Goal: Transaction & Acquisition: Purchase product/service

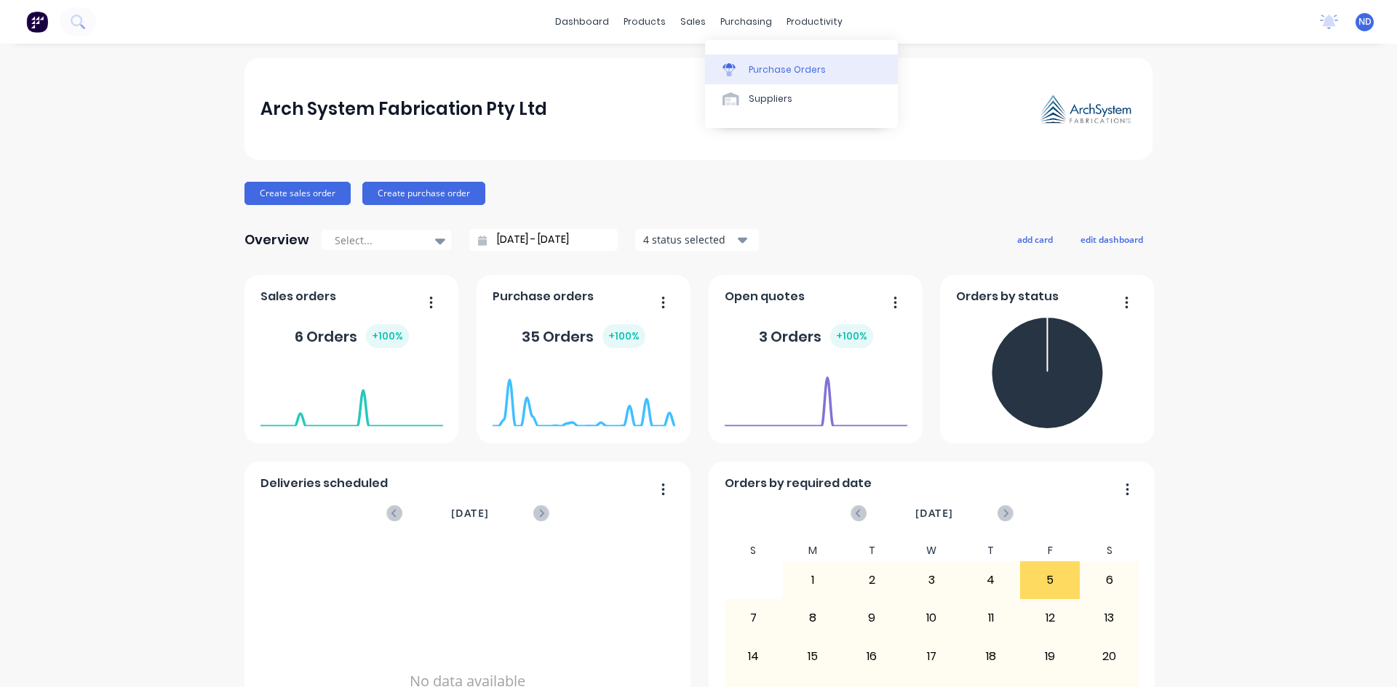
click at [755, 70] on div "Purchase Orders" at bounding box center [786, 69] width 77 height 13
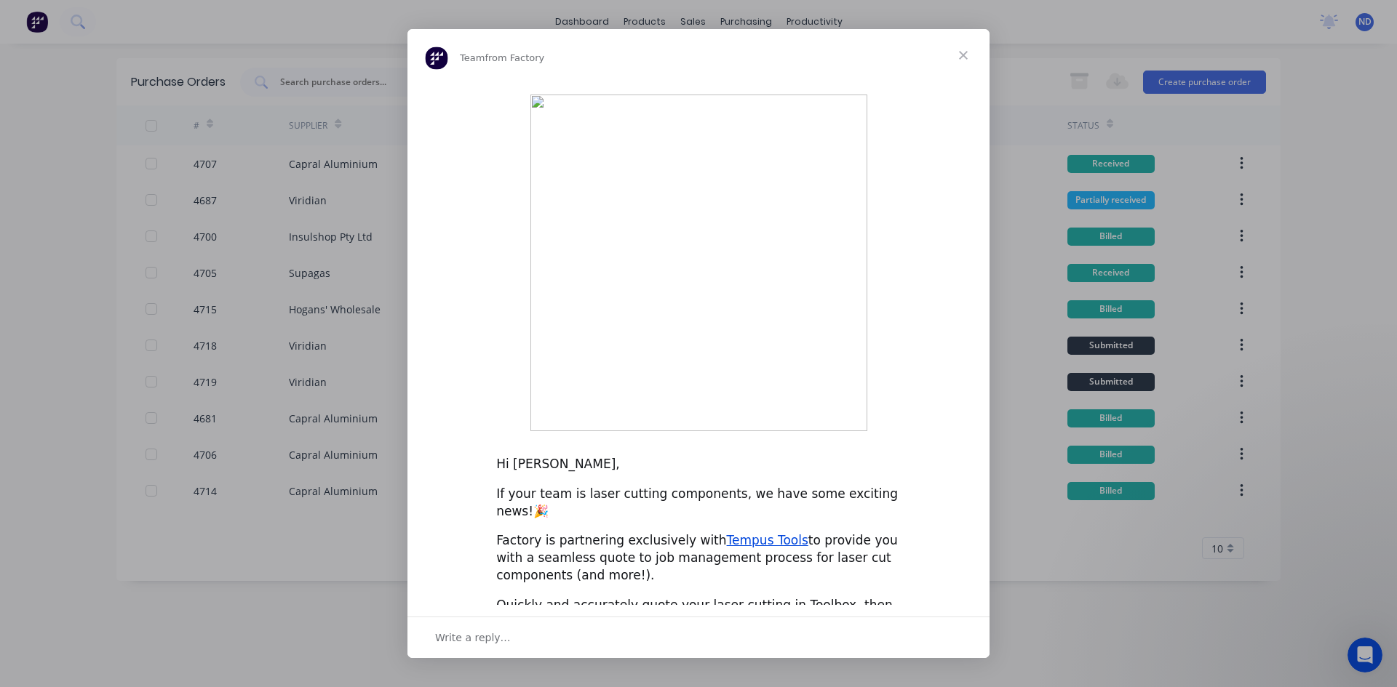
click at [963, 81] on span "Close" at bounding box center [963, 55] width 52 height 52
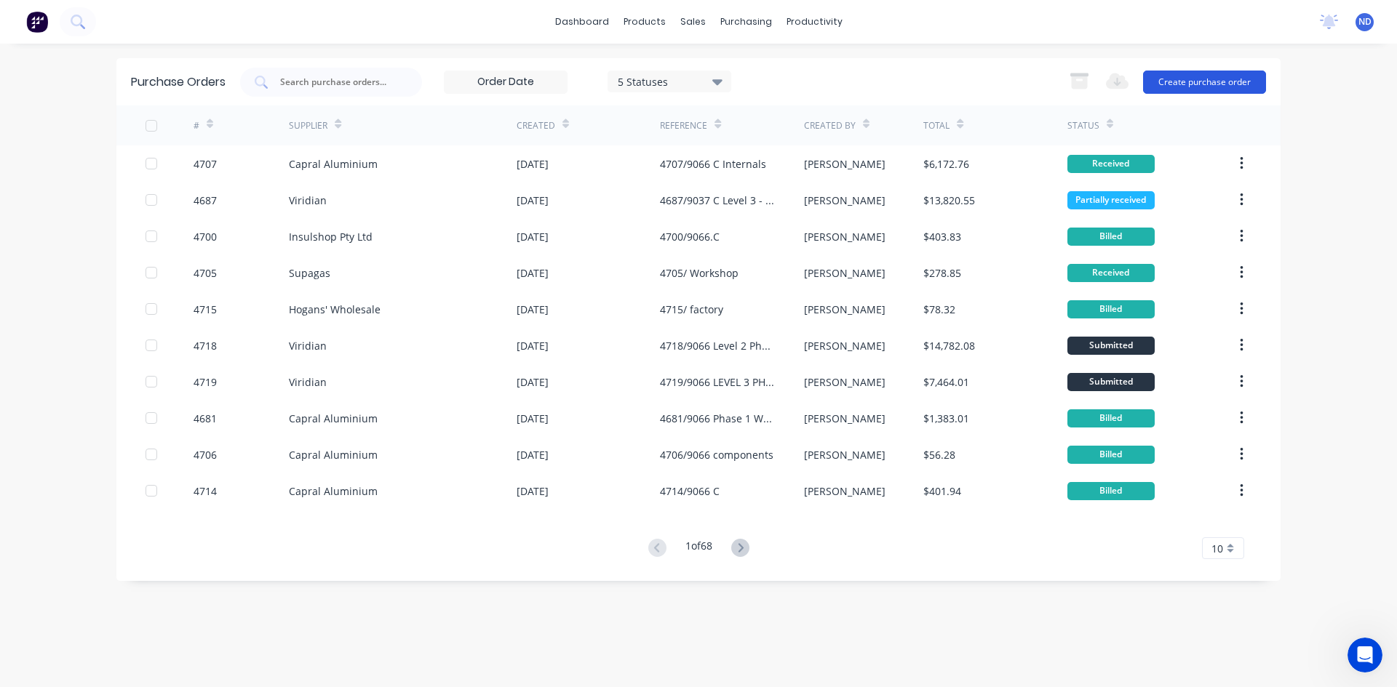
click at [1214, 79] on button "Create purchase order" at bounding box center [1204, 82] width 123 height 23
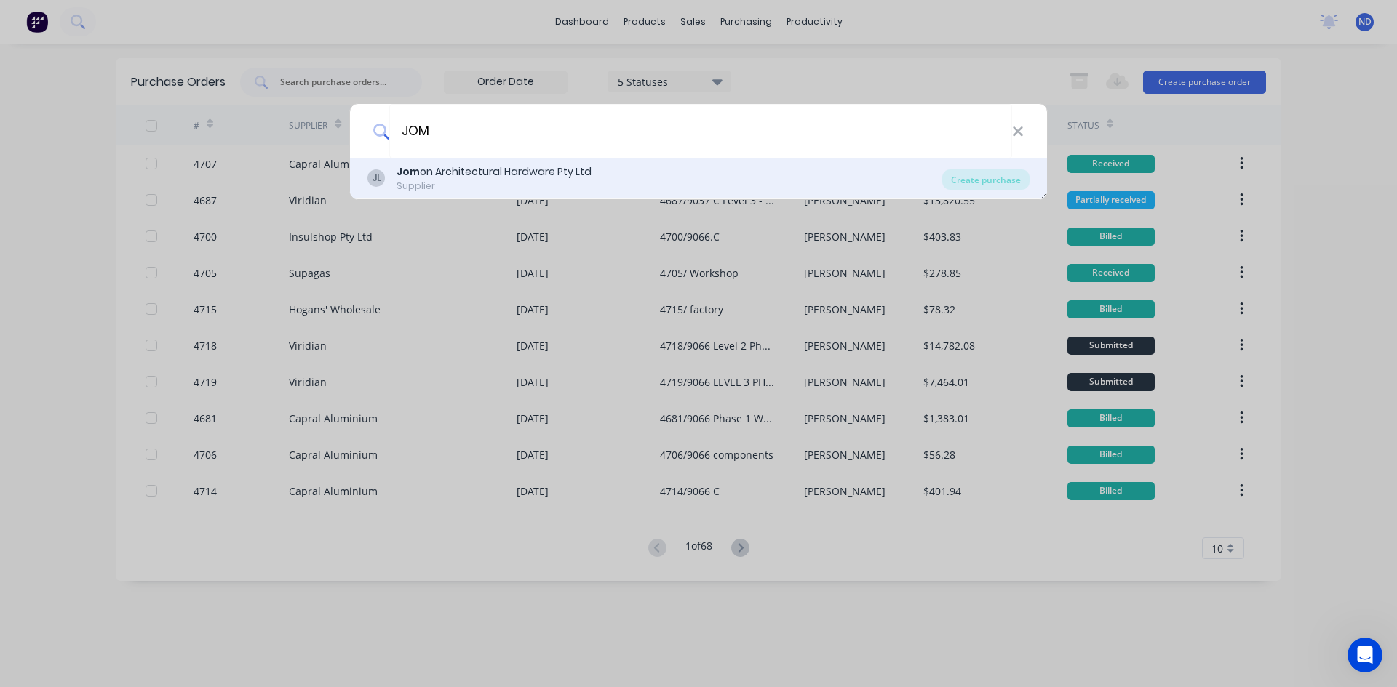
type input "JOM"
click at [506, 184] on div "Supplier" at bounding box center [493, 186] width 195 height 13
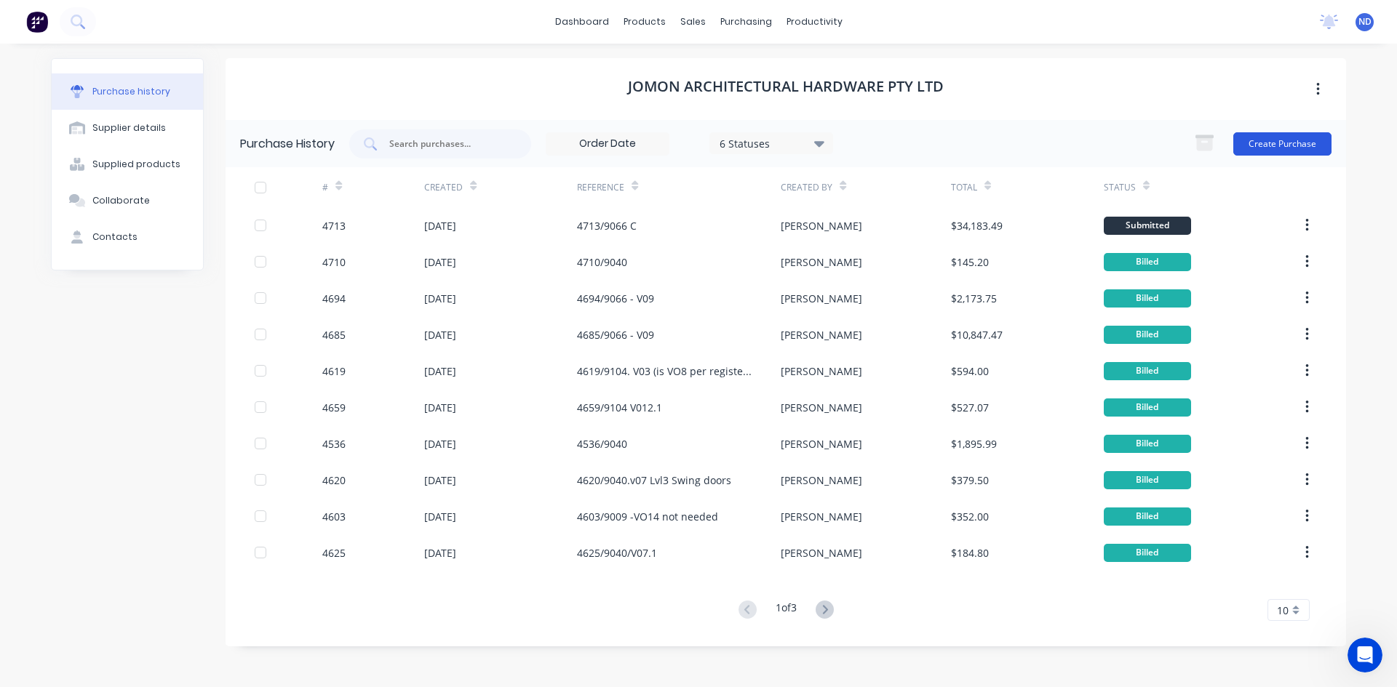
click at [1262, 144] on button "Create Purchase" at bounding box center [1282, 143] width 98 height 23
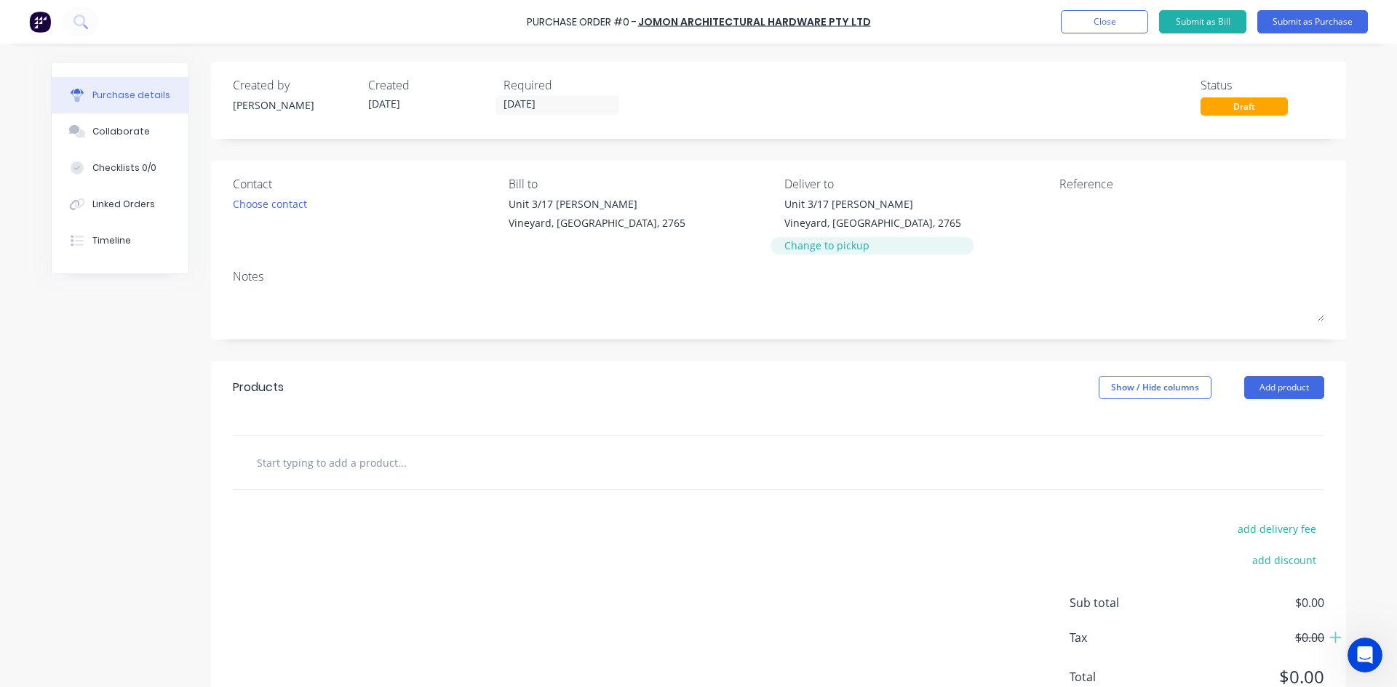
click at [834, 242] on div "Change to pickup" at bounding box center [872, 245] width 177 height 15
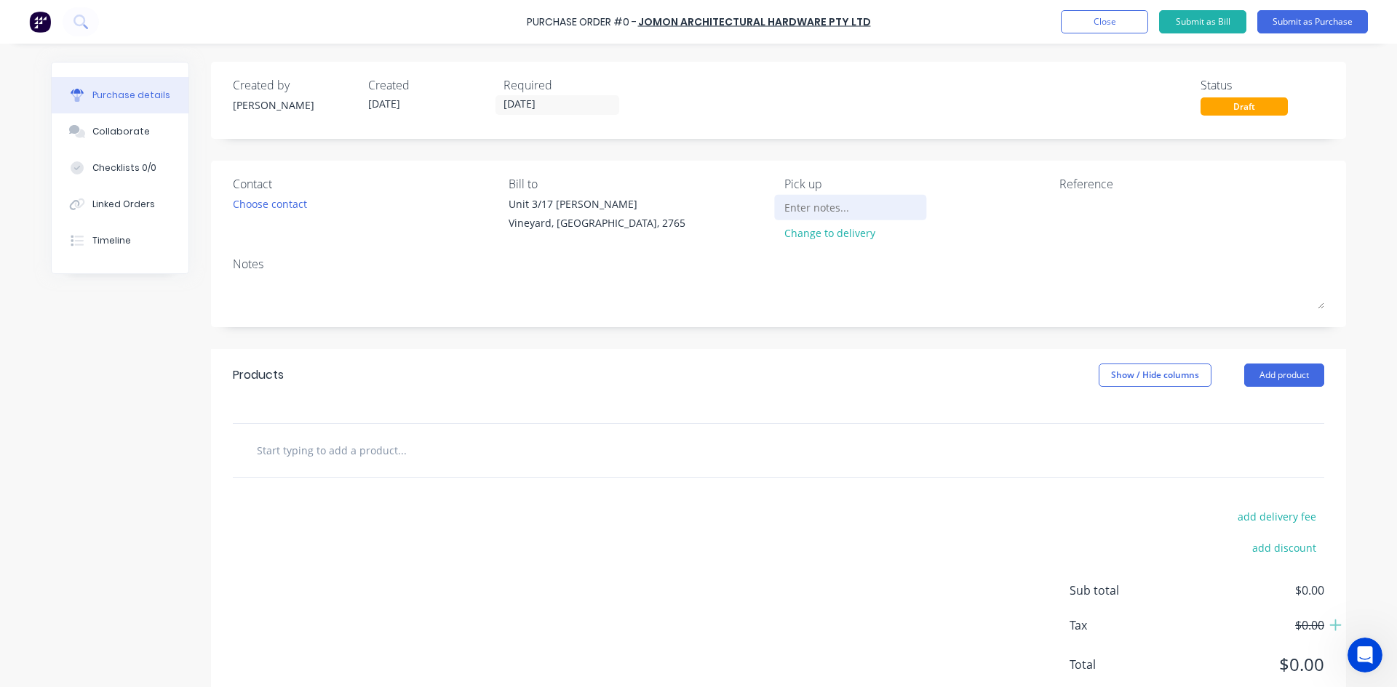
click at [812, 204] on input at bounding box center [850, 207] width 132 height 22
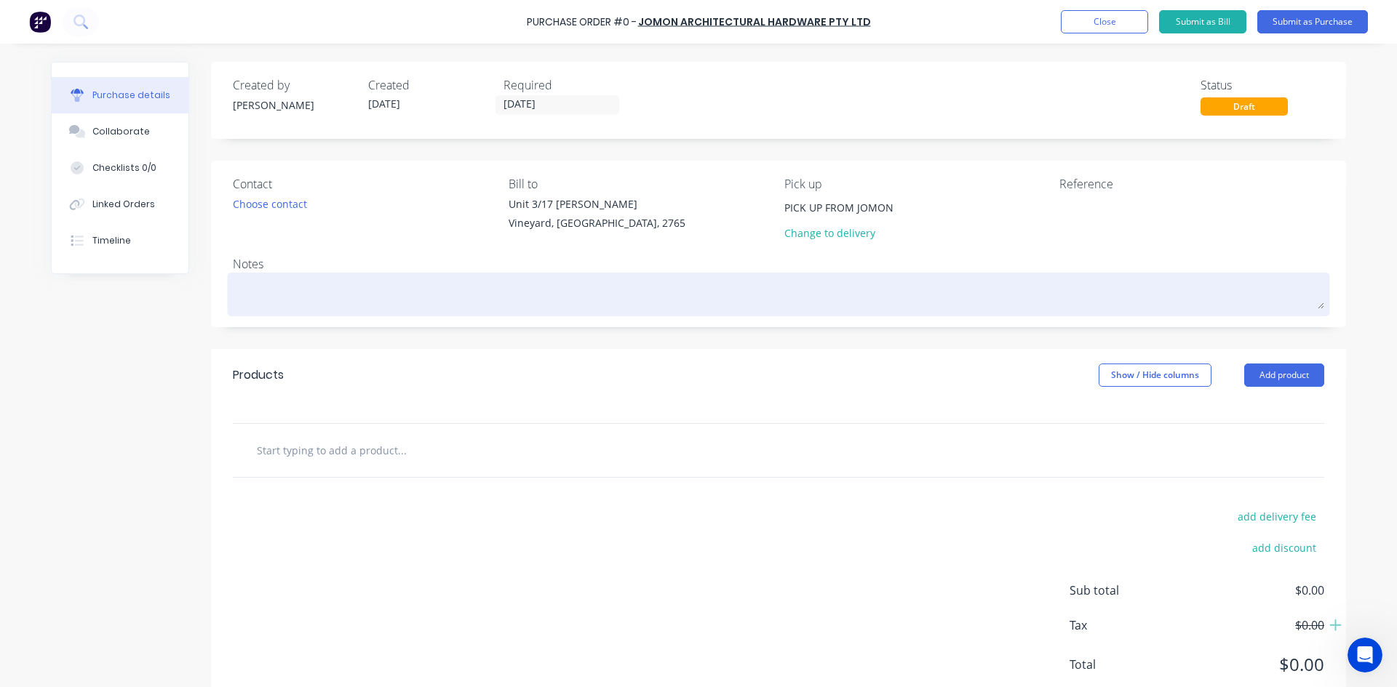
type input "PICK UP FROM JOMON"
click at [308, 291] on textarea at bounding box center [778, 292] width 1091 height 33
type textarea "x"
type textarea "a"
type textarea "x"
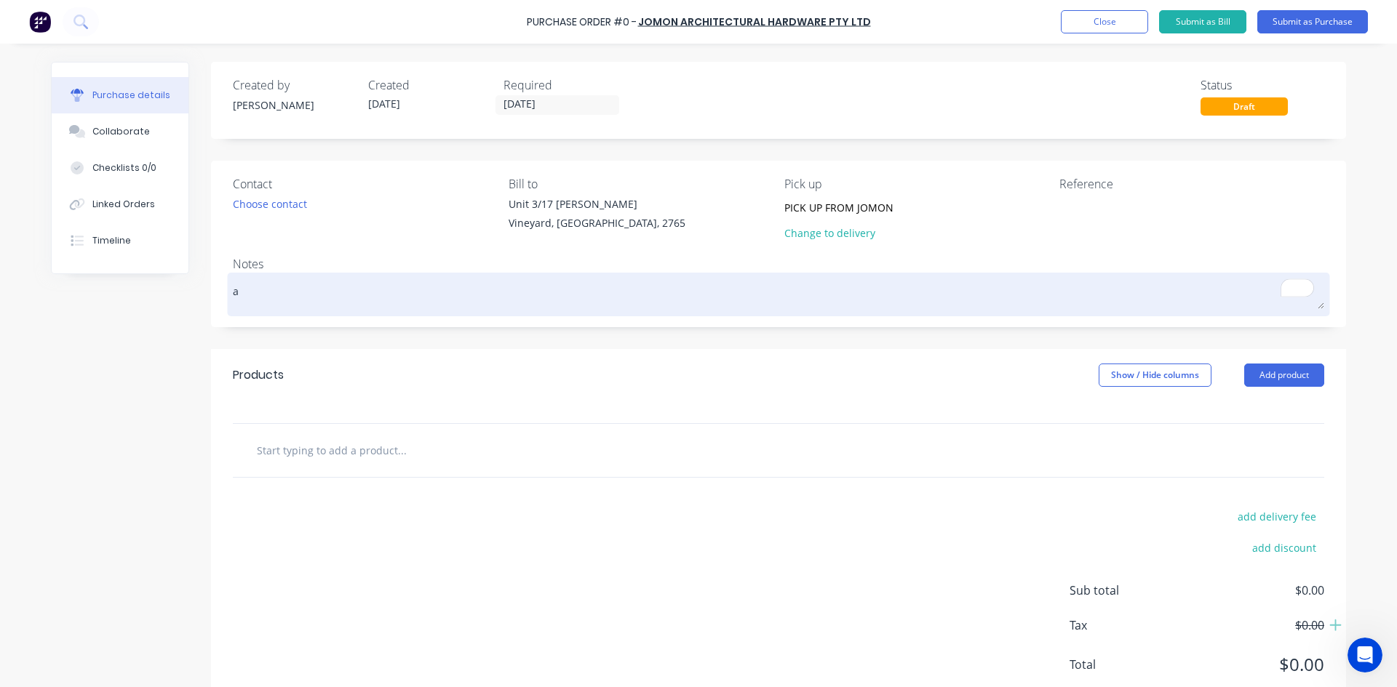
type textarea "aS"
type textarea "x"
type textarea "aSP"
type textarea "x"
type textarea "aS"
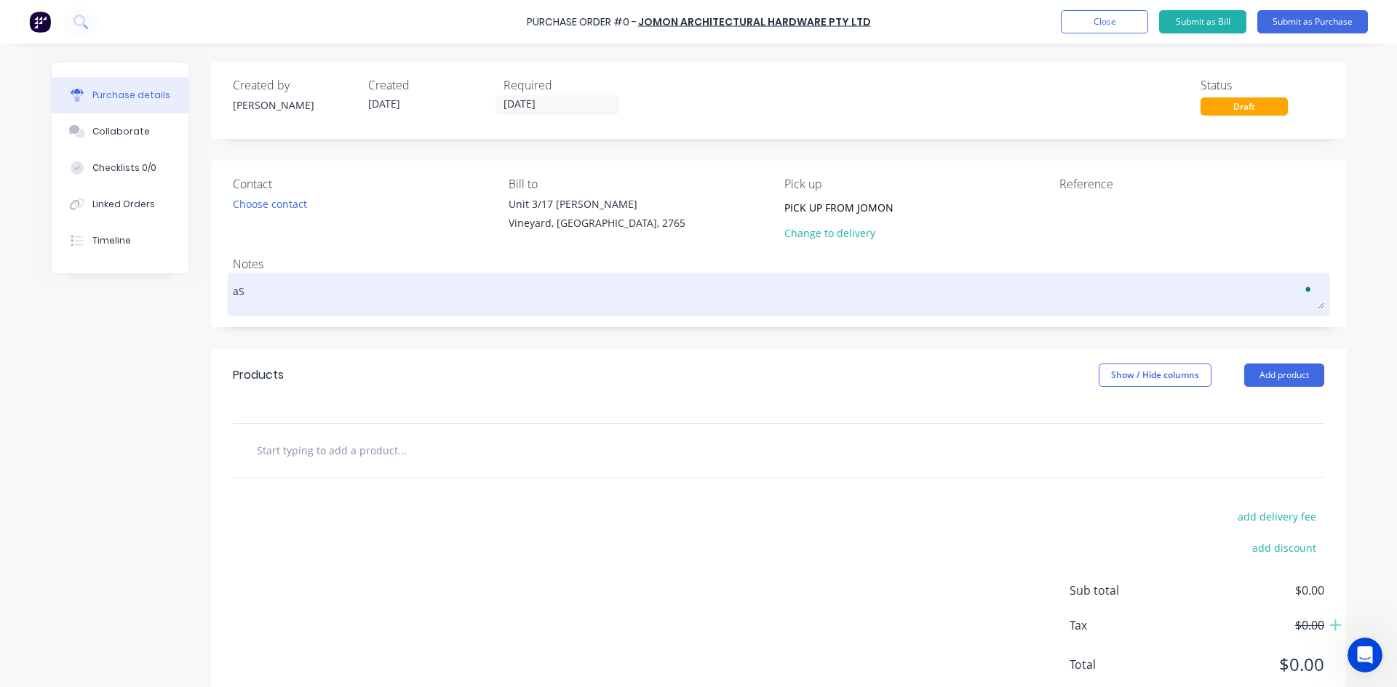
type textarea "x"
type textarea "a"
type textarea "x"
type textarea "A"
type textarea "x"
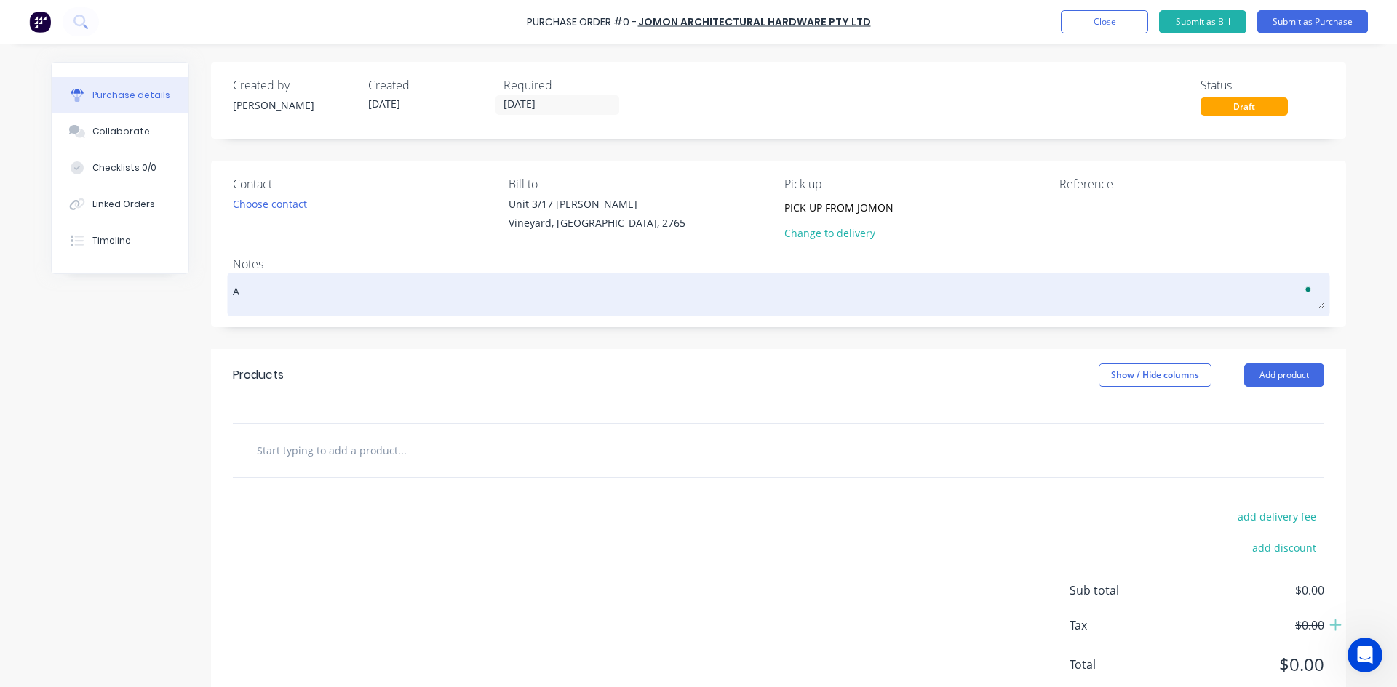
type textarea "As"
type textarea "x"
type textarea "As"
type textarea "x"
type textarea "As p"
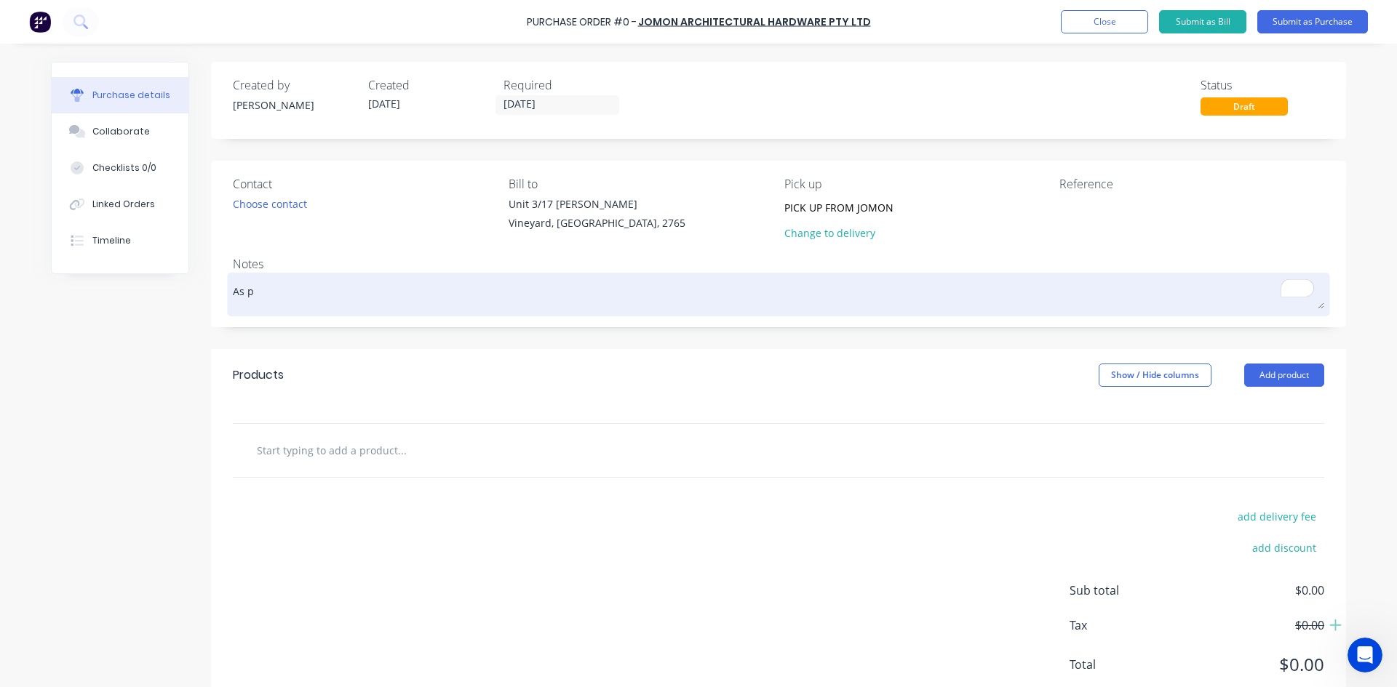
type textarea "x"
type textarea "As pe"
type textarea "x"
type textarea "As per"
type textarea "x"
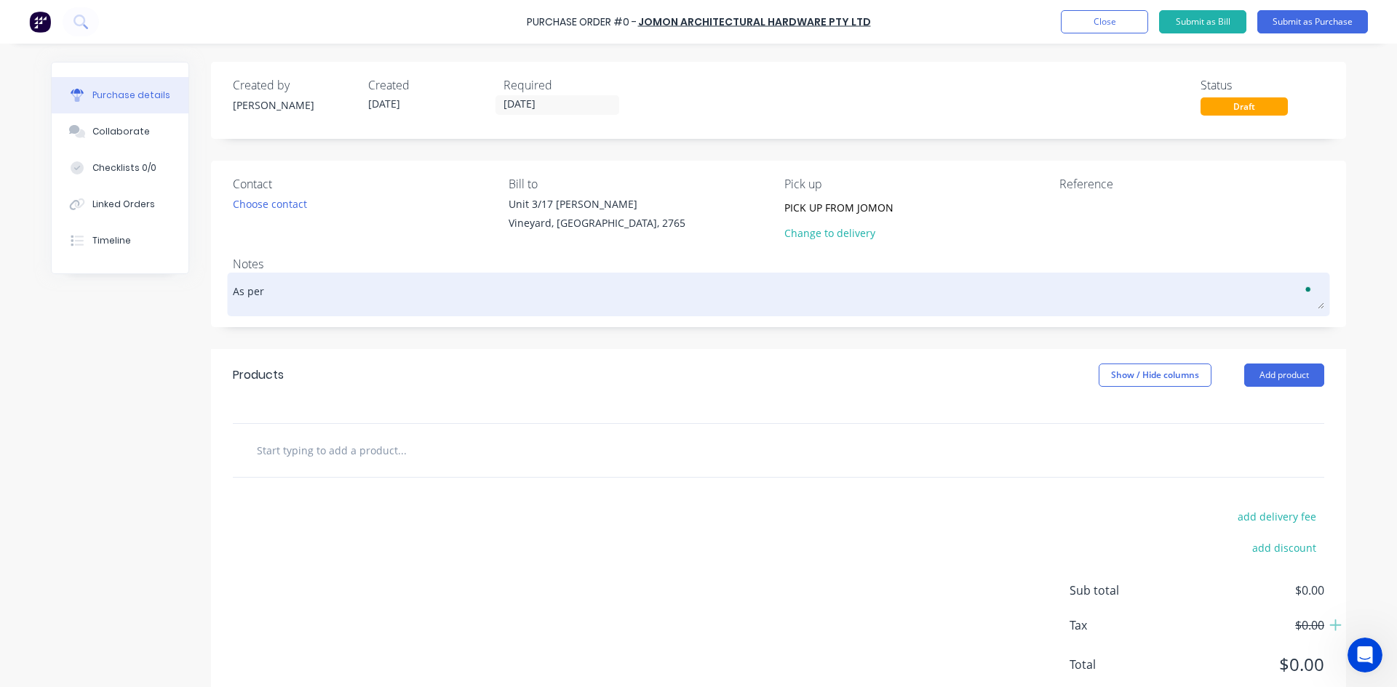
type textarea "As per"
type textarea "x"
type textarea "As per a"
type textarea "x"
type textarea "As per at"
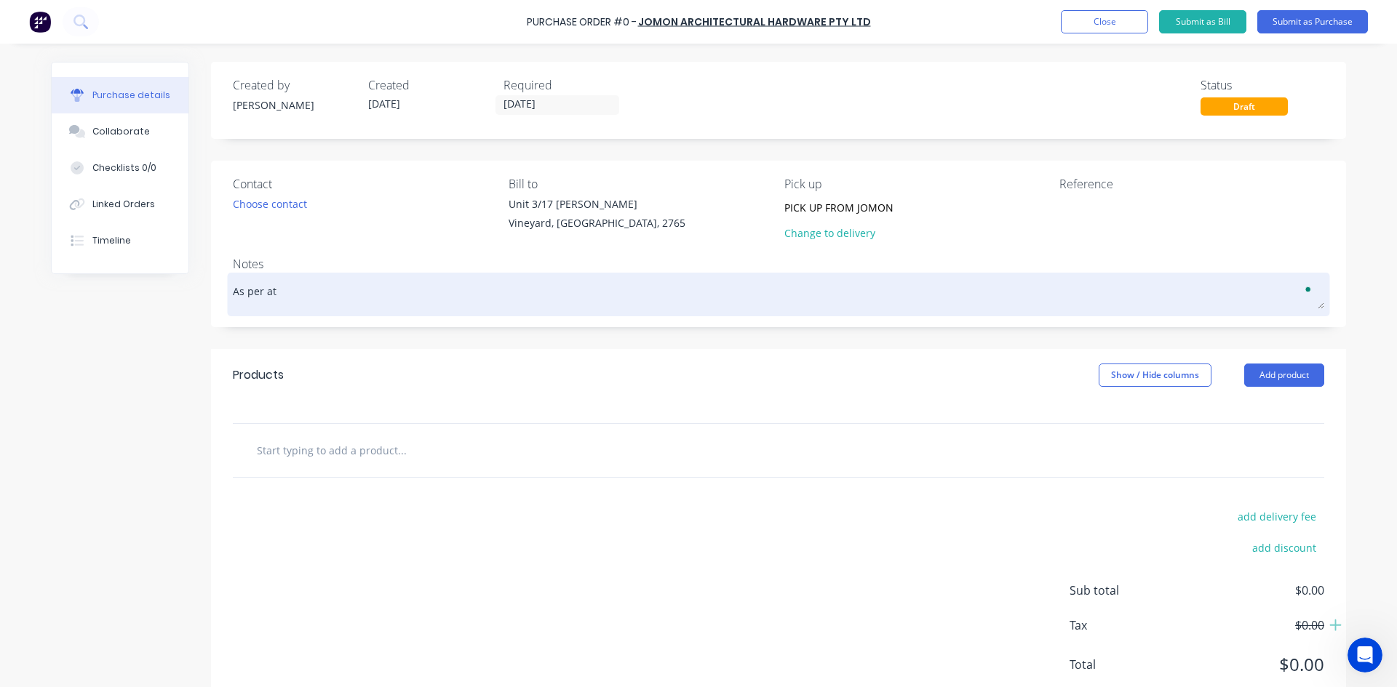
type textarea "x"
type textarea "As per att"
type textarea "x"
type textarea "As per atta"
type textarea "x"
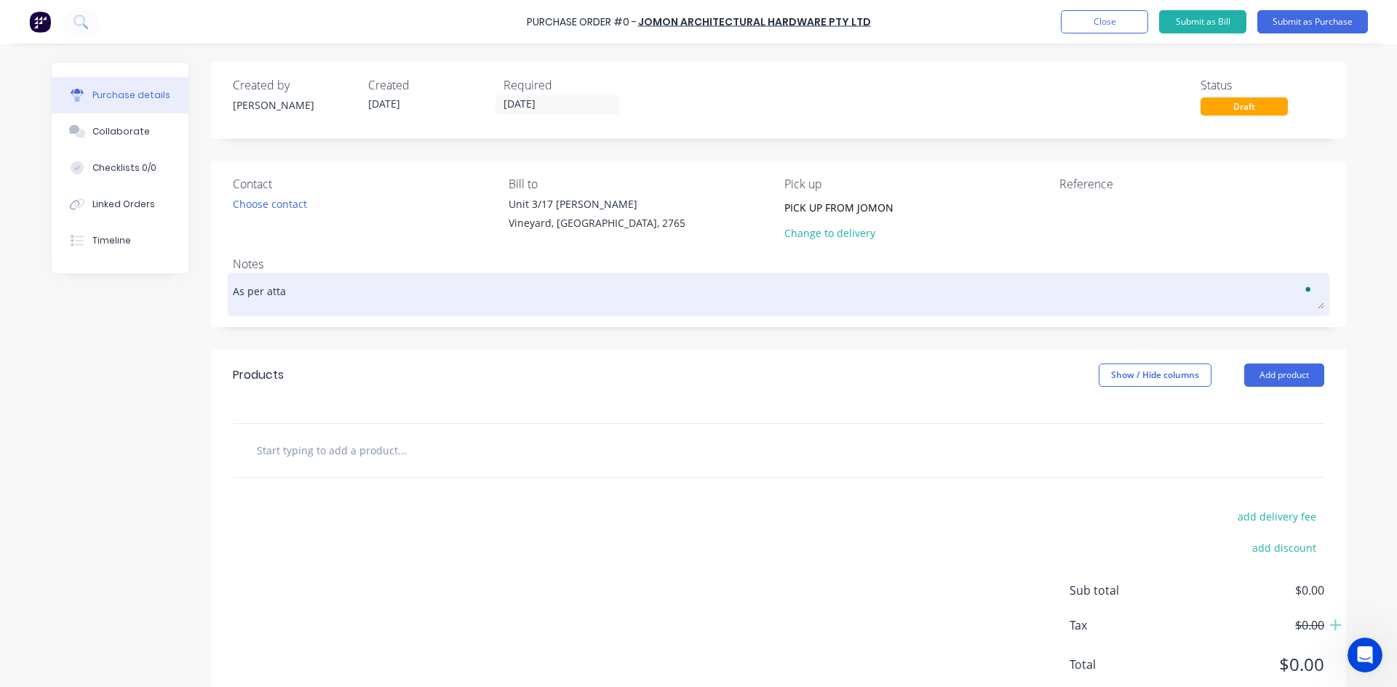
type textarea "As per attac"
type textarea "x"
type textarea "As per attach"
type textarea "x"
type textarea "As per attache"
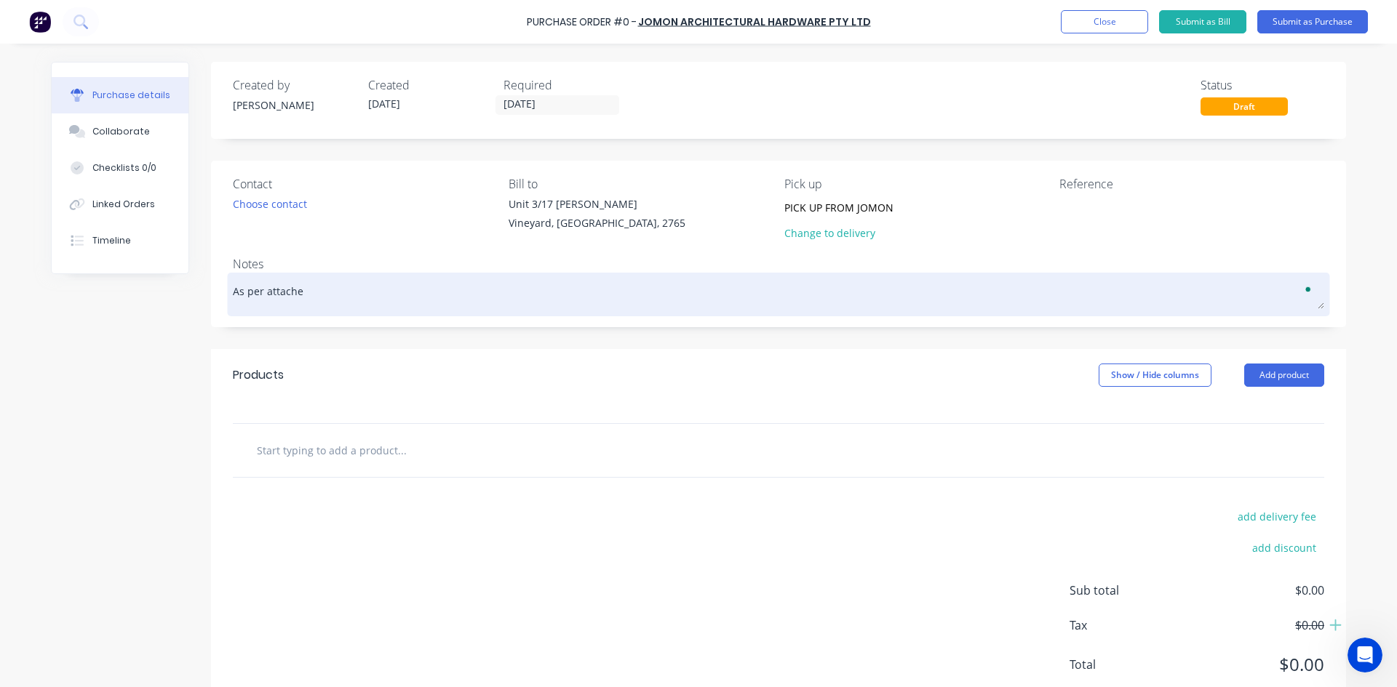
type textarea "x"
type textarea "As per attached"
type textarea "x"
type textarea "As per attached"
type textarea "x"
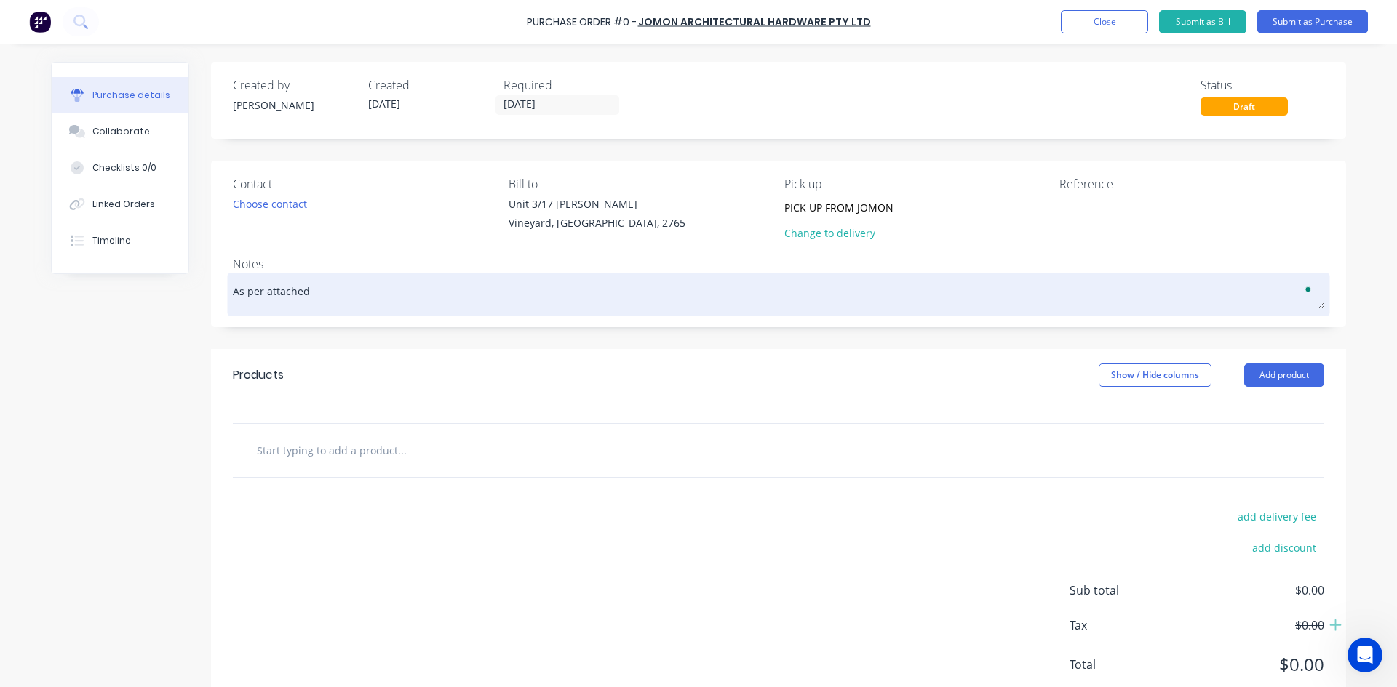
type textarea "As per attached q"
type textarea "x"
type textarea "As per attached qu"
type textarea "x"
type textarea "As per attached quo"
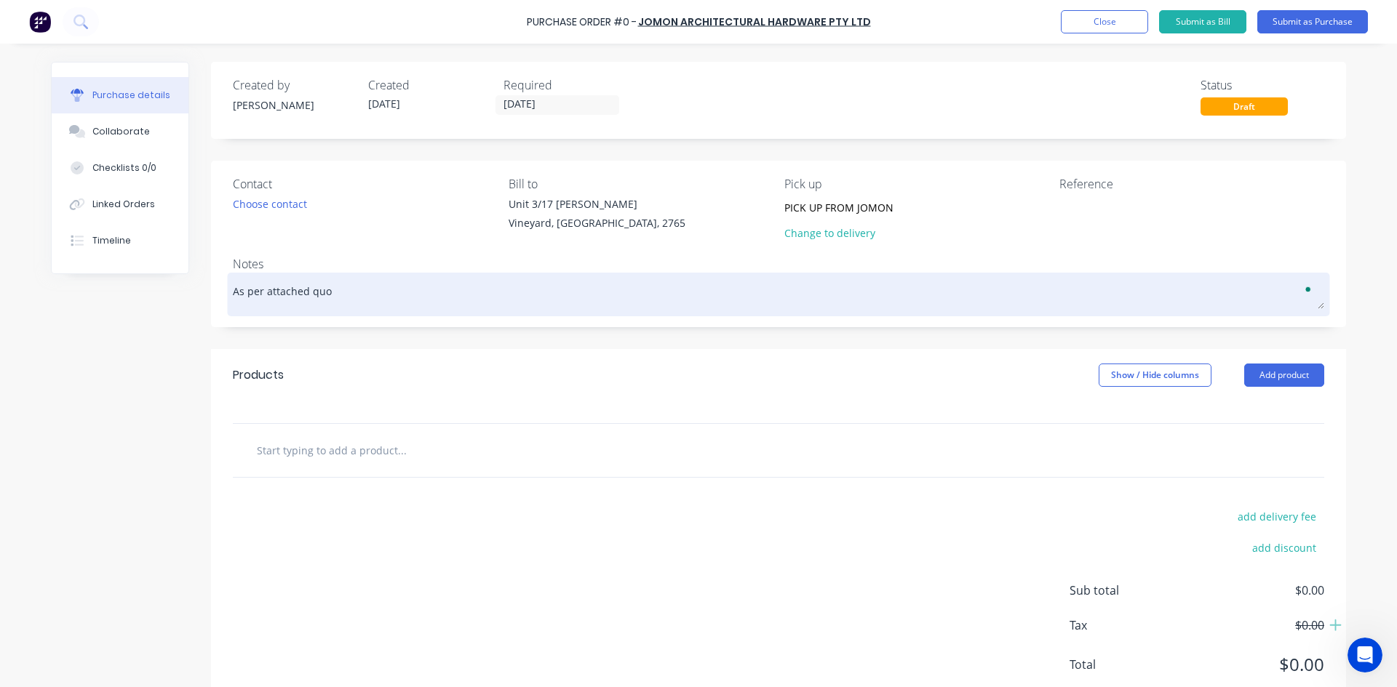
type textarea "x"
type textarea "As per attached quot"
type textarea "x"
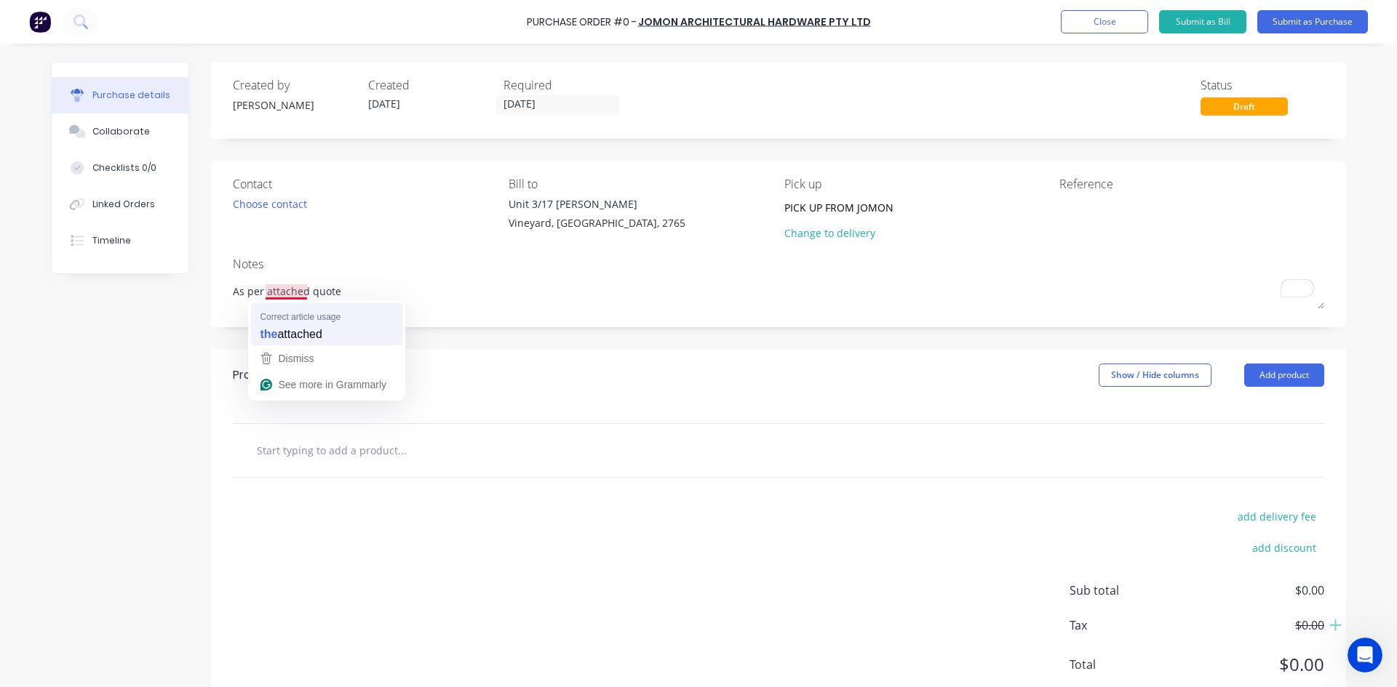
type textarea "As per attached quote"
type textarea "x"
type textarea "As per the attached quote"
type textarea "x"
type textarea "As per attached quote"
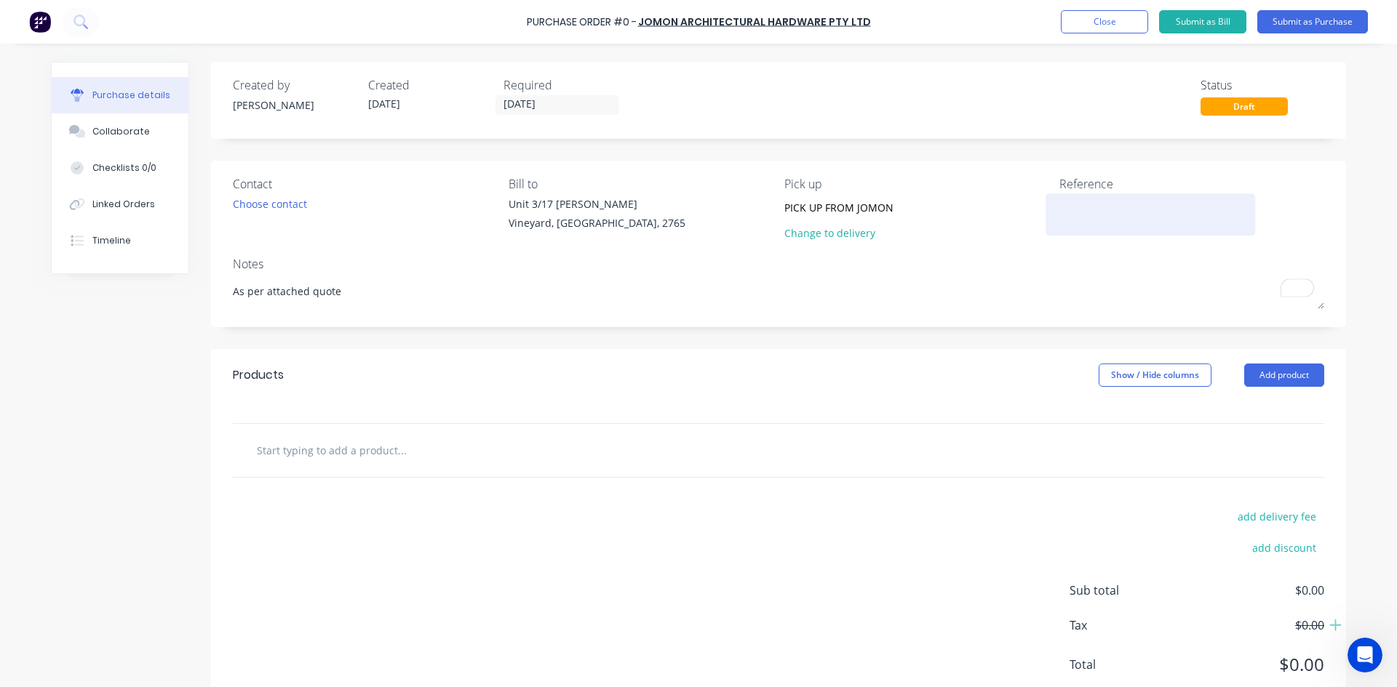
click at [1095, 218] on textarea at bounding box center [1150, 212] width 182 height 33
click at [1274, 385] on button "Add product" at bounding box center [1284, 375] width 80 height 23
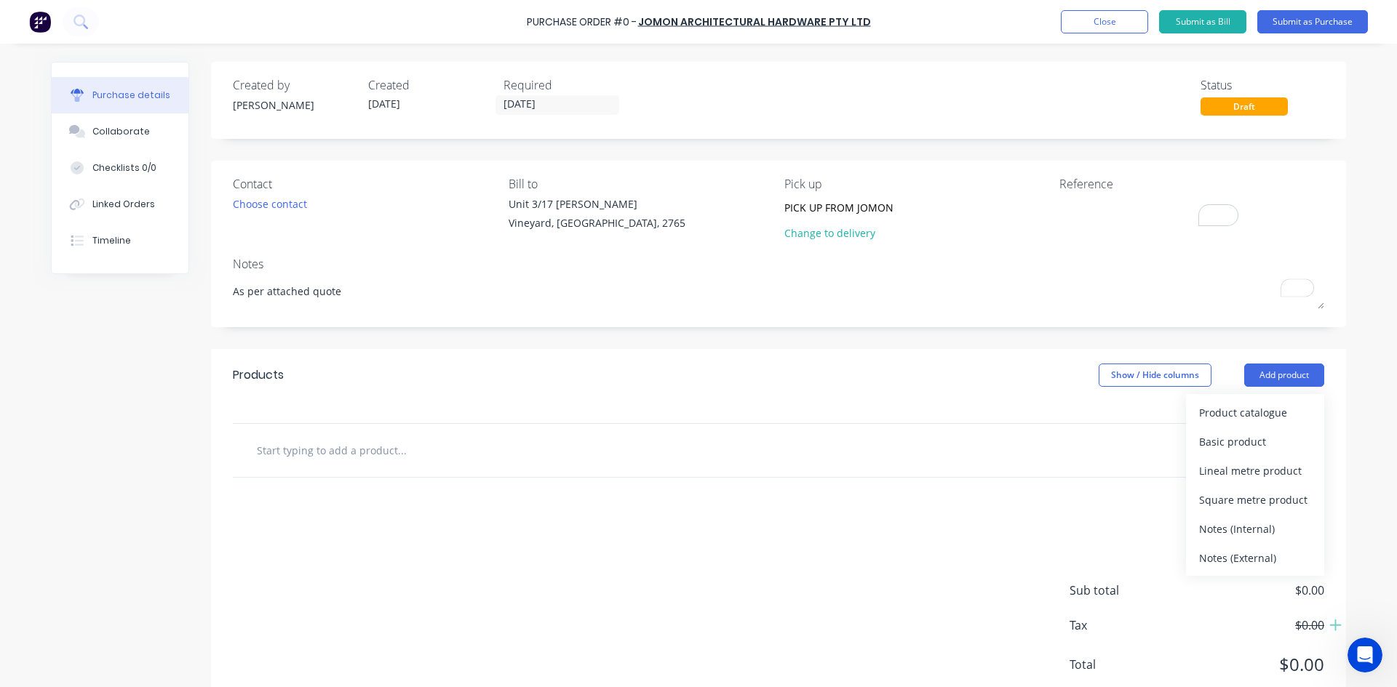
click at [497, 445] on input "text" at bounding box center [401, 450] width 291 height 29
type textarea "x"
type input "g"
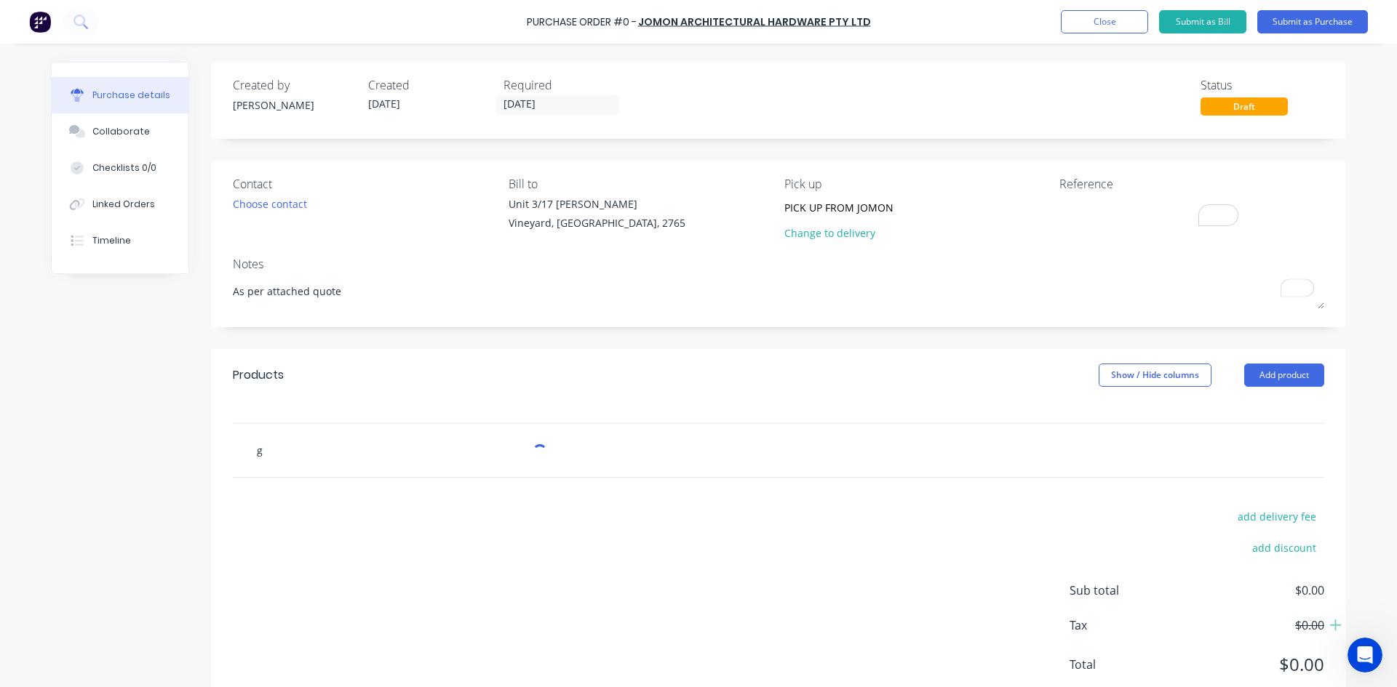
type textarea "x"
click at [299, 455] on input "text" at bounding box center [401, 450] width 291 height 29
type textarea "x"
type input "l"
type textarea "x"
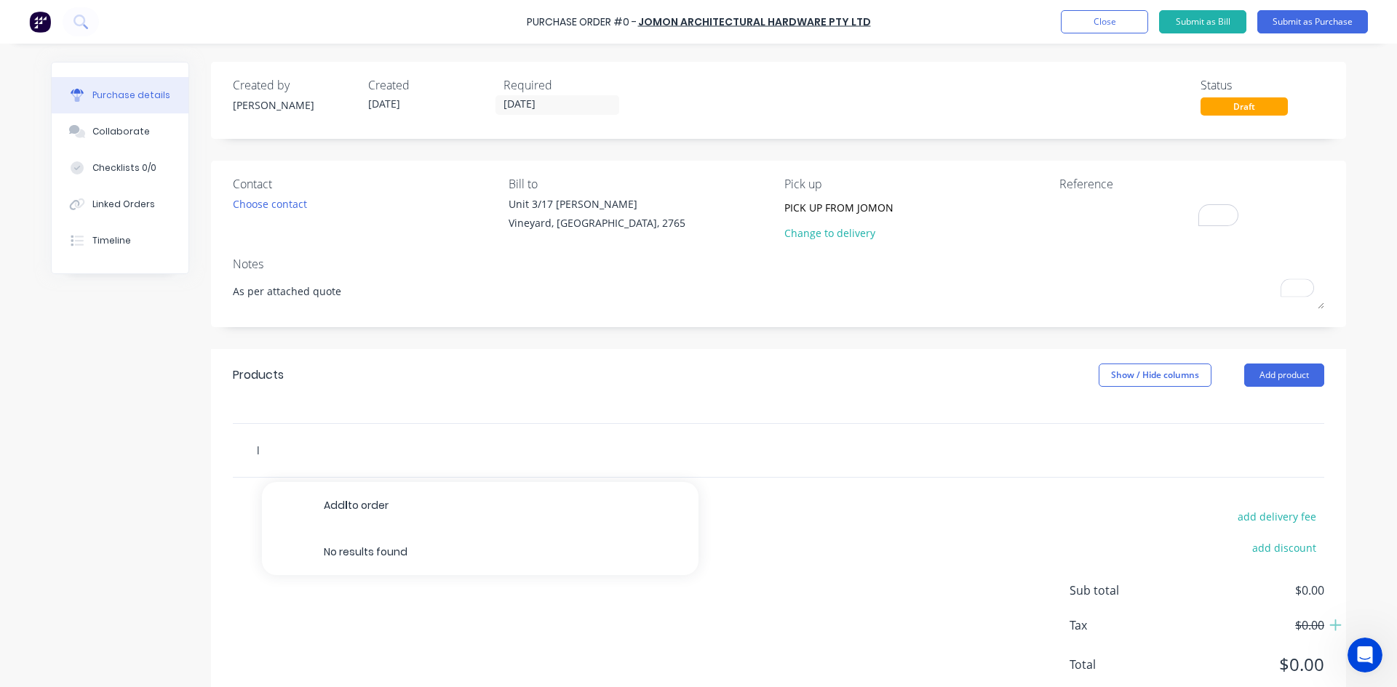
type input "li"
type textarea "x"
type input "lim"
type textarea "x"
type input "limi"
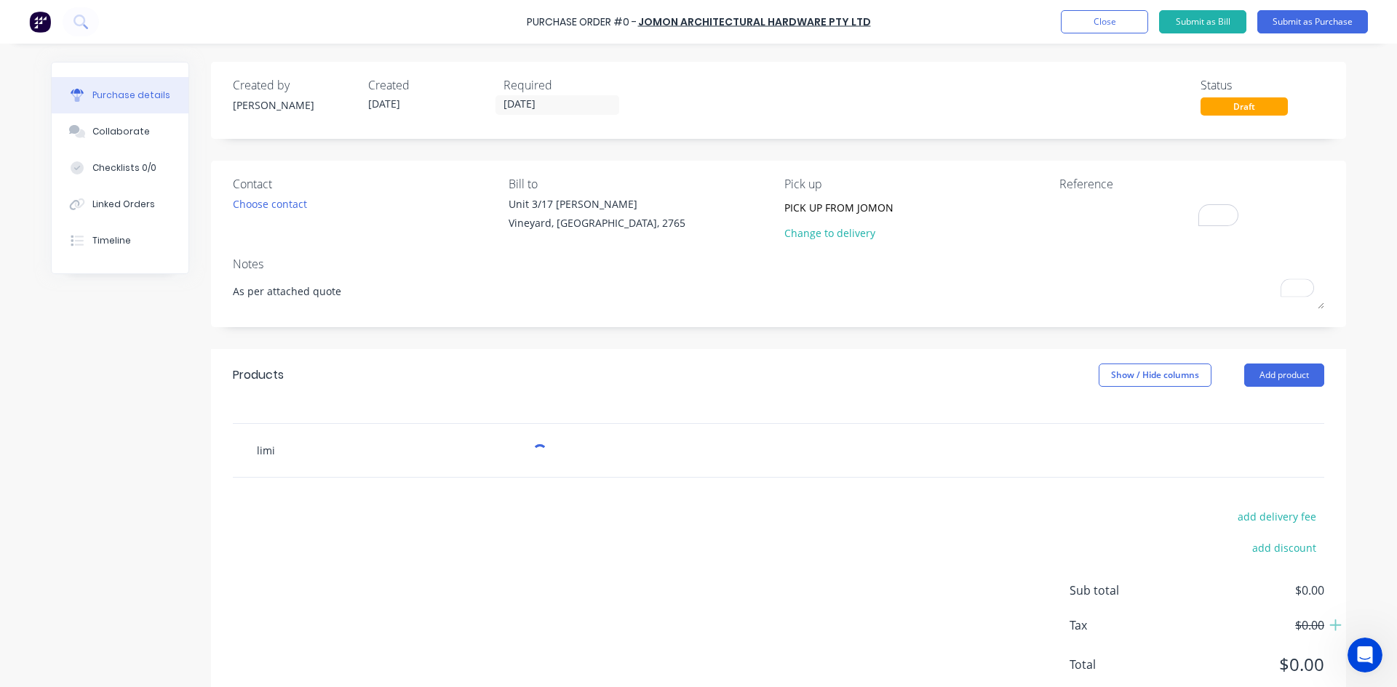
type textarea "x"
type input "limit"
type textarea "x"
type input "limite"
type textarea "x"
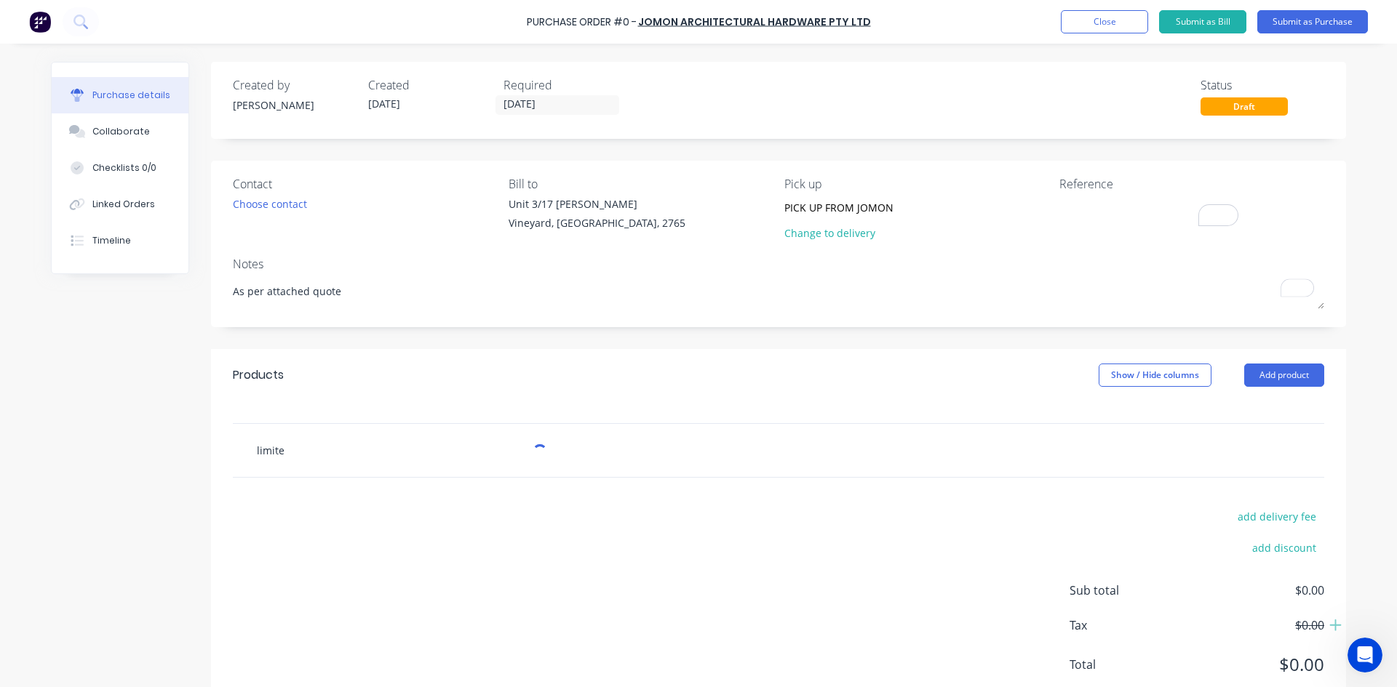
type input "limited"
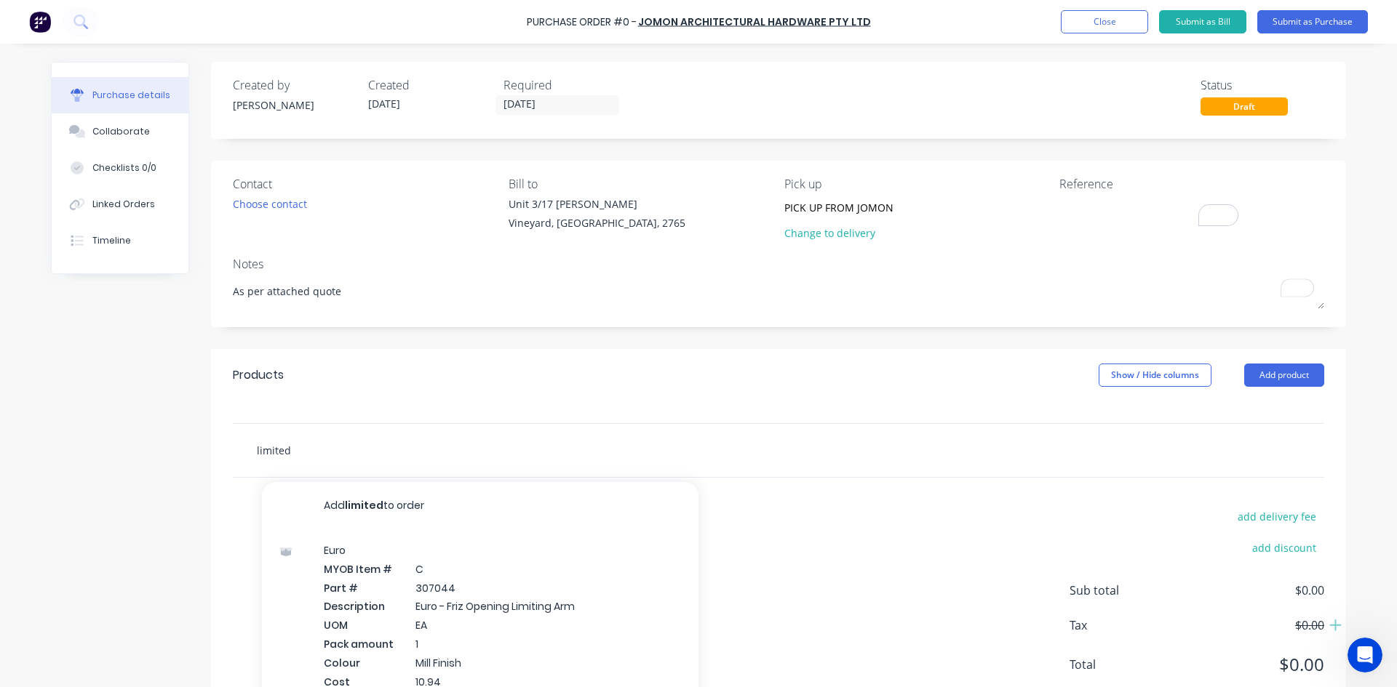
type textarea "x"
type input "limited"
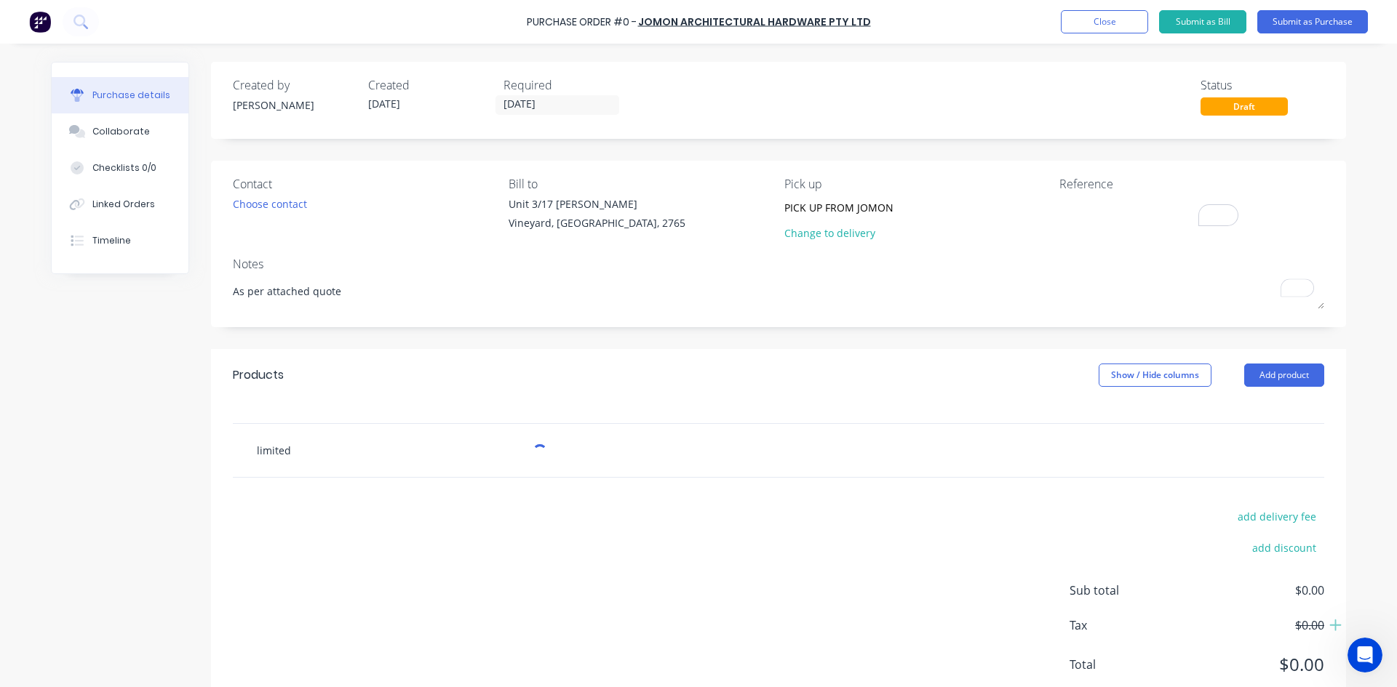
type textarea "x"
type input "limited c"
type textarea "x"
type input "limited cu"
type textarea "x"
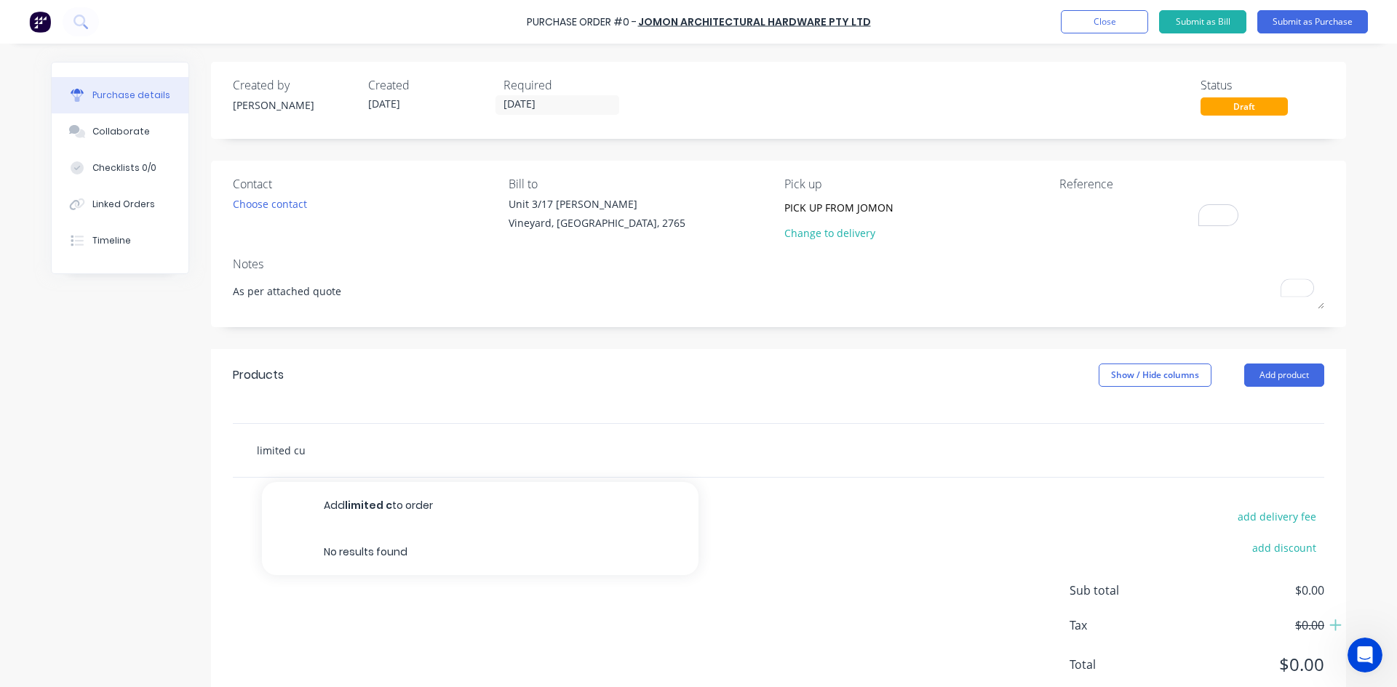
type input "limited cus"
type textarea "x"
type input "limited cush"
type textarea "x"
type input "limited cushi"
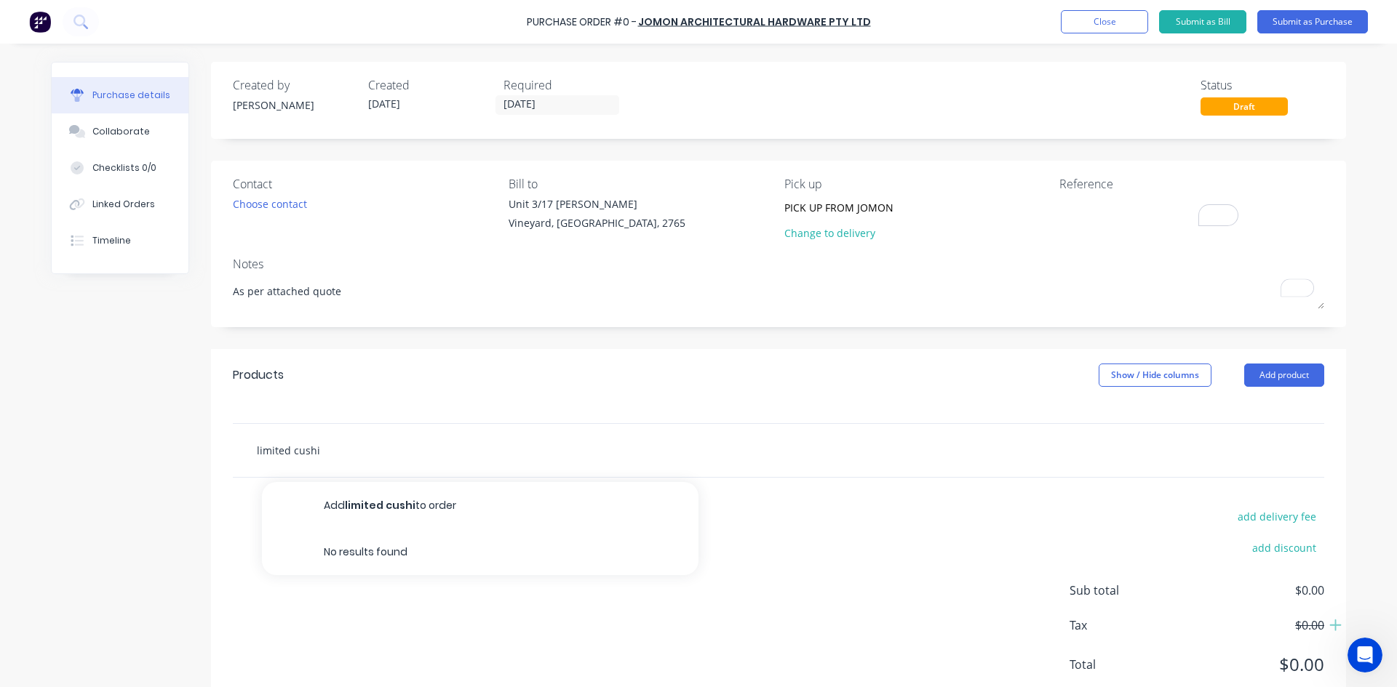
type textarea "x"
type input "limited cushio"
type textarea "x"
type input "limited cushion"
type textarea "x"
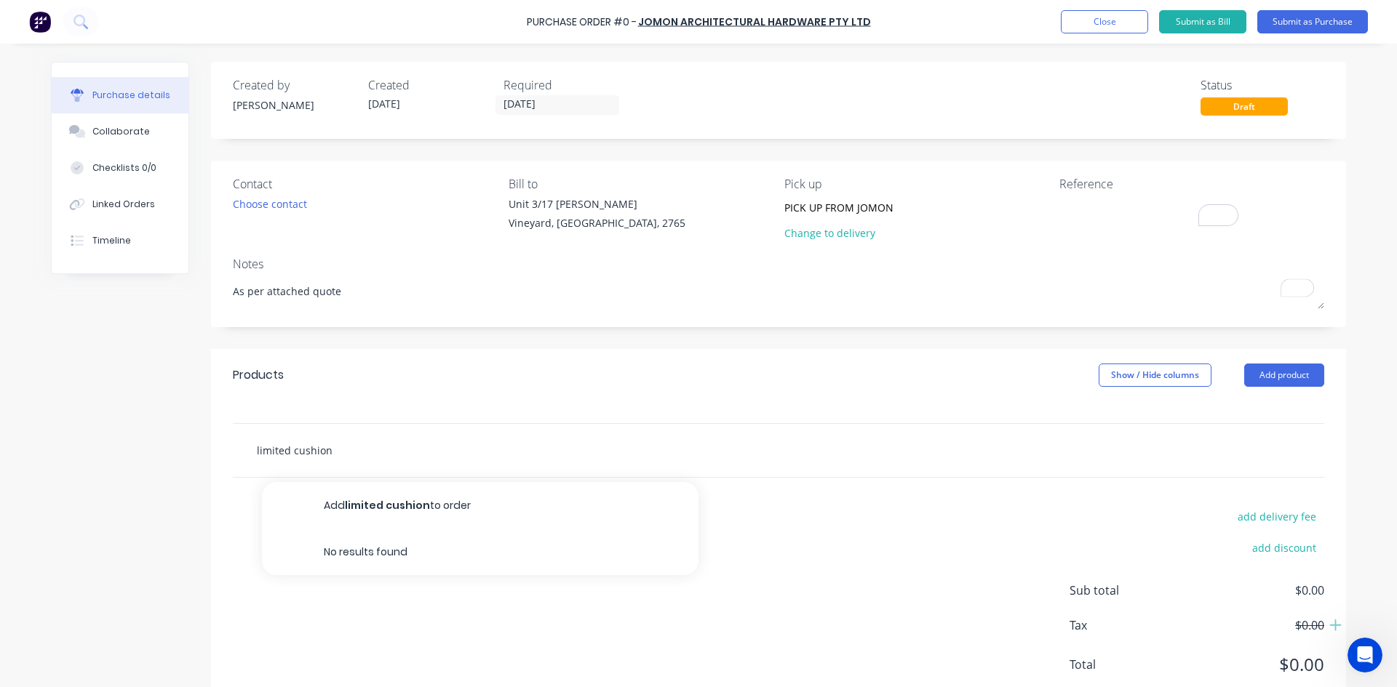
type input "limited cushione"
type textarea "x"
type input "limited cushioned"
type textarea "x"
type input "limited cushione"
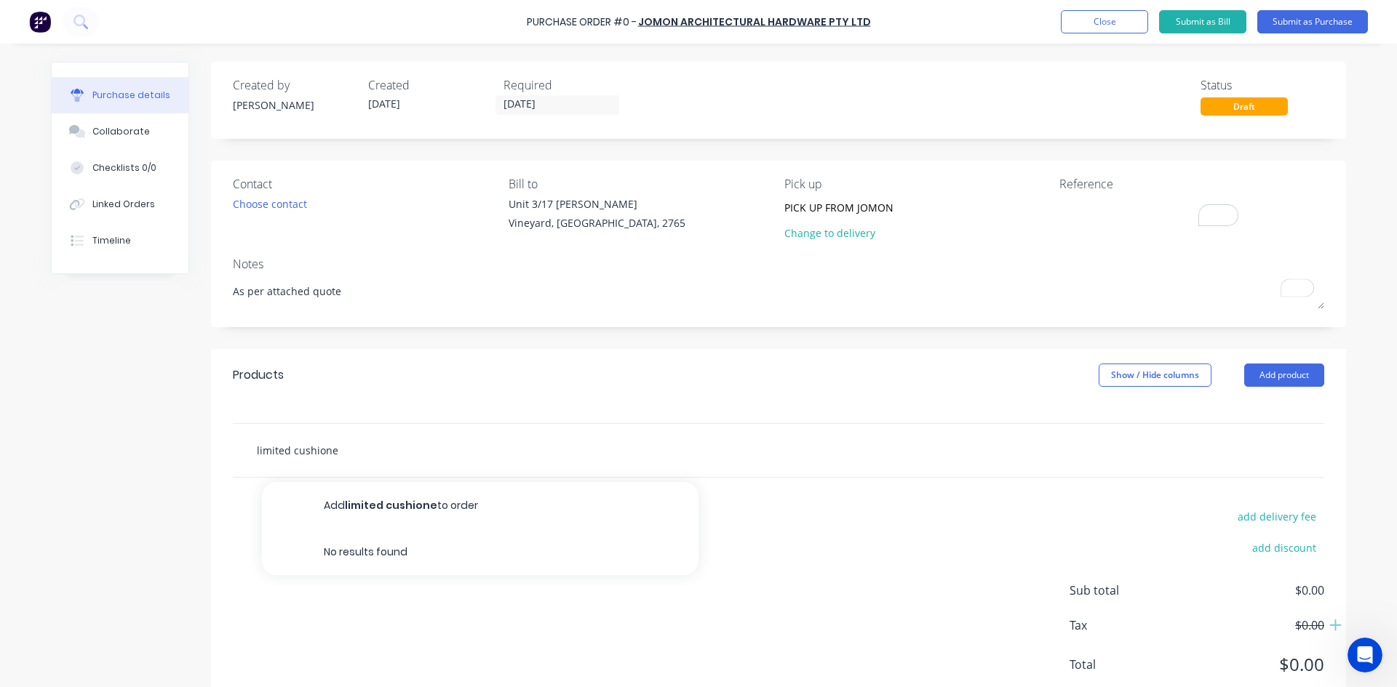
type textarea "x"
type input "limited cushion"
type textarea "x"
type input "limited cushio"
type textarea "x"
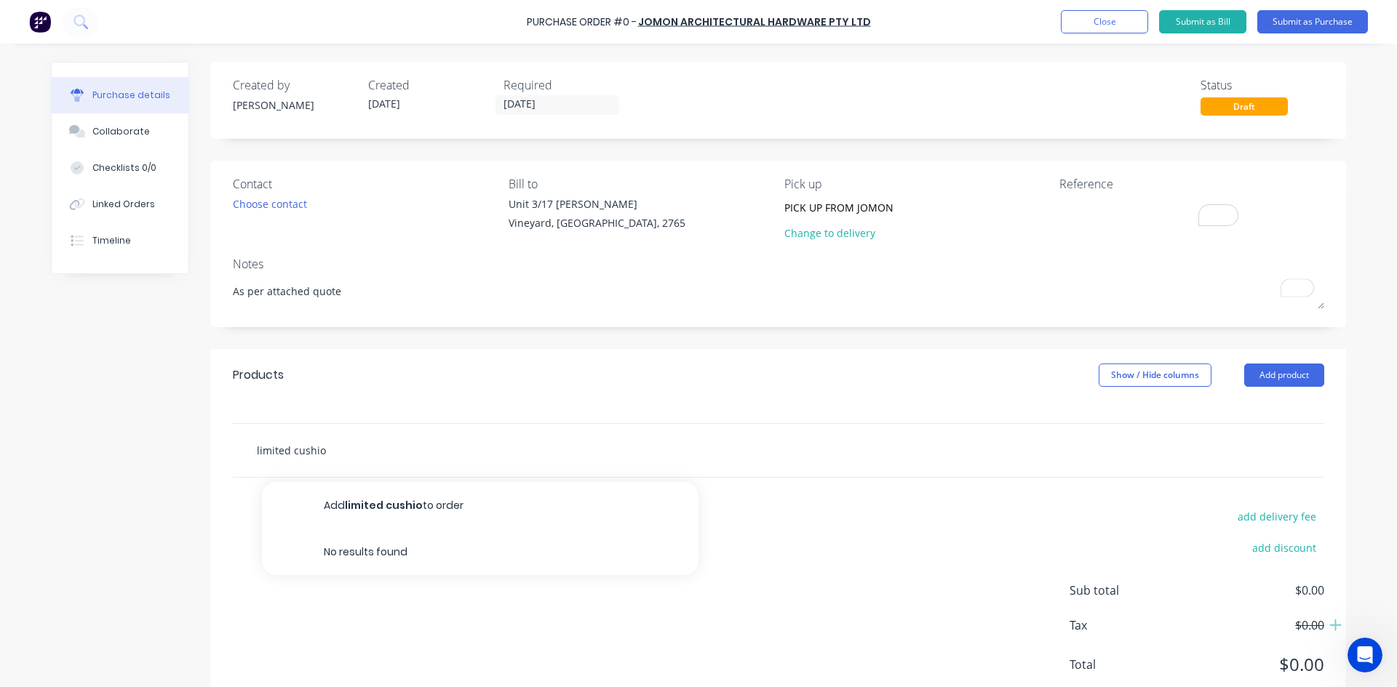
type input "limited cushi"
type textarea "x"
type input "limited cush"
type textarea "x"
type input "limited cus"
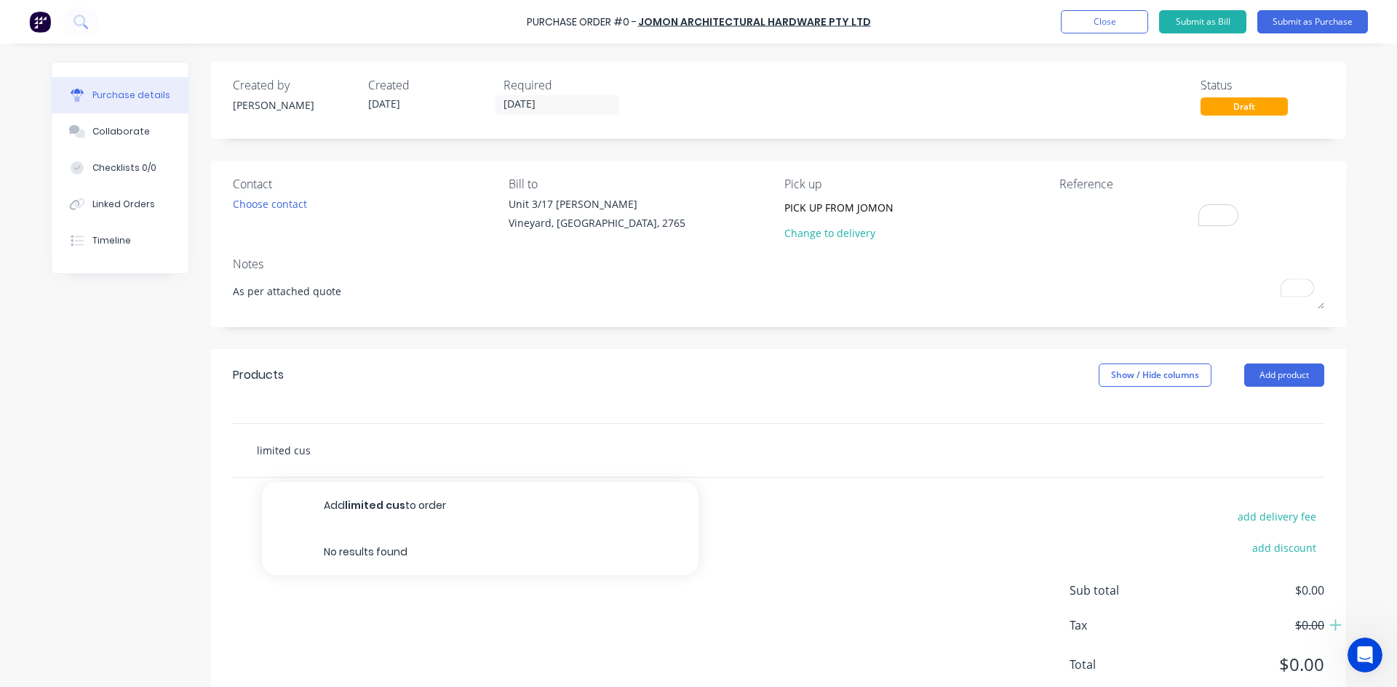
type textarea "x"
type input "limited cu"
type textarea "x"
type input "limited c"
type textarea "x"
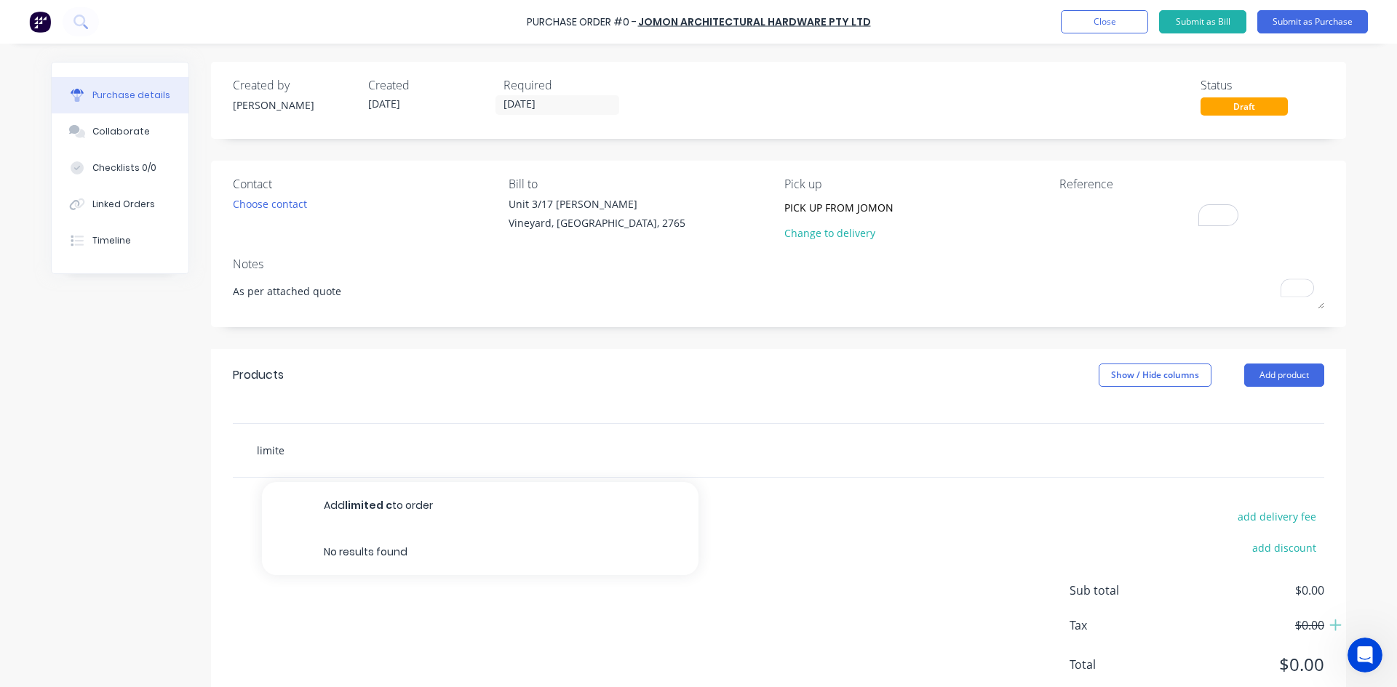
type input "limit"
type textarea "x"
type input "limi"
type textarea "x"
type input "lim"
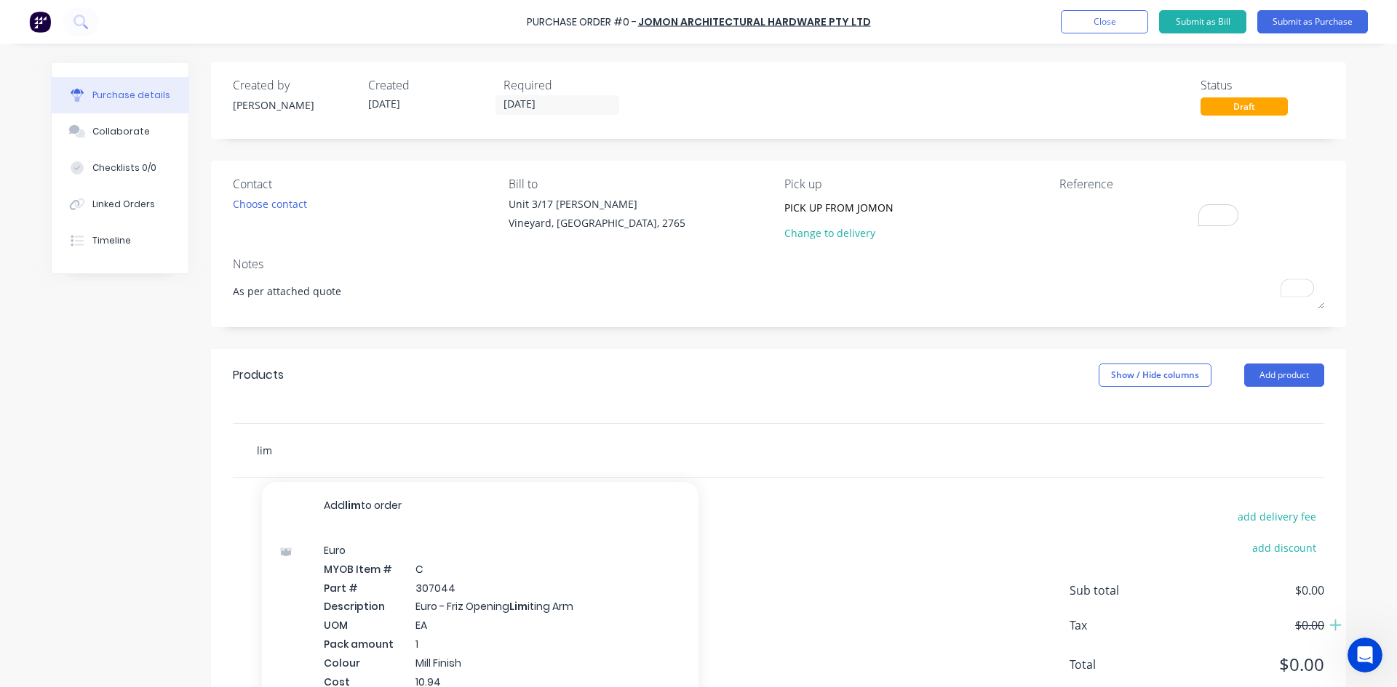
type textarea "x"
type input "li"
type textarea "x"
type input "l"
type textarea "x"
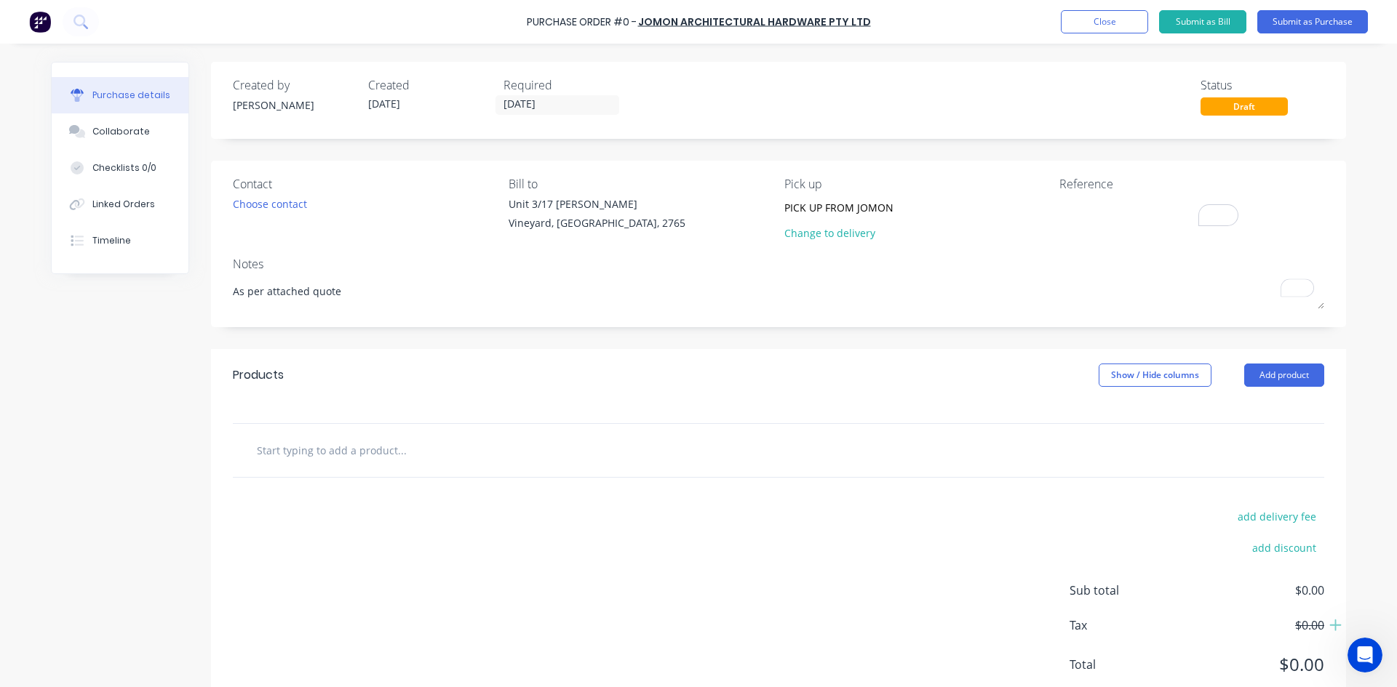
type textarea "x"
type input "c"
type textarea "x"
type input "cu"
type textarea "x"
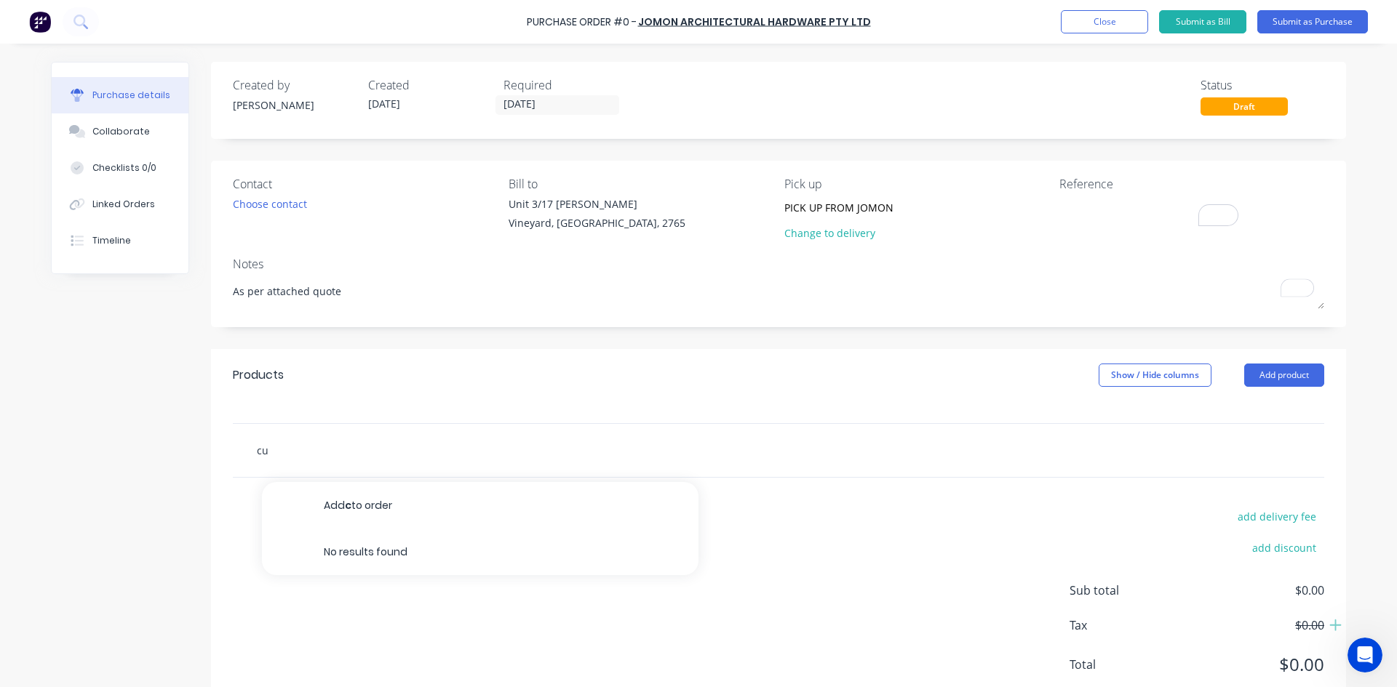
type input "cus"
type textarea "x"
type input "cush"
type textarea "x"
type input "cushi"
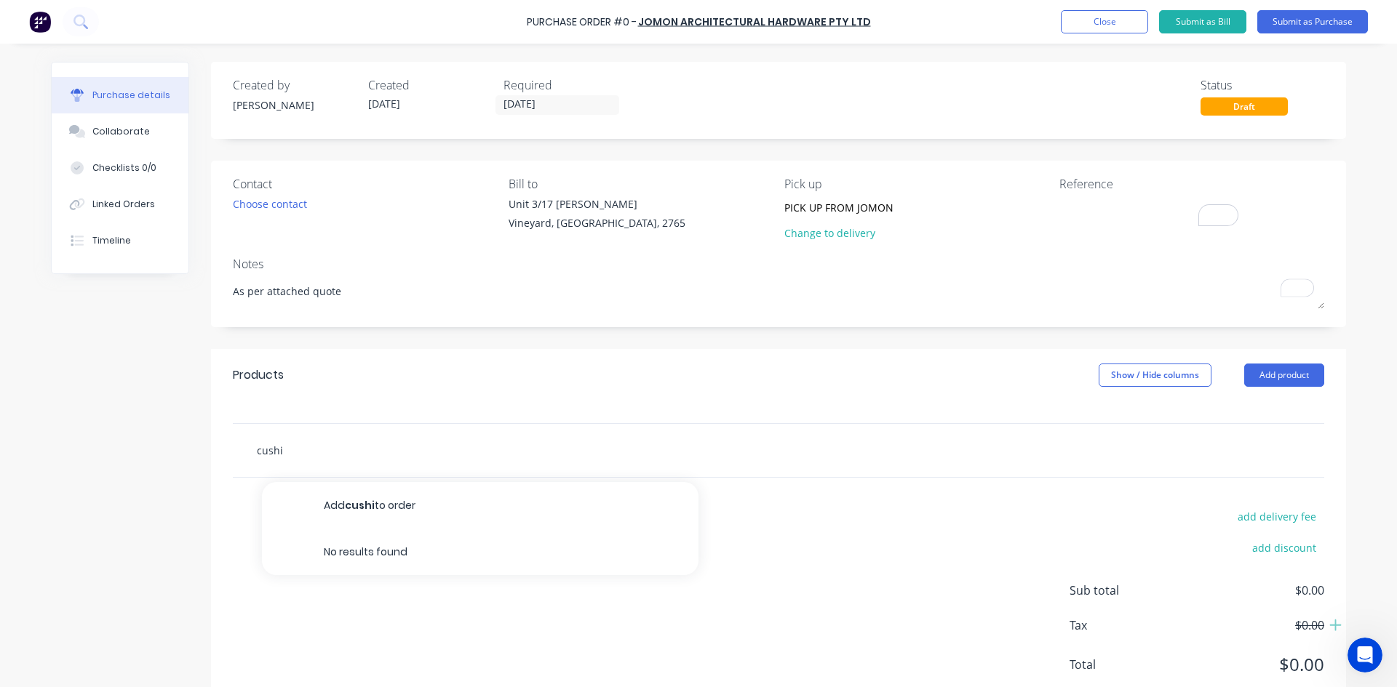
type textarea "x"
type input "cushio"
type textarea "x"
type input "cushion"
type textarea "x"
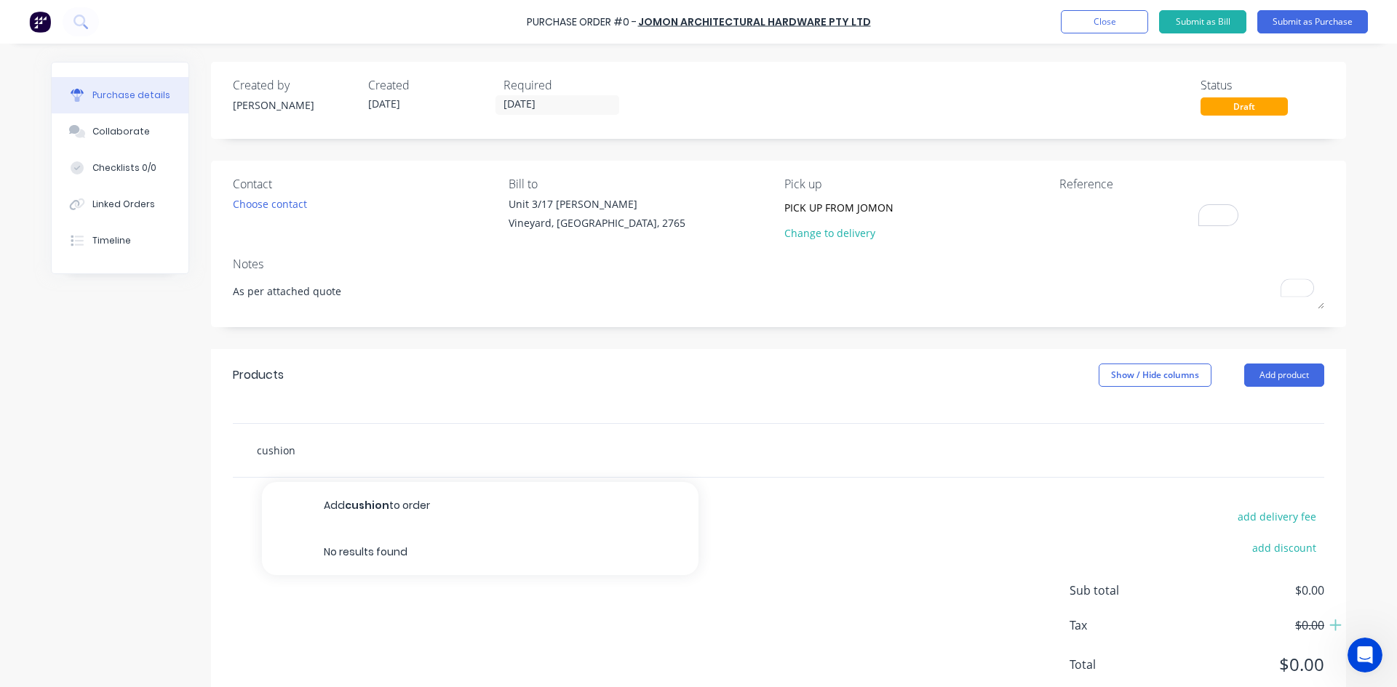
type input "cushione"
type textarea "x"
type input "cushioned"
type textarea "x"
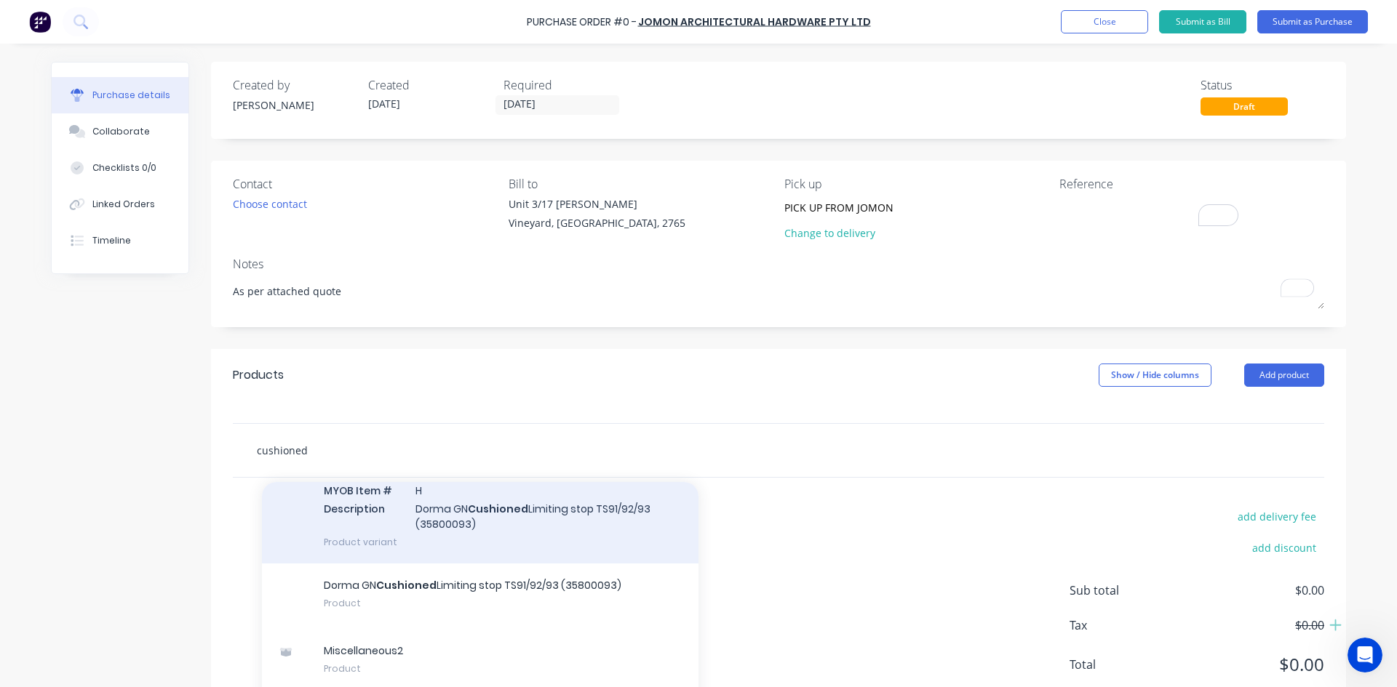
scroll to position [500, 0]
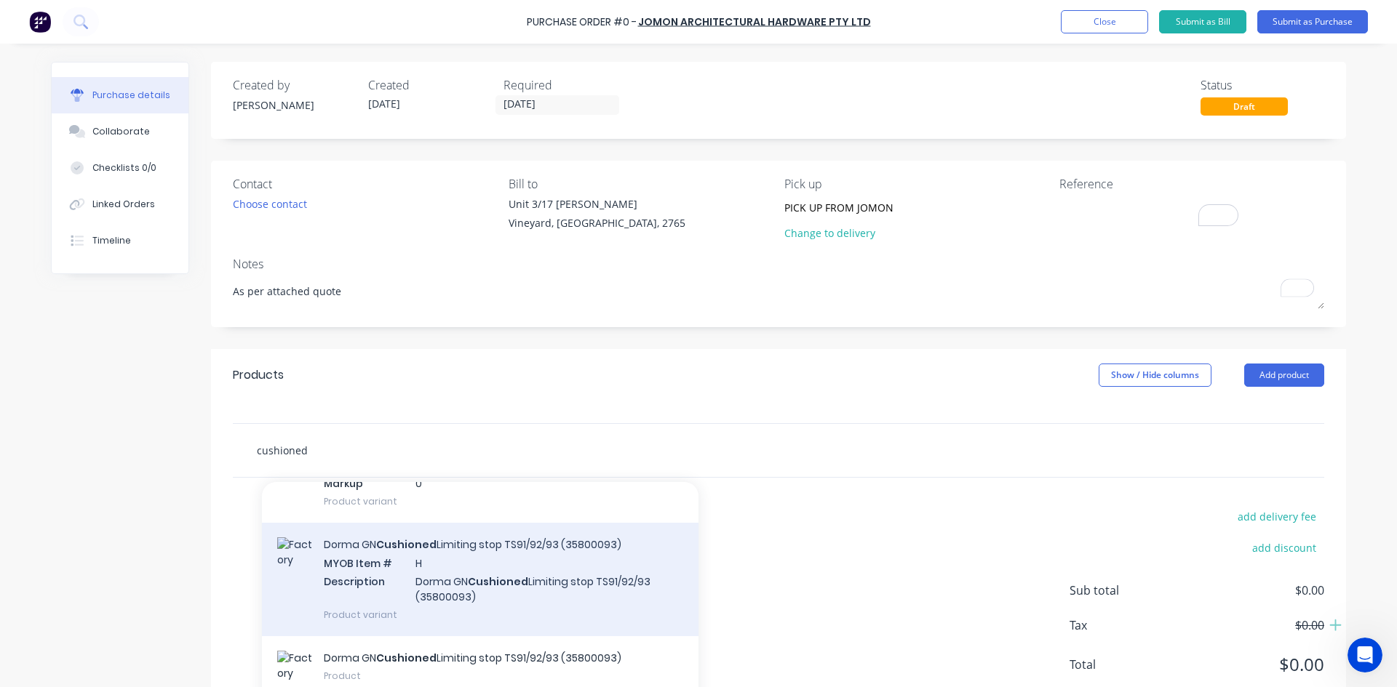
type input "cushioned"
click at [513, 585] on div "Dorma GN Cushioned Limiting stop TS91/92/93 (35800093) MYOB Item # H Descriptio…" at bounding box center [480, 579] width 436 height 113
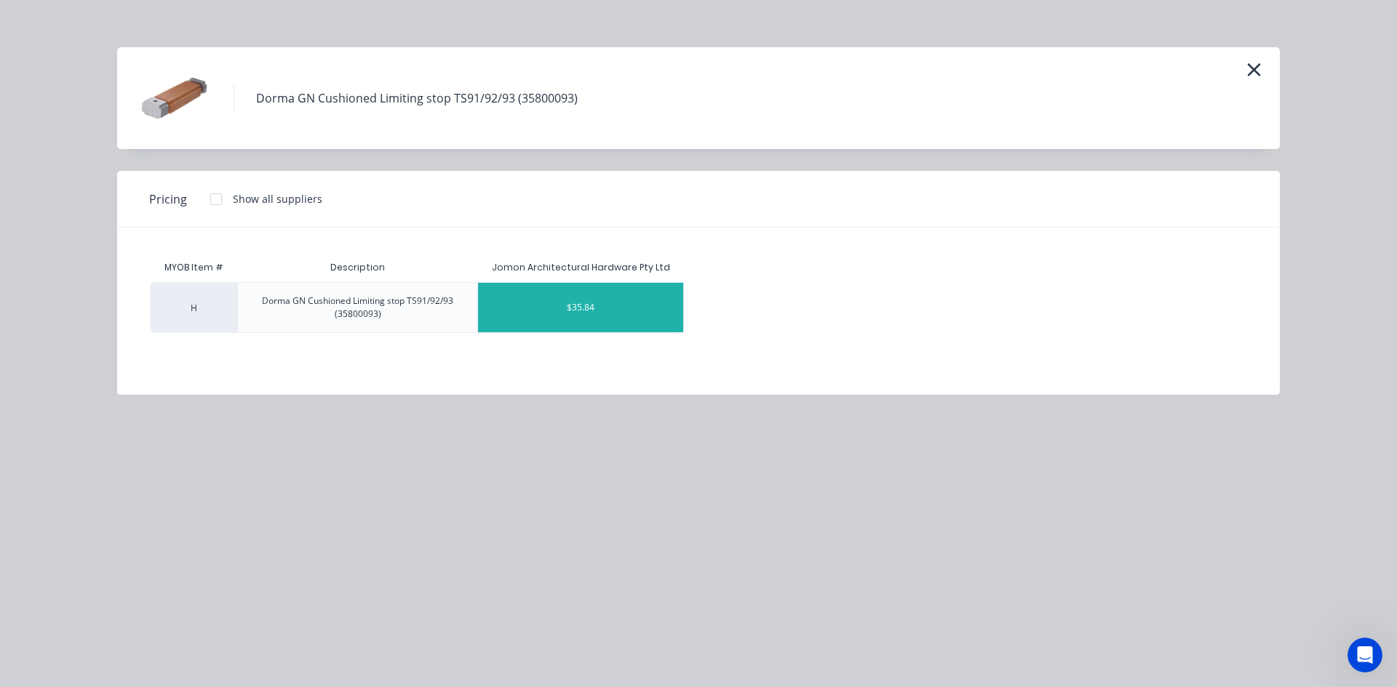
click at [594, 308] on div "$35.84" at bounding box center [580, 307] width 205 height 49
type textarea "x"
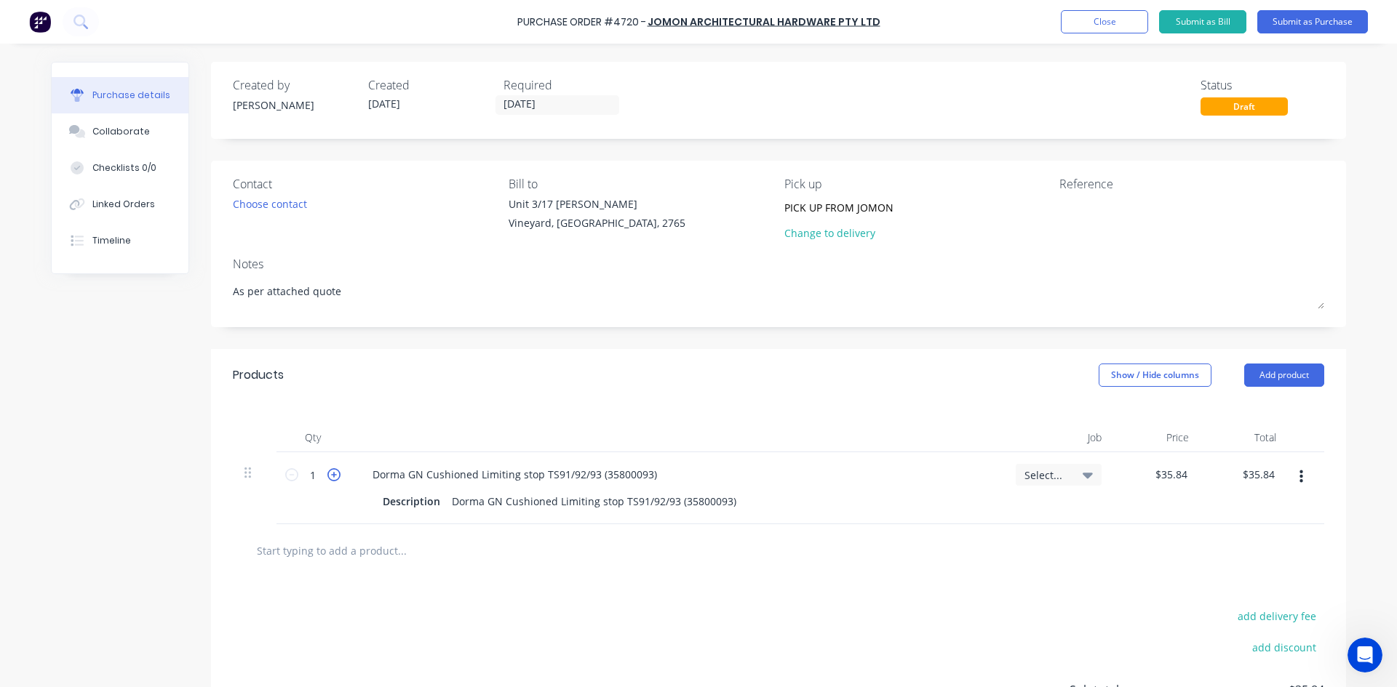
click at [332, 476] on icon at bounding box center [333, 474] width 13 height 13
type textarea "x"
type input "2"
type input "$71.68"
click at [332, 476] on icon at bounding box center [333, 474] width 13 height 13
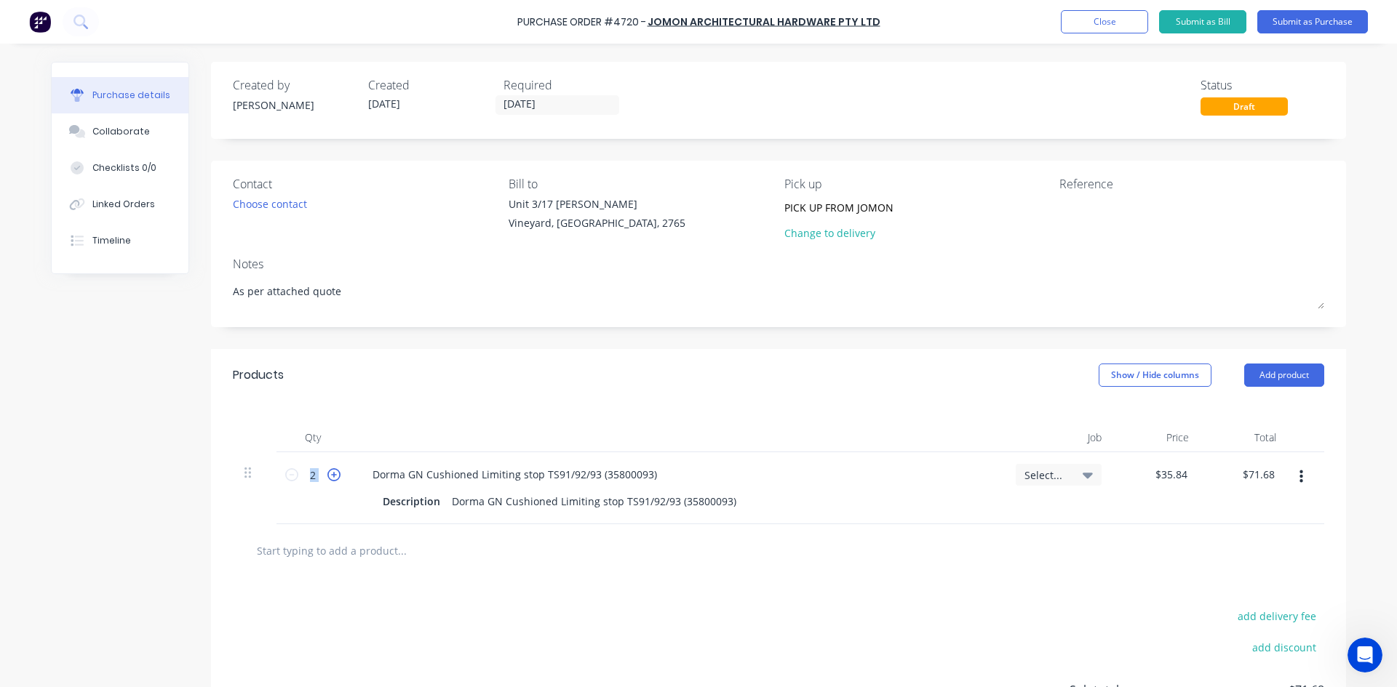
type textarea "x"
type input "3"
type input "$107.52"
click at [332, 476] on icon at bounding box center [333, 474] width 13 height 13
type textarea "x"
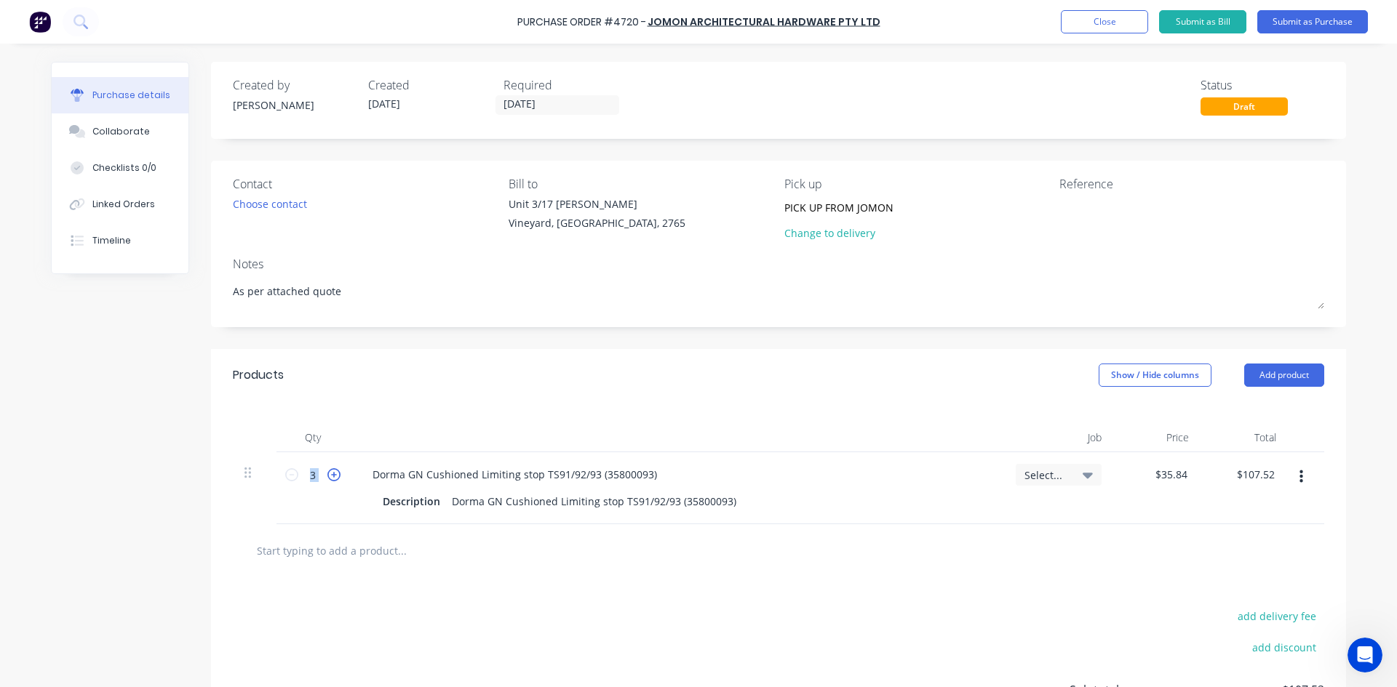
type input "4"
type input "$143.36"
click at [285, 477] on icon at bounding box center [291, 474] width 13 height 13
type textarea "x"
type input "3"
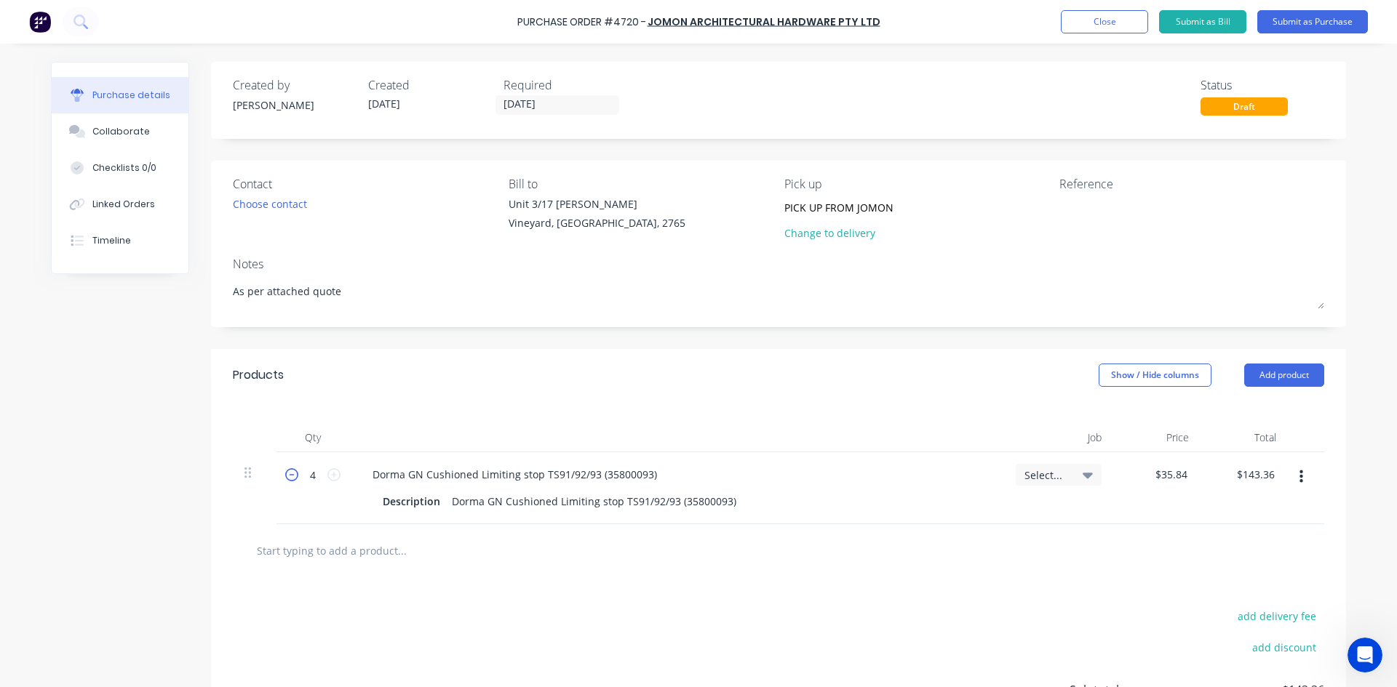
type input "$107.52"
type textarea "x"
click at [1182, 473] on input "35.8400" at bounding box center [1170, 474] width 39 height 21
type input "45.00"
type textarea "x"
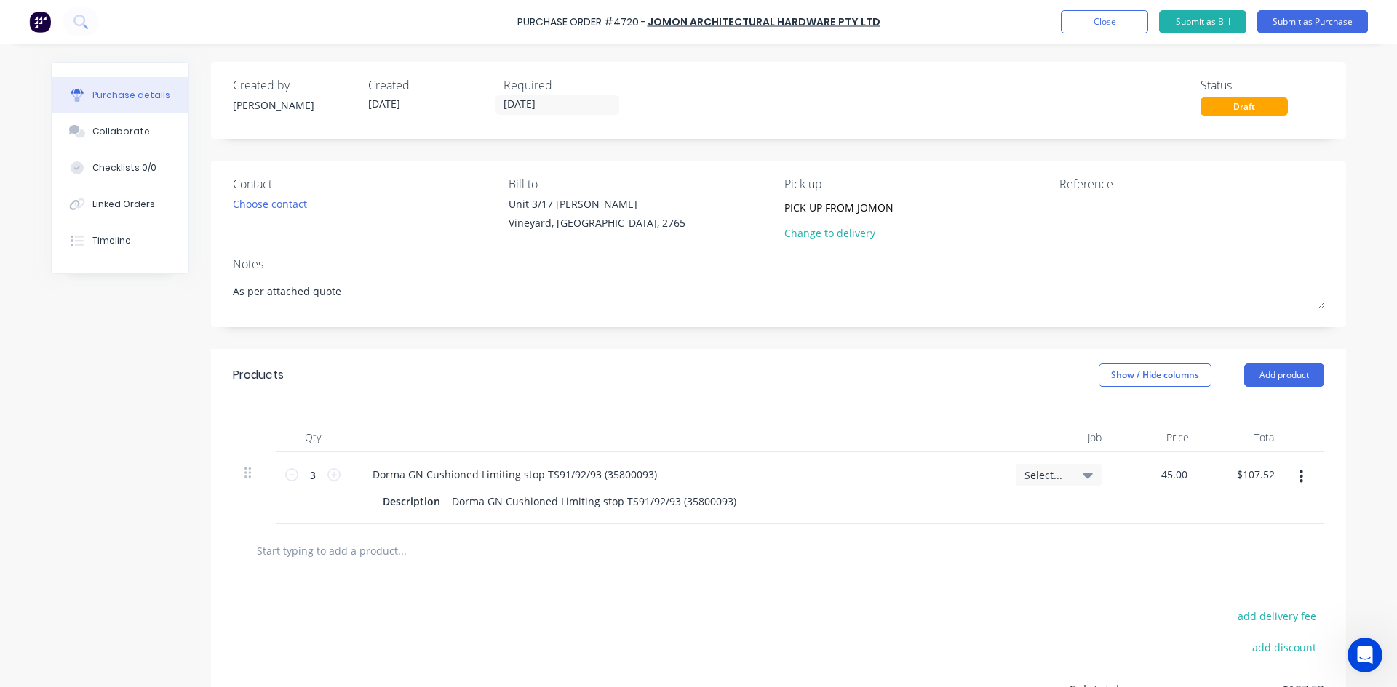
type input "$45.00"
type input "$135.00"
click at [1168, 564] on div at bounding box center [778, 550] width 1068 height 29
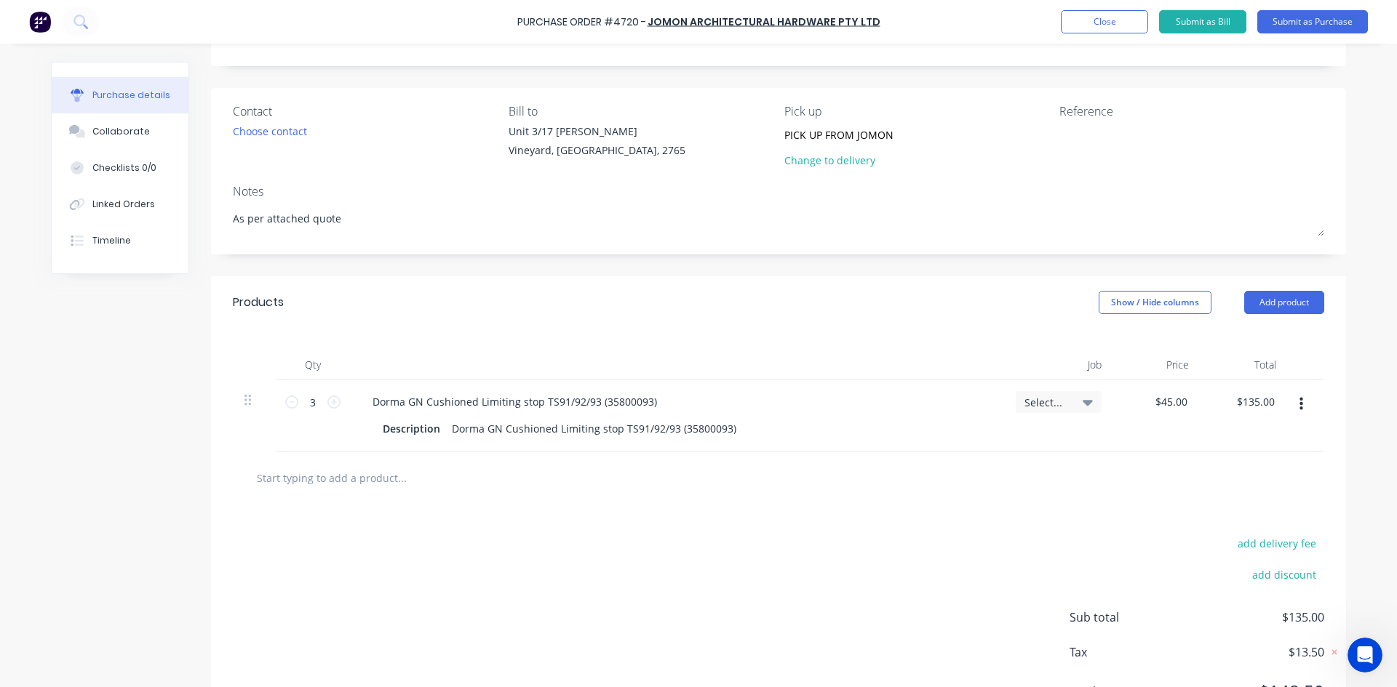
click at [377, 484] on input "text" at bounding box center [401, 477] width 291 height 29
type textarea "x"
type input "s"
type textarea "x"
type input "sl"
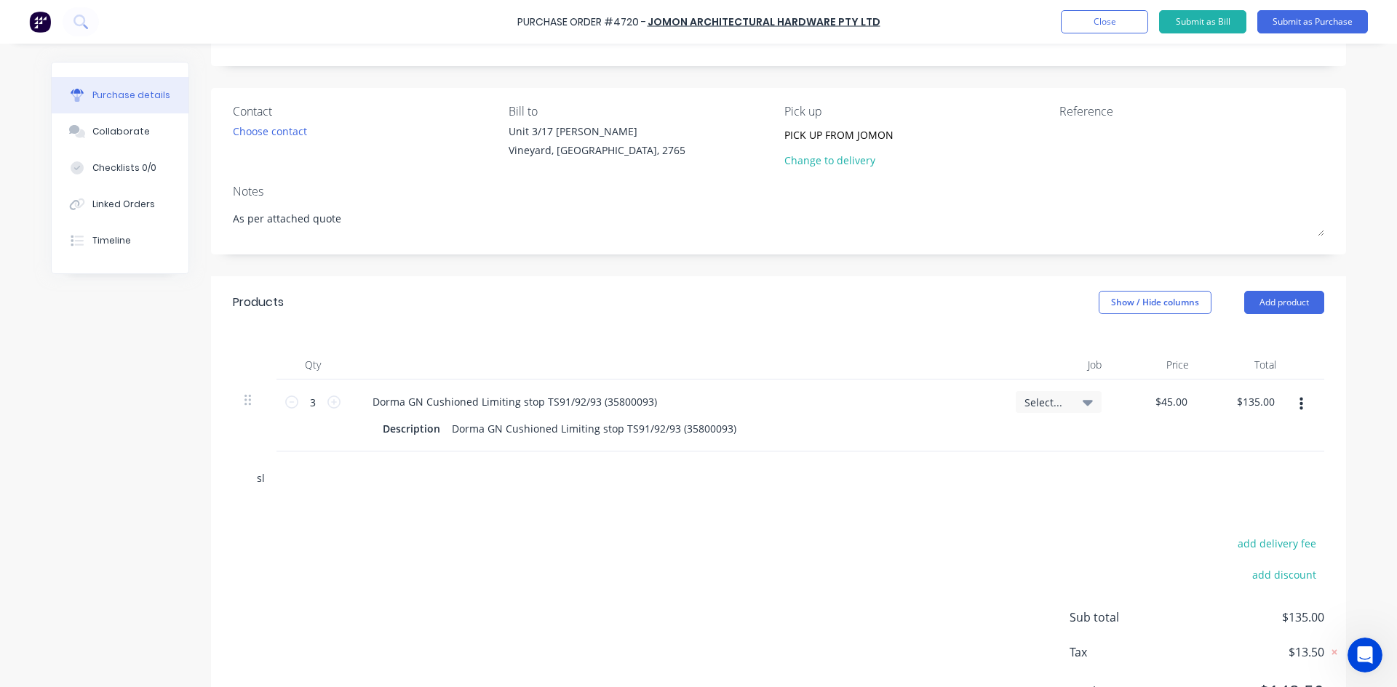
type textarea "x"
type input "sli"
type textarea "x"
type input "slid"
type textarea "x"
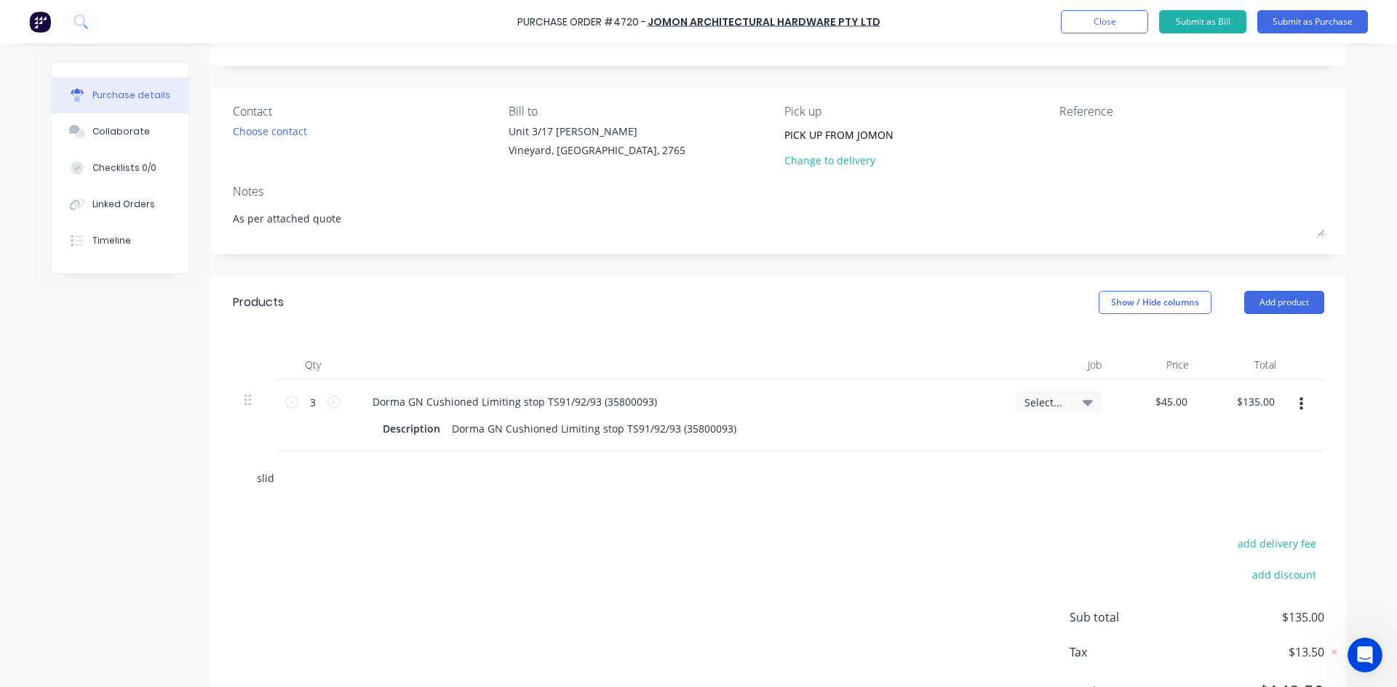
type input "slide"
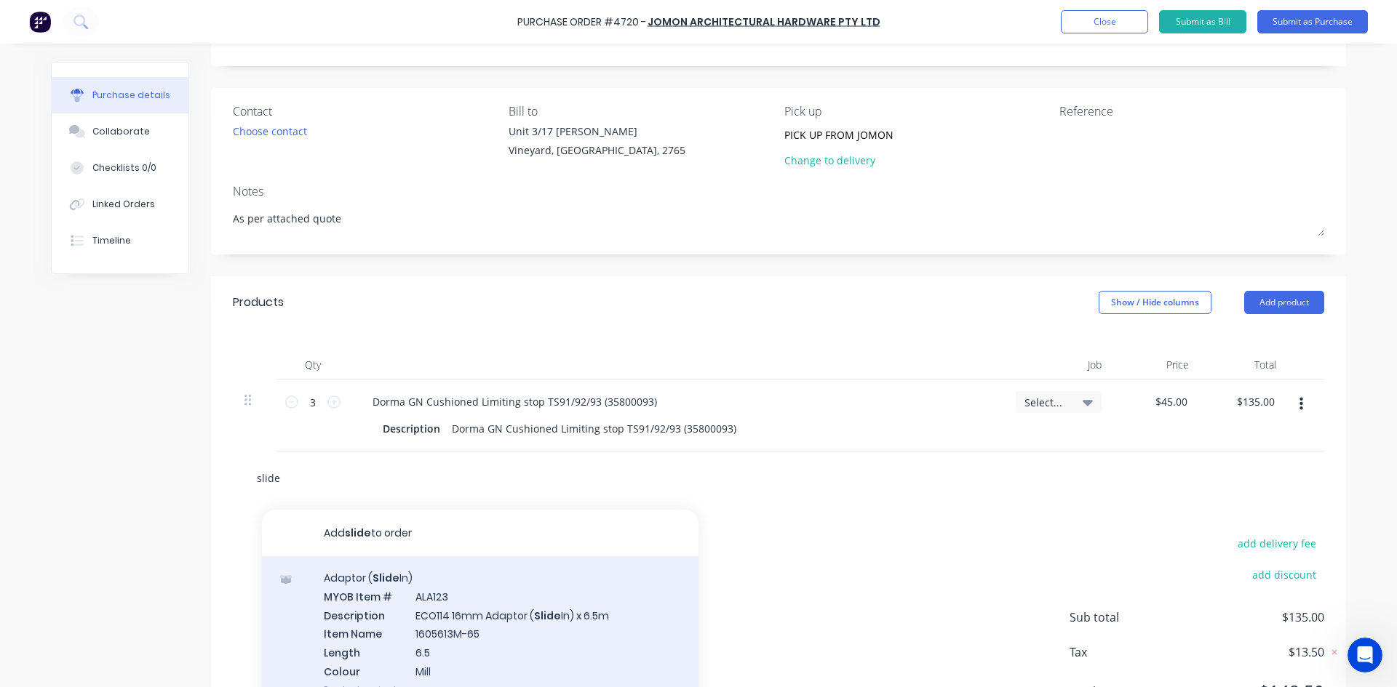
type textarea "x"
type input "slide"
type textarea "x"
type input "slide b"
type textarea "x"
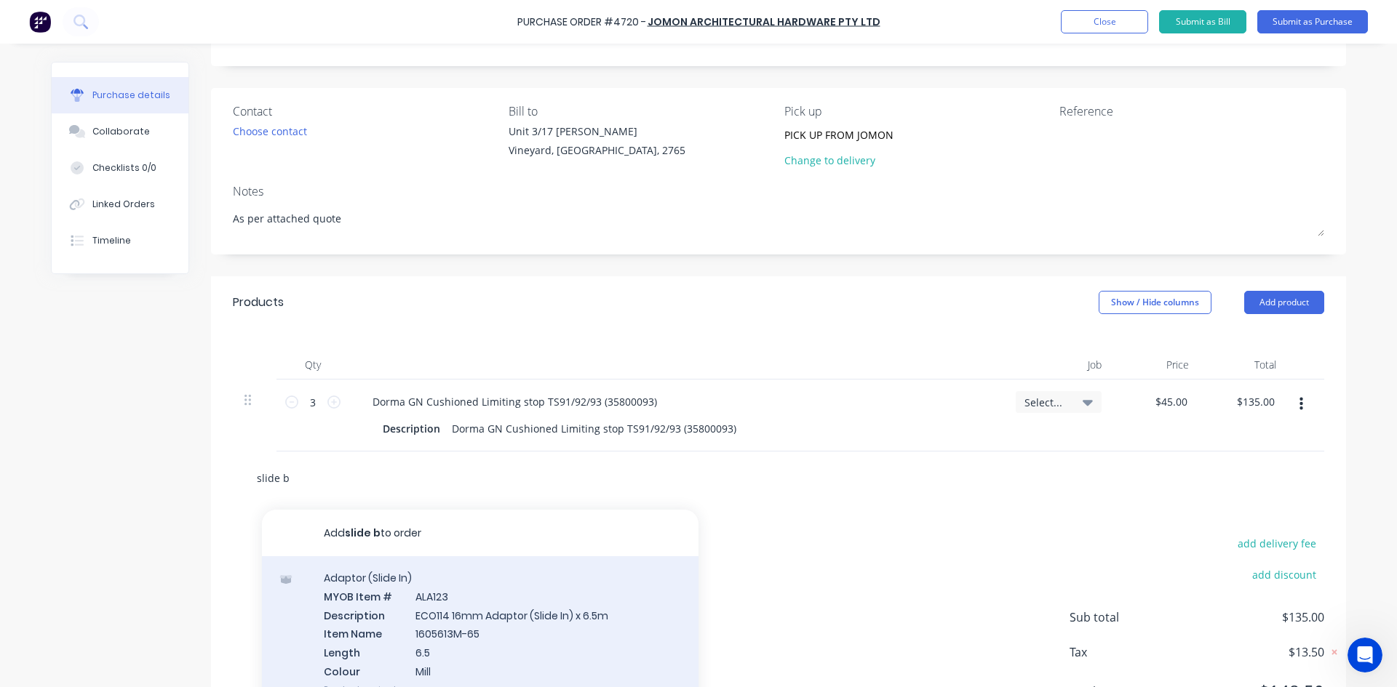
type input "slide bl"
type textarea "x"
type input "slide blo"
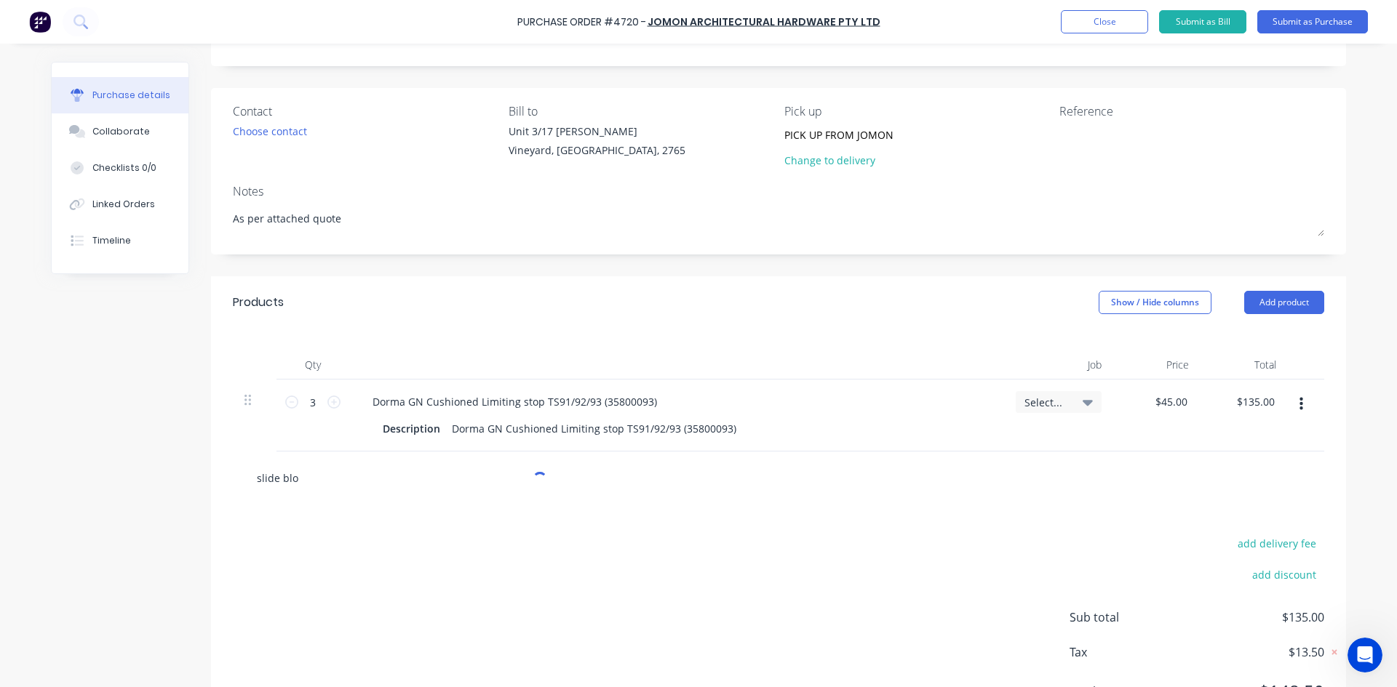
type textarea "x"
type input "slide bloc"
type textarea "x"
type input "slide block"
type textarea "x"
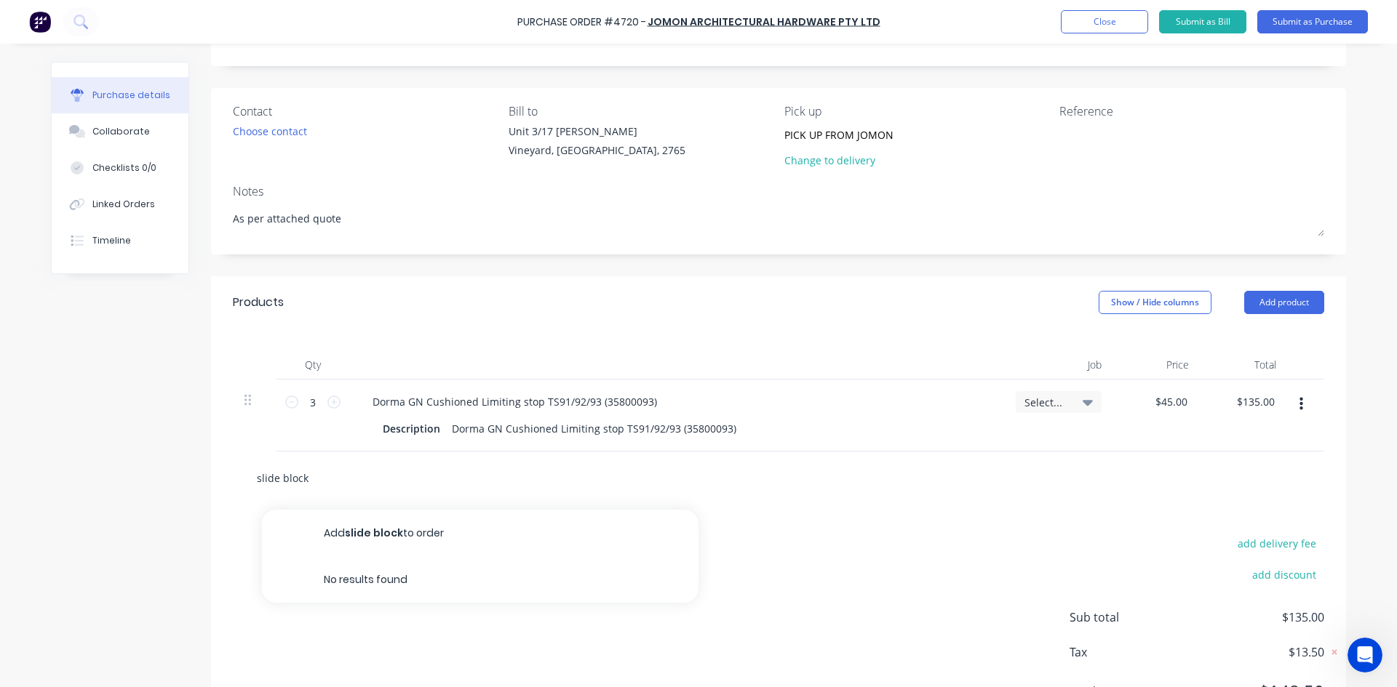
type input "slide bloc"
type textarea "x"
type input "slide blo"
type textarea "x"
type input "slide bl"
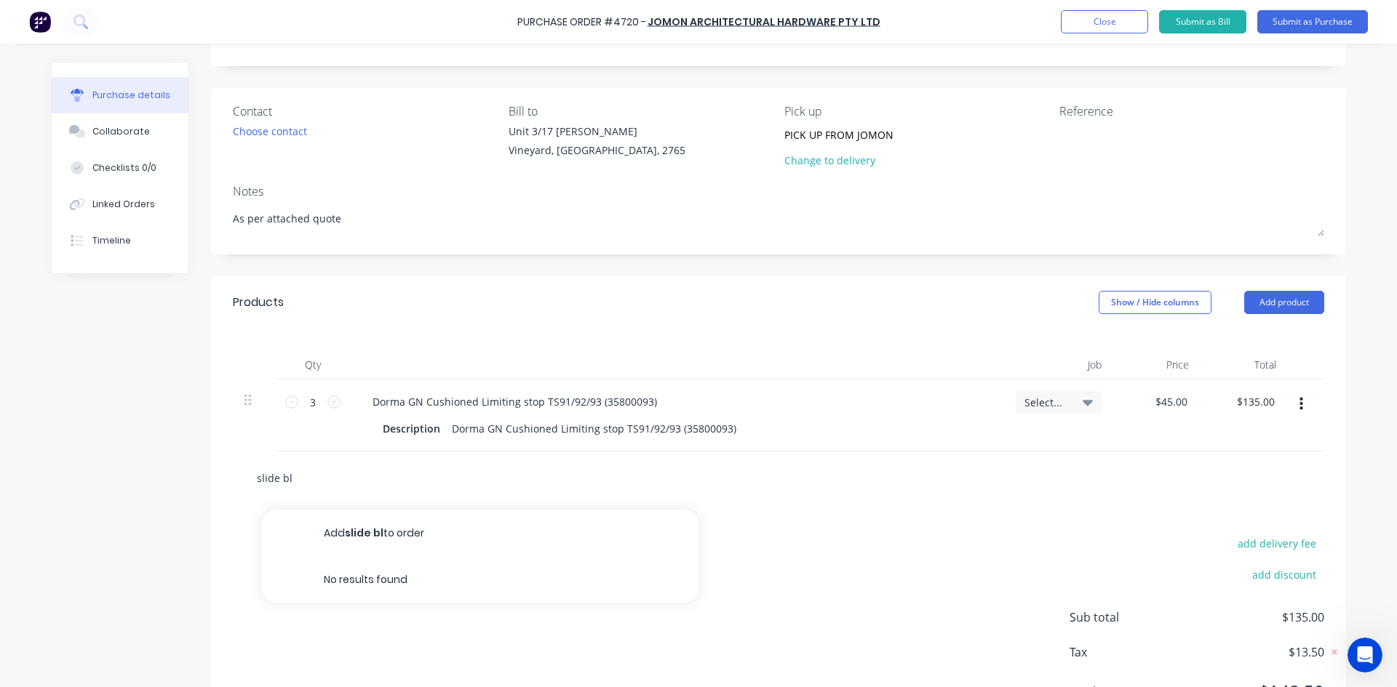
type textarea "x"
type input "slide b"
type textarea "x"
type input "slide"
type textarea "x"
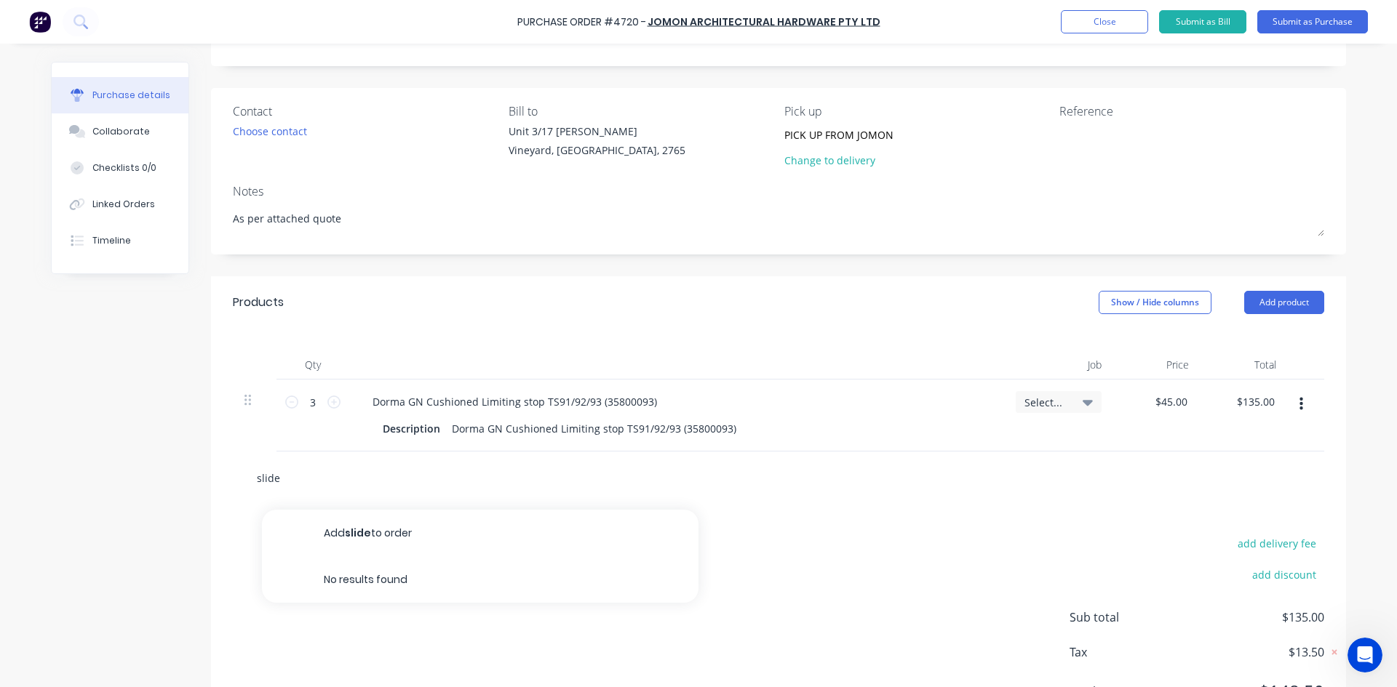
type input "slide"
type textarea "x"
type input "slid"
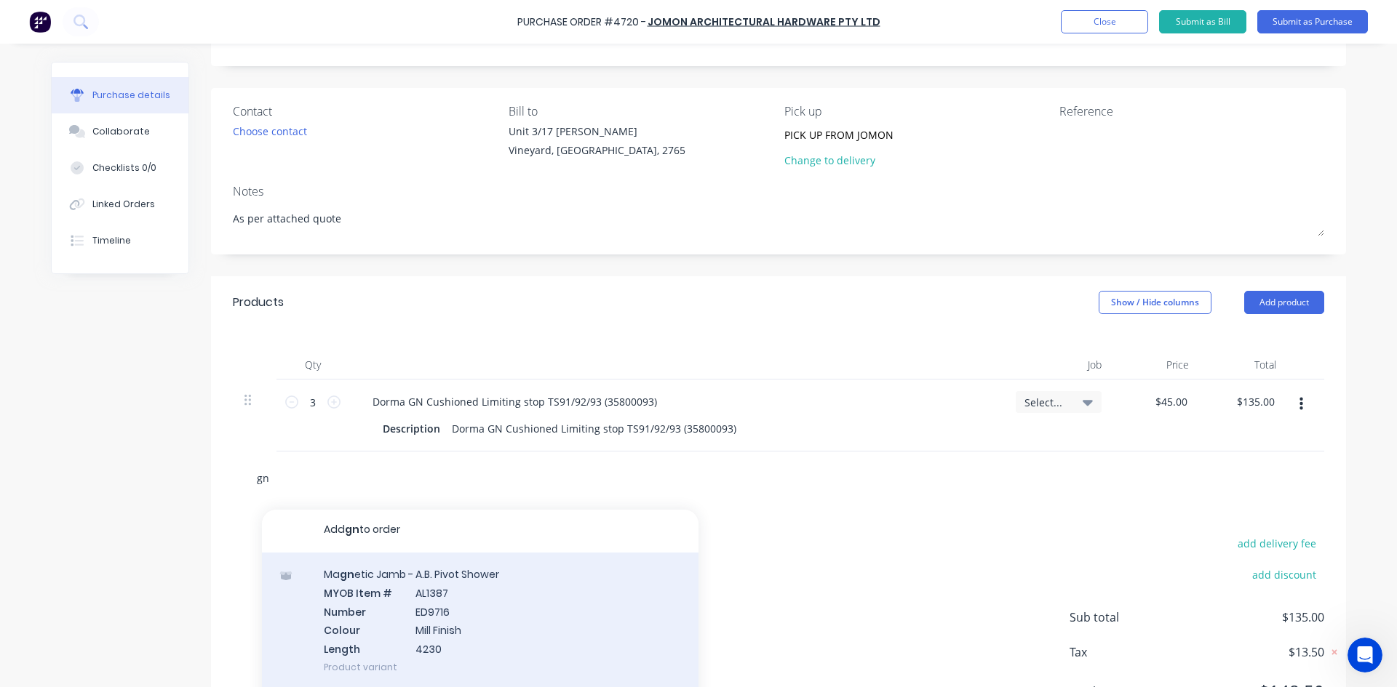
scroll to position [0, 0]
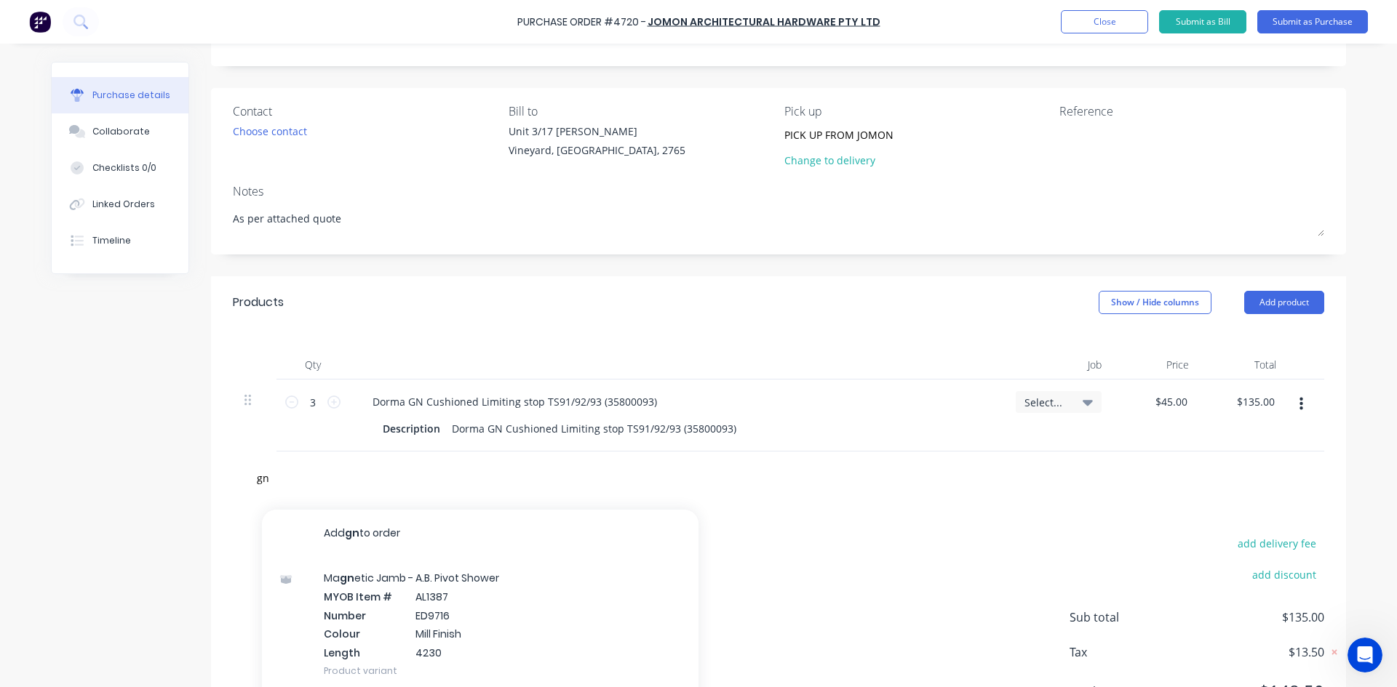
click at [837, 482] on div "gn Add gn to order Ma gn etic Jamb - A.B. Pivot Shower MYOB Item # AL1387 Numbe…" at bounding box center [778, 477] width 1068 height 29
click at [847, 591] on div "add delivery fee add discount Sub total $135.00 Tax $13.50 Total $148.50" at bounding box center [778, 624] width 1135 height 239
click at [273, 478] on input "gn" at bounding box center [401, 477] width 291 height 29
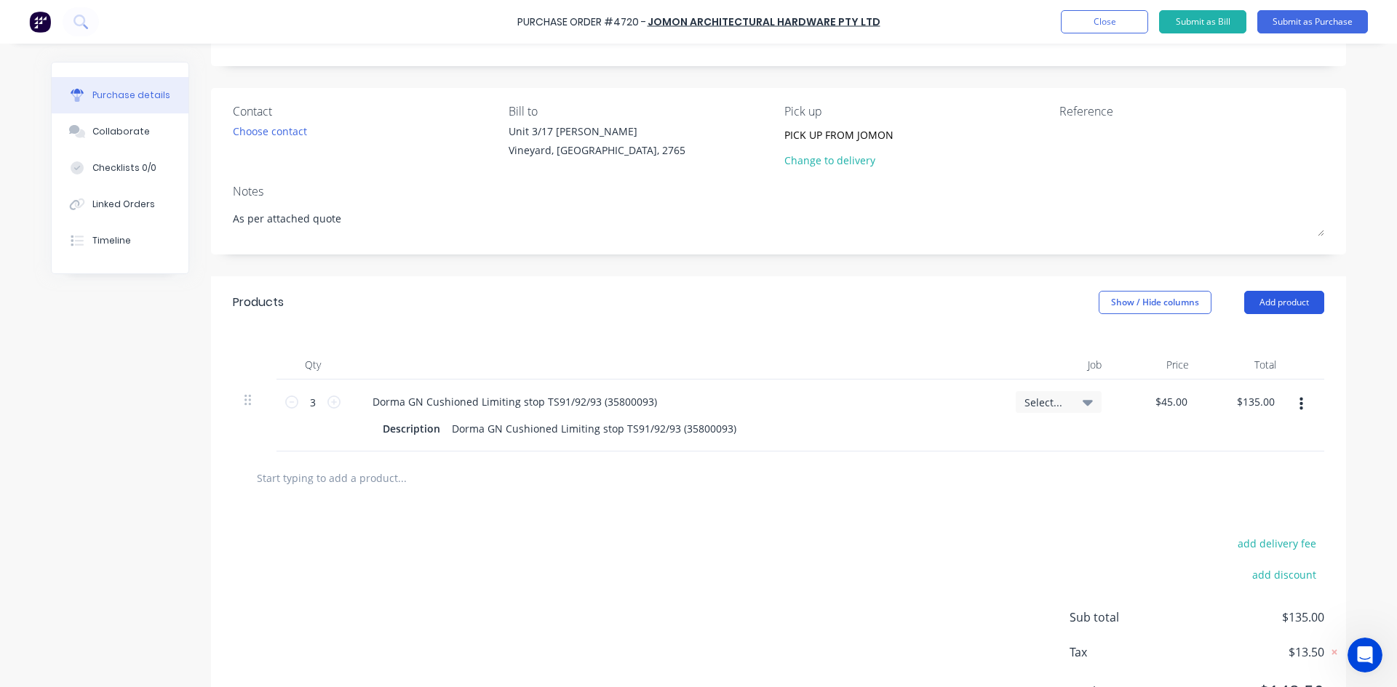
click at [1279, 302] on button "Add product" at bounding box center [1284, 302] width 80 height 23
click at [1234, 344] on div "Product catalogue" at bounding box center [1255, 339] width 112 height 21
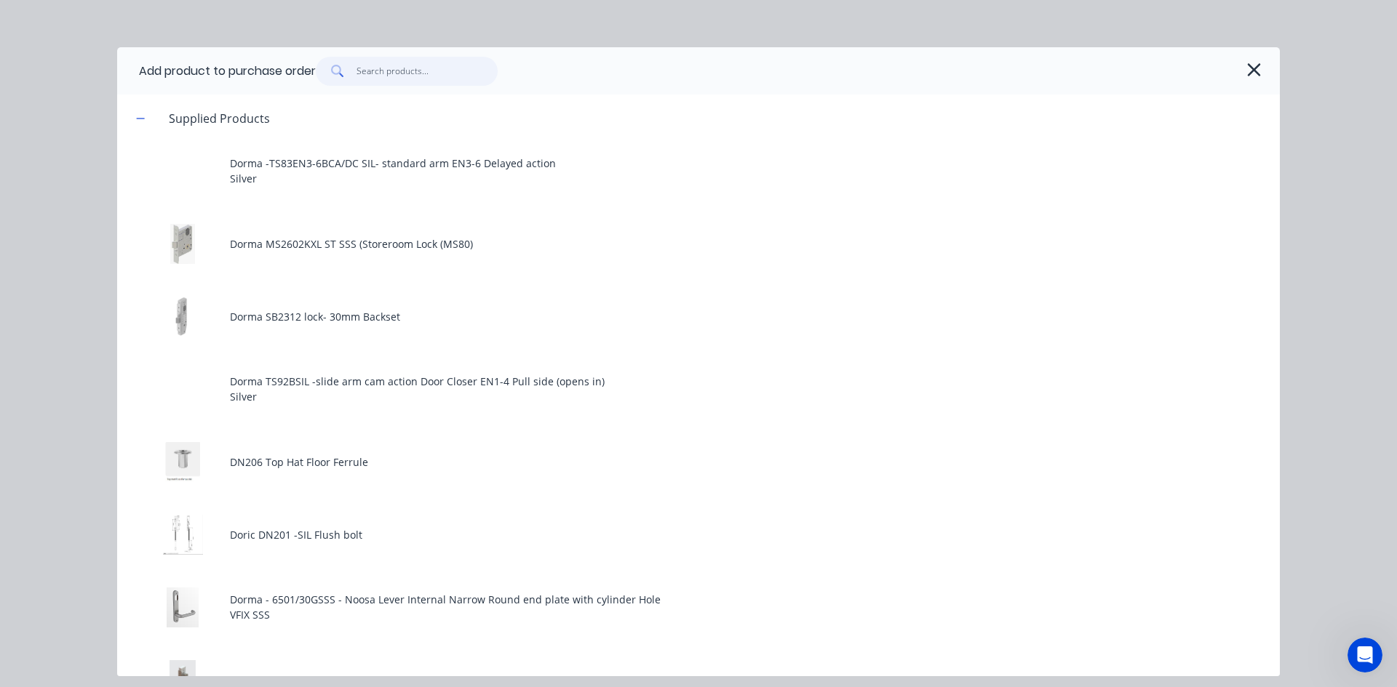
click at [390, 76] on input "text" at bounding box center [427, 71] width 142 height 29
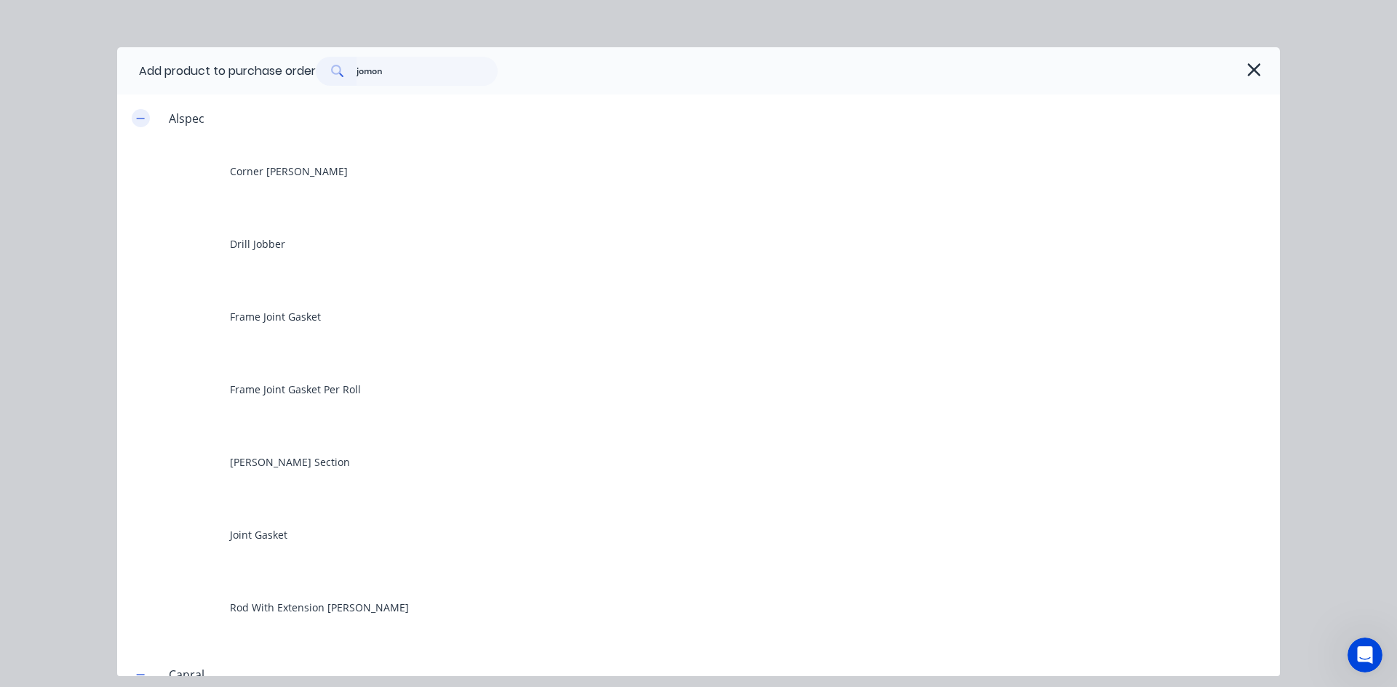
click at [137, 116] on icon "button" at bounding box center [140, 118] width 9 height 10
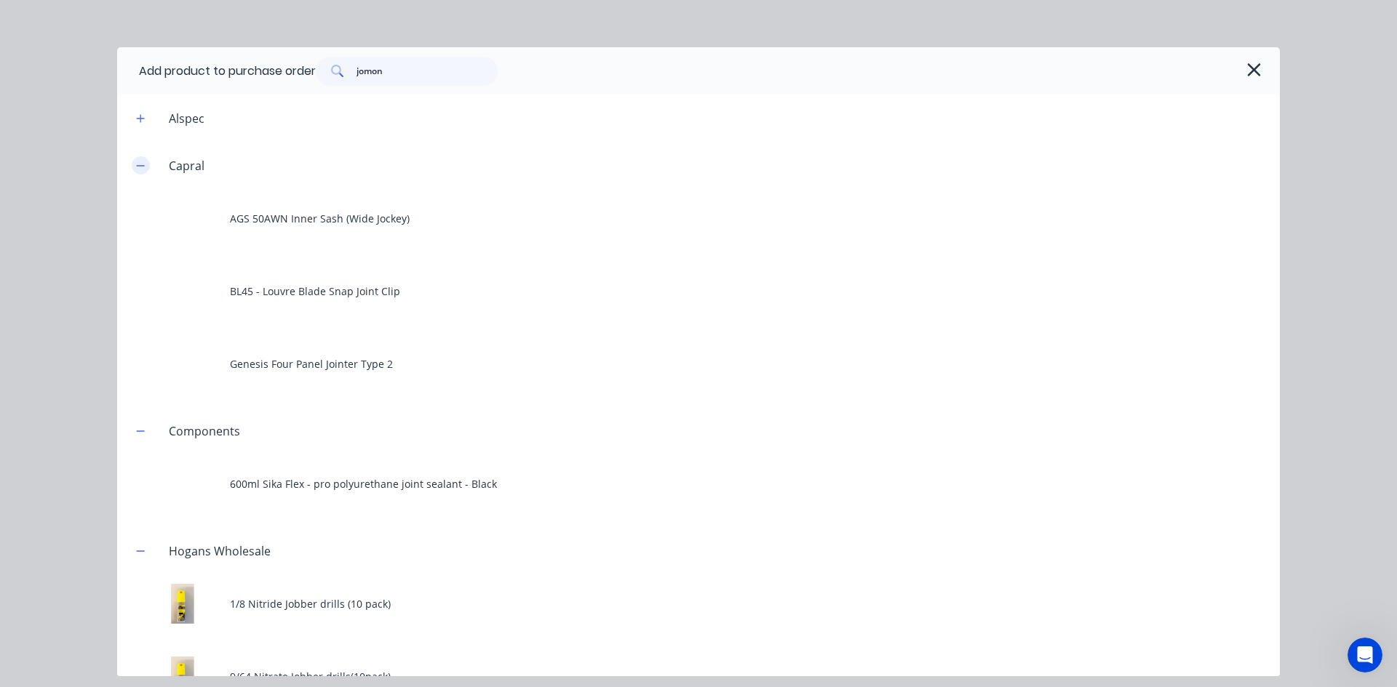
click at [140, 165] on icon "button" at bounding box center [140, 166] width 9 height 10
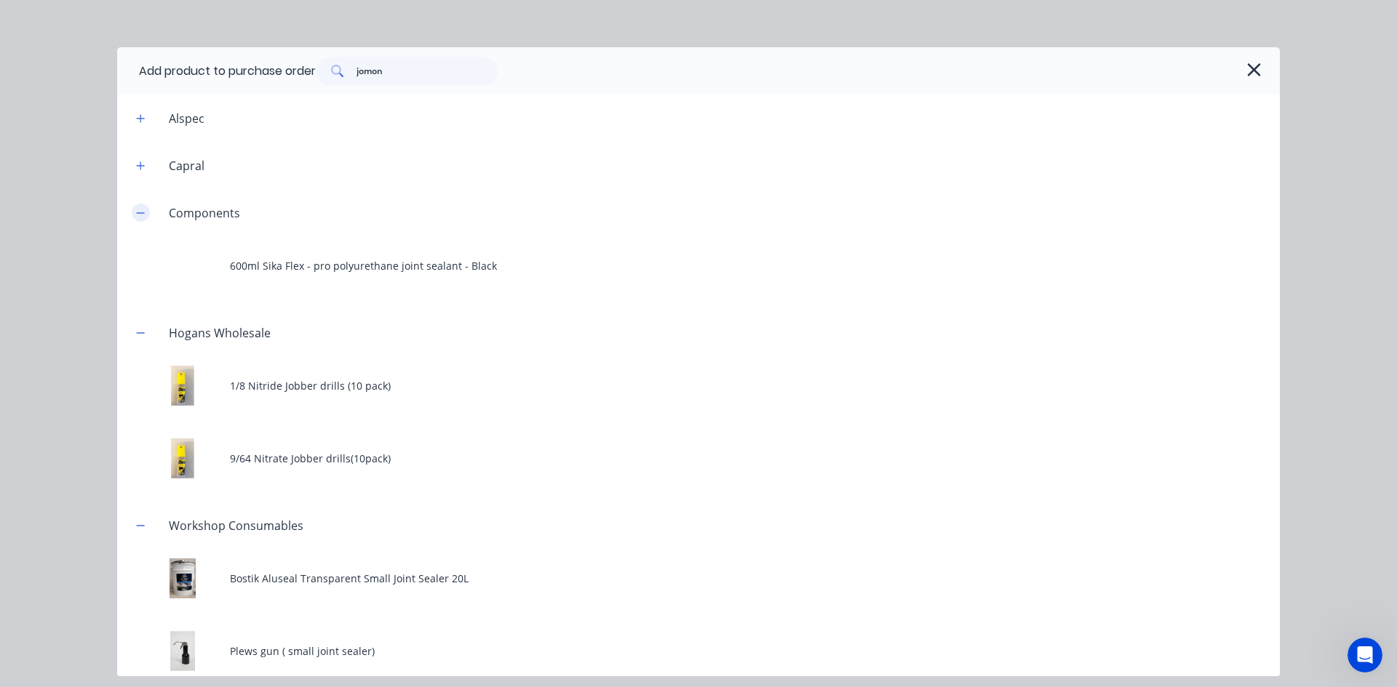
click at [140, 213] on icon "button" at bounding box center [141, 212] width 8 height 1
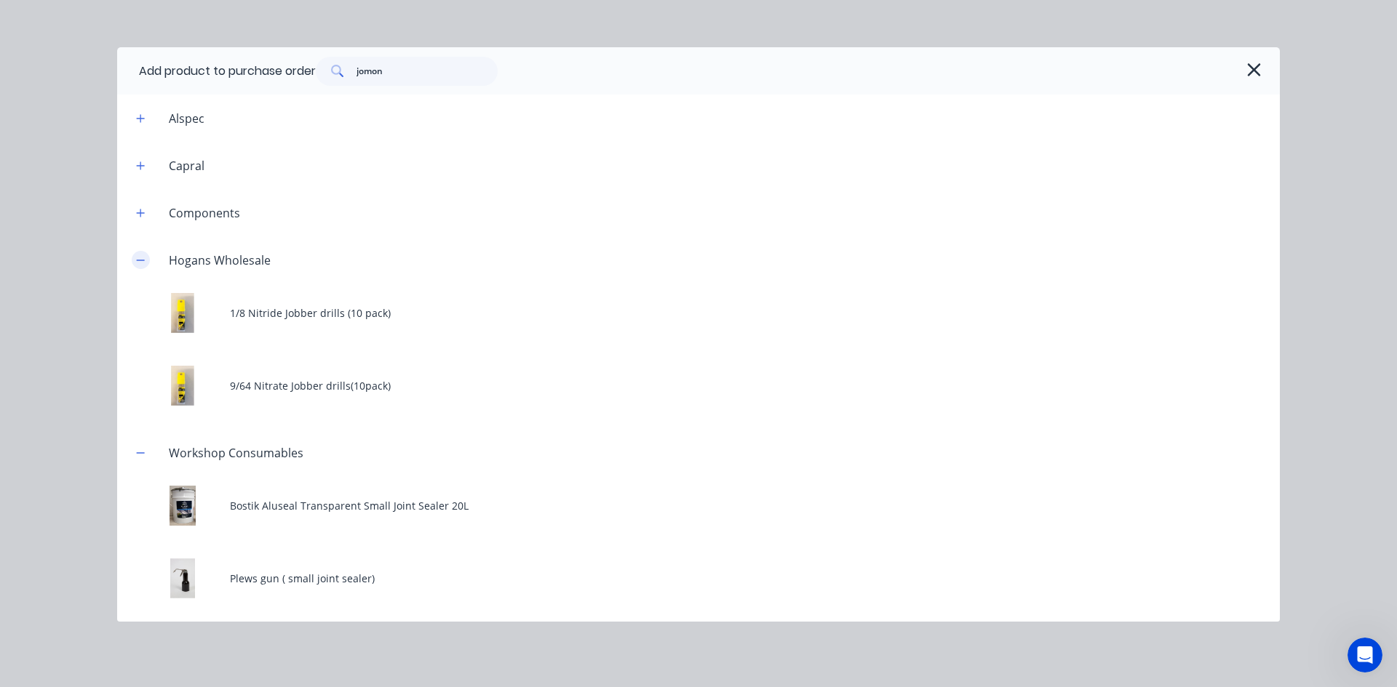
click at [143, 268] on button "button" at bounding box center [141, 260] width 18 height 18
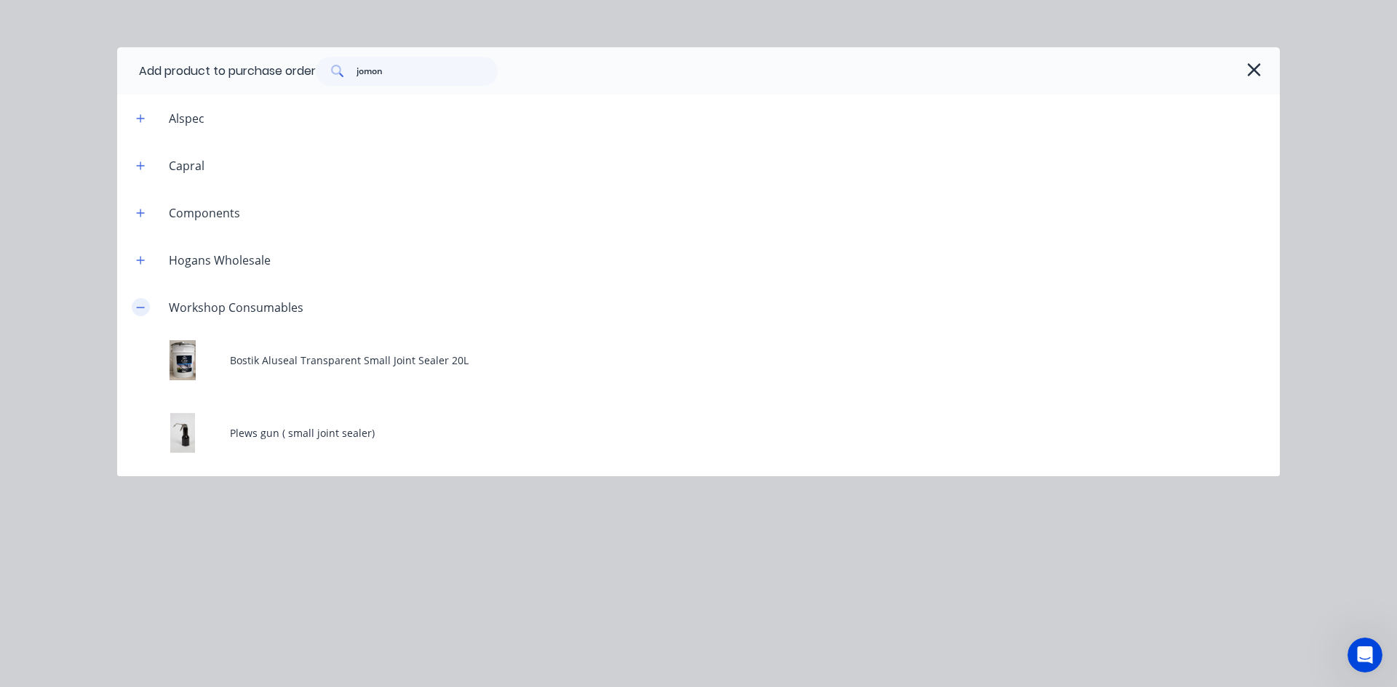
click at [137, 303] on icon "button" at bounding box center [140, 308] width 9 height 10
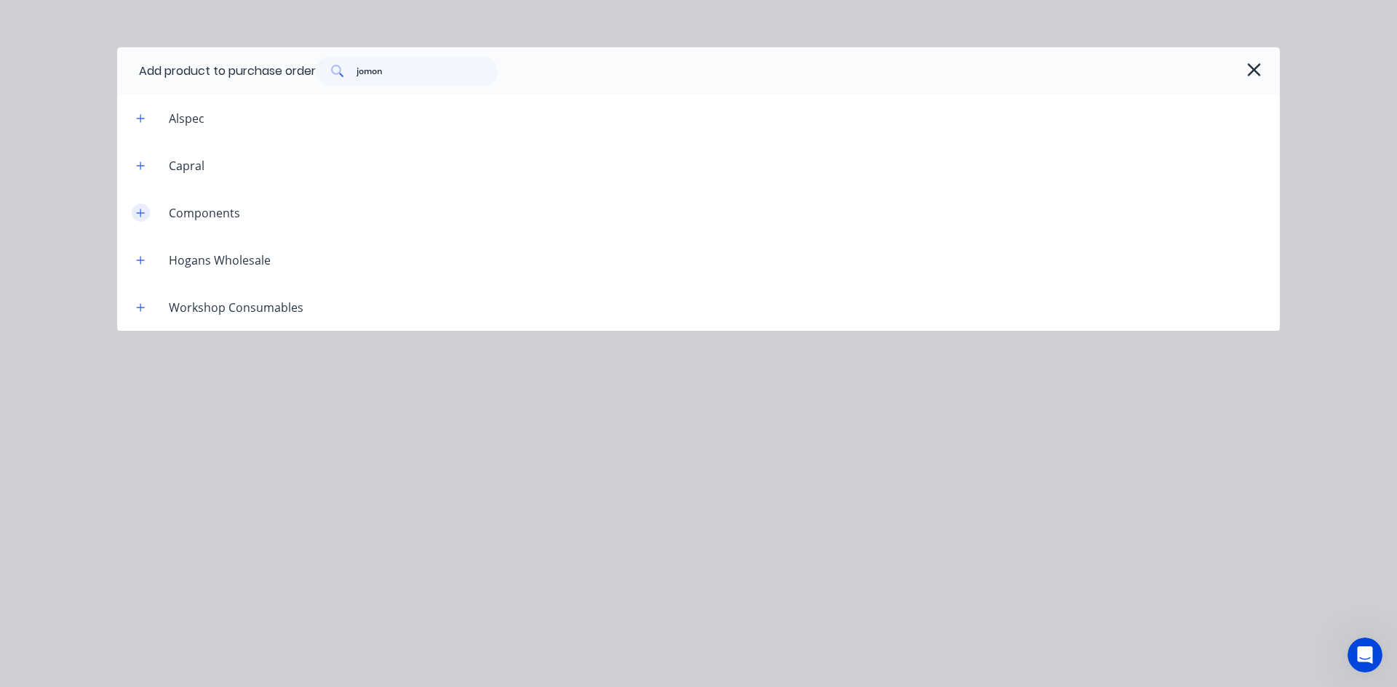
click at [137, 219] on button "button" at bounding box center [141, 213] width 18 height 18
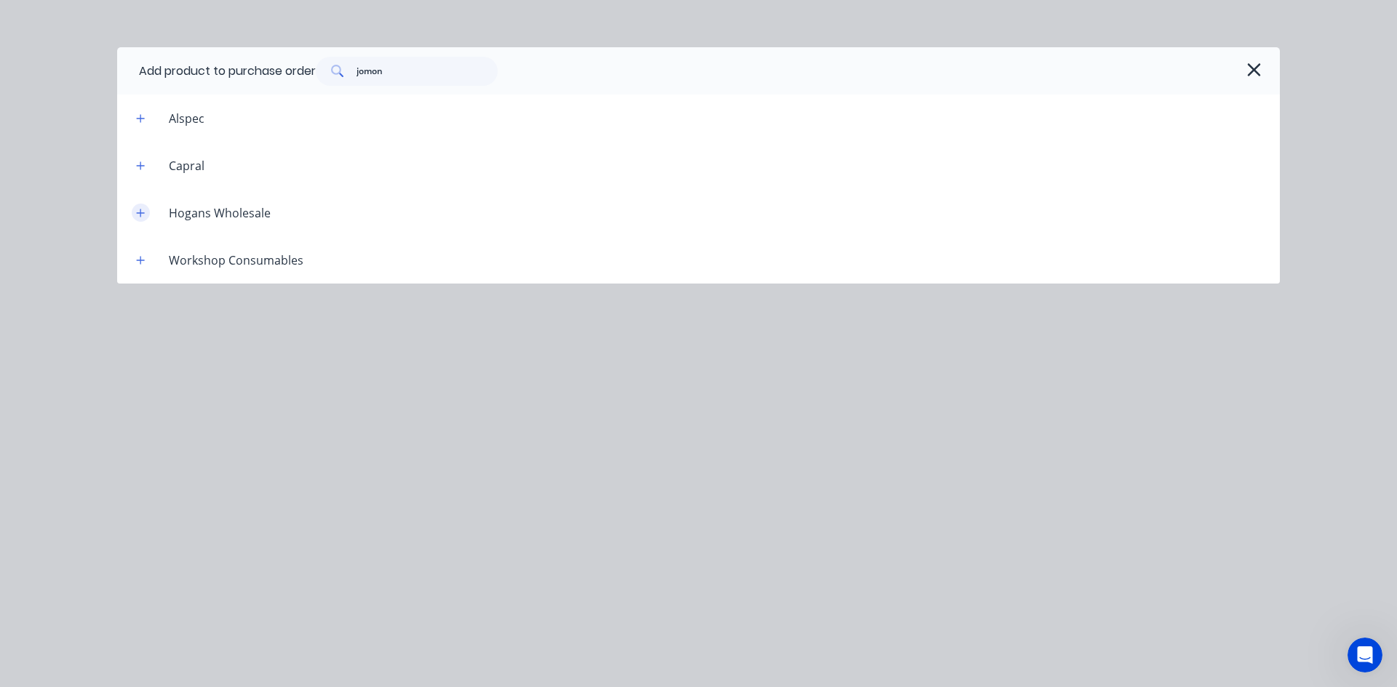
click at [139, 219] on button "button" at bounding box center [141, 213] width 18 height 18
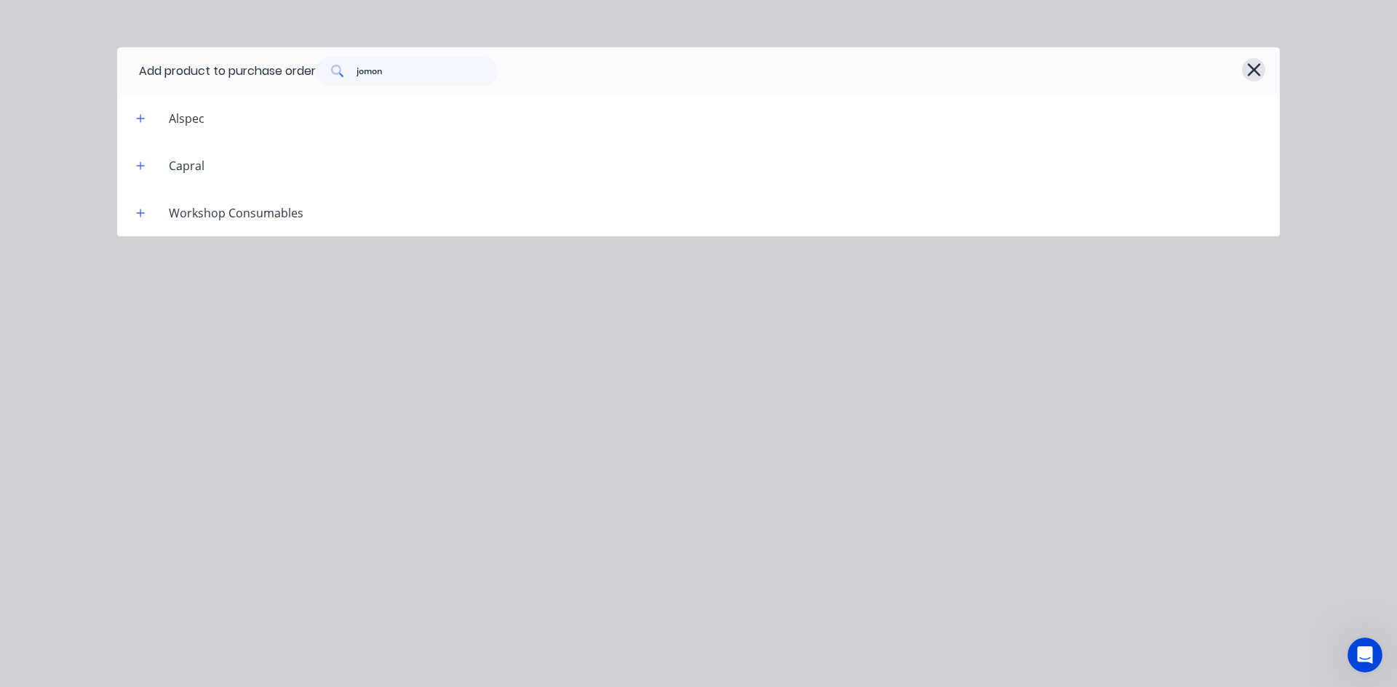
click at [1250, 68] on icon "button" at bounding box center [1253, 70] width 15 height 20
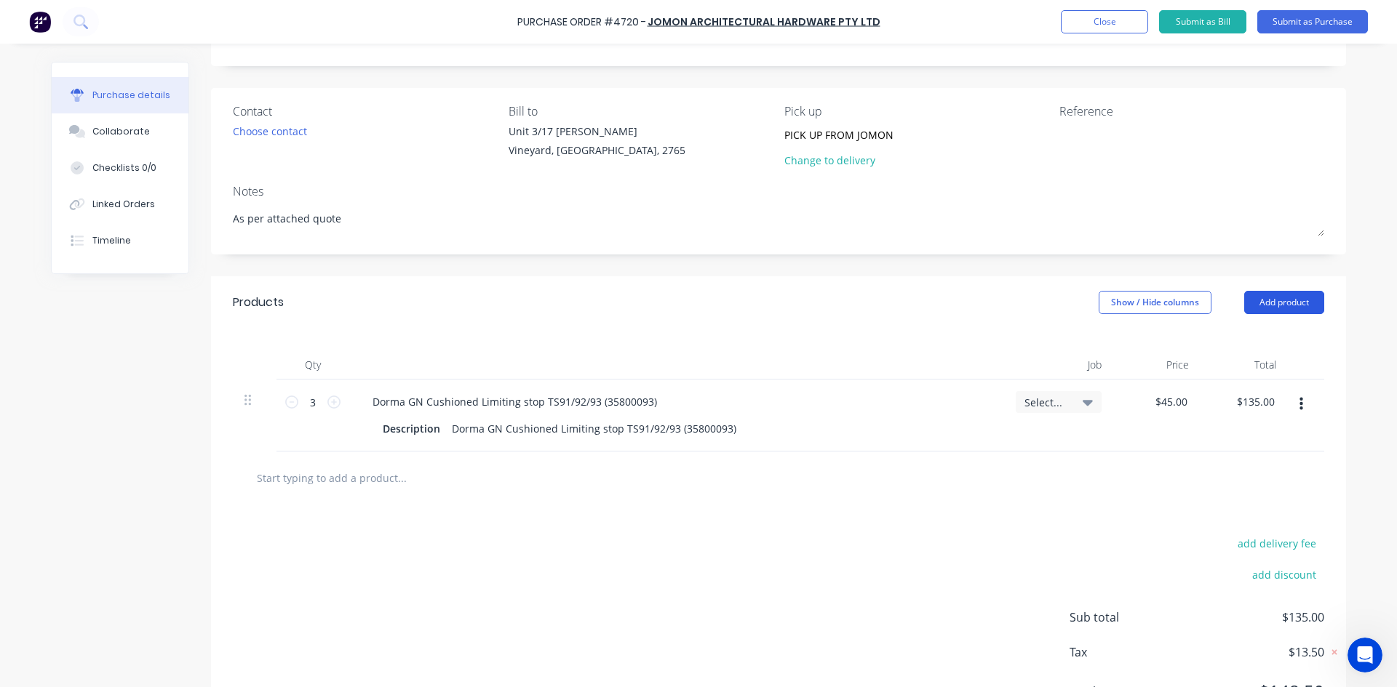
click at [1274, 307] on button "Add product" at bounding box center [1284, 302] width 80 height 23
click at [1255, 337] on div "Product catalogue" at bounding box center [1255, 339] width 112 height 21
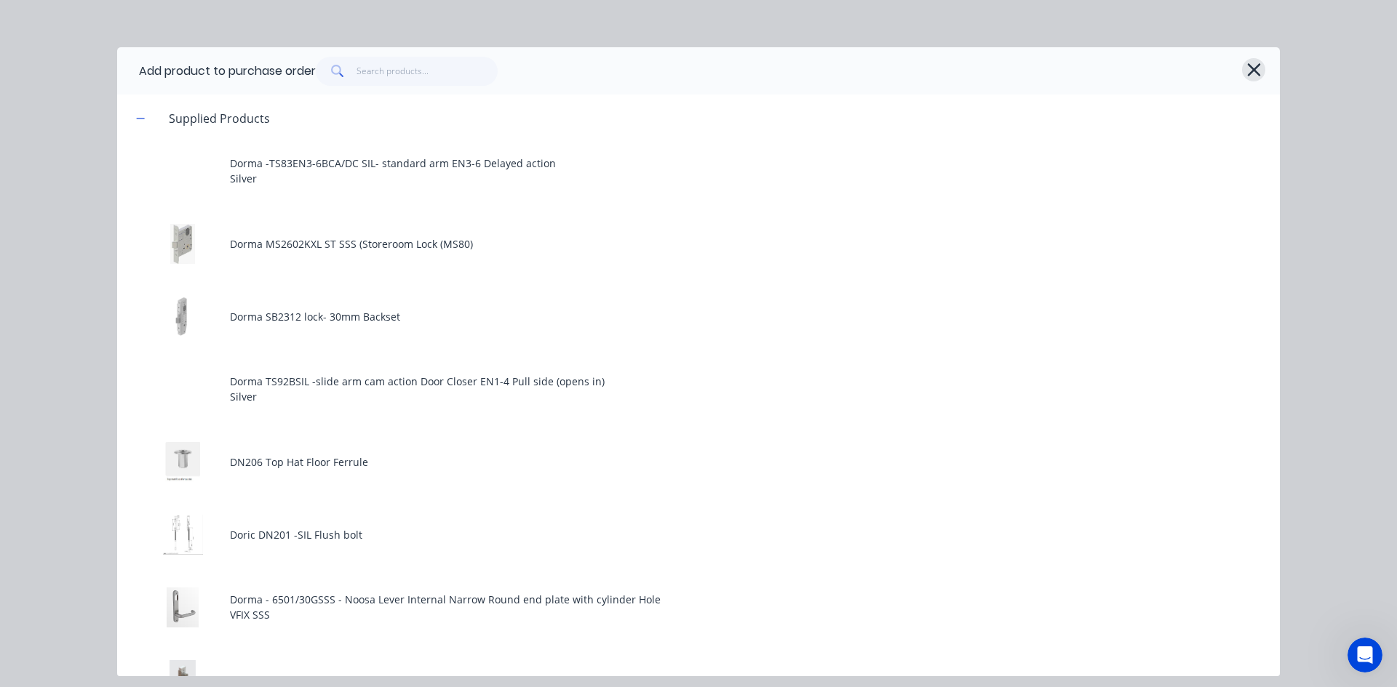
click at [1251, 68] on icon "button" at bounding box center [1253, 69] width 13 height 13
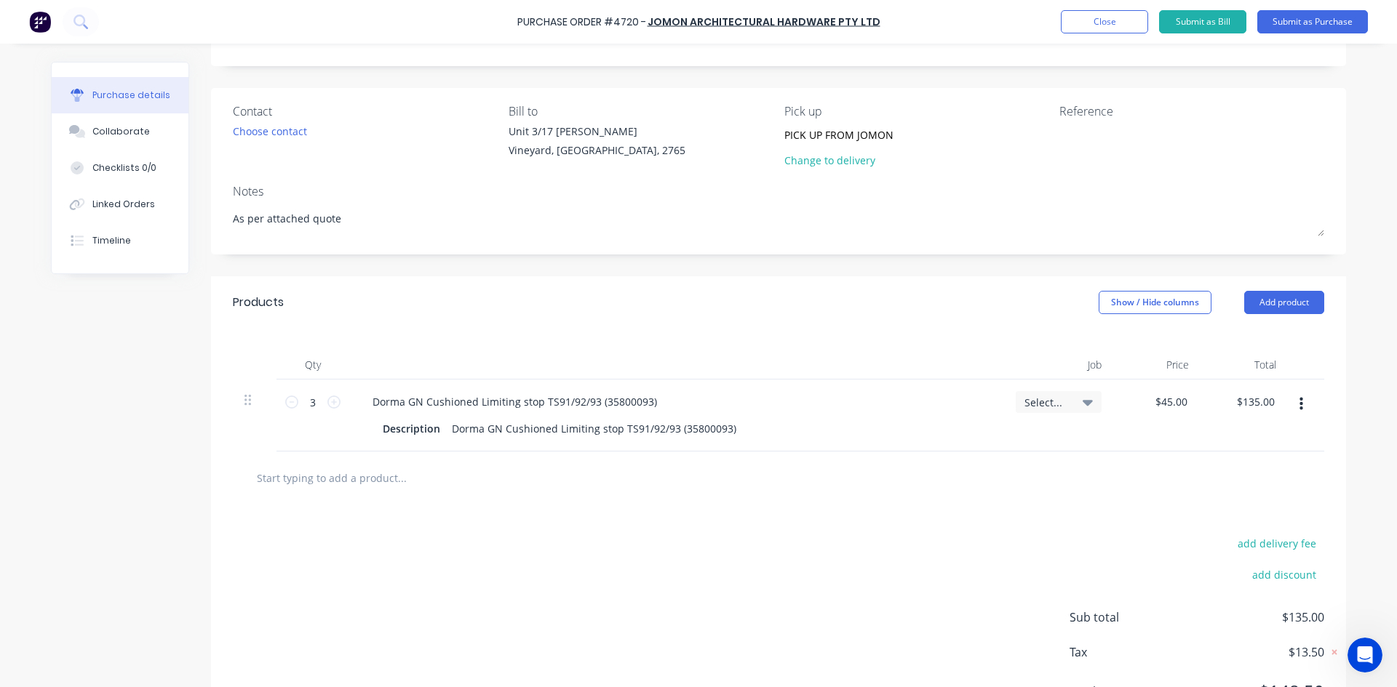
click at [385, 477] on input "text" at bounding box center [401, 477] width 291 height 29
click at [1282, 306] on button "Add product" at bounding box center [1284, 302] width 80 height 23
click at [1239, 372] on div "Basic product" at bounding box center [1255, 369] width 112 height 21
click at [334, 477] on icon at bounding box center [333, 474] width 13 height 13
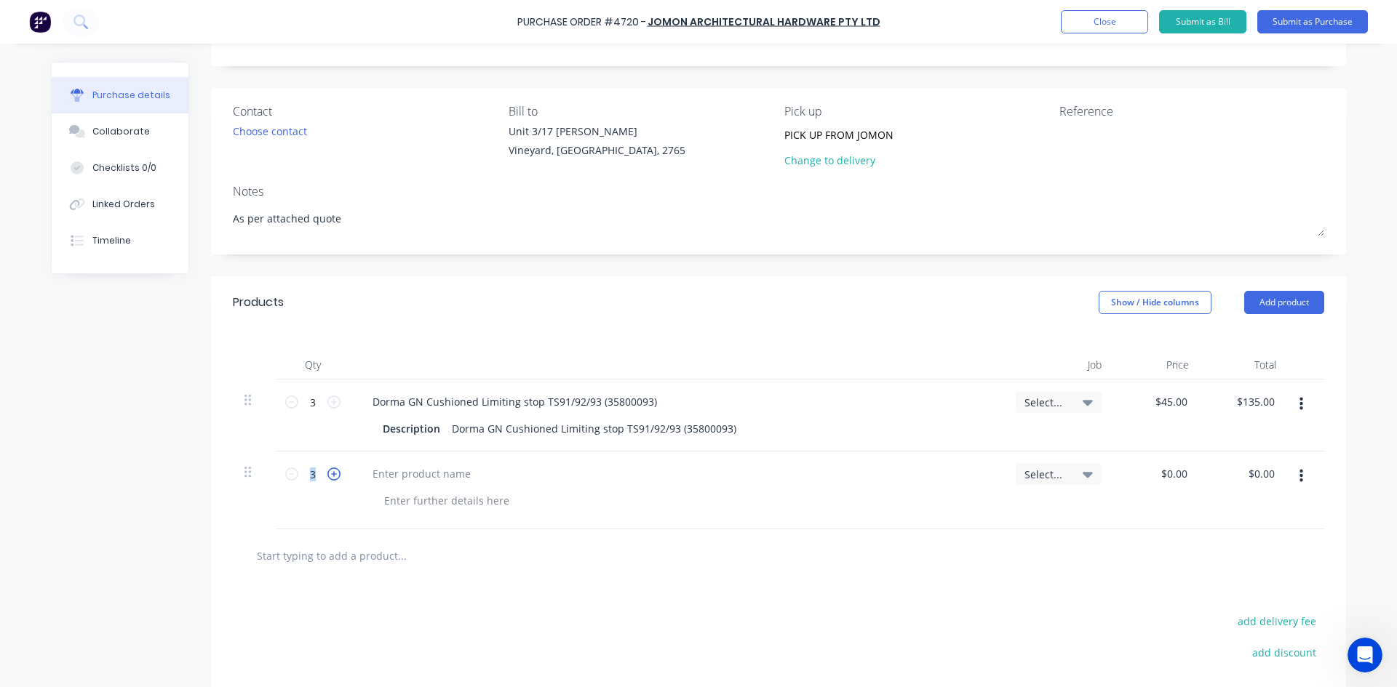
click at [334, 477] on icon at bounding box center [333, 474] width 13 height 13
click at [288, 476] on icon at bounding box center [291, 474] width 13 height 13
click at [369, 473] on div at bounding box center [421, 473] width 121 height 21
paste div
click at [410, 509] on div at bounding box center [446, 500] width 148 height 21
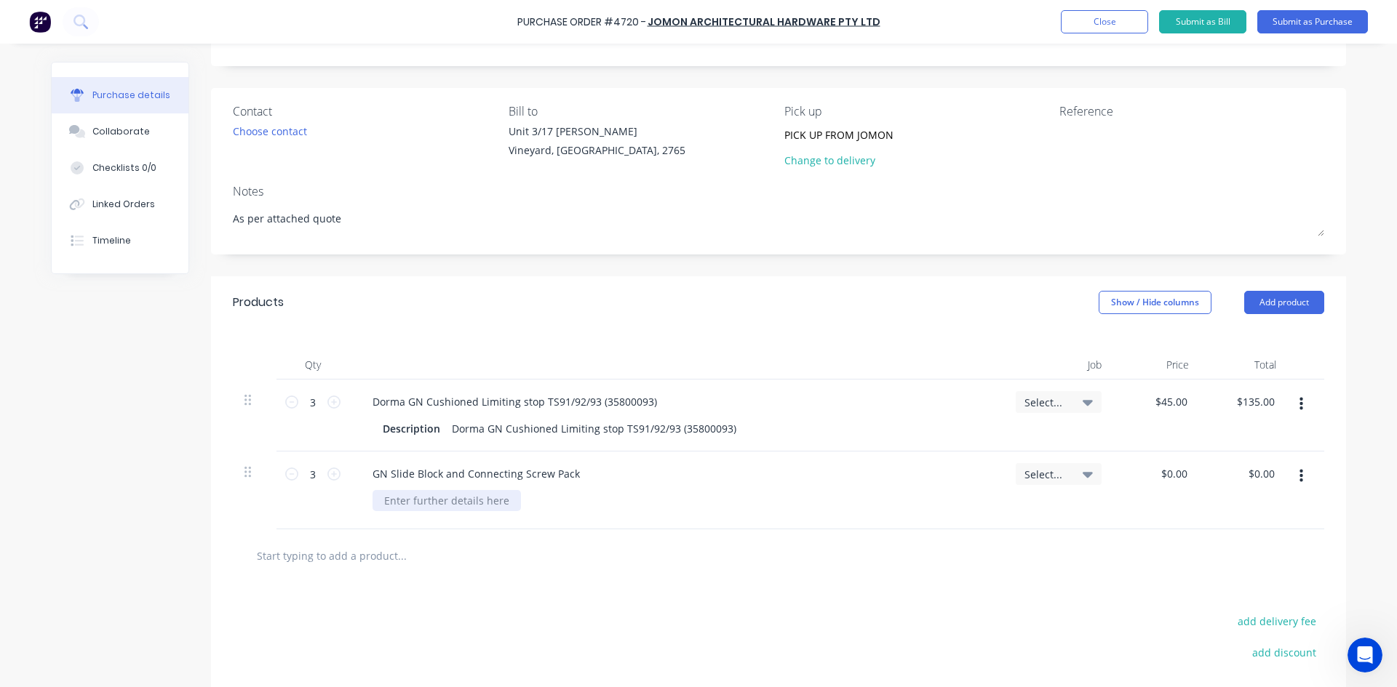
paste div
click at [1183, 476] on input "0.00" at bounding box center [1176, 473] width 28 height 21
click at [935, 547] on div at bounding box center [778, 555] width 1068 height 29
click at [1071, 135] on textarea "To enrich screen reader interactions, please activate Accessibility in Grammarl…" at bounding box center [1150, 140] width 182 height 33
click at [129, 137] on div "Collaborate" at bounding box center [120, 131] width 57 height 13
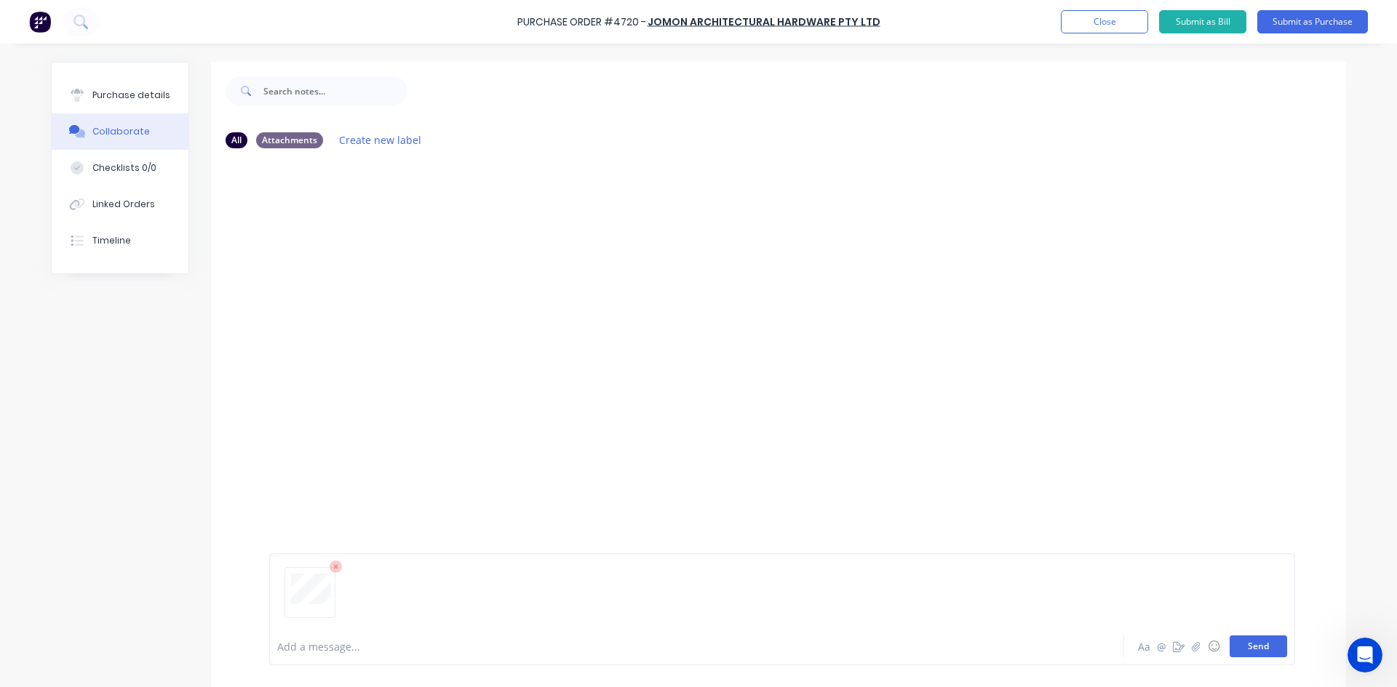
click at [1262, 650] on button "Send" at bounding box center [1257, 647] width 57 height 22
click at [142, 101] on div "Purchase details" at bounding box center [131, 95] width 78 height 13
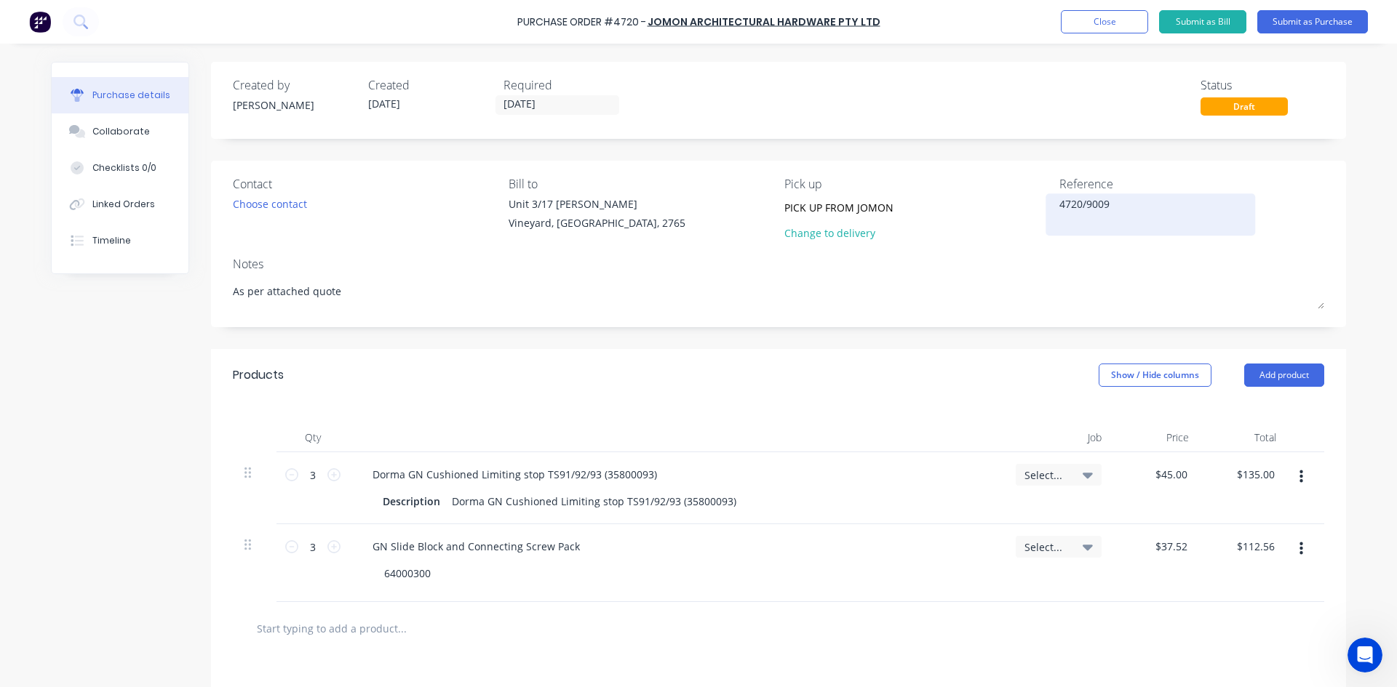
click at [1127, 204] on textarea "4720/9009" at bounding box center [1150, 212] width 182 height 33
type textarea "x"
click at [1147, 206] on textarea "4720/9009 Supply" at bounding box center [1150, 212] width 182 height 33
type textarea "4720/9009 VO16 supply and install"
click at [1306, 20] on button "Submit as Purchase" at bounding box center [1312, 21] width 111 height 23
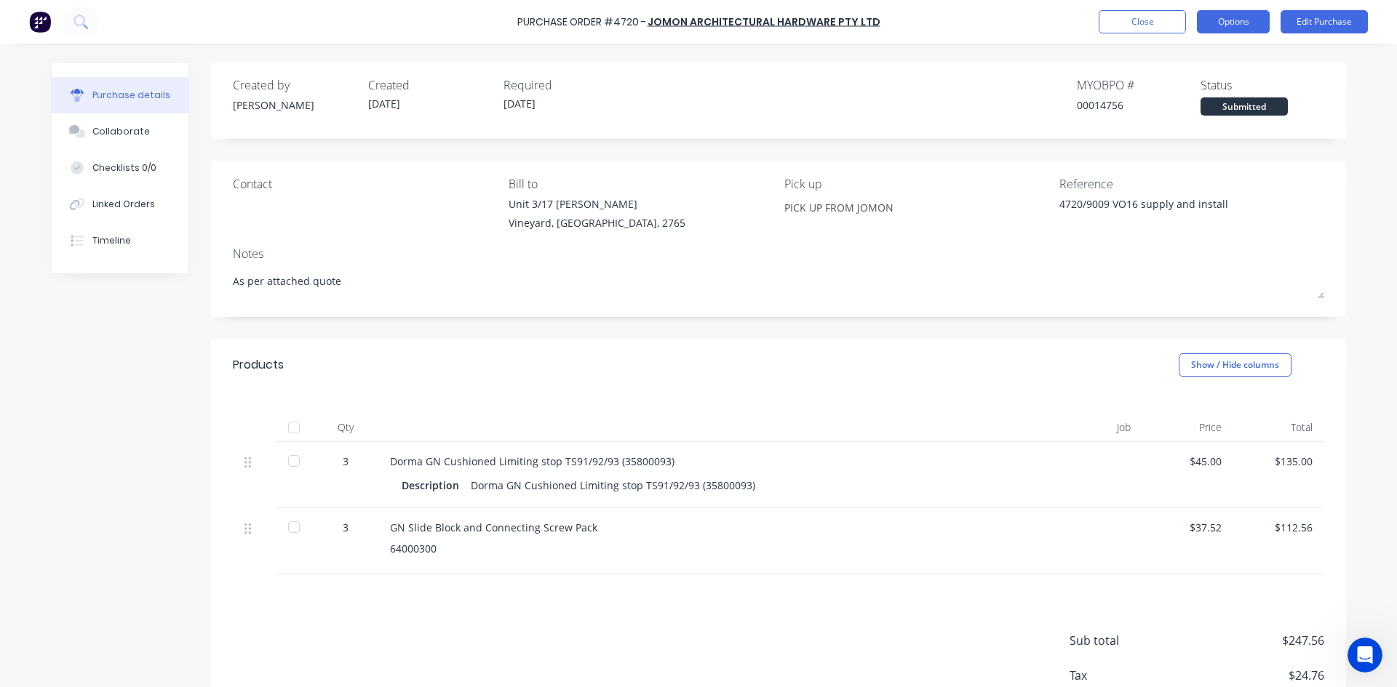
click at [1223, 19] on button "Options" at bounding box center [1232, 21] width 73 height 23
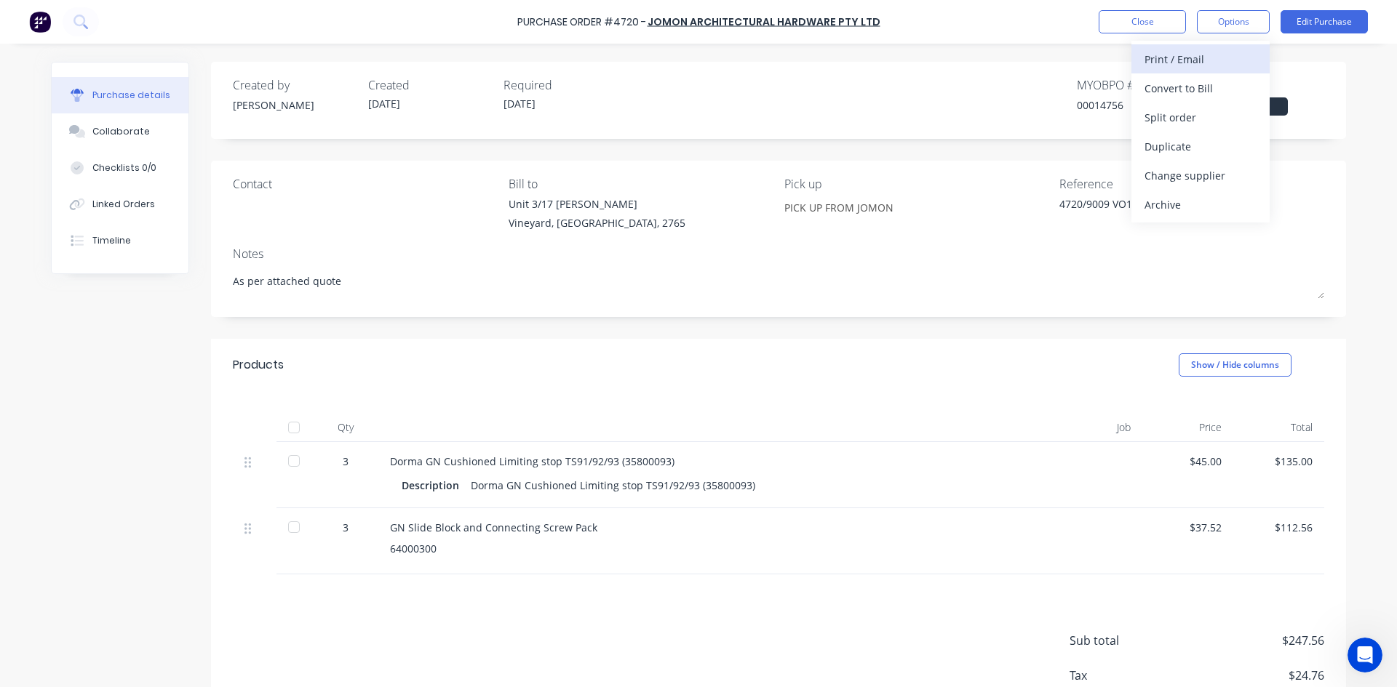
click at [1170, 64] on div "Print / Email" at bounding box center [1200, 59] width 112 height 21
click at [1172, 92] on div "With pricing" at bounding box center [1200, 88] width 112 height 21
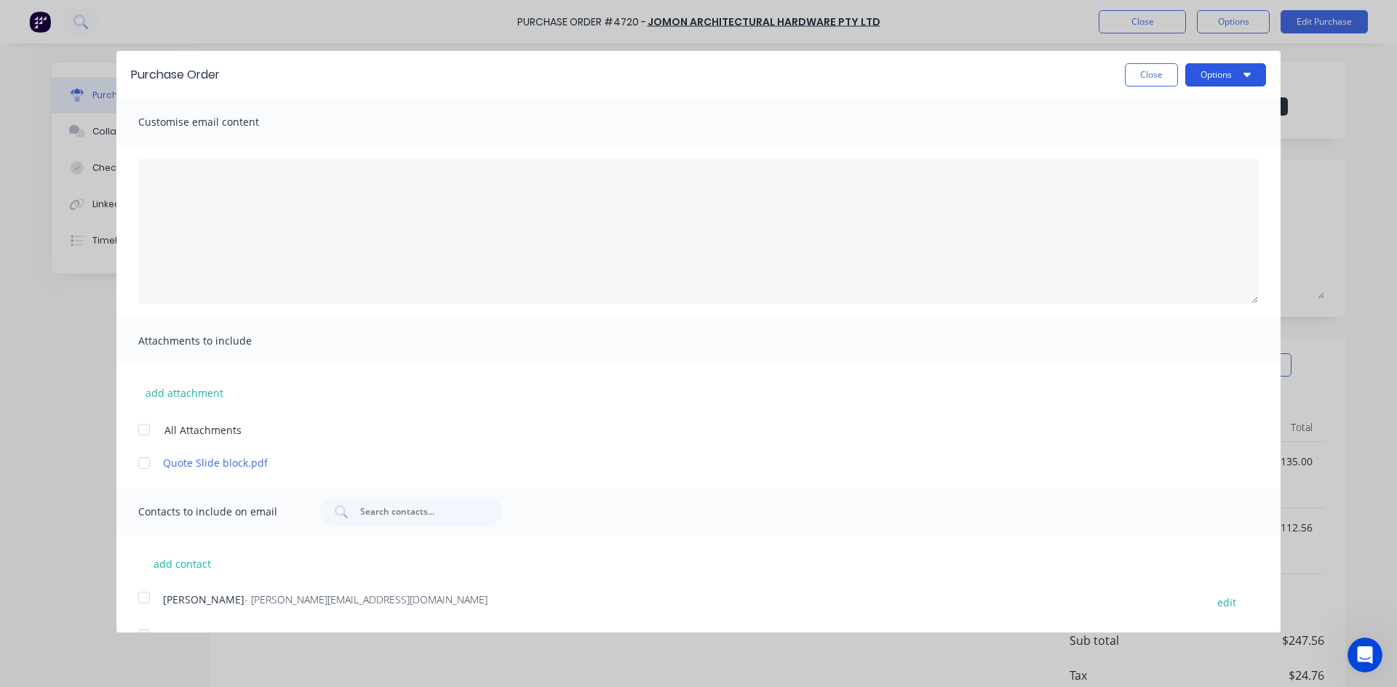
click at [1243, 77] on icon "button" at bounding box center [1246, 74] width 7 height 12
click at [146, 466] on div at bounding box center [143, 463] width 29 height 29
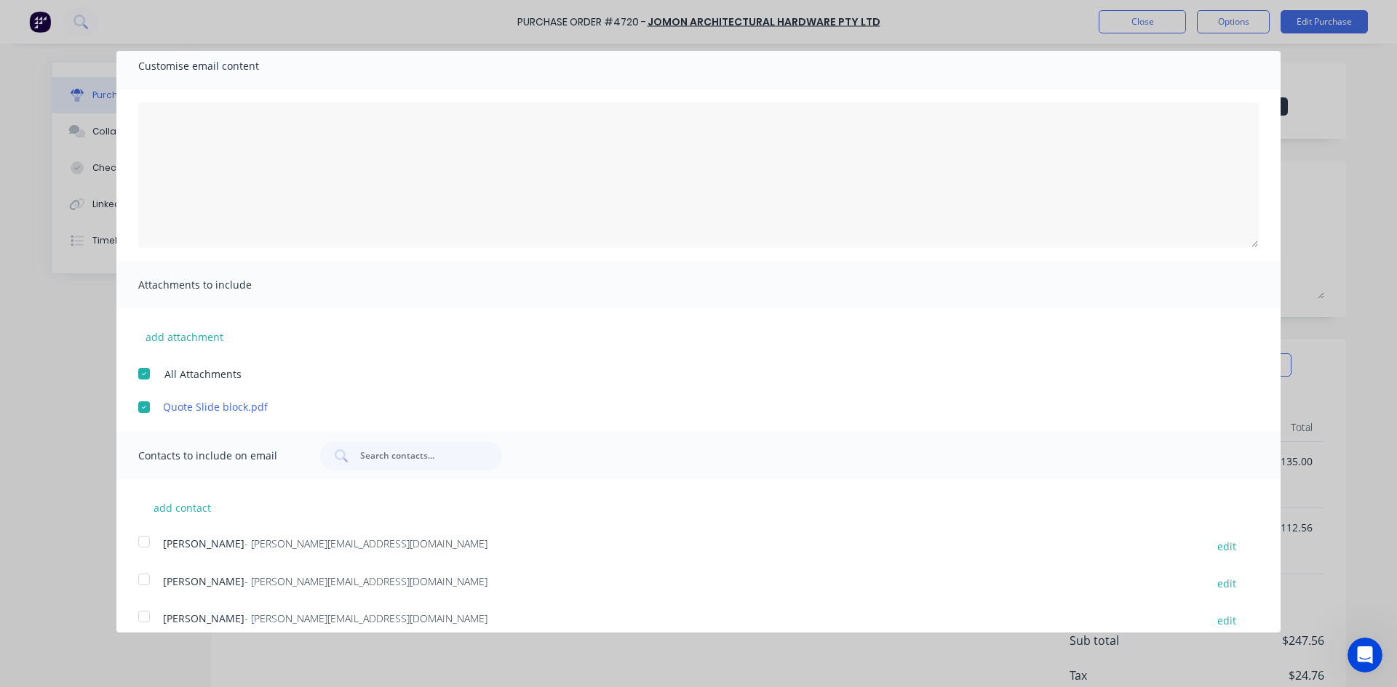
scroll to position [109, 0]
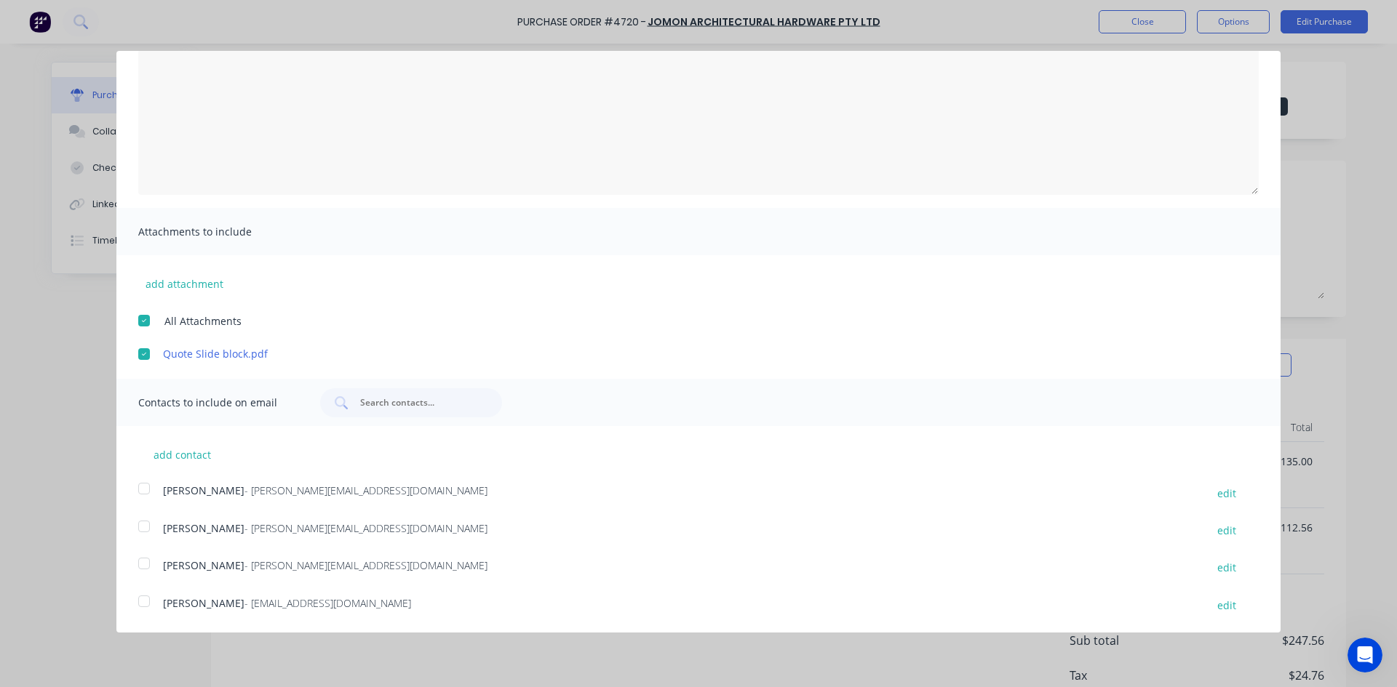
click at [143, 606] on div at bounding box center [143, 601] width 29 height 29
click at [147, 492] on div at bounding box center [143, 488] width 29 height 29
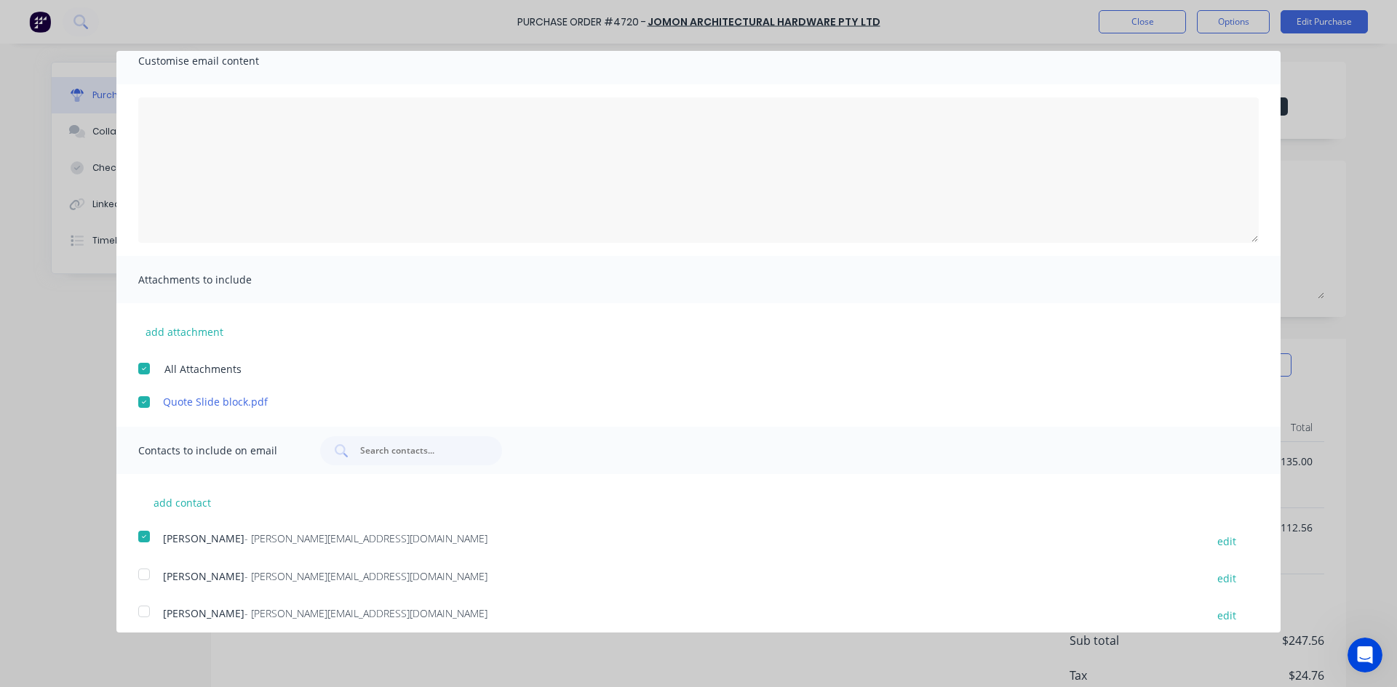
scroll to position [0, 0]
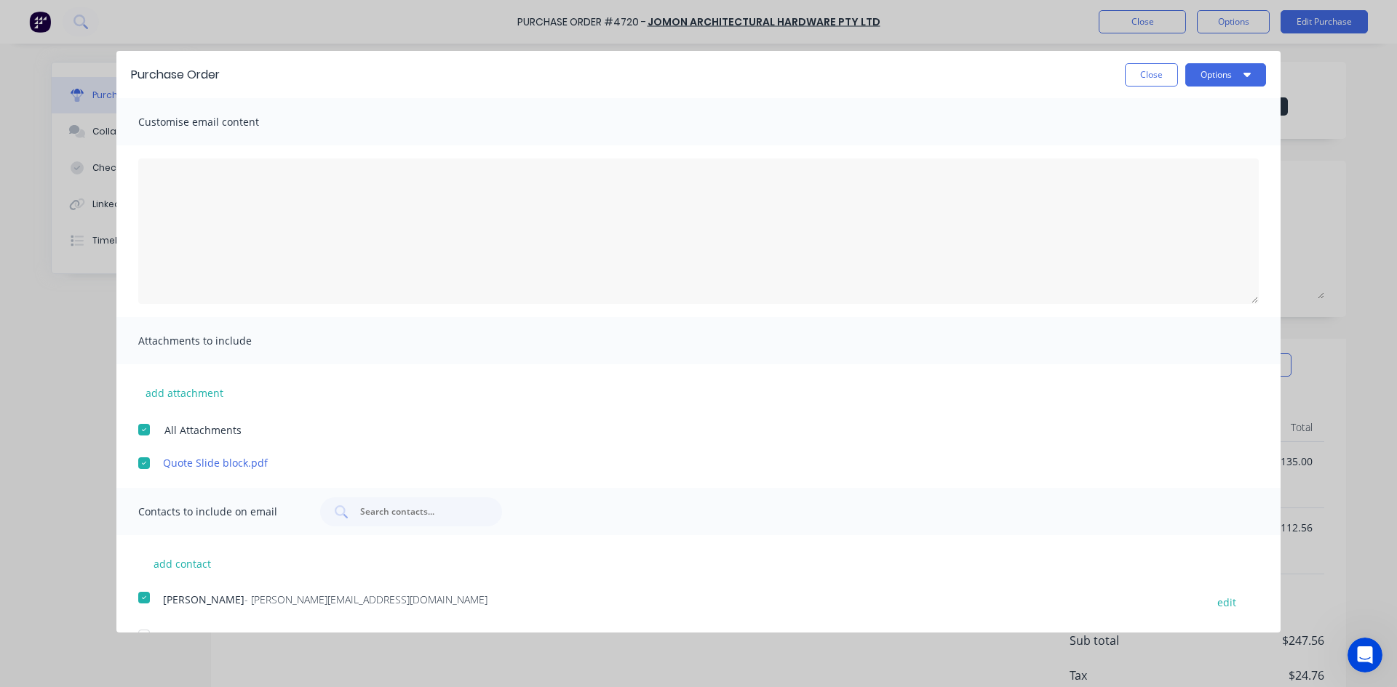
click at [147, 433] on div at bounding box center [143, 429] width 29 height 29
click at [145, 602] on div at bounding box center [143, 597] width 29 height 29
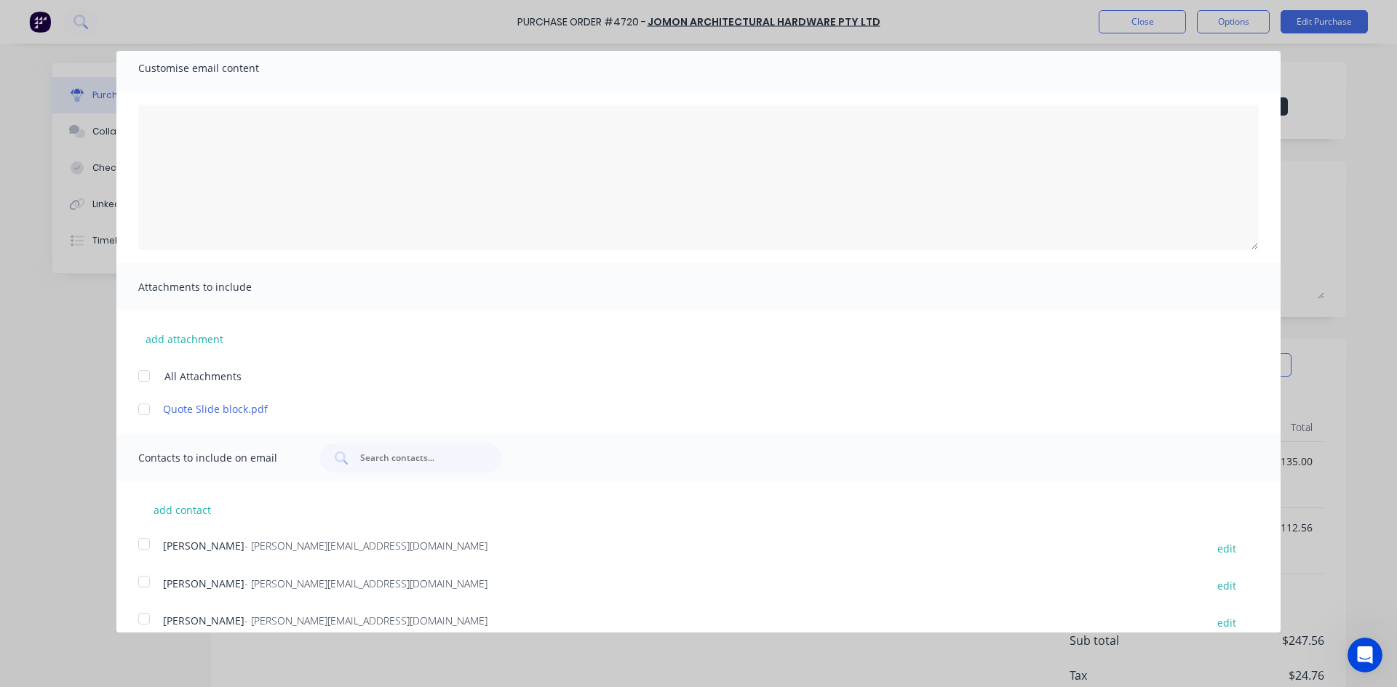
scroll to position [109, 0]
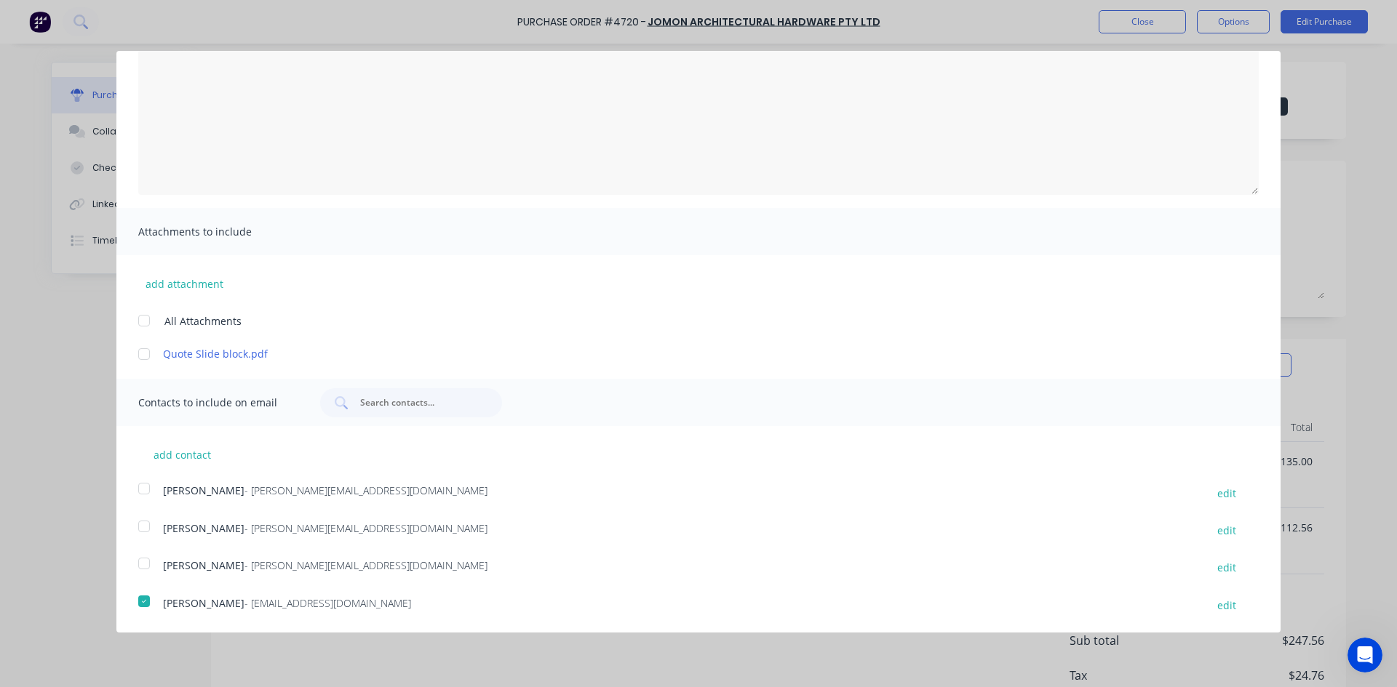
click at [141, 606] on div at bounding box center [143, 601] width 29 height 29
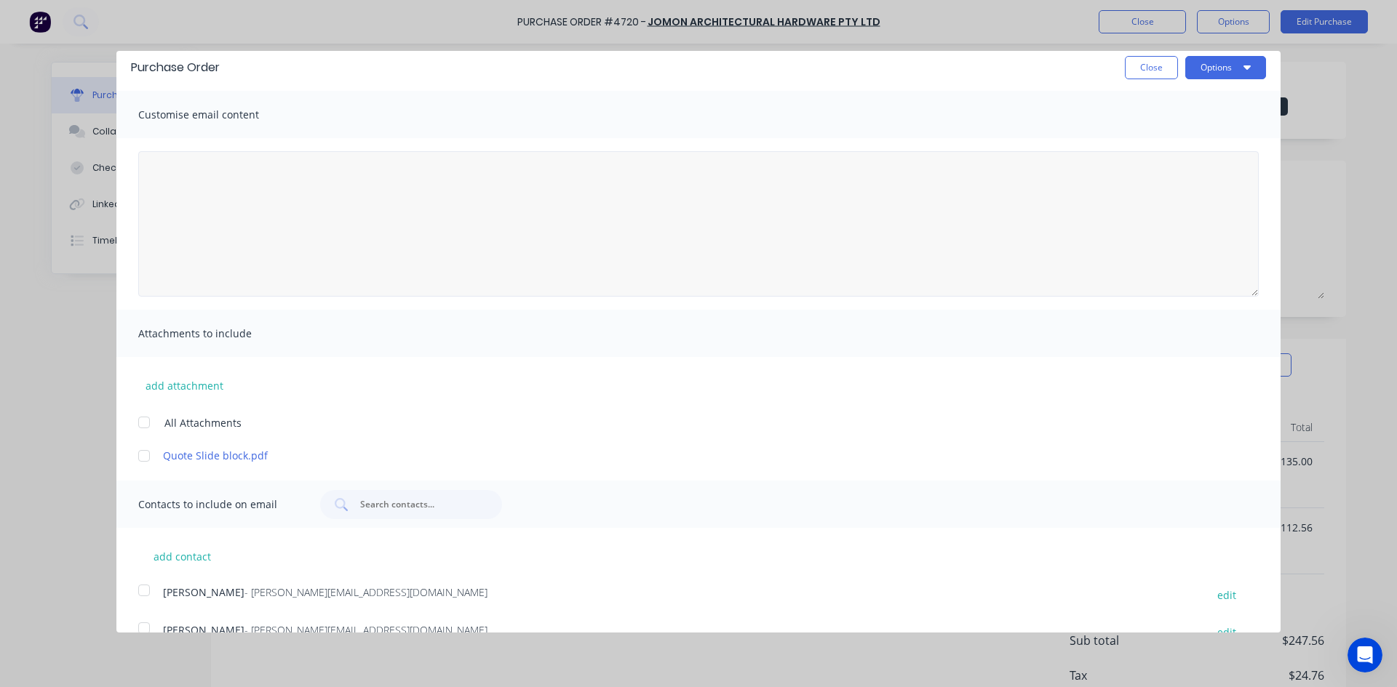
scroll to position [0, 0]
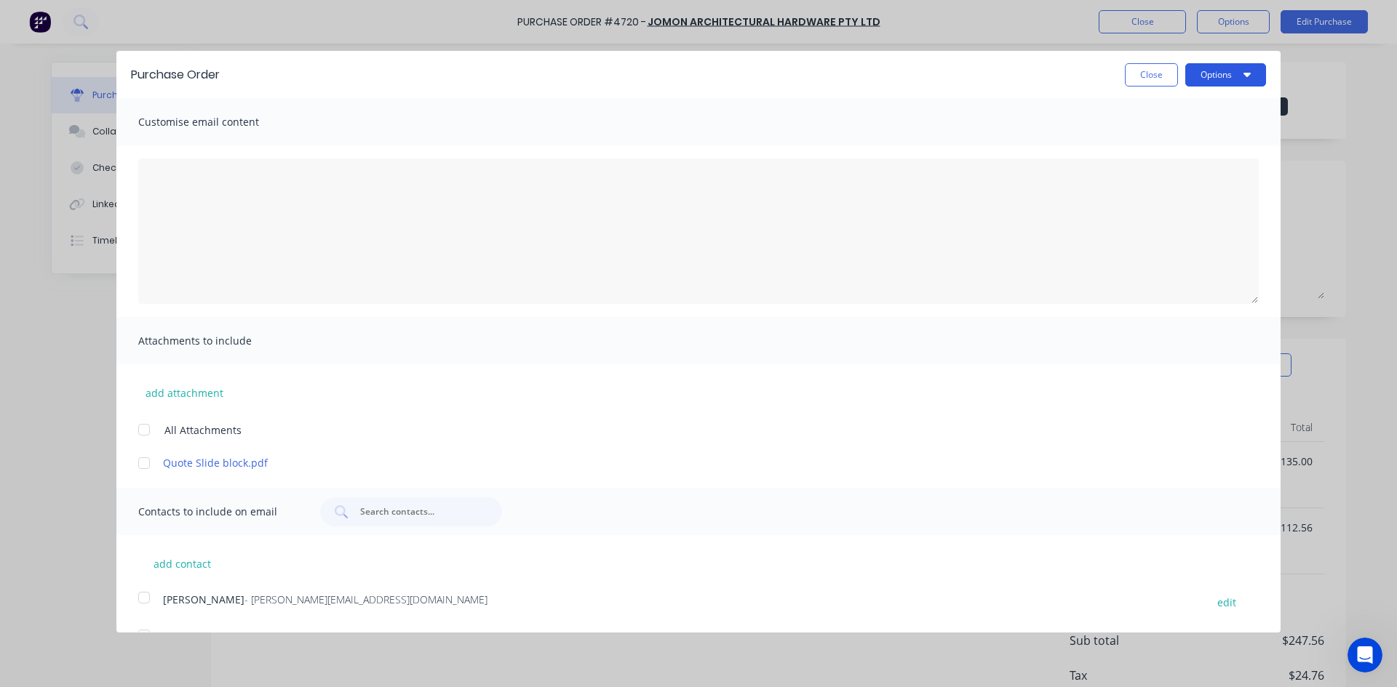
click at [1240, 76] on button "Options" at bounding box center [1225, 74] width 81 height 23
click at [1197, 113] on div "Print" at bounding box center [1196, 111] width 112 height 21
click at [146, 434] on div at bounding box center [143, 429] width 29 height 29
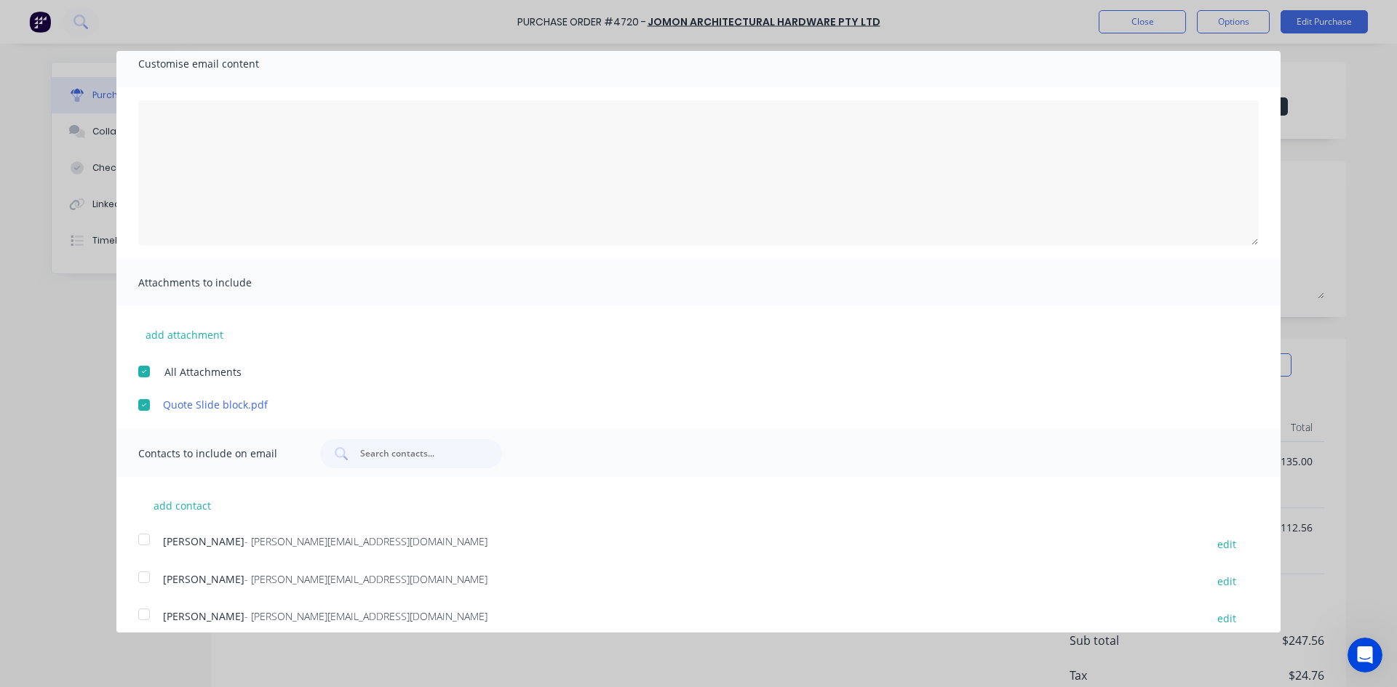
scroll to position [109, 0]
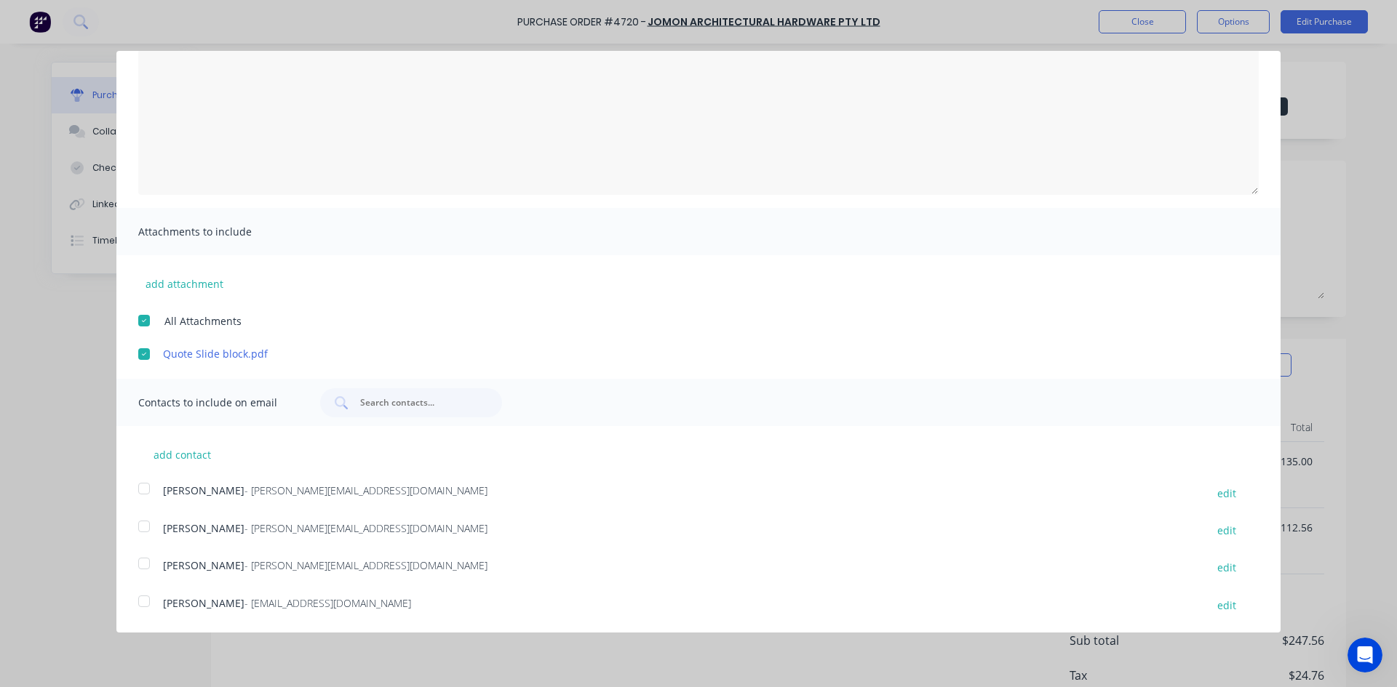
click at [140, 488] on div at bounding box center [143, 488] width 29 height 29
click at [143, 602] on div at bounding box center [143, 601] width 29 height 29
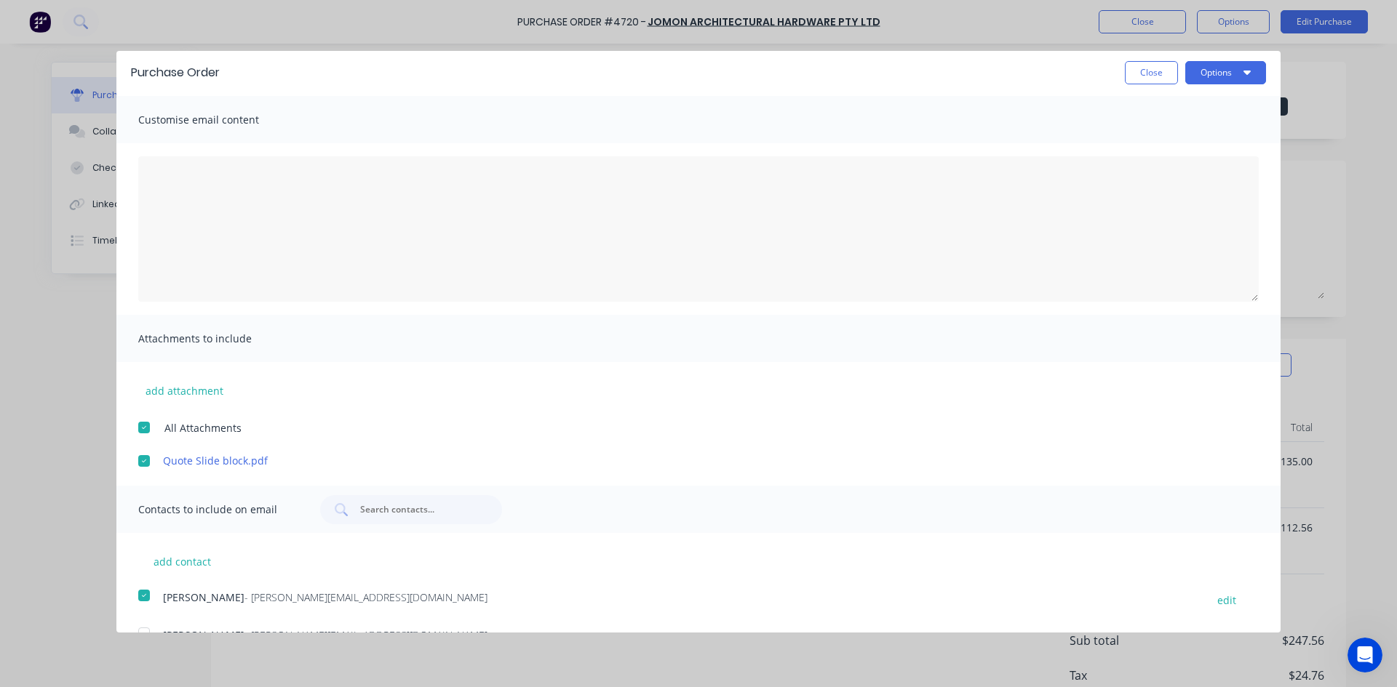
scroll to position [0, 0]
click at [1243, 71] on icon "button" at bounding box center [1246, 74] width 7 height 12
click at [1153, 140] on div "Email" at bounding box center [1196, 140] width 112 height 21
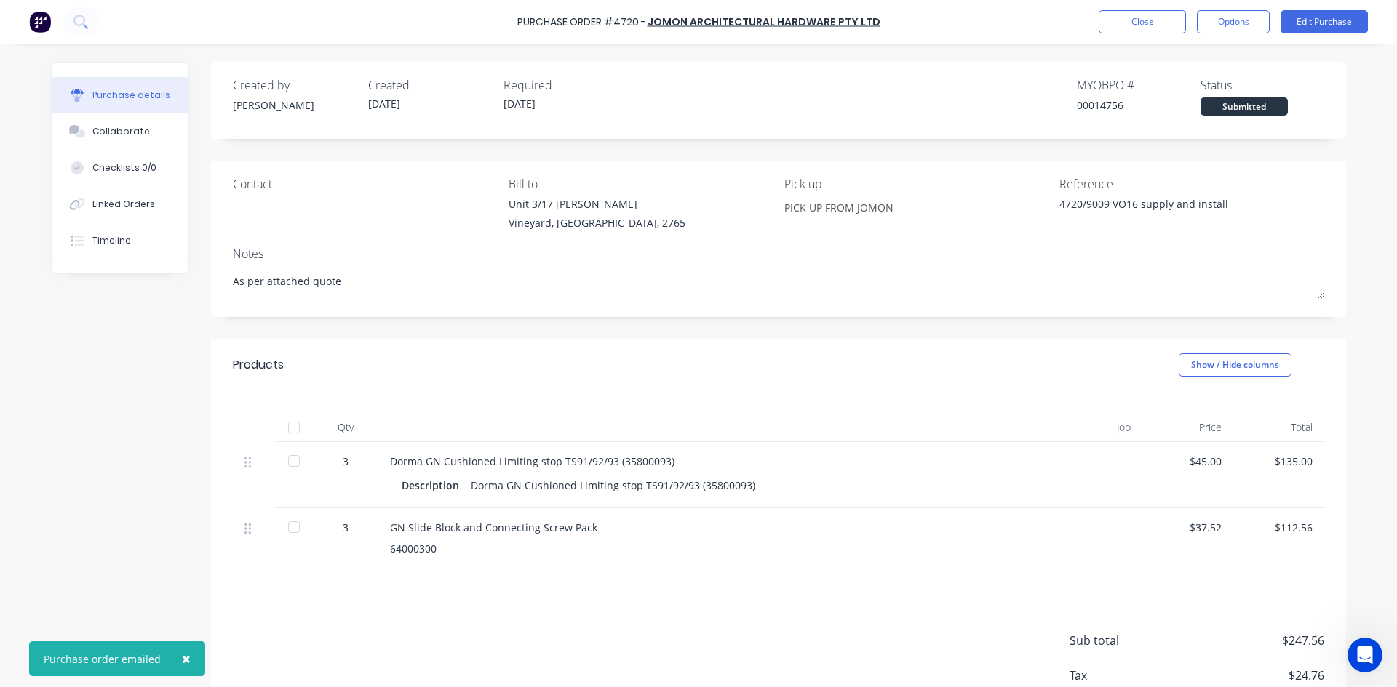
type textarea "x"
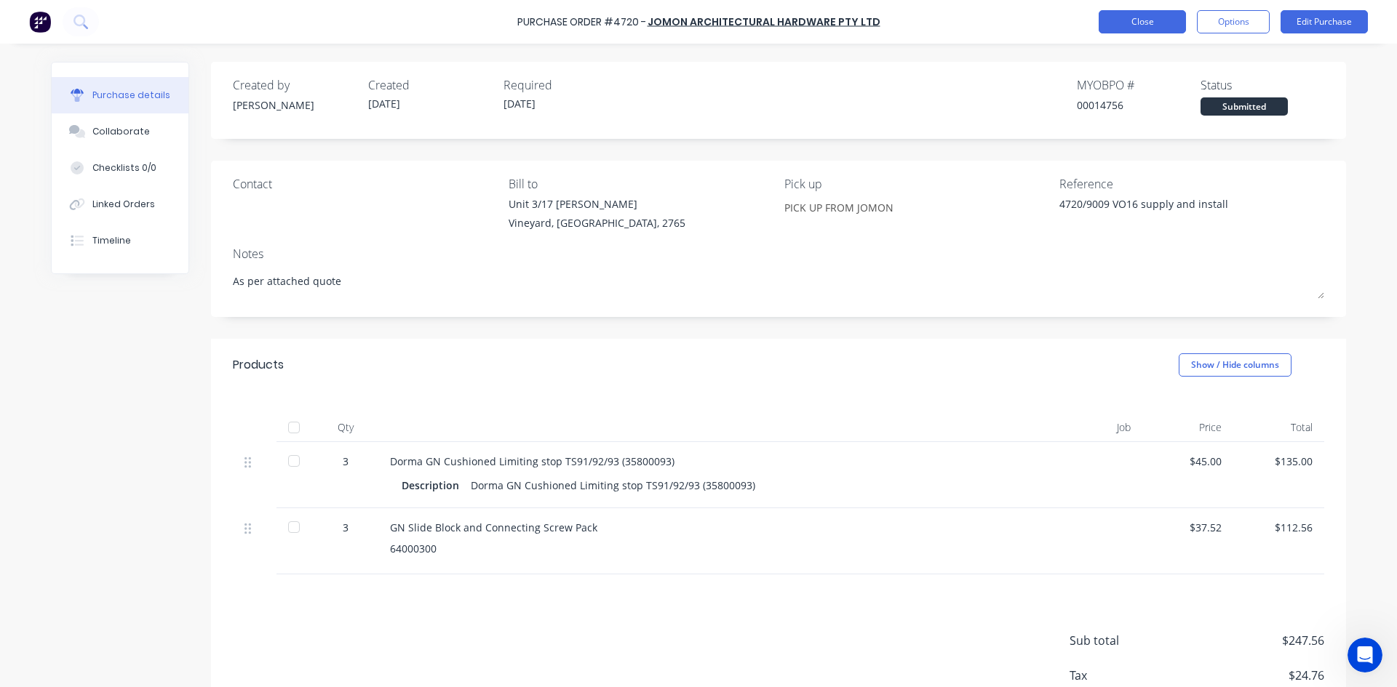
click at [1155, 15] on button "Close" at bounding box center [1141, 21] width 87 height 23
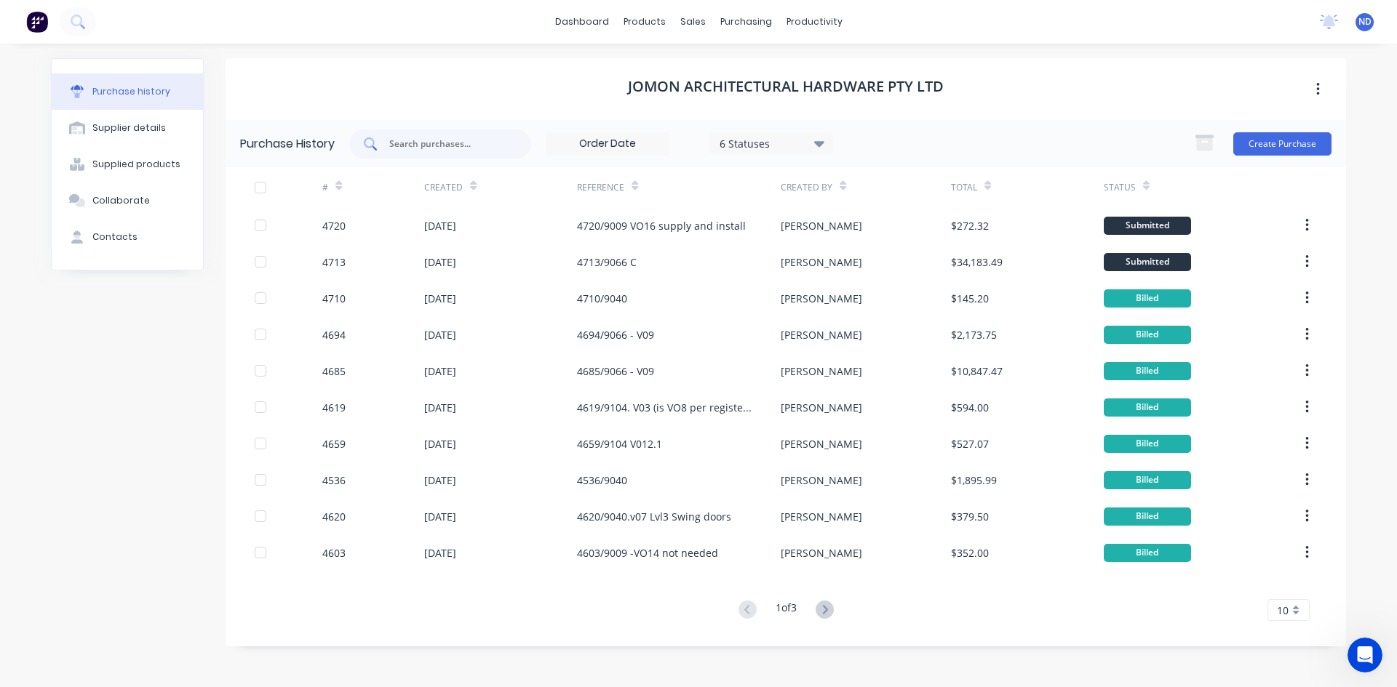
click at [450, 152] on div at bounding box center [440, 143] width 182 height 29
type input "aaf"
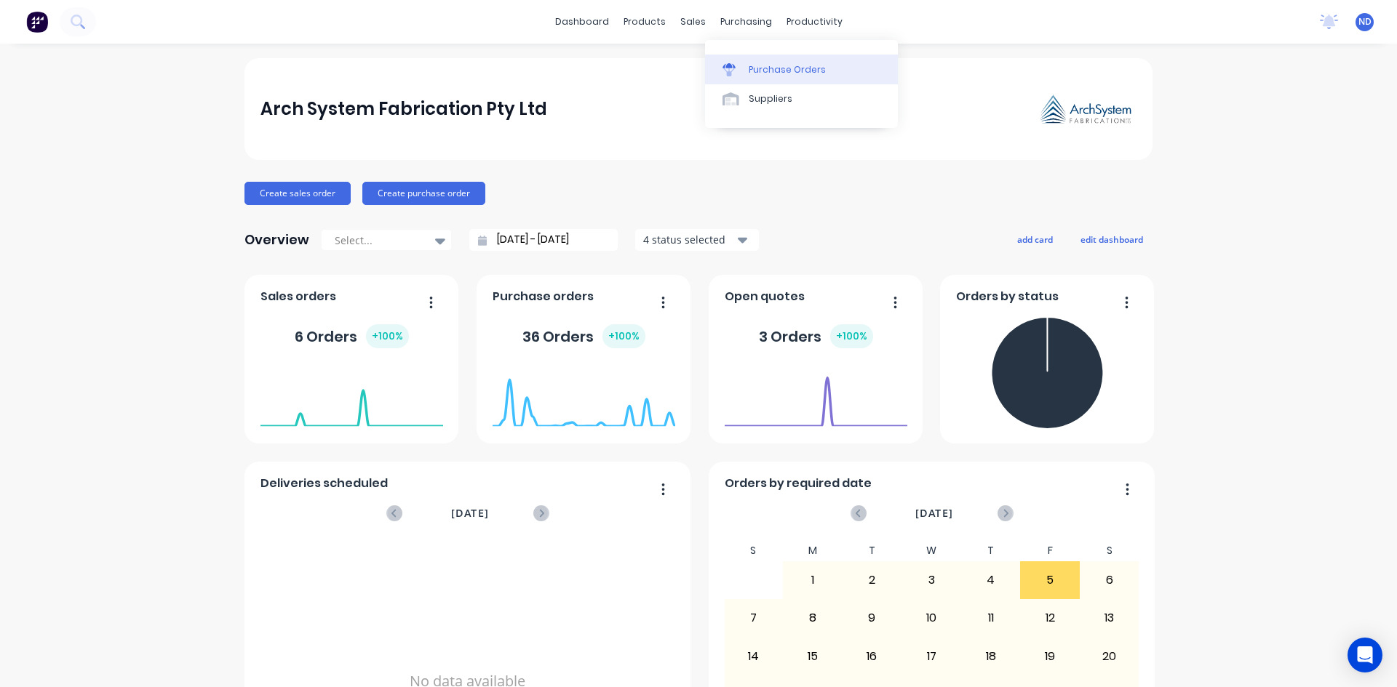
click at [767, 76] on div "Purchase Orders" at bounding box center [786, 69] width 77 height 13
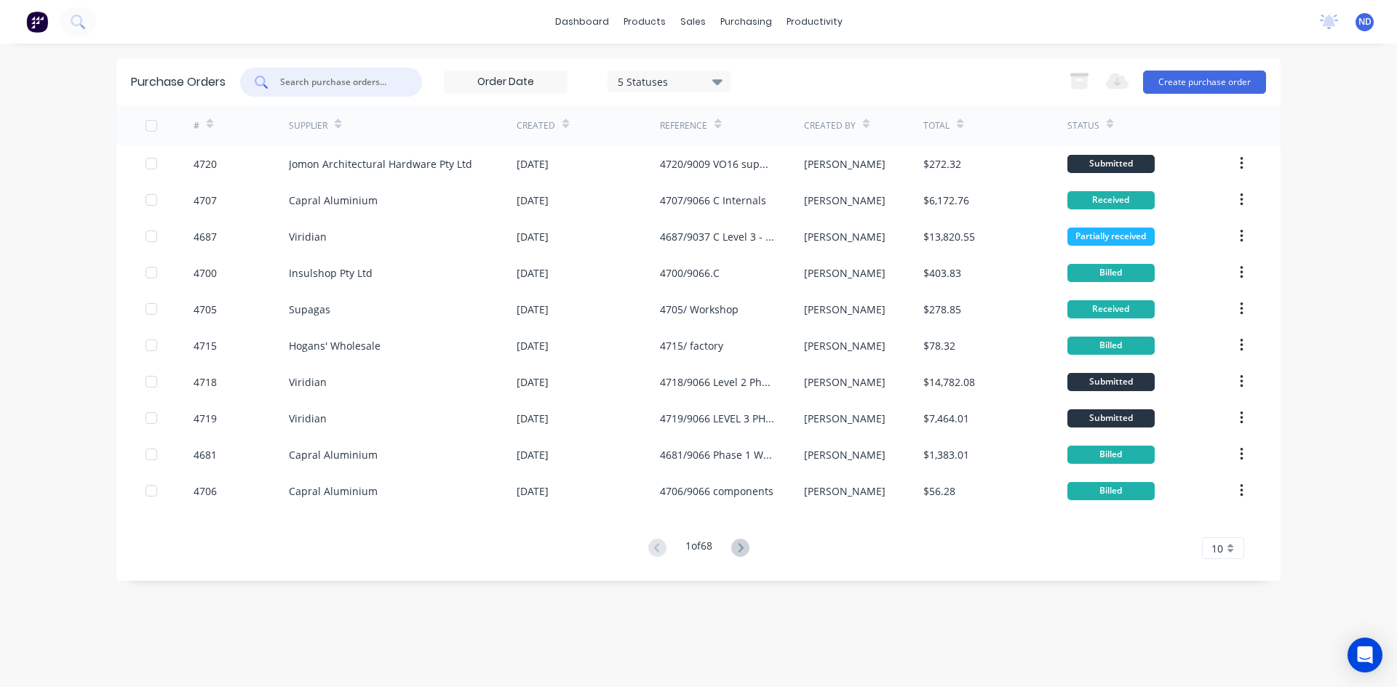
click at [329, 78] on input "text" at bounding box center [339, 82] width 121 height 15
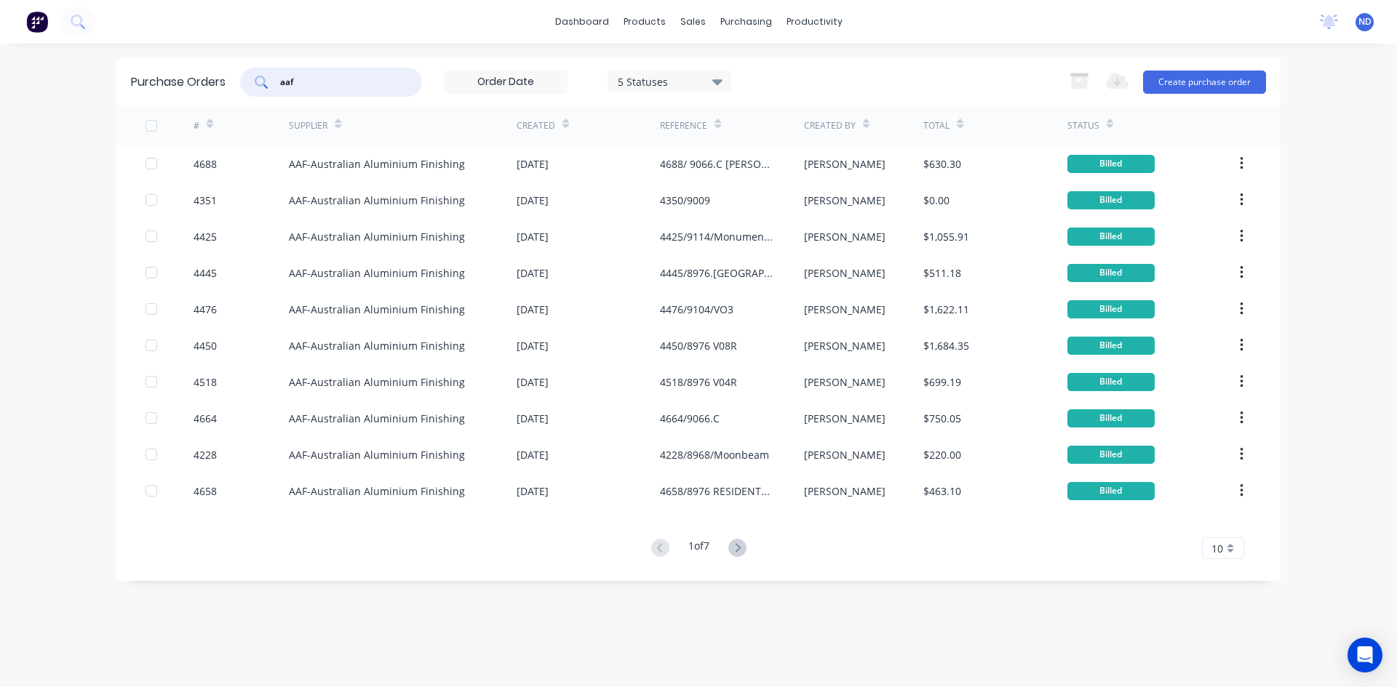
type input "aaf"
click at [563, 123] on icon at bounding box center [565, 124] width 7 height 11
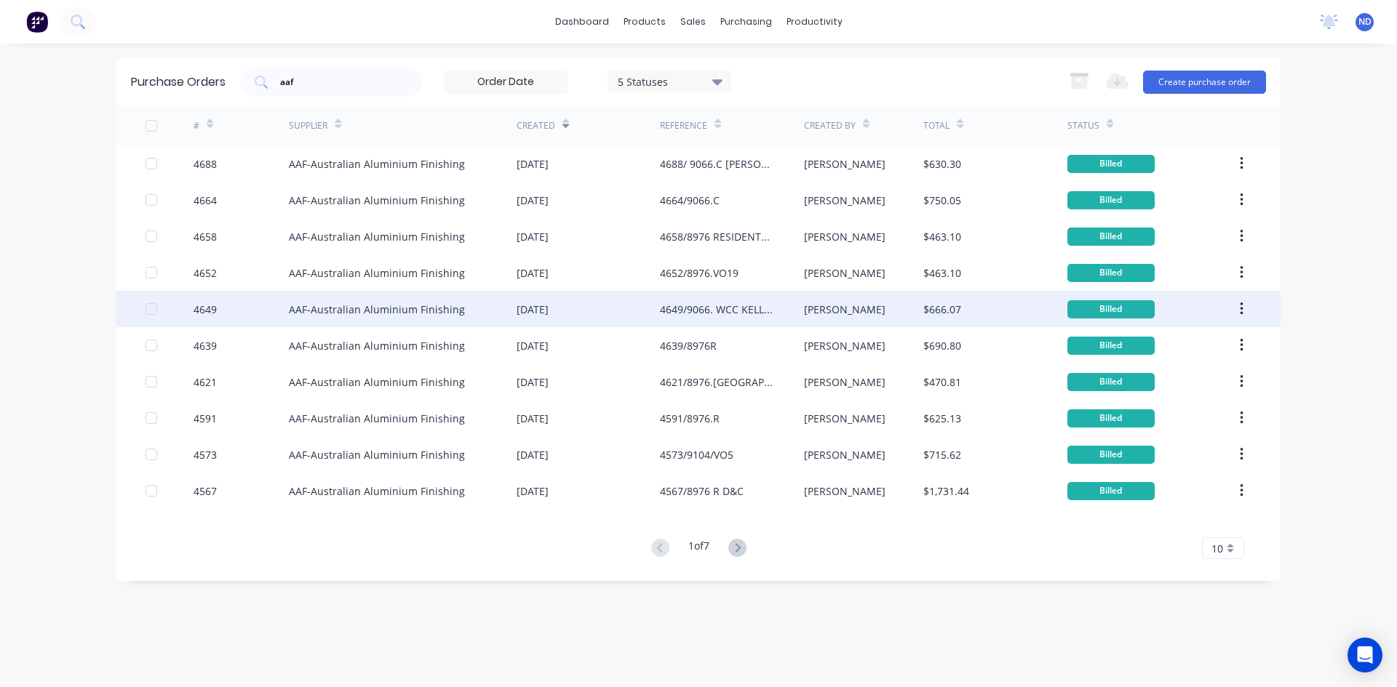
click at [553, 320] on div "[DATE]" at bounding box center [587, 309] width 143 height 36
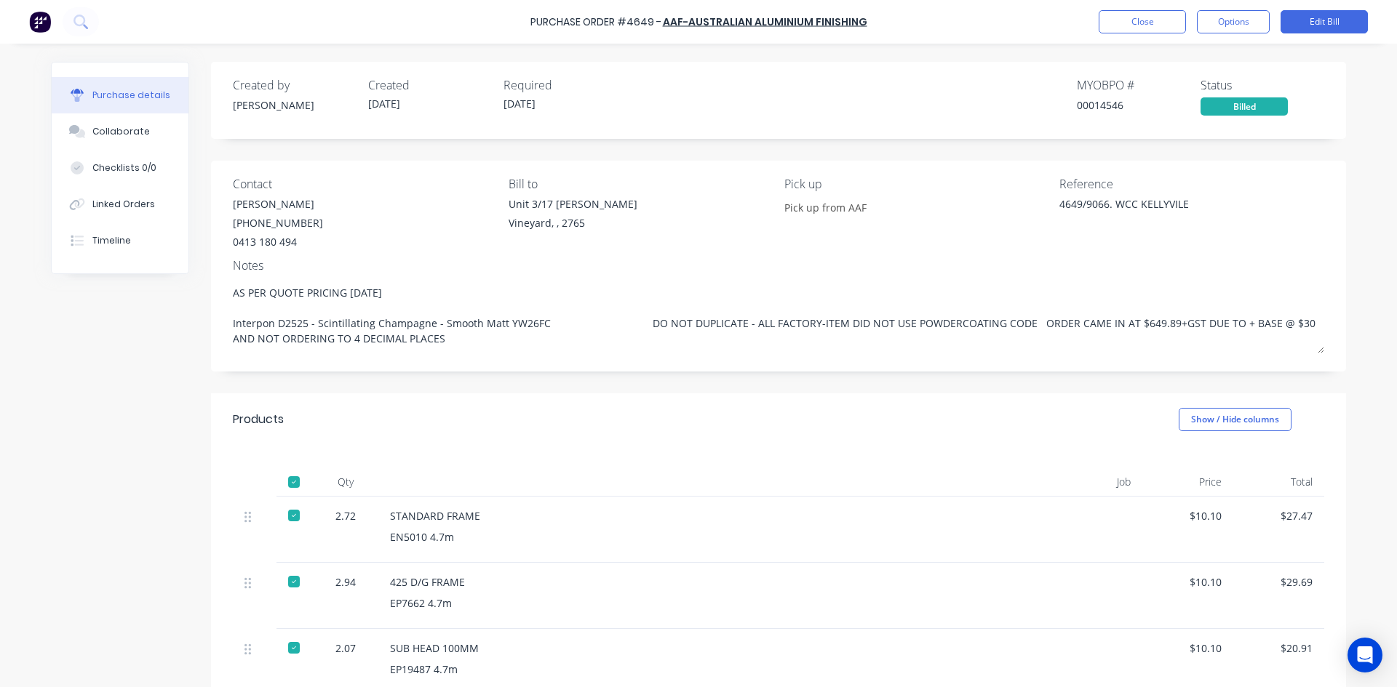
type textarea "x"
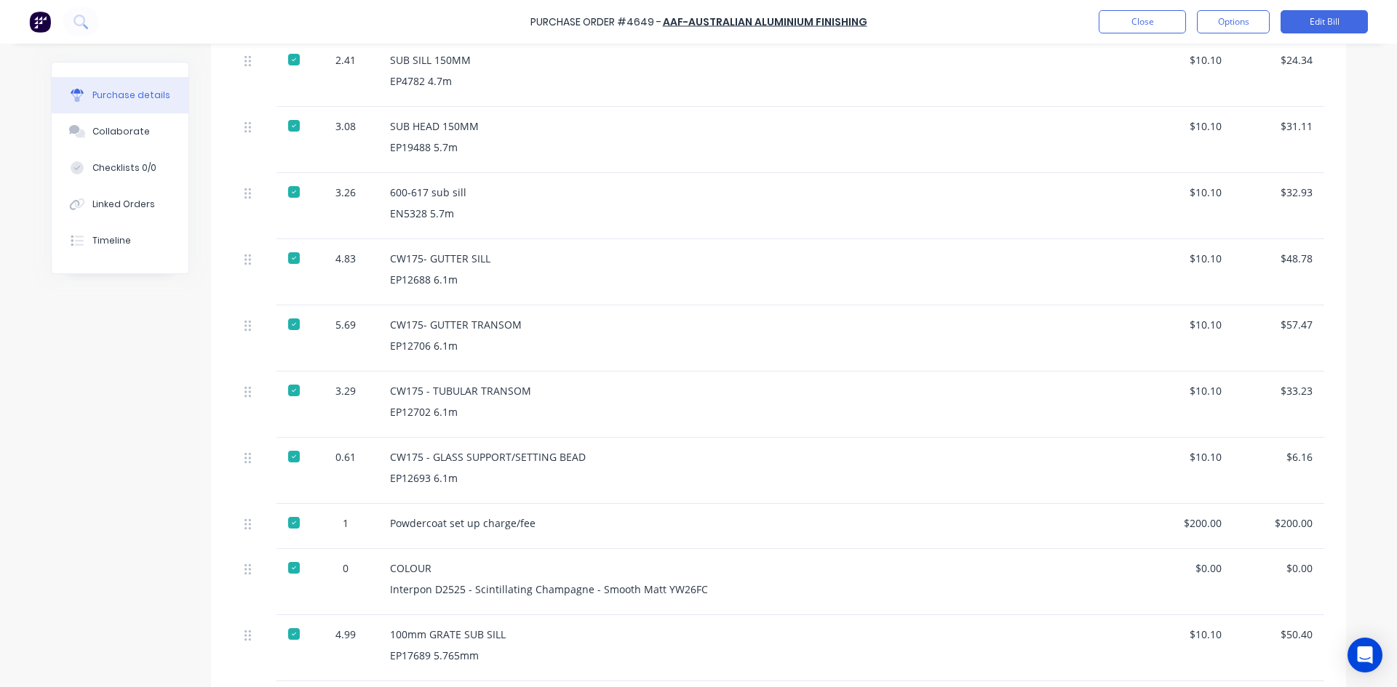
scroll to position [582, 0]
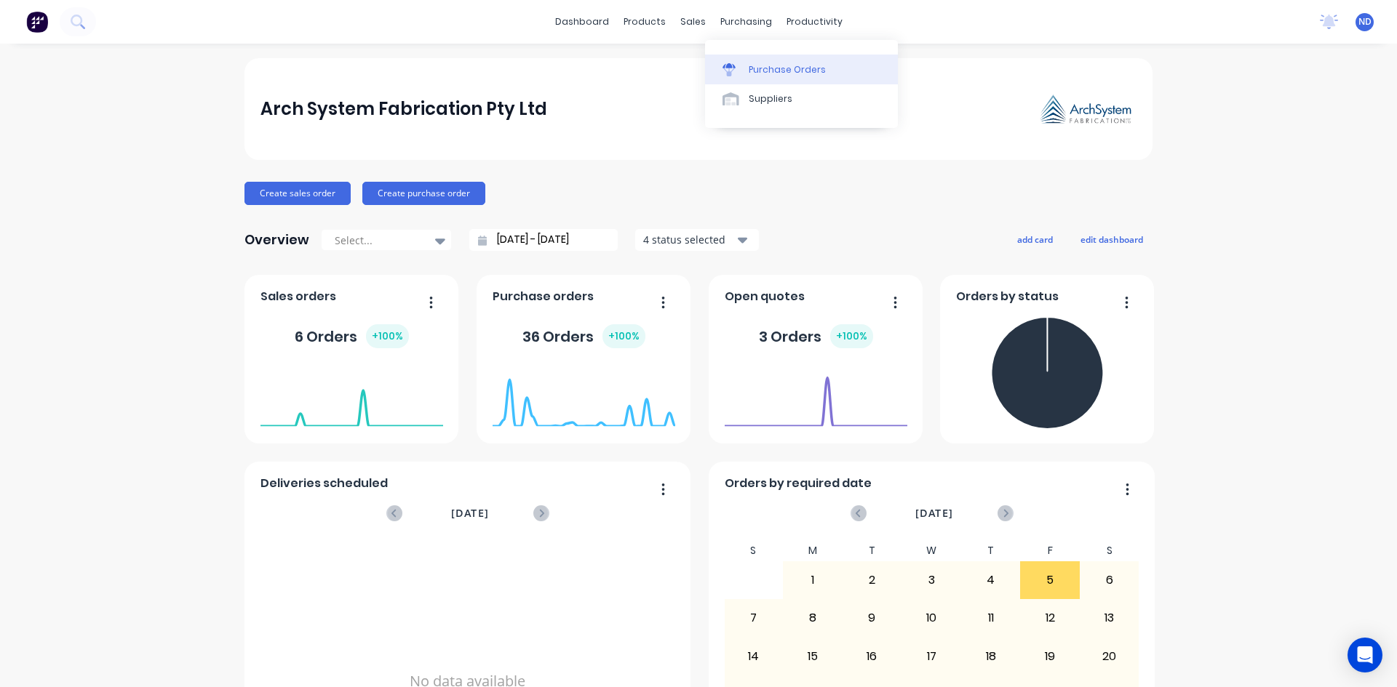
click at [749, 67] on div "Purchase Orders" at bounding box center [786, 69] width 77 height 13
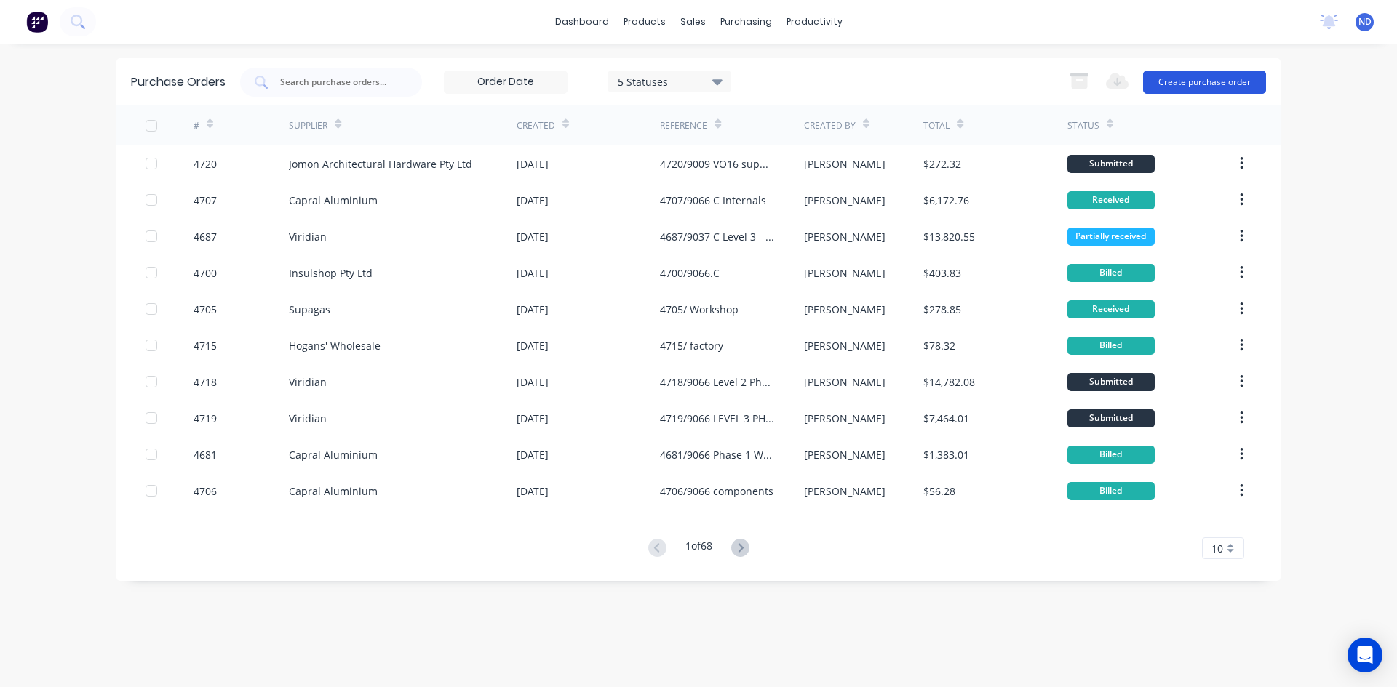
click at [1206, 80] on button "Create purchase order" at bounding box center [1204, 82] width 123 height 23
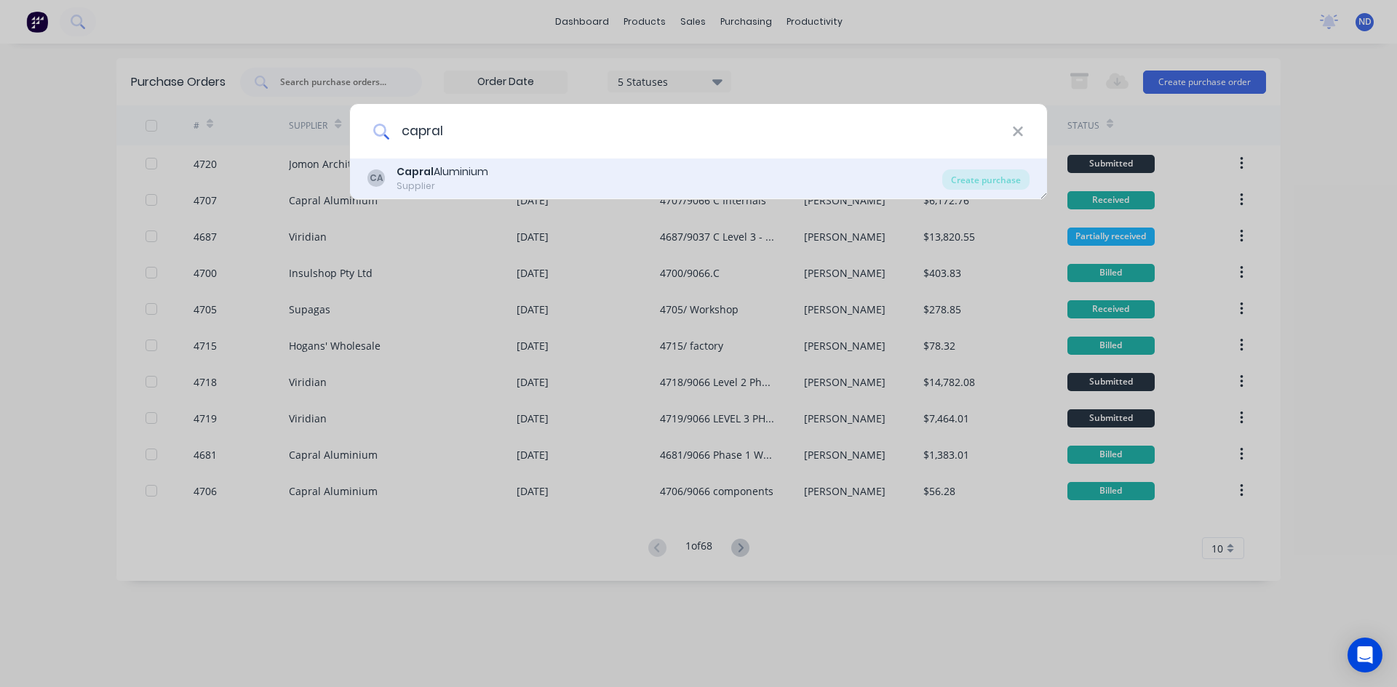
type input "capral"
click at [468, 172] on div "Capral Aluminium" at bounding box center [442, 171] width 92 height 15
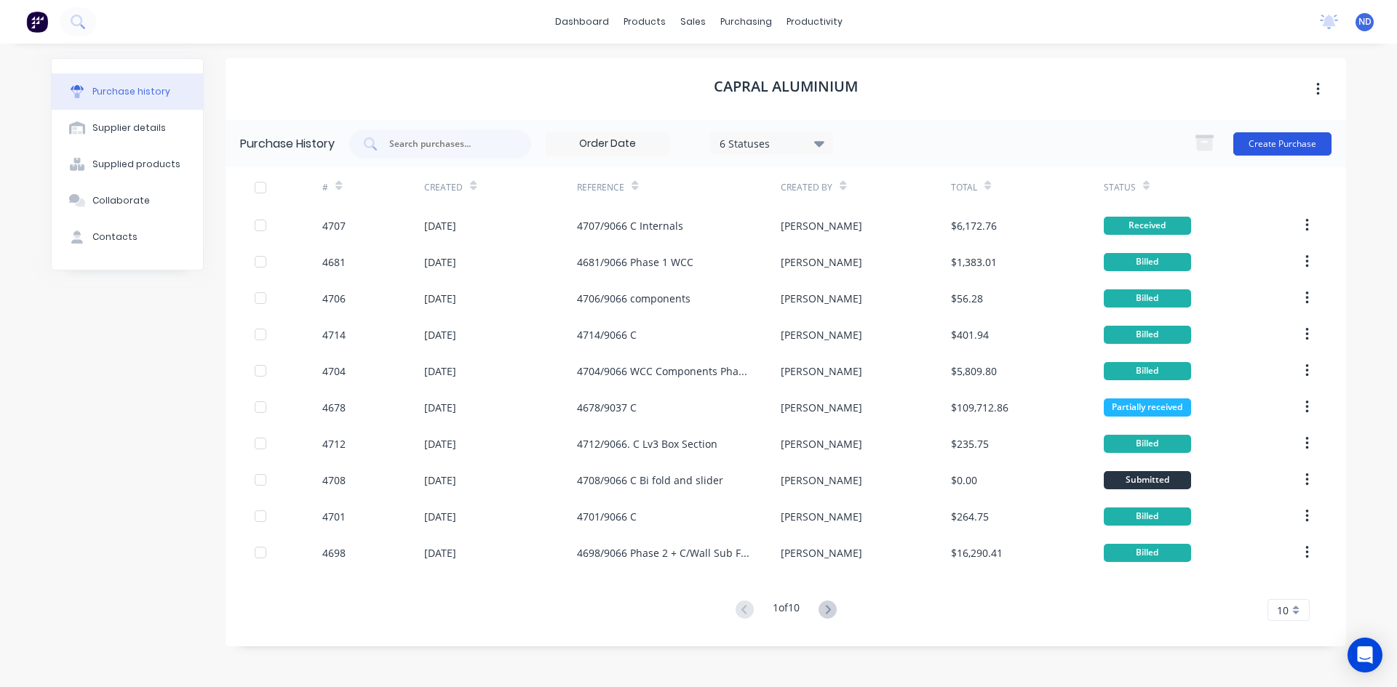
click at [1275, 135] on button "Create Purchase" at bounding box center [1282, 143] width 98 height 23
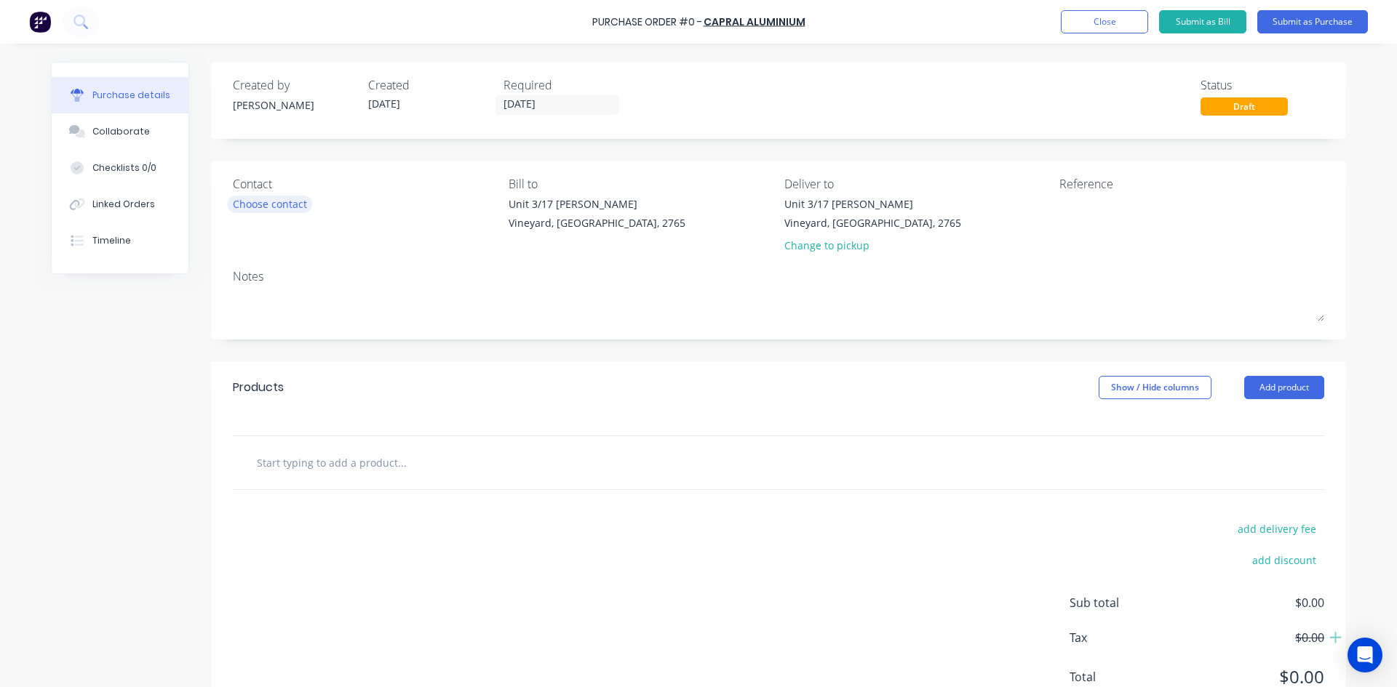
click at [246, 207] on div "Choose contact" at bounding box center [270, 203] width 74 height 15
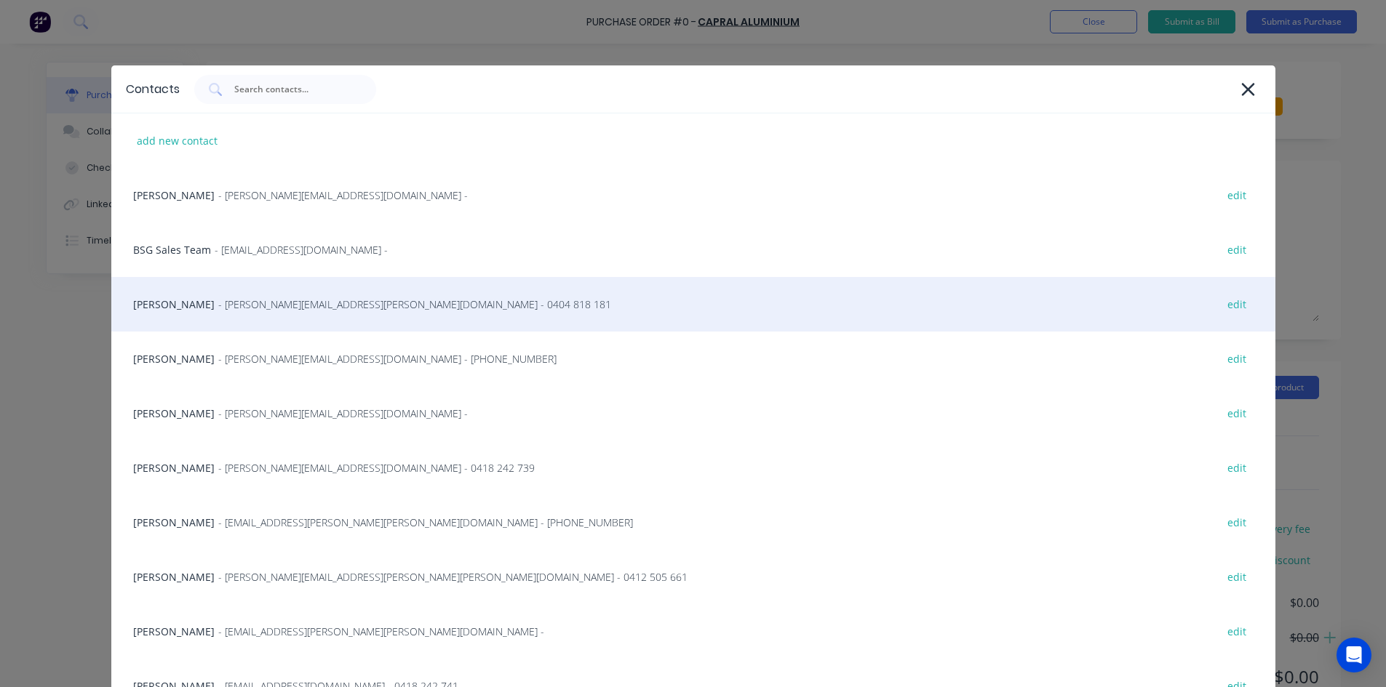
click at [255, 313] on div "Caroline Macao - caroline.macao@capral.com.au - 0404 818 181 edit" at bounding box center [693, 304] width 1164 height 55
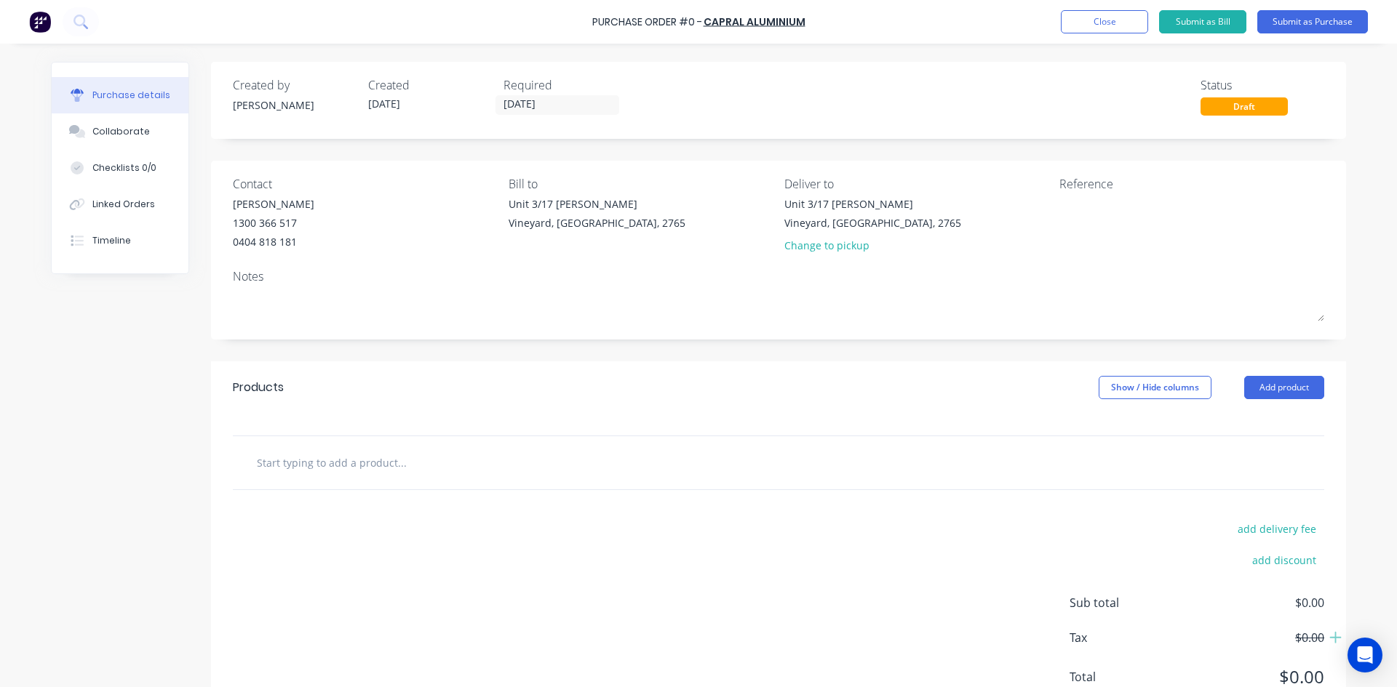
click at [323, 472] on input "text" at bounding box center [401, 462] width 291 height 29
click at [1060, 204] on textarea at bounding box center [1150, 212] width 182 height 33
click at [294, 465] on input "text" at bounding box center [401, 462] width 291 height 29
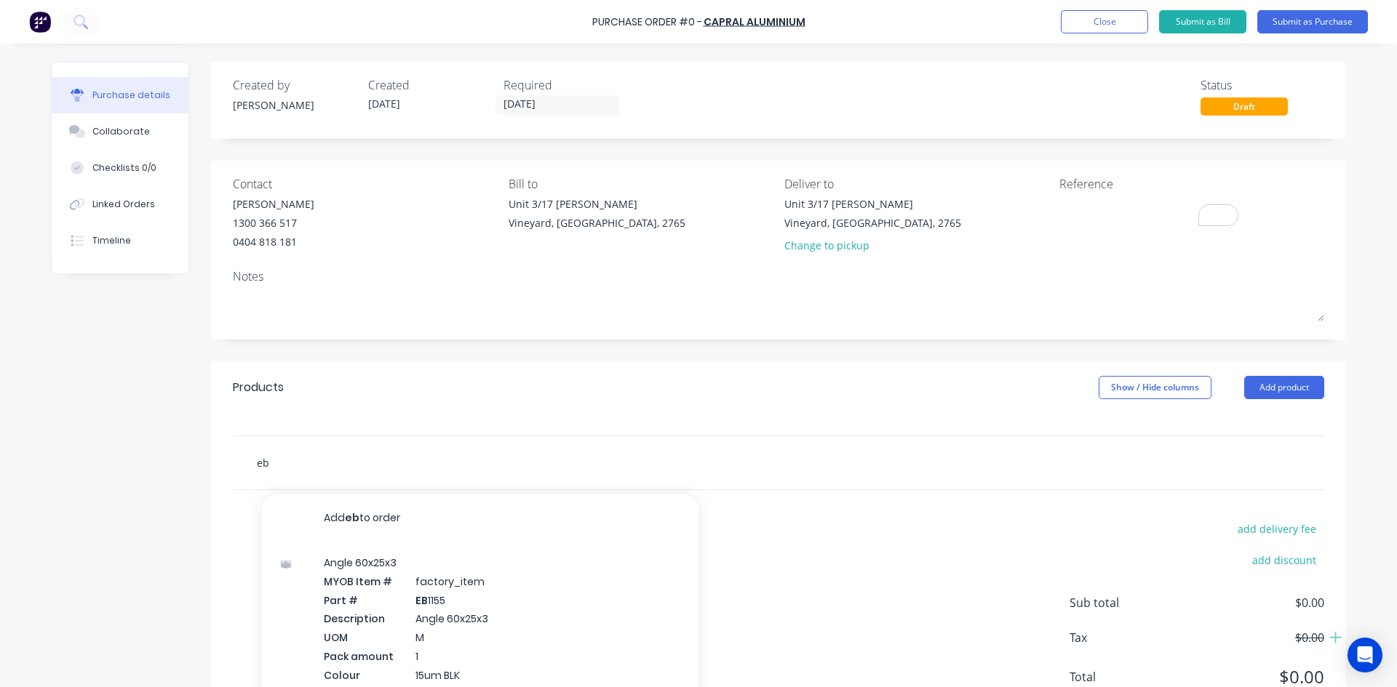
type input "e"
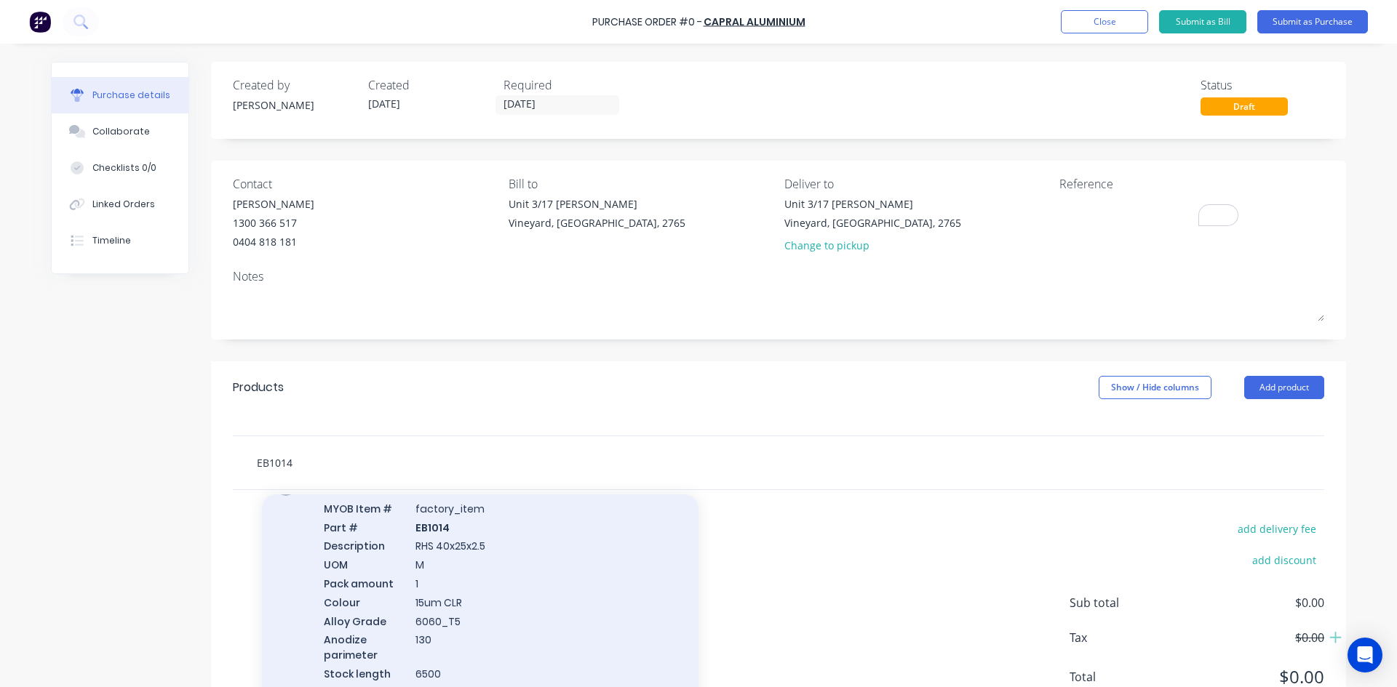
scroll to position [145, 0]
type input "EB1014"
click at [534, 591] on div "RHS 40x25x2.5 MYOB Item # factory_item Part # EB1014 Description RHS 40x25x2.5 …" at bounding box center [480, 537] width 436 height 283
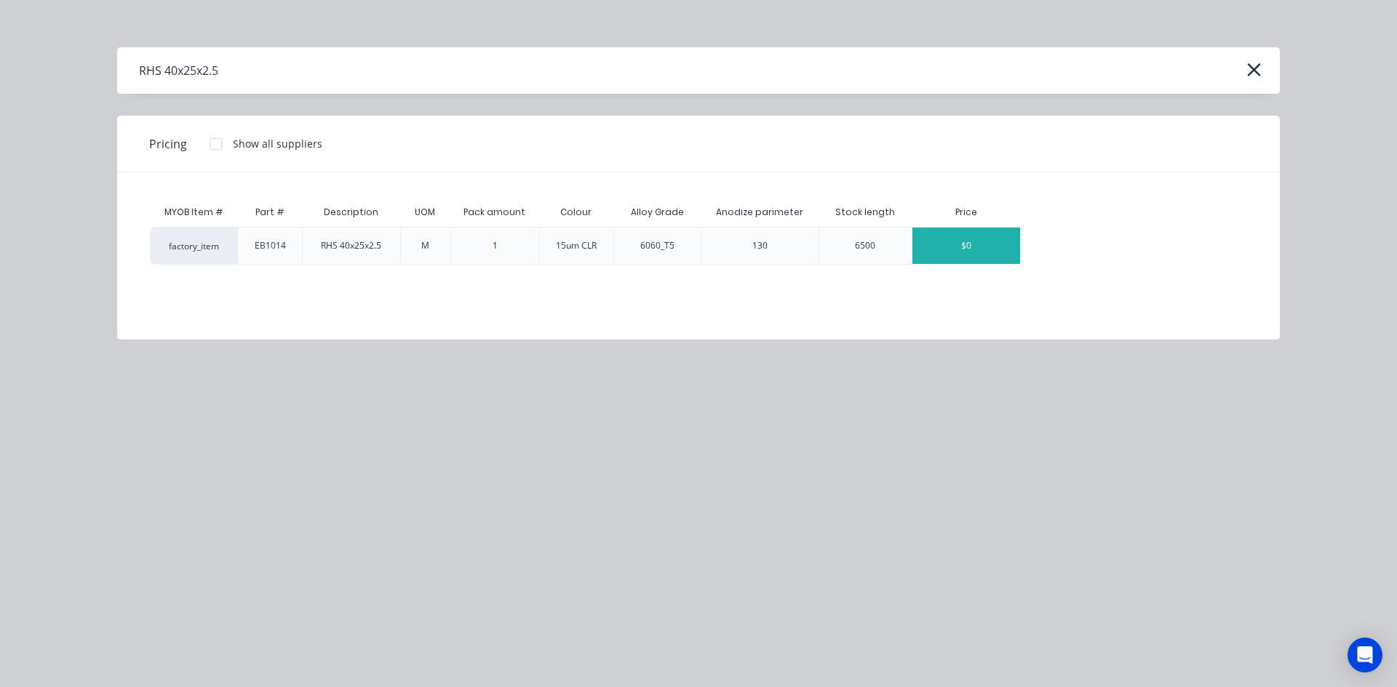
click at [949, 239] on div "$0" at bounding box center [966, 246] width 108 height 36
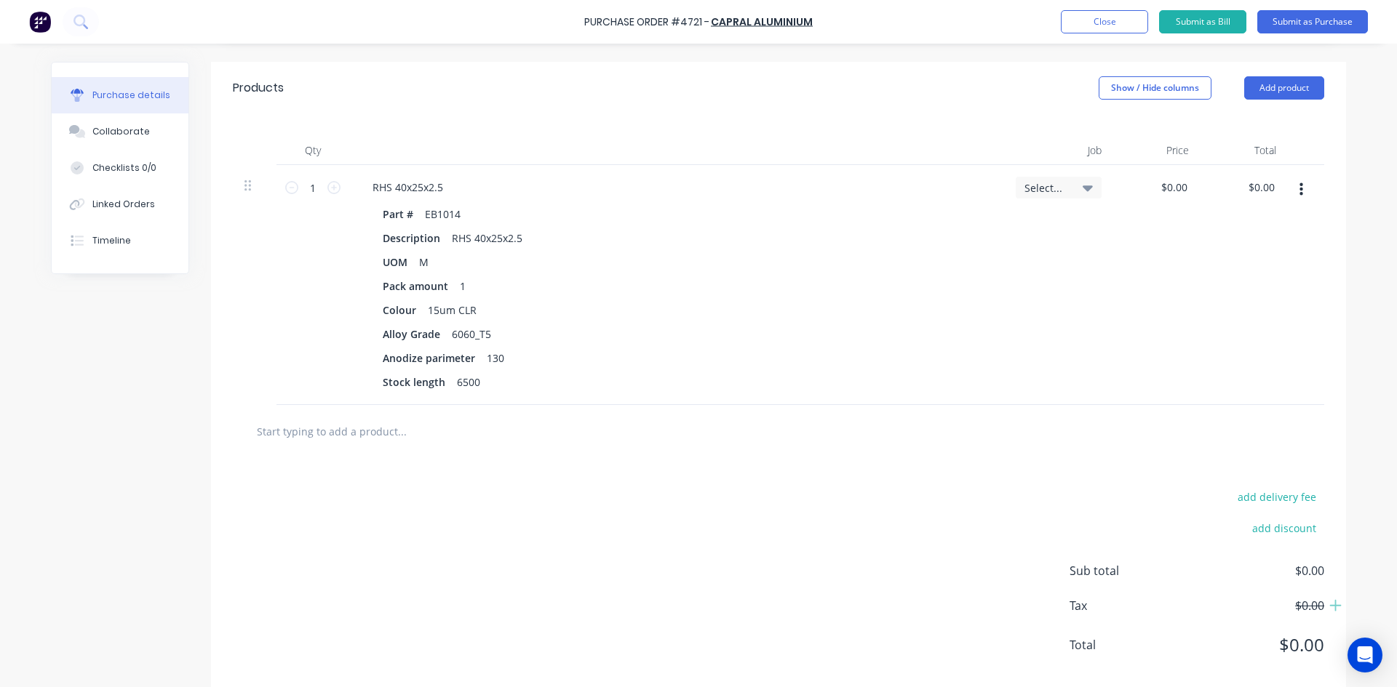
scroll to position [324, 0]
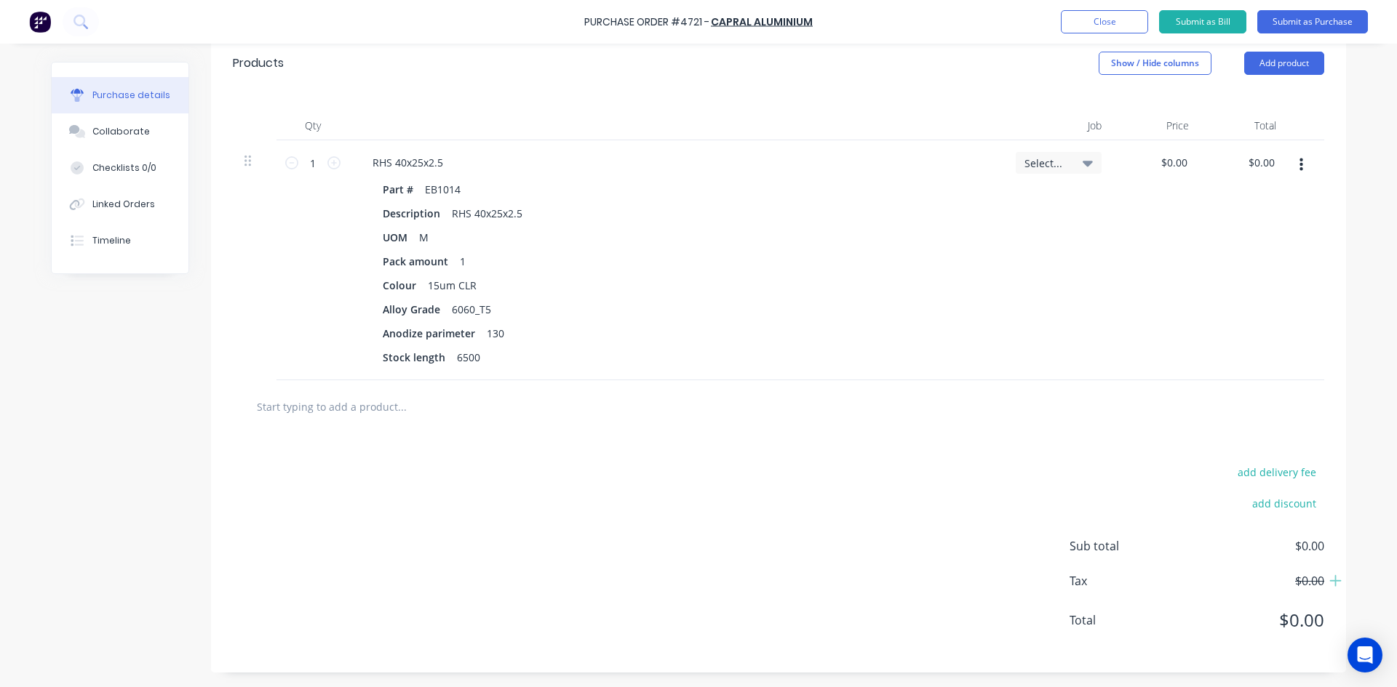
click at [1299, 166] on icon "button" at bounding box center [1301, 165] width 4 height 13
click at [1239, 304] on button "Delete" at bounding box center [1256, 290] width 124 height 29
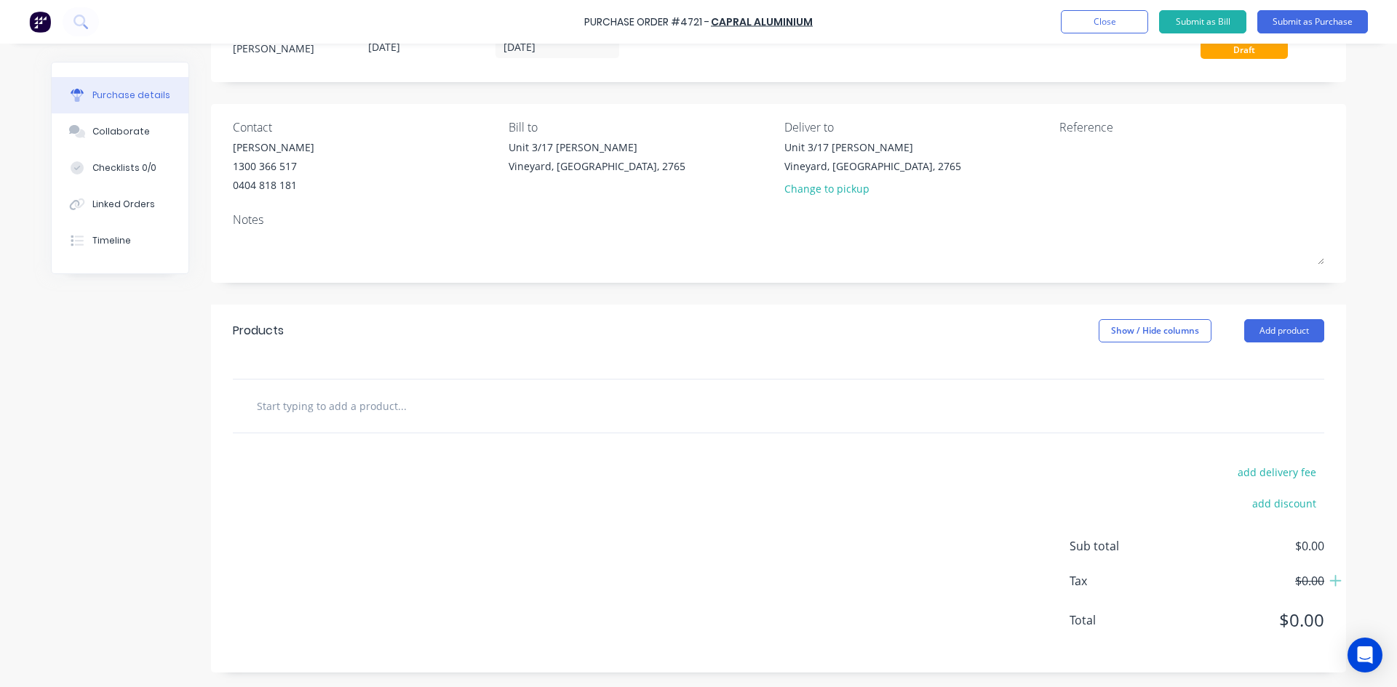
click at [354, 412] on input "text" at bounding box center [401, 405] width 291 height 29
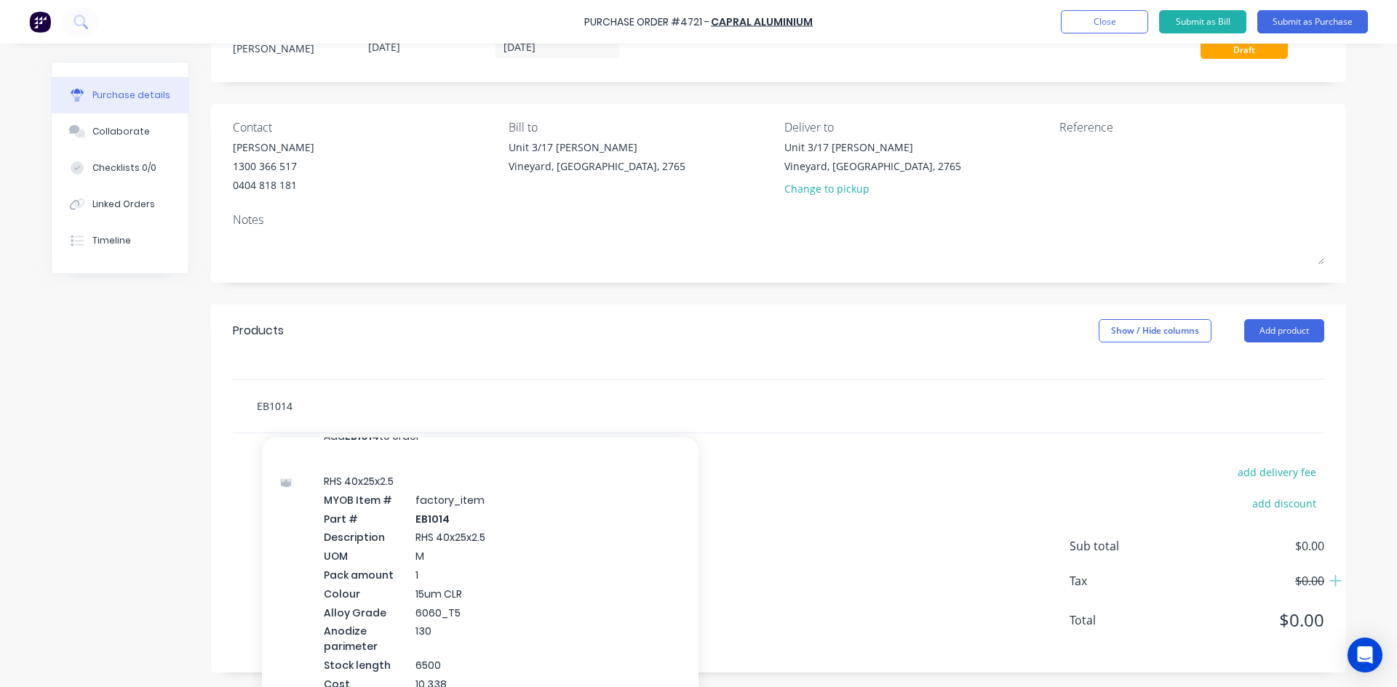
scroll to position [0, 0]
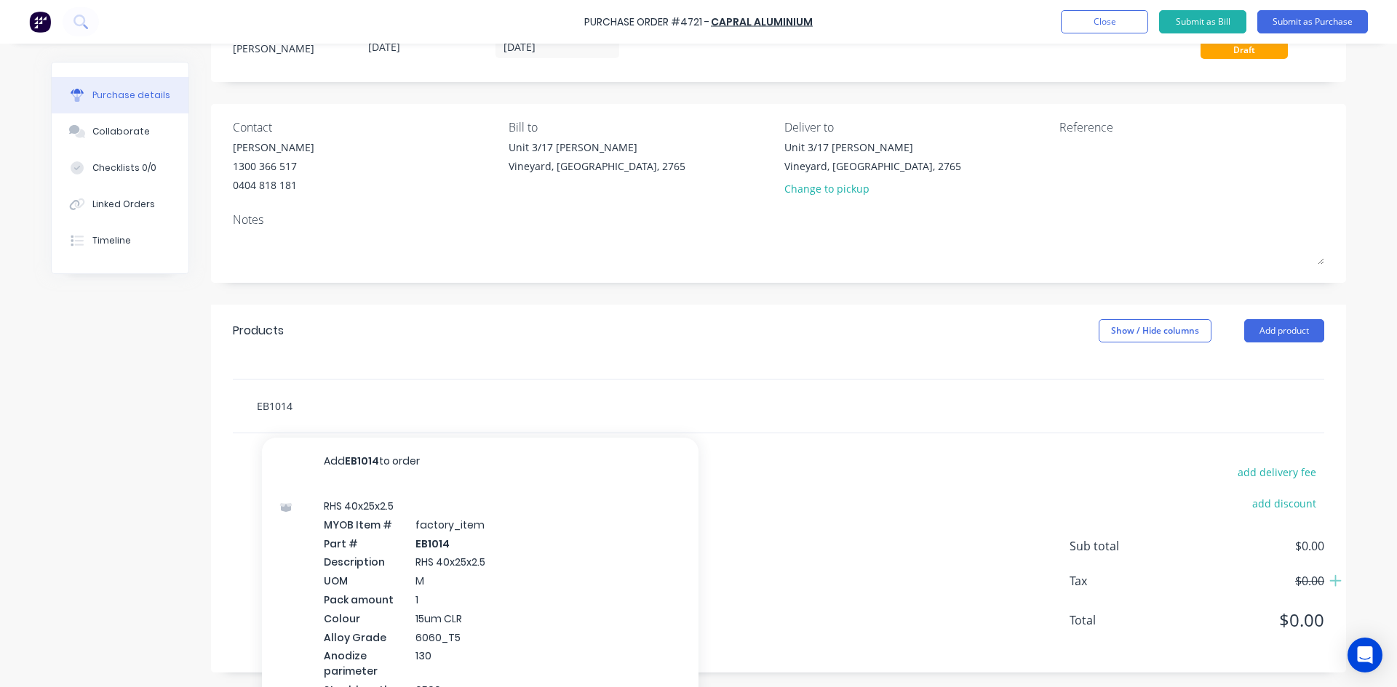
type input "EB1014"
click at [882, 581] on div "add delivery fee add discount Sub total $0.00 Tax $0.00 Total $0.00" at bounding box center [778, 553] width 1135 height 239
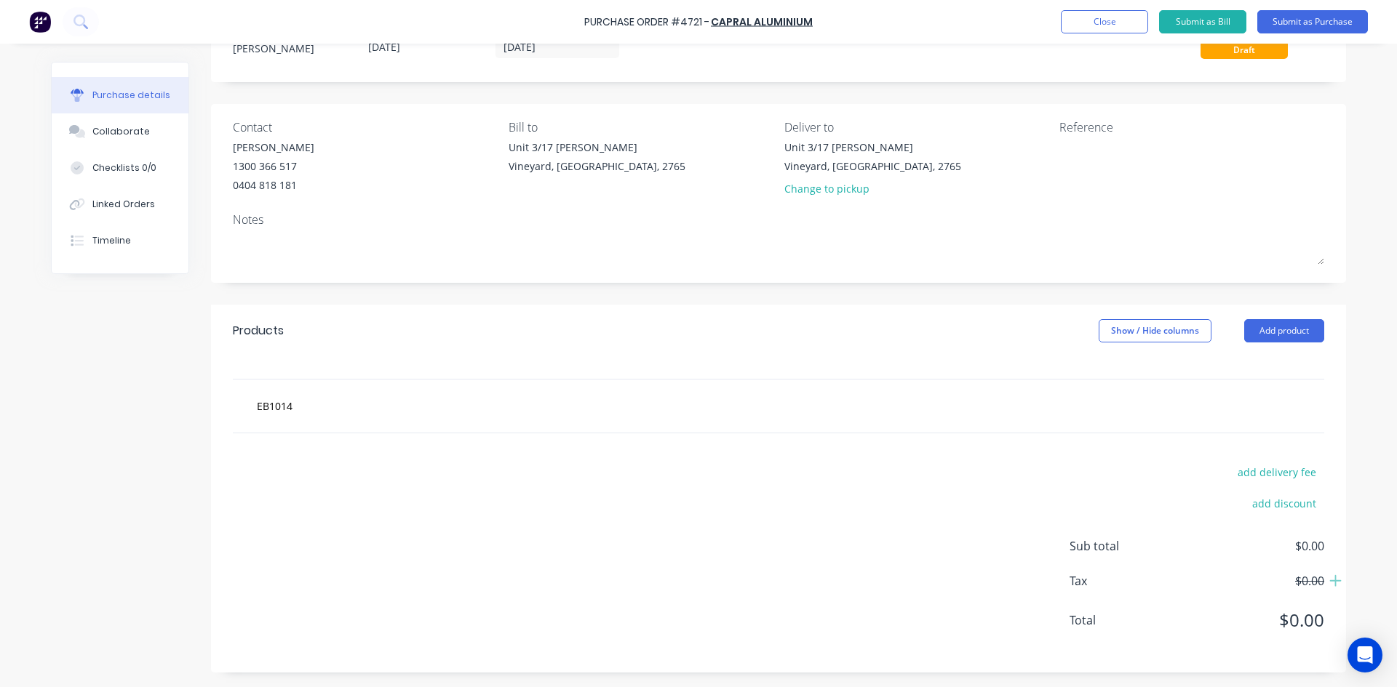
click at [1281, 351] on div "Products Show / Hide columns Add product" at bounding box center [778, 331] width 1135 height 52
click at [1273, 337] on button "Add product" at bounding box center [1284, 330] width 80 height 23
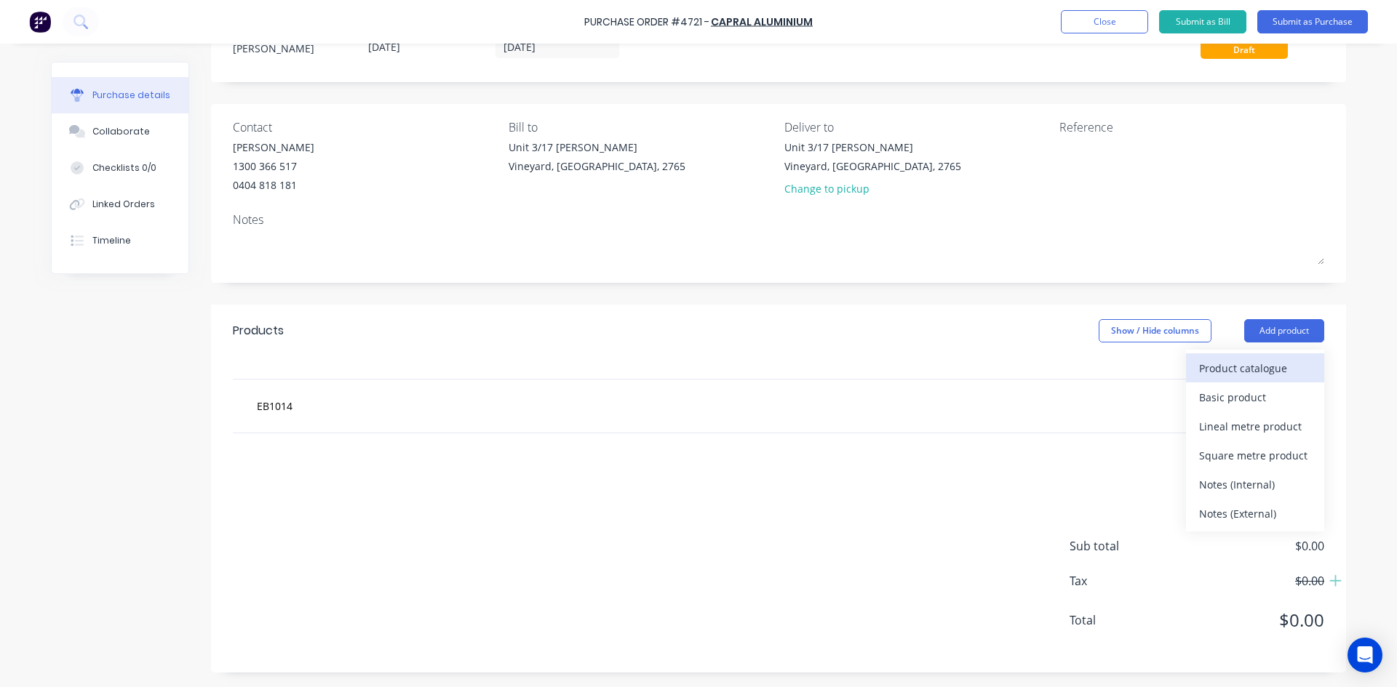
click at [1252, 375] on div "Product catalogue" at bounding box center [1255, 368] width 112 height 21
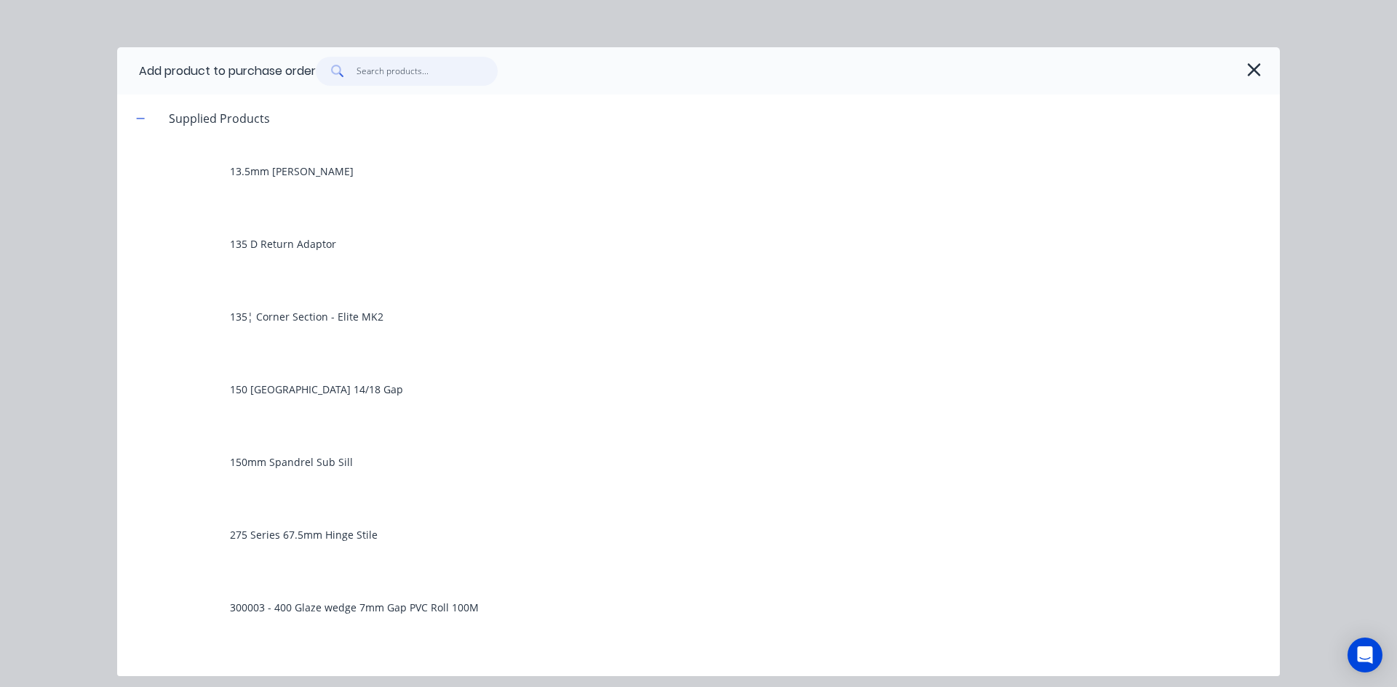
click at [422, 73] on input "text" at bounding box center [427, 71] width 142 height 29
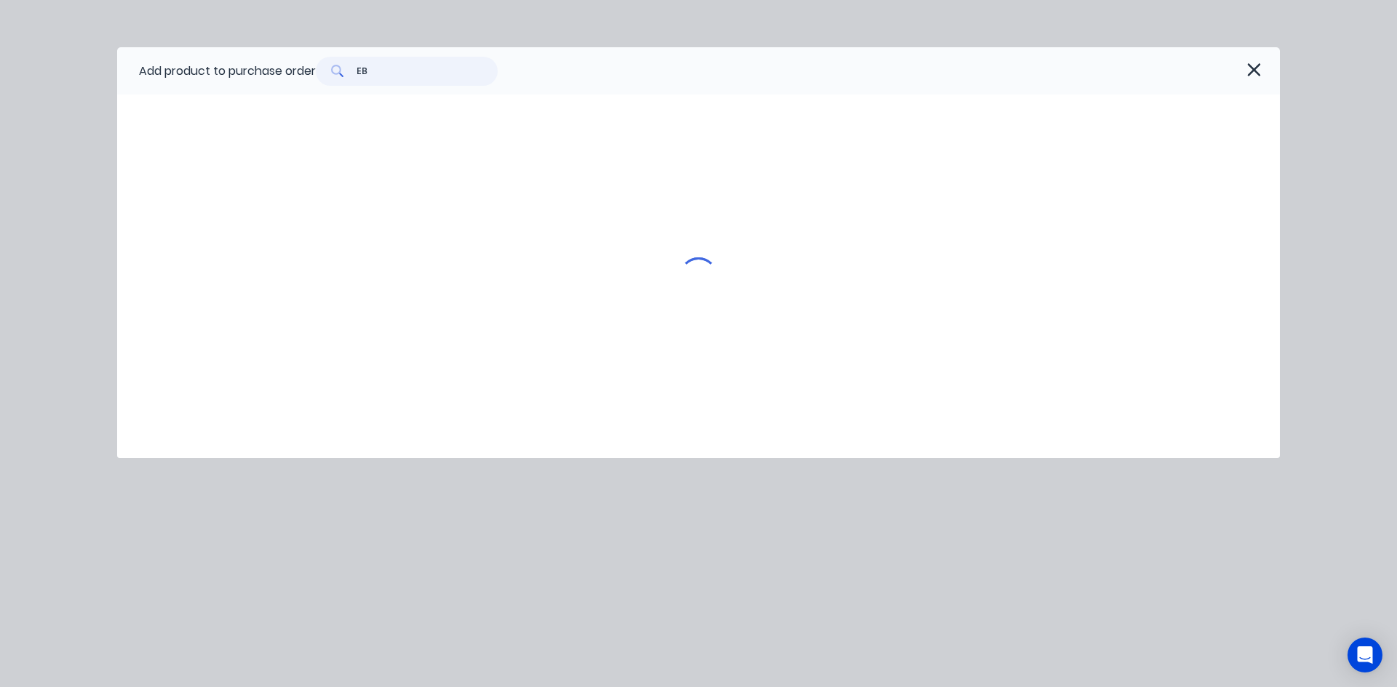
type input "E"
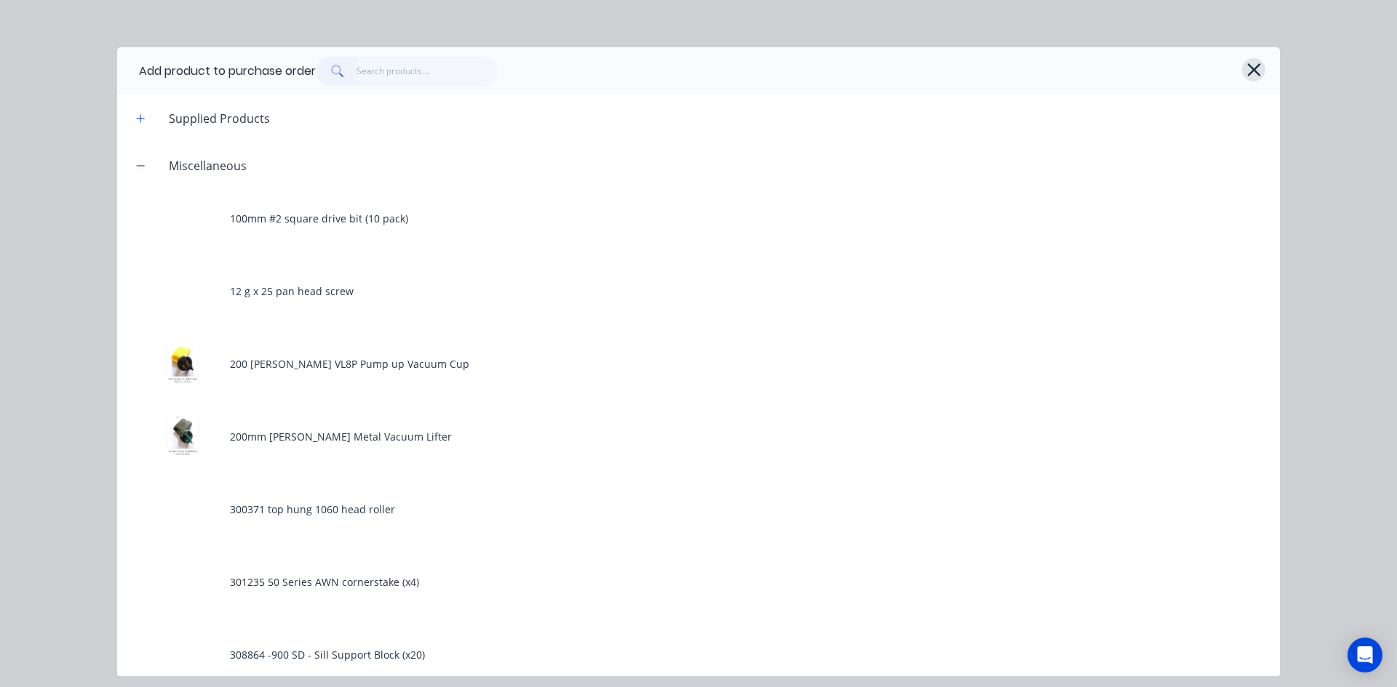
click at [1263, 73] on button "button" at bounding box center [1253, 69] width 23 height 23
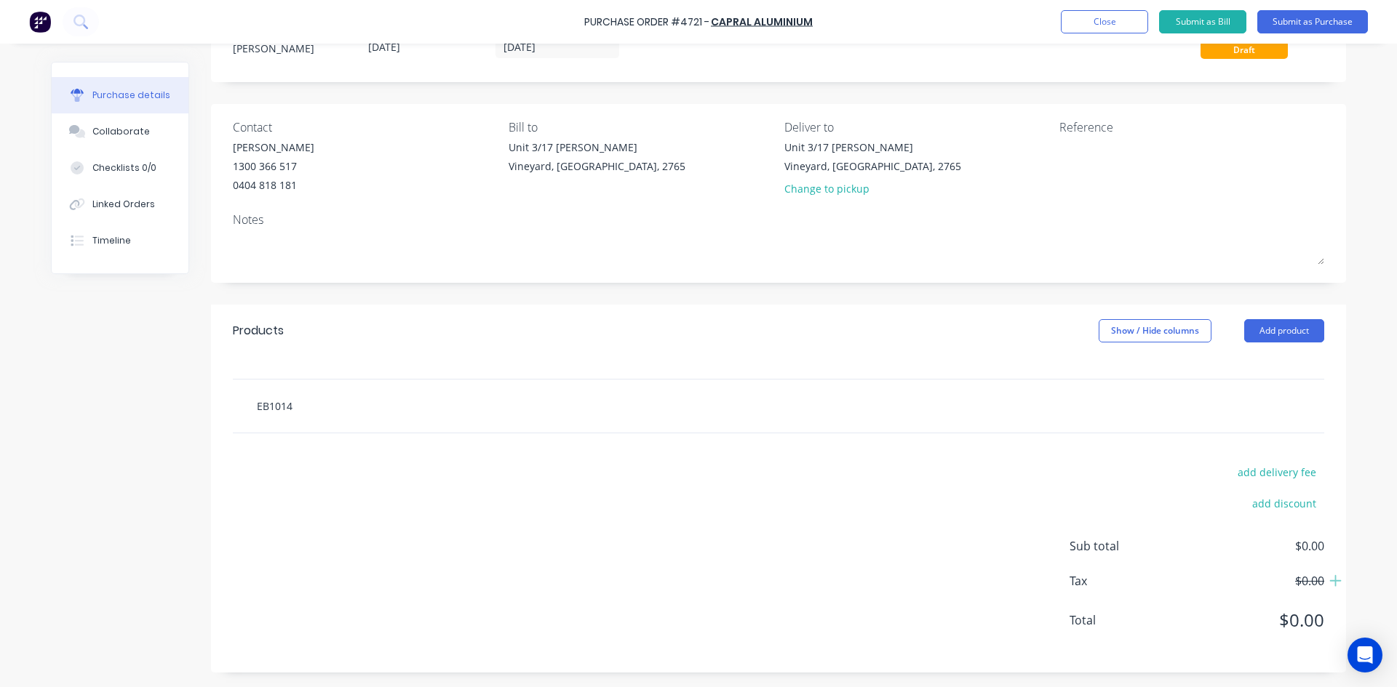
click at [295, 404] on input "EB1014" at bounding box center [401, 405] width 291 height 29
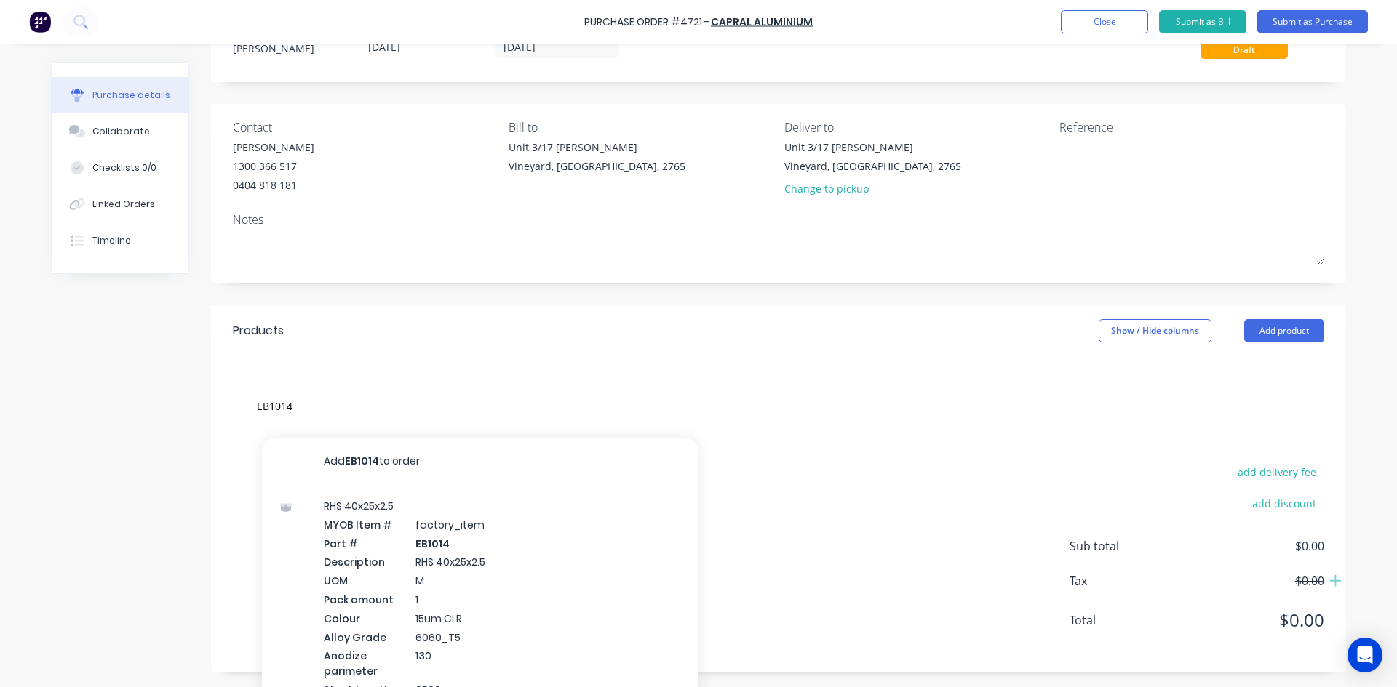
click at [828, 516] on div "add delivery fee add discount Sub total $0.00 Tax $0.00 Total $0.00" at bounding box center [778, 553] width 1135 height 239
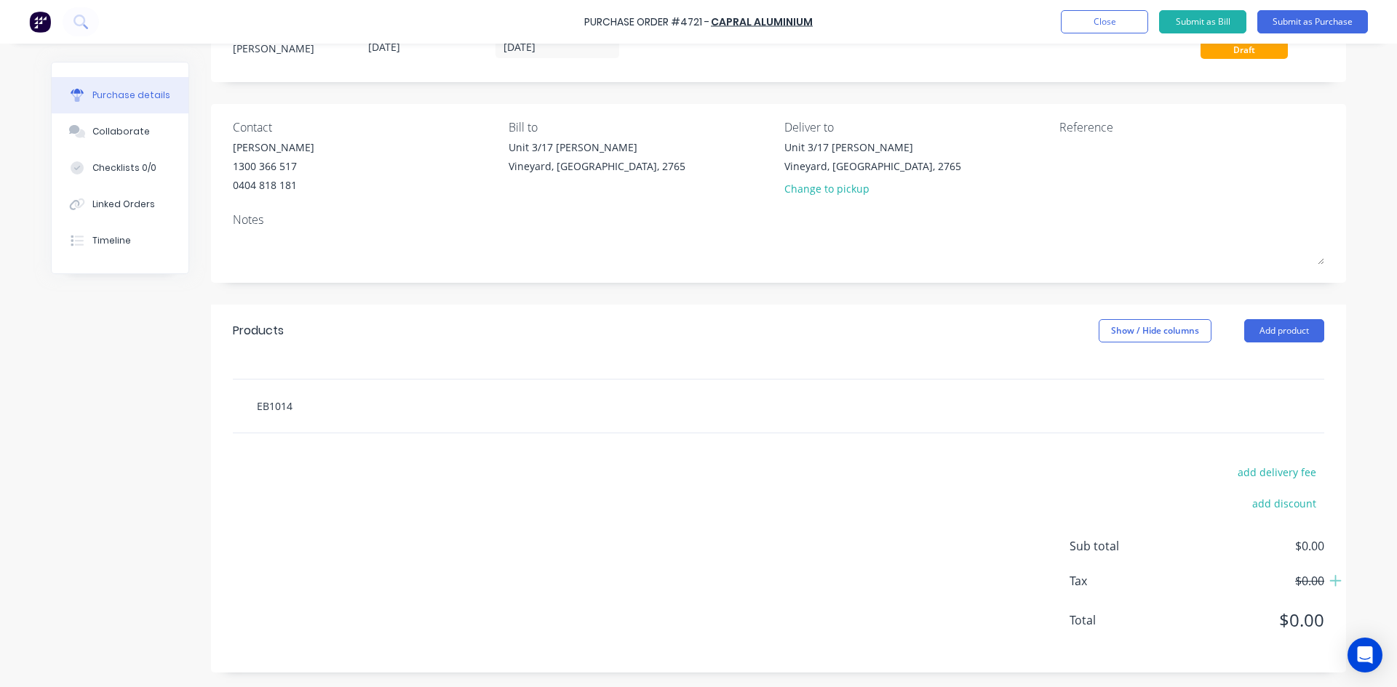
click at [287, 404] on input "EB1014" at bounding box center [401, 405] width 291 height 29
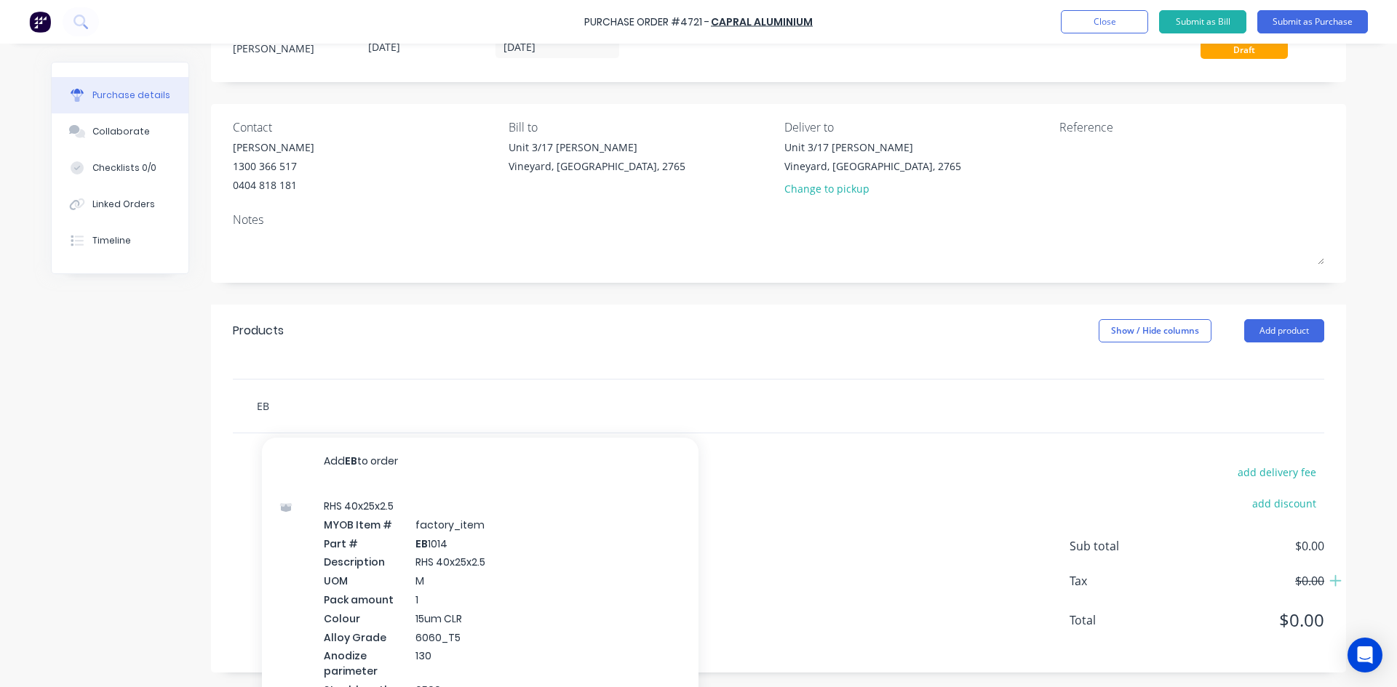
type input "E"
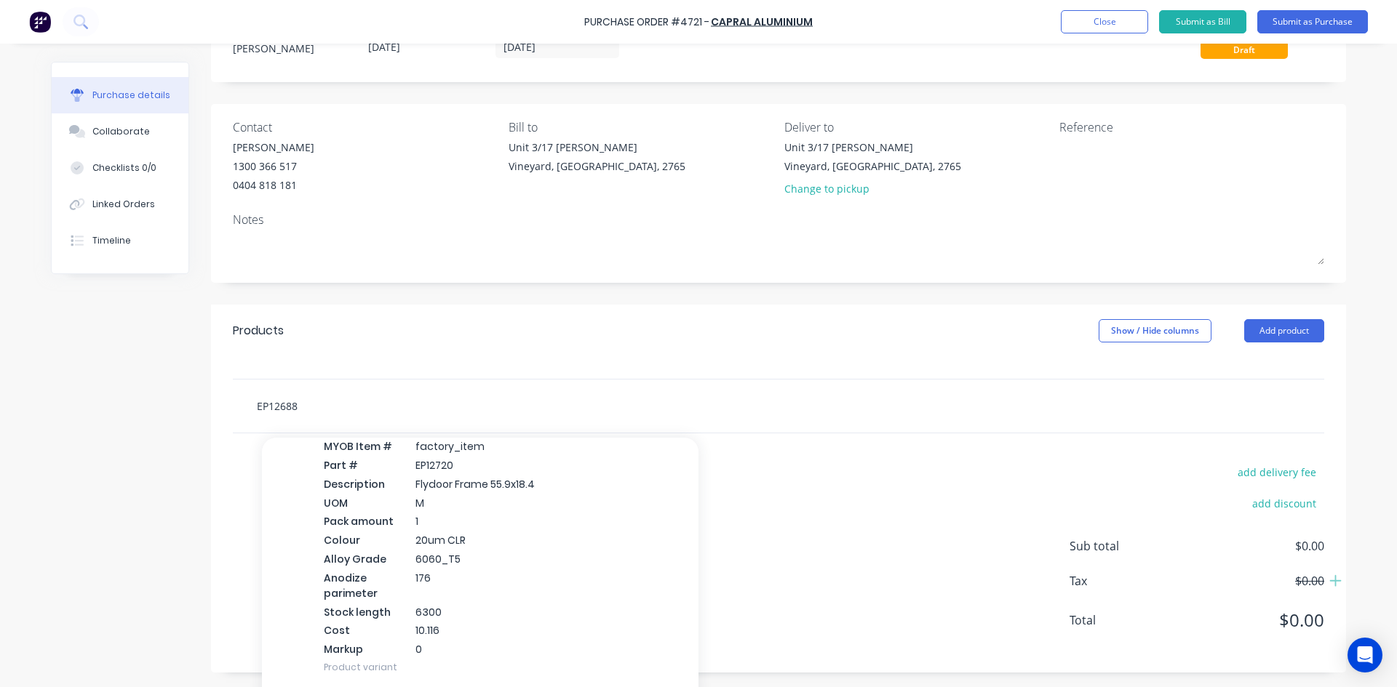
scroll to position [26713, 0]
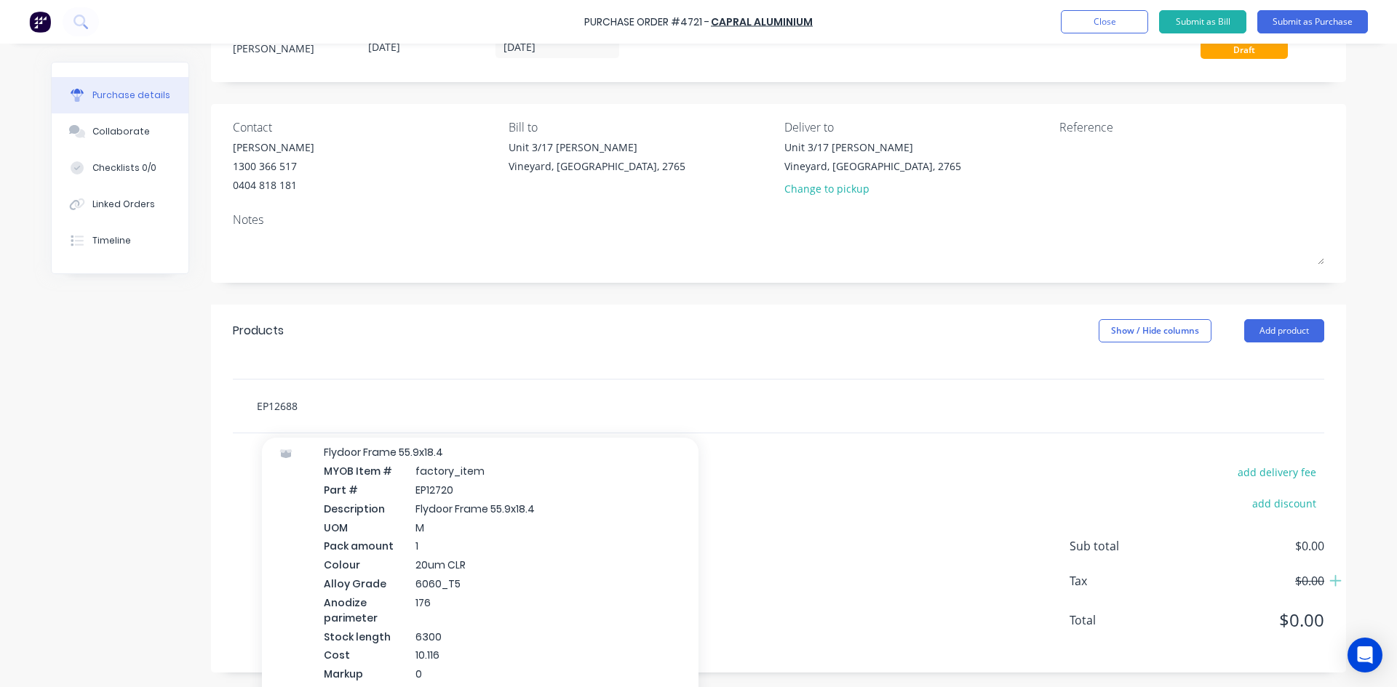
click at [309, 403] on input "EP12688" at bounding box center [401, 405] width 291 height 29
click at [823, 521] on div "add delivery fee add discount Sub total $0.00 Tax $0.00 Total $0.00" at bounding box center [778, 553] width 1135 height 239
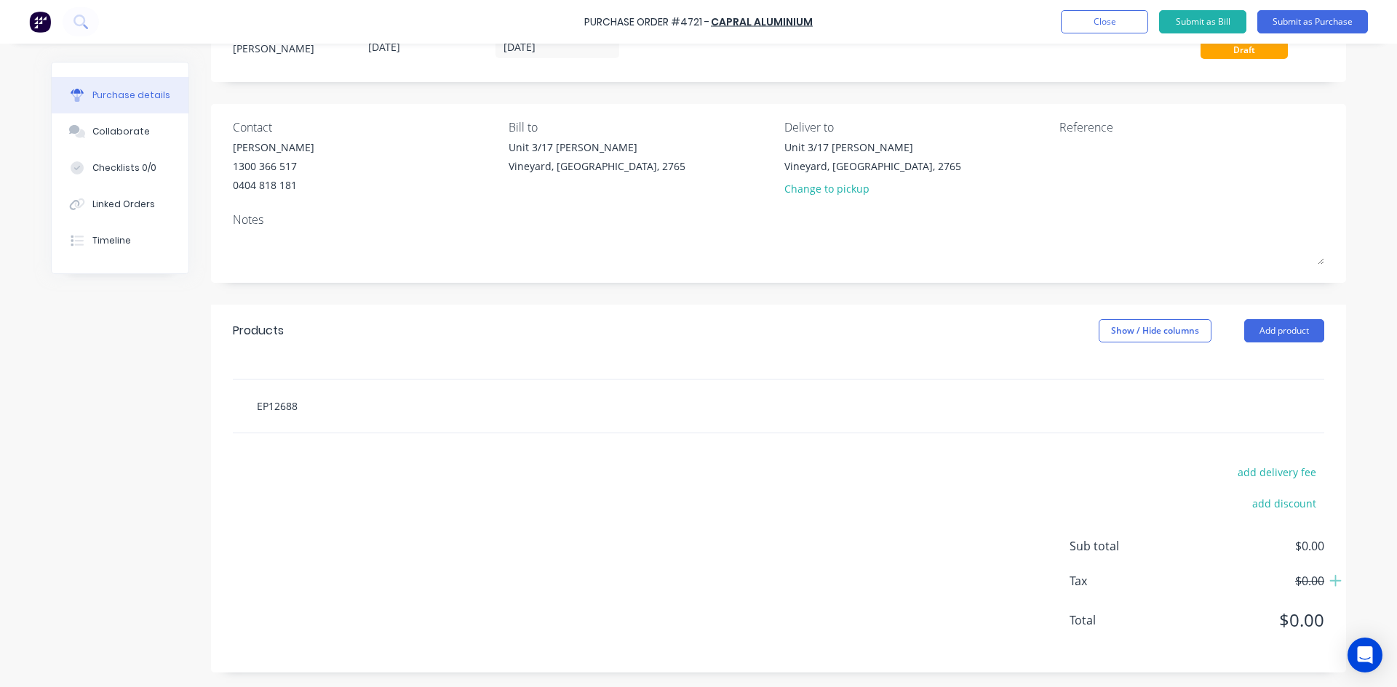
click at [324, 415] on input "EP12688" at bounding box center [401, 405] width 291 height 29
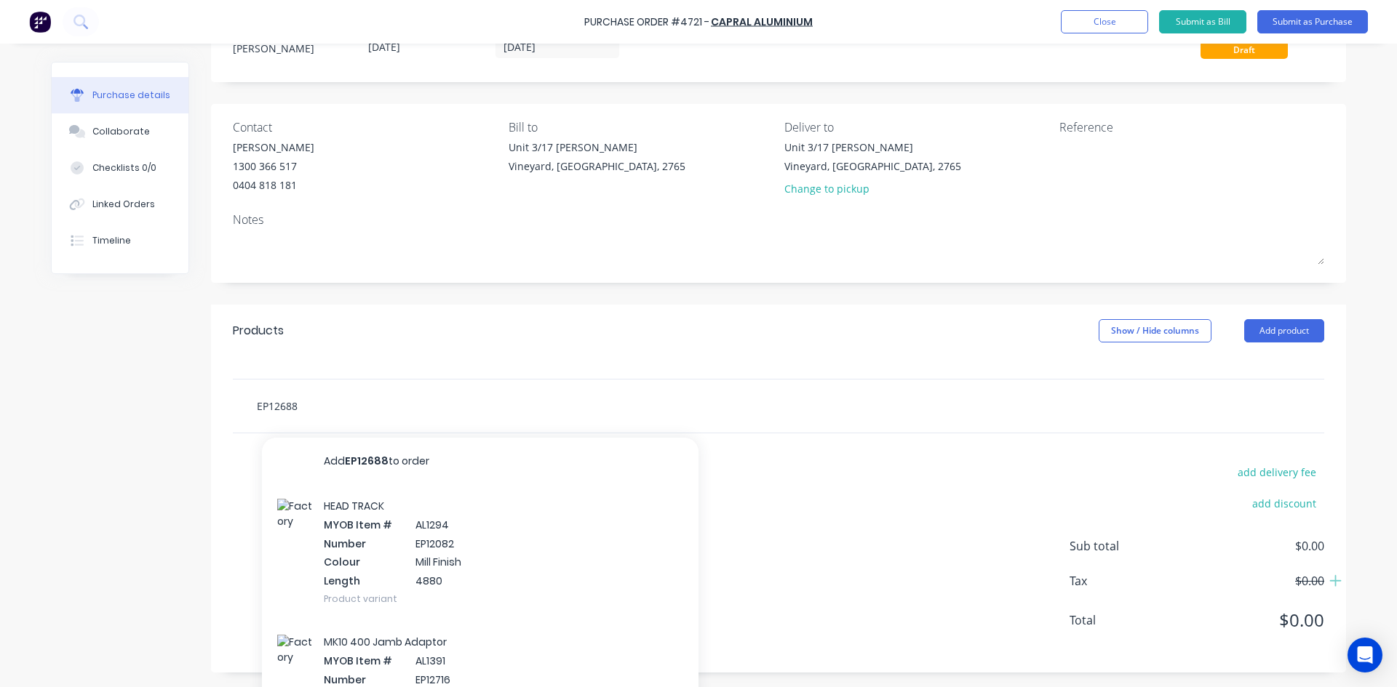
click at [321, 406] on input "EP12688" at bounding box center [401, 405] width 291 height 29
click at [1012, 460] on div "add delivery fee add discount Sub total $0.00 Tax $0.00 Total $0.00" at bounding box center [778, 553] width 1135 height 239
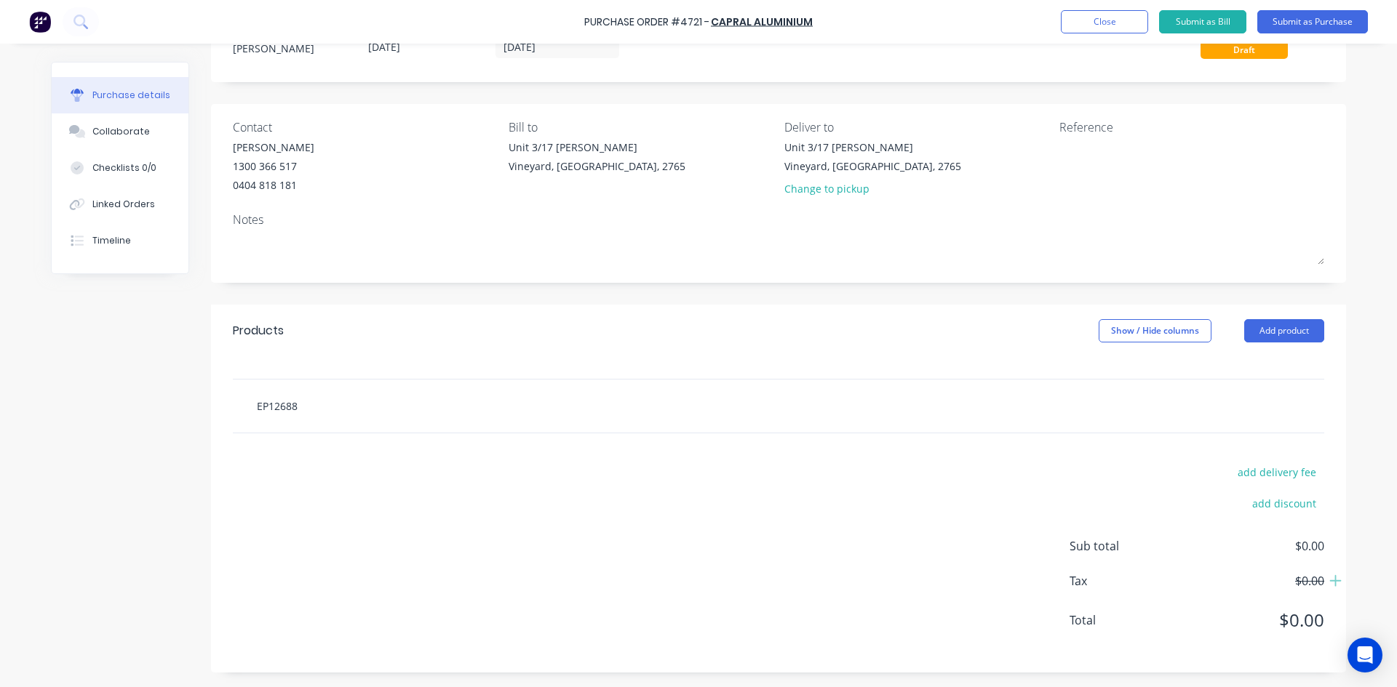
click at [336, 412] on input "EP12688" at bounding box center [401, 405] width 291 height 29
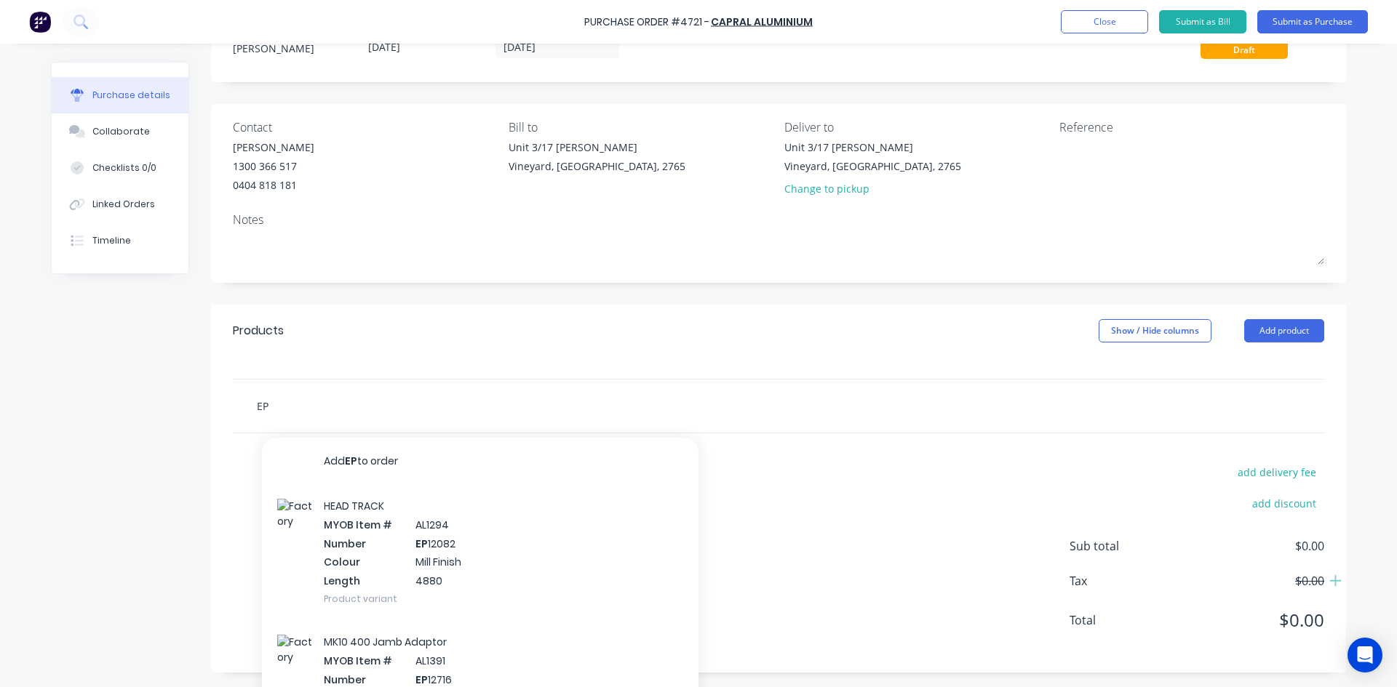
type input "E"
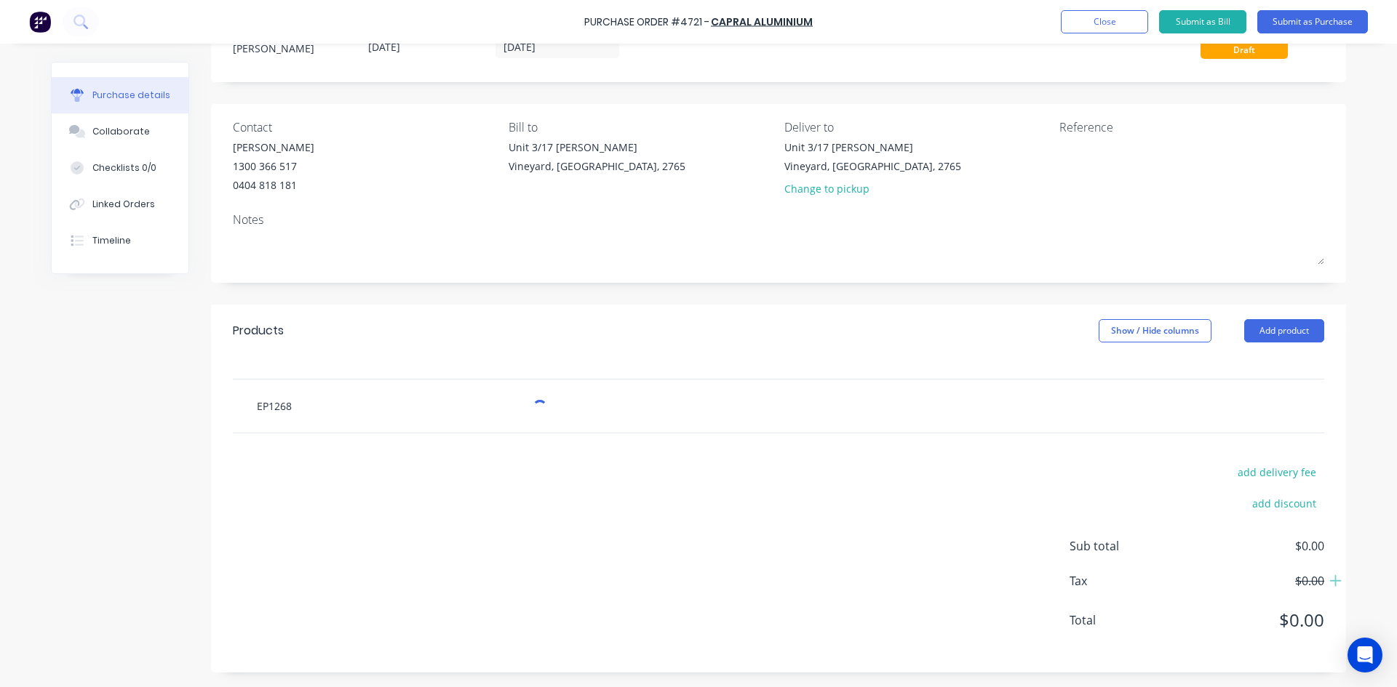
type input "EP12688"
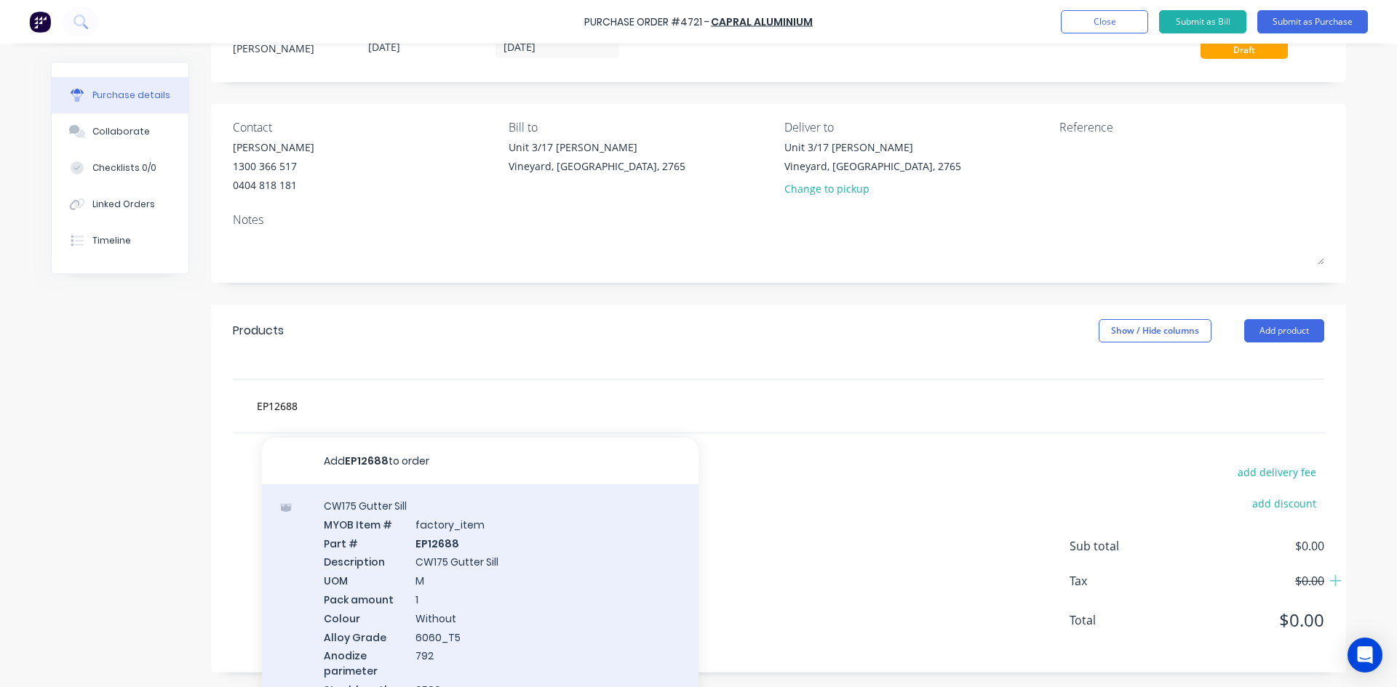
click at [455, 569] on div "CW175 Gutter Sill MYOB Item # factory_item Part # EP12688 Description CW175 Gut…" at bounding box center [480, 625] width 436 height 283
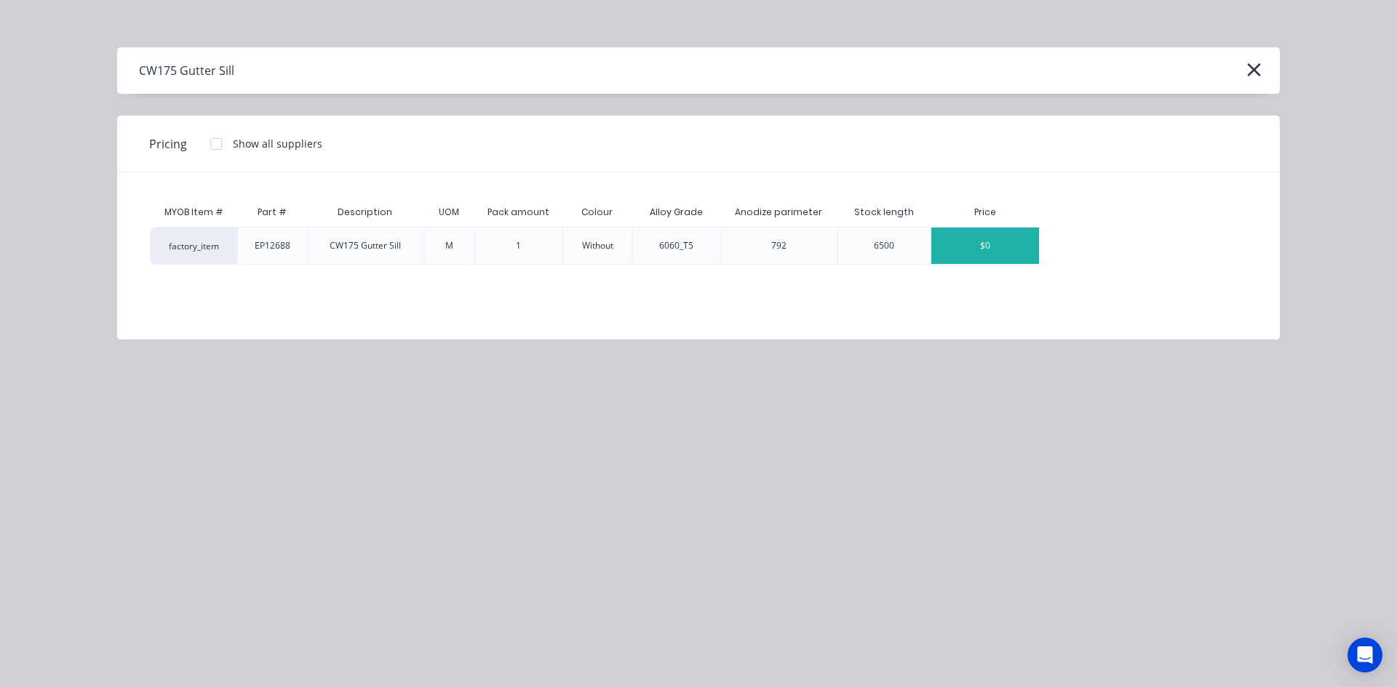
click at [1002, 252] on div "$0" at bounding box center [985, 246] width 108 height 36
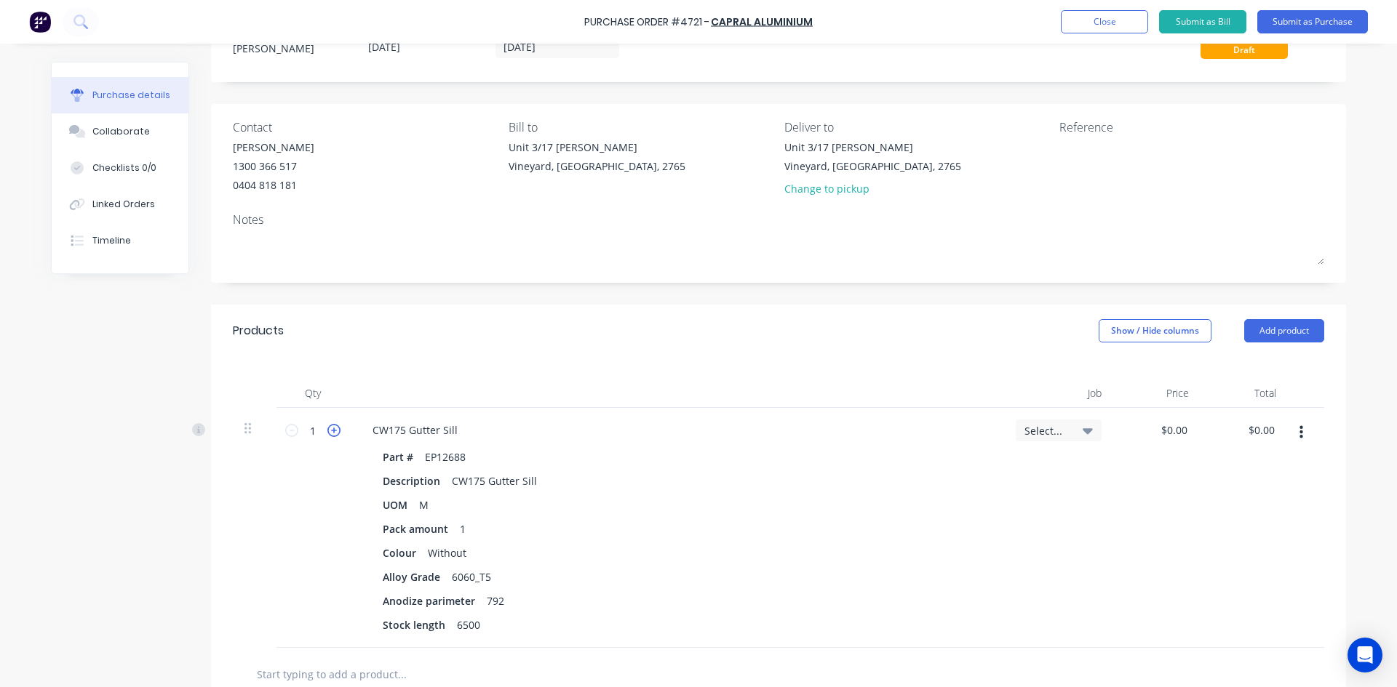
click at [332, 435] on icon at bounding box center [333, 430] width 13 height 13
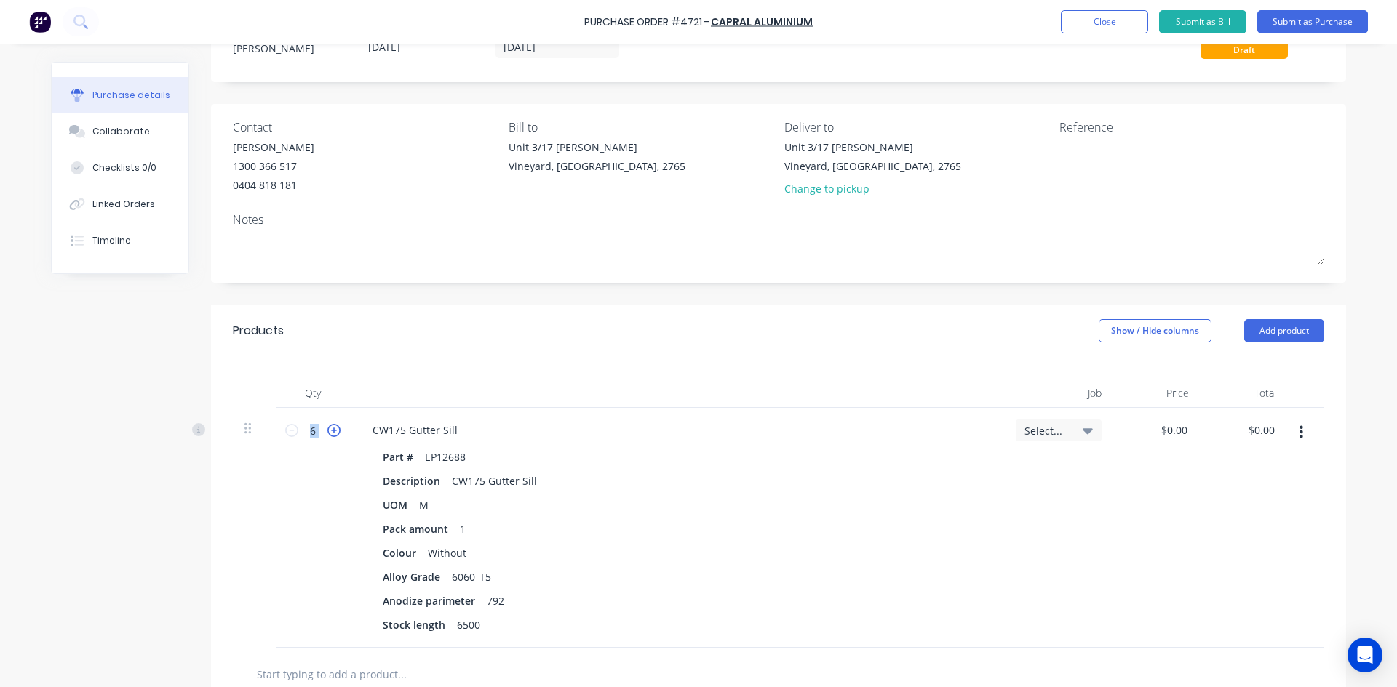
click at [332, 435] on icon at bounding box center [333, 430] width 13 height 13
type input "7"
click at [461, 552] on div "Without" at bounding box center [447, 553] width 50 height 21
click at [1185, 431] on div "$0.00 $0.00" at bounding box center [1175, 430] width 39 height 21
click at [1183, 430] on input "0" at bounding box center [1180, 430] width 20 height 21
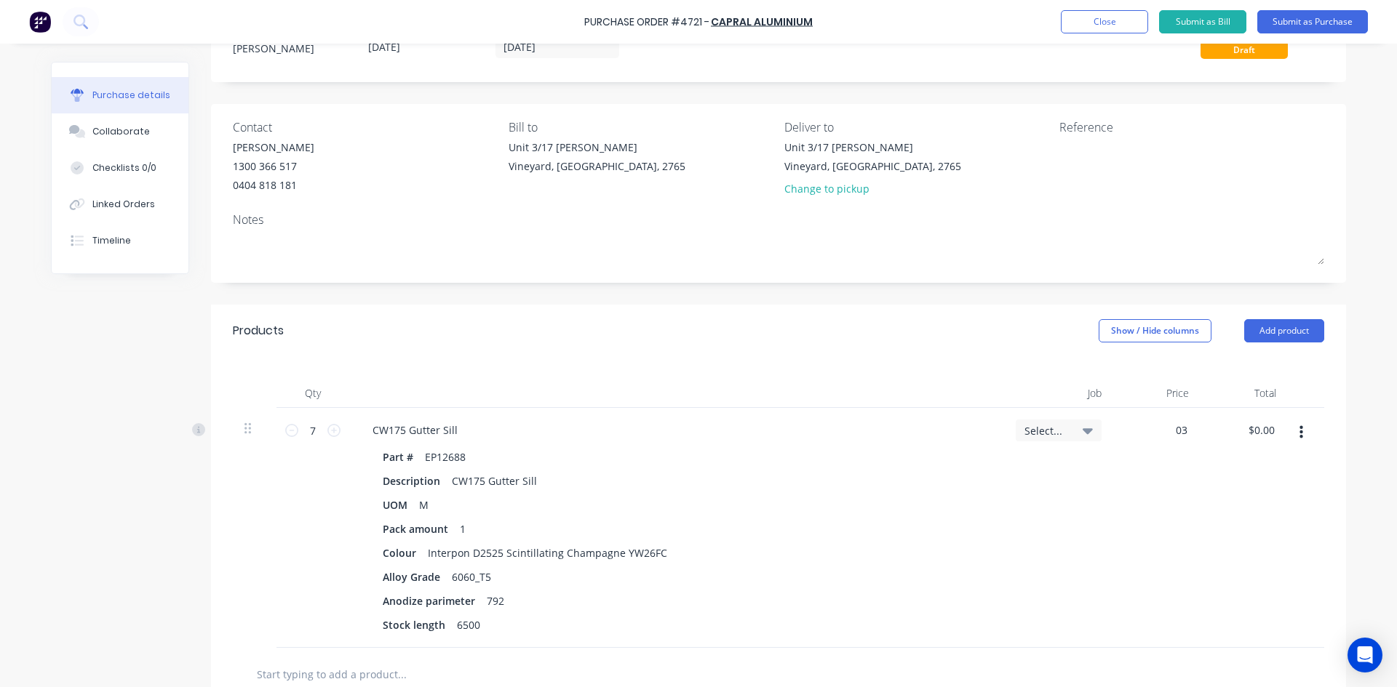
type input "0"
type input "$377.13"
type input "$2,639.91"
click at [1146, 522] on div "$377.13 377.13" at bounding box center [1156, 528] width 87 height 240
click at [1082, 436] on icon at bounding box center [1087, 431] width 10 height 16
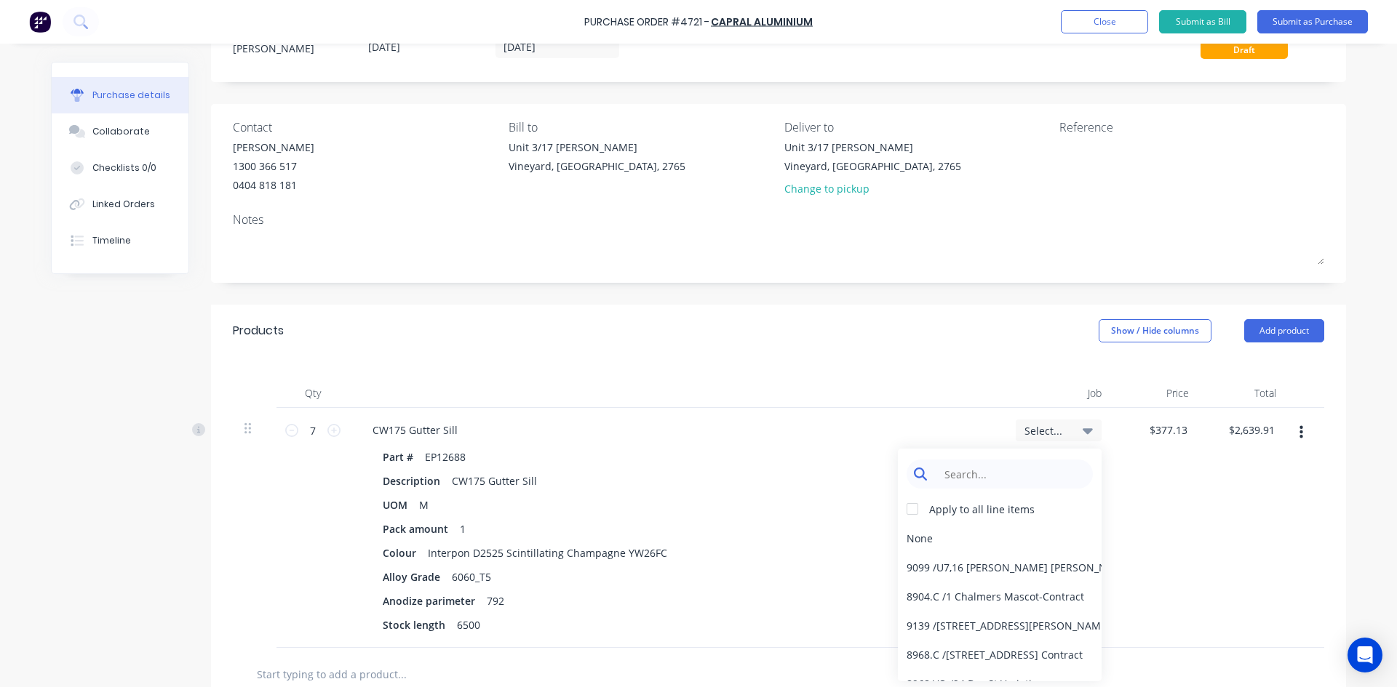
click at [987, 476] on input at bounding box center [1010, 474] width 149 height 29
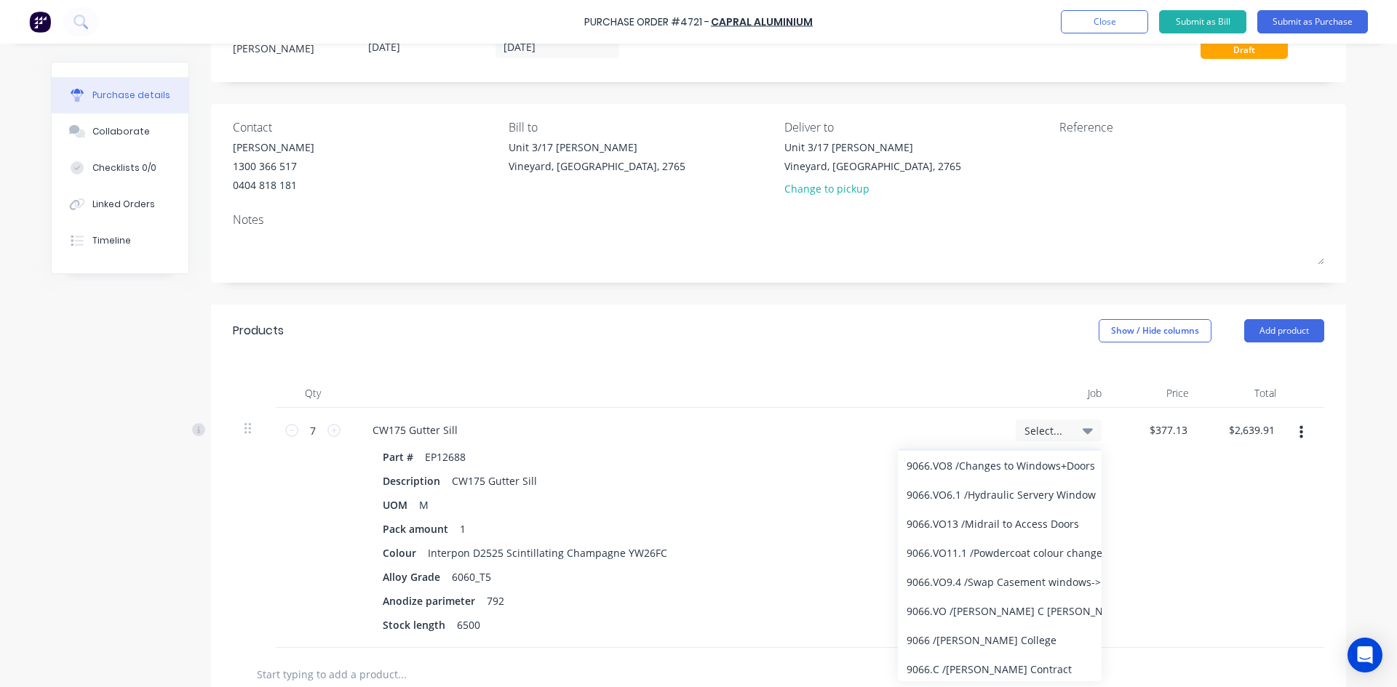
scroll to position [133, 0]
type input "9066"
click at [1006, 666] on div "9066.C / [PERSON_NAME] Contract" at bounding box center [1000, 666] width 204 height 29
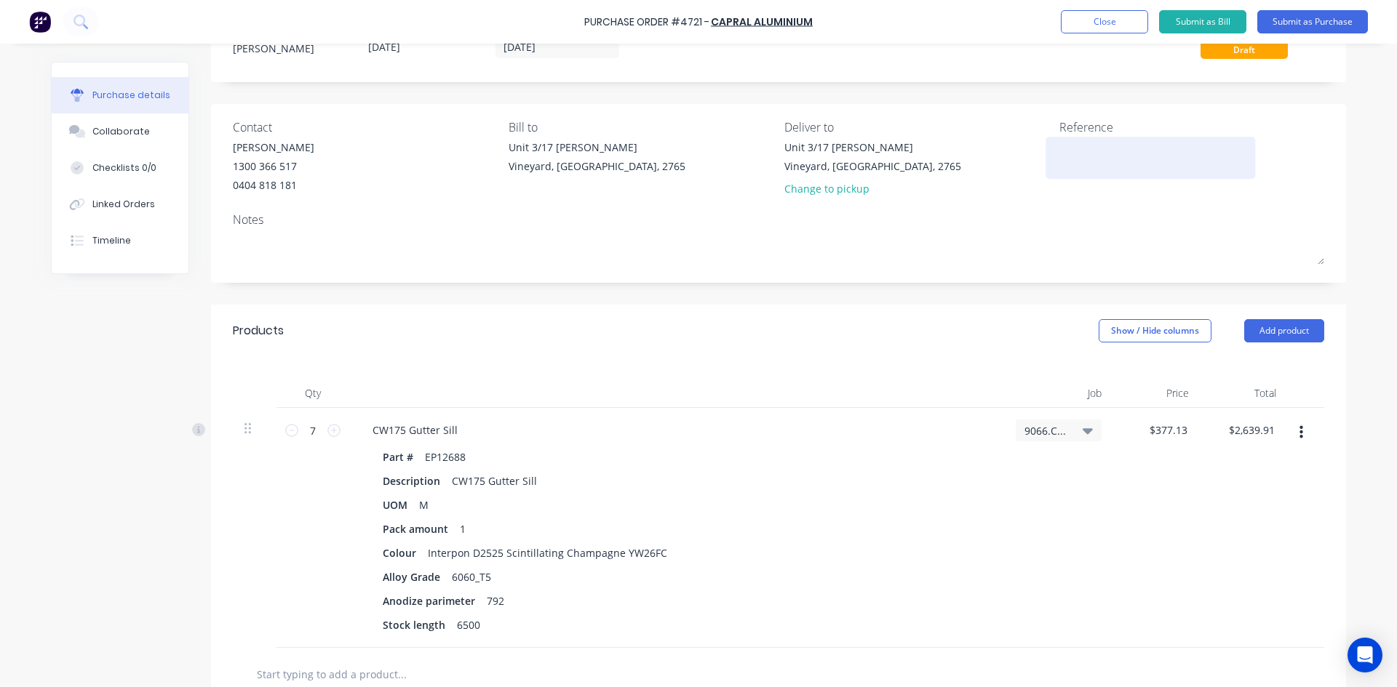
click at [1103, 162] on textarea at bounding box center [1150, 156] width 182 height 33
click at [1115, 141] on textarea "4721/9066 C Curtain Wall" at bounding box center [1150, 156] width 182 height 33
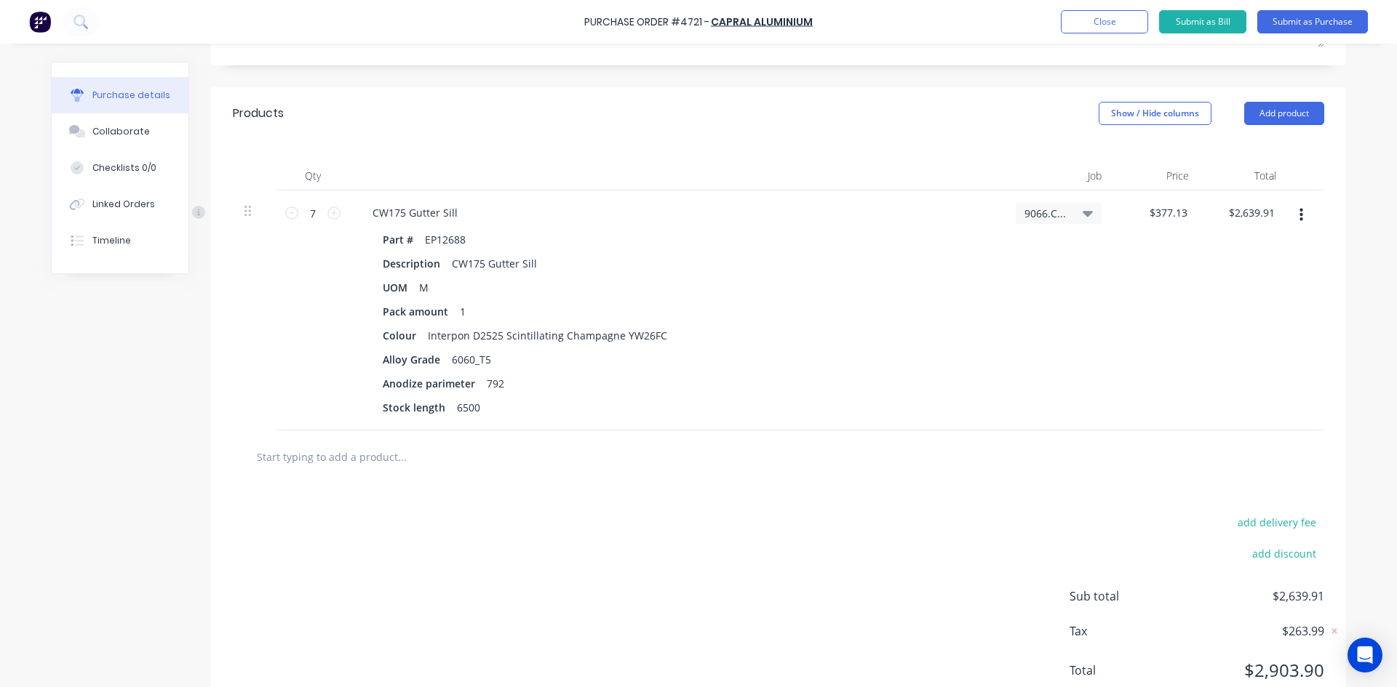
scroll to position [275, 0]
type textarea "4721/9066 C. Curtain Wall"
click at [366, 455] on input "text" at bounding box center [401, 456] width 291 height 29
type input "e"
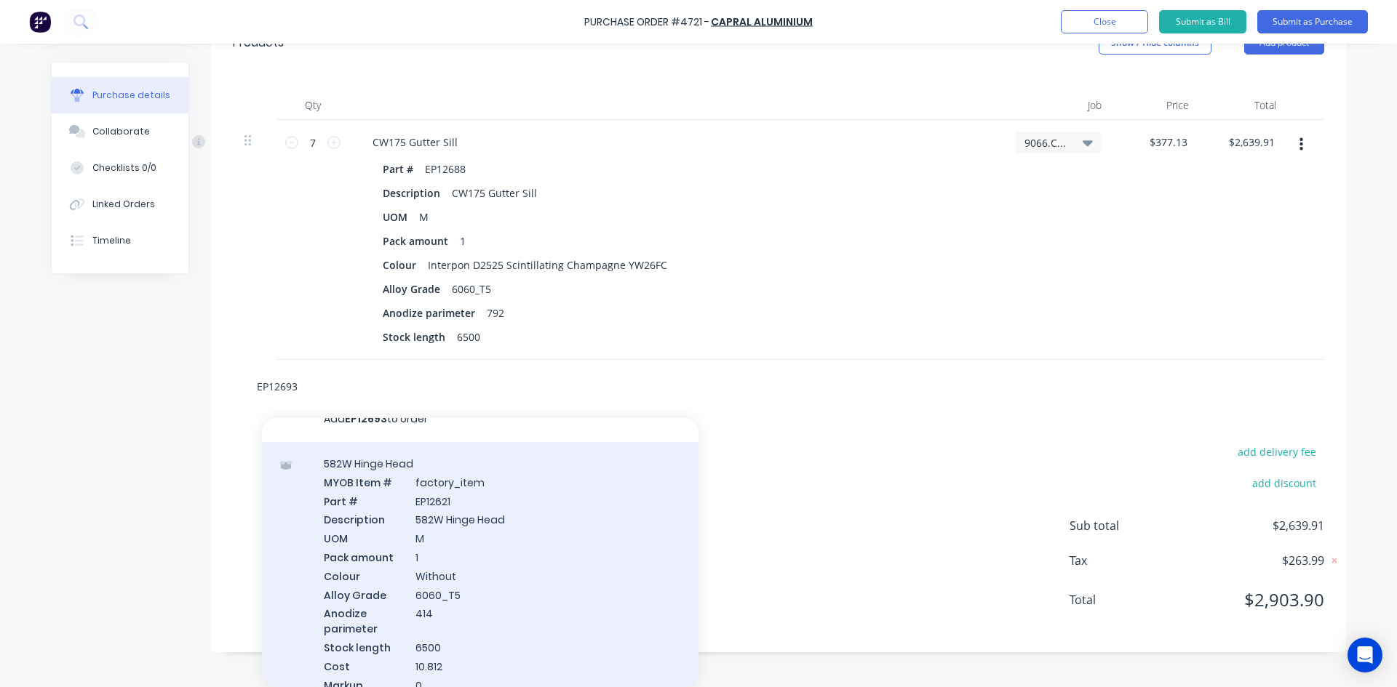
scroll to position [0, 0]
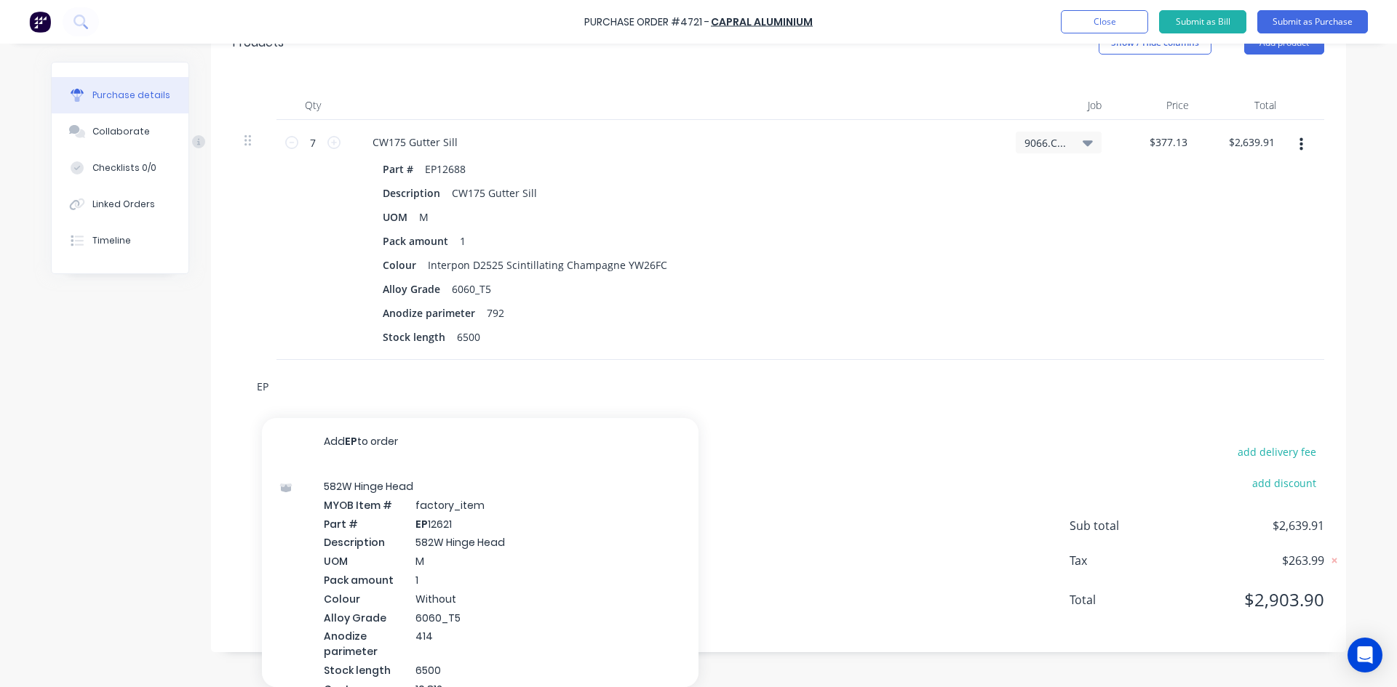
type input "E"
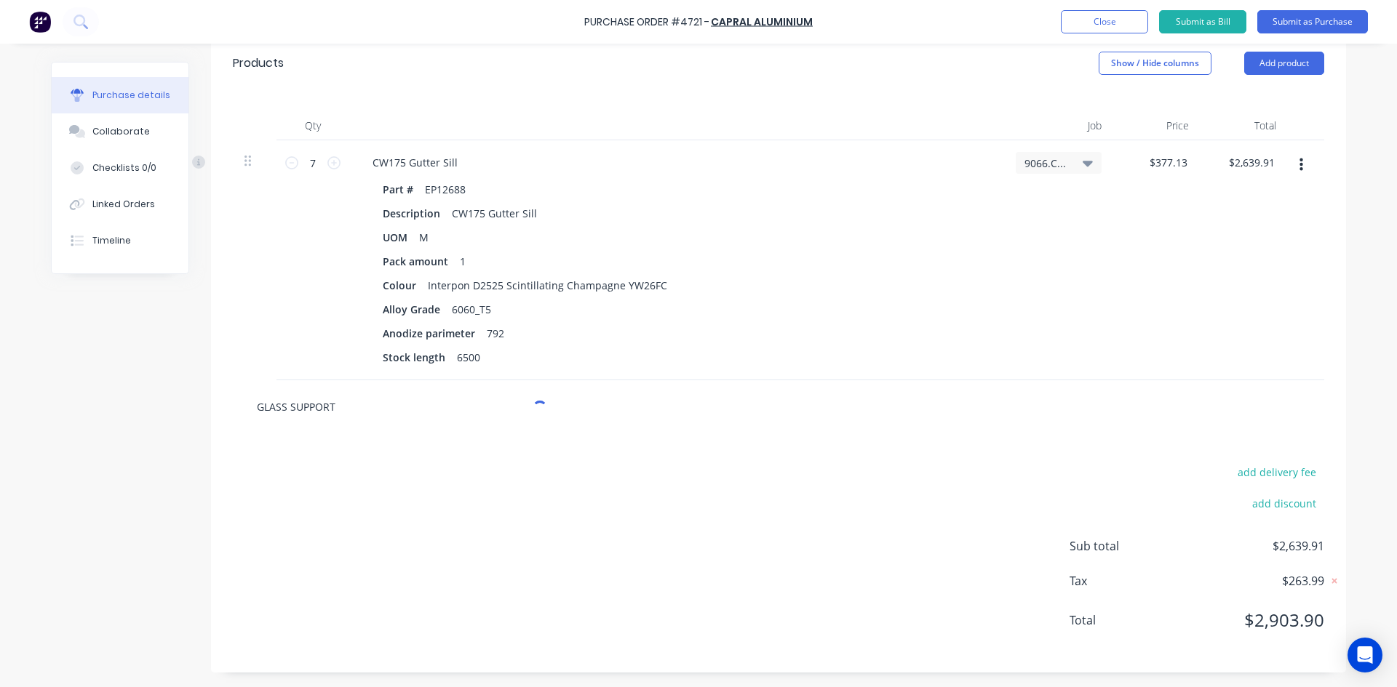
scroll to position [345, 0]
type input "G"
click at [305, 404] on input "text" at bounding box center [401, 406] width 291 height 29
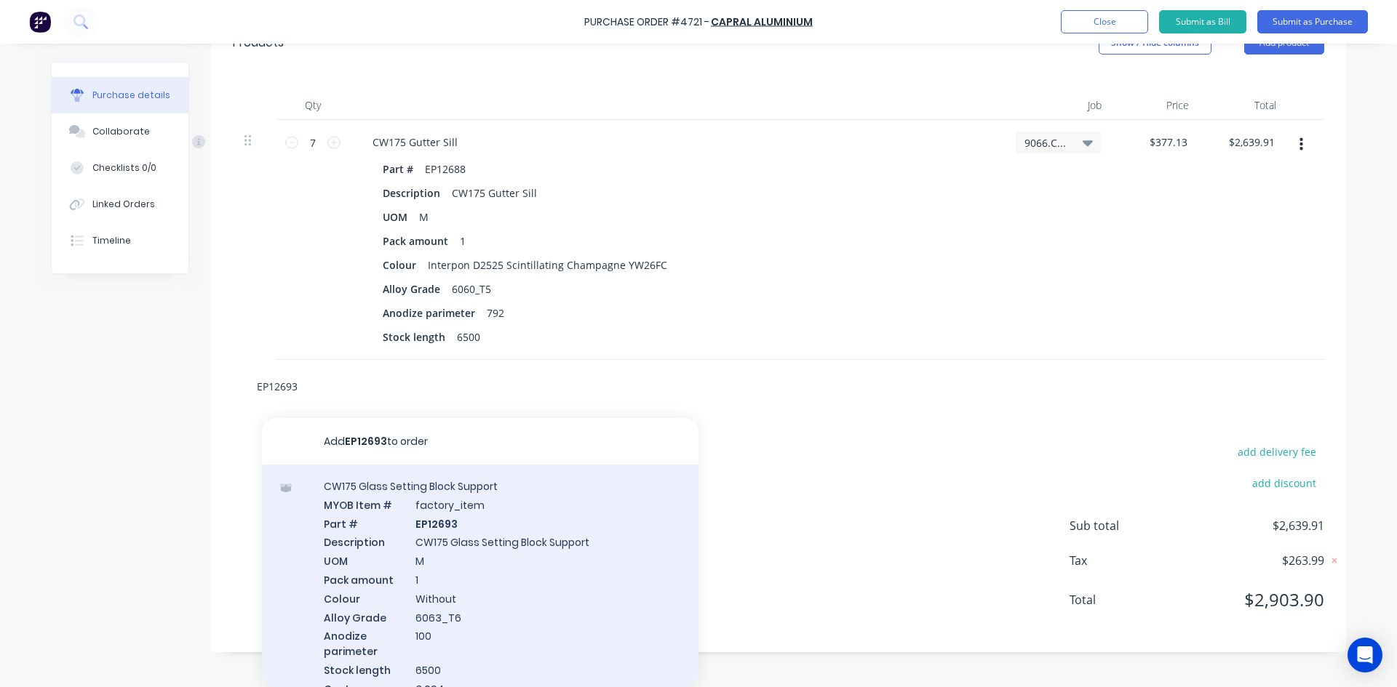
type input "EP12693"
click at [524, 576] on div "CW175 Glass Setting Block Support MYOB Item # factory_item Part # EP12693 Descr…" at bounding box center [480, 606] width 436 height 283
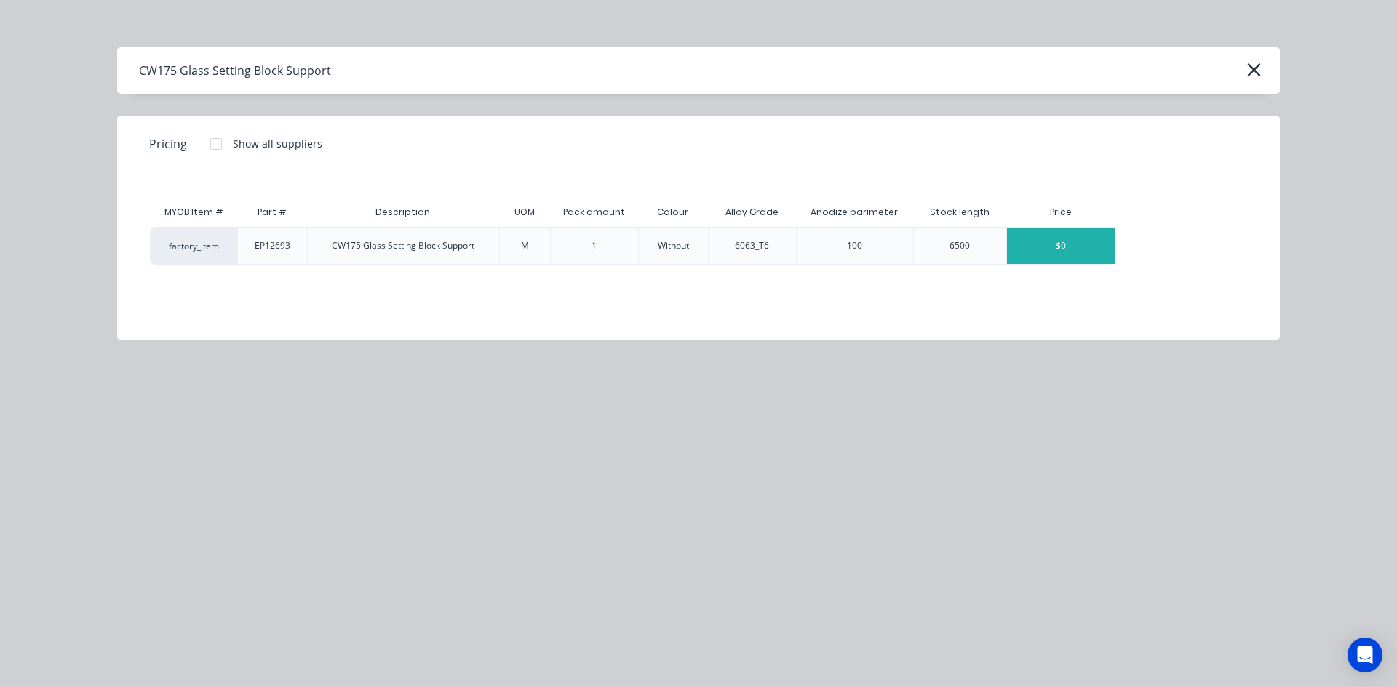
click at [1061, 253] on div "$0" at bounding box center [1061, 246] width 108 height 36
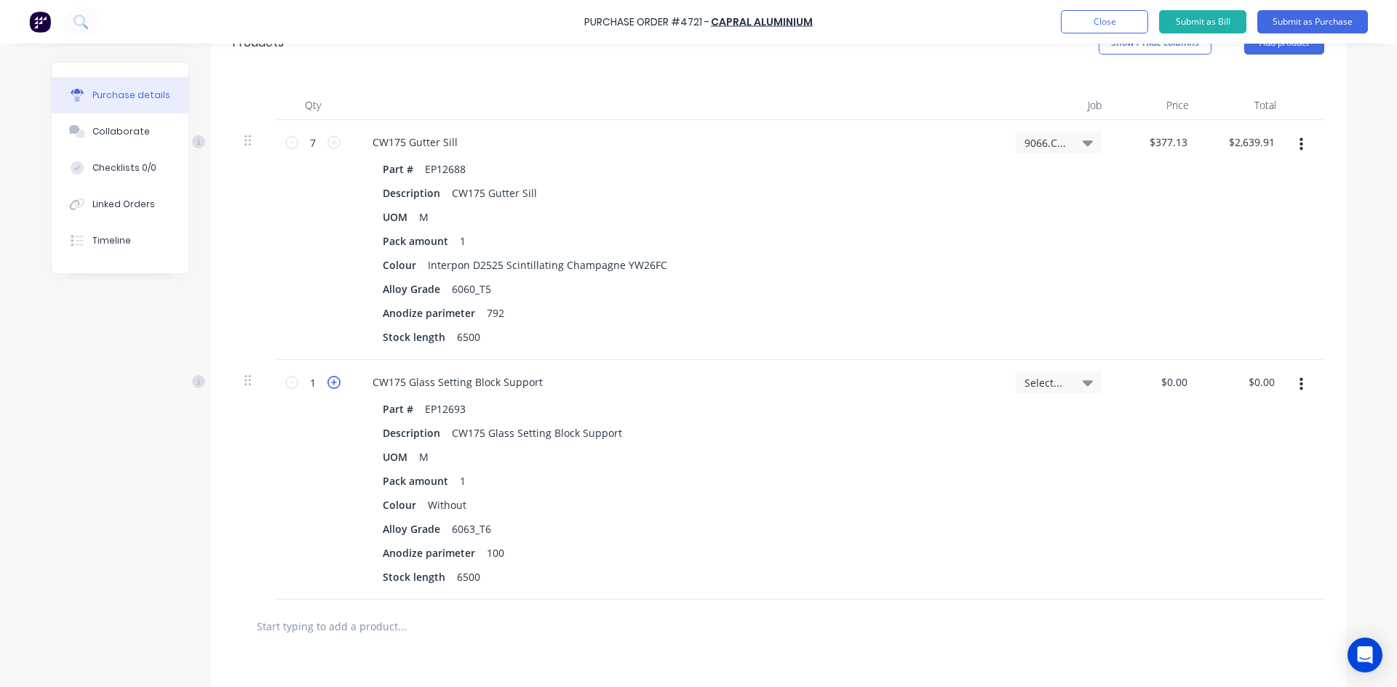
click at [327, 381] on icon at bounding box center [333, 382] width 13 height 13
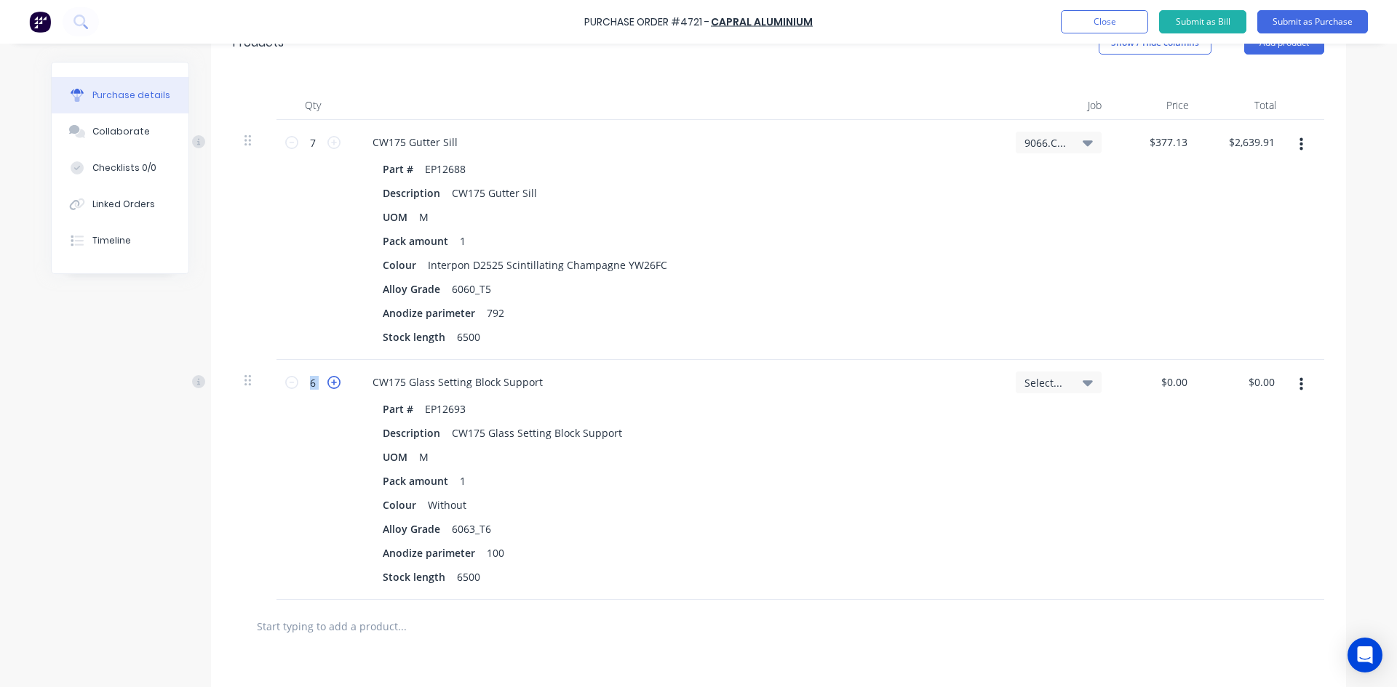
click at [327, 381] on icon at bounding box center [333, 382] width 13 height 13
type input "9"
click at [318, 384] on input "9" at bounding box center [312, 383] width 29 height 22
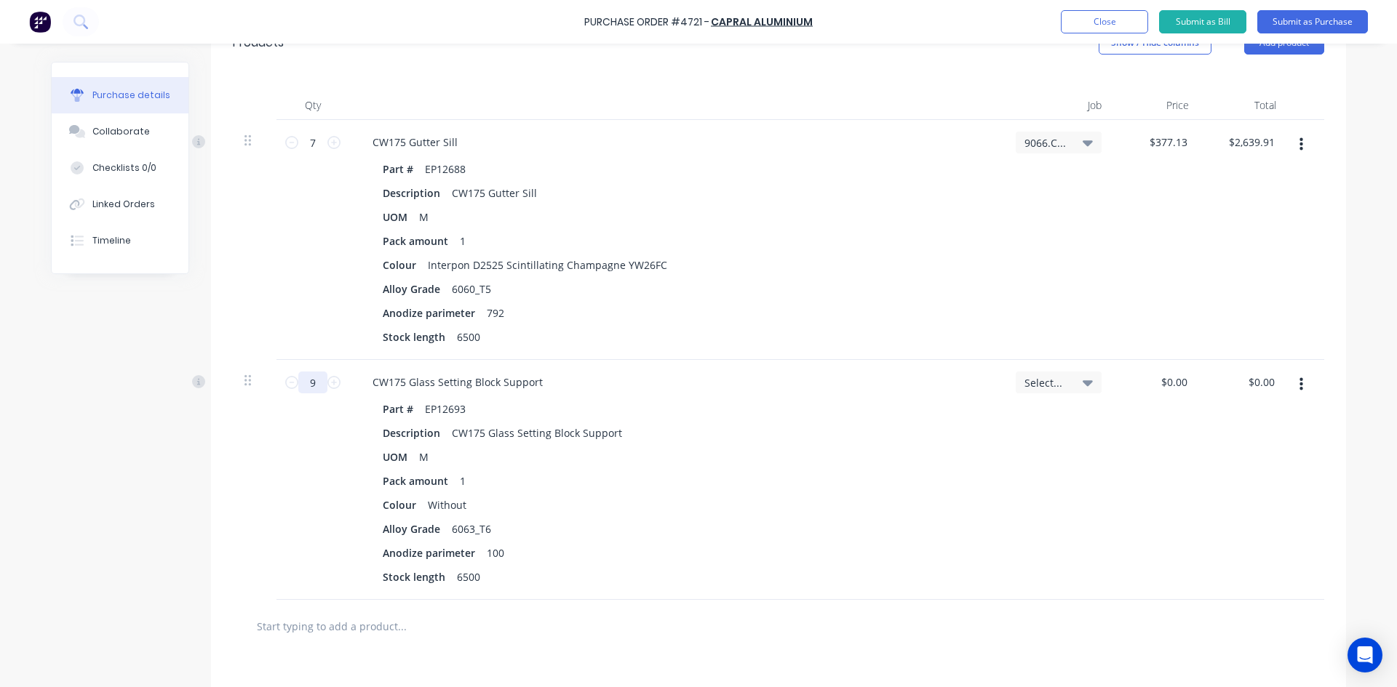
click at [313, 384] on input "9" at bounding box center [312, 383] width 29 height 22
type input "56"
click at [1082, 381] on icon at bounding box center [1087, 383] width 10 height 6
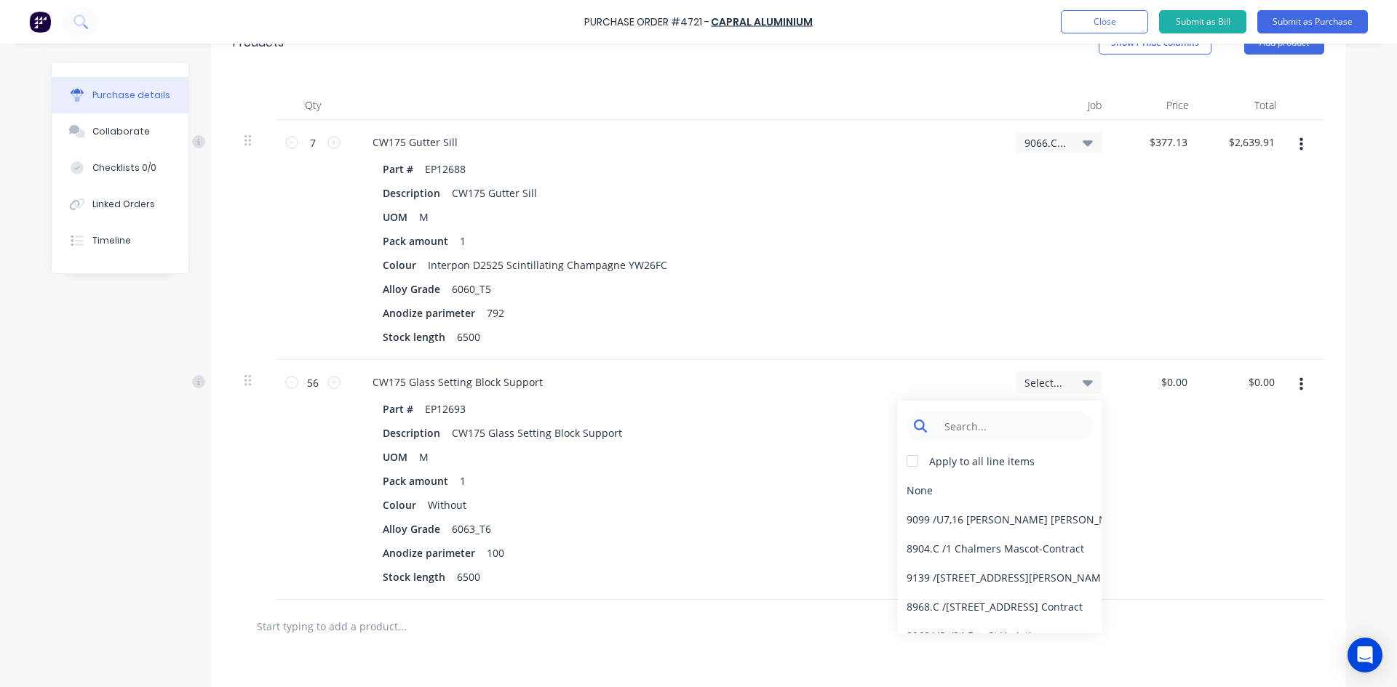
click at [992, 428] on input at bounding box center [1010, 426] width 149 height 29
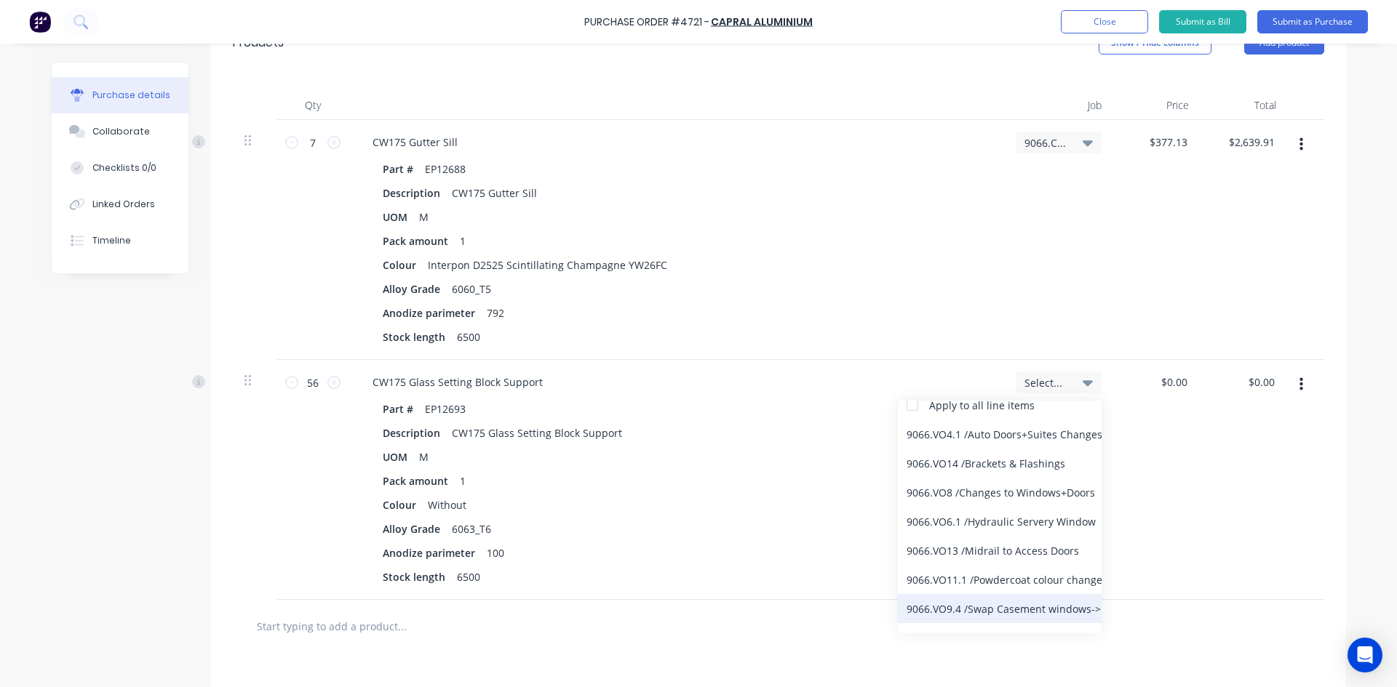
scroll to position [133, 0]
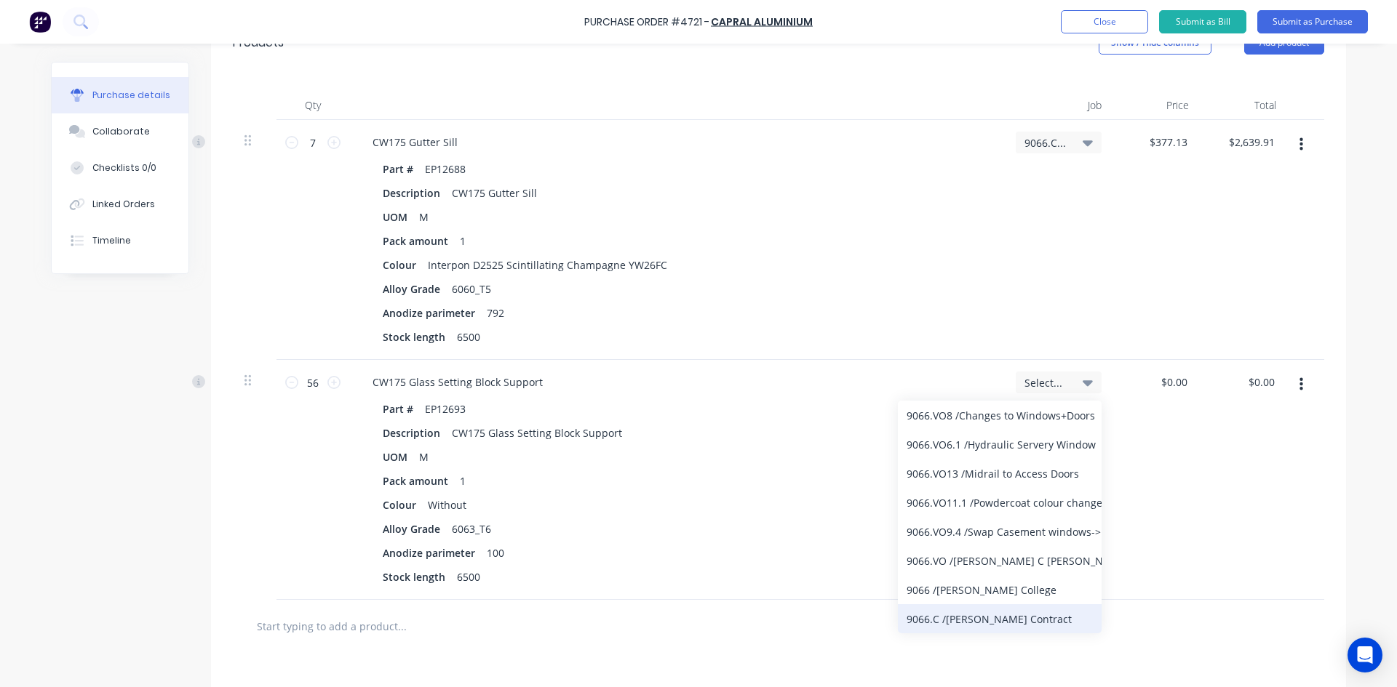
type input "9066"
click at [1011, 619] on div "9066.C / [PERSON_NAME] Contract" at bounding box center [1000, 618] width 204 height 29
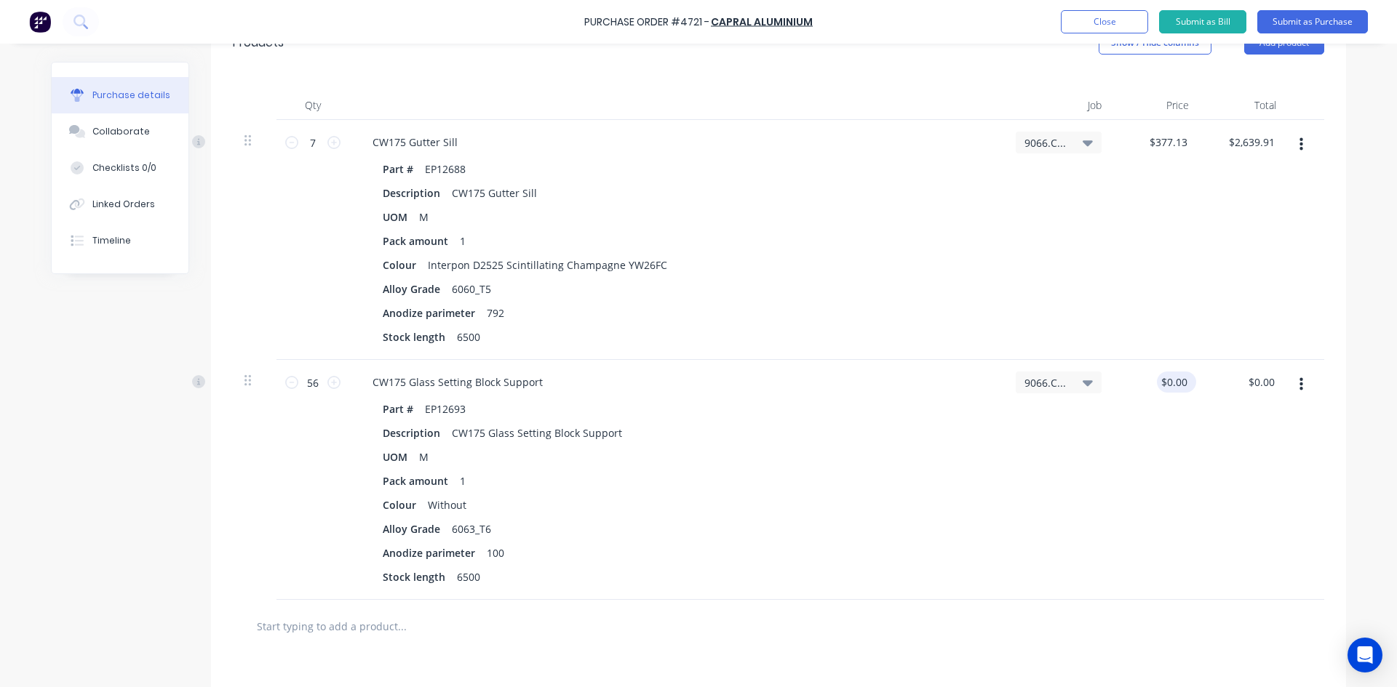
click at [1189, 383] on div "$0.00 $0.00" at bounding box center [1175, 382] width 39 height 21
type input "0"
click at [1183, 382] on input "0" at bounding box center [1172, 382] width 33 height 21
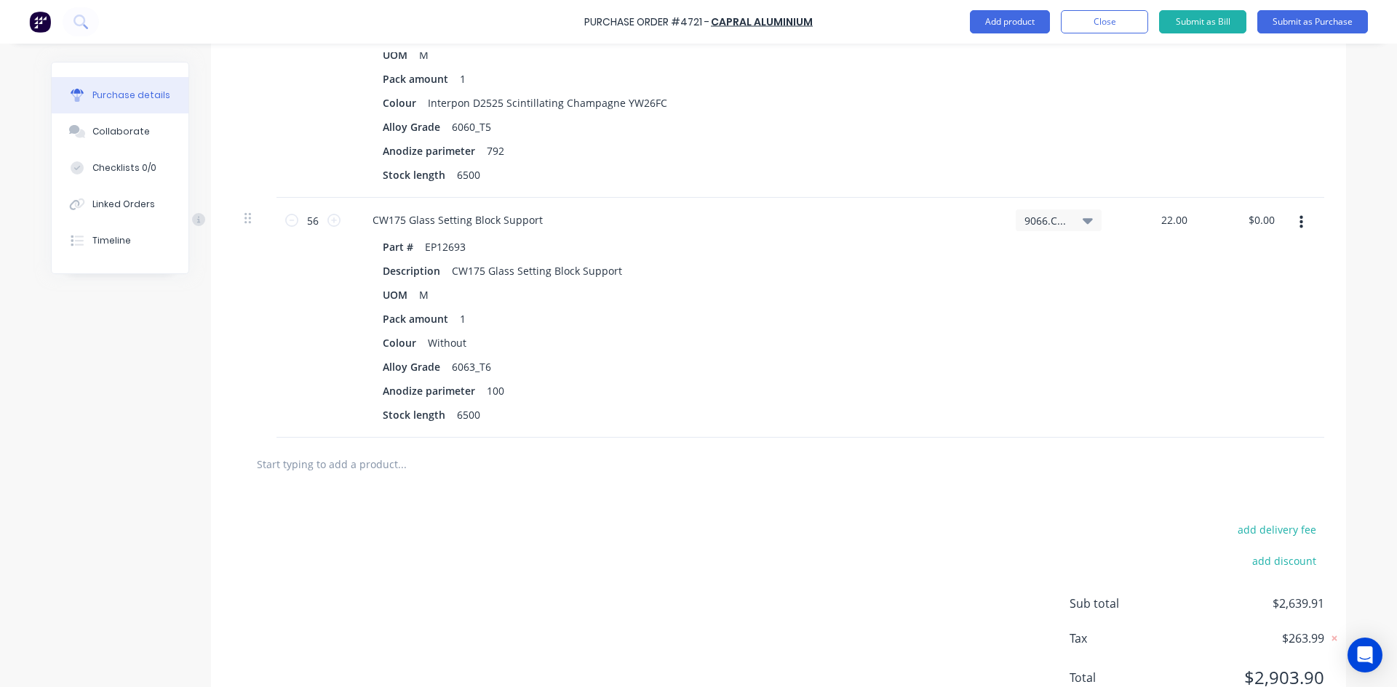
scroll to position [564, 0]
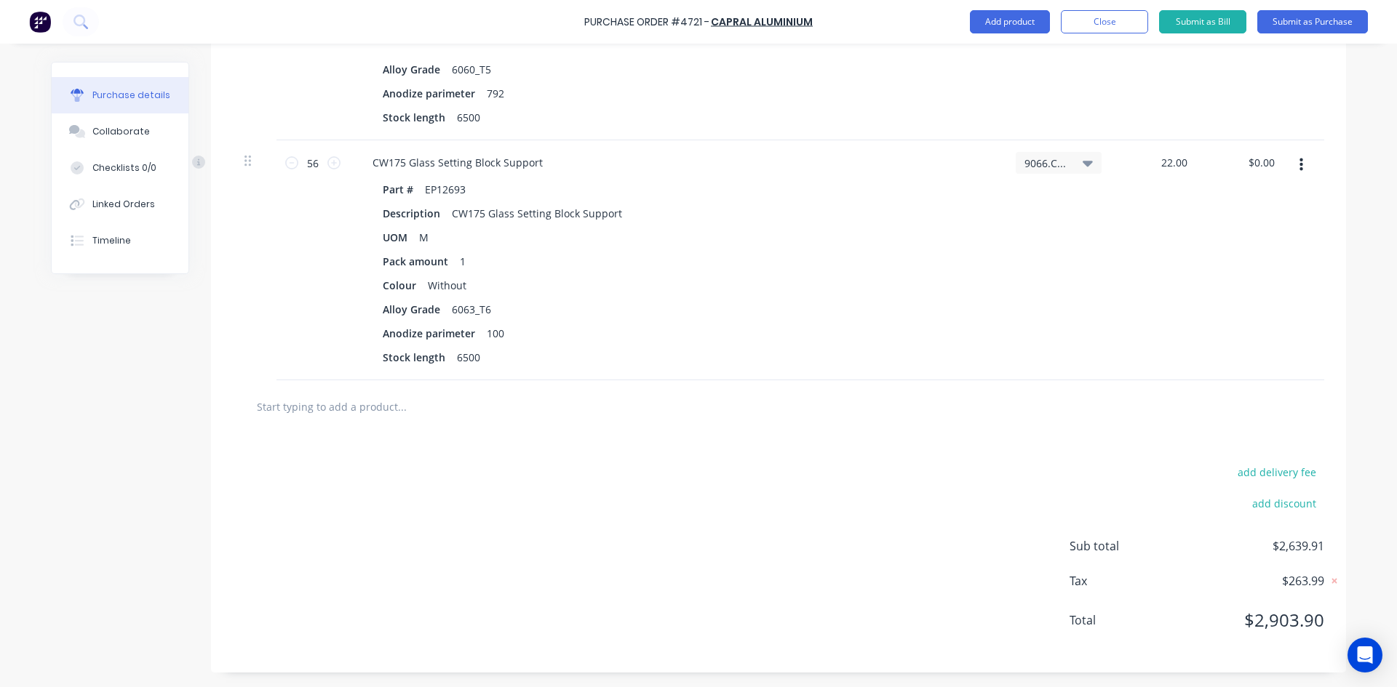
type input "$22.00"
type input "$1,232.00"
click at [359, 415] on input "text" at bounding box center [401, 406] width 291 height 29
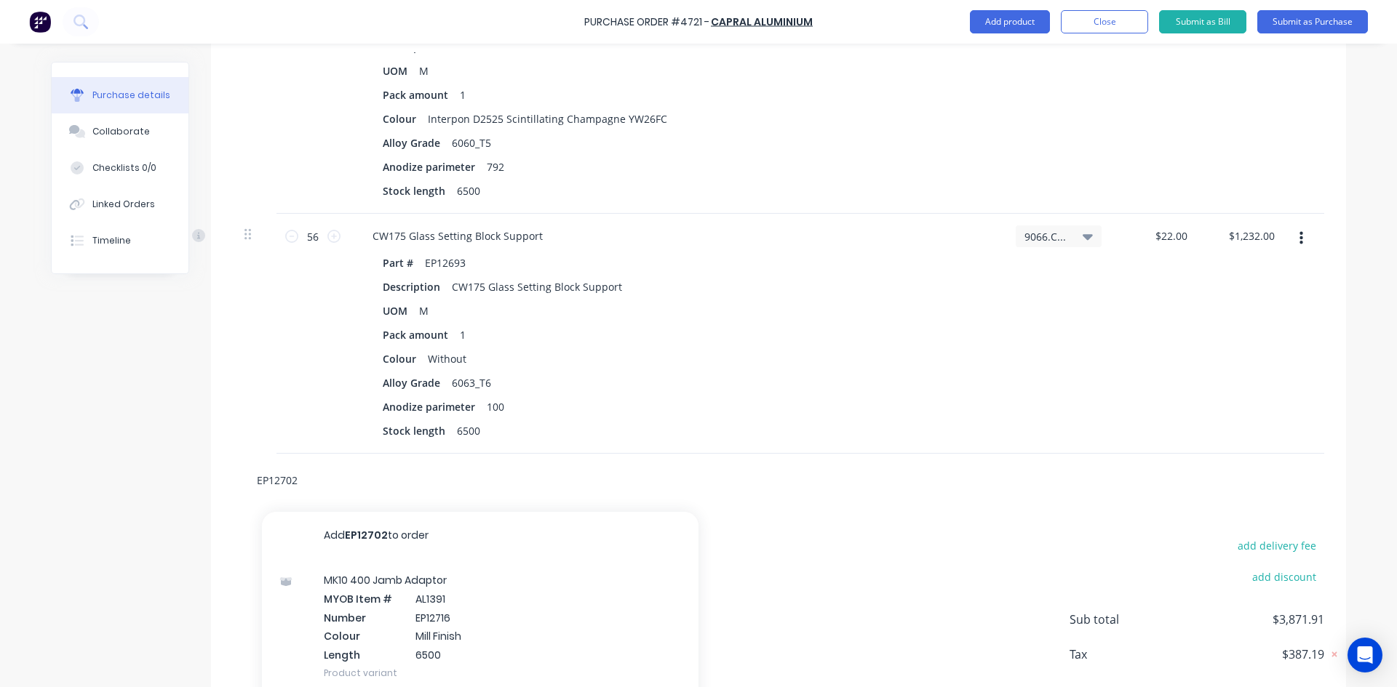
scroll to position [492, 0]
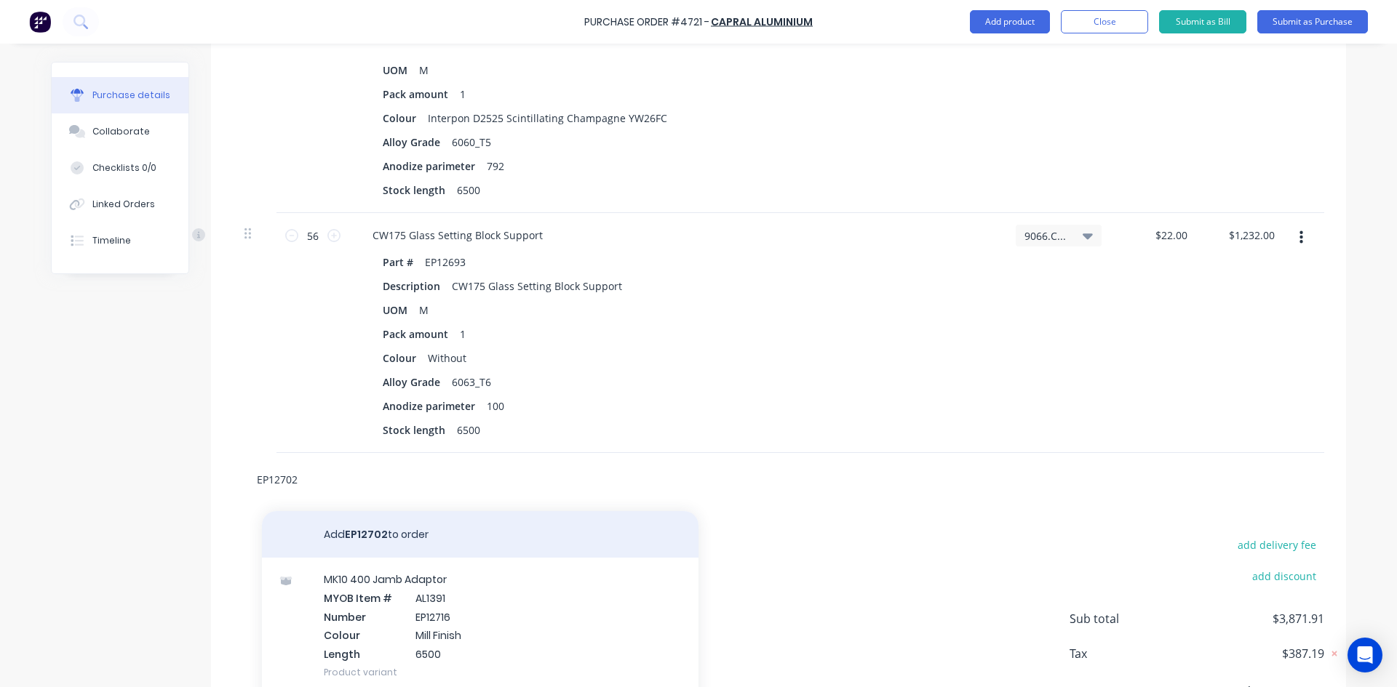
type input "EP12702"
click at [439, 538] on button "Add EP12702 to order" at bounding box center [480, 534] width 436 height 47
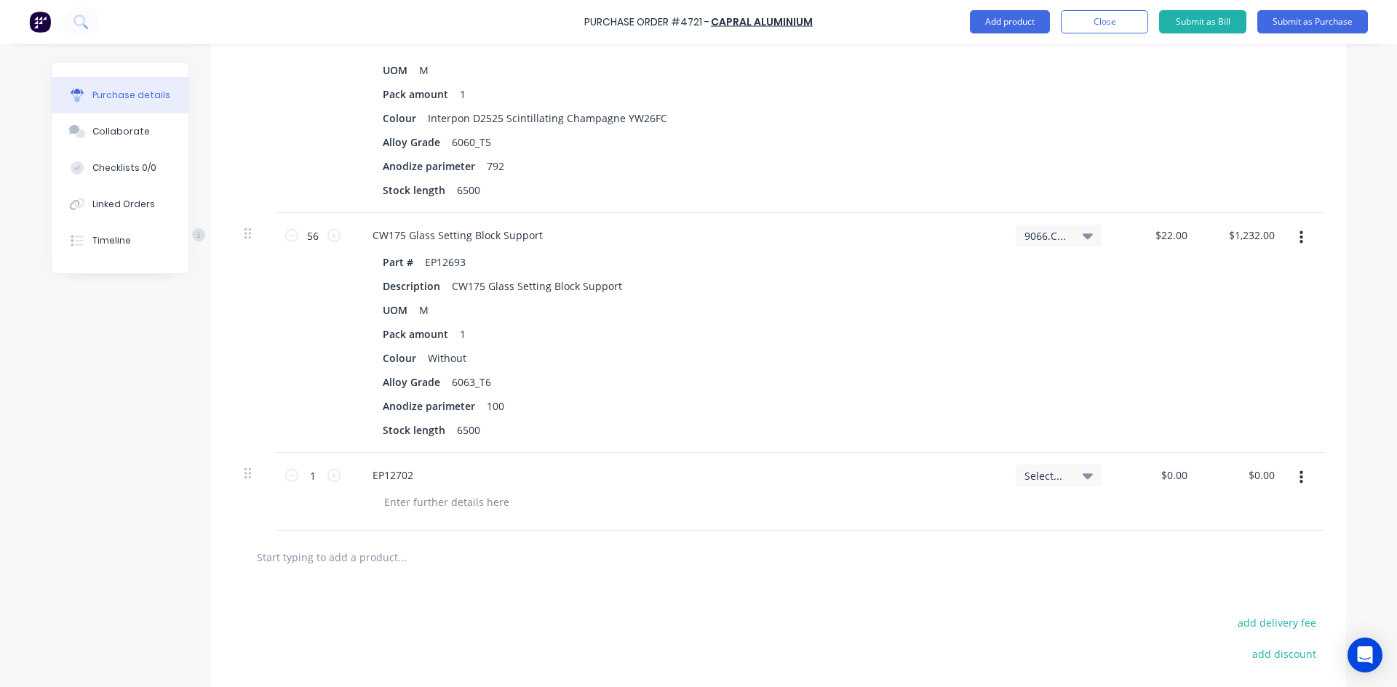
click at [1299, 484] on icon "button" at bounding box center [1301, 478] width 4 height 16
click at [1239, 570] on button "Delete" at bounding box center [1256, 574] width 124 height 29
click at [356, 483] on input "text" at bounding box center [401, 479] width 291 height 29
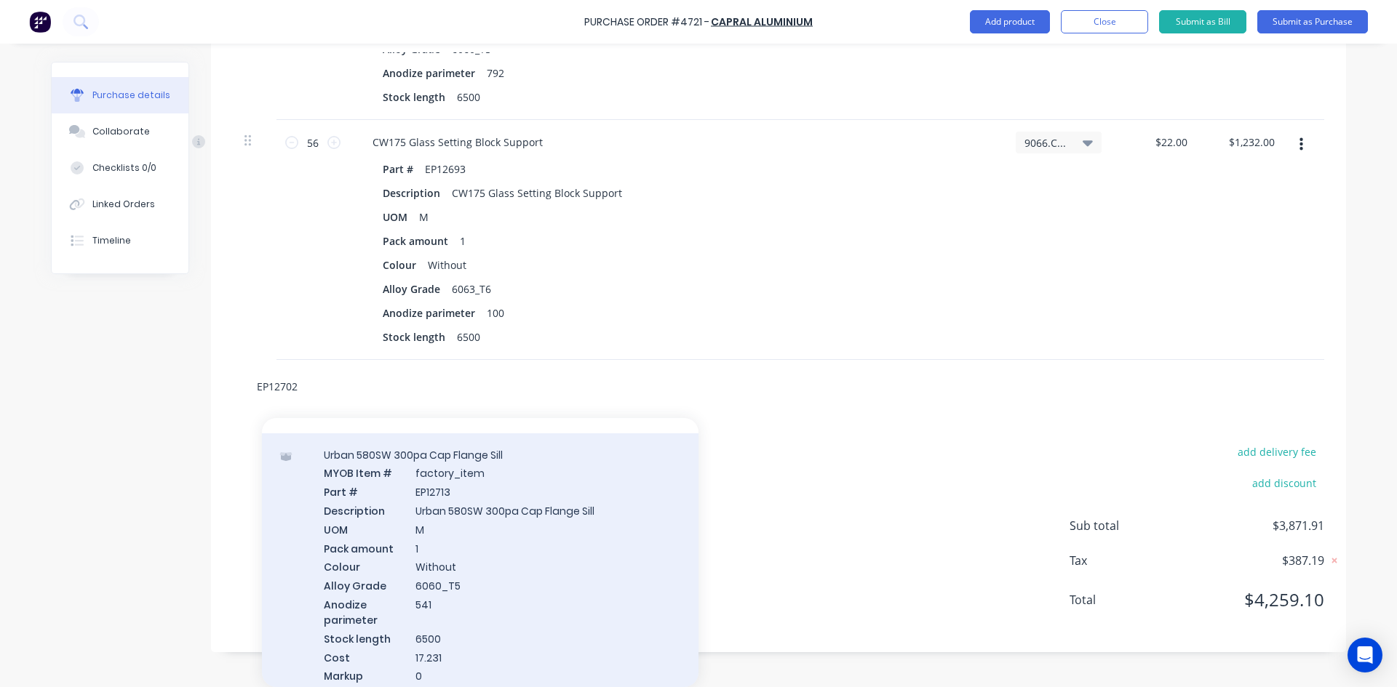
scroll to position [582, 0]
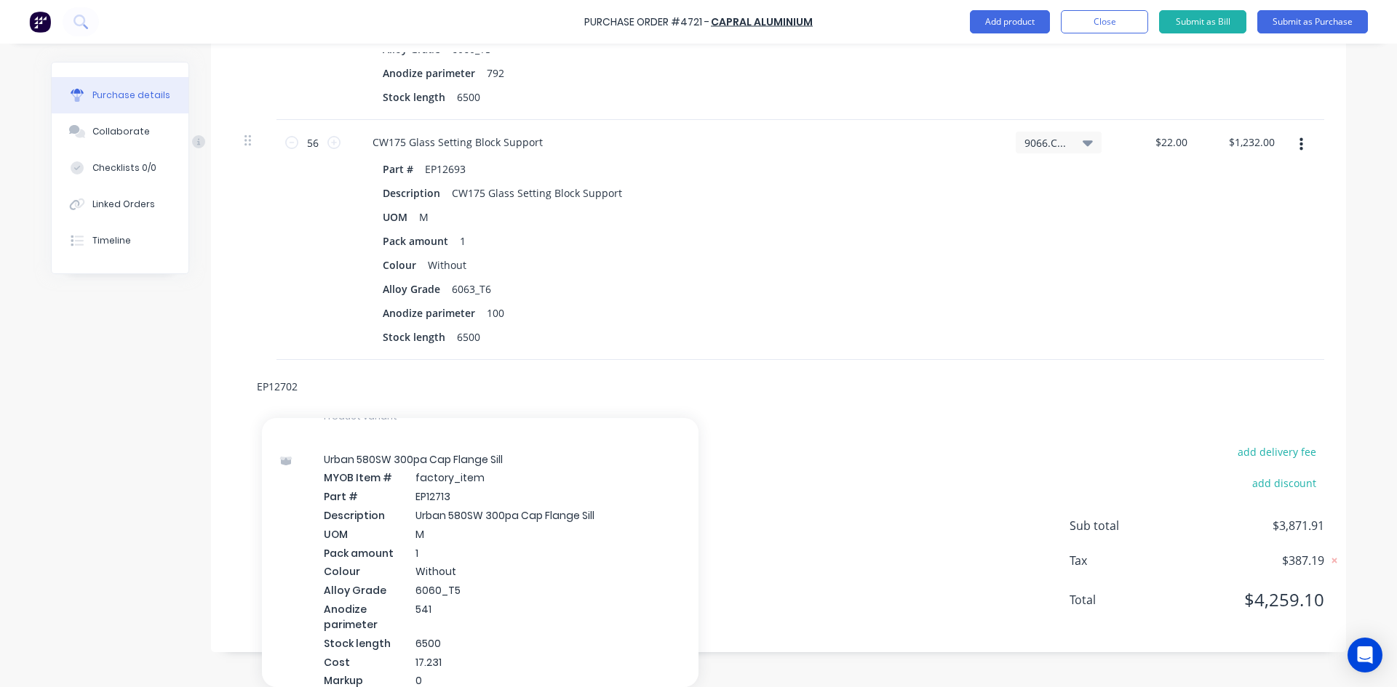
click at [319, 383] on input "EP12702" at bounding box center [401, 386] width 291 height 29
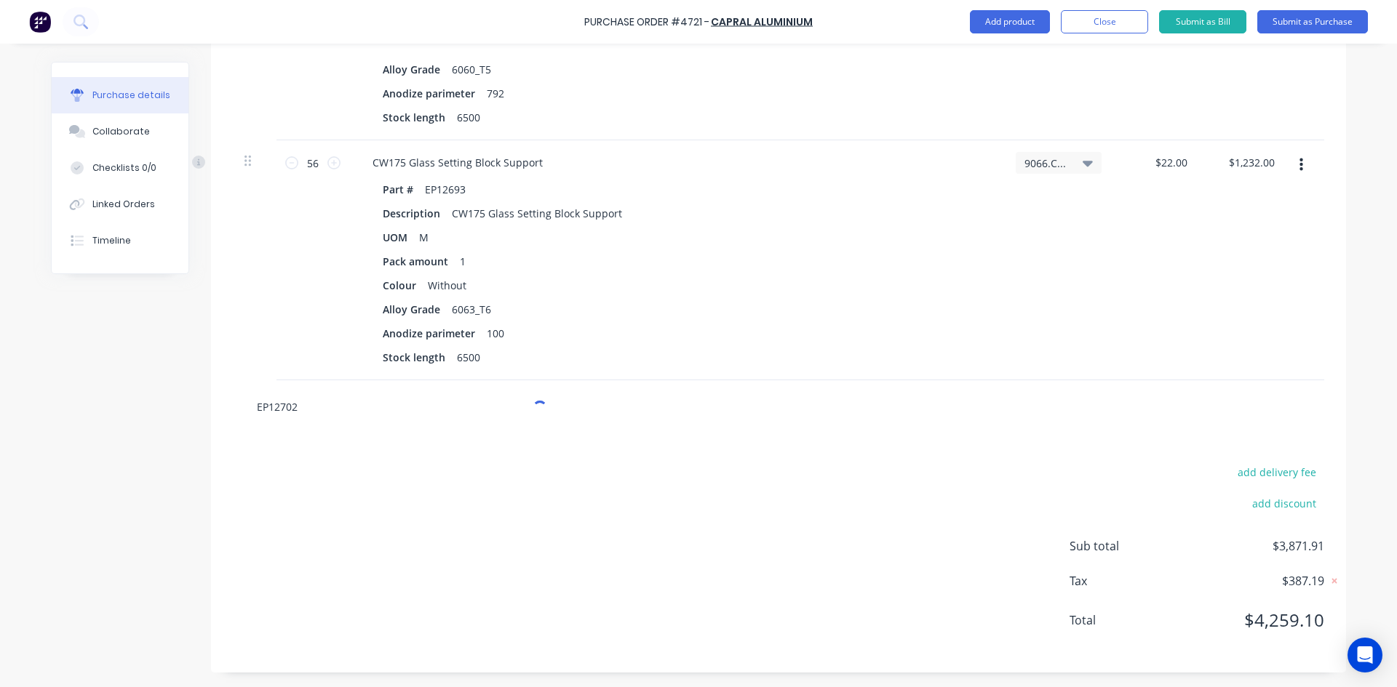
scroll to position [585, 0]
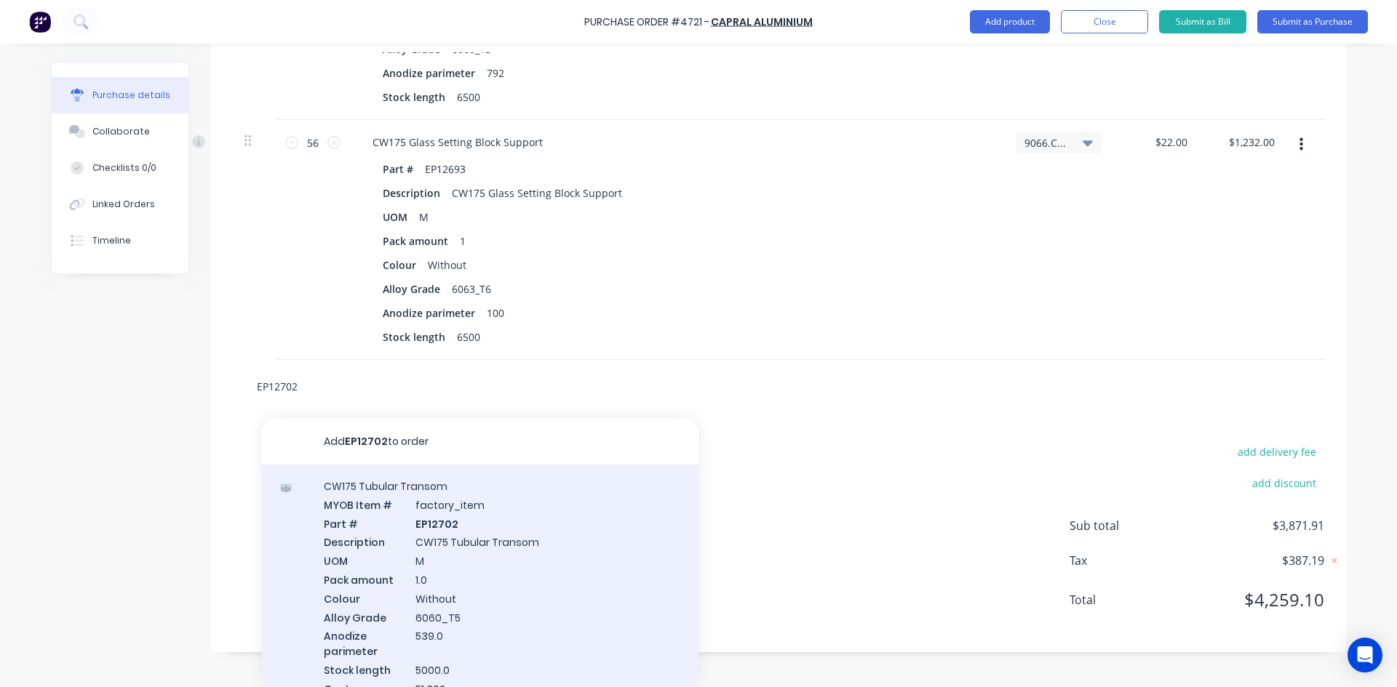
type input "EP12702"
click at [474, 578] on div "CW175 Tubular Transom MYOB Item # factory_item Part # EP12702 Description CW175…" at bounding box center [480, 606] width 436 height 283
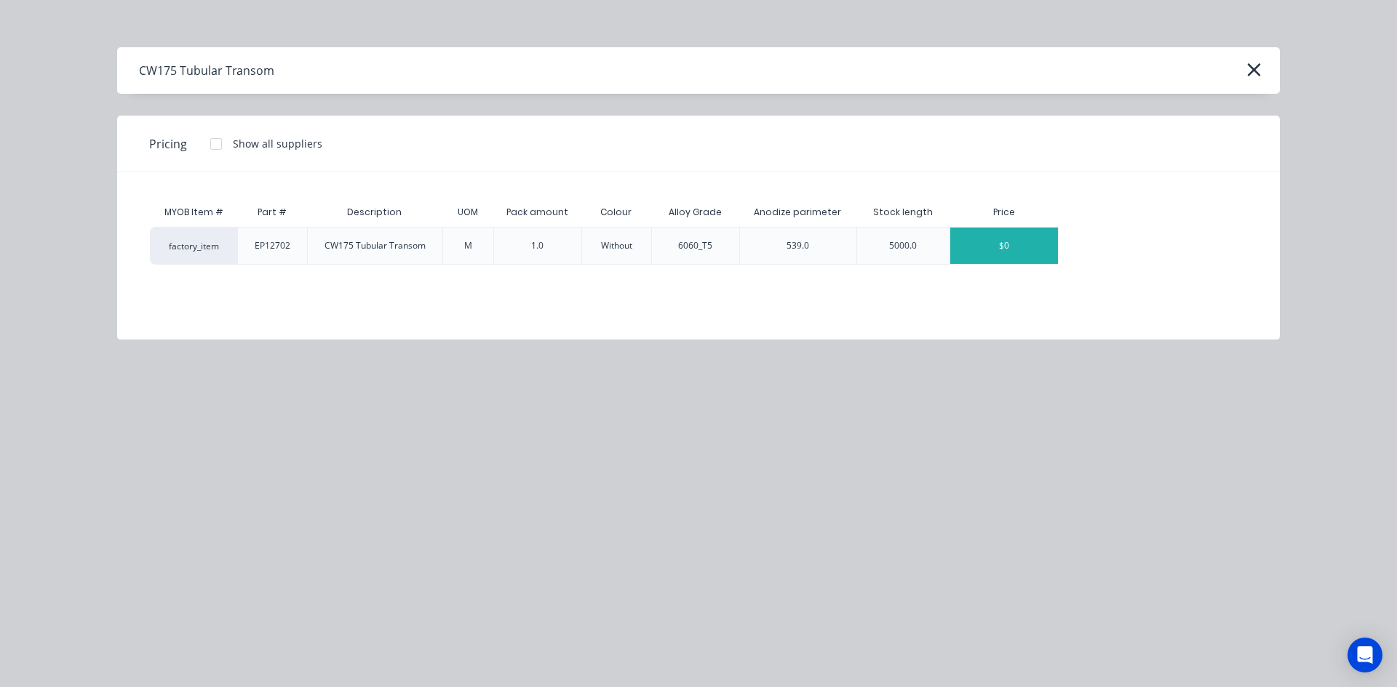
click at [994, 243] on div "$0" at bounding box center [1004, 246] width 108 height 36
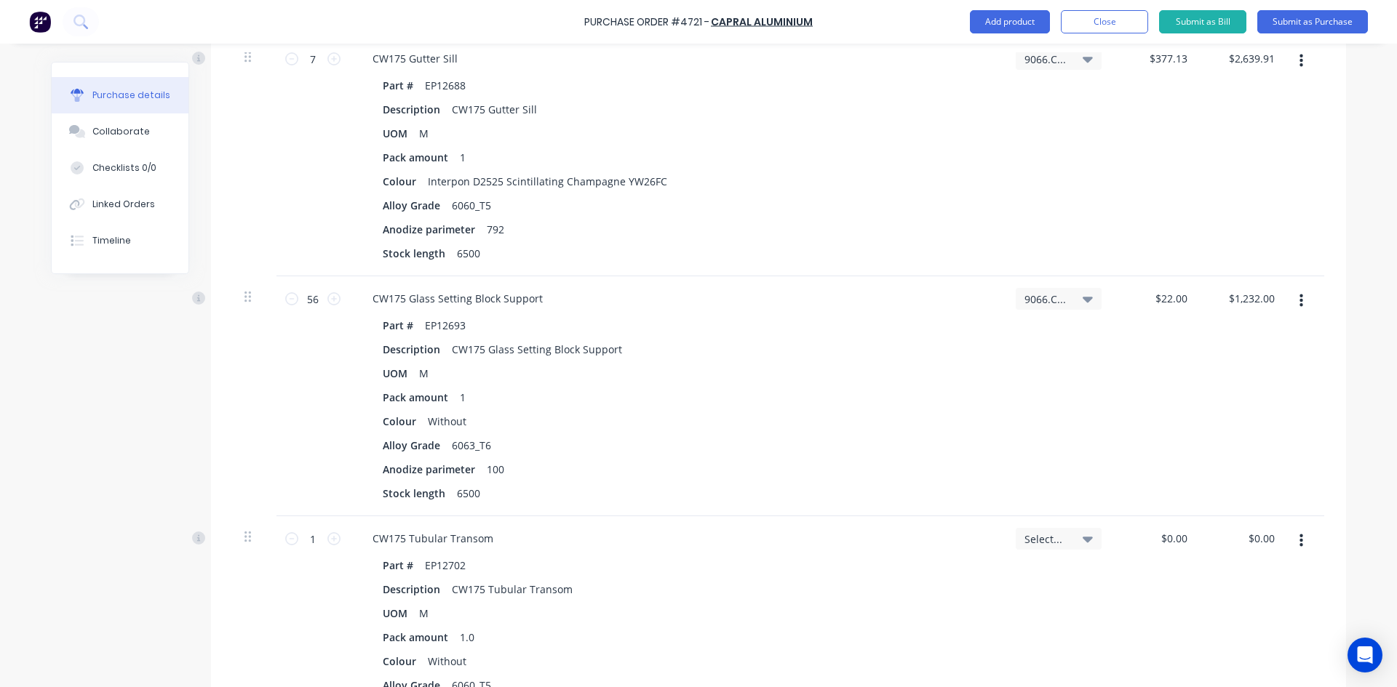
scroll to position [367, 0]
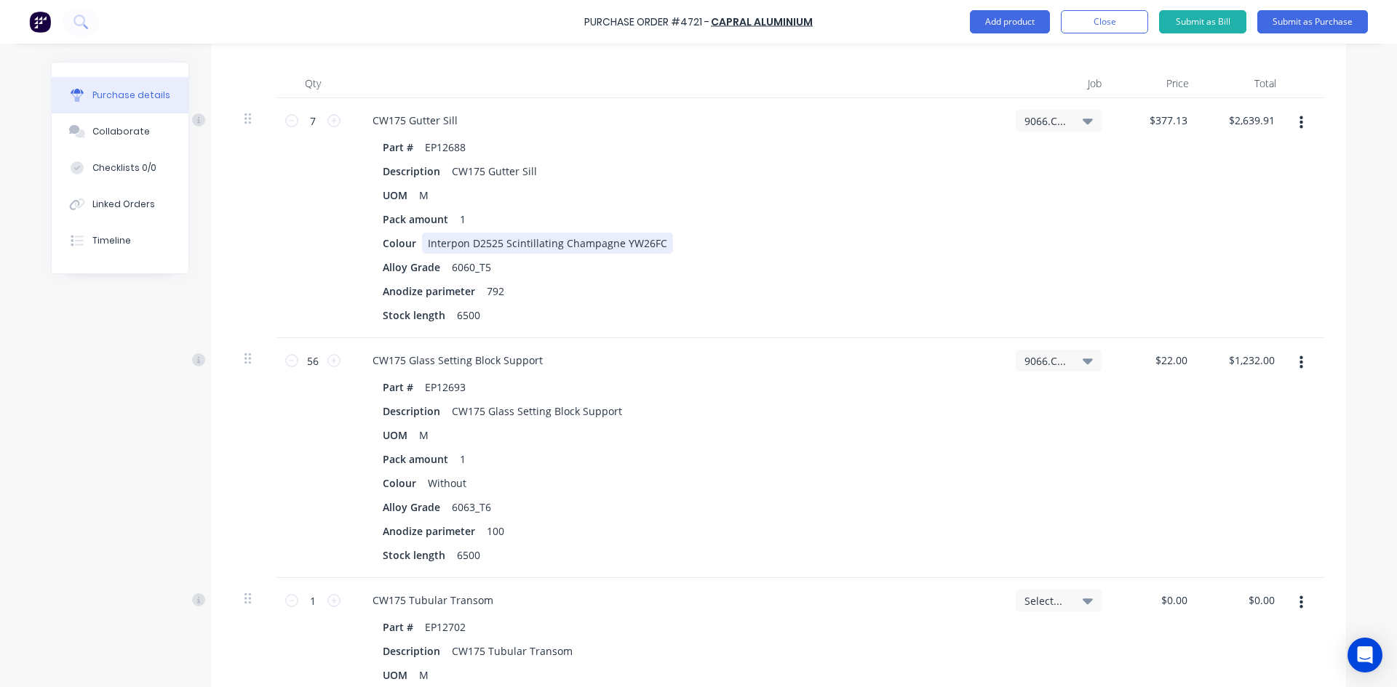
click at [437, 249] on div "Interpon D2525 Scintillating Champagne YW26FC" at bounding box center [547, 243] width 251 height 21
drag, startPoint x: 422, startPoint y: 242, endPoint x: 666, endPoint y: 244, distance: 244.4
click at [666, 244] on div "Colour Interpon D2525 Scintillating Champagne YW26FC" at bounding box center [674, 243] width 594 height 21
copy div "Interpon D2525 Scintillating Champagne YW26FC"
click at [462, 483] on div "Without" at bounding box center [447, 483] width 50 height 21
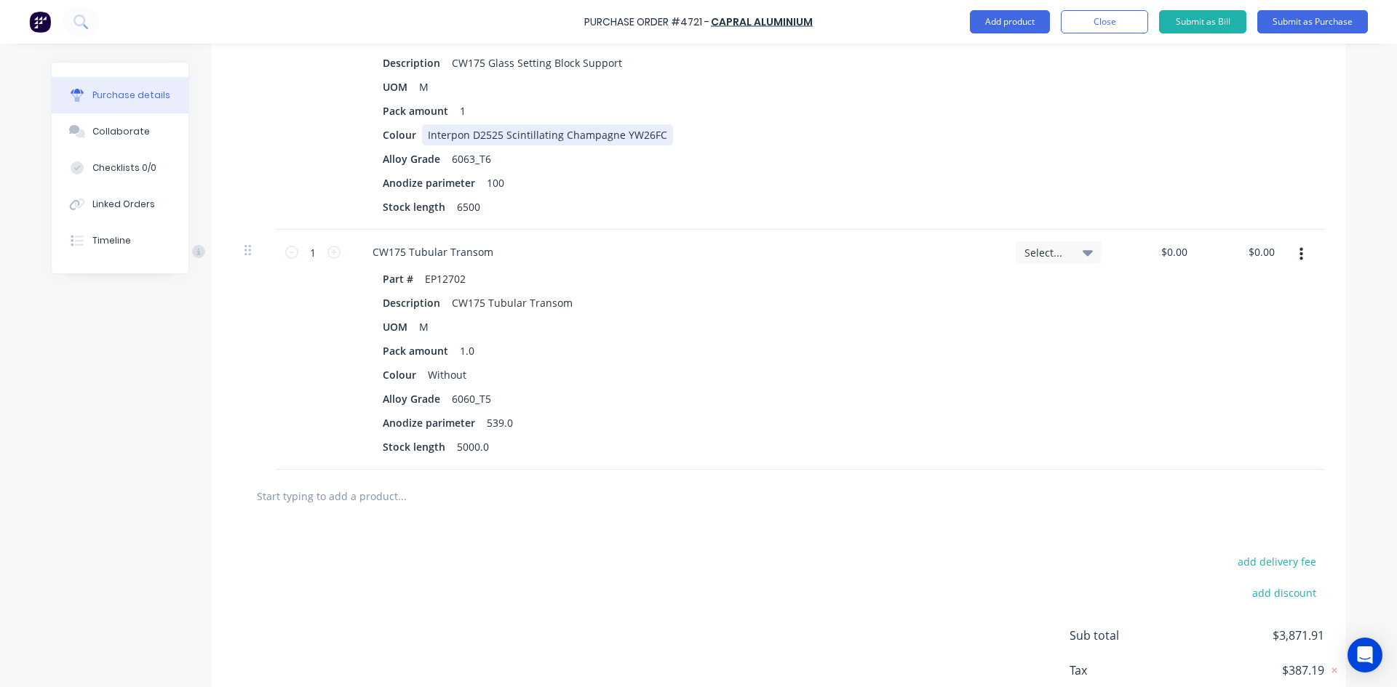
scroll to position [730, 0]
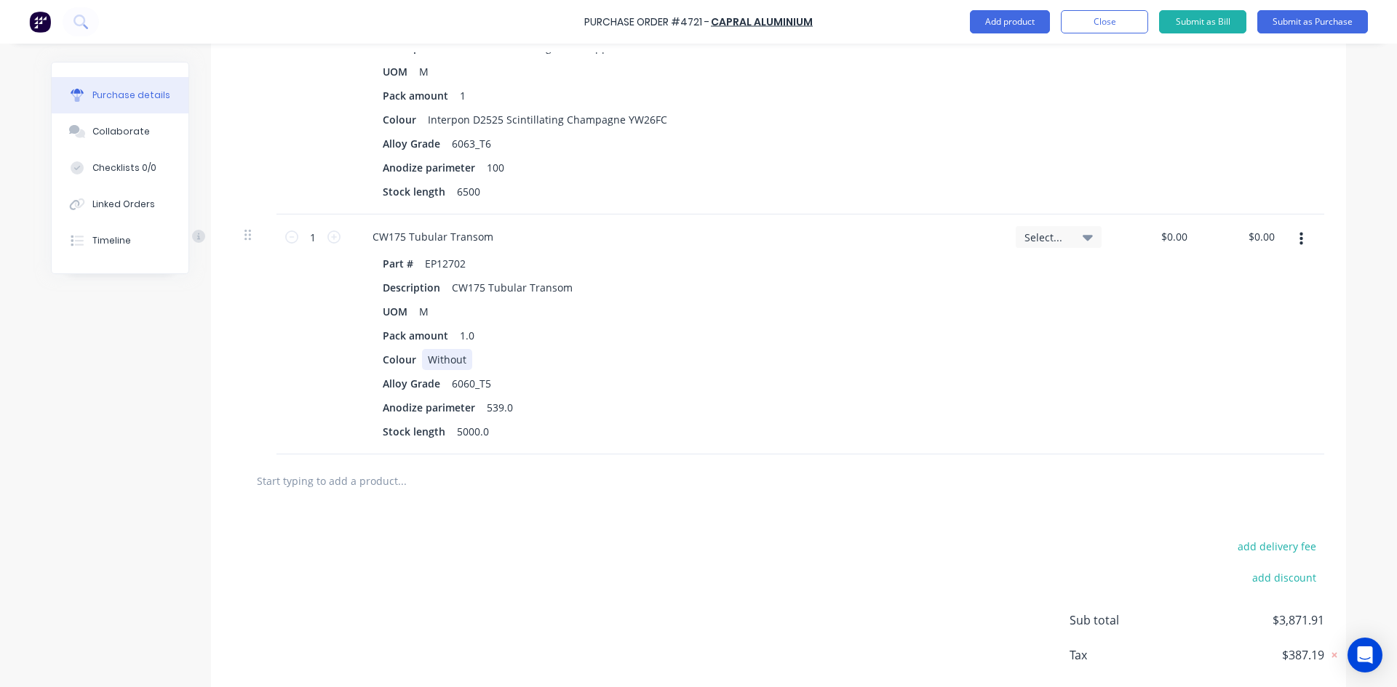
click at [459, 359] on div "Without" at bounding box center [447, 359] width 50 height 21
click at [327, 241] on icon at bounding box center [333, 237] width 13 height 13
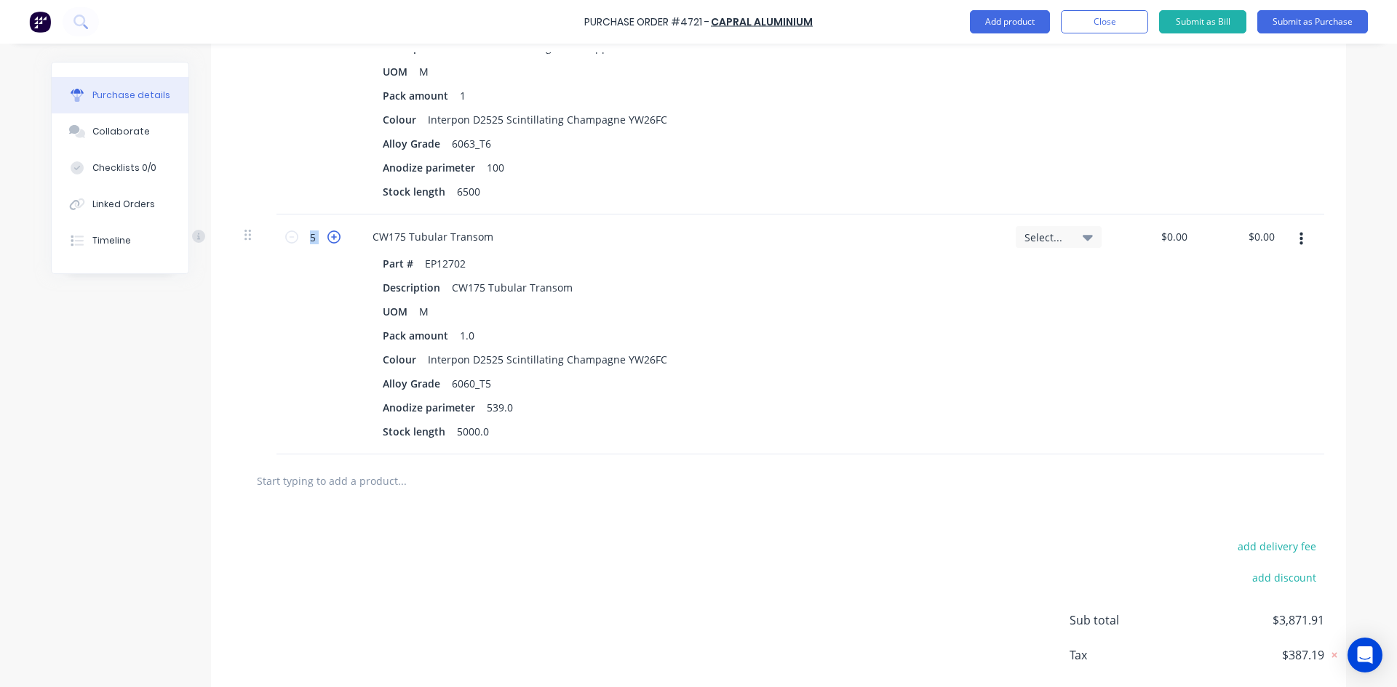
click at [327, 241] on icon at bounding box center [333, 237] width 13 height 13
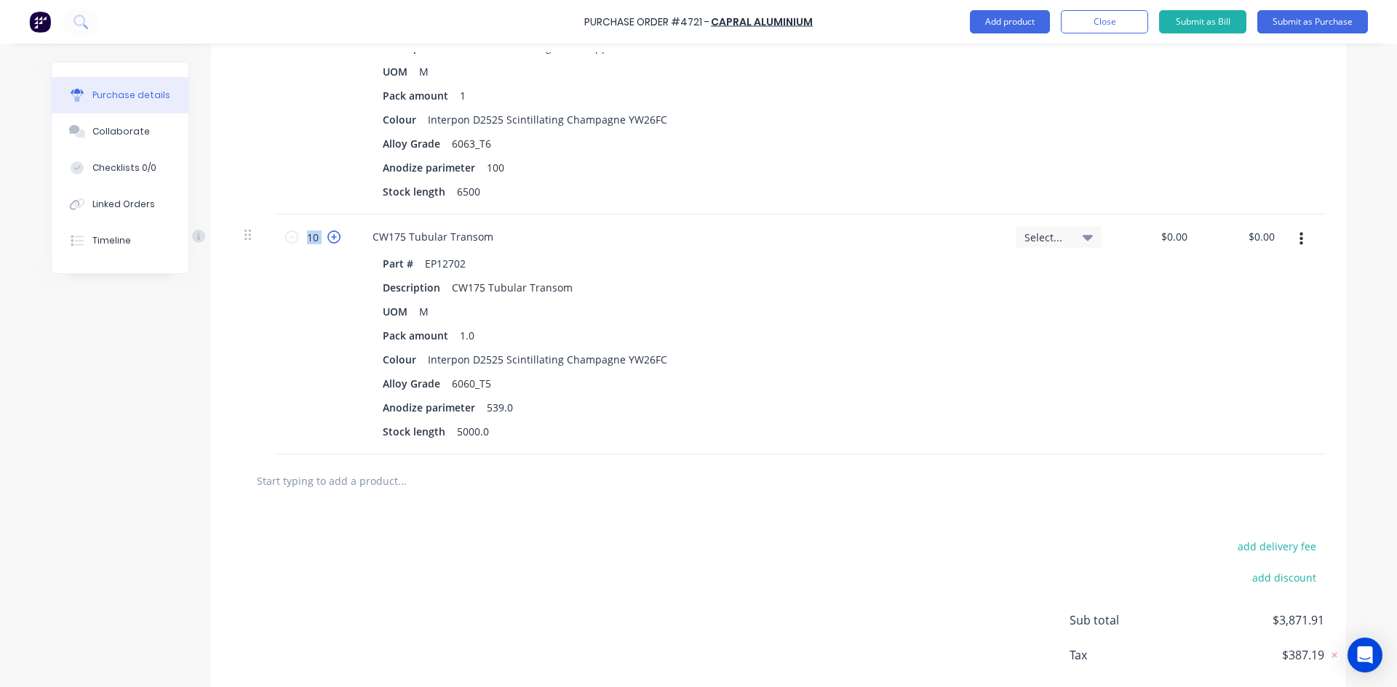
click at [327, 241] on icon at bounding box center [333, 237] width 13 height 13
type input "11"
click at [1082, 239] on icon at bounding box center [1087, 238] width 10 height 6
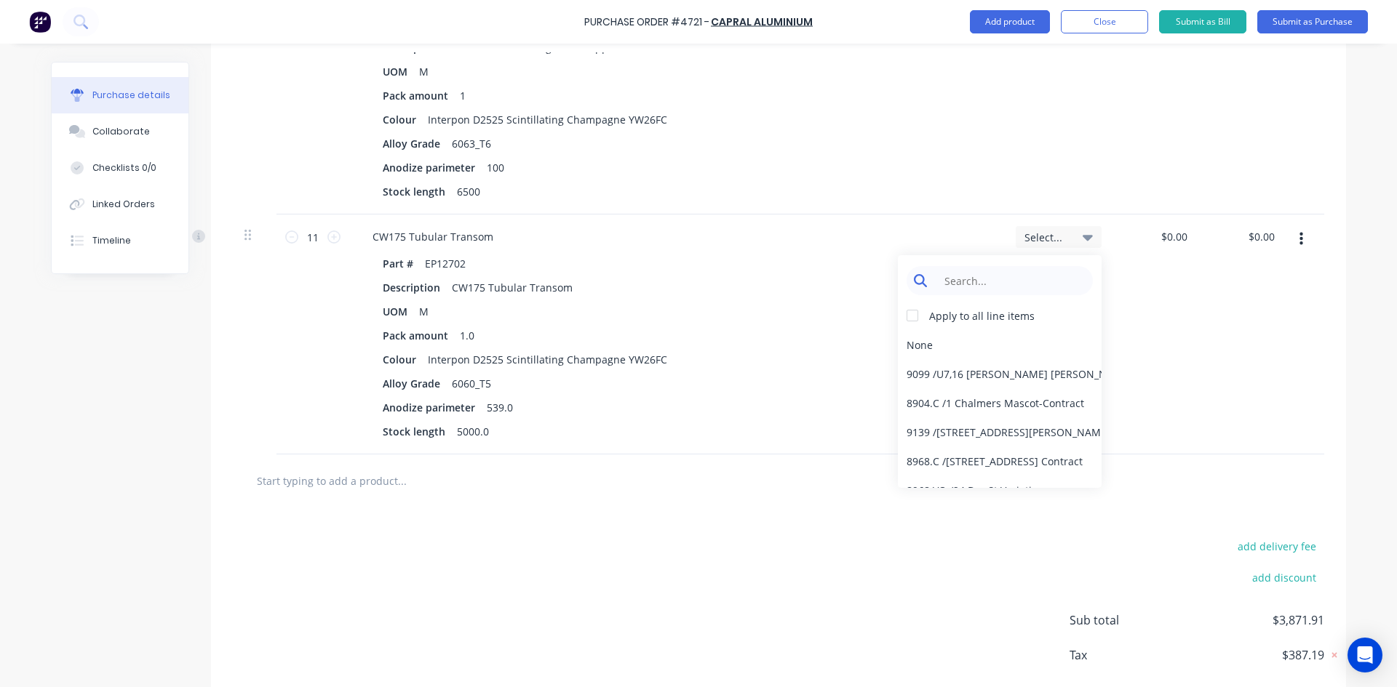
click at [1013, 286] on input at bounding box center [1010, 280] width 149 height 29
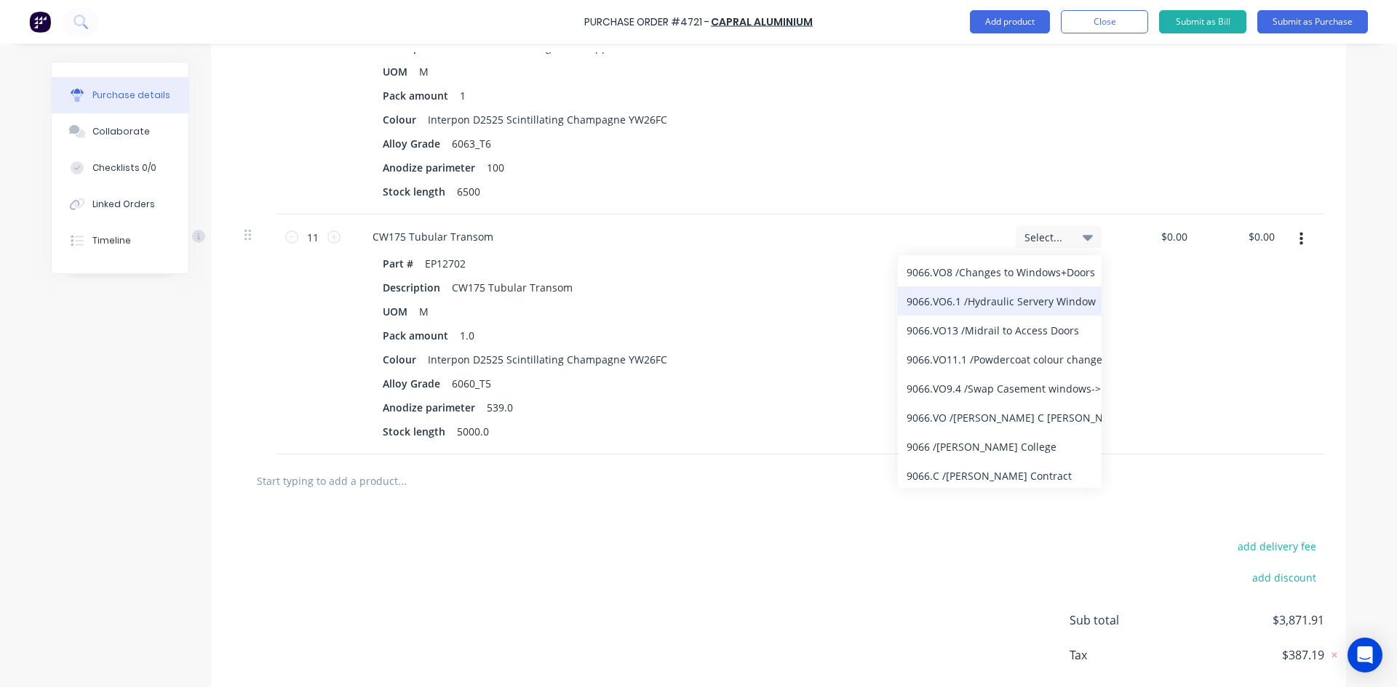
scroll to position [133, 0]
type input "9066"
click at [1010, 474] on div "9066.C / [PERSON_NAME] Contract" at bounding box center [1000, 473] width 204 height 29
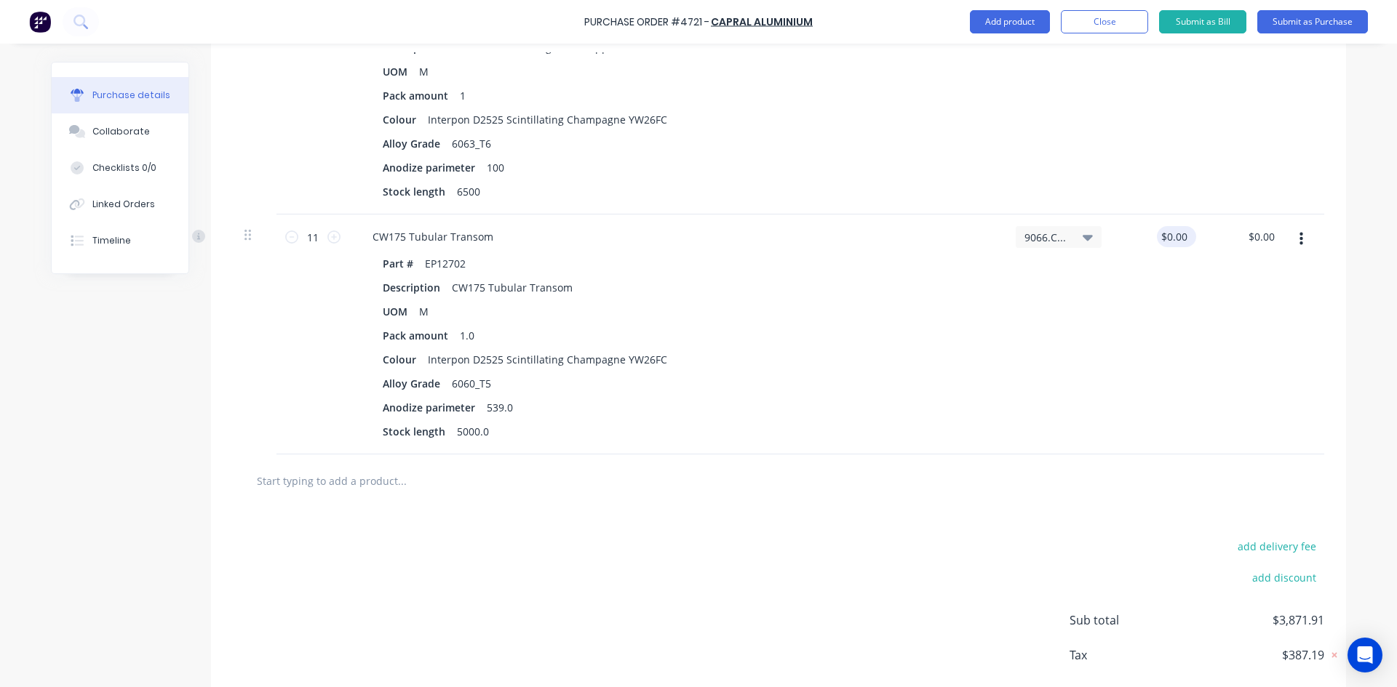
click at [1188, 233] on div "$0.00 $0.00" at bounding box center [1175, 236] width 39 height 21
drag, startPoint x: 1164, startPoint y: 237, endPoint x: 1228, endPoint y: 239, distance: 64.0
click at [1166, 238] on input "0" at bounding box center [1172, 236] width 33 height 21
type input "$339.84"
type input "$3,738.24"
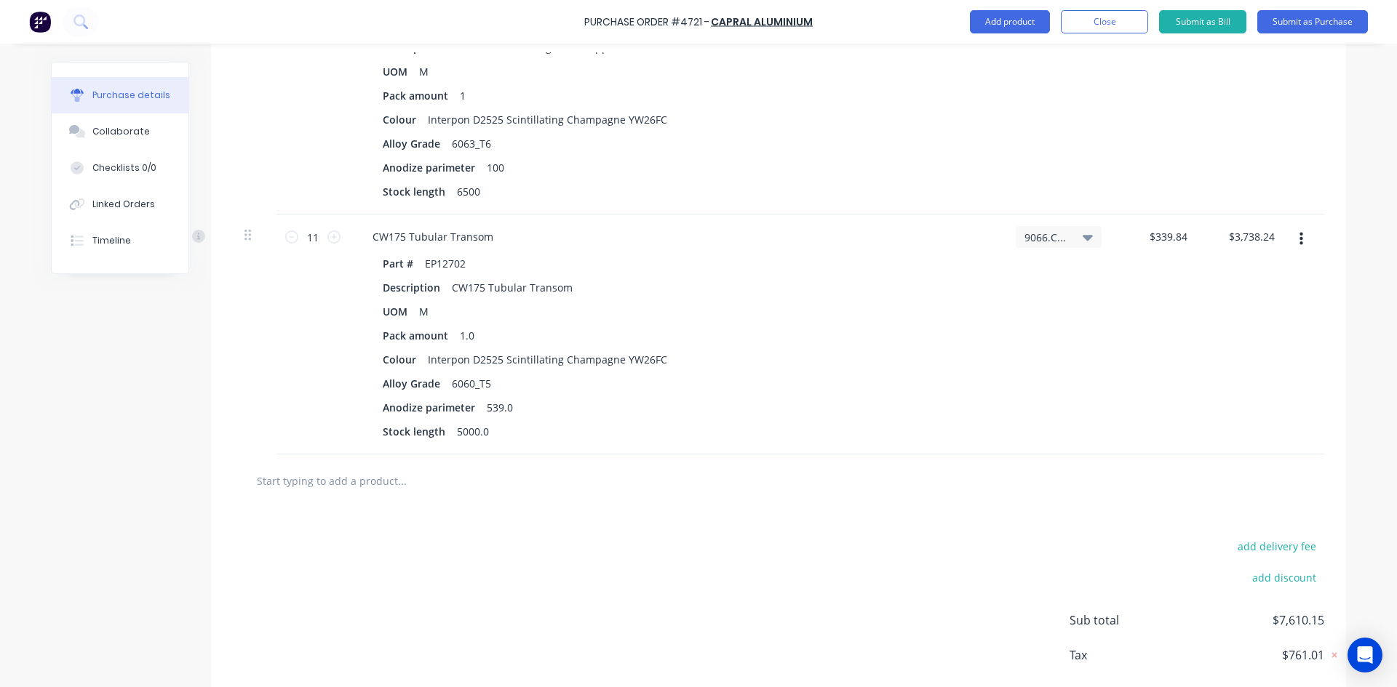
click at [820, 565] on div "add delivery fee add discount Sub total $7,610.15 Tax $761.01 Total $8,371.16" at bounding box center [778, 627] width 1135 height 239
click at [342, 484] on input "text" at bounding box center [401, 480] width 291 height 29
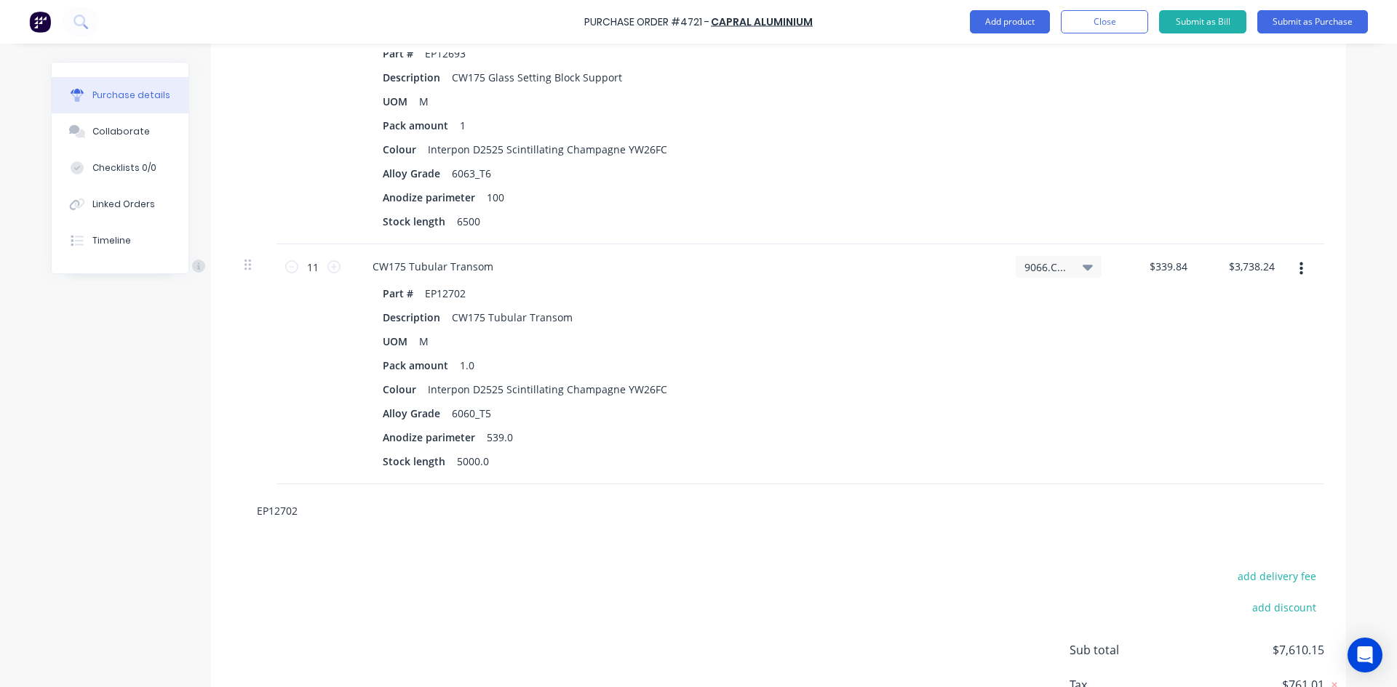
scroll to position [804, 0]
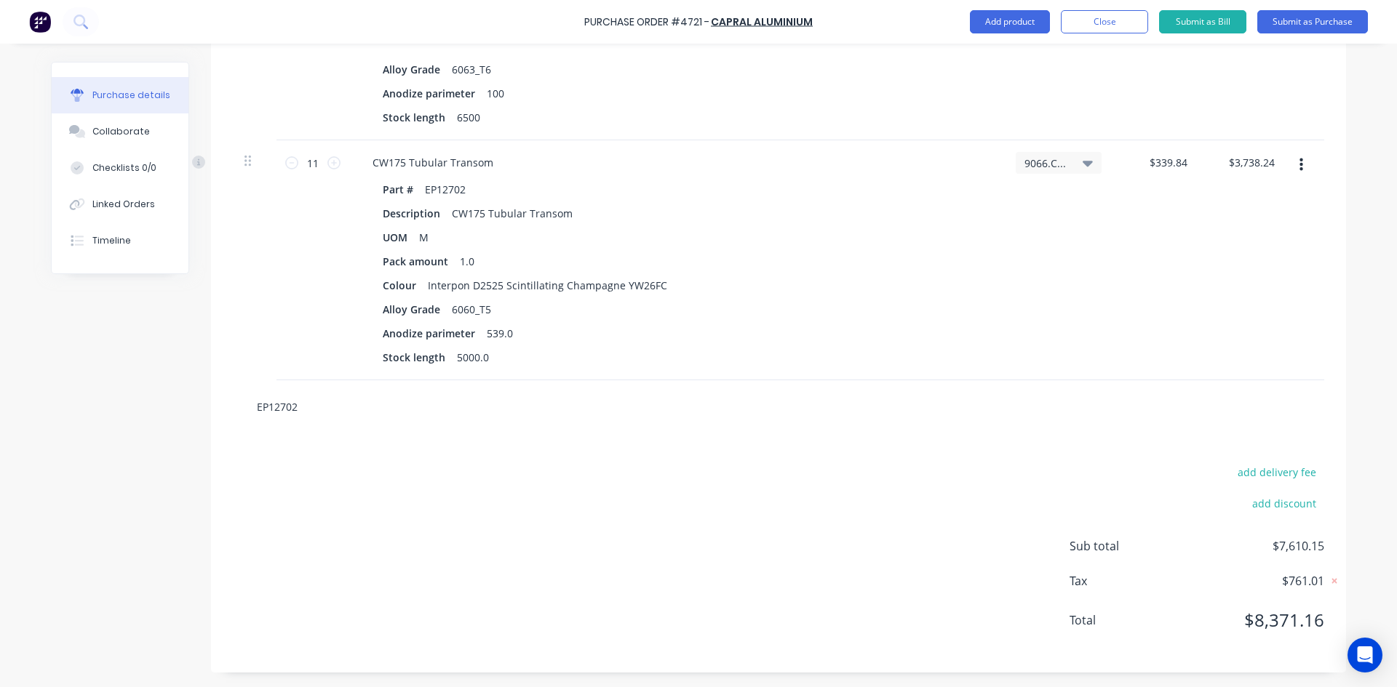
click at [323, 401] on input "EP12702" at bounding box center [401, 406] width 291 height 29
click at [298, 404] on input "EP12702" at bounding box center [401, 406] width 291 height 29
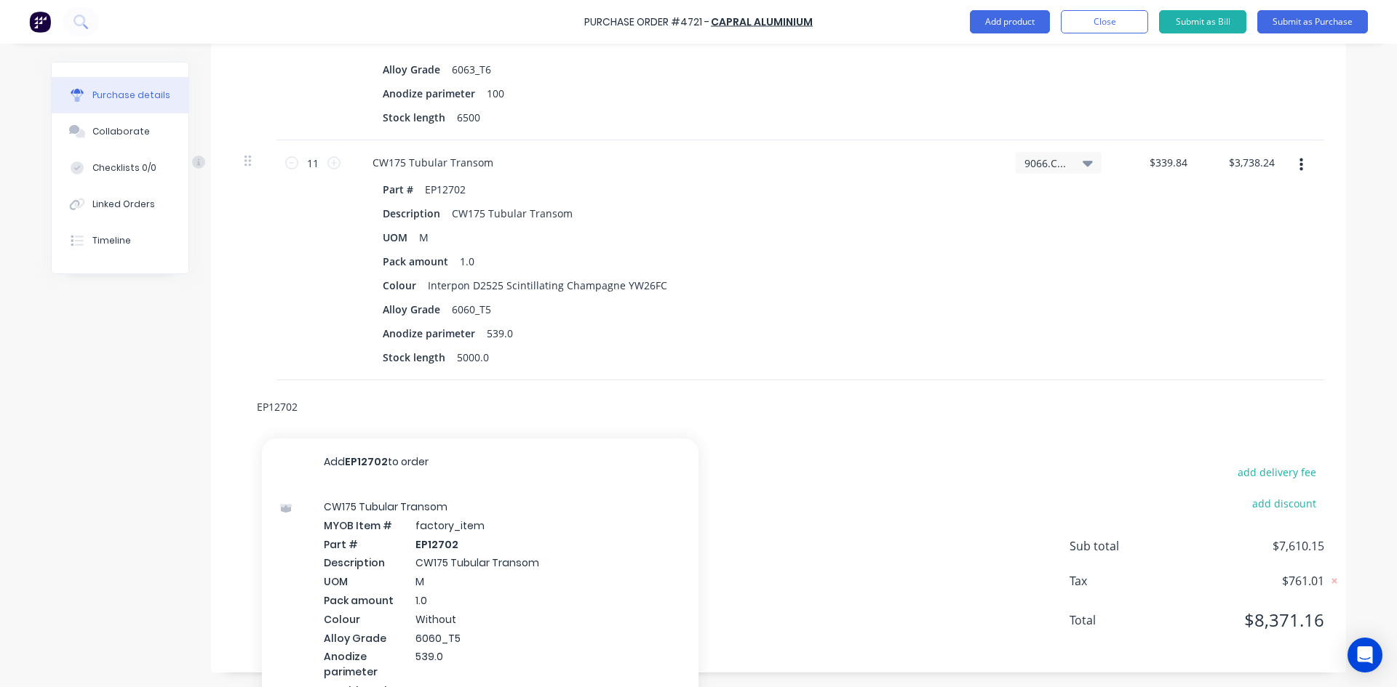
scroll to position [732, 0]
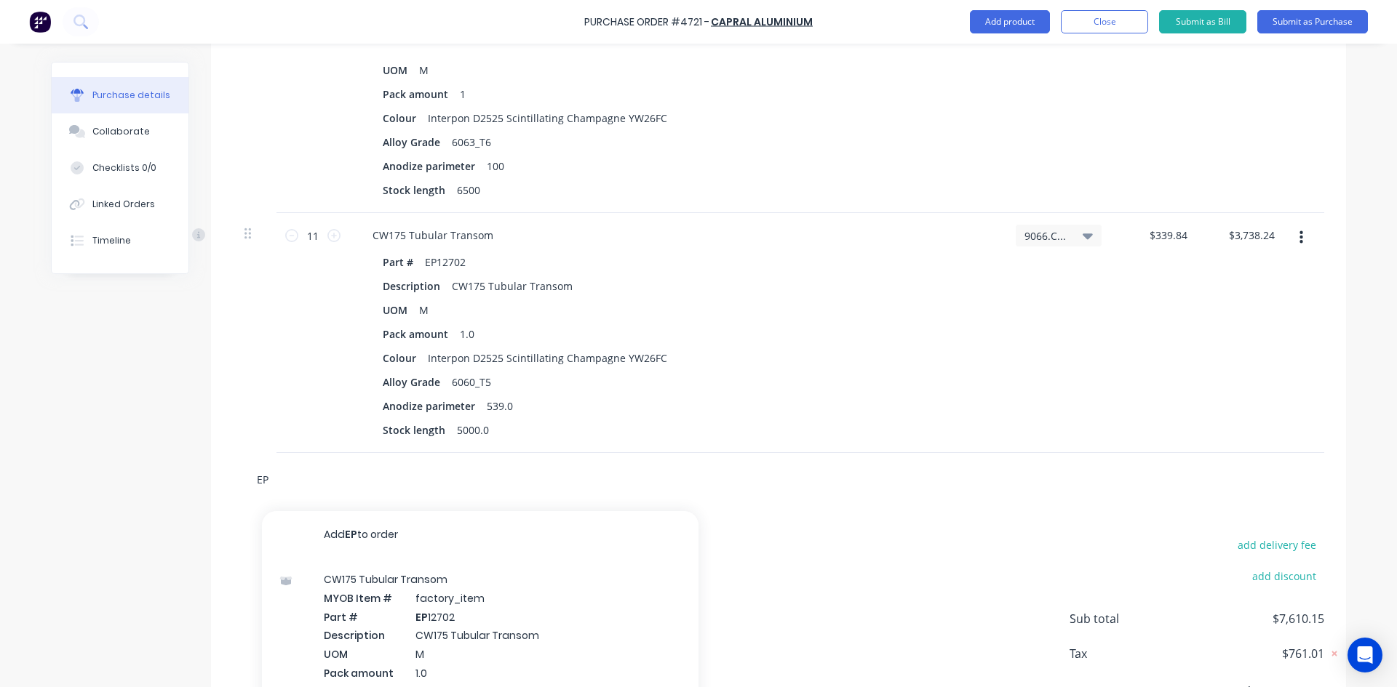
type input "E"
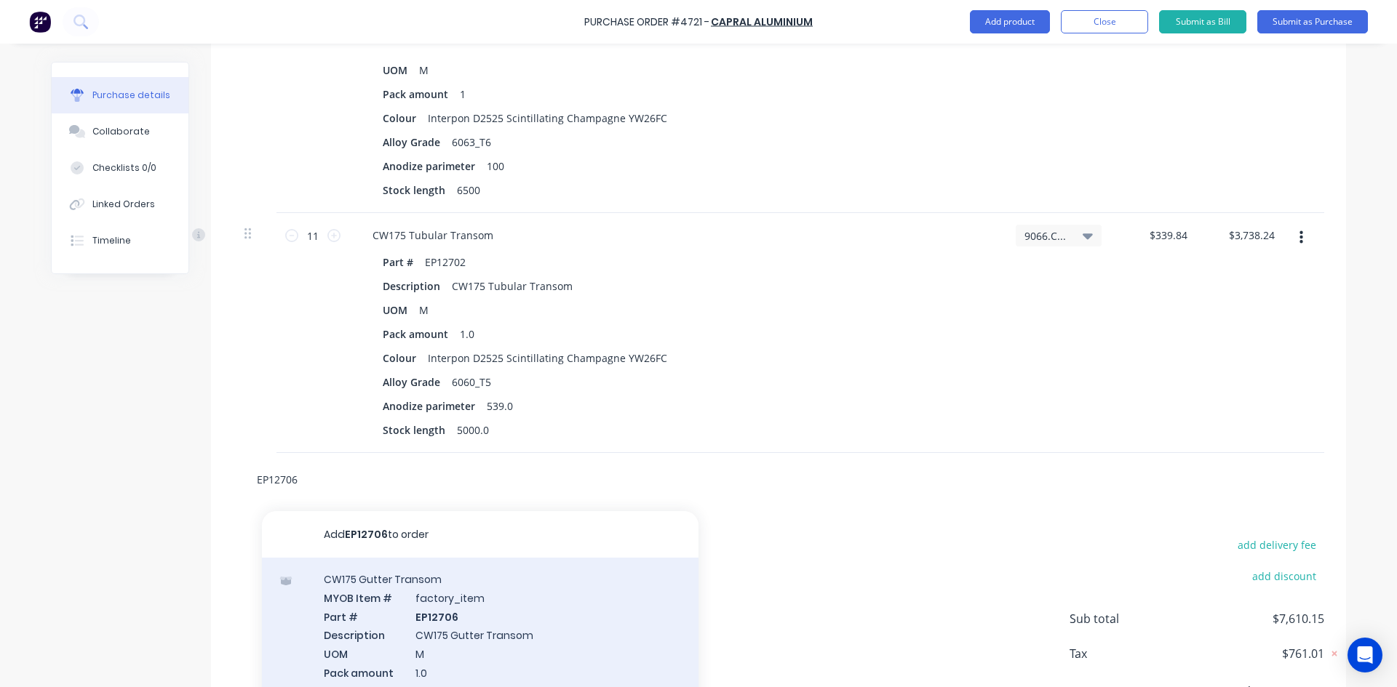
type input "EP12706"
click at [524, 610] on div "CW175 Gutter Transom MYOB Item # factory_item Part # EP12706 Description CW175 …" at bounding box center [480, 699] width 436 height 283
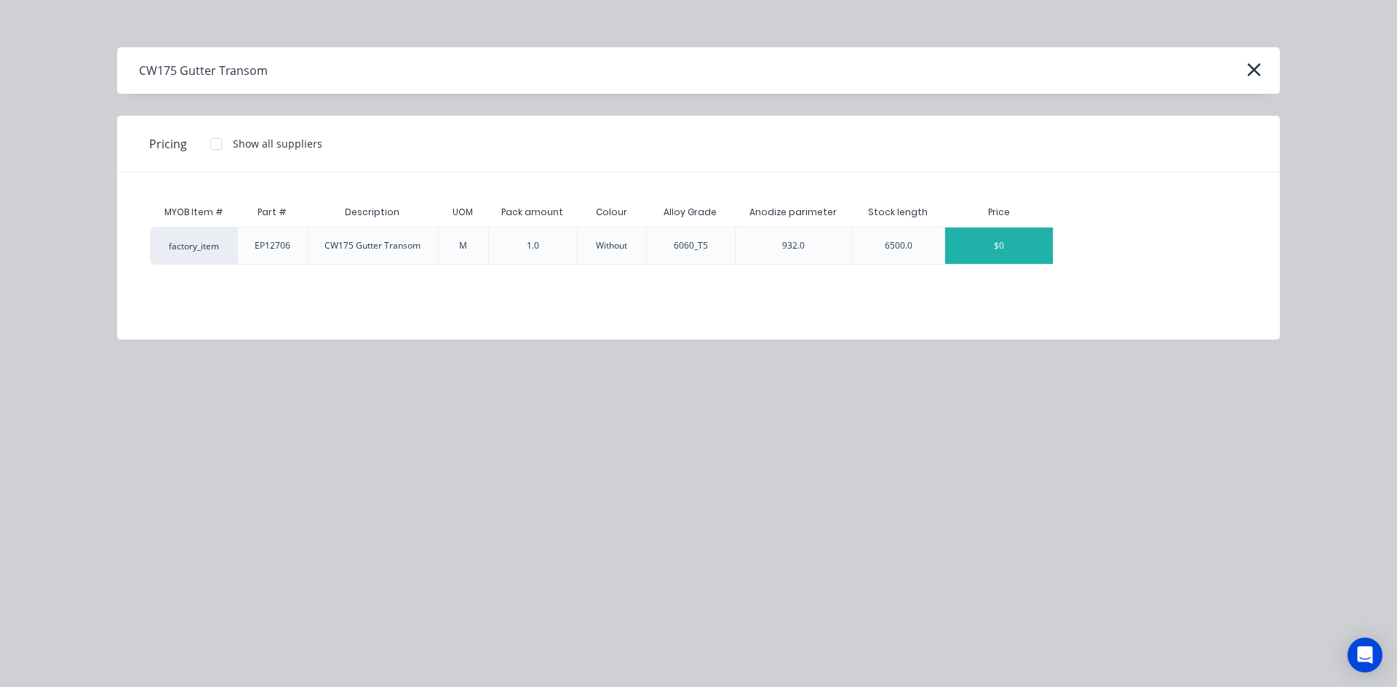
click at [991, 244] on div "$0" at bounding box center [999, 246] width 108 height 36
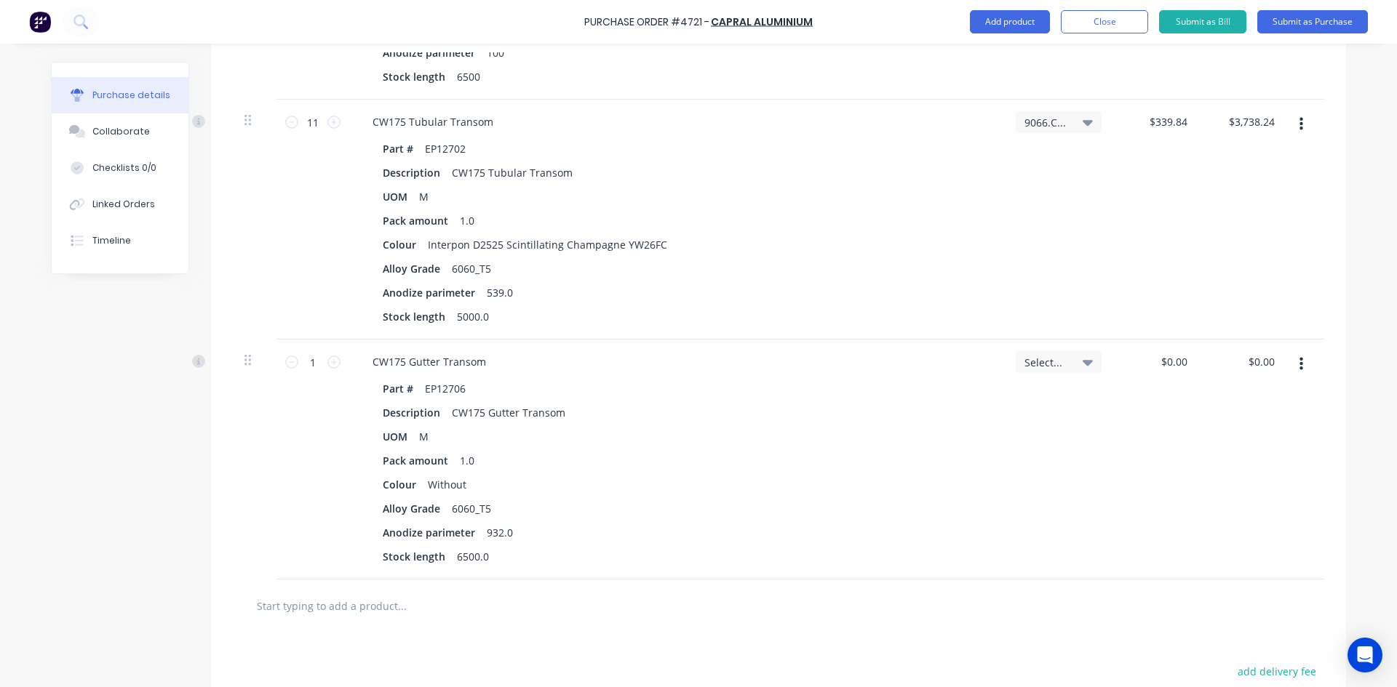
scroll to position [877, 0]
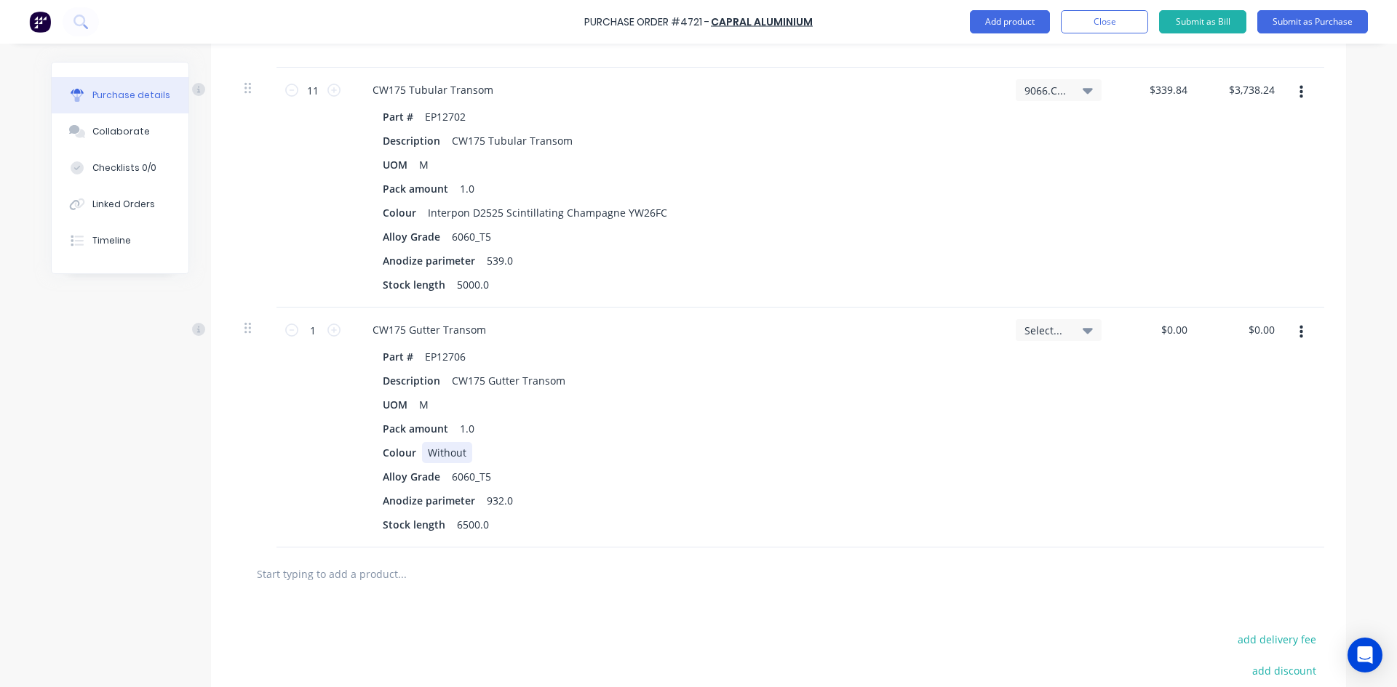
click at [462, 454] on div "Without" at bounding box center [447, 452] width 50 height 21
click at [331, 329] on icon at bounding box center [333, 330] width 13 height 13
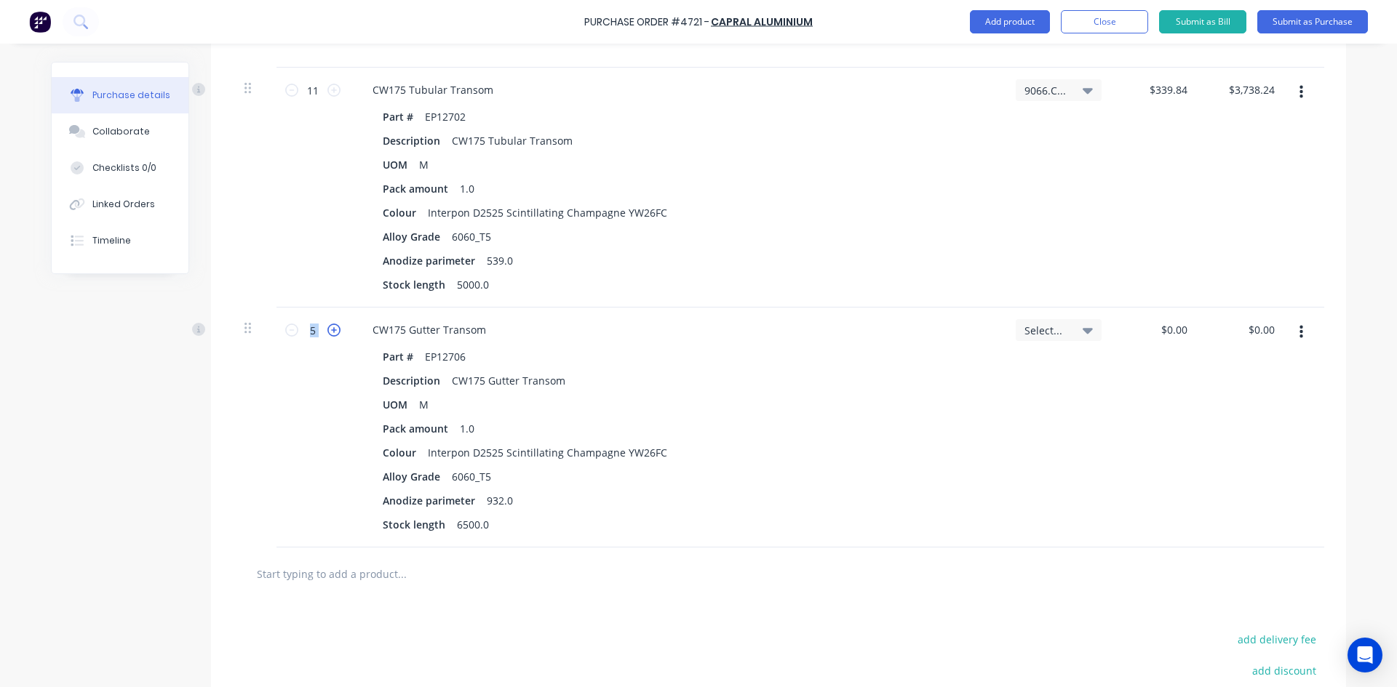
click at [331, 329] on icon at bounding box center [333, 330] width 13 height 13
type input "7"
type input "0"
click at [1184, 330] on input "0" at bounding box center [1180, 329] width 20 height 21
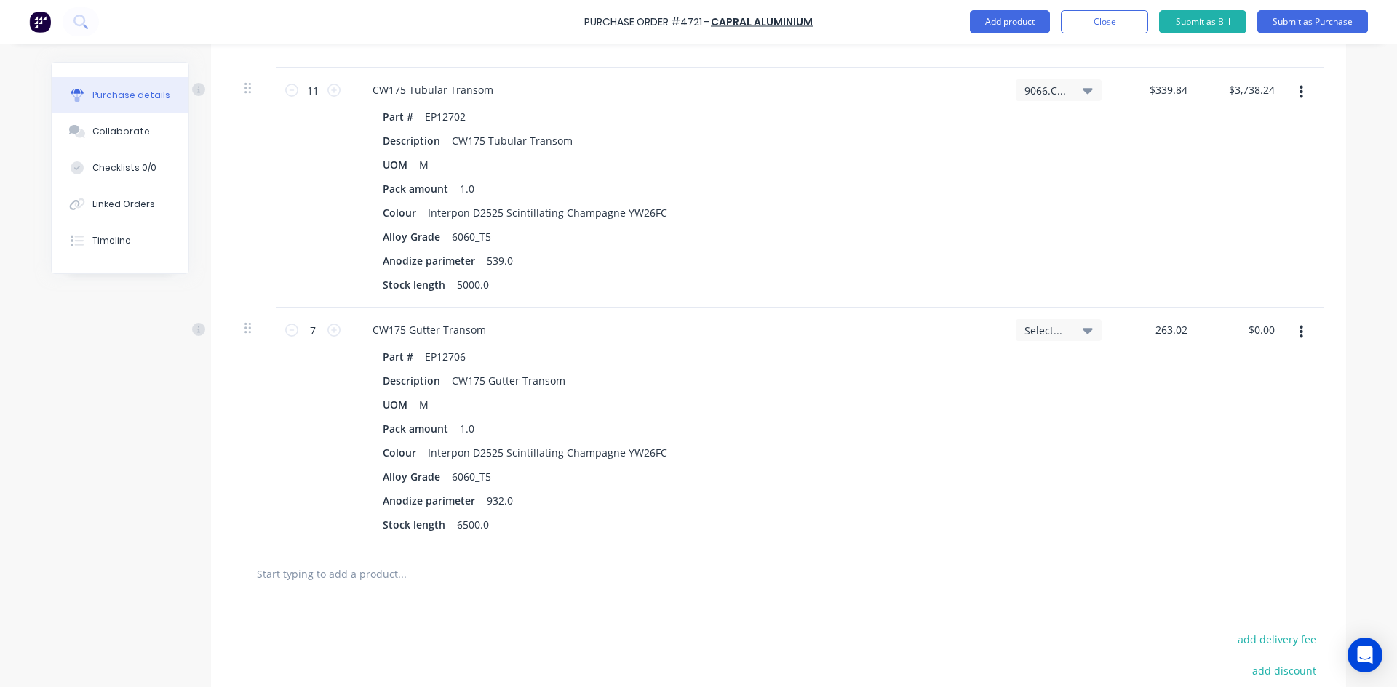
type input "$263.02"
type input "$1,841.14"
click at [1082, 327] on icon at bounding box center [1087, 330] width 10 height 16
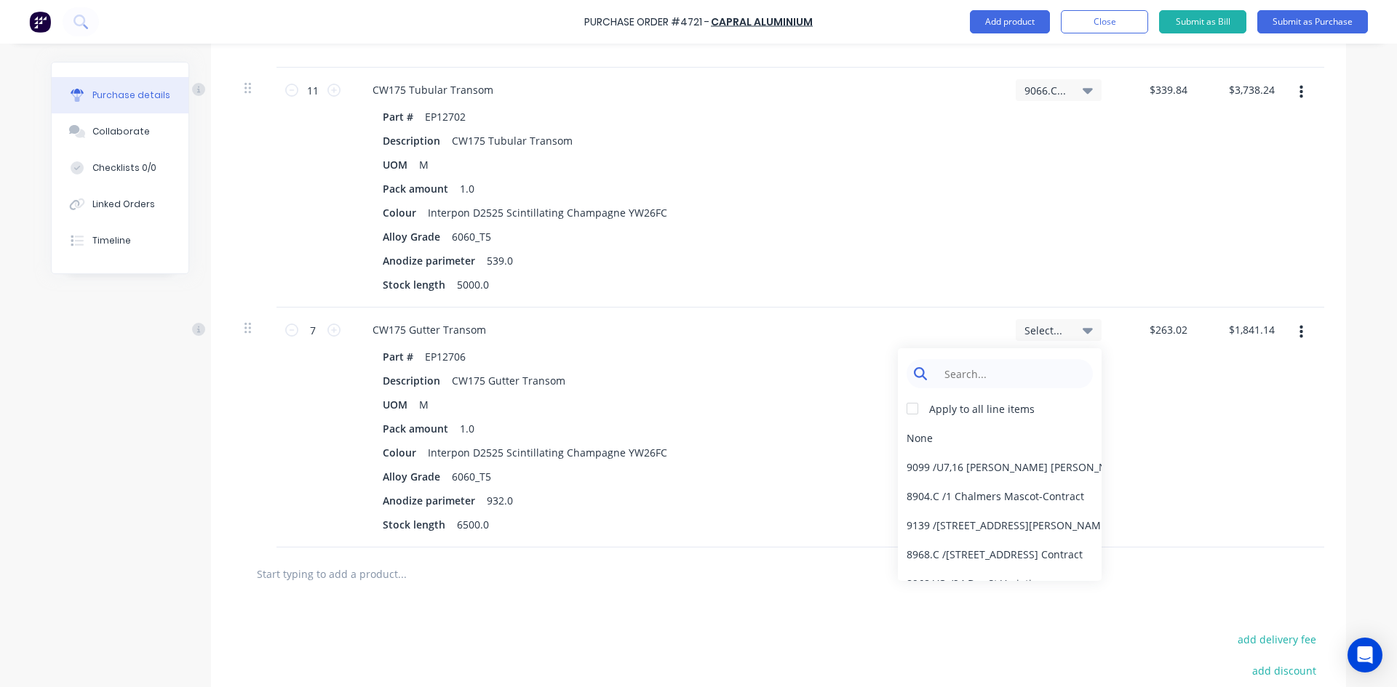
click at [994, 379] on input at bounding box center [1010, 373] width 149 height 29
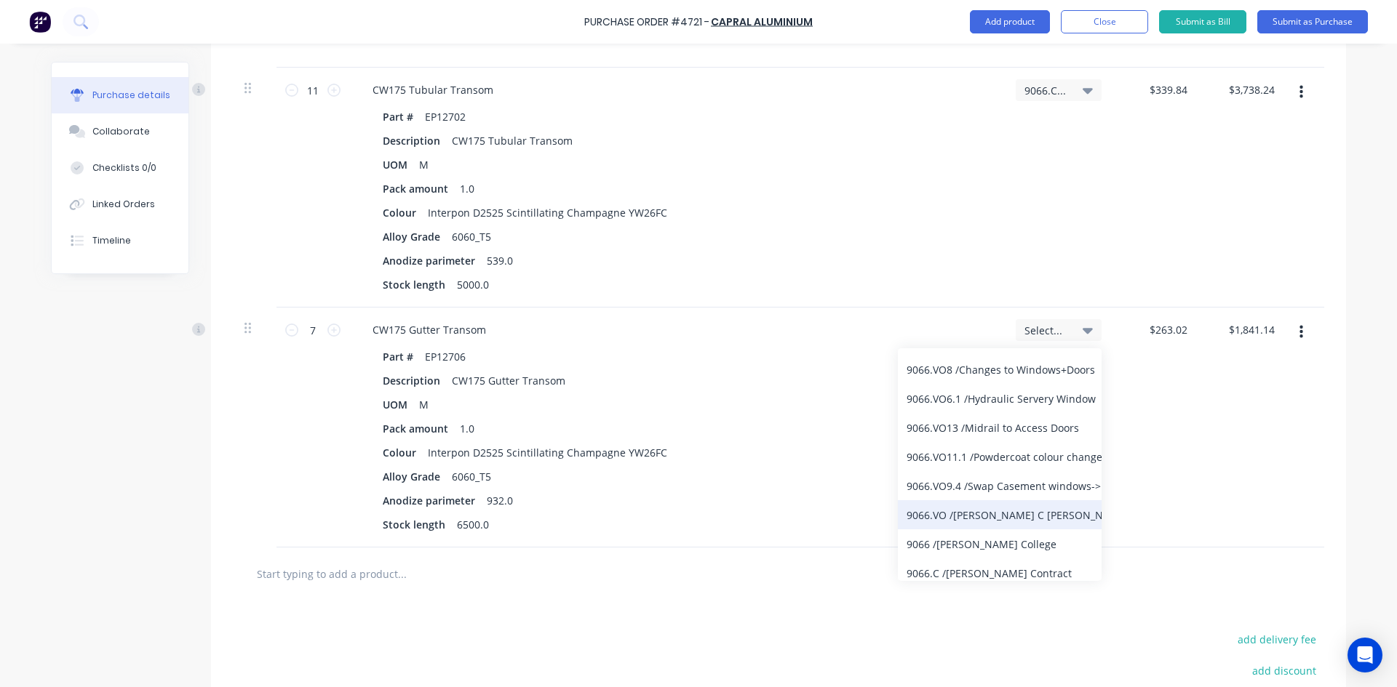
scroll to position [133, 0]
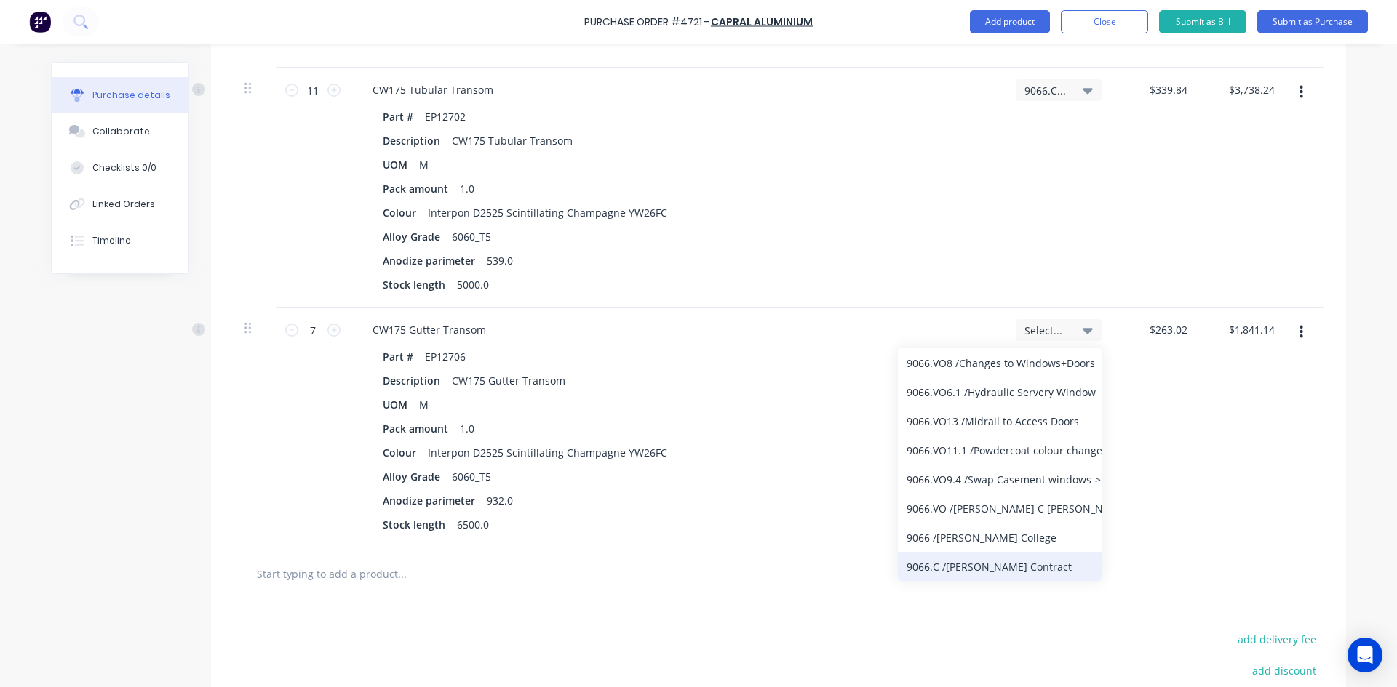
type input "9066"
click at [968, 575] on div "9066.C / [PERSON_NAME] Contract" at bounding box center [1000, 566] width 204 height 29
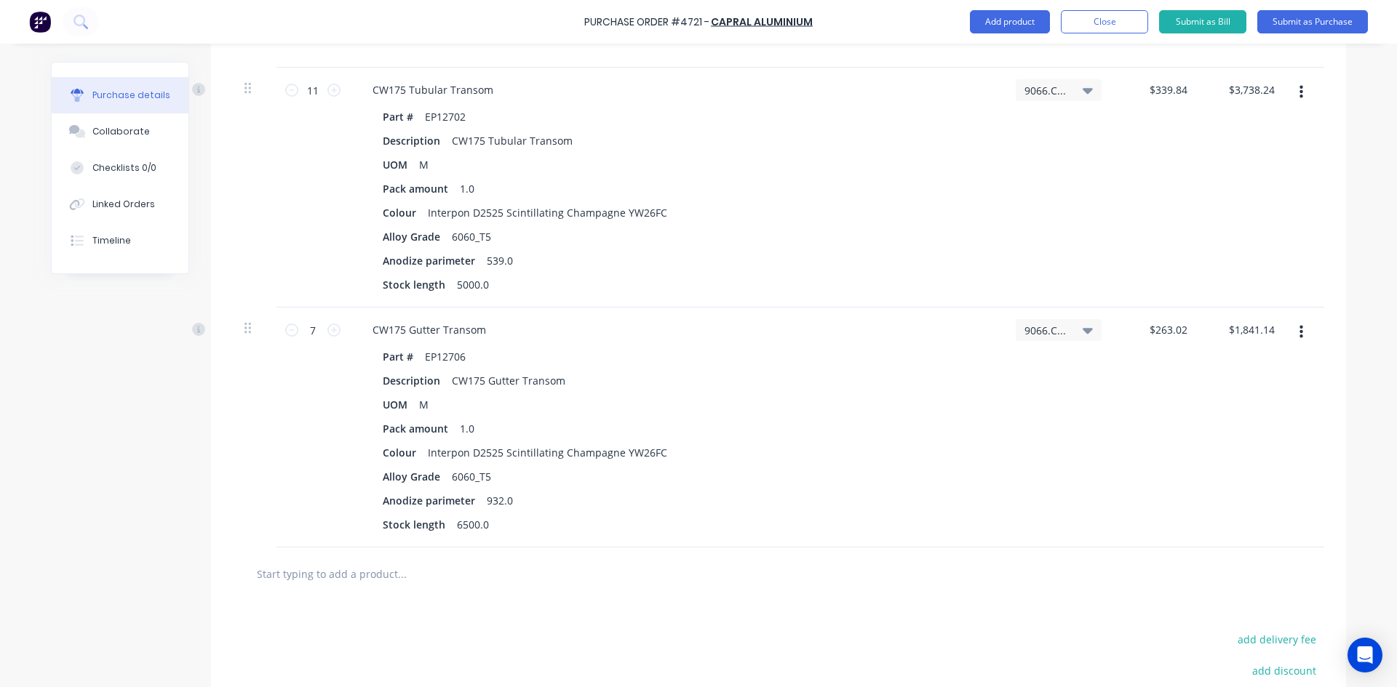
click at [322, 574] on input "text" at bounding box center [401, 573] width 291 height 29
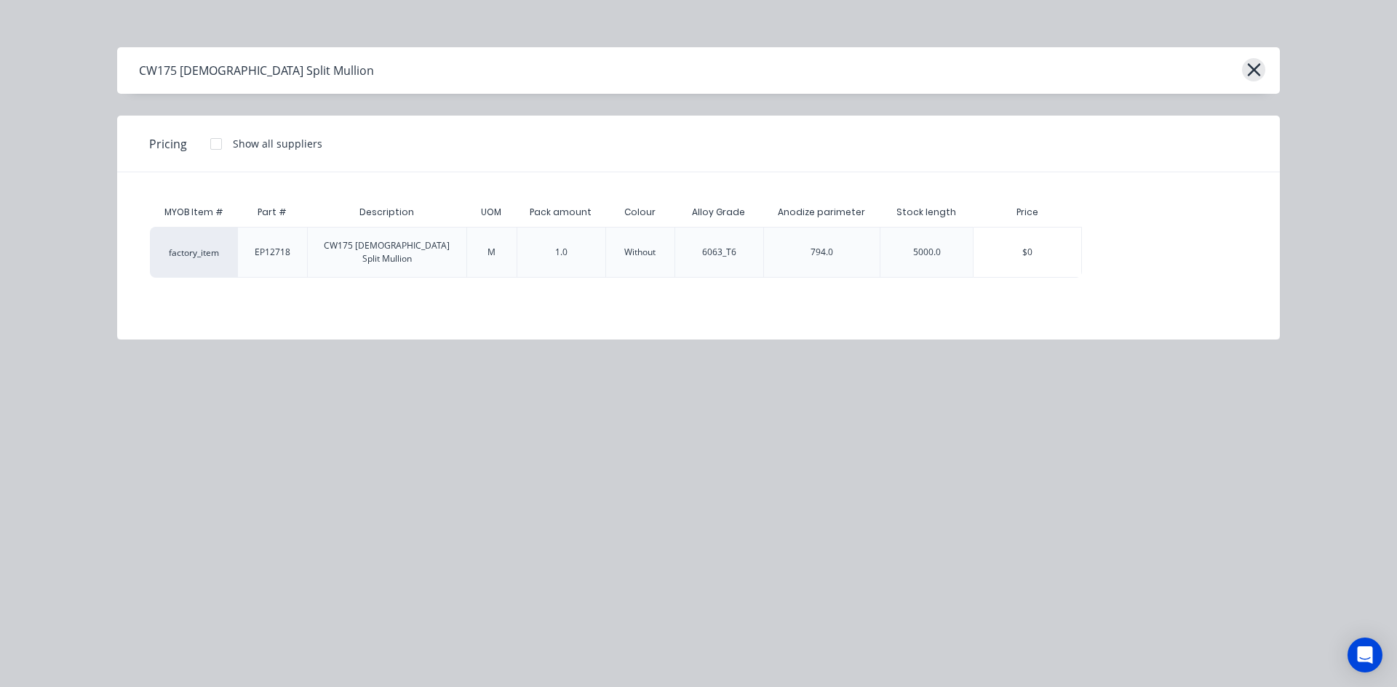
click at [1249, 71] on icon "button" at bounding box center [1253, 70] width 15 height 20
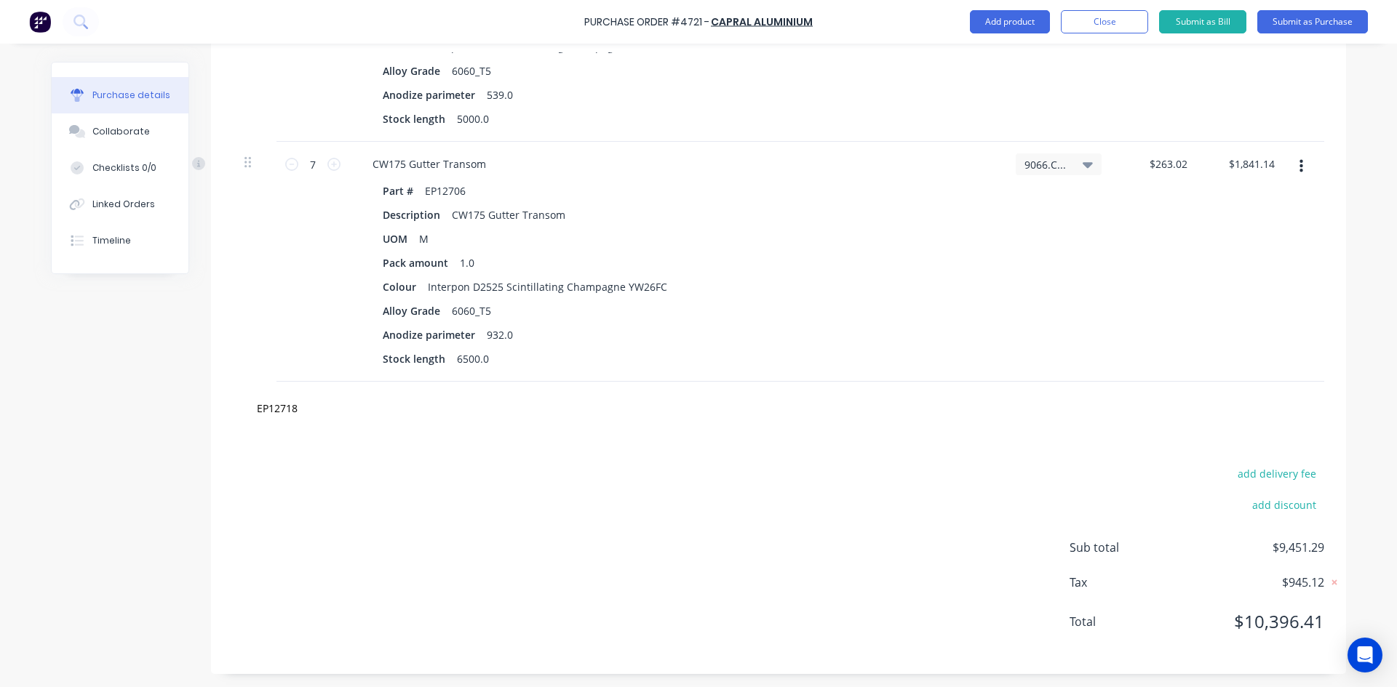
scroll to position [1044, 0]
click at [302, 409] on input "EP12718" at bounding box center [401, 406] width 291 height 29
type input "EP12718"
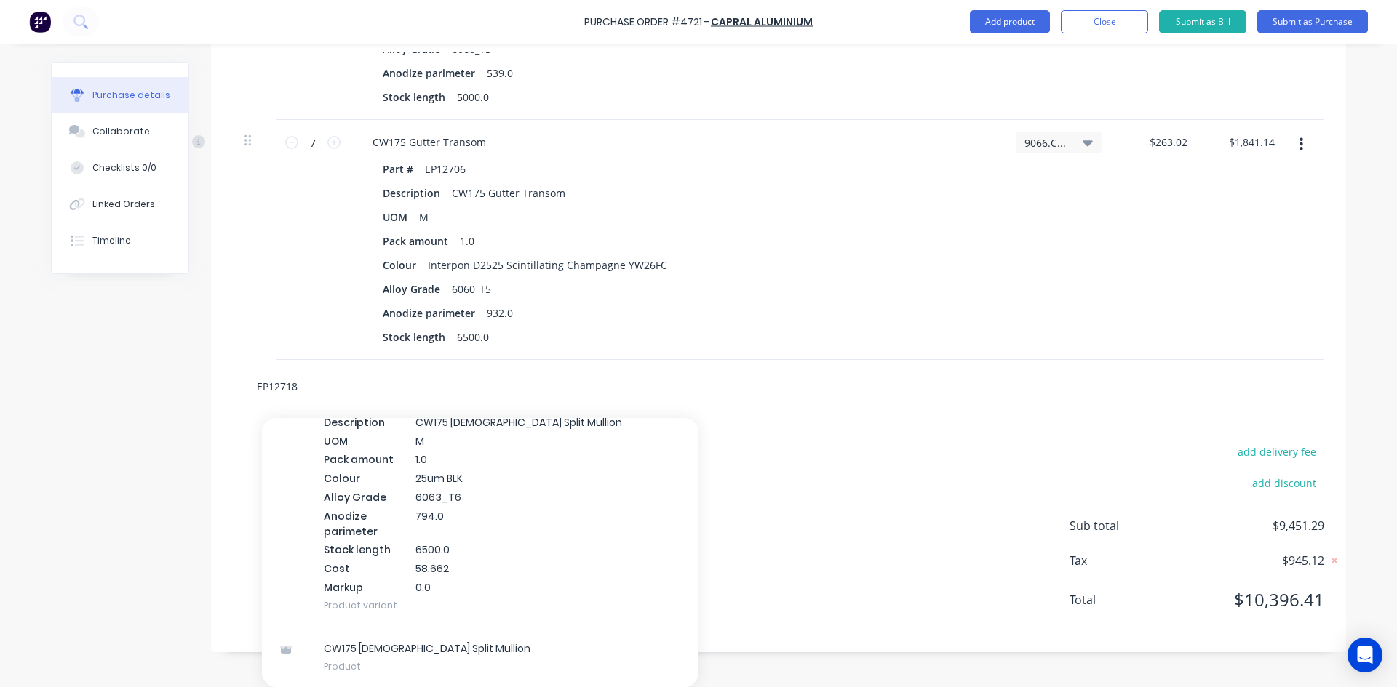
scroll to position [8317, 0]
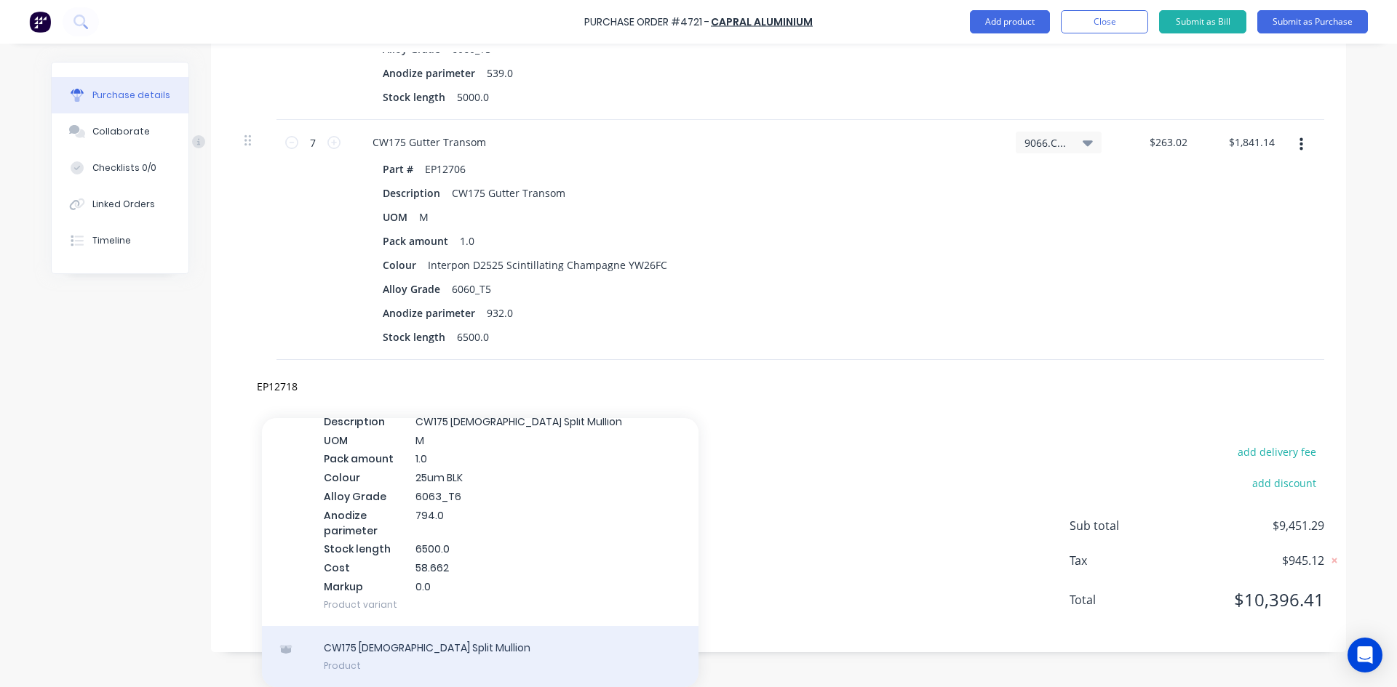
click at [396, 652] on div "CW175 Female Split Mullion Product" at bounding box center [480, 656] width 436 height 61
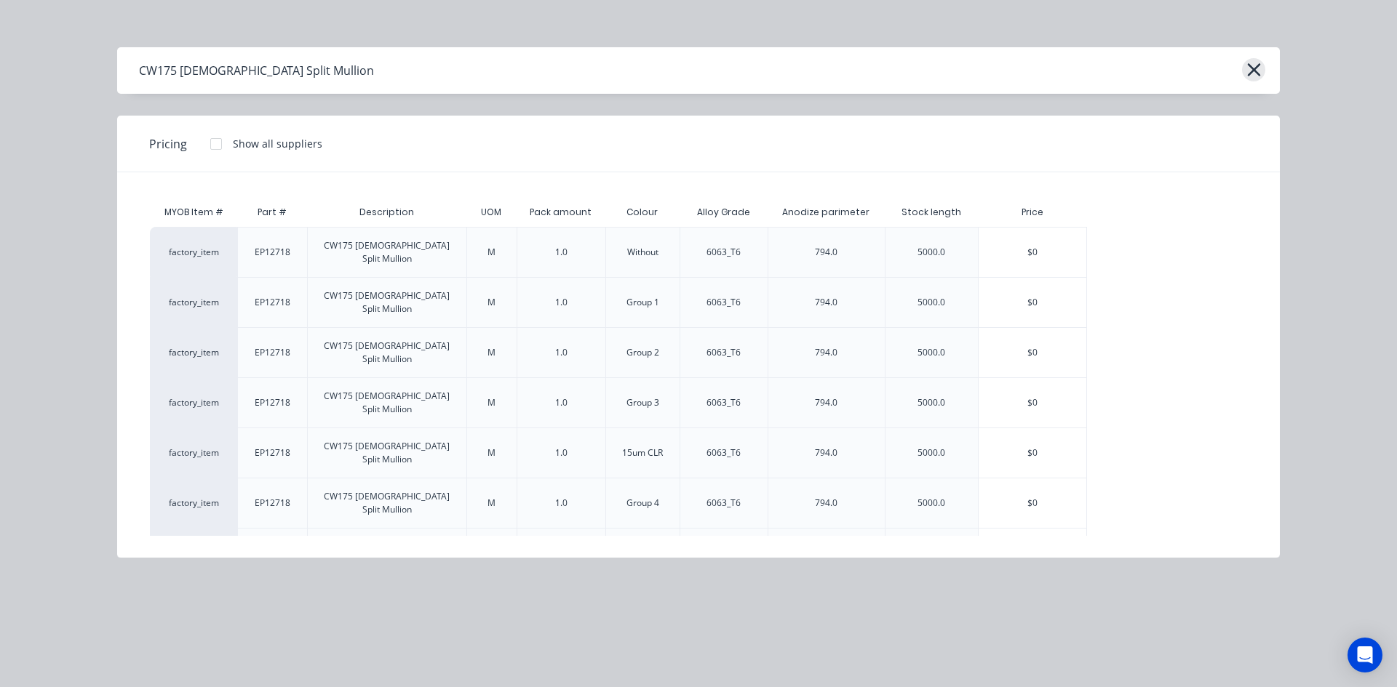
click at [1252, 75] on icon "button" at bounding box center [1253, 70] width 15 height 20
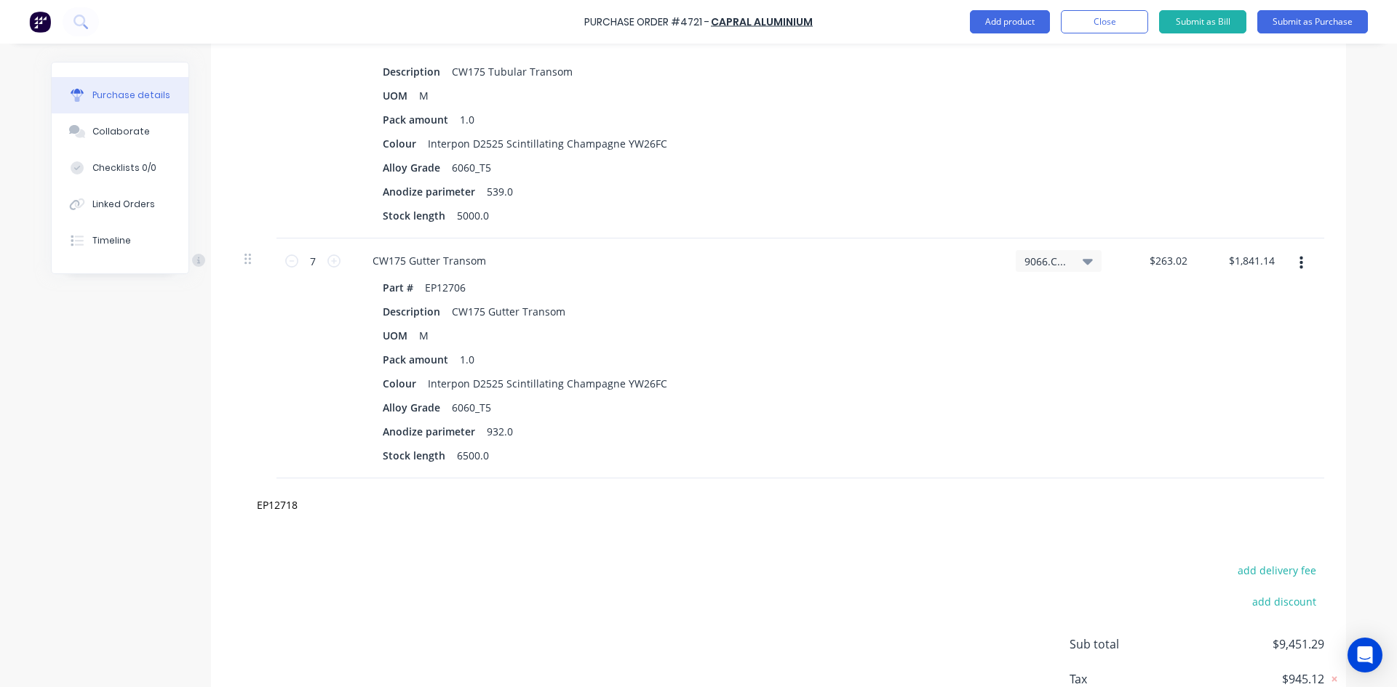
scroll to position [972, 0]
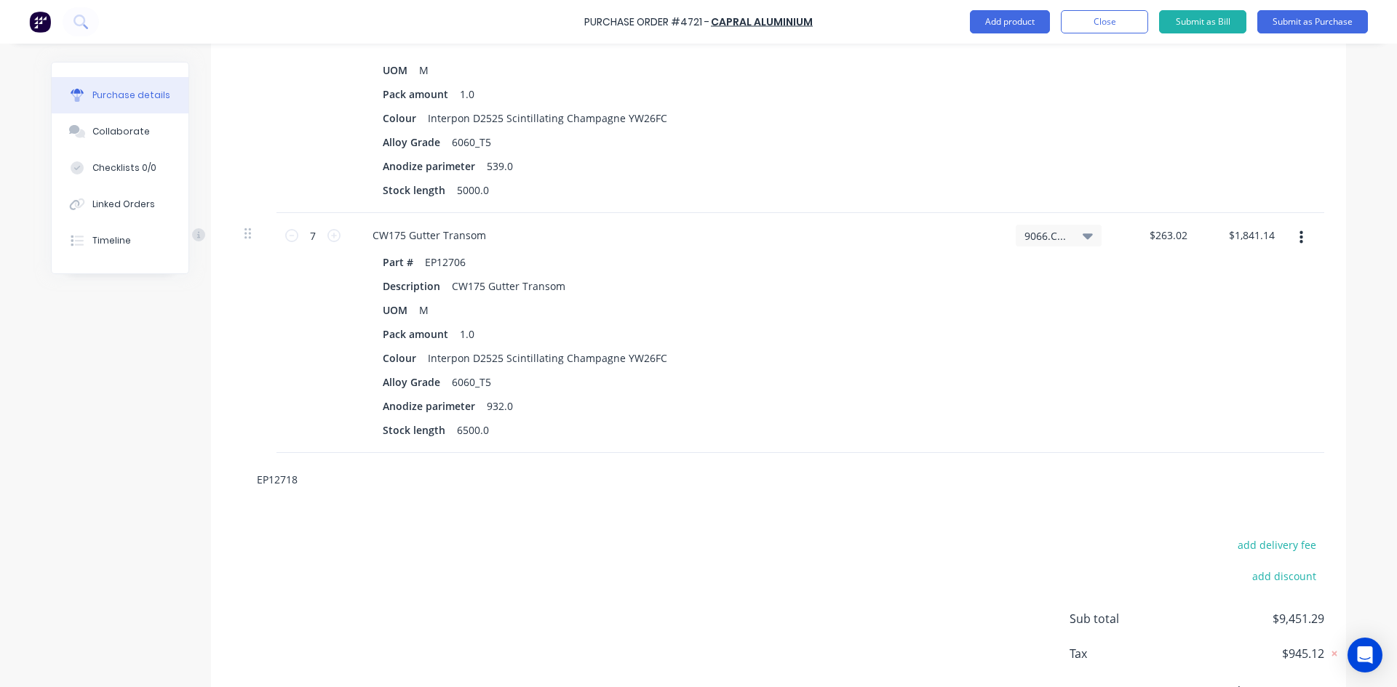
type textarea "x"
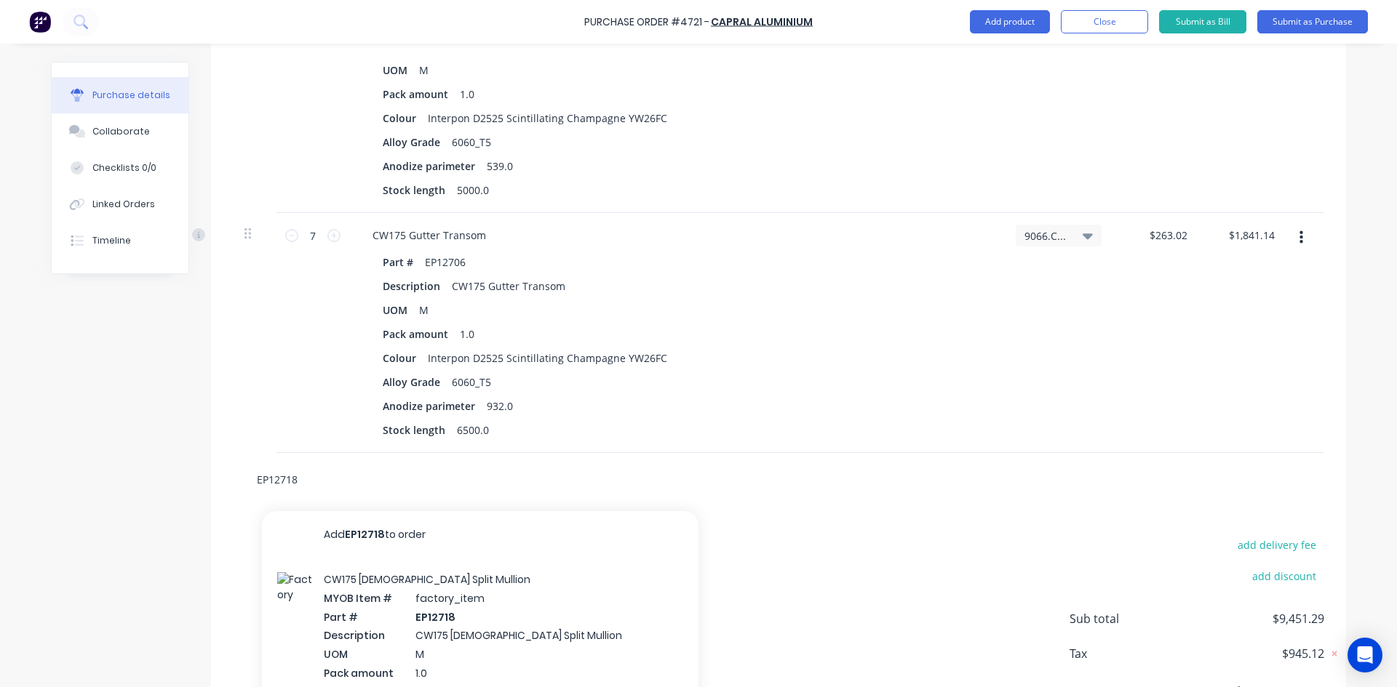
click at [296, 480] on input "EP12718" at bounding box center [401, 479] width 291 height 29
type input "EP1271"
type textarea "x"
type input "EP127"
type textarea "x"
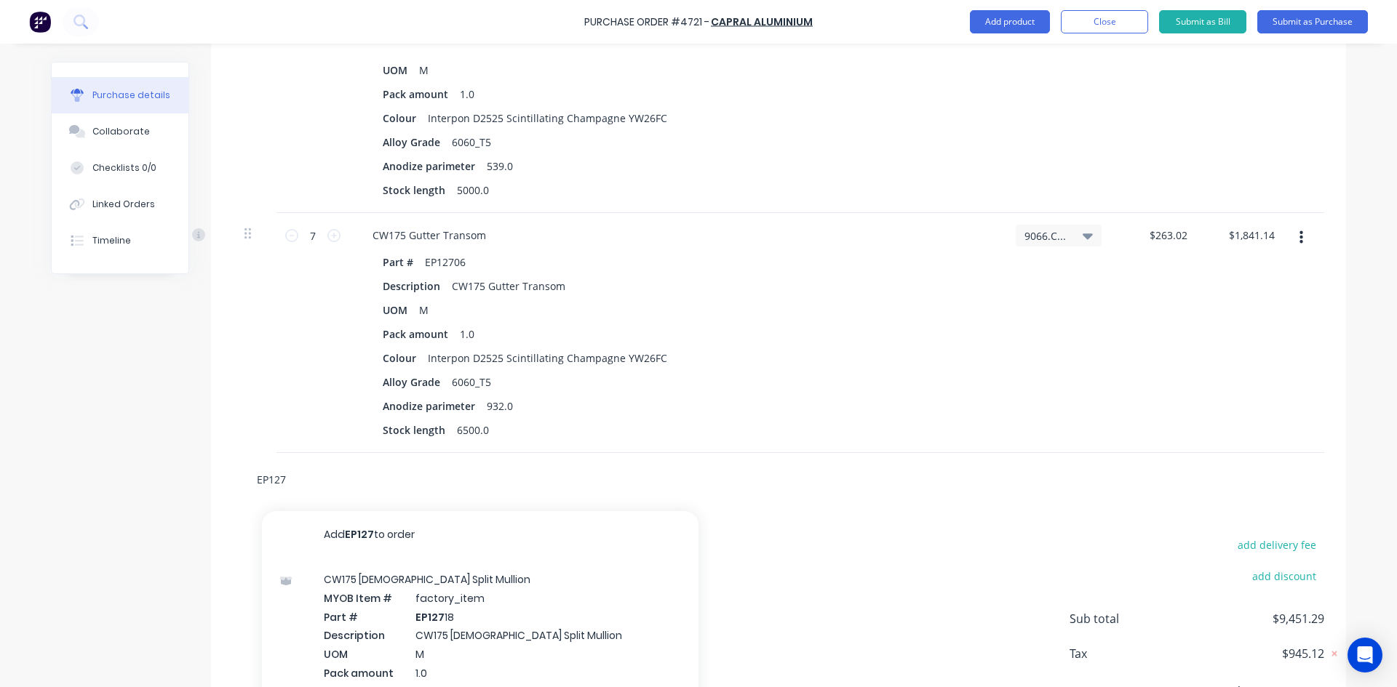
type input "EP12"
type textarea "x"
type input "EP1"
type textarea "x"
type input "EP"
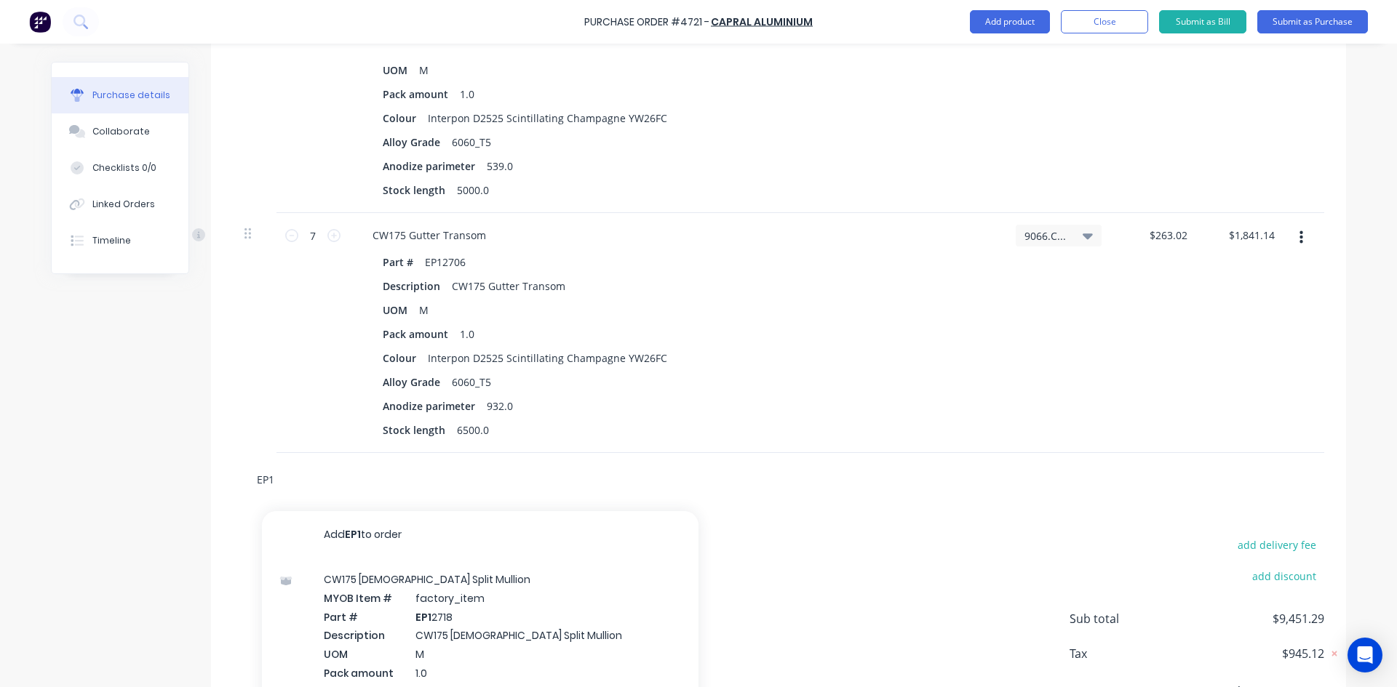
type textarea "x"
type input "E"
type textarea "x"
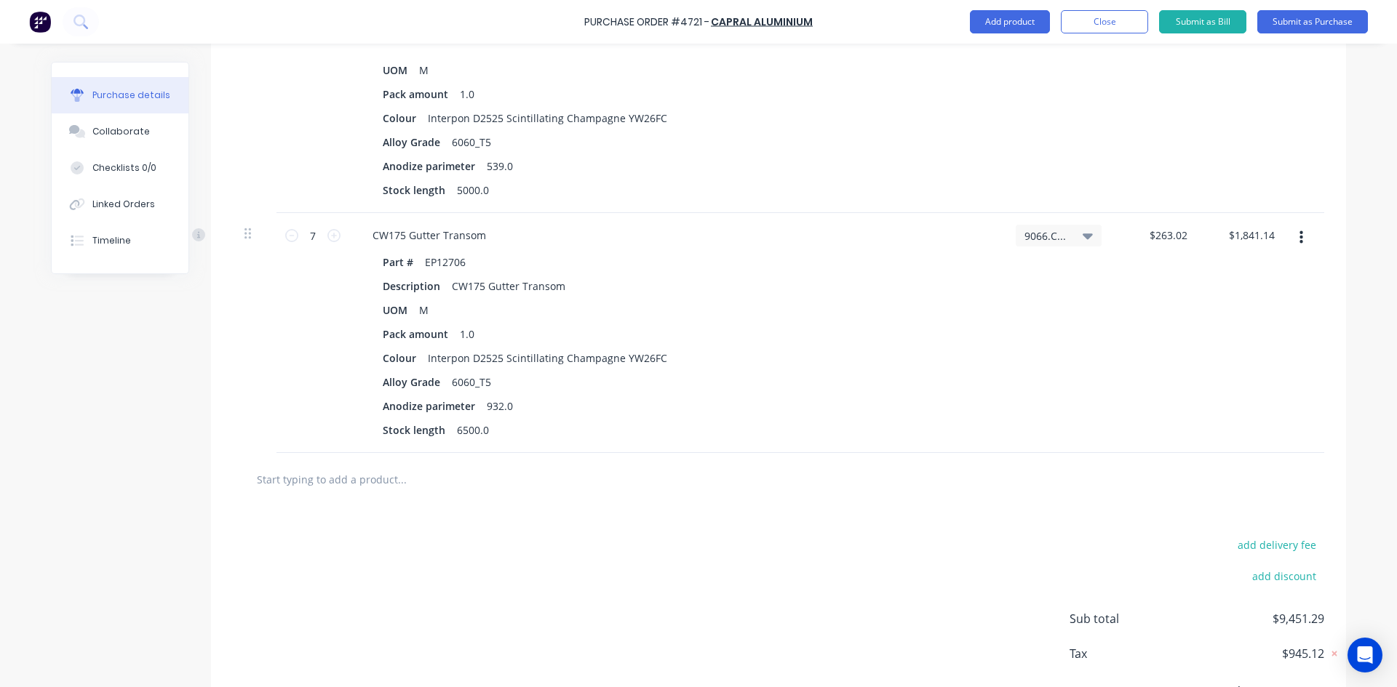
type textarea "x"
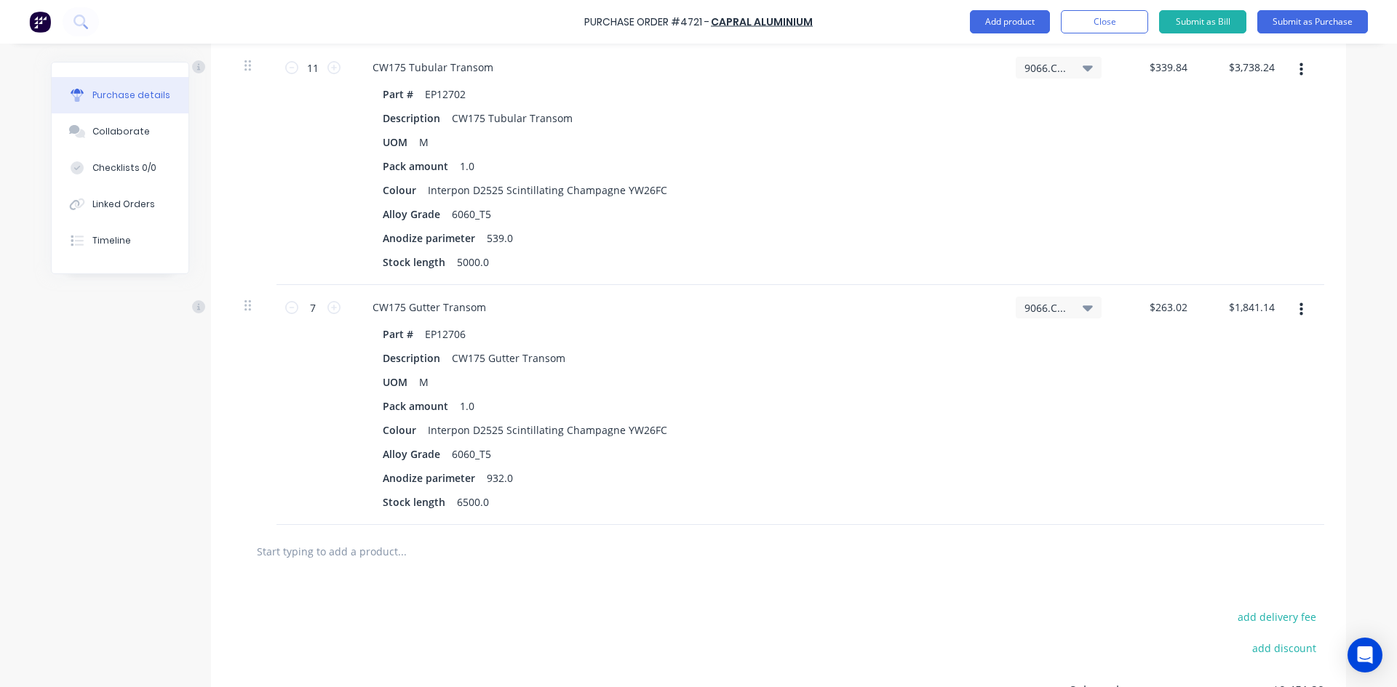
scroll to position [899, 0]
click at [1111, 27] on button "Close" at bounding box center [1103, 21] width 87 height 23
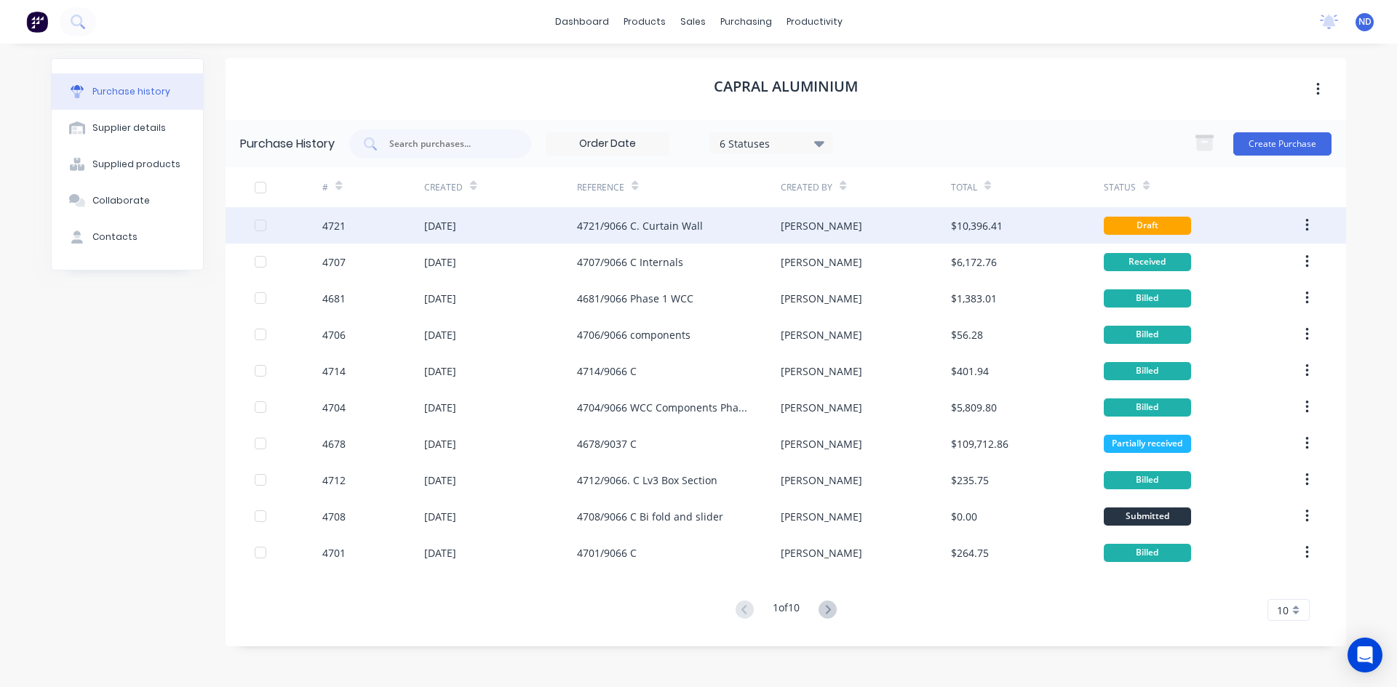
click at [581, 236] on div "4721/9066 C. Curtain Wall" at bounding box center [679, 225] width 204 height 36
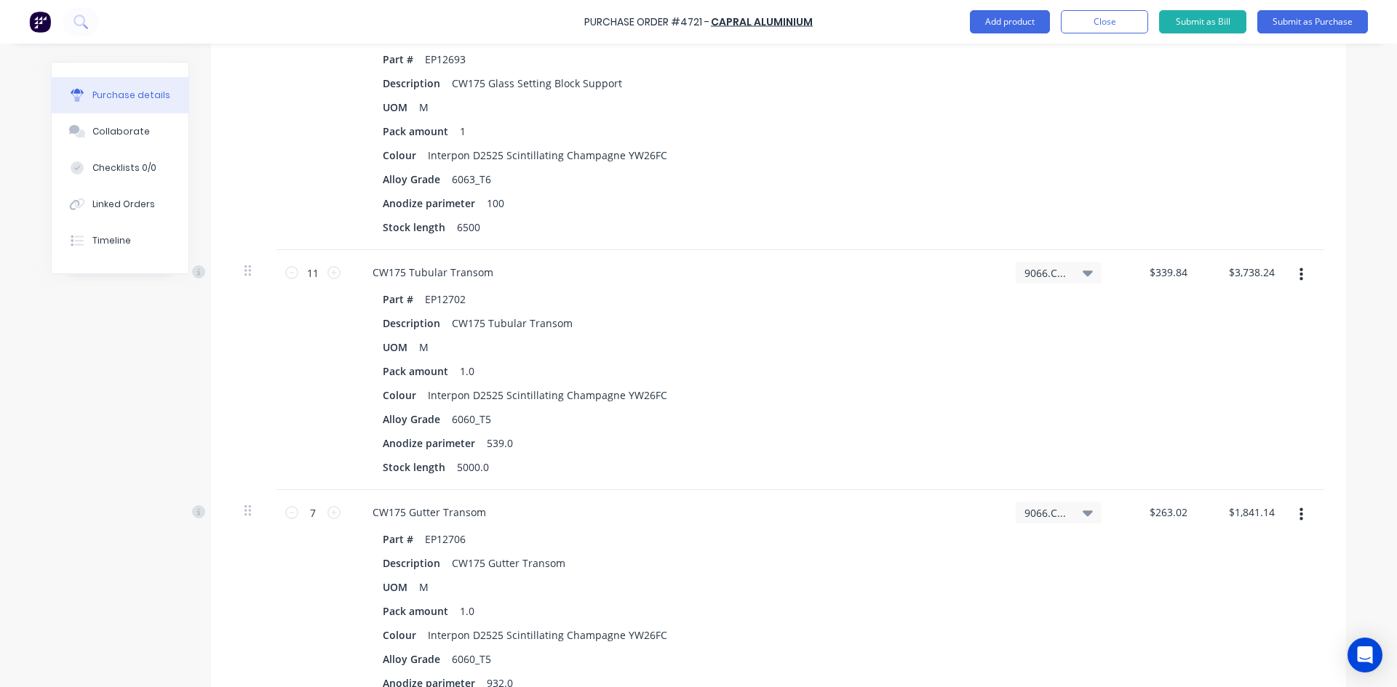
scroll to position [727, 0]
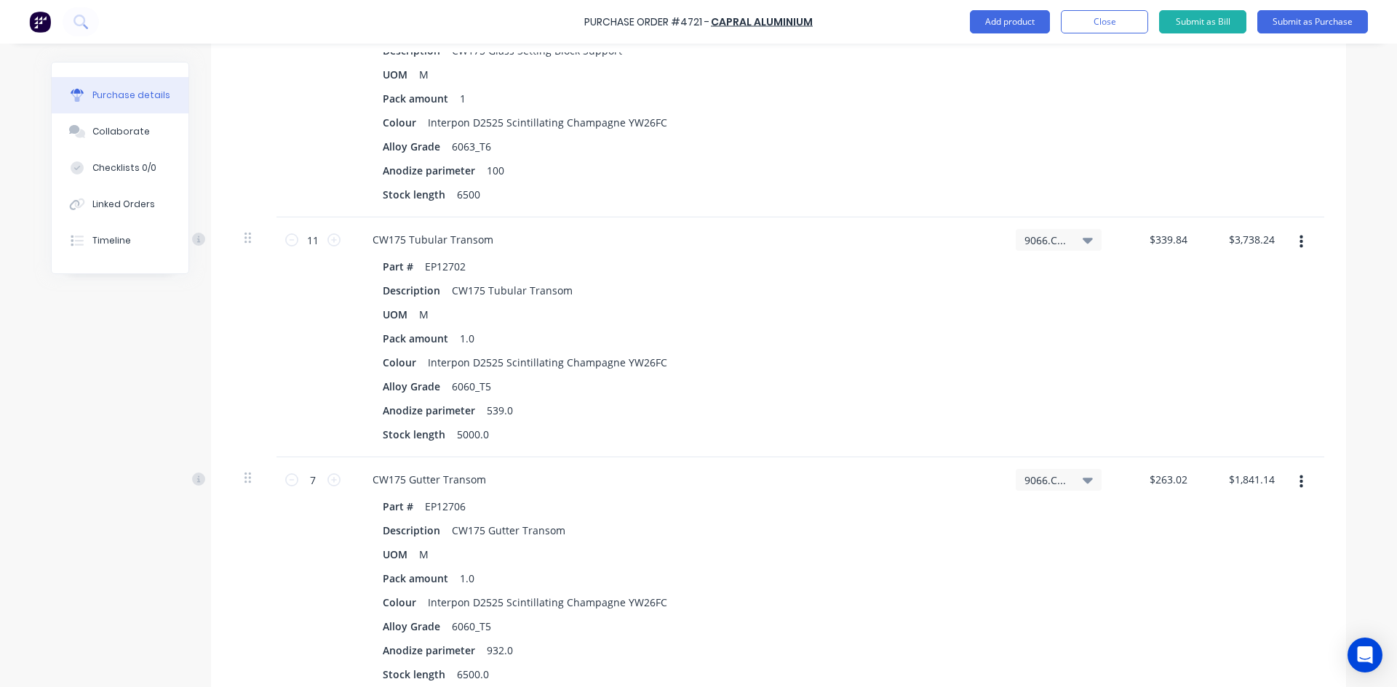
click at [1299, 245] on icon "button" at bounding box center [1301, 242] width 4 height 16
click at [1234, 366] on button "Delete" at bounding box center [1256, 367] width 124 height 29
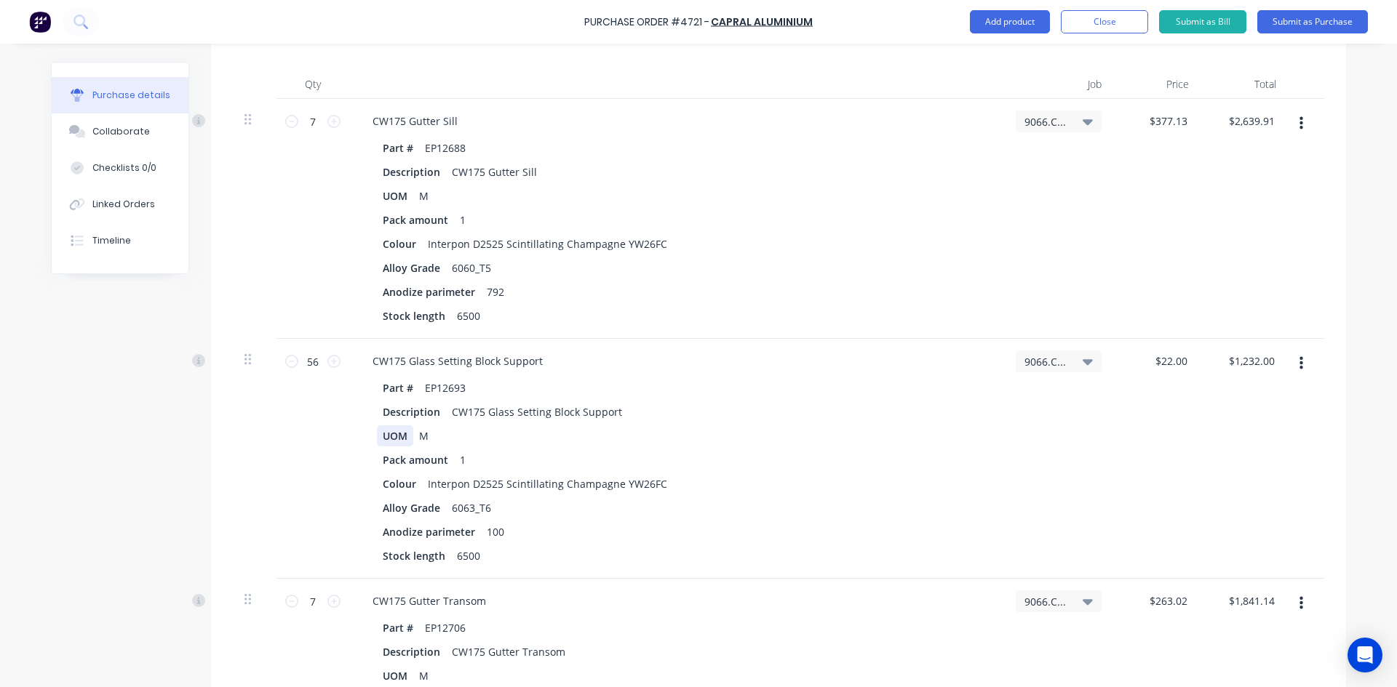
scroll to position [436, 0]
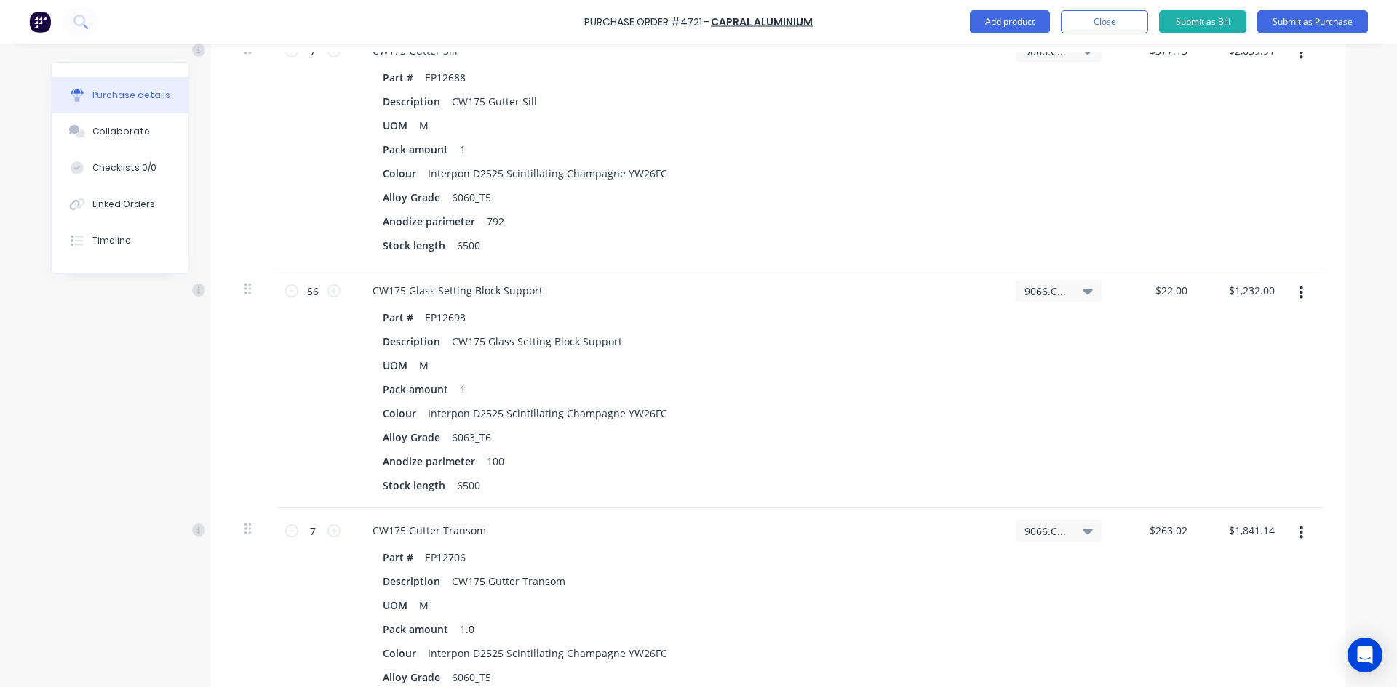
click at [1298, 536] on button "button" at bounding box center [1301, 533] width 34 height 26
click at [1235, 666] on button "Delete" at bounding box center [1256, 658] width 124 height 29
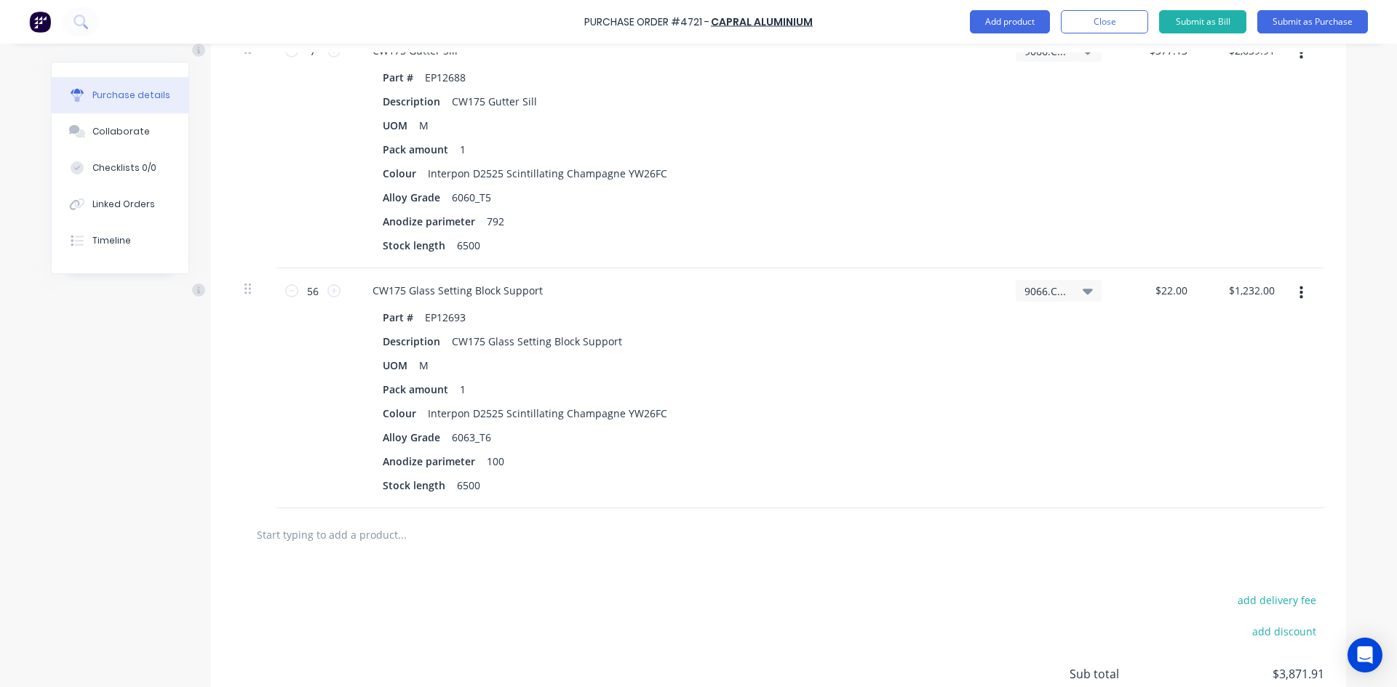
click at [332, 541] on input "text" at bounding box center [401, 534] width 291 height 29
type textarea "x"
type input "E"
type textarea "x"
type input "EP"
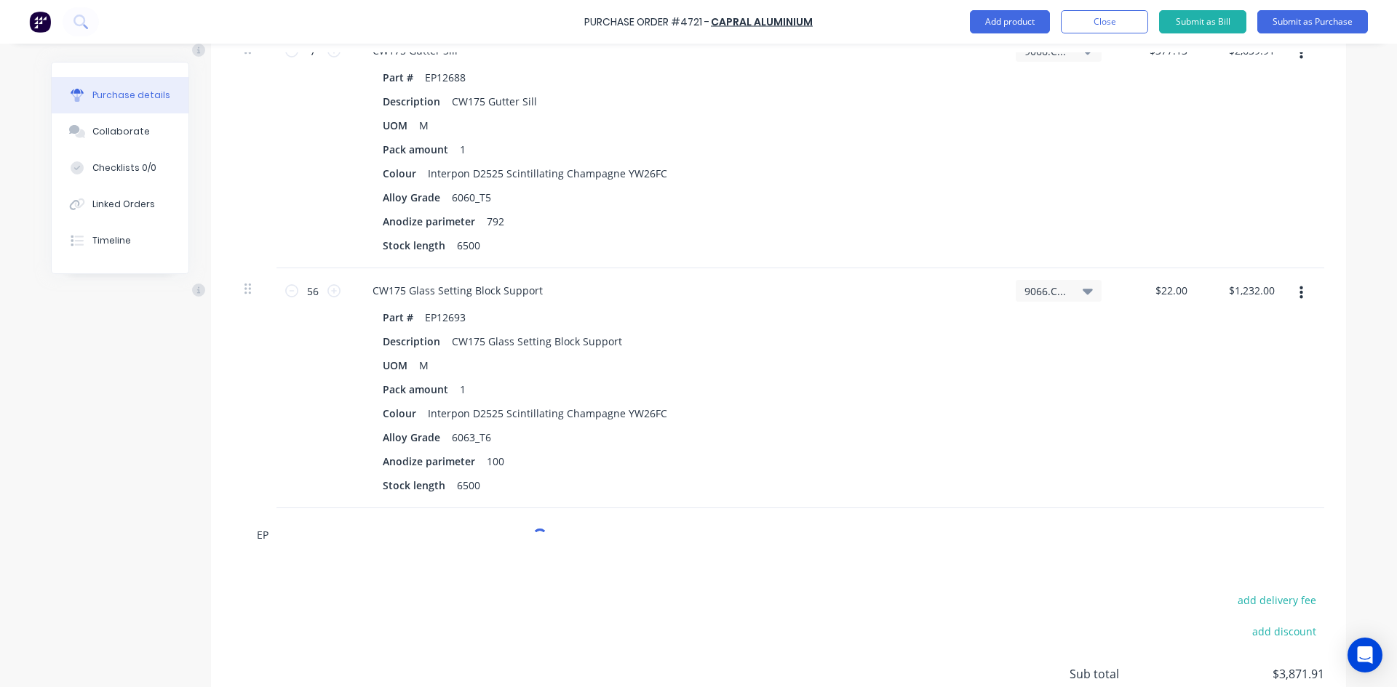
type textarea "x"
type input "EP1"
type textarea "x"
type input "EP12"
type textarea "x"
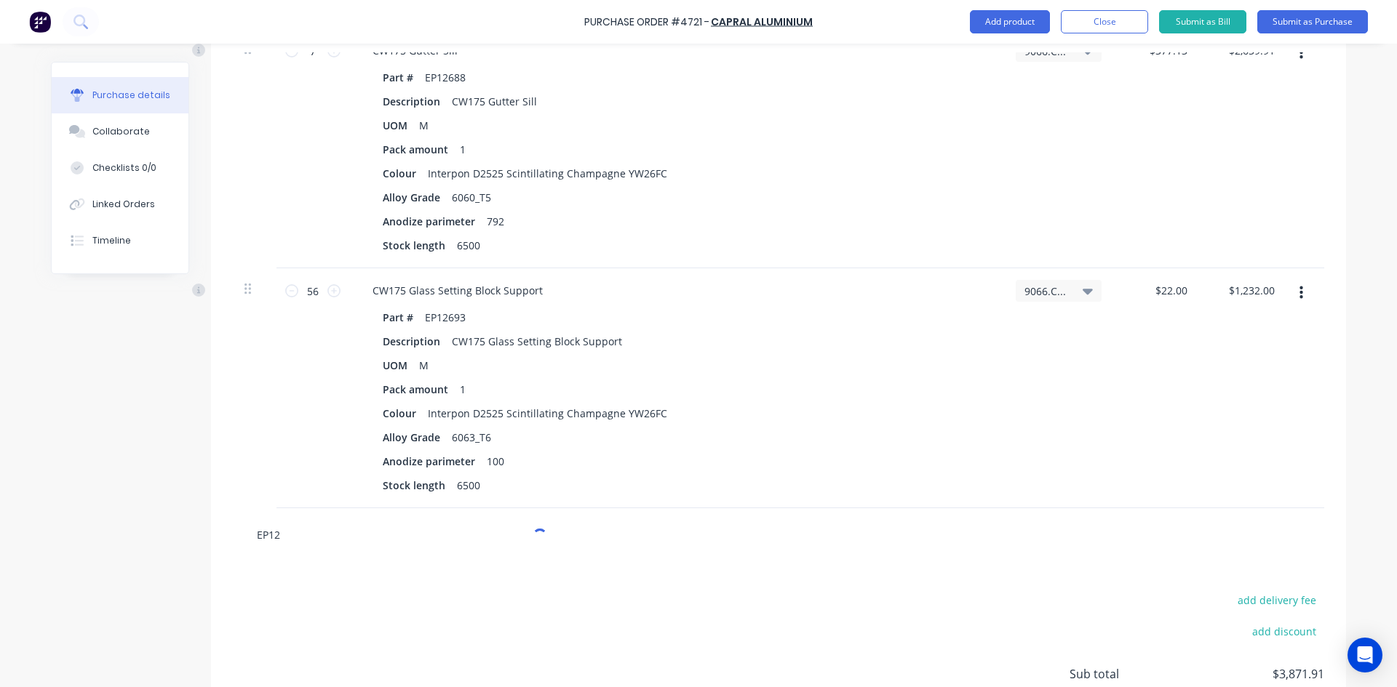
type input "EP126"
type textarea "x"
type input "EP1269"
type textarea "x"
type input "EP12693"
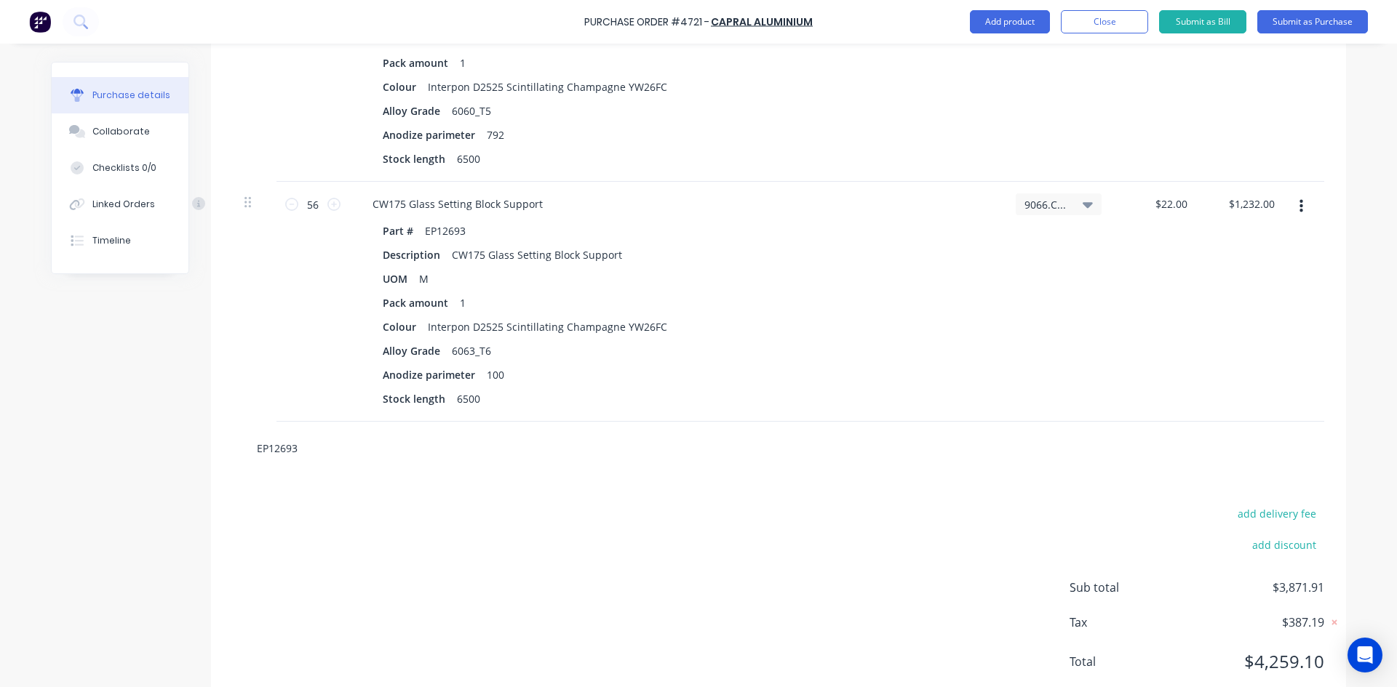
scroll to position [564, 0]
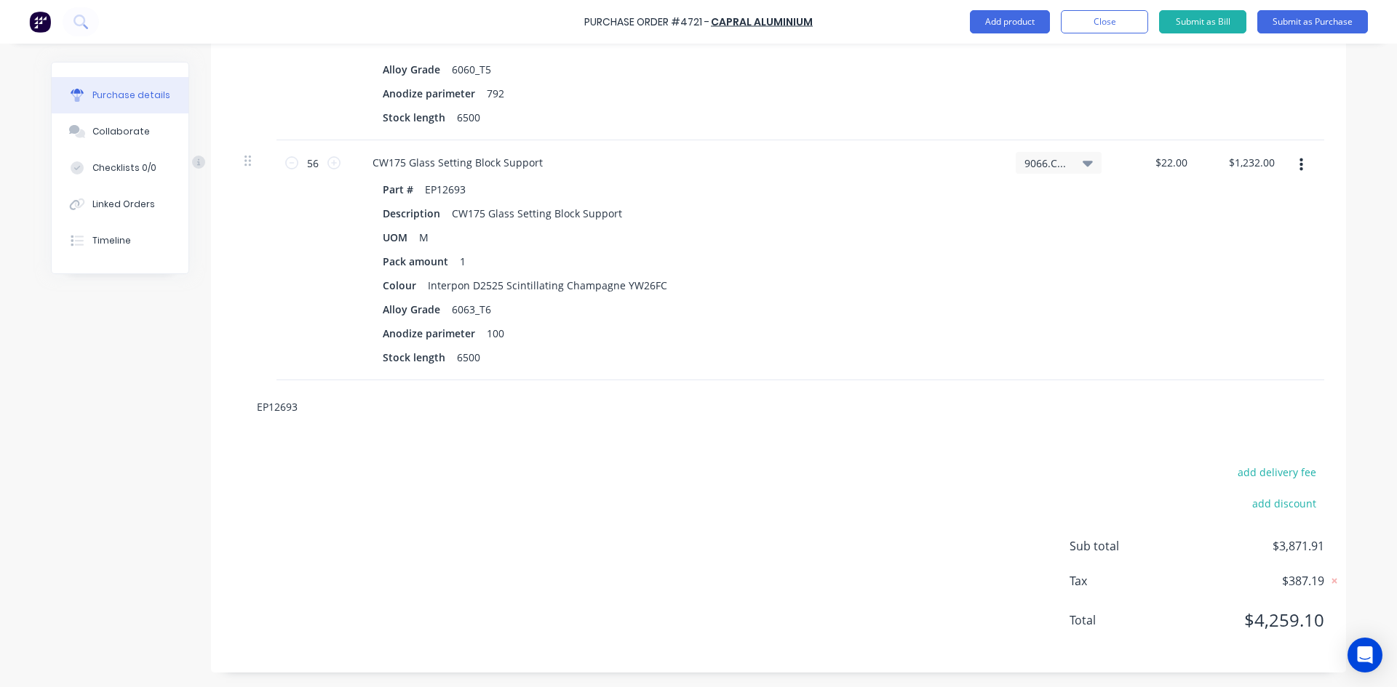
click at [300, 405] on input "EP12693" at bounding box center [401, 406] width 291 height 29
type textarea "x"
type input "EP1269"
type textarea "x"
type input "EP12693"
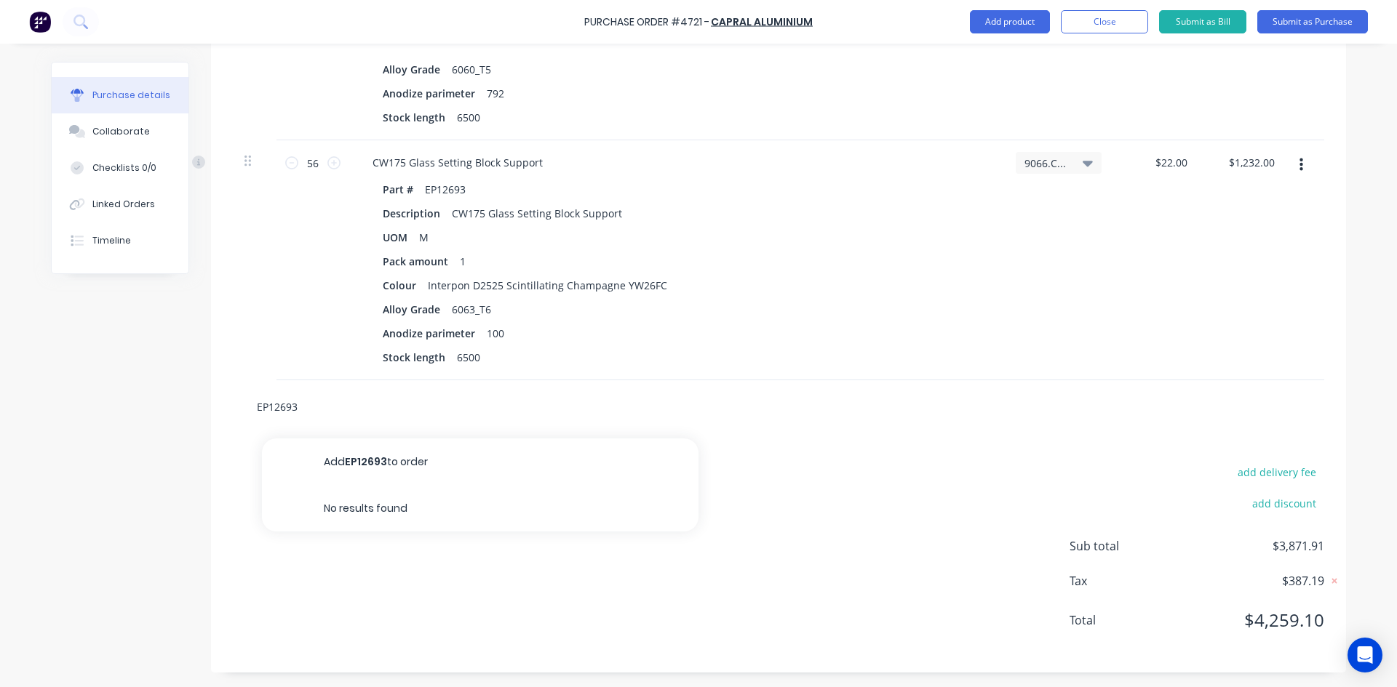
type textarea "x"
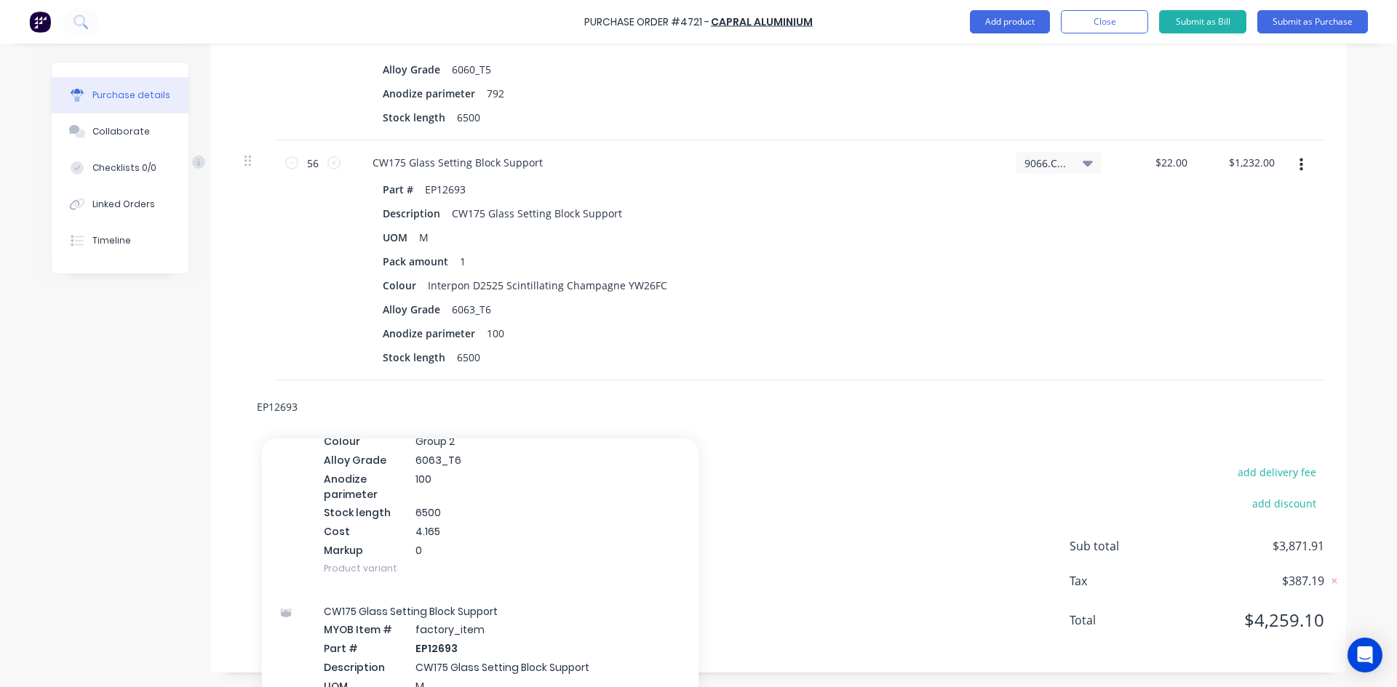
scroll to position [655, 0]
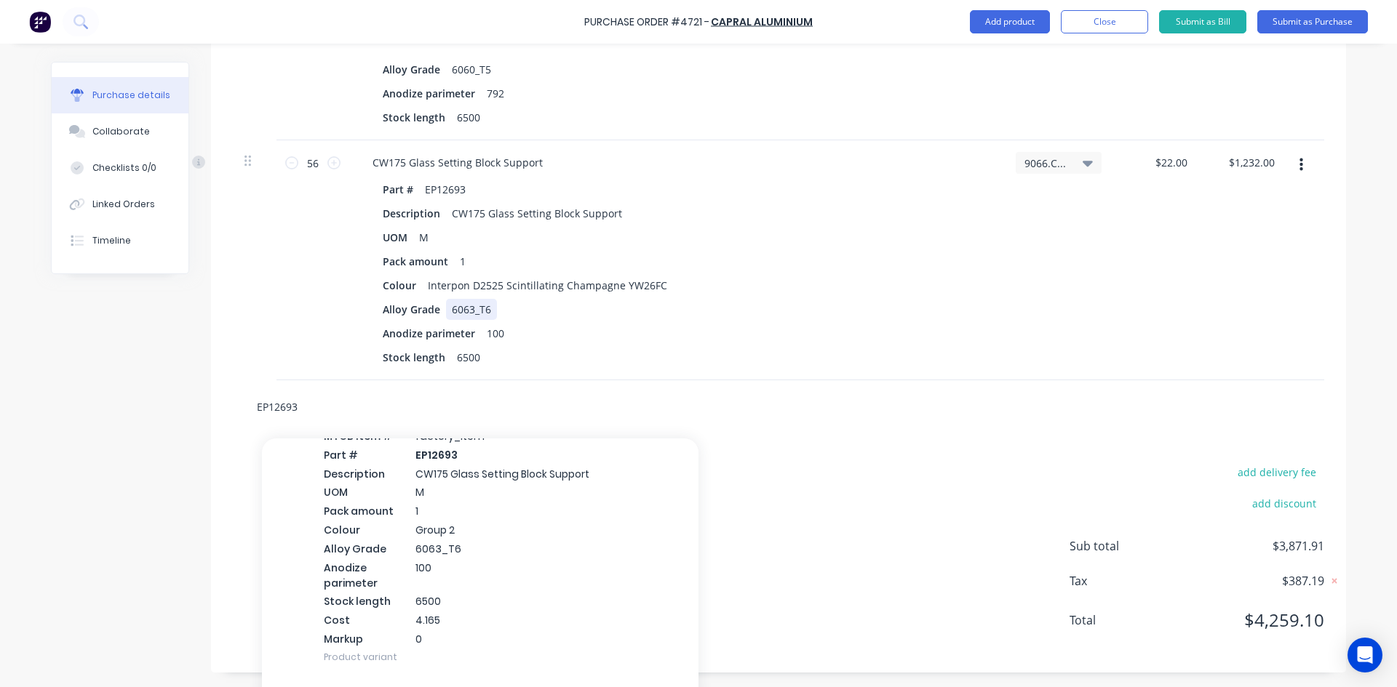
type input "EP12693"
type textarea "x"
click at [489, 312] on div "6063_T6" at bounding box center [471, 309] width 51 height 21
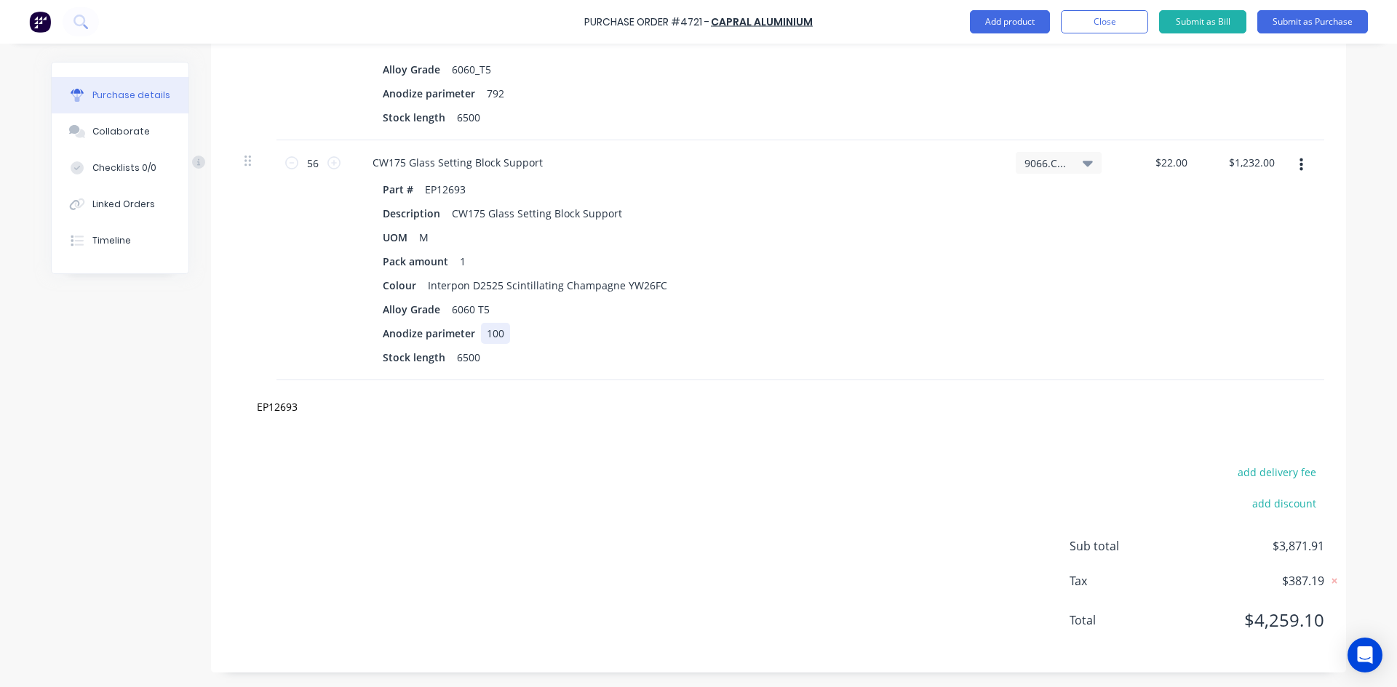
type textarea "x"
click at [497, 331] on div "100" at bounding box center [495, 333] width 29 height 21
type textarea "x"
click at [466, 260] on div "1" at bounding box center [465, 261] width 22 height 21
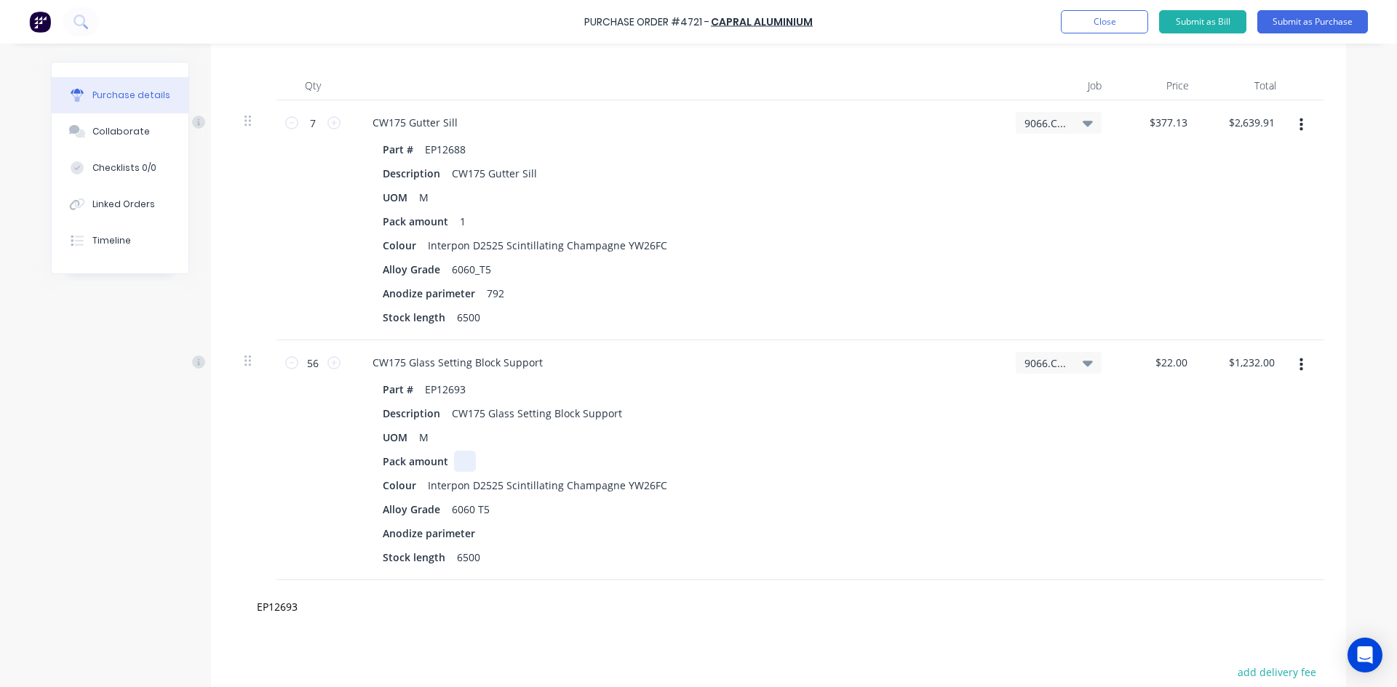
scroll to position [346, 0]
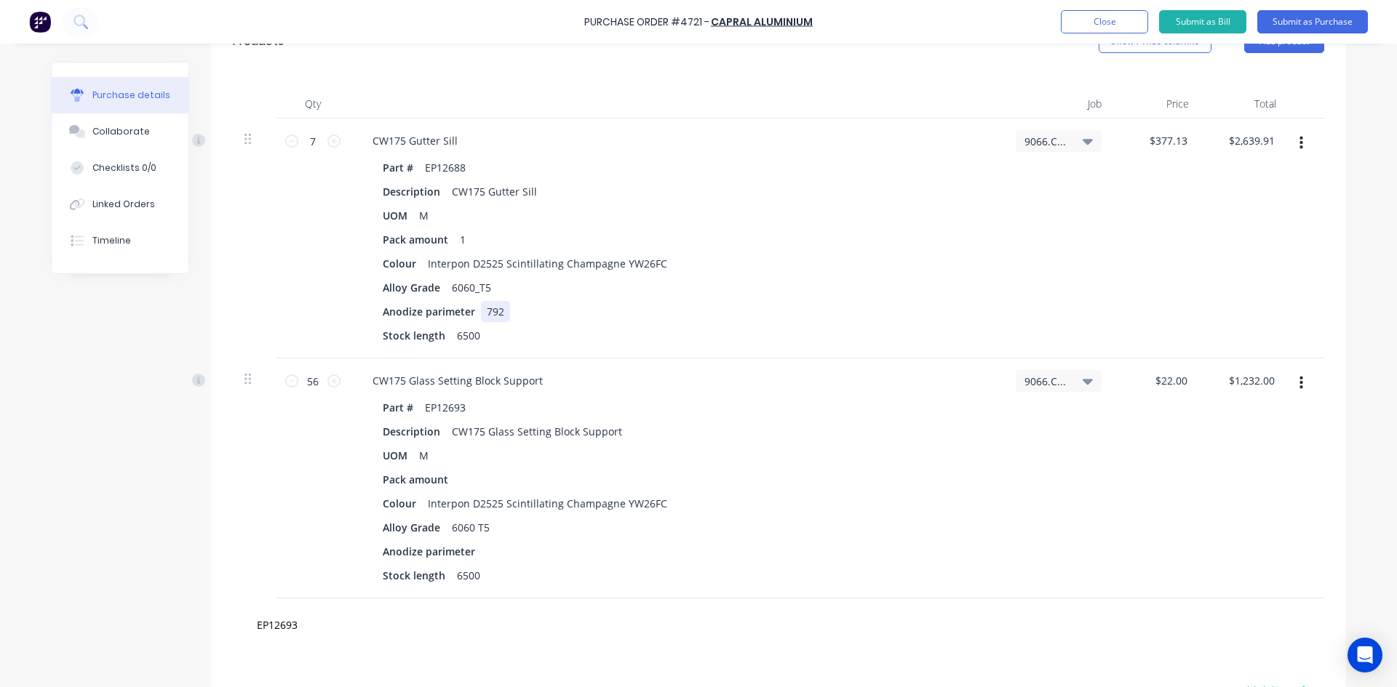
type textarea "x"
click at [502, 311] on div "792" at bounding box center [495, 311] width 29 height 21
type textarea "x"
click at [466, 238] on div "1" at bounding box center [465, 239] width 22 height 21
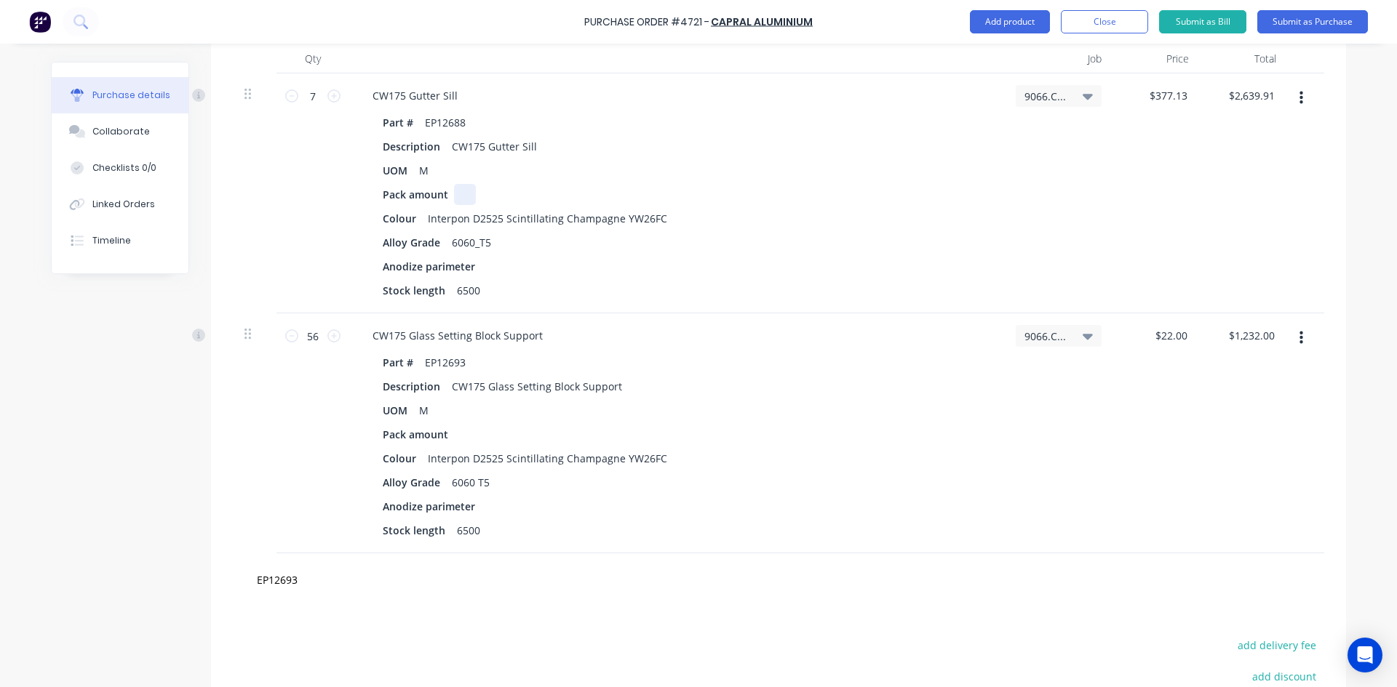
scroll to position [419, 0]
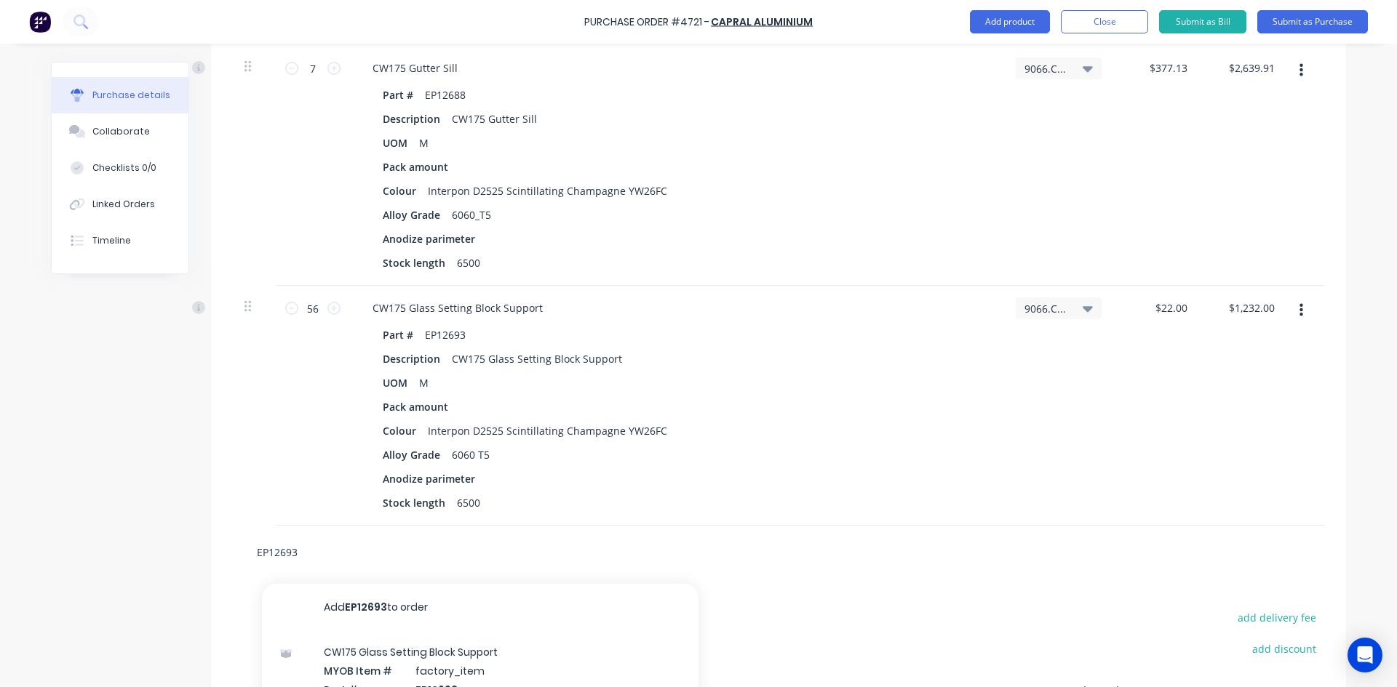
click at [296, 554] on input "EP12693" at bounding box center [401, 552] width 291 height 29
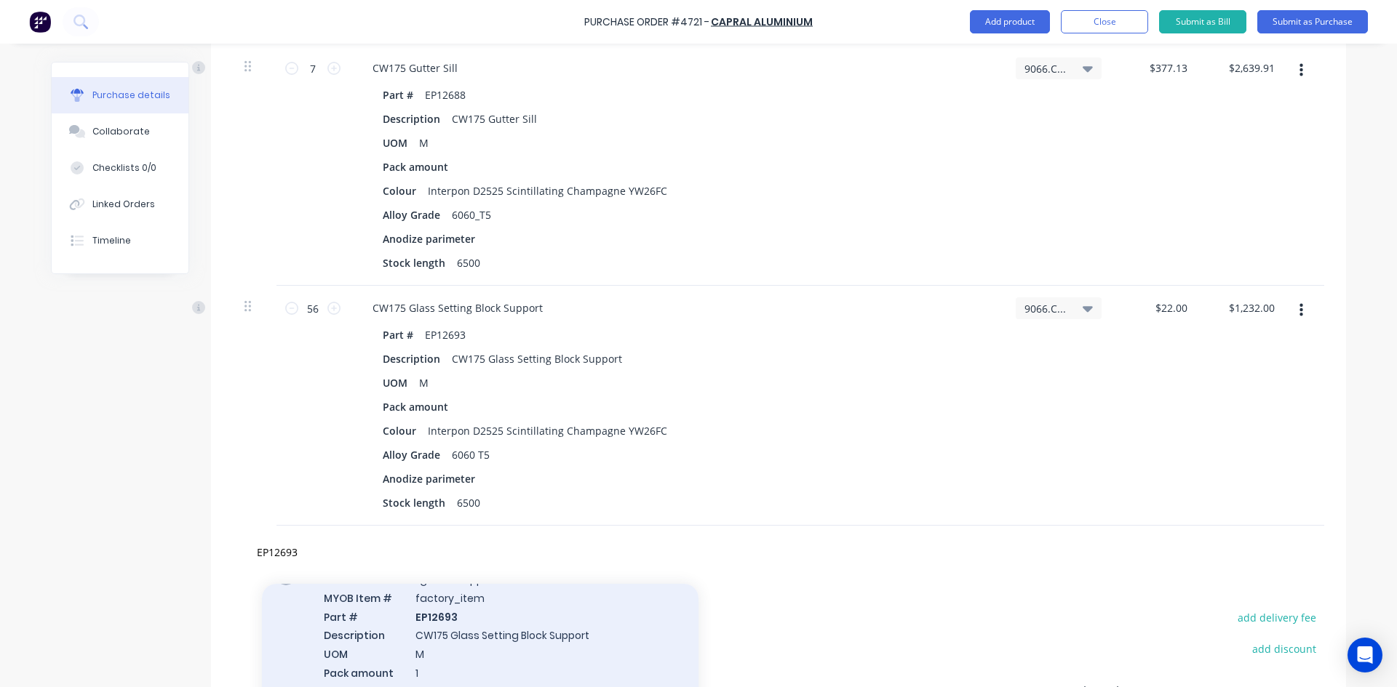
click at [599, 639] on div "CW175 Glass Setting Block Support MYOB Item # factory_item Part # EP12693 Descr…" at bounding box center [480, 699] width 436 height 283
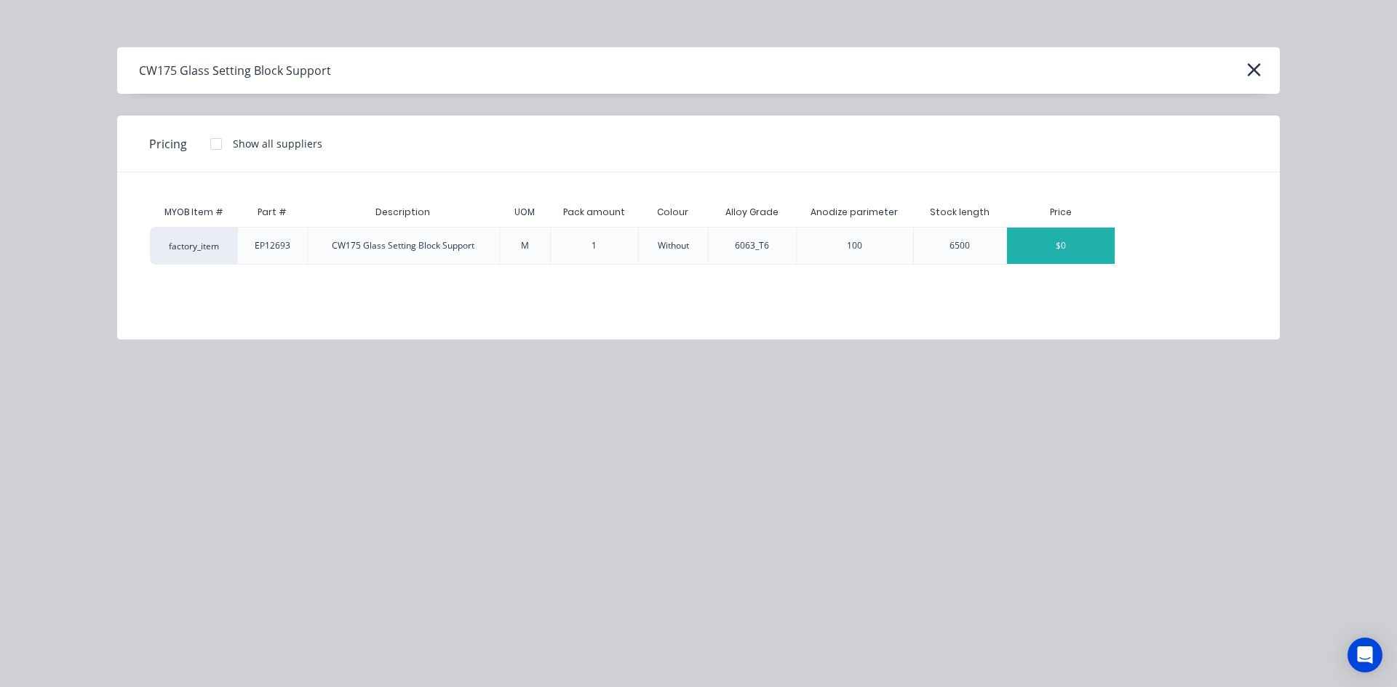
click at [1044, 251] on div "$0" at bounding box center [1061, 246] width 108 height 36
type textarea "x"
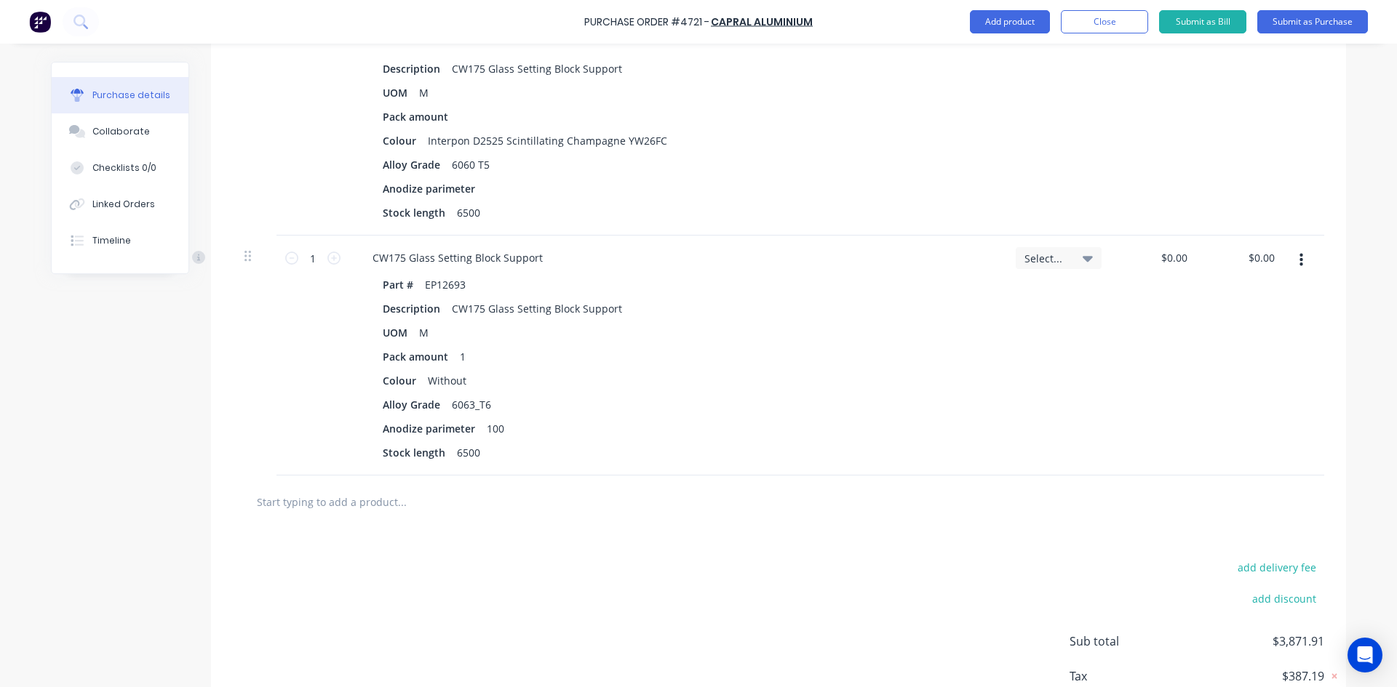
scroll to position [710, 0]
type textarea "x"
click at [459, 355] on div "1" at bounding box center [465, 355] width 22 height 21
type textarea "x"
click at [463, 381] on div "Without" at bounding box center [447, 379] width 50 height 21
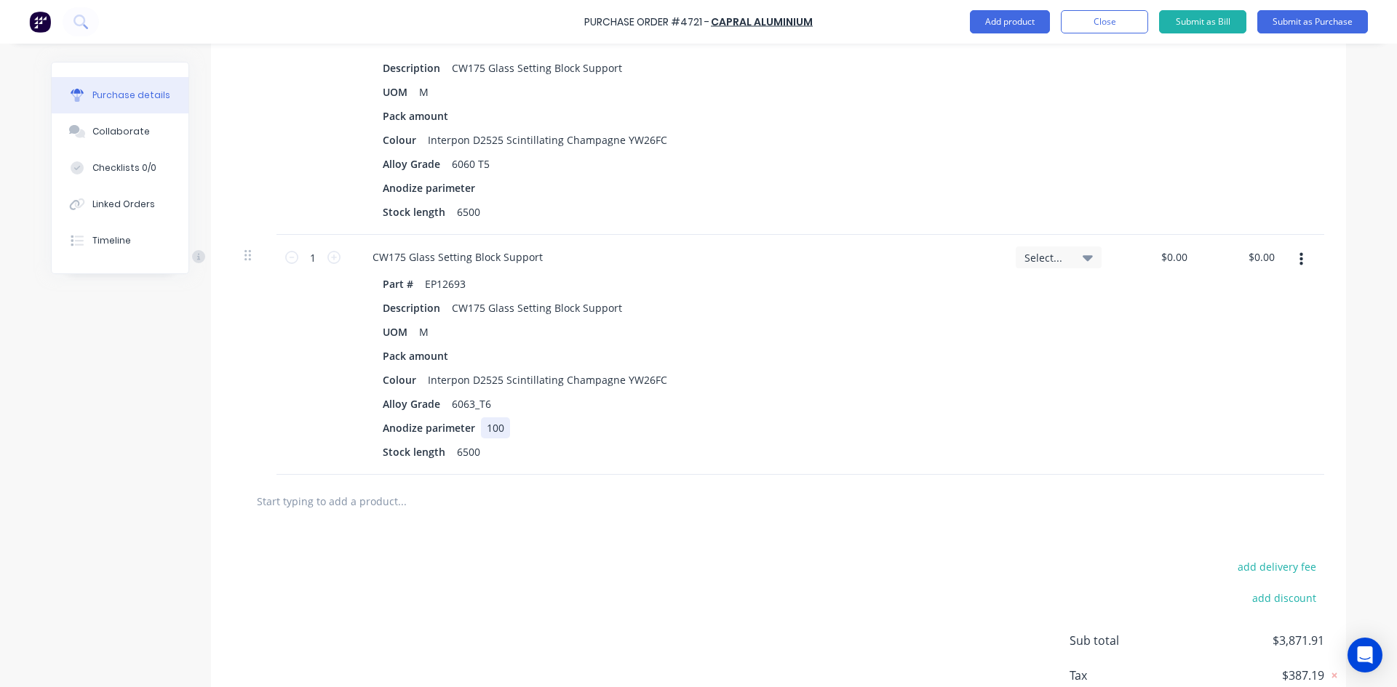
type textarea "x"
click at [501, 423] on div "100" at bounding box center [495, 427] width 29 height 21
type textarea "x"
click at [483, 403] on div "6063_T6" at bounding box center [471, 403] width 51 height 21
click at [1298, 263] on button "button" at bounding box center [1301, 260] width 34 height 26
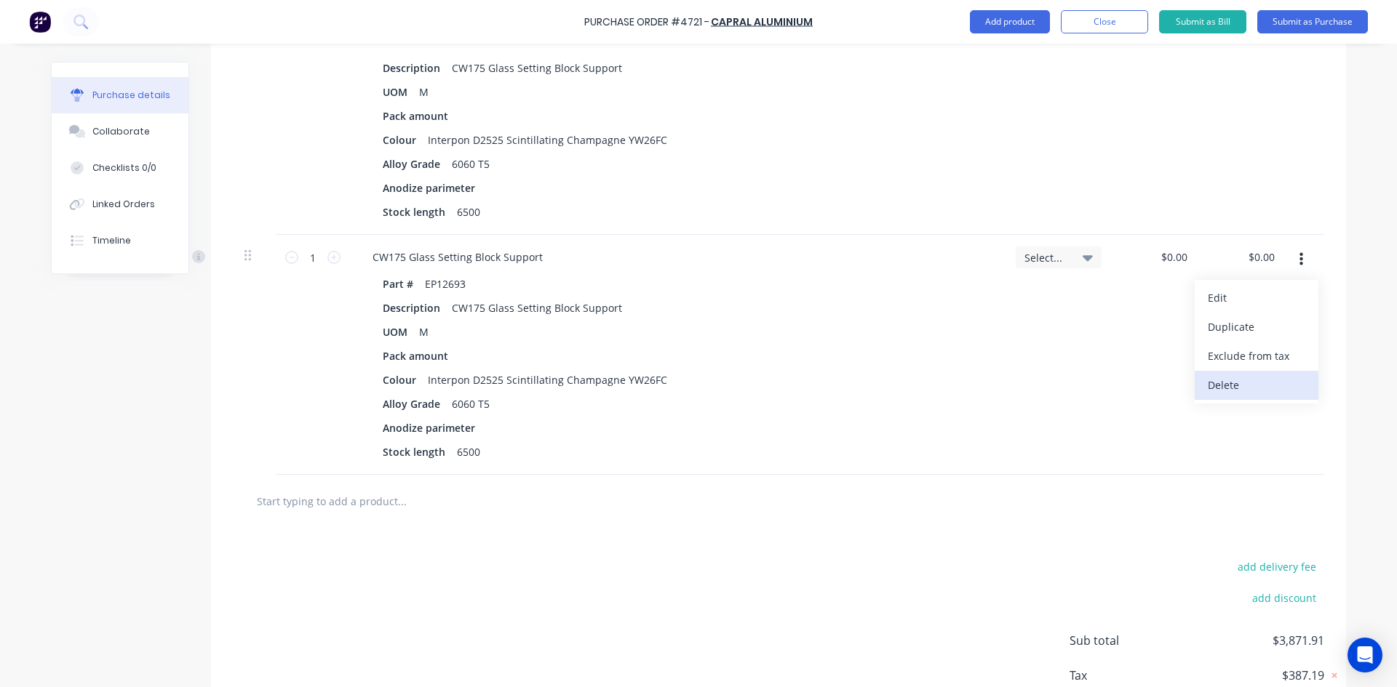
click at [1244, 385] on button "Delete" at bounding box center [1256, 385] width 124 height 29
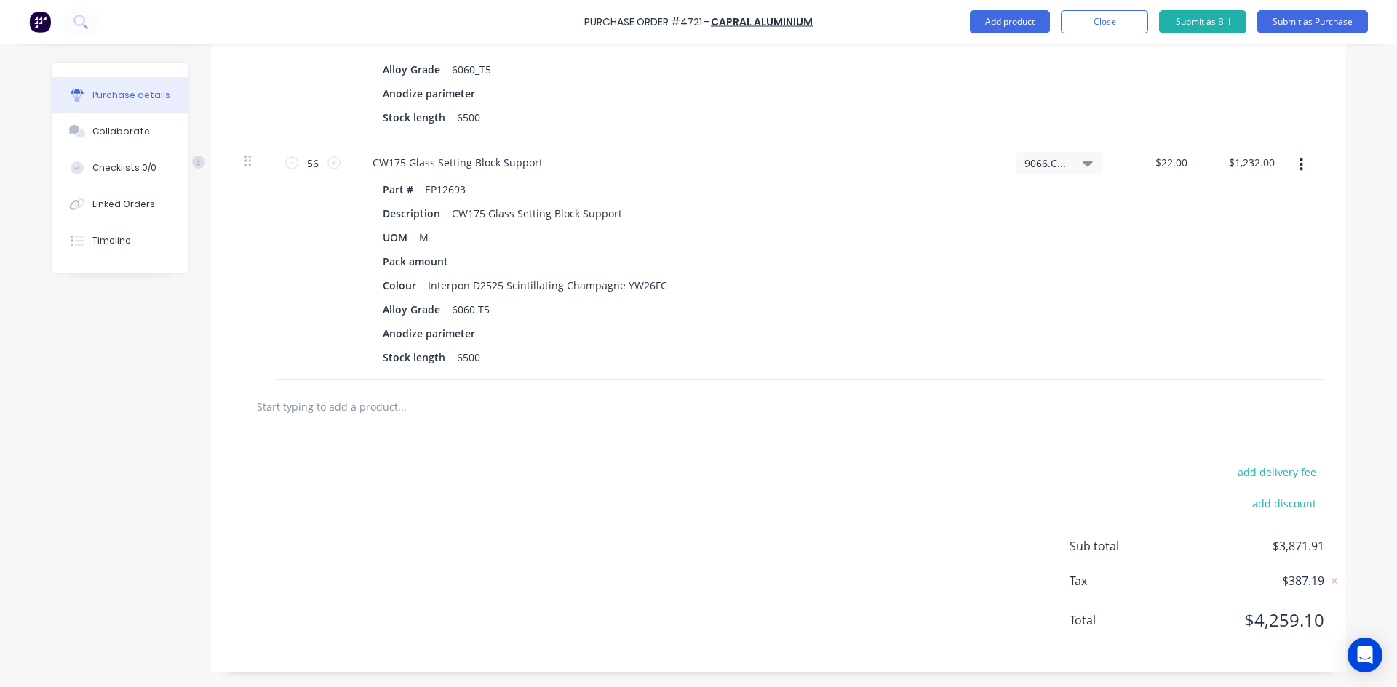
click at [363, 407] on input "text" at bounding box center [401, 406] width 291 height 29
type textarea "x"
type input "E"
type textarea "x"
type input "EP"
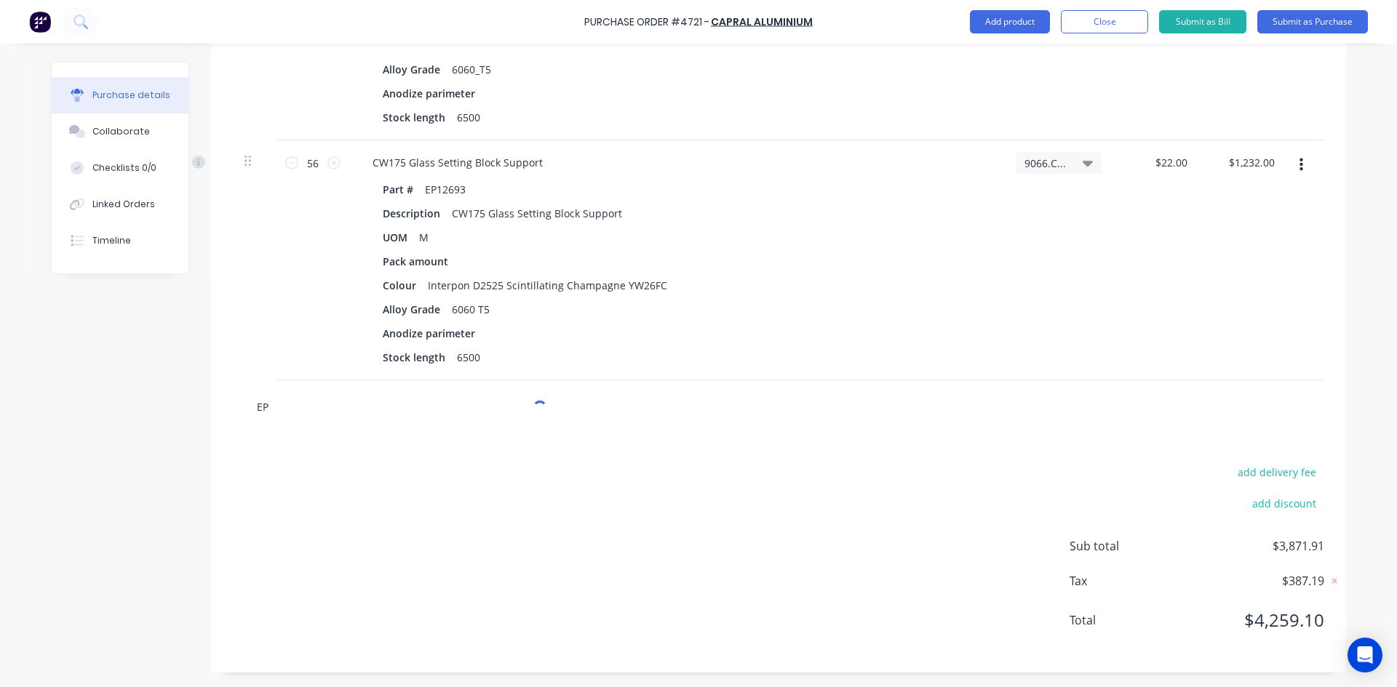
type textarea "x"
type input "EP1"
type textarea "x"
type input "EP12"
type textarea "x"
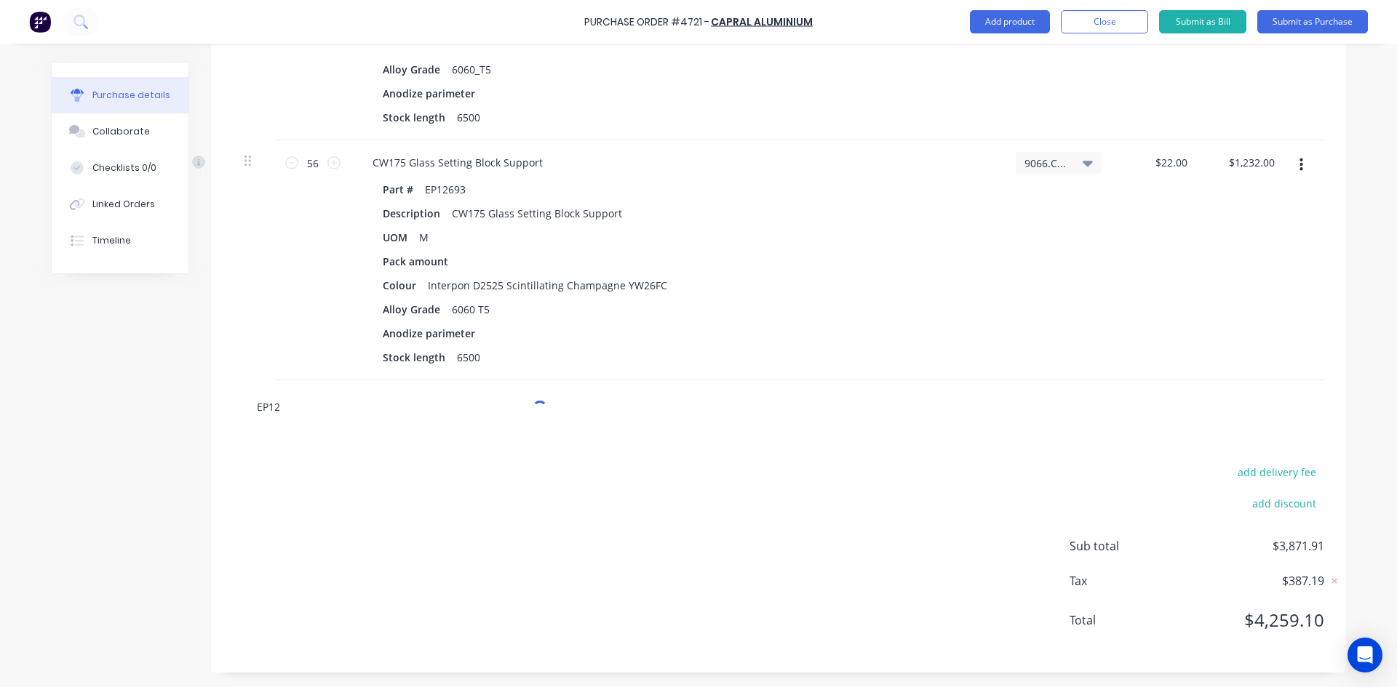
type input "EP127"
type textarea "x"
type input "EP1270"
type textarea "x"
type input "EP12702"
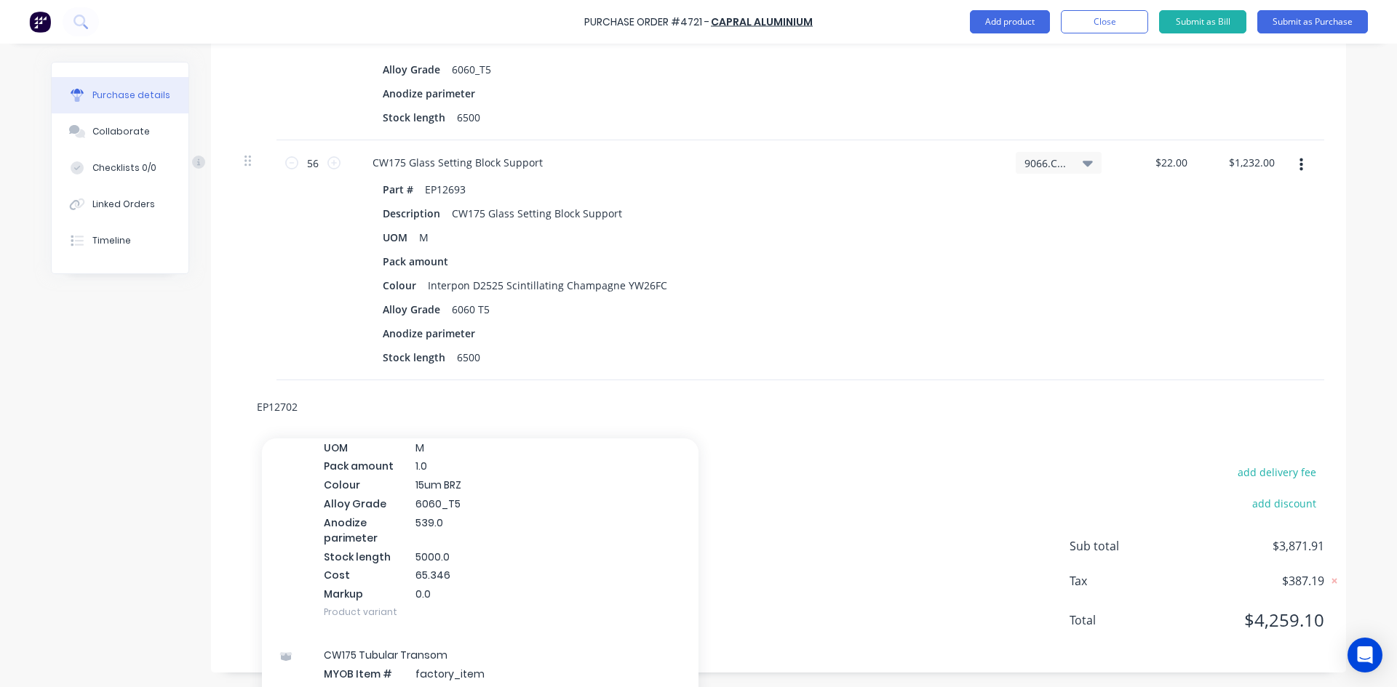
scroll to position [2400, 0]
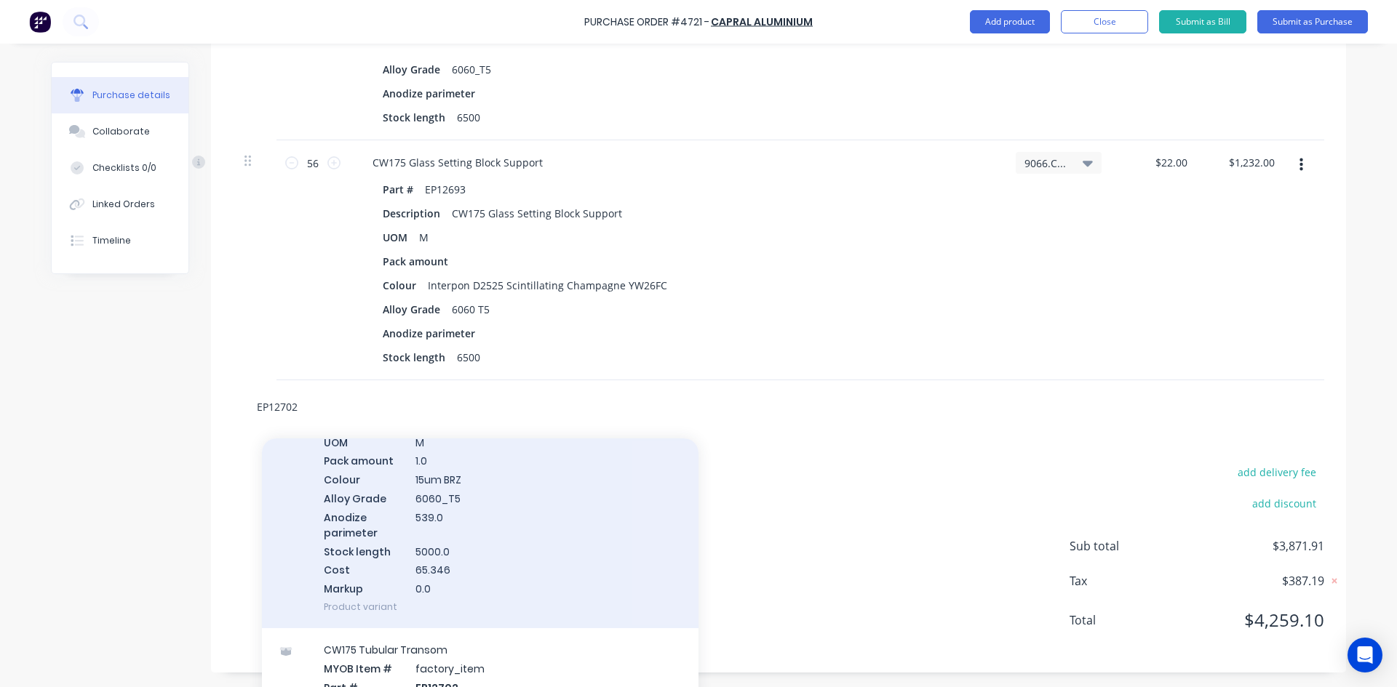
type textarea "x"
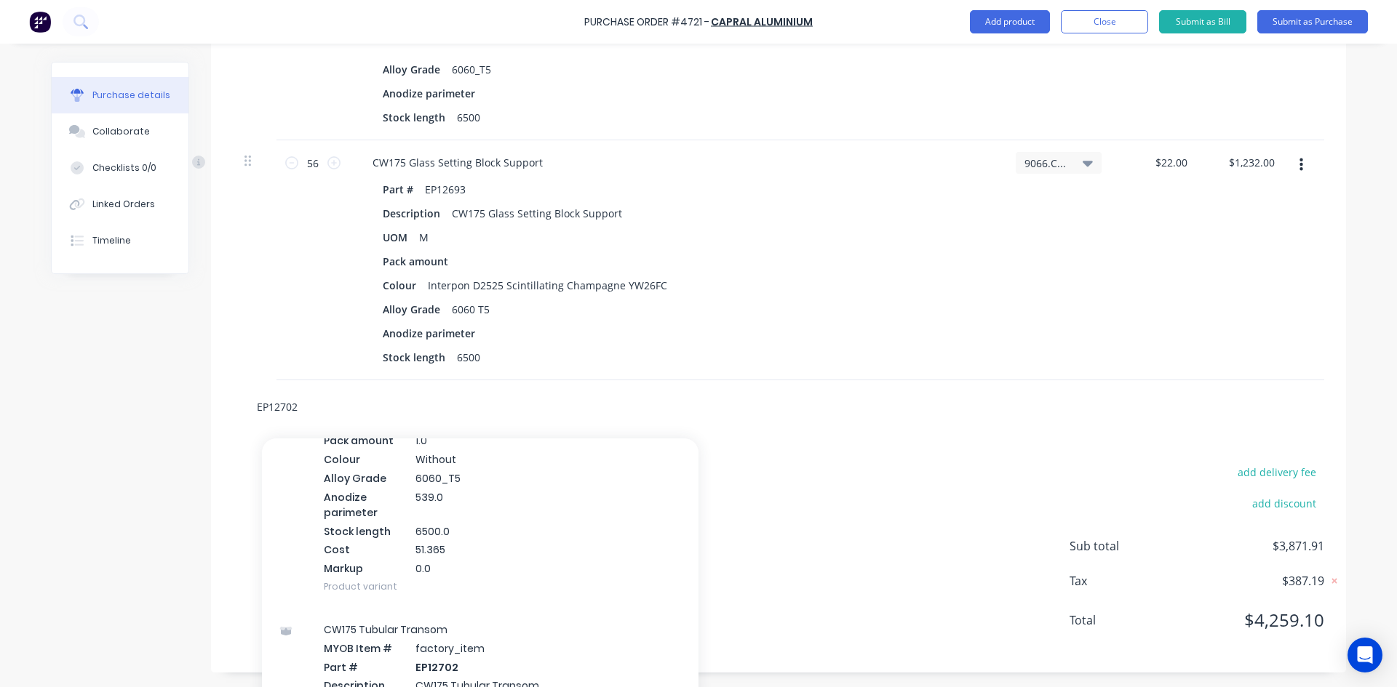
scroll to position [4364, 0]
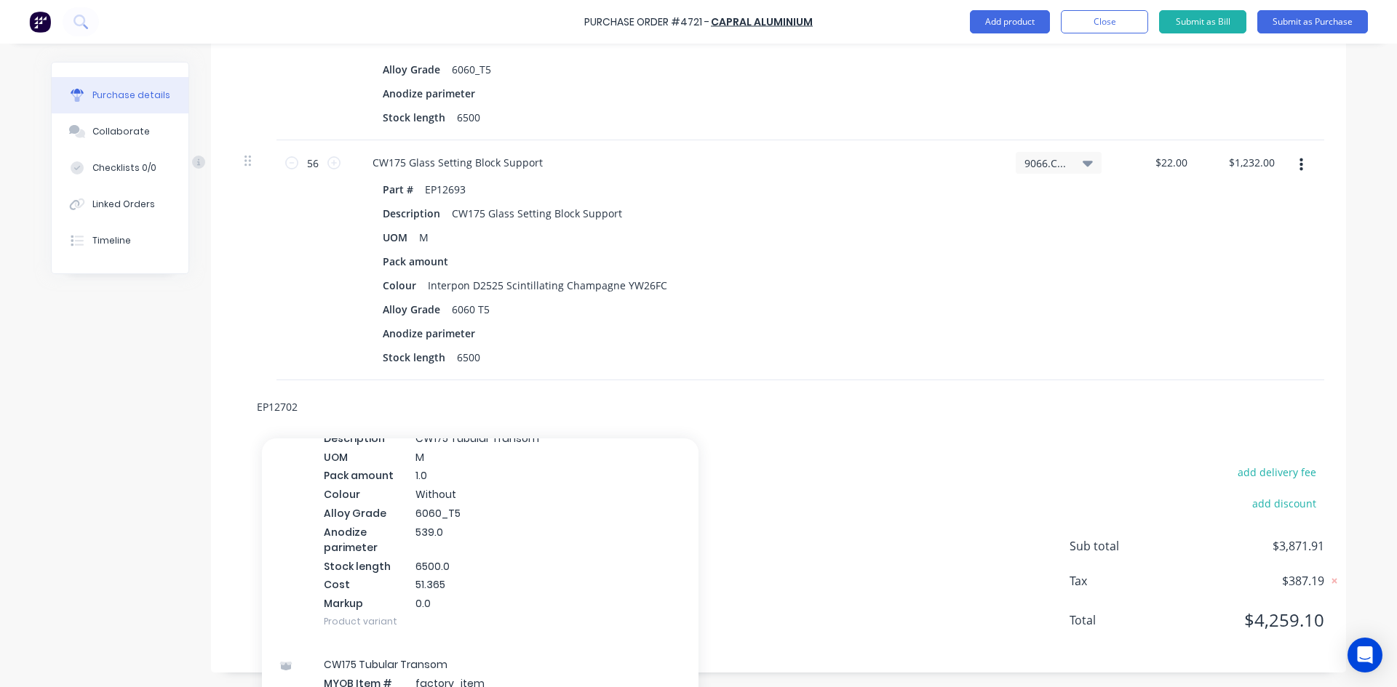
type input "EP12702"
click at [540, 532] on div "CW175 Tubular Transom MYOB Item # factory_item Part # EP12702 Description CW175…" at bounding box center [480, 501] width 436 height 283
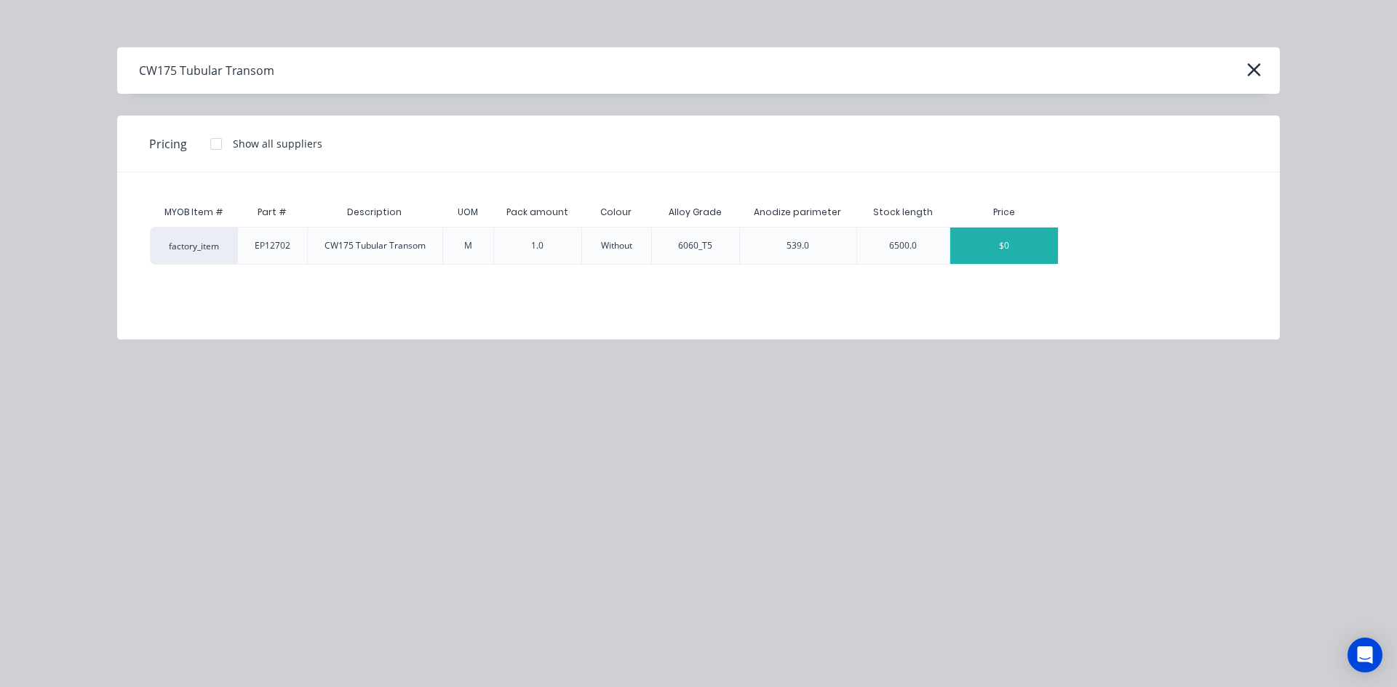
click at [1020, 259] on div "$0" at bounding box center [1004, 246] width 108 height 36
type textarea "x"
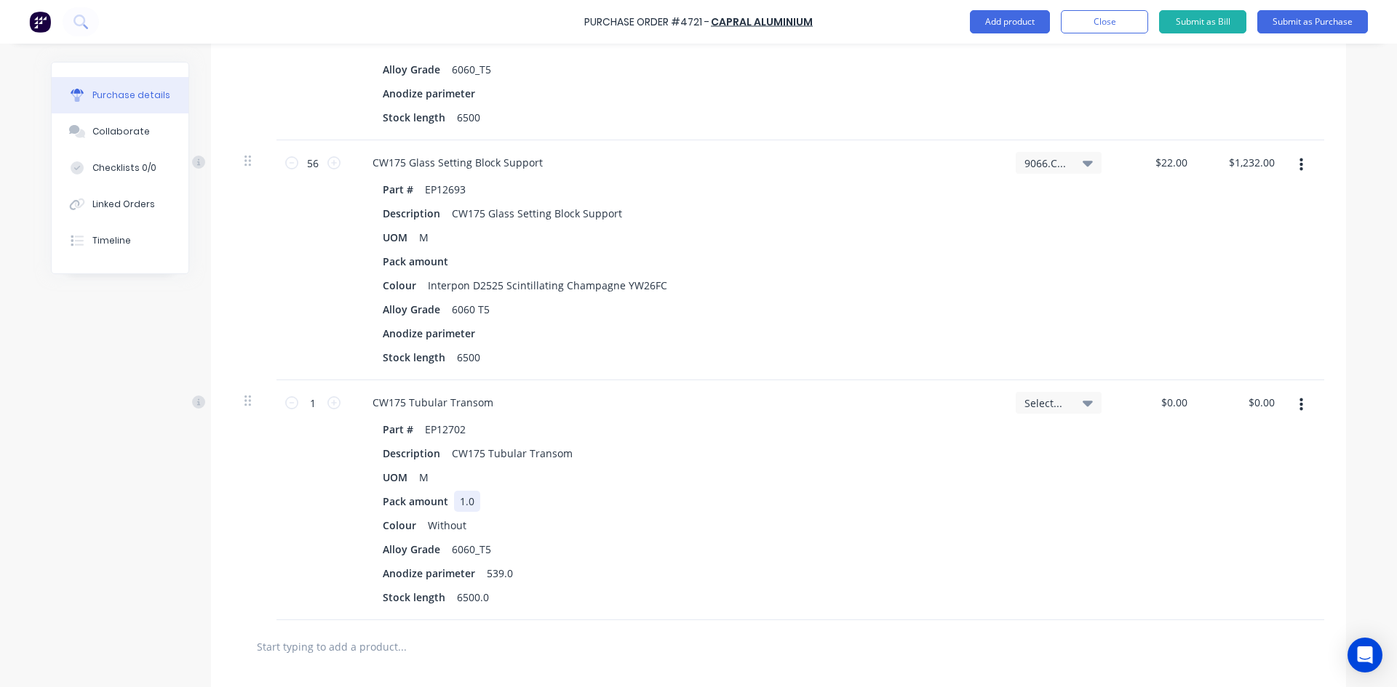
type textarea "x"
click at [470, 504] on div "1.0" at bounding box center [467, 501] width 26 height 21
click at [327, 404] on icon at bounding box center [333, 402] width 13 height 13
type textarea "x"
type input "2"
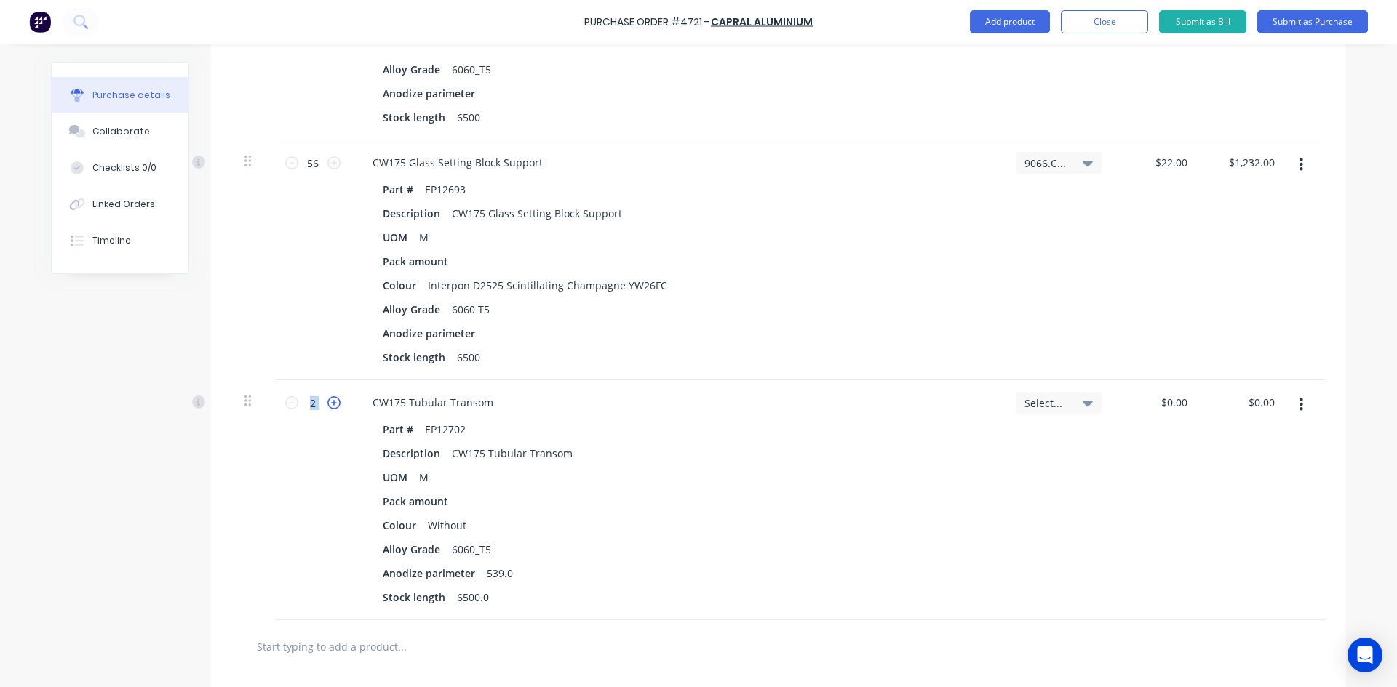
click at [327, 404] on icon at bounding box center [333, 402] width 13 height 13
type textarea "x"
type input "3"
click at [327, 404] on icon at bounding box center [333, 402] width 13 height 13
type textarea "x"
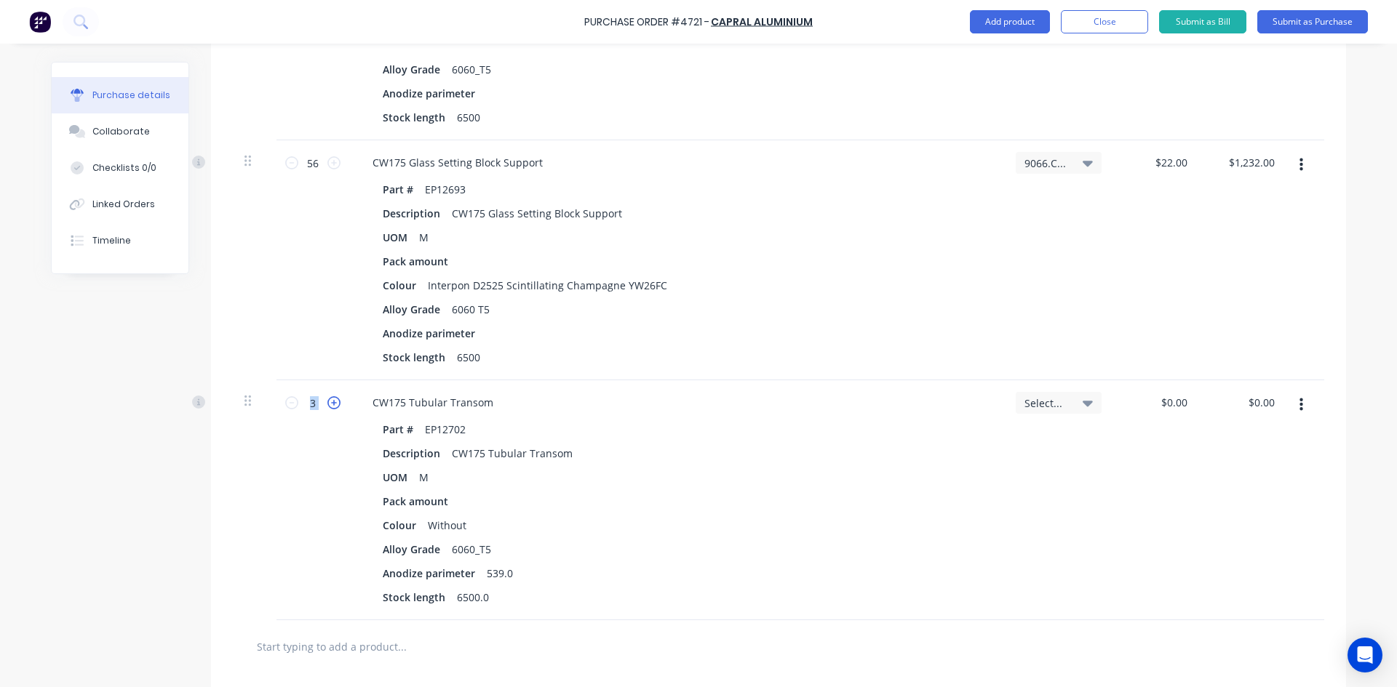
type input "4"
click at [327, 404] on icon at bounding box center [333, 402] width 13 height 13
type textarea "x"
type input "5"
click at [327, 404] on icon at bounding box center [333, 402] width 13 height 13
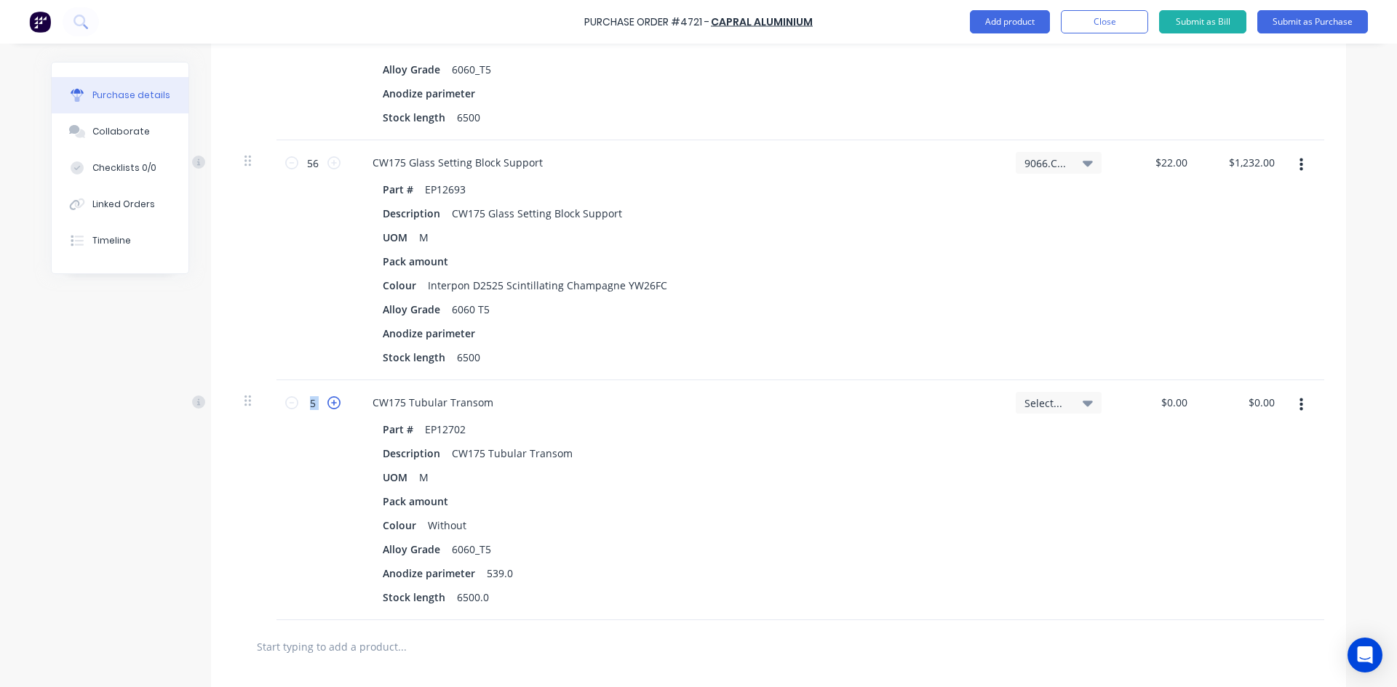
type textarea "x"
type input "6"
click at [327, 404] on icon at bounding box center [333, 402] width 13 height 13
type textarea "x"
type input "7"
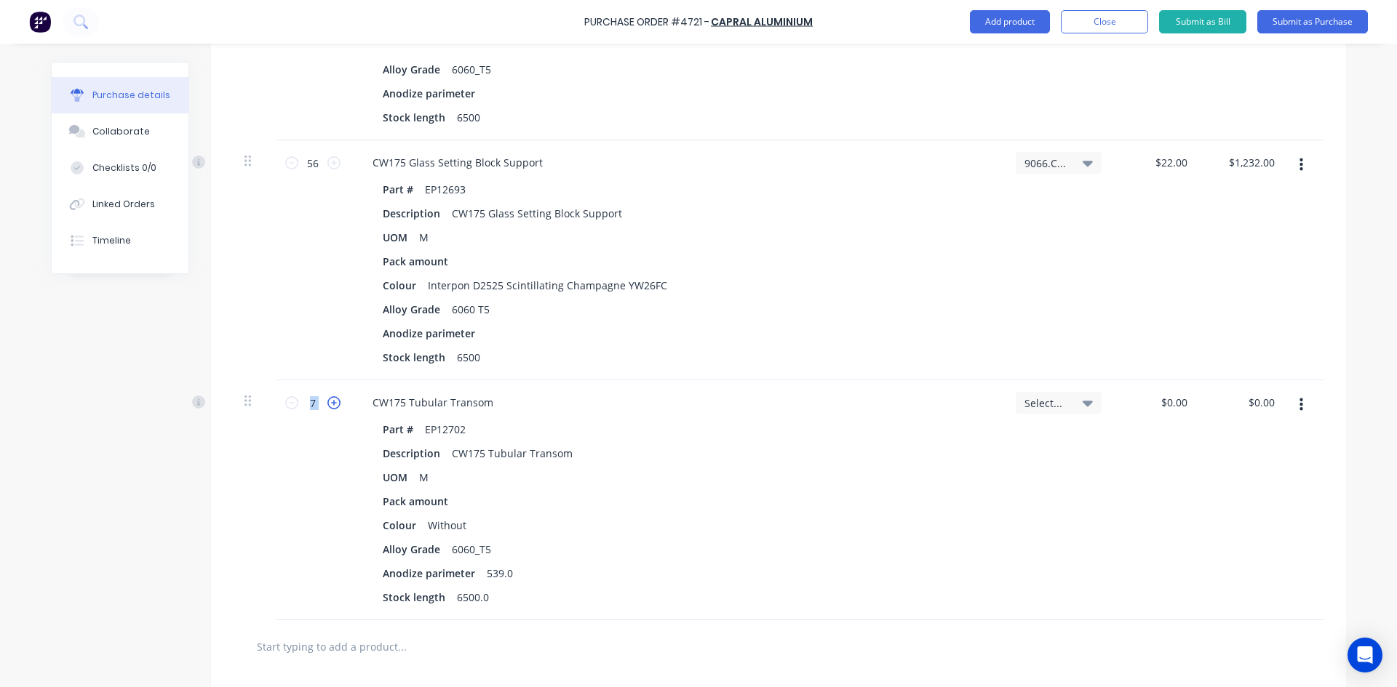
click at [327, 404] on icon at bounding box center [333, 402] width 13 height 13
type textarea "x"
type input "8"
click at [327, 404] on icon at bounding box center [333, 402] width 13 height 13
type textarea "x"
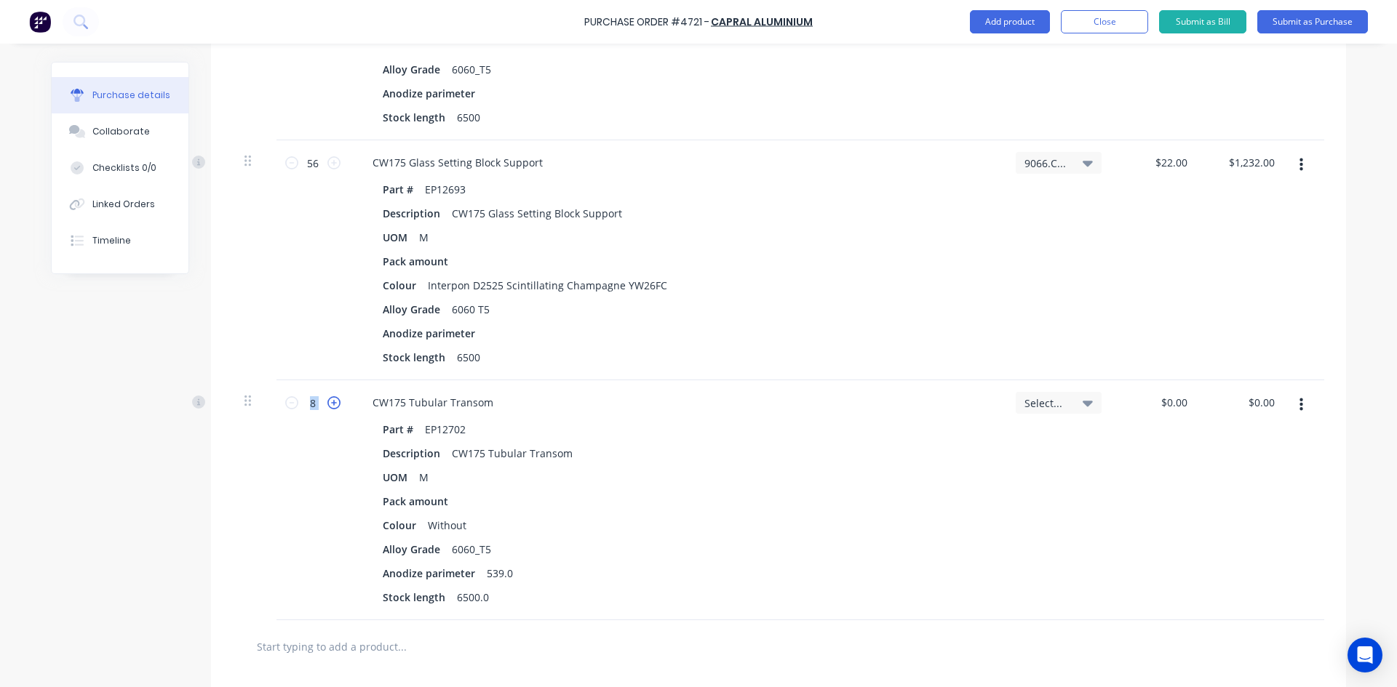
type input "9"
click at [327, 404] on icon at bounding box center [333, 402] width 13 height 13
type textarea "x"
type input "10"
click at [327, 404] on icon at bounding box center [333, 402] width 13 height 13
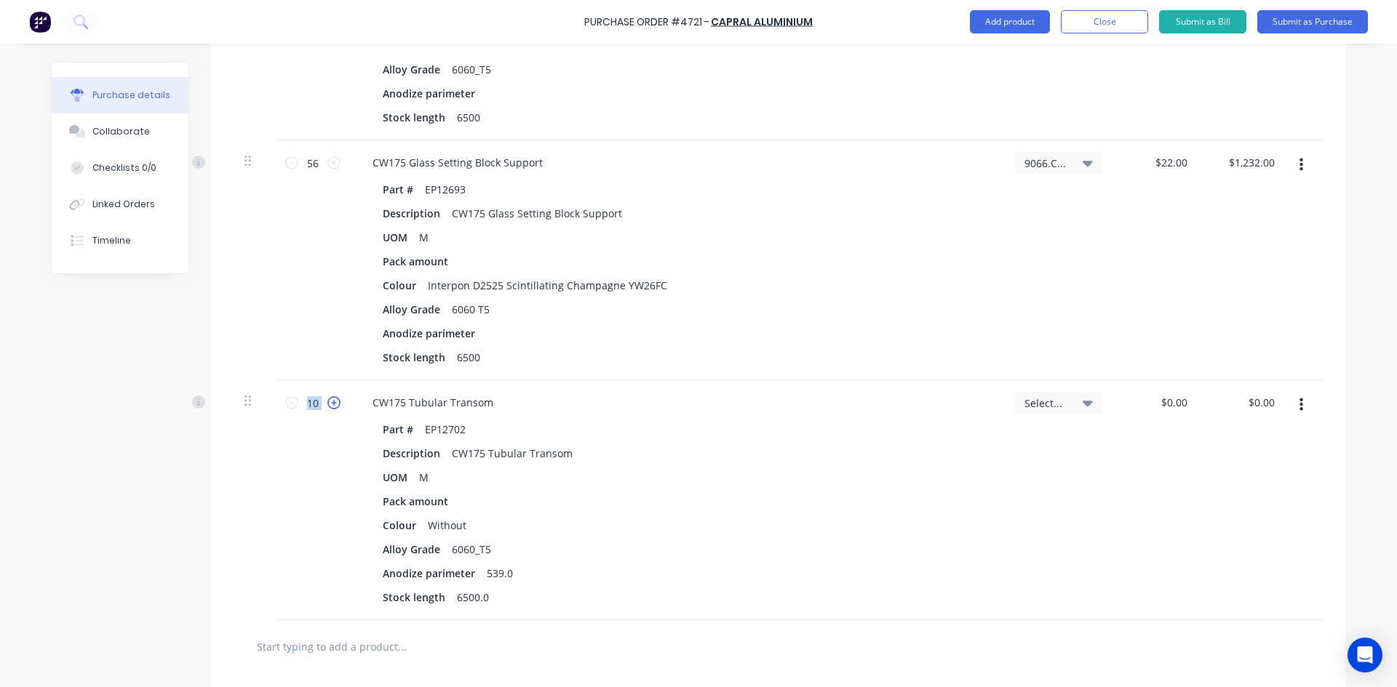
type textarea "x"
type input "11"
type textarea "x"
click at [463, 528] on div "Without" at bounding box center [447, 525] width 50 height 21
type textarea "x"
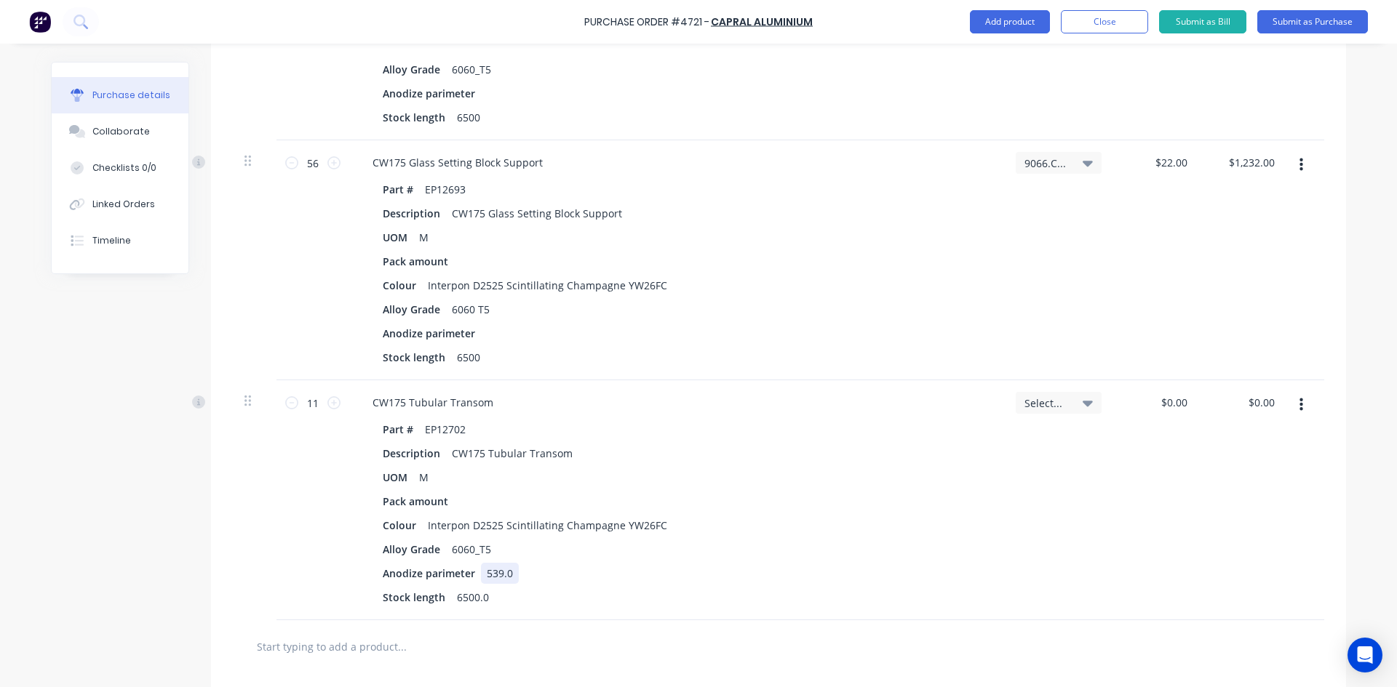
click at [508, 580] on div "539.0" at bounding box center [500, 573] width 38 height 21
click at [1086, 398] on icon at bounding box center [1087, 403] width 10 height 16
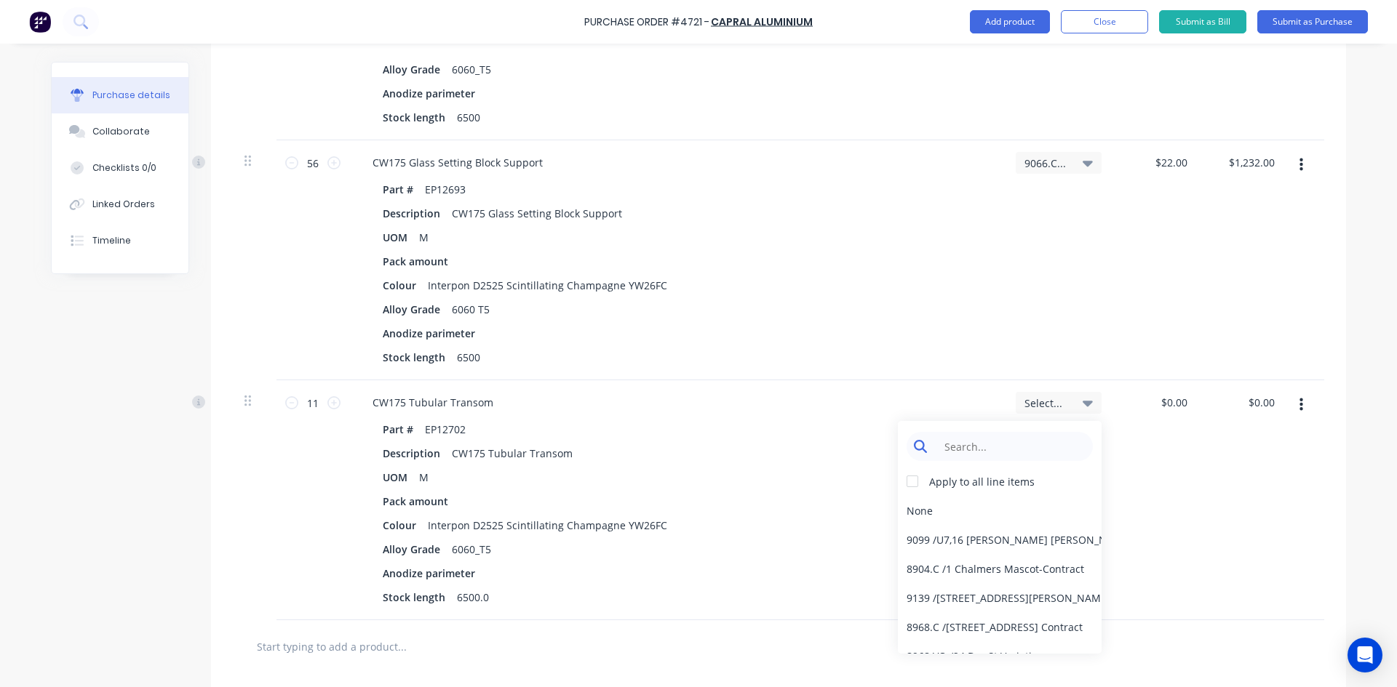
type textarea "x"
click at [1034, 458] on input at bounding box center [1010, 446] width 149 height 29
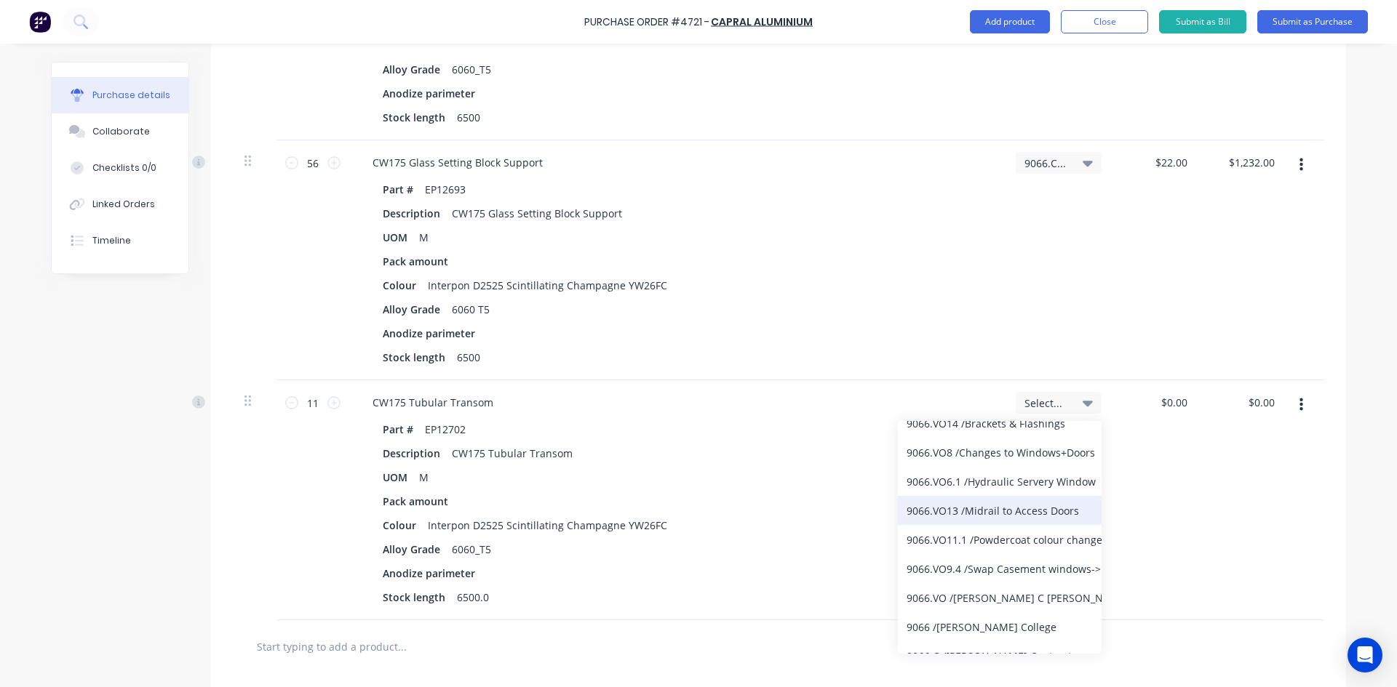
scroll to position [133, 0]
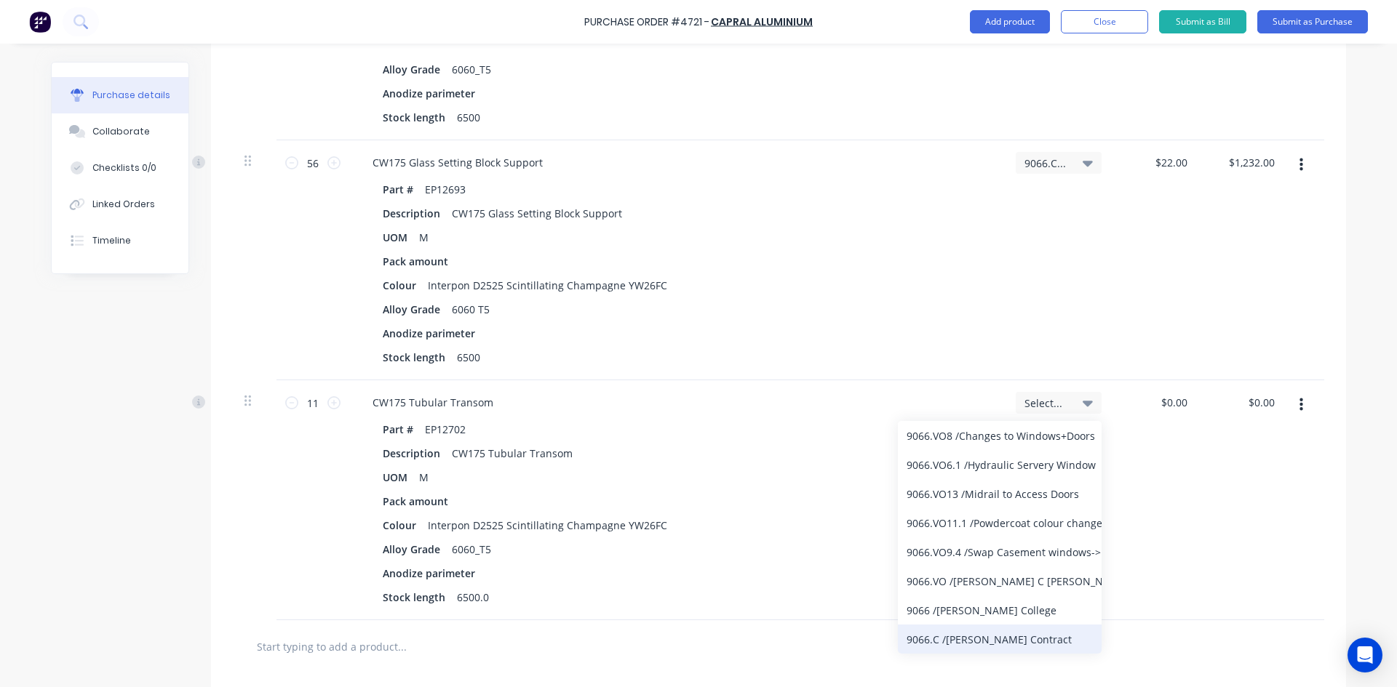
type input "9066"
click at [964, 640] on div "9066.C / [PERSON_NAME] Contract" at bounding box center [1000, 639] width 204 height 29
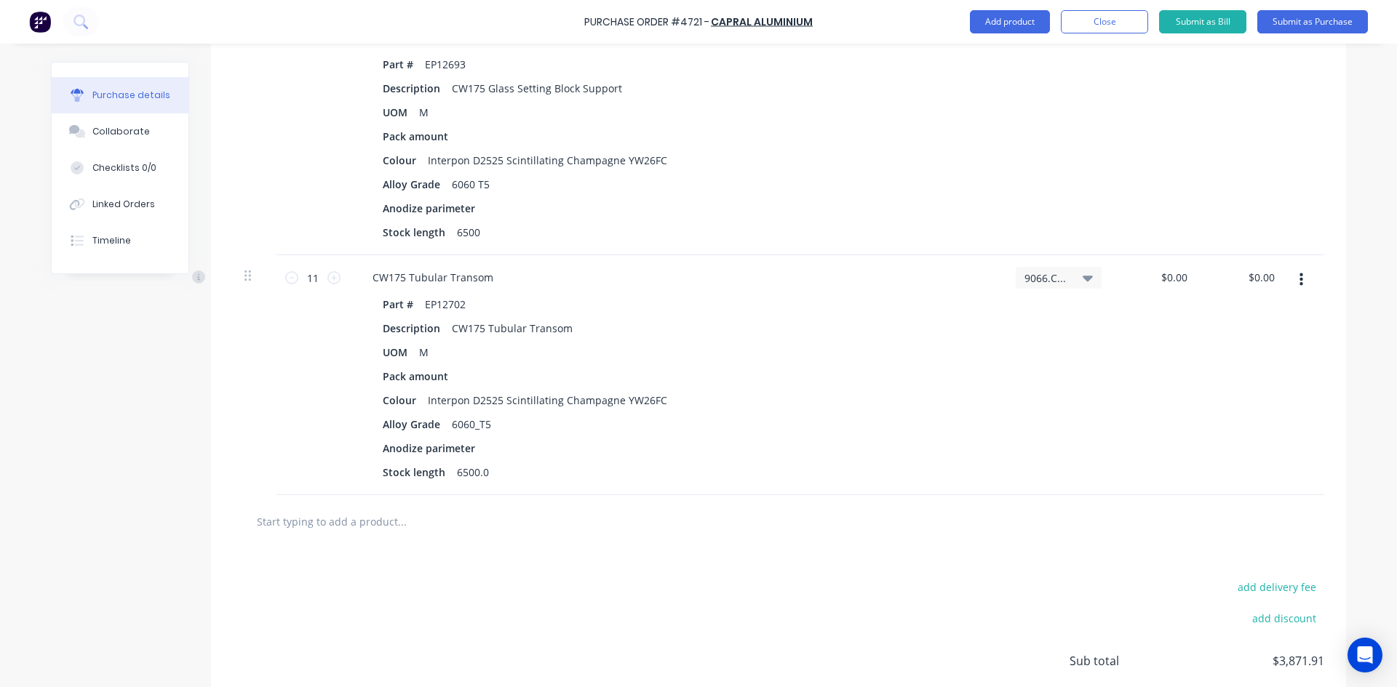
scroll to position [710, 0]
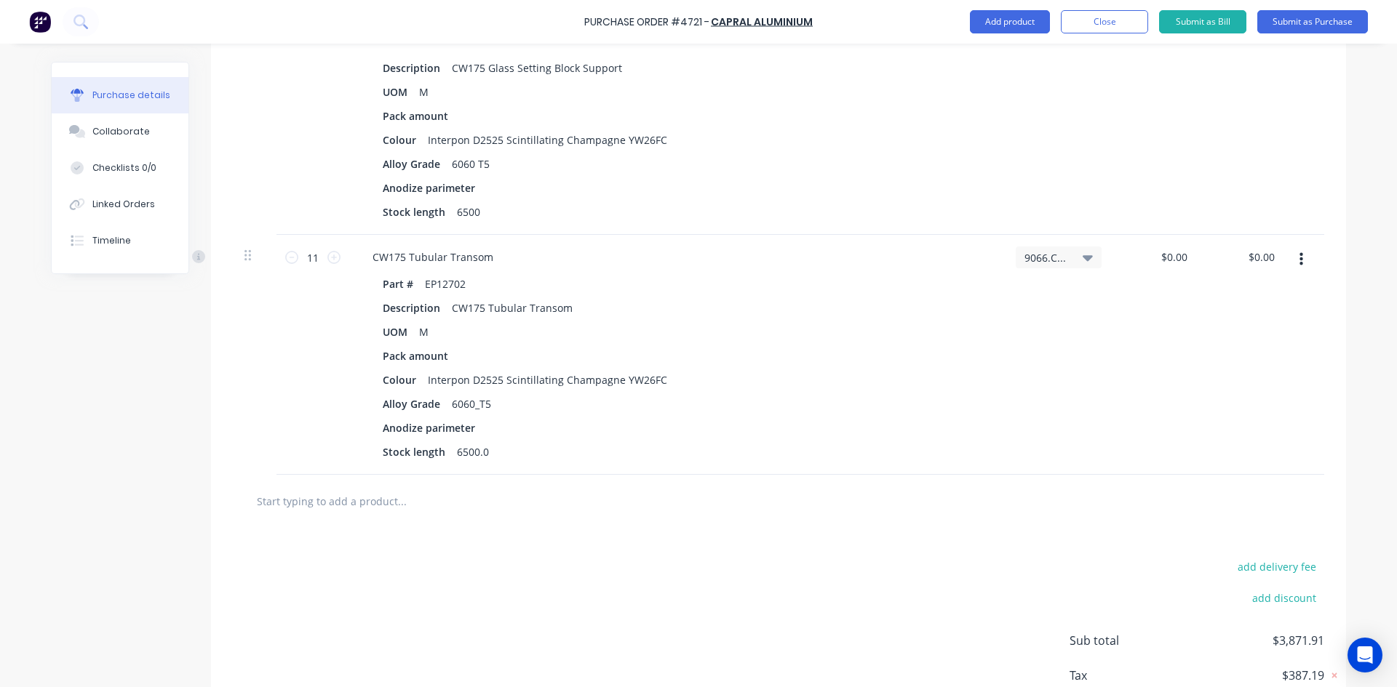
click at [339, 500] on input "text" at bounding box center [401, 501] width 291 height 29
type textarea "x"
type input "E"
type textarea "x"
type input "EP"
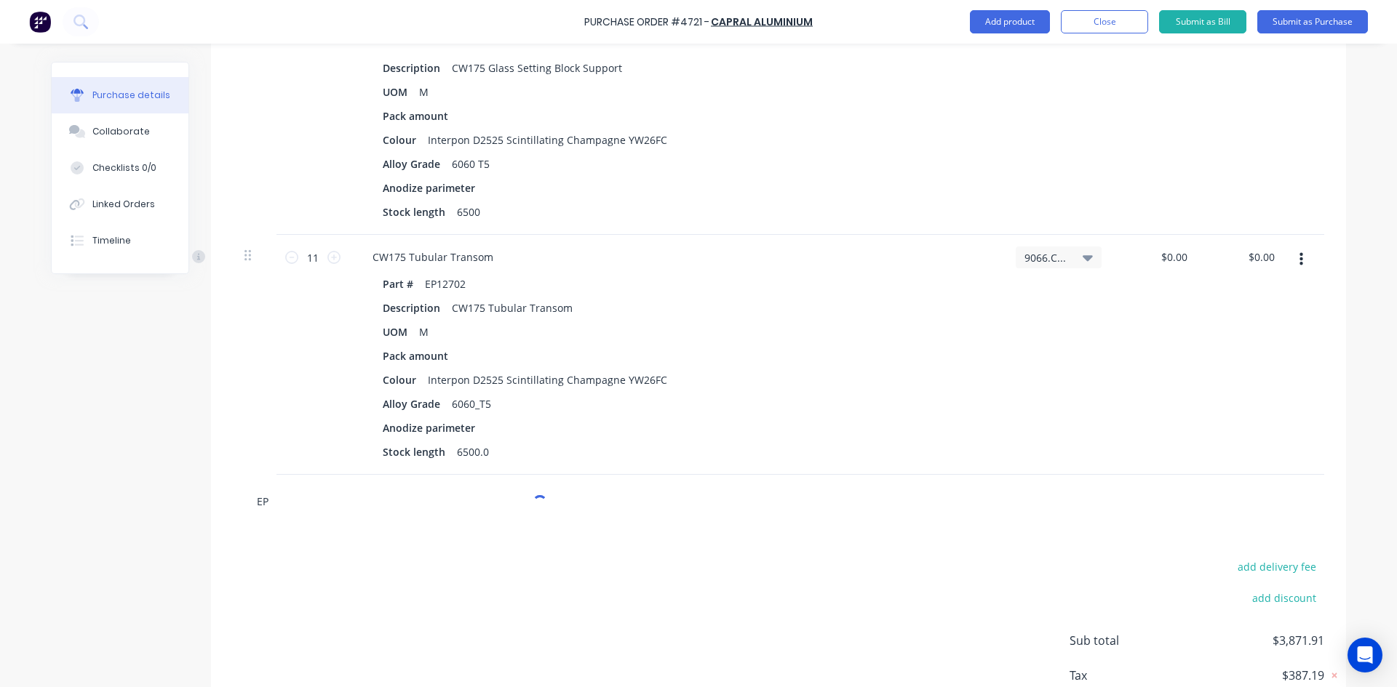
type textarea "x"
type input "EP1"
type textarea "x"
type input "EP12"
type textarea "x"
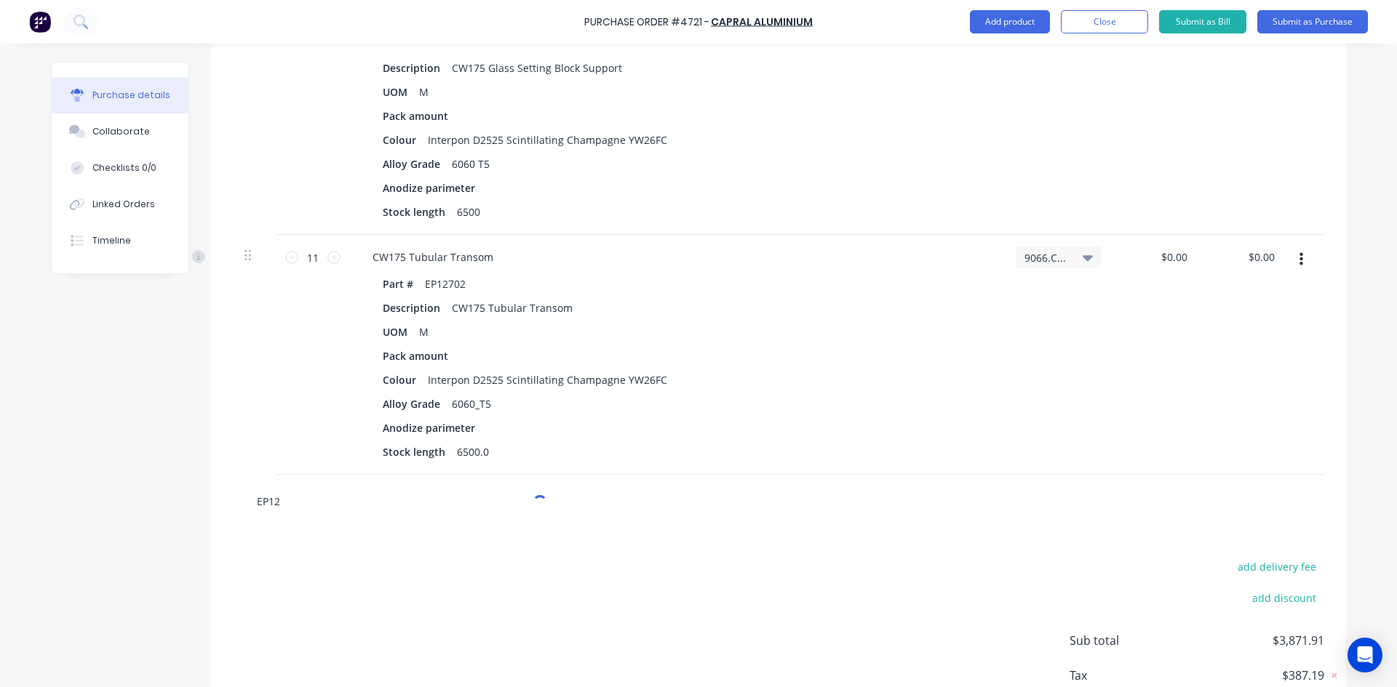
type input "EP127"
type textarea "x"
type input "EP1270"
type textarea "x"
type input "EP12706"
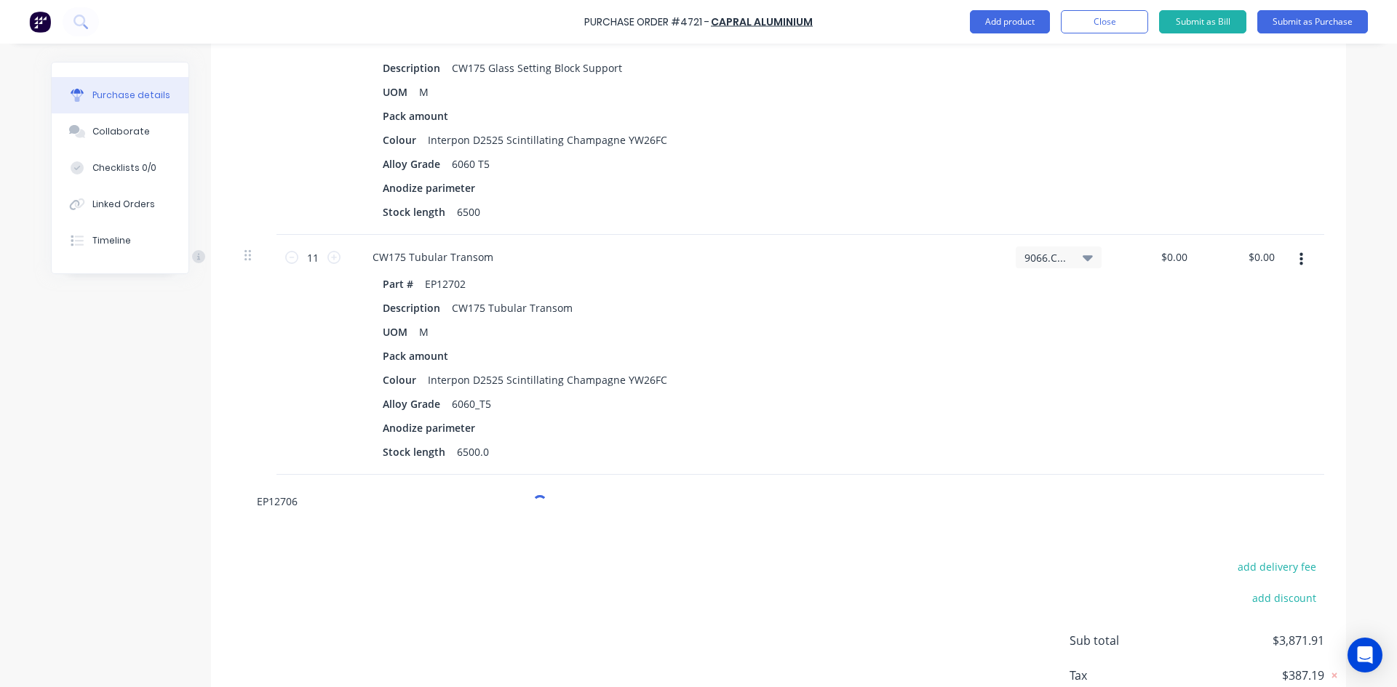
type textarea "x"
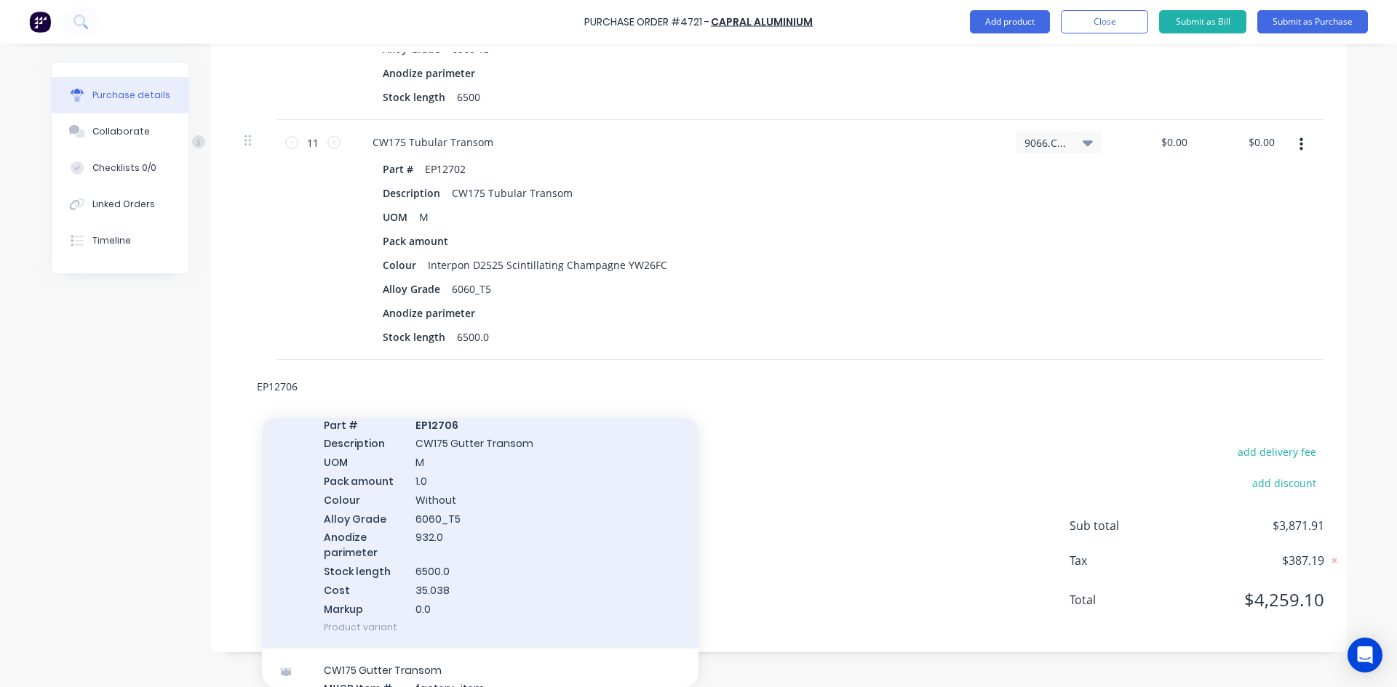
scroll to position [73, 0]
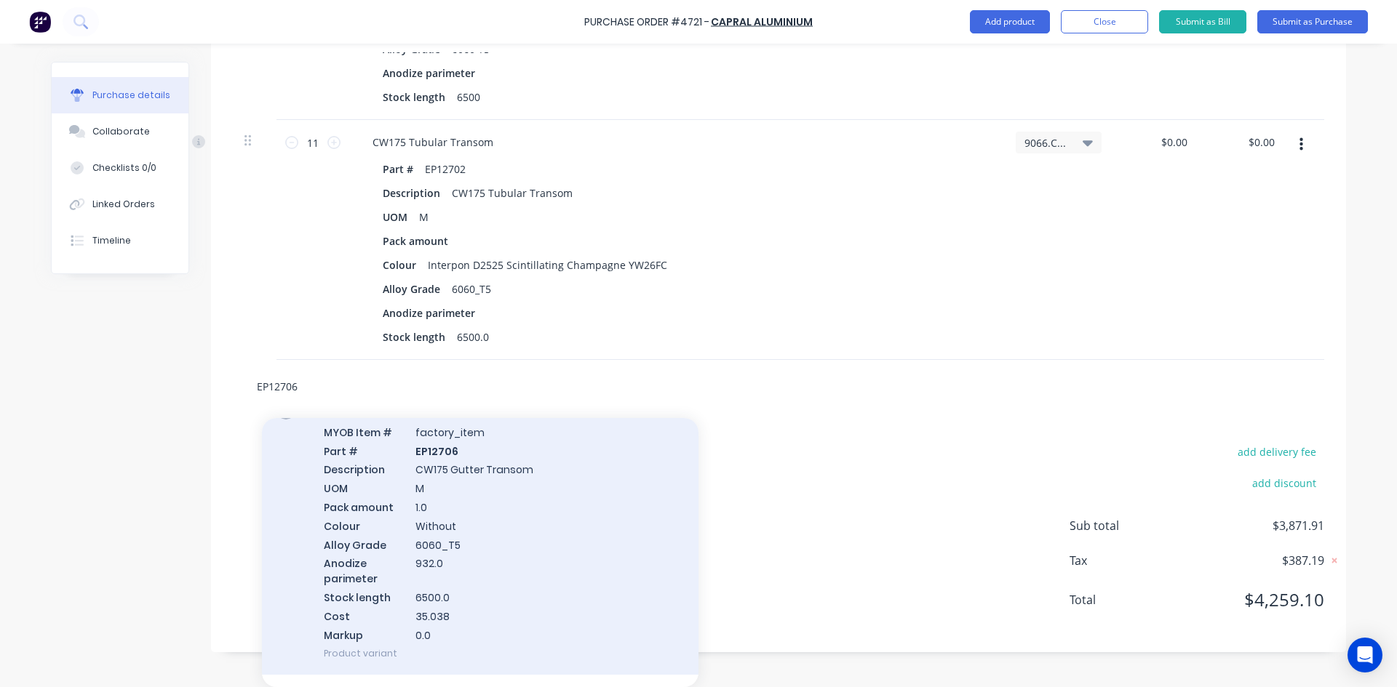
type input "EP12706"
click at [572, 519] on div "CW175 Gutter Transom MYOB Item # factory_item Part # EP12706 Description CW175 …" at bounding box center [480, 533] width 436 height 283
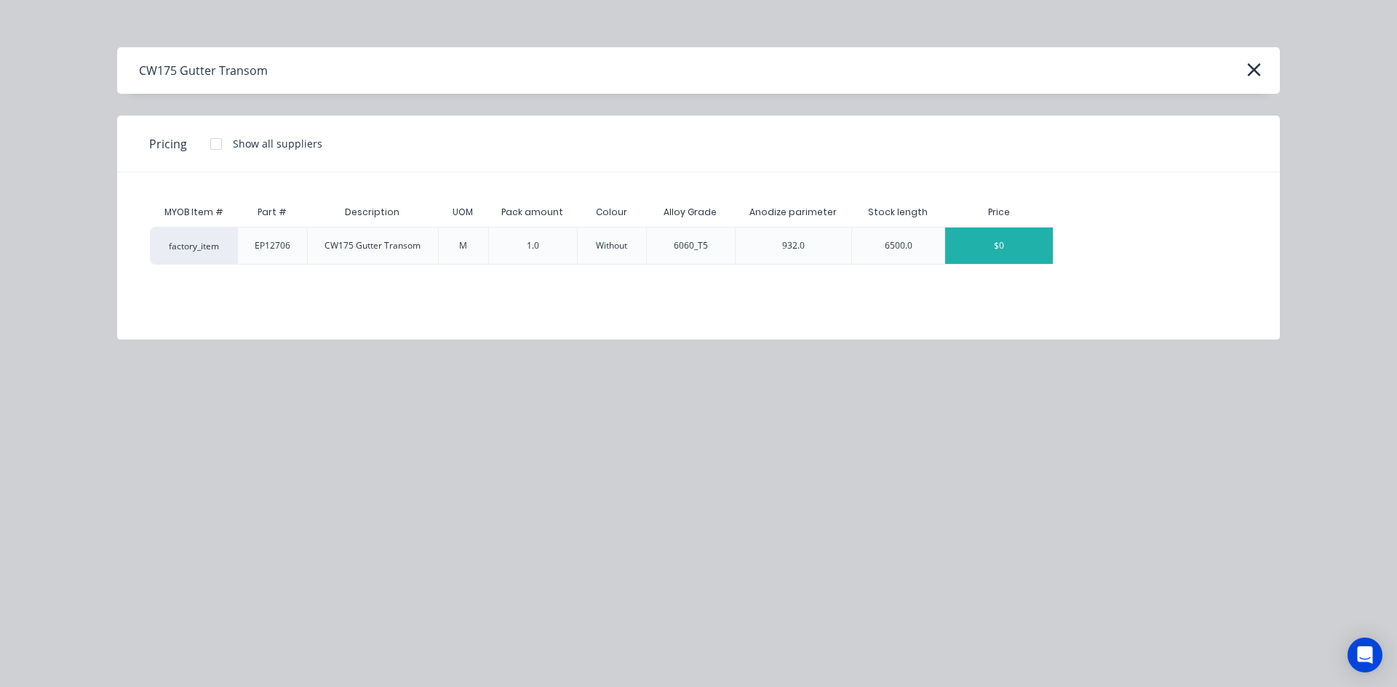
click at [992, 251] on div "$0" at bounding box center [999, 246] width 108 height 36
type textarea "x"
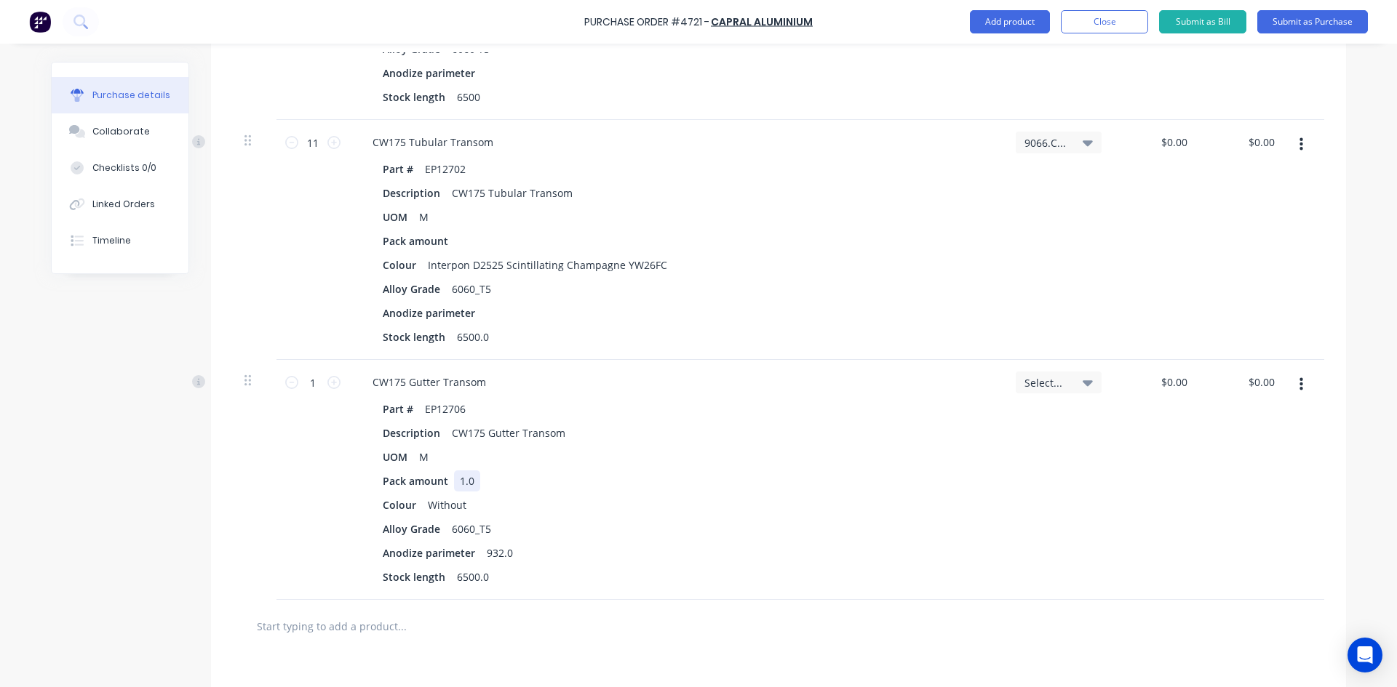
type textarea "x"
click at [468, 479] on div "1.0" at bounding box center [467, 481] width 26 height 21
click at [327, 385] on icon at bounding box center [333, 382] width 13 height 13
type textarea "x"
type input "2"
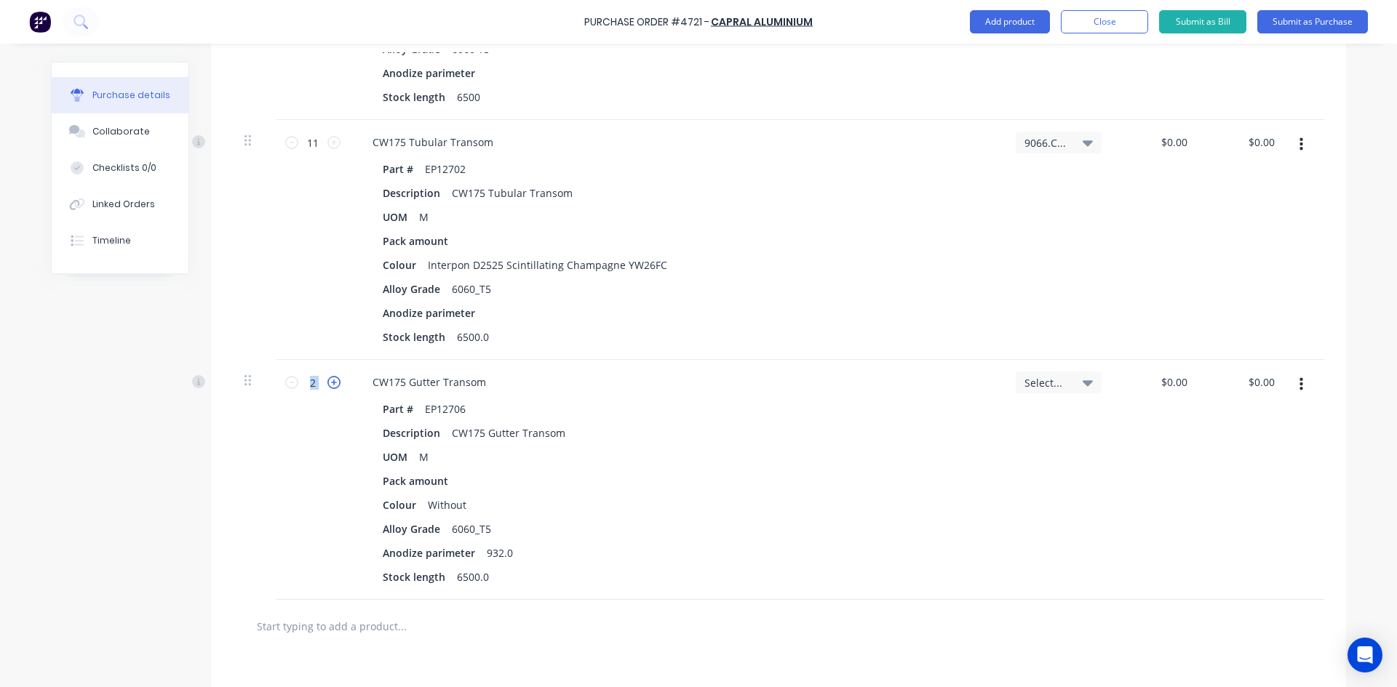
click at [327, 385] on icon at bounding box center [333, 382] width 13 height 13
type textarea "x"
type input "3"
click at [327, 385] on icon at bounding box center [333, 382] width 13 height 13
type textarea "x"
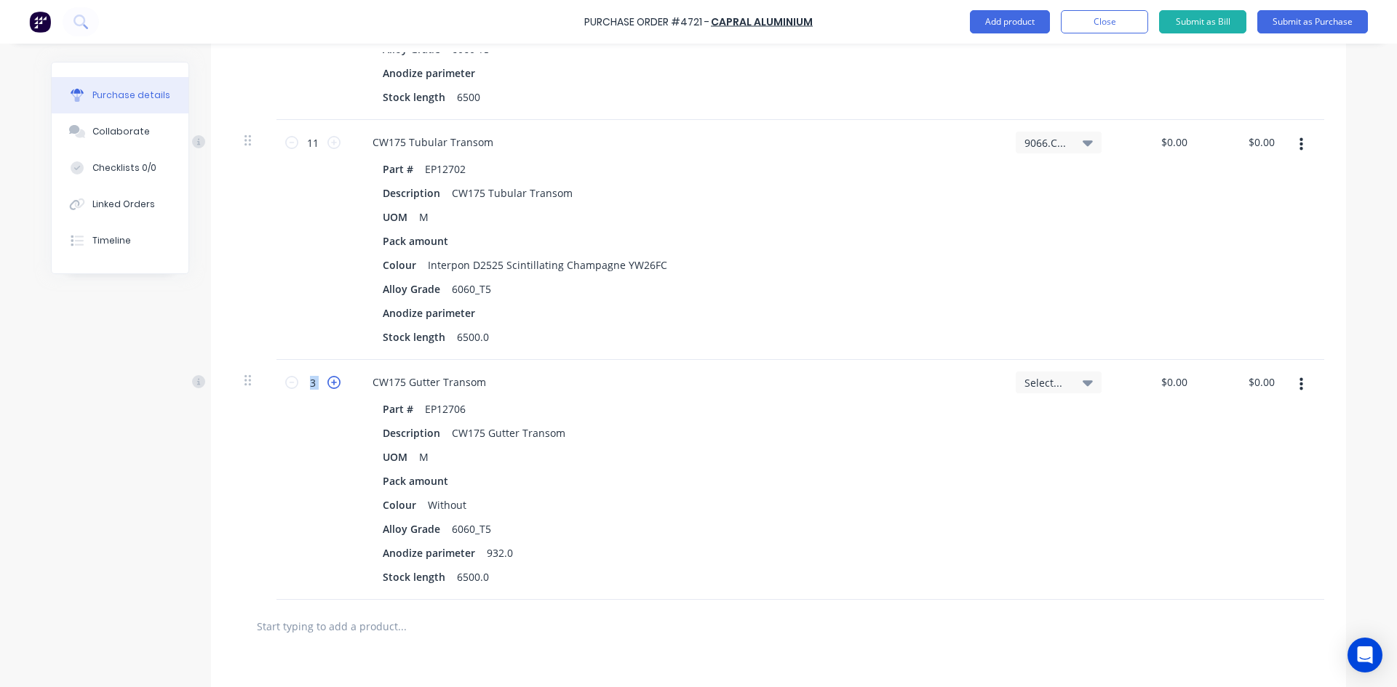
type input "4"
click at [327, 385] on icon at bounding box center [333, 382] width 13 height 13
type textarea "x"
type input "5"
click at [327, 385] on icon at bounding box center [333, 382] width 13 height 13
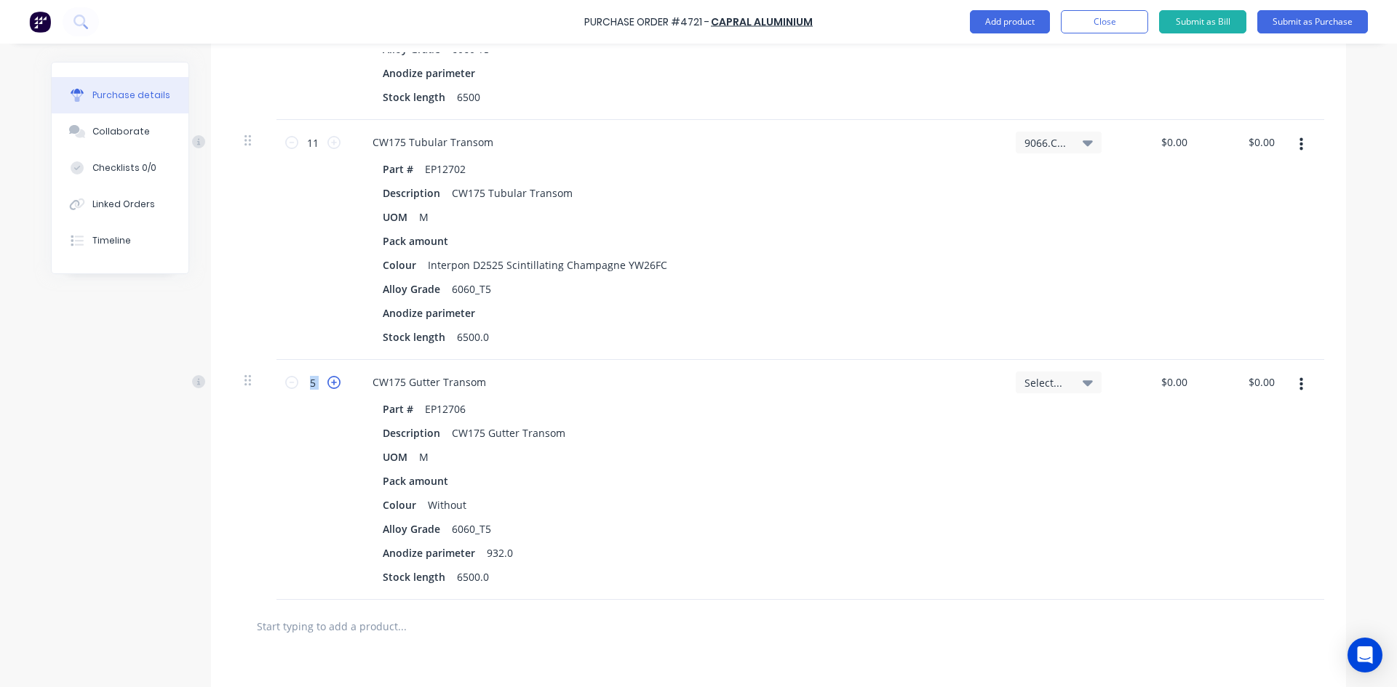
type textarea "x"
type input "6"
click at [327, 385] on icon at bounding box center [333, 382] width 13 height 13
type textarea "x"
type input "7"
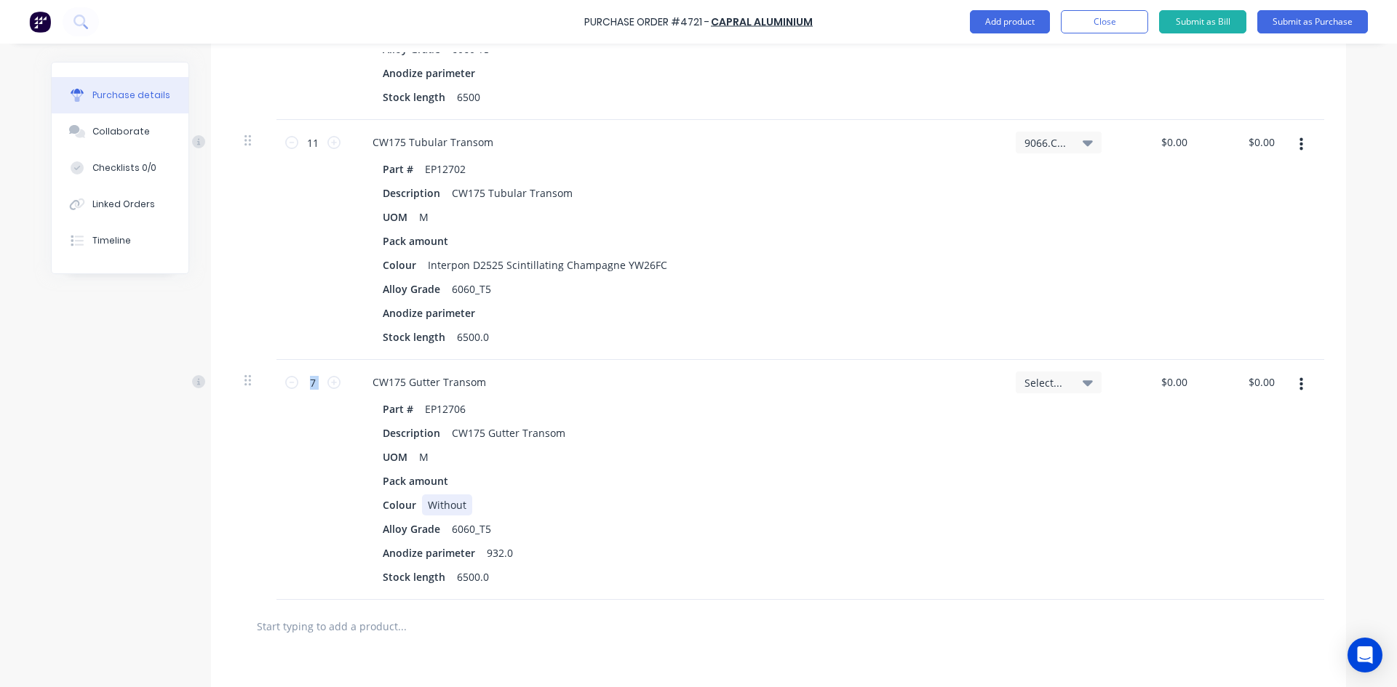
type textarea "x"
click at [460, 508] on div "Without" at bounding box center [447, 505] width 50 height 21
type textarea "x"
click at [505, 554] on div "932.0" at bounding box center [500, 553] width 38 height 21
type textarea "x"
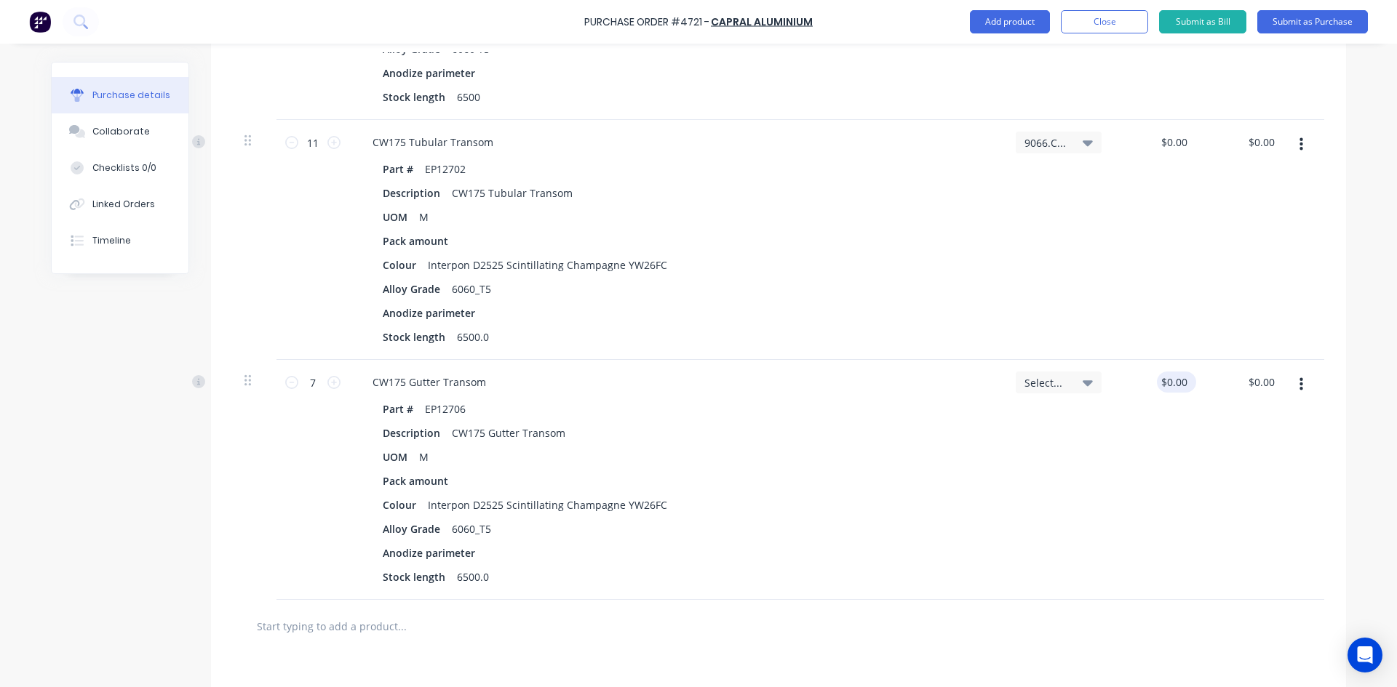
type input "0"
click at [1180, 382] on input "0" at bounding box center [1180, 382] width 20 height 21
type input "263.02"
type textarea "x"
type input "0"
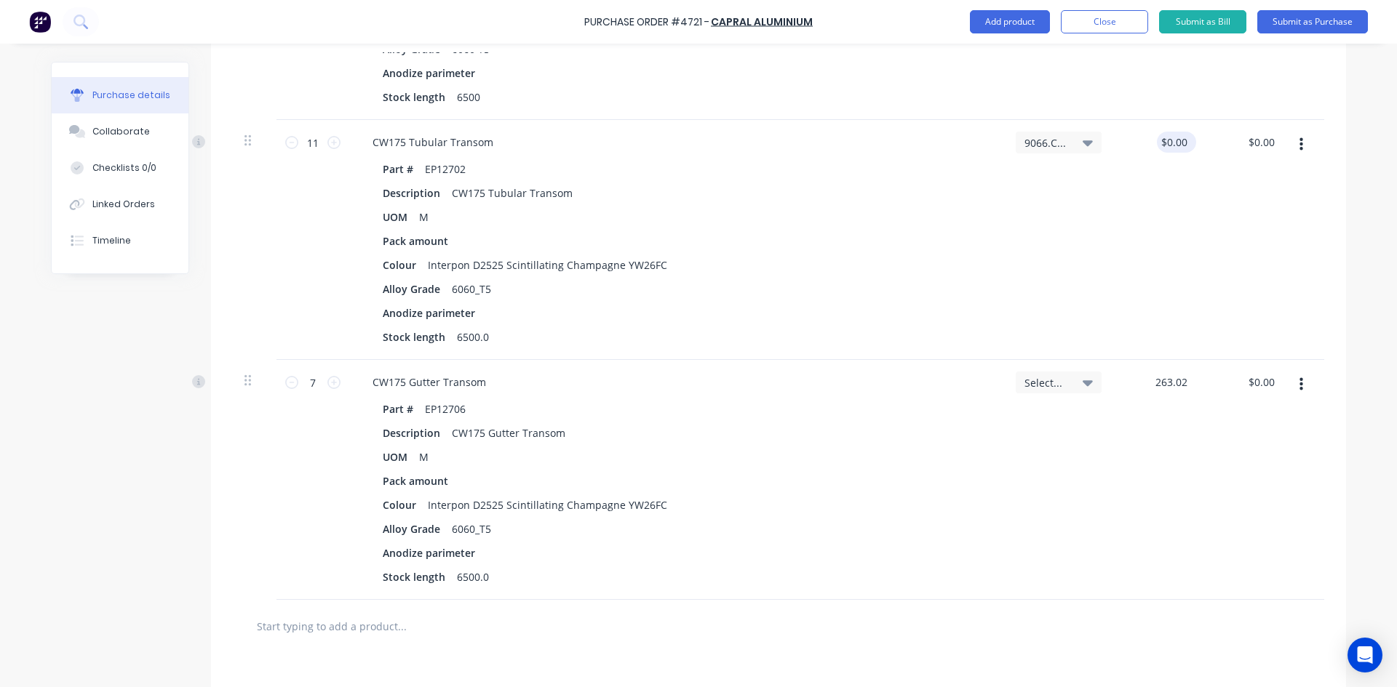
type input "$263.02"
type input "$1,841.14"
click at [1184, 143] on input "0" at bounding box center [1180, 142] width 20 height 21
type input "339.84"
type textarea "x"
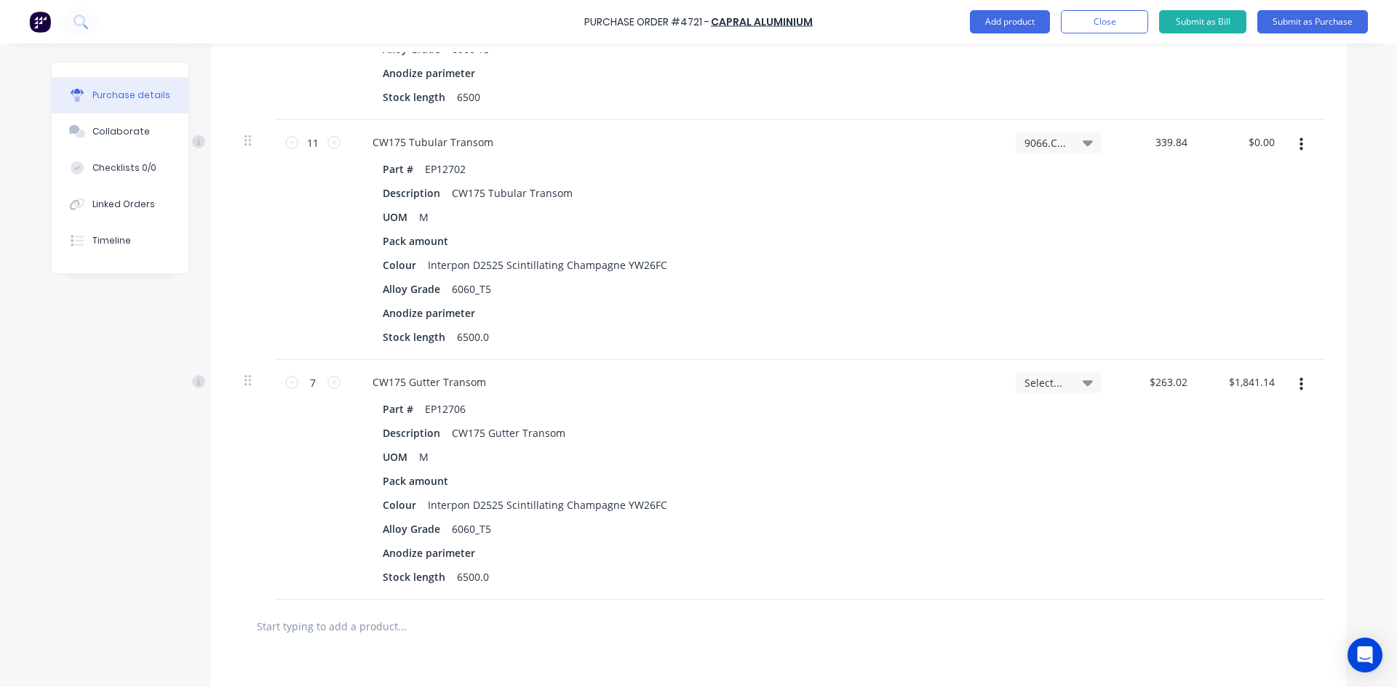
type input "$339.84"
type input "$3,738.24"
click at [722, 611] on div at bounding box center [778, 626] width 1091 height 53
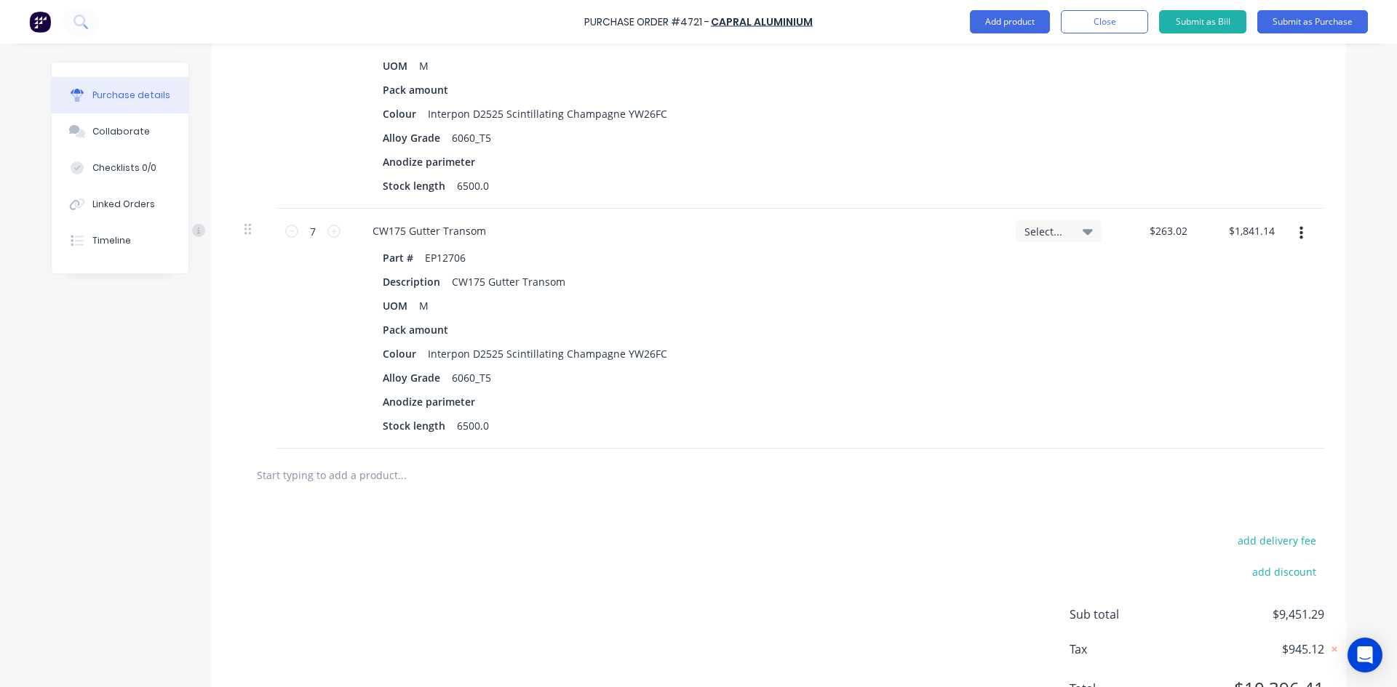
scroll to position [1044, 0]
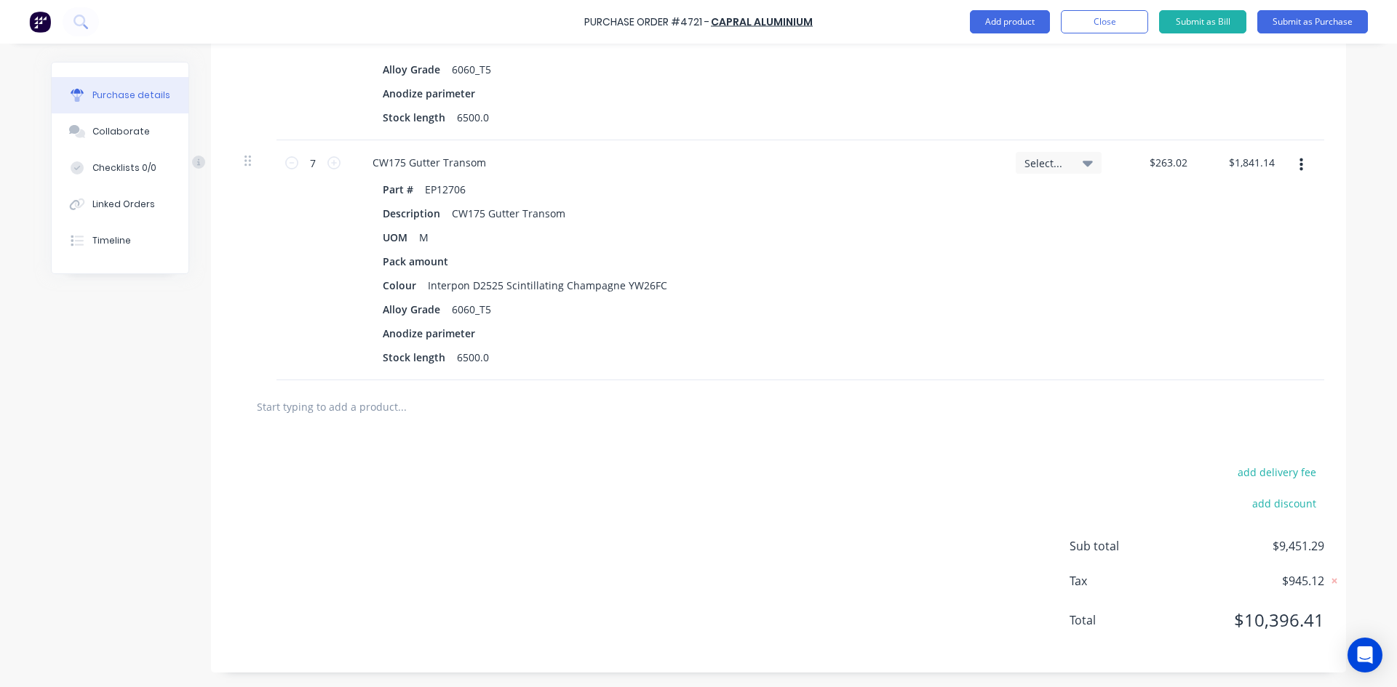
click at [365, 401] on input "text" at bounding box center [401, 406] width 291 height 29
type textarea "x"
type input "E"
type textarea "x"
type input "EP"
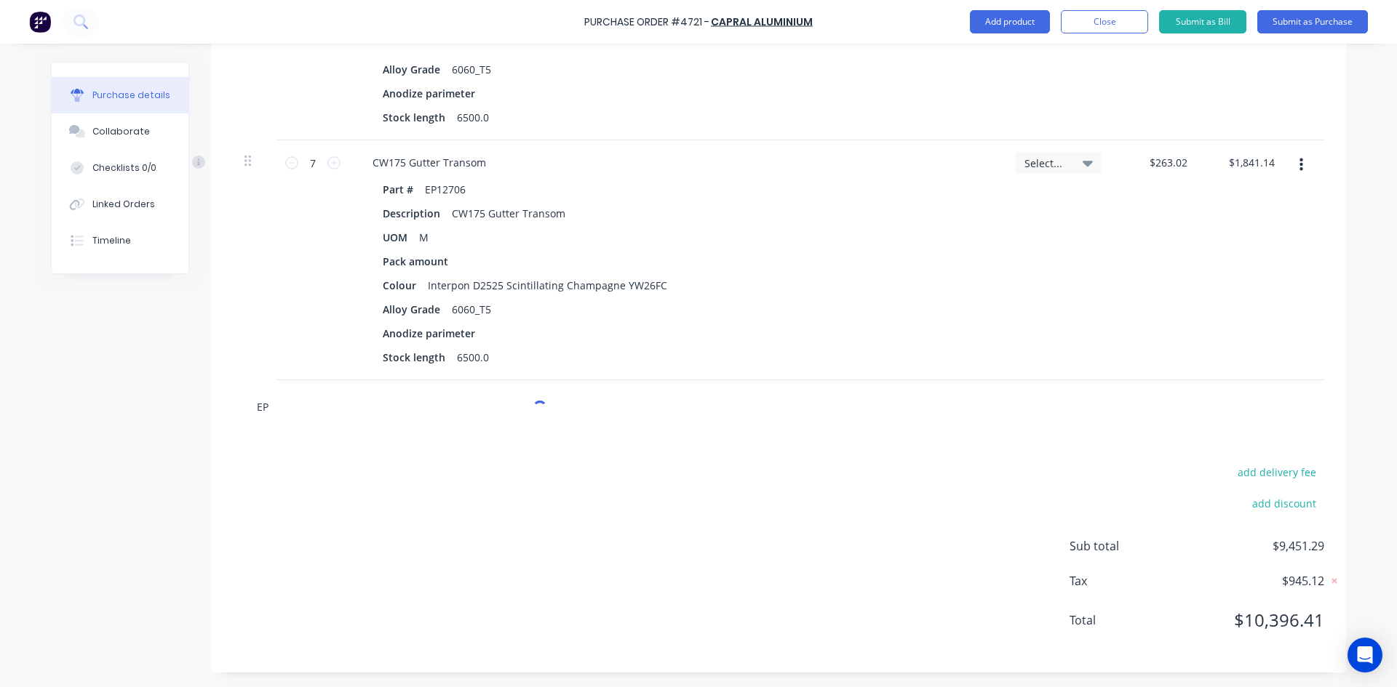
type textarea "x"
type input "EP1"
type textarea "x"
type input "EP12"
type textarea "x"
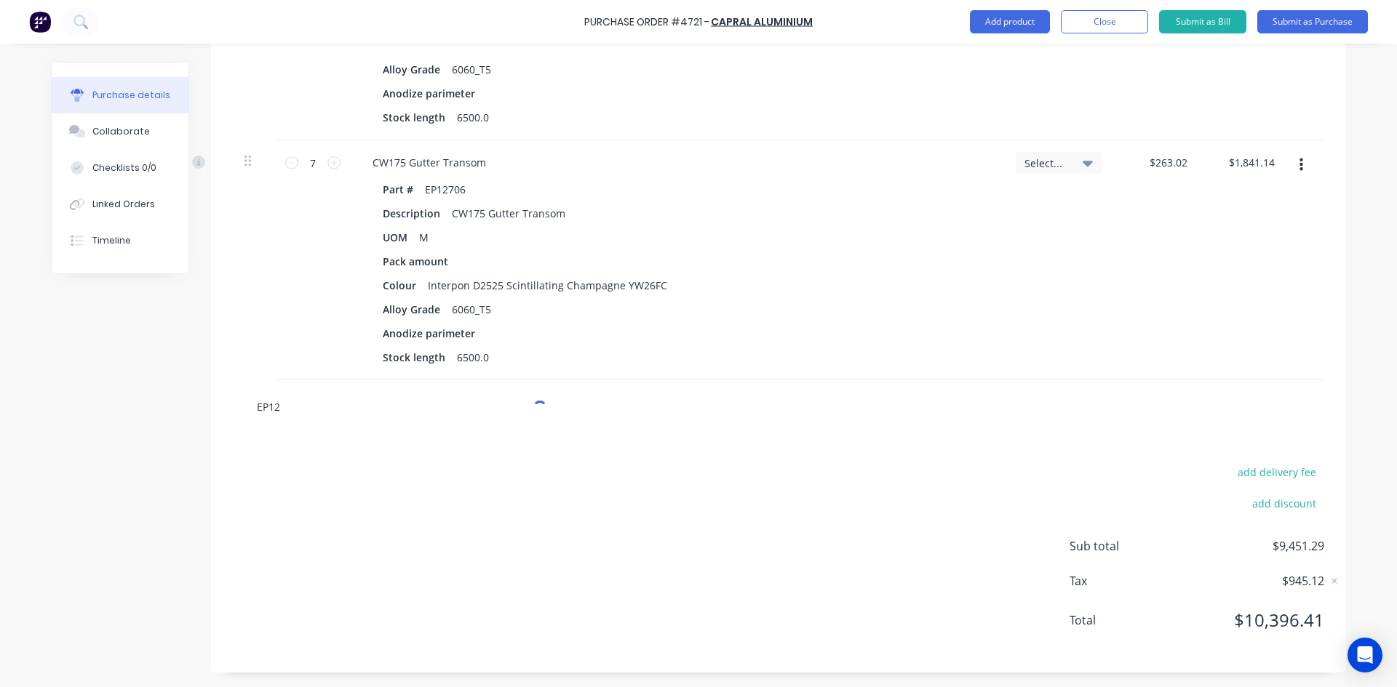
type input "EP127"
type textarea "x"
type input "EP1271"
type textarea "x"
type input "EP12718"
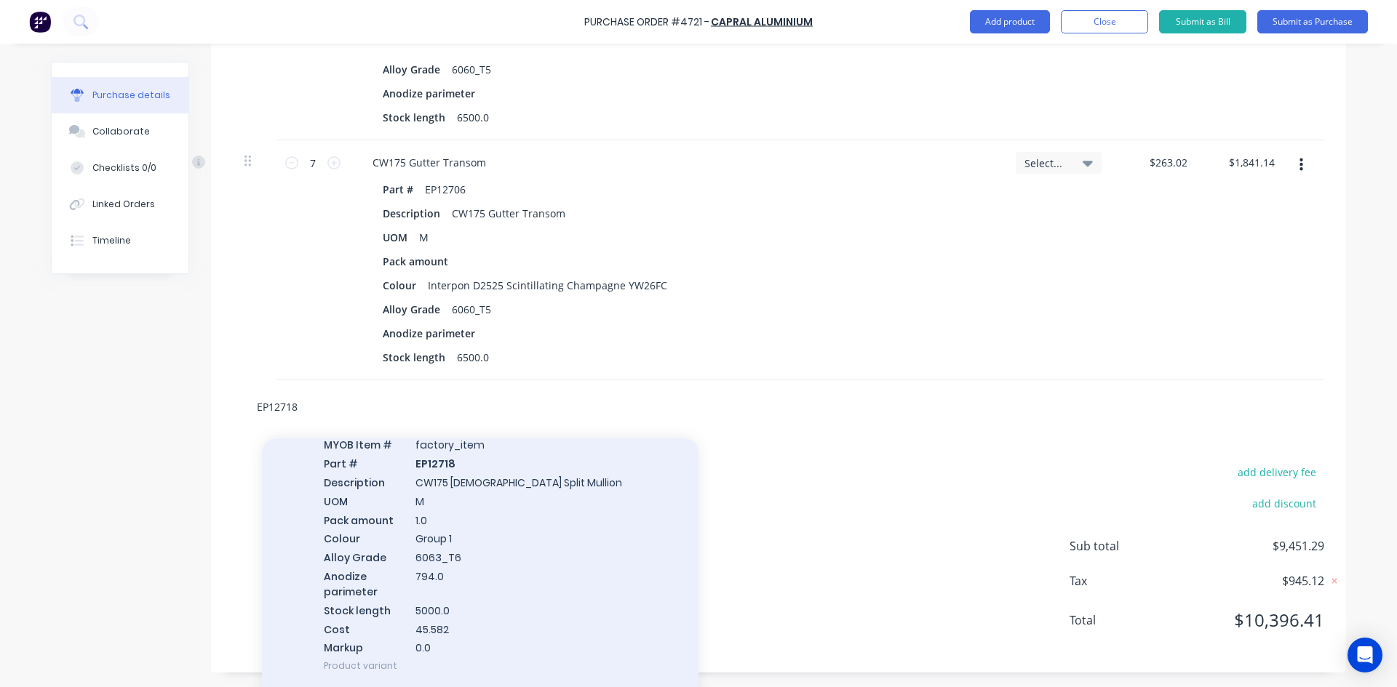
scroll to position [364, 0]
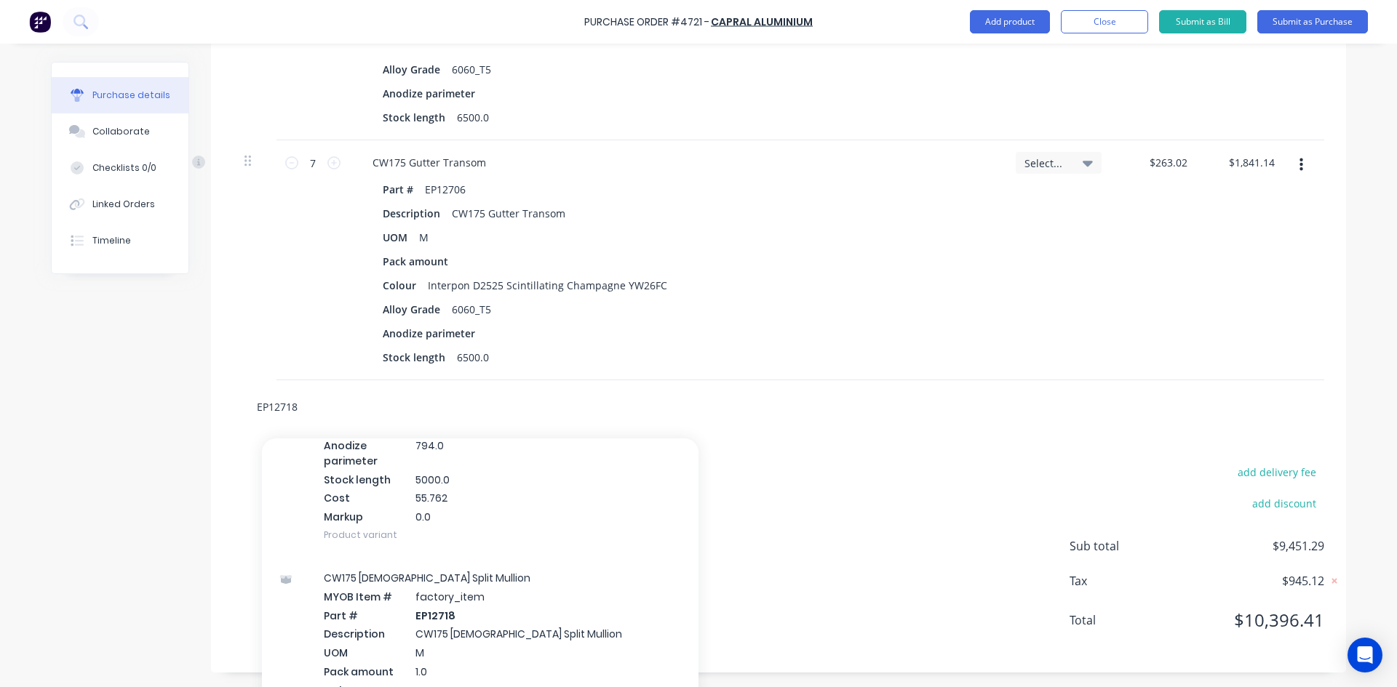
type textarea "x"
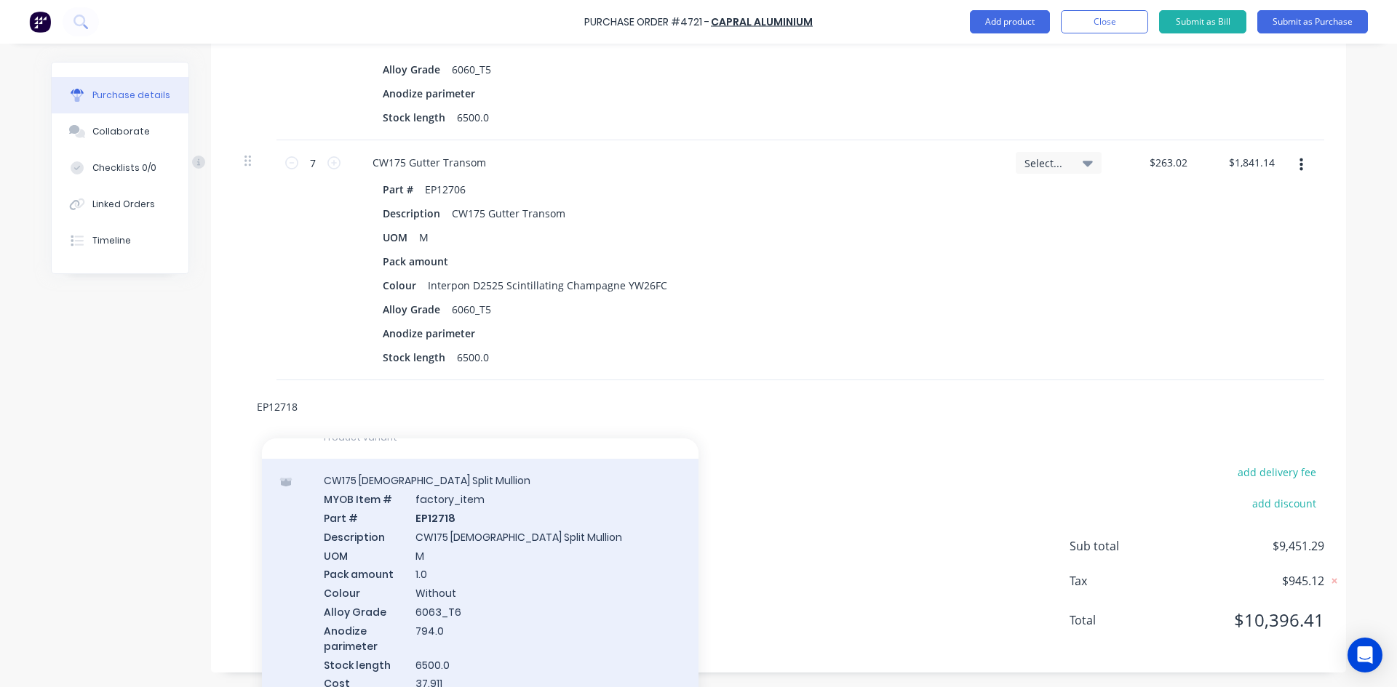
scroll to position [4291, 0]
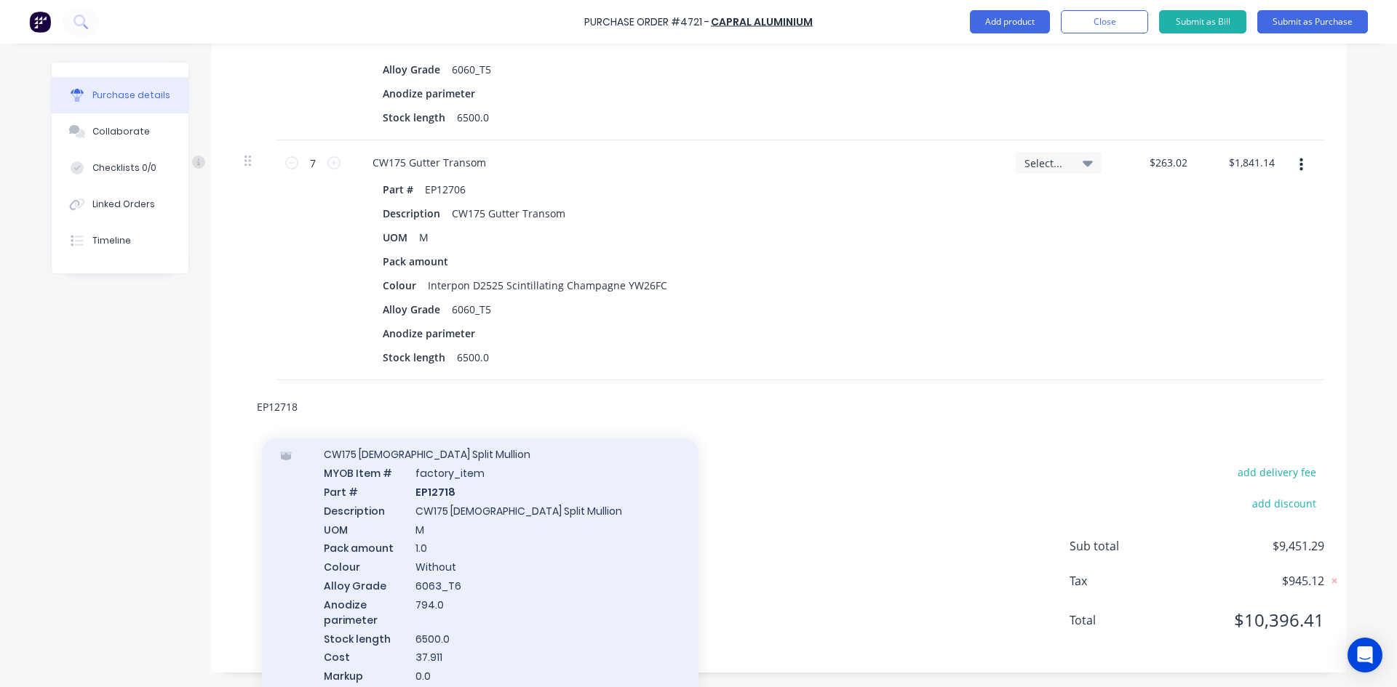
type input "EP12718"
click at [588, 572] on div "CW175 [DEMOGRAPHIC_DATA] Split Mullion MYOB Item # factory_item Part # EP12718 …" at bounding box center [480, 574] width 436 height 283
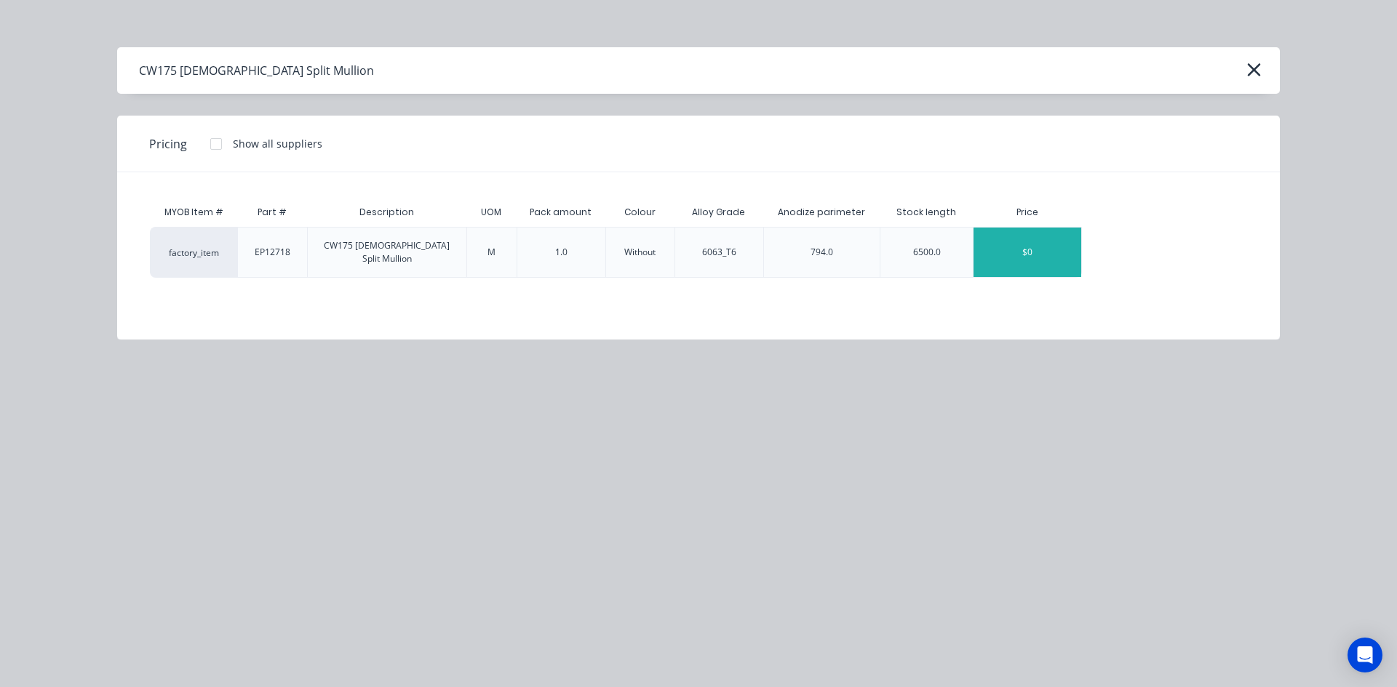
click at [1007, 250] on div "$0" at bounding box center [1027, 252] width 108 height 49
type textarea "x"
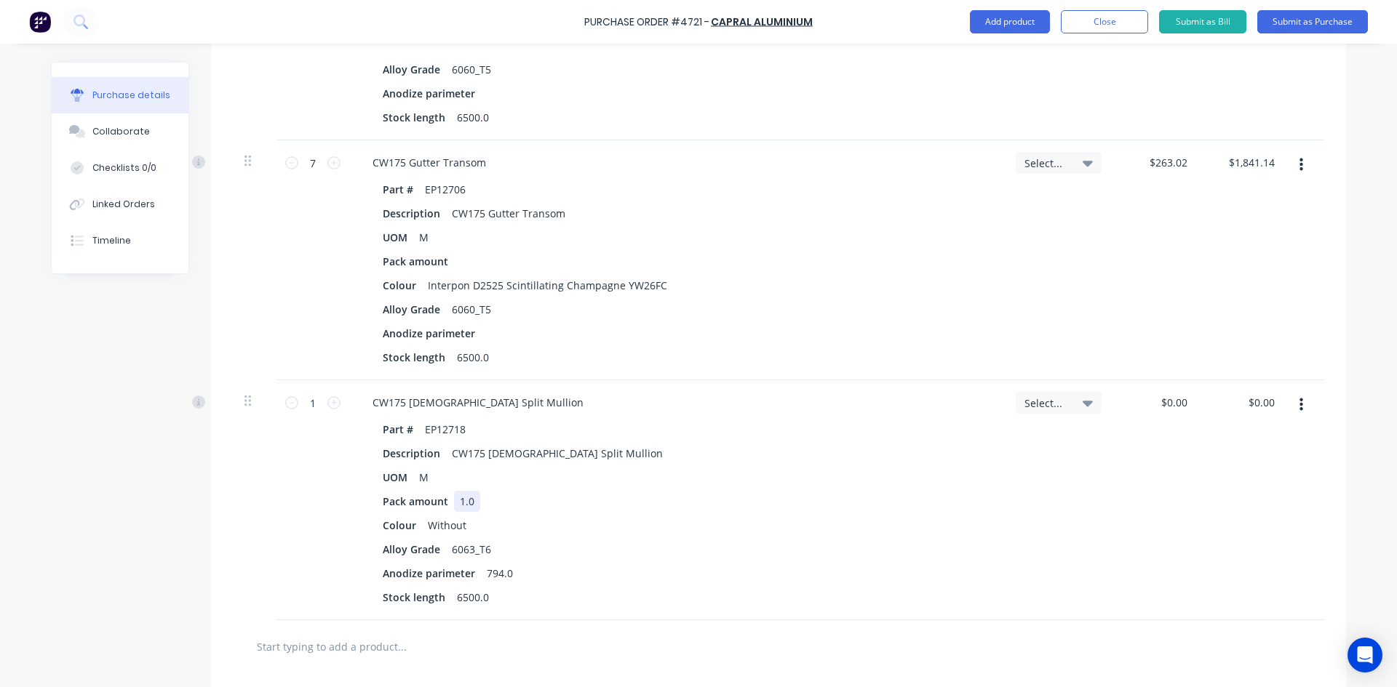
type textarea "x"
click at [472, 503] on div "1.0" at bounding box center [467, 501] width 26 height 21
type textarea "x"
click at [464, 529] on div "Without" at bounding box center [447, 525] width 50 height 21
type textarea "x"
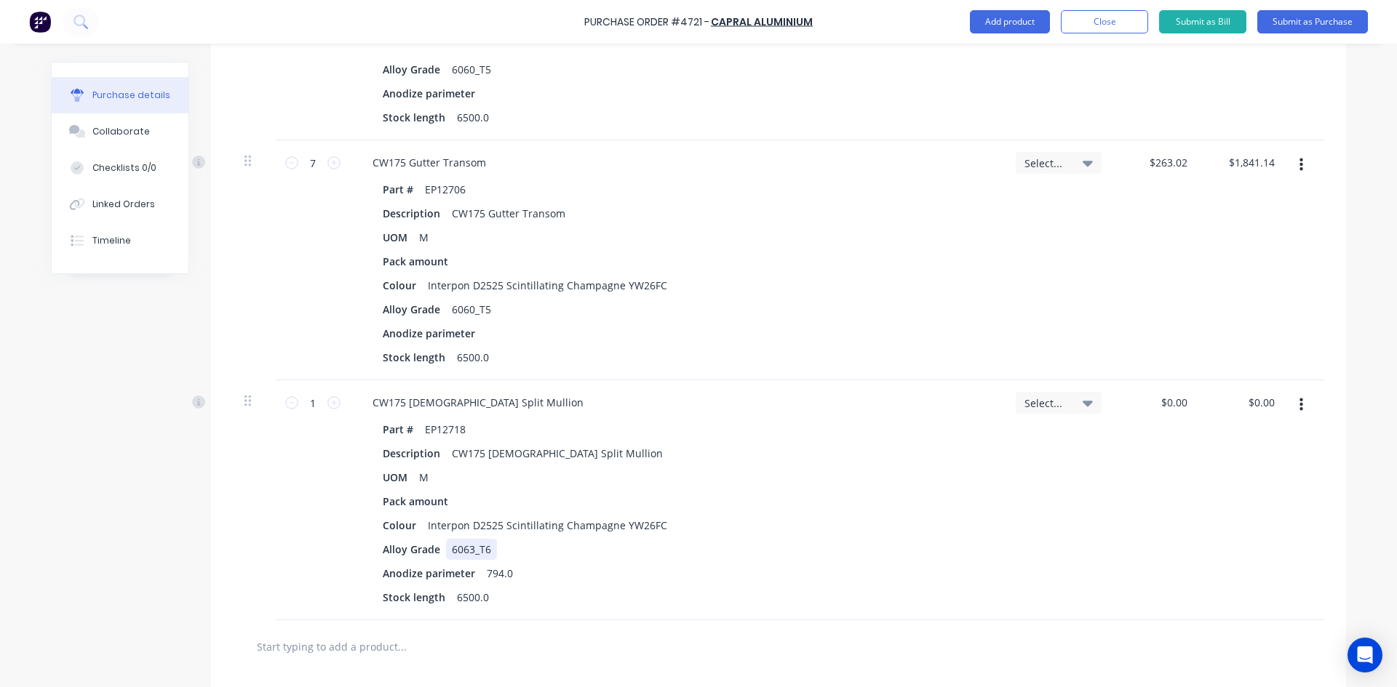
click at [487, 552] on div "6063_T6" at bounding box center [471, 549] width 51 height 21
type textarea "x"
click at [506, 572] on div "794.0" at bounding box center [500, 573] width 38 height 21
type textarea "x"
click at [319, 405] on input "1" at bounding box center [312, 403] width 29 height 22
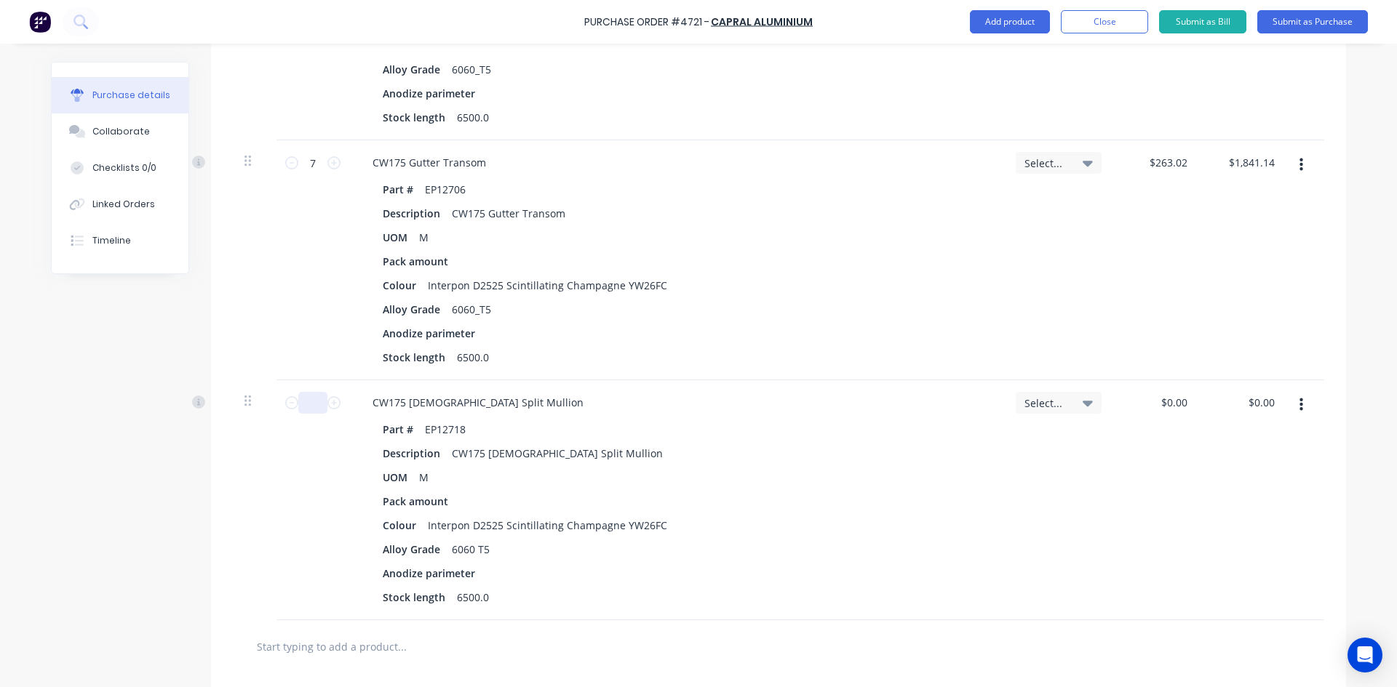
type textarea "x"
type input "3"
type textarea "x"
type input "35"
type textarea "x"
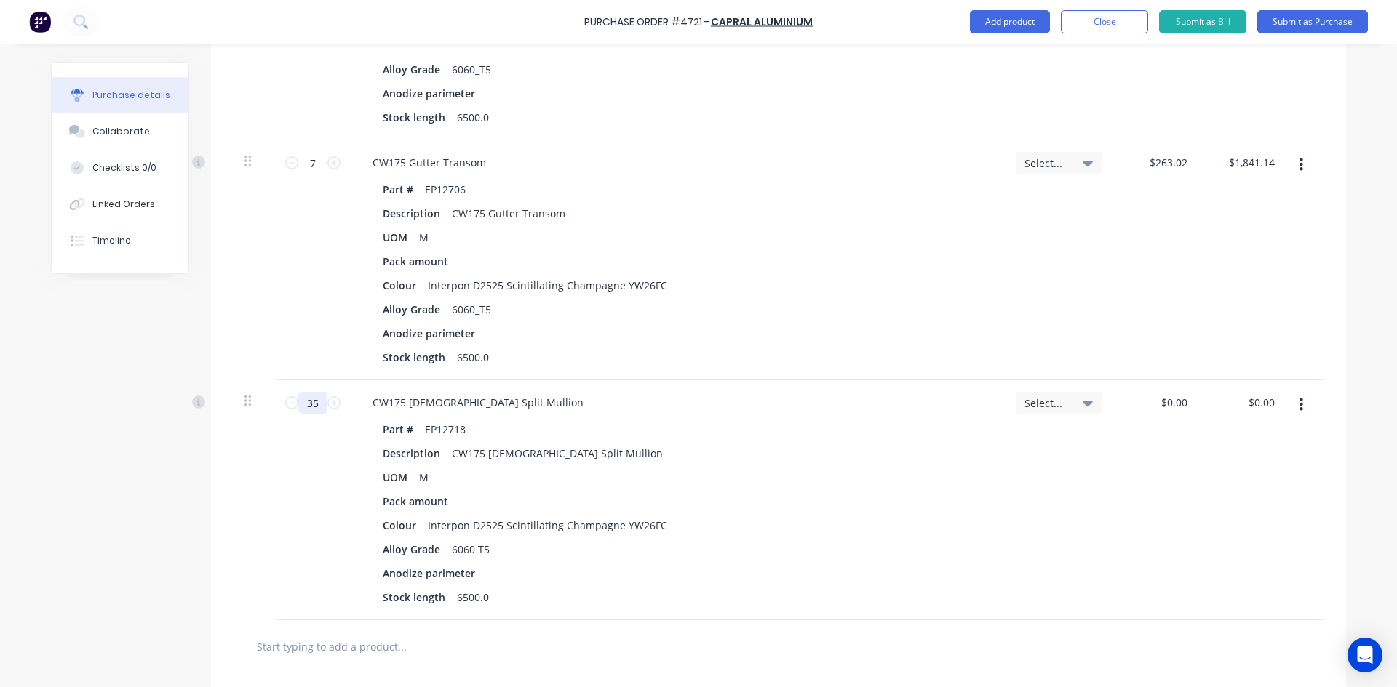
type input "35"
click at [1082, 164] on icon at bounding box center [1087, 164] width 10 height 6
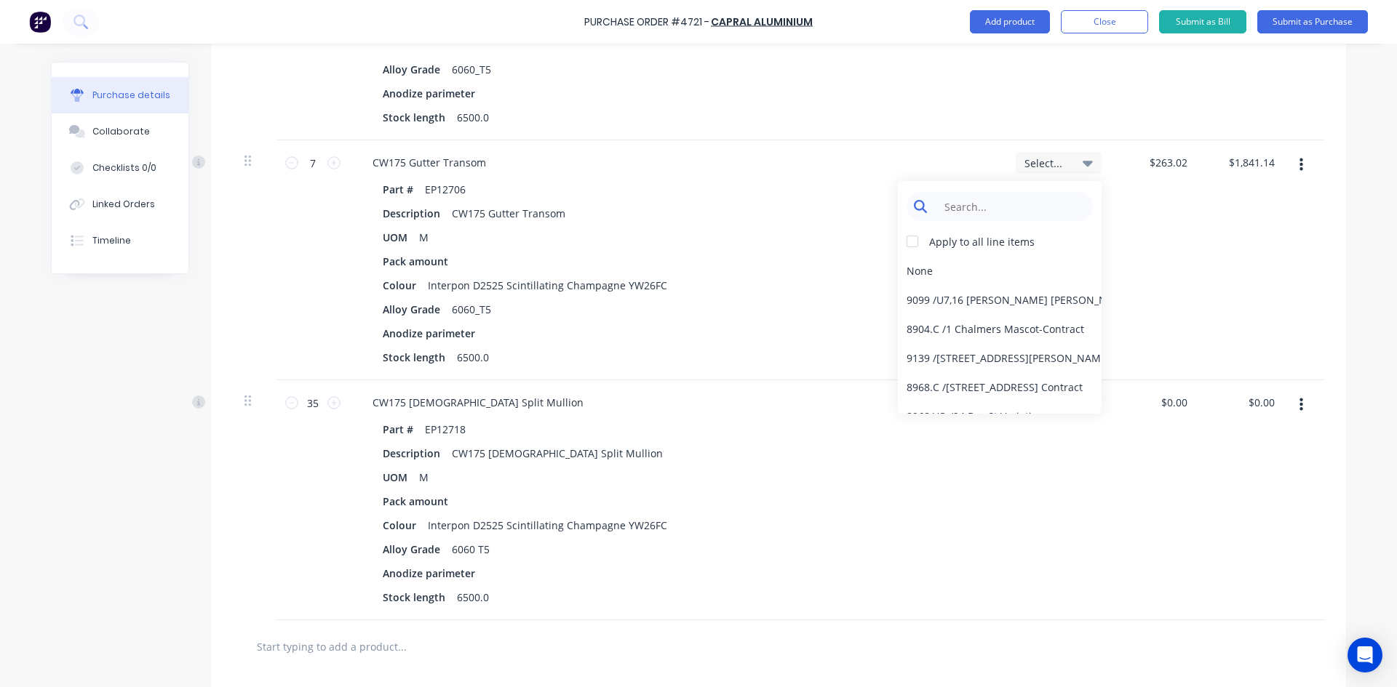
type textarea "x"
click at [1031, 216] on input at bounding box center [1010, 206] width 149 height 29
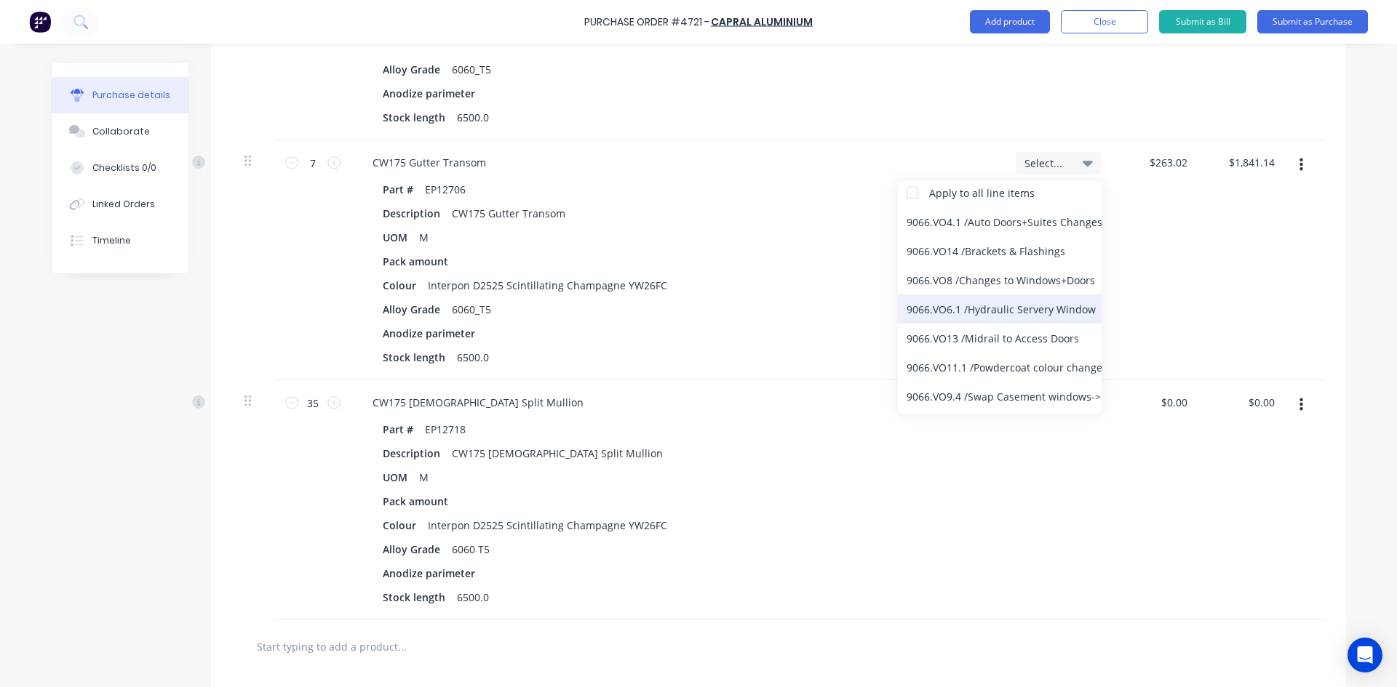
scroll to position [133, 0]
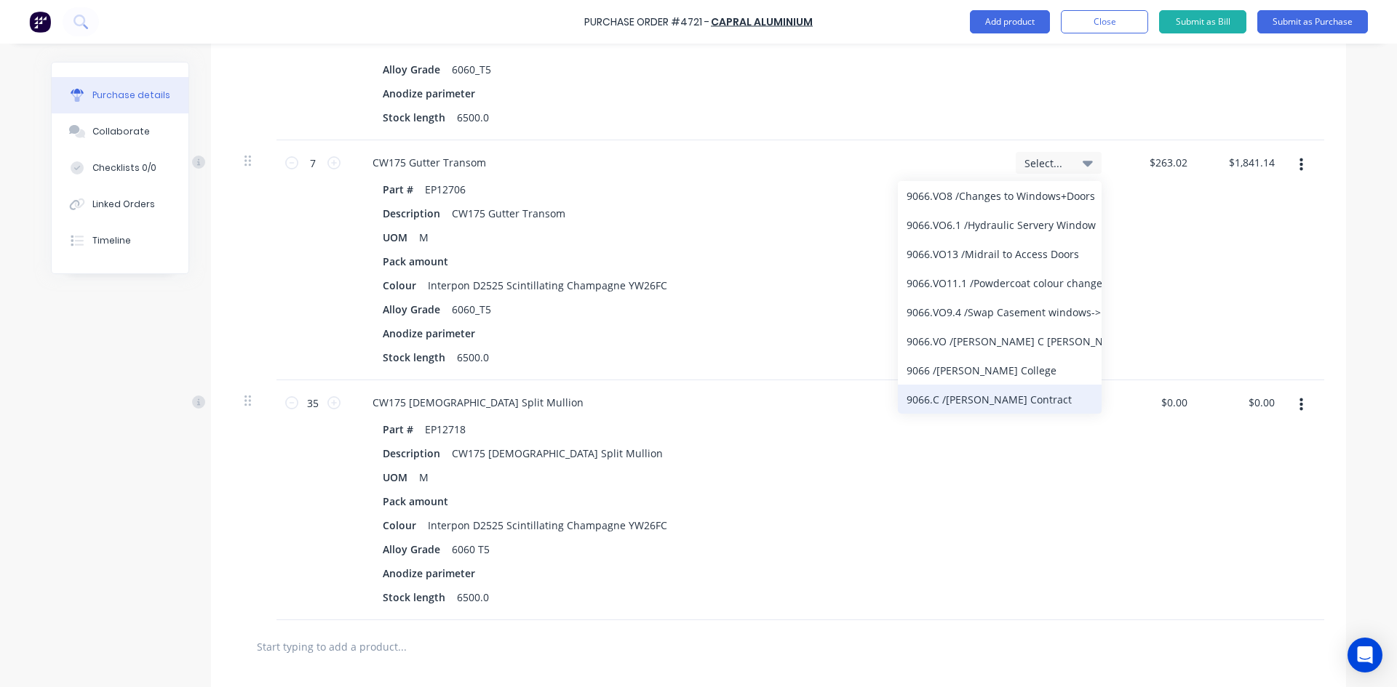
type input "9066"
click at [1018, 396] on div "9066.C / [PERSON_NAME] Contract" at bounding box center [1000, 399] width 204 height 29
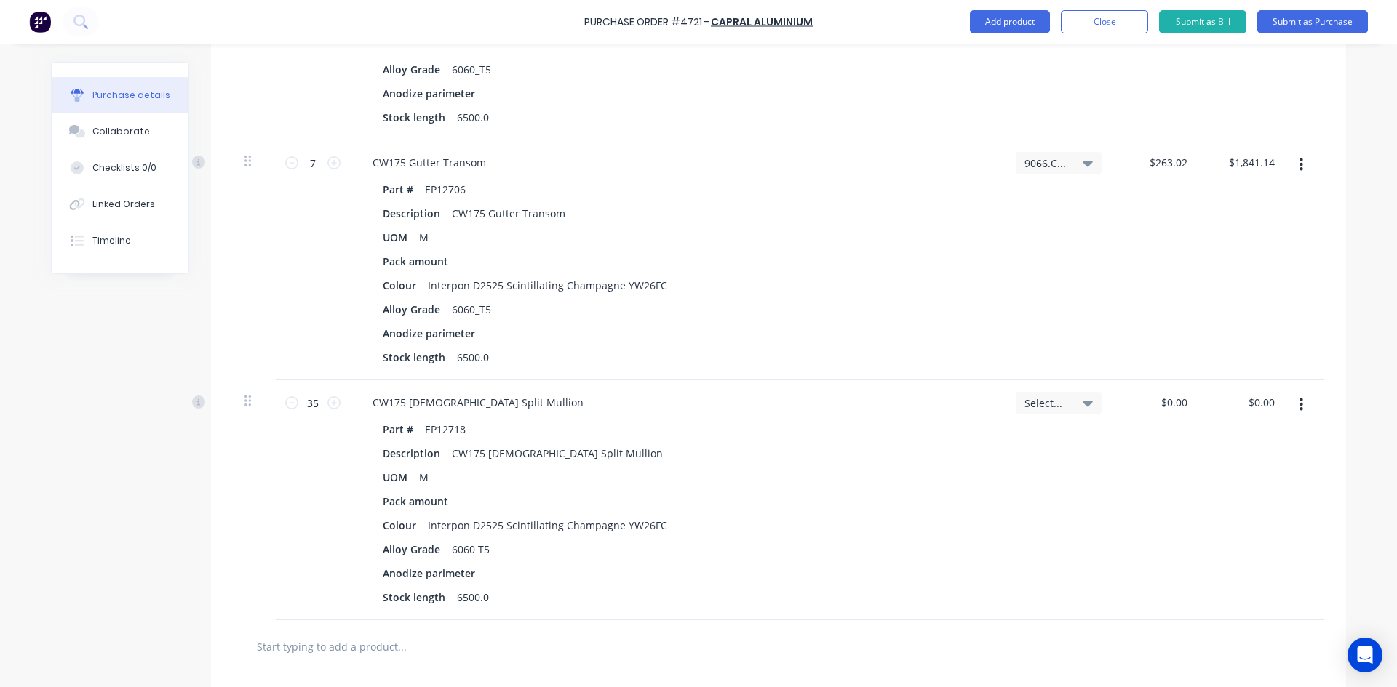
click at [1087, 401] on icon at bounding box center [1087, 404] width 10 height 6
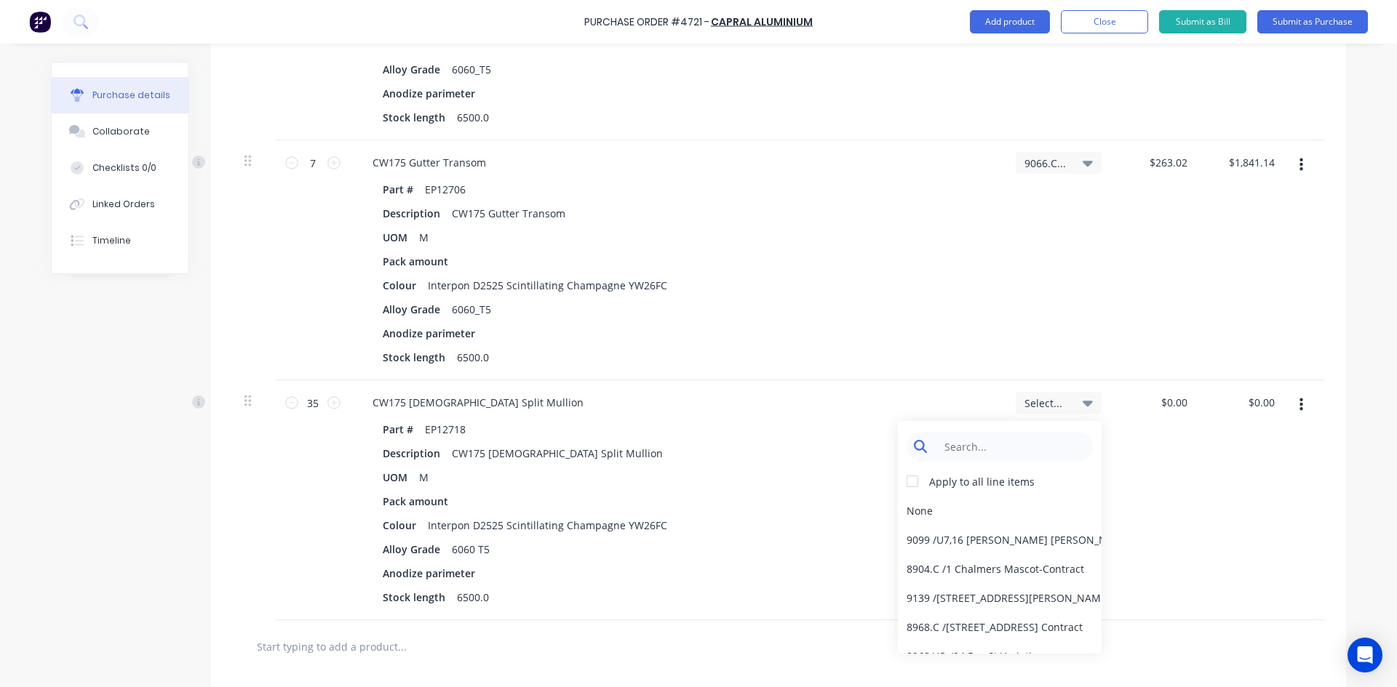
type textarea "x"
click at [1025, 447] on input at bounding box center [1010, 446] width 149 height 29
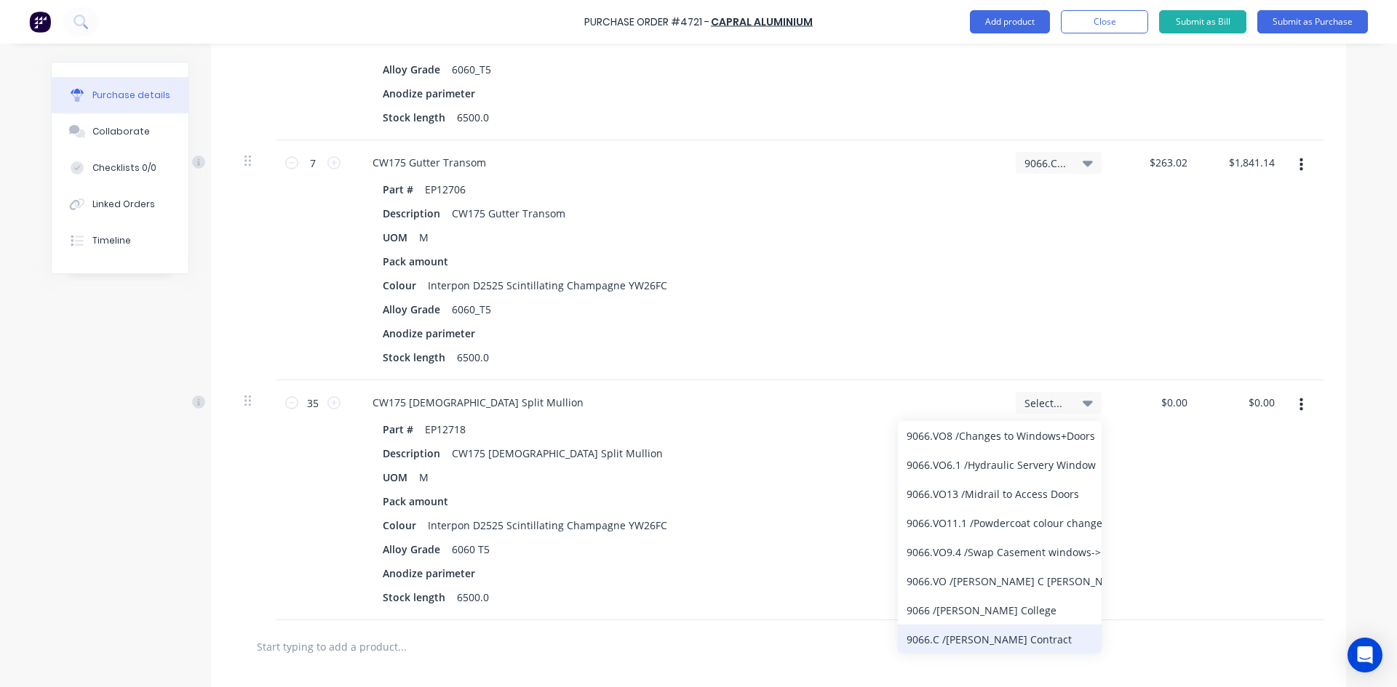
type input "9066"
click at [1026, 639] on div "9066.C / [PERSON_NAME] Contract" at bounding box center [1000, 639] width 204 height 29
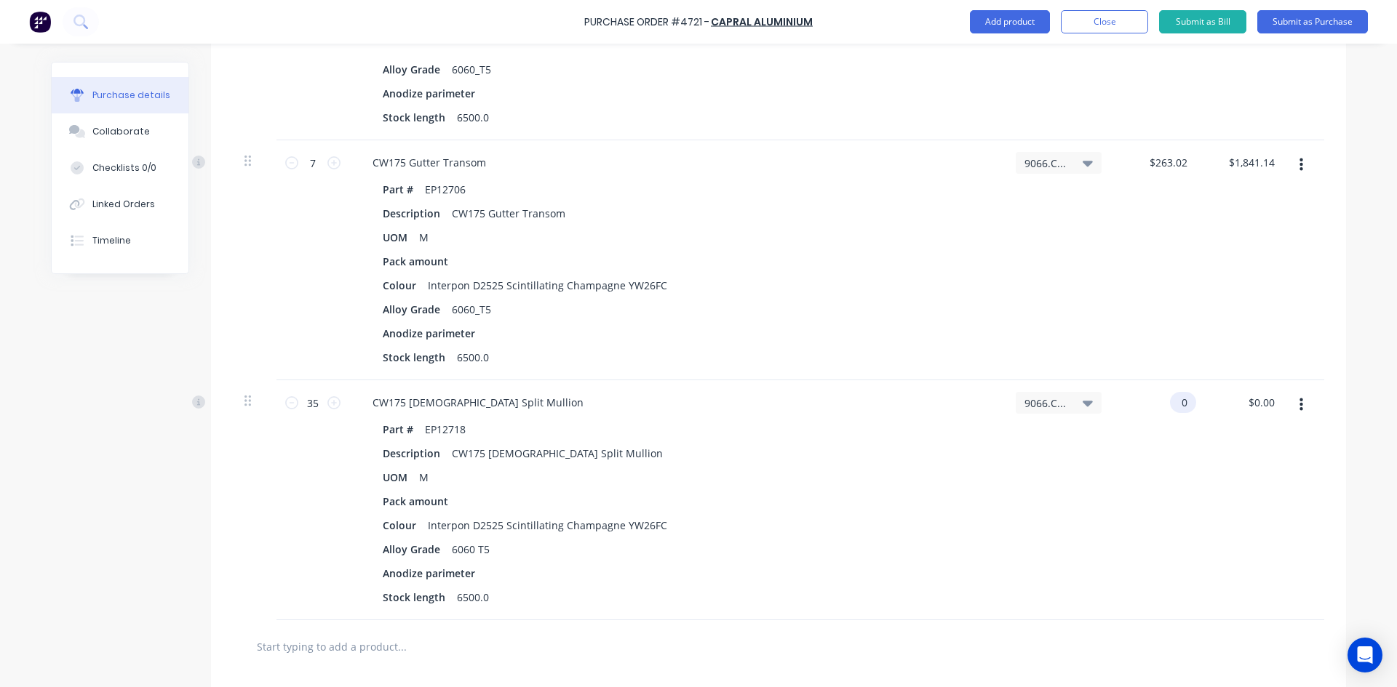
type textarea "x"
type input "0"
click at [1183, 400] on input "0" at bounding box center [1180, 402] width 20 height 21
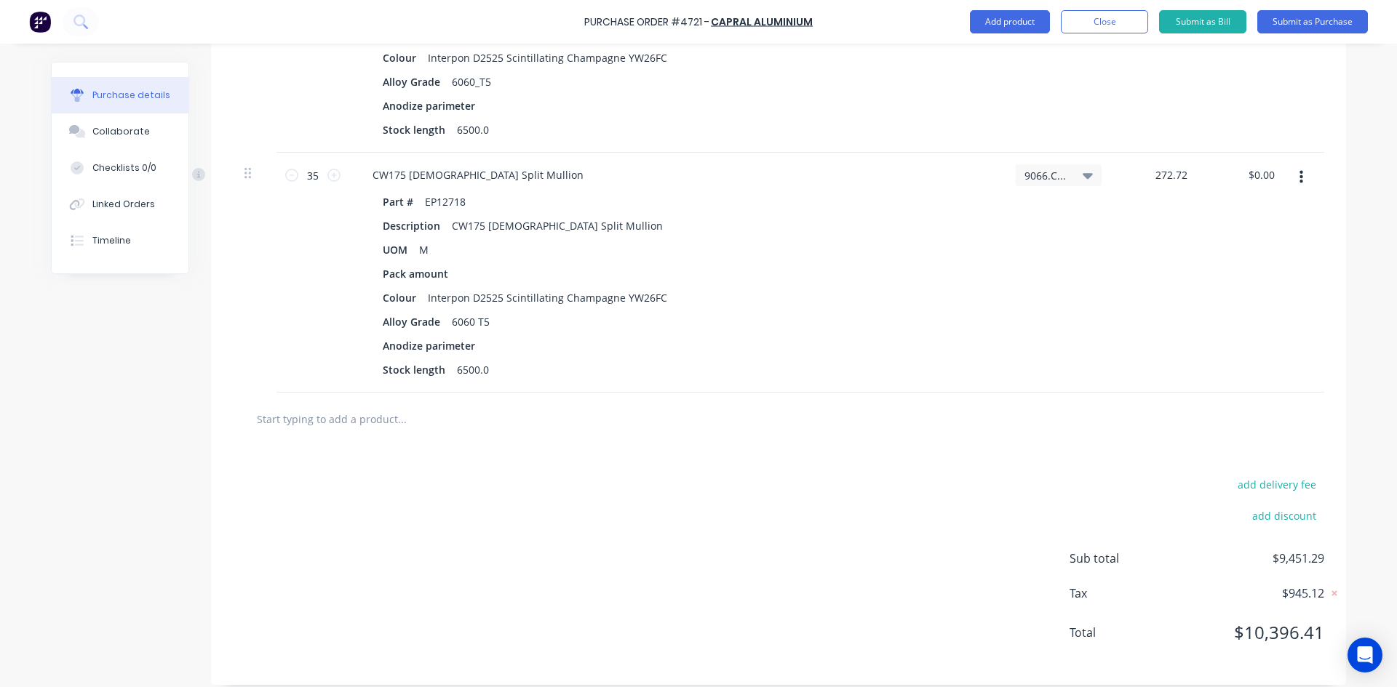
scroll to position [1285, 0]
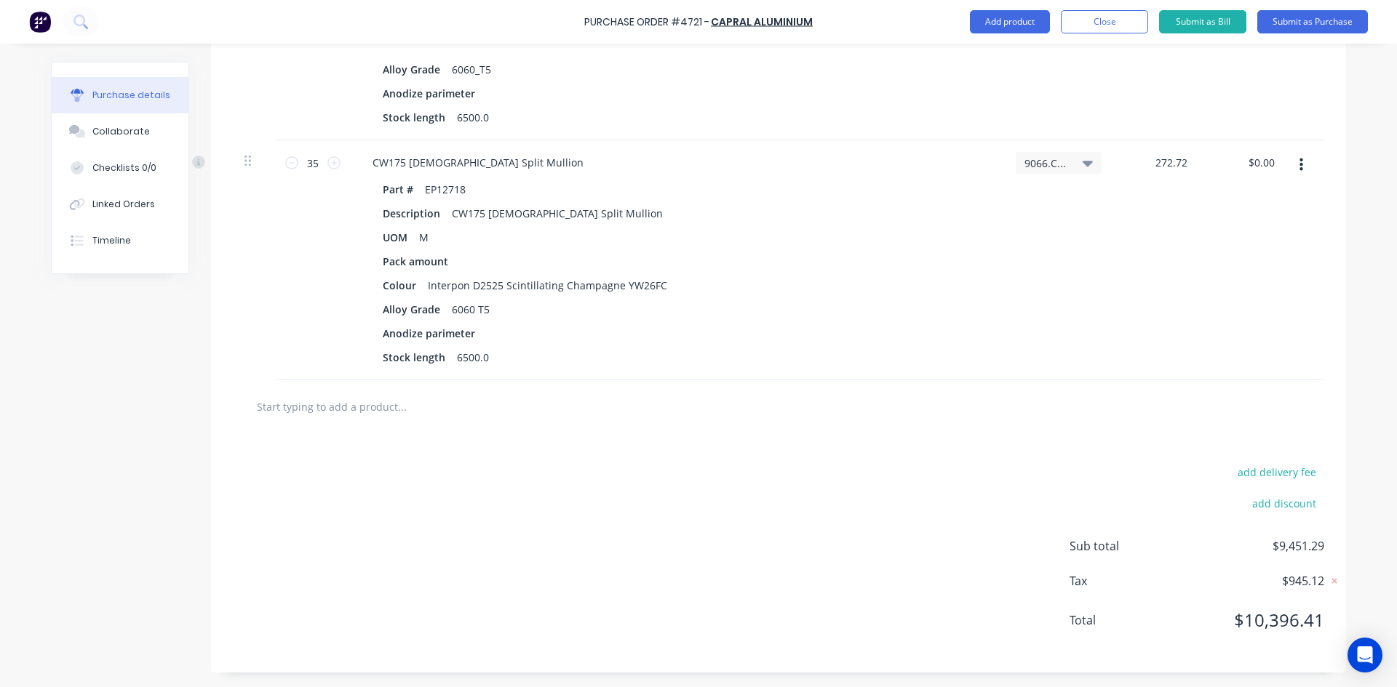
type input "272.72"
type textarea "x"
type input "$272.72"
type input "$9,545.20"
click at [369, 403] on input "text" at bounding box center [401, 406] width 291 height 29
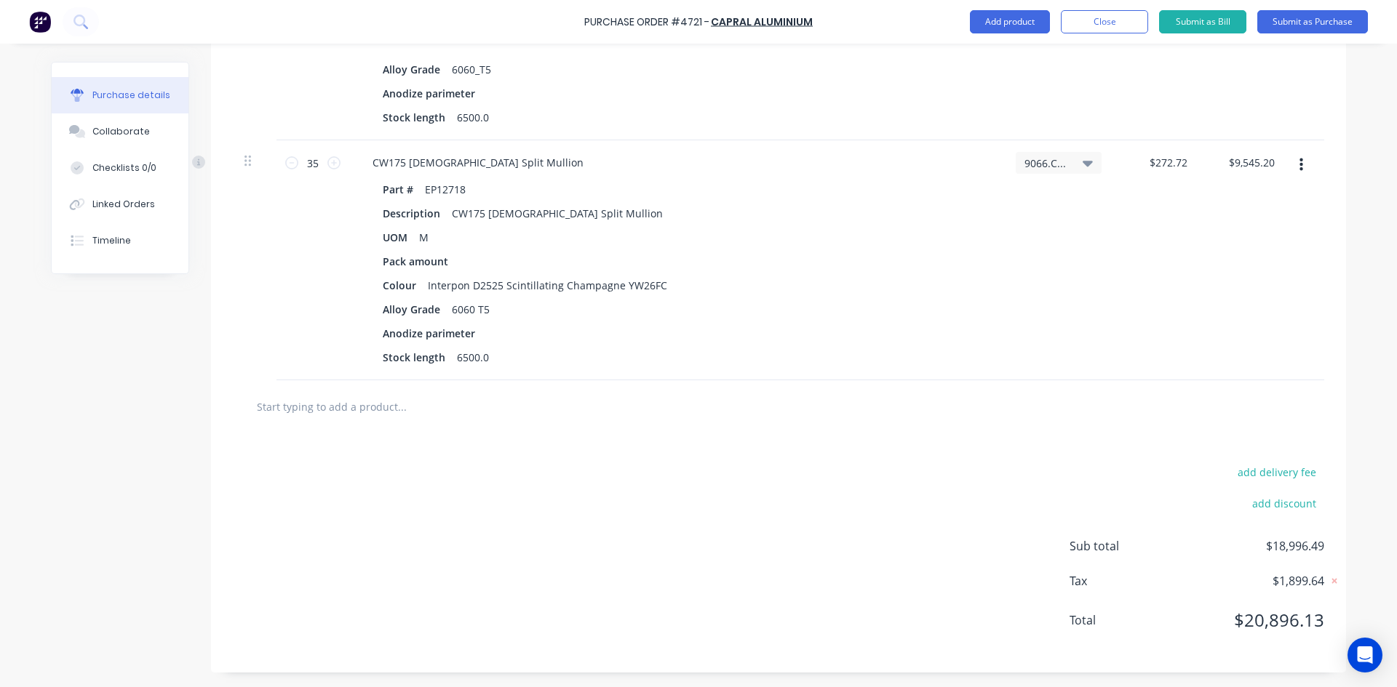
type textarea "x"
type input "E"
type textarea "x"
type input "EP"
type textarea "x"
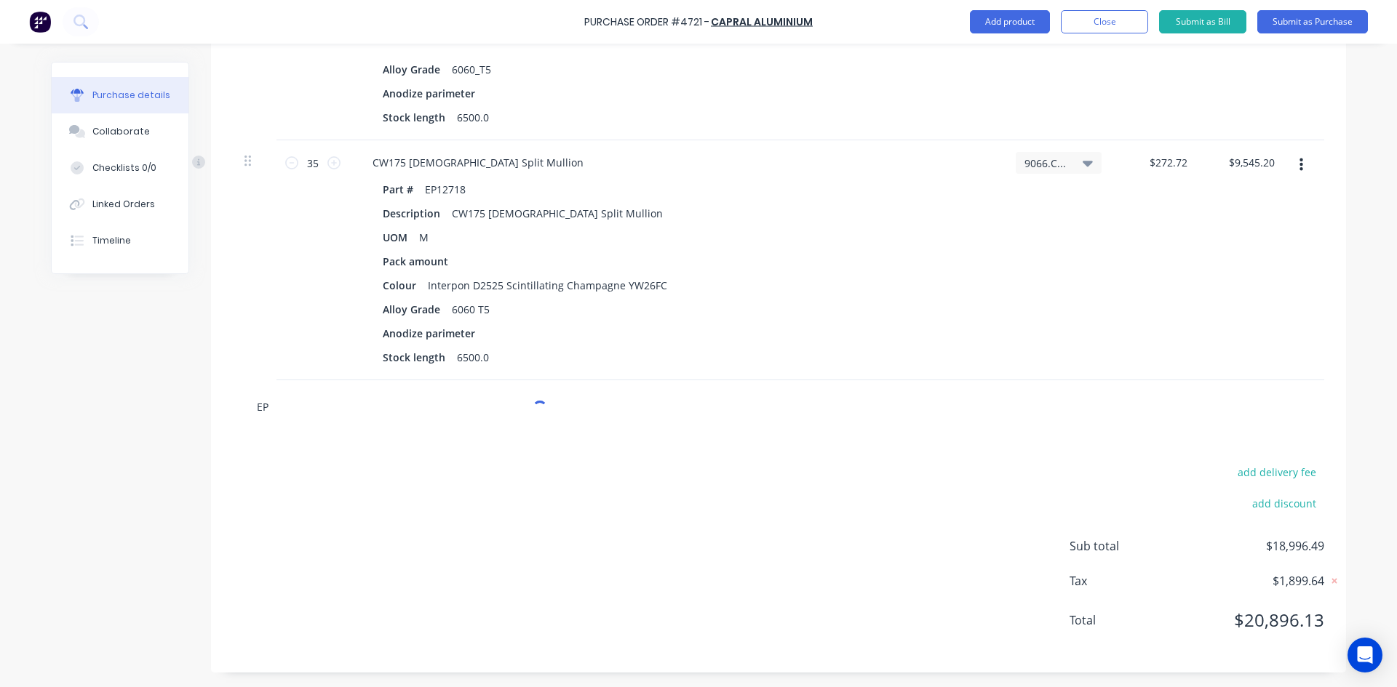
type input "EP1"
type textarea "x"
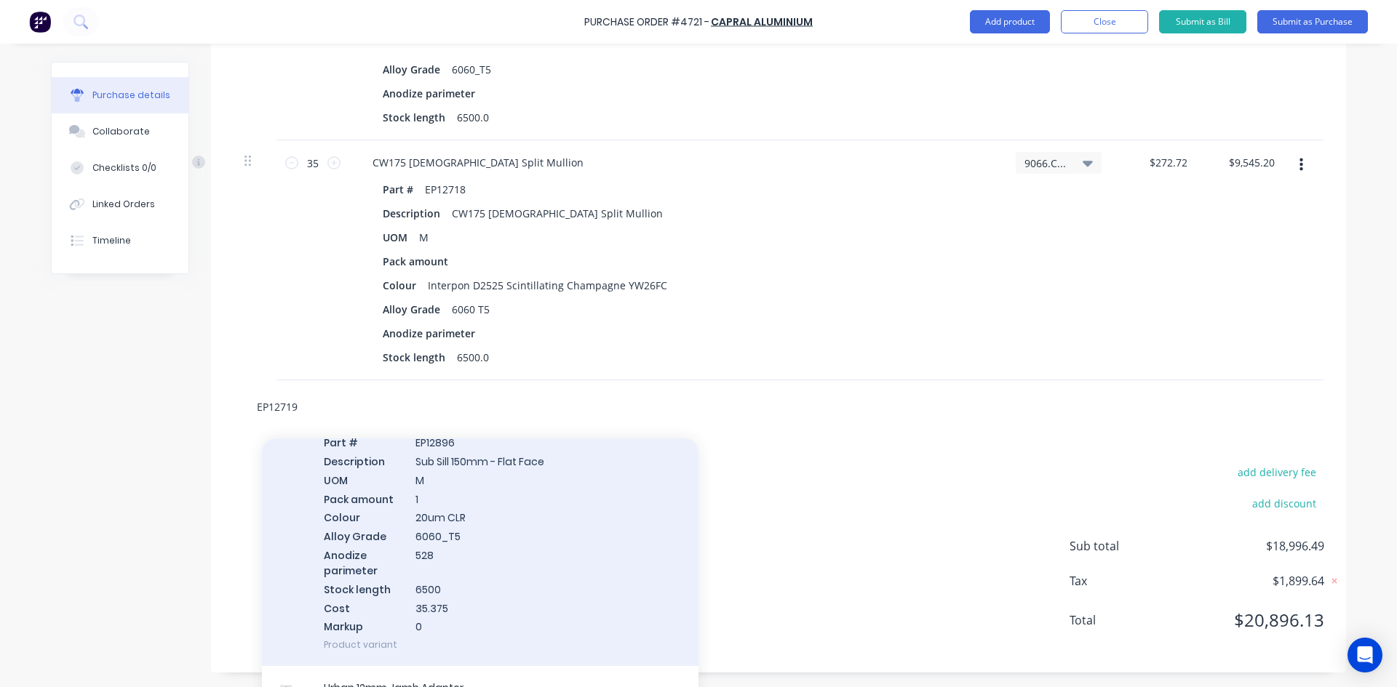
scroll to position [126774, 0]
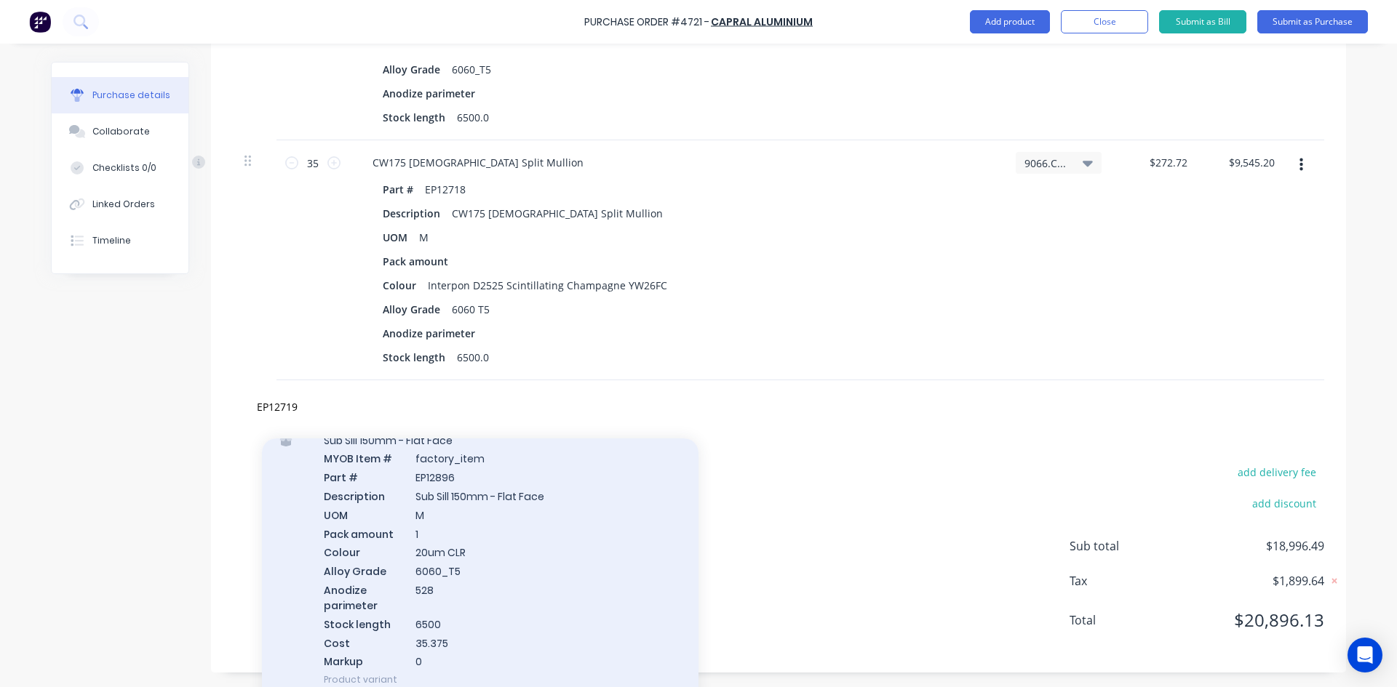
click at [547, 540] on div "Sub Sill 150mm - Flat Face MYOB Item # factory_item Part # EP12896 Description …" at bounding box center [480, 560] width 436 height 283
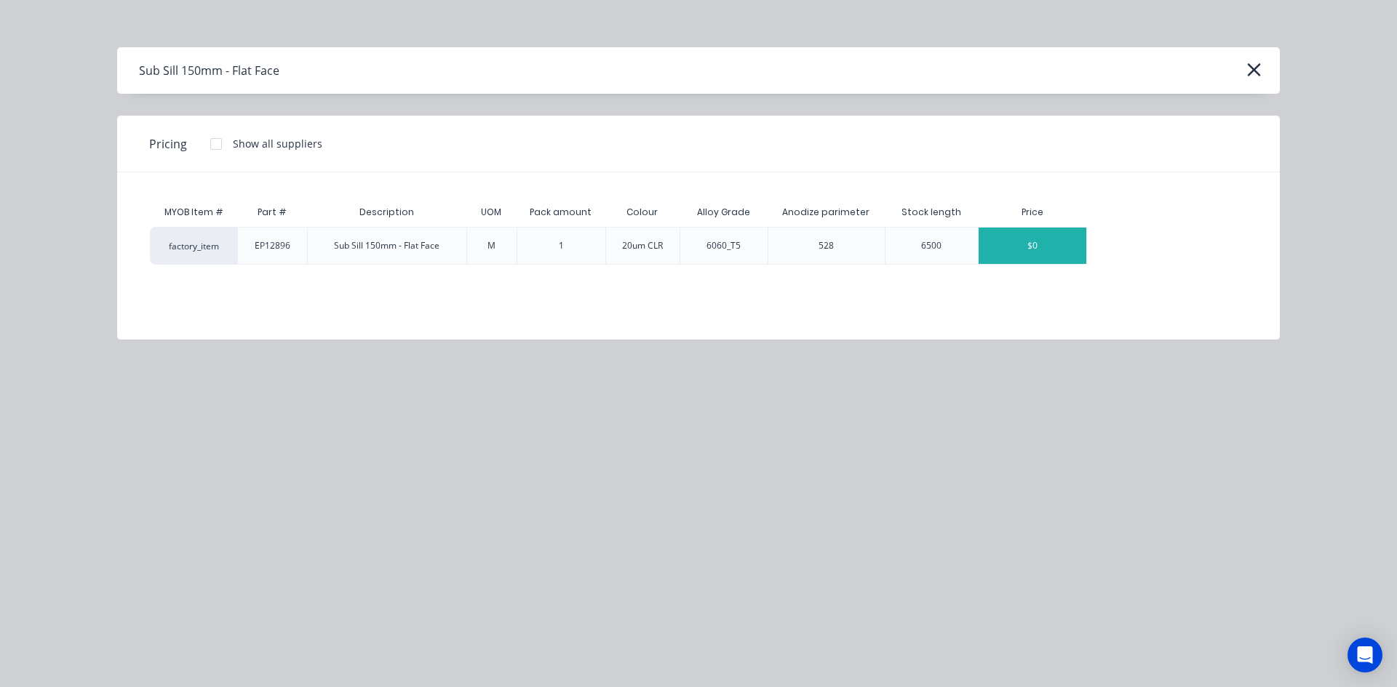
click at [1038, 247] on div "$0" at bounding box center [1032, 246] width 108 height 36
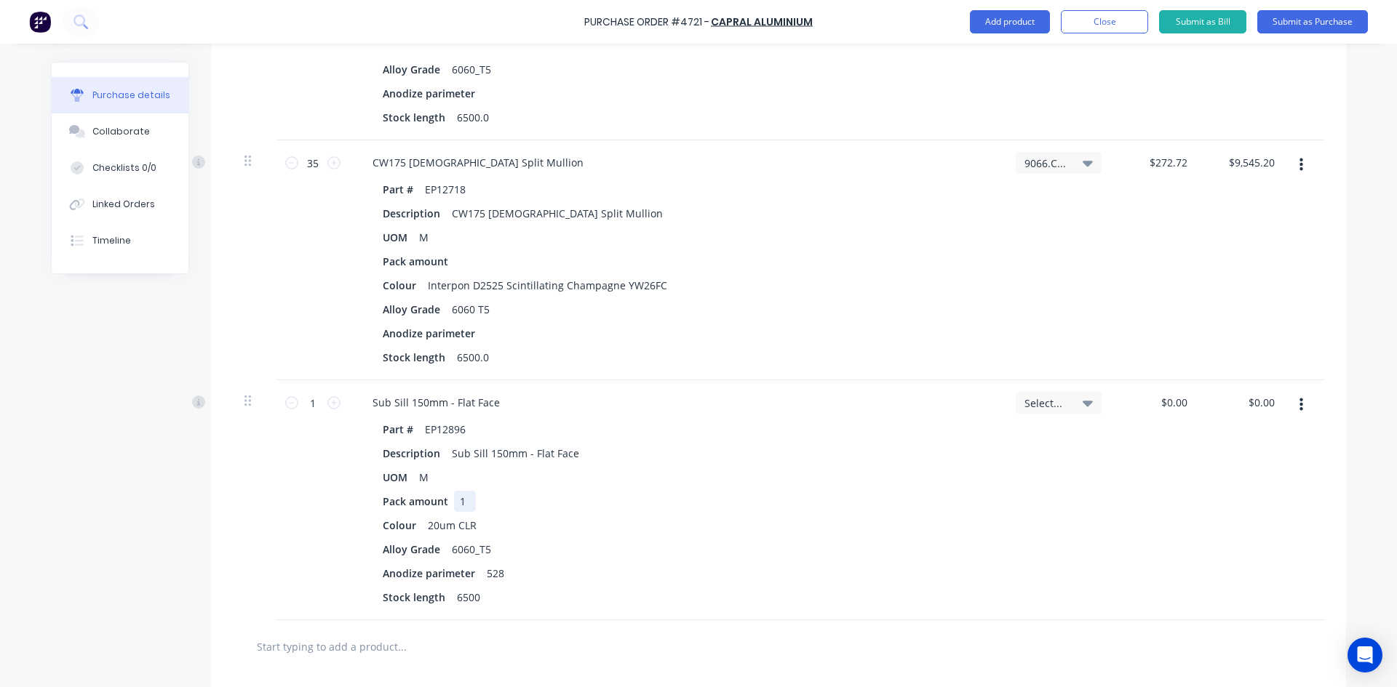
click at [460, 498] on div "1" at bounding box center [465, 501] width 22 height 21
click at [472, 525] on div "20um CLR" at bounding box center [452, 525] width 60 height 21
click at [500, 575] on div "528" at bounding box center [495, 573] width 29 height 21
click at [311, 409] on input "1" at bounding box center [312, 403] width 29 height 22
click at [1086, 404] on icon at bounding box center [1087, 403] width 10 height 16
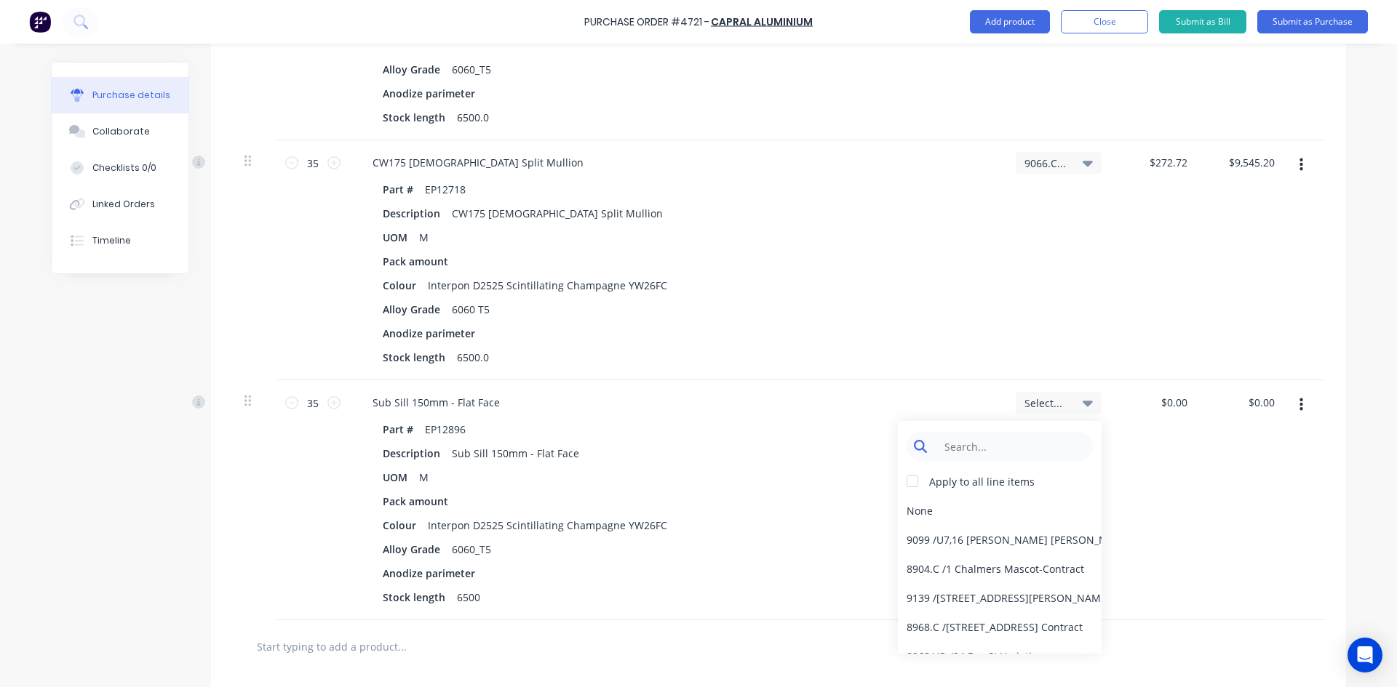
click at [994, 444] on input at bounding box center [1010, 446] width 149 height 29
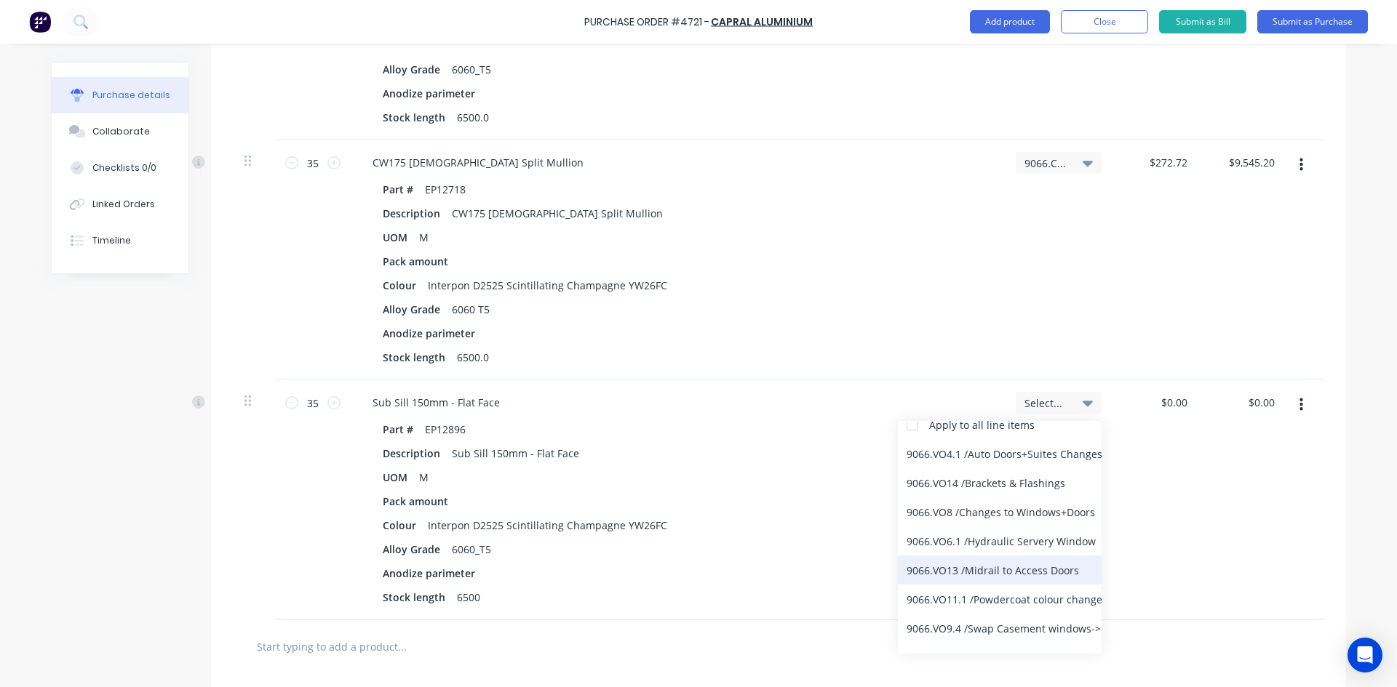
scroll to position [133, 0]
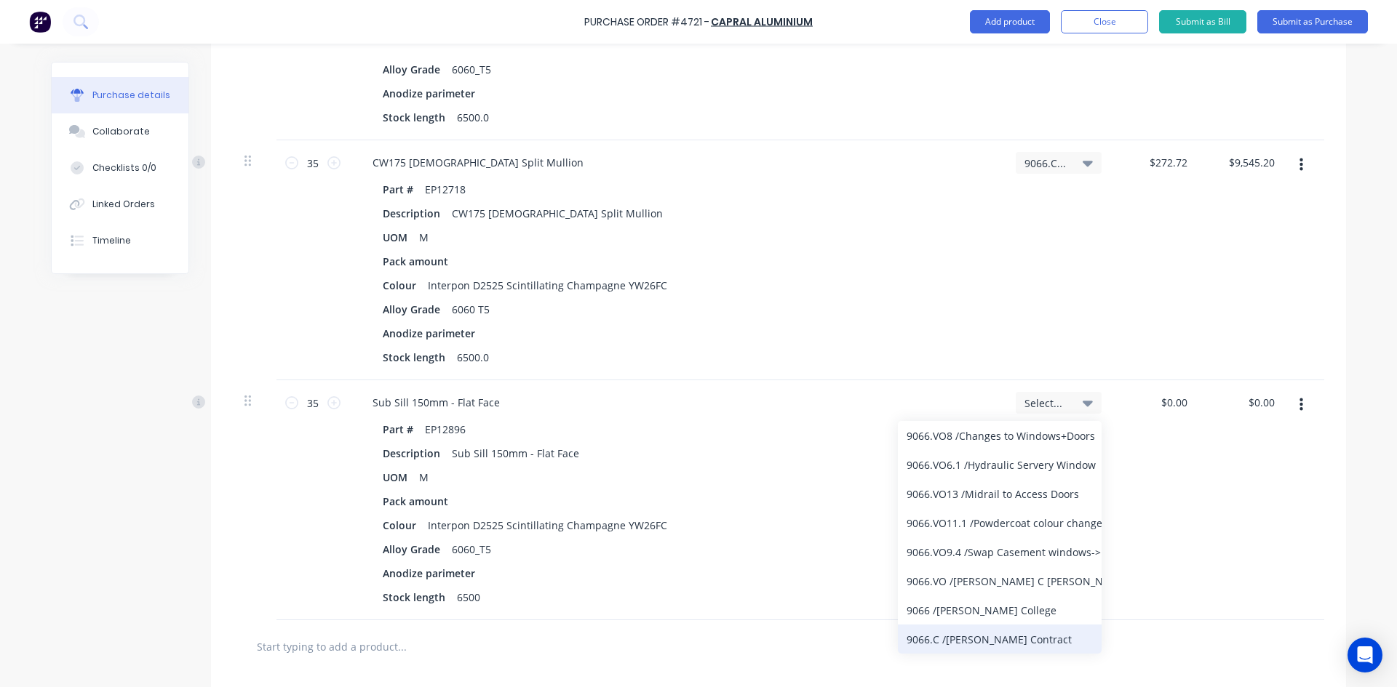
click at [1010, 639] on div "9066.C / [PERSON_NAME] Contract" at bounding box center [1000, 639] width 204 height 29
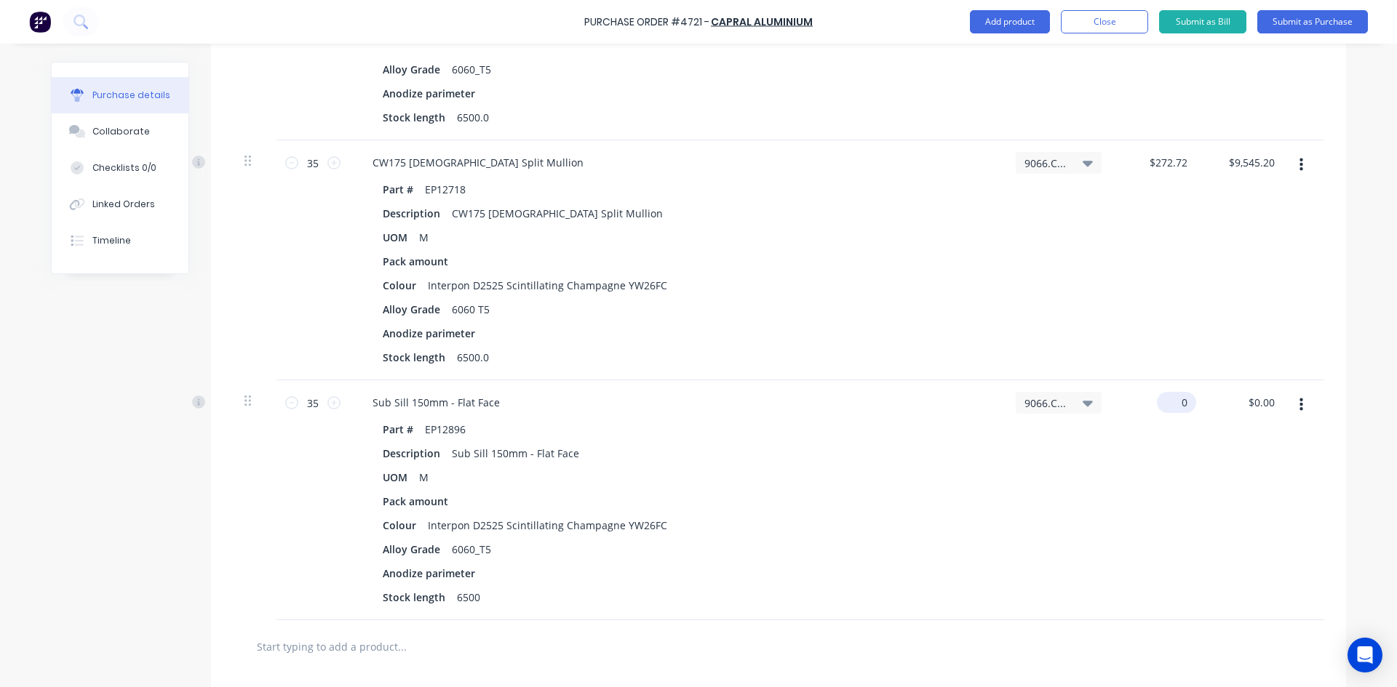
click at [1182, 404] on input "0" at bounding box center [1172, 402] width 33 height 21
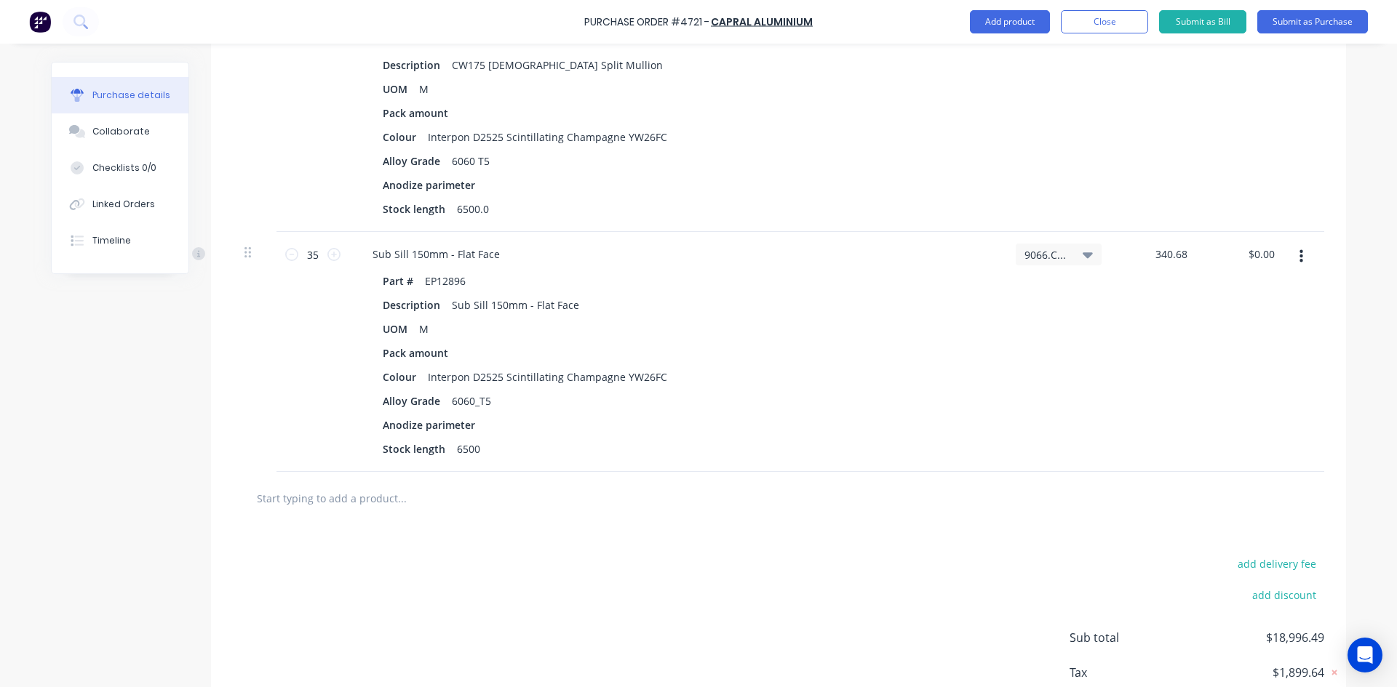
scroll to position [1525, 0]
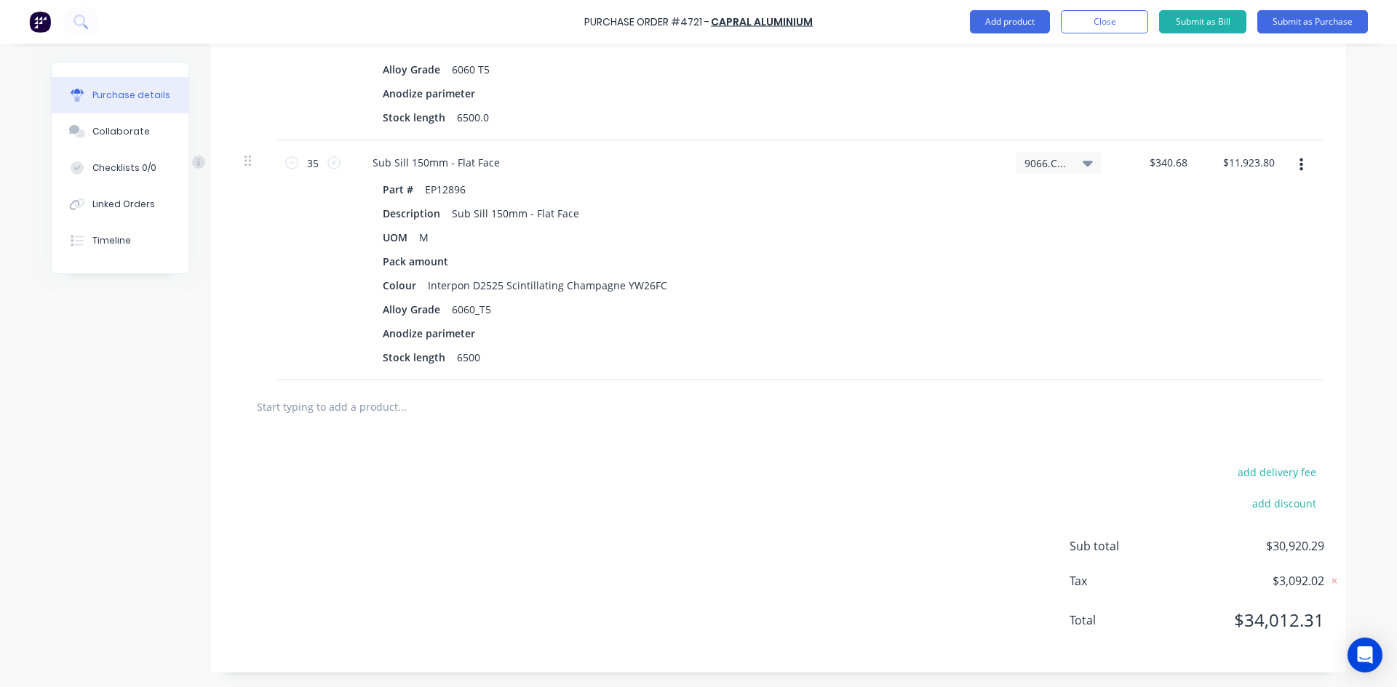
click at [642, 446] on div "add delivery fee add discount Sub total $30,920.29 Tax $3,092.02 Total $34,012.…" at bounding box center [778, 553] width 1135 height 239
click at [297, 407] on input "text" at bounding box center [401, 406] width 291 height 29
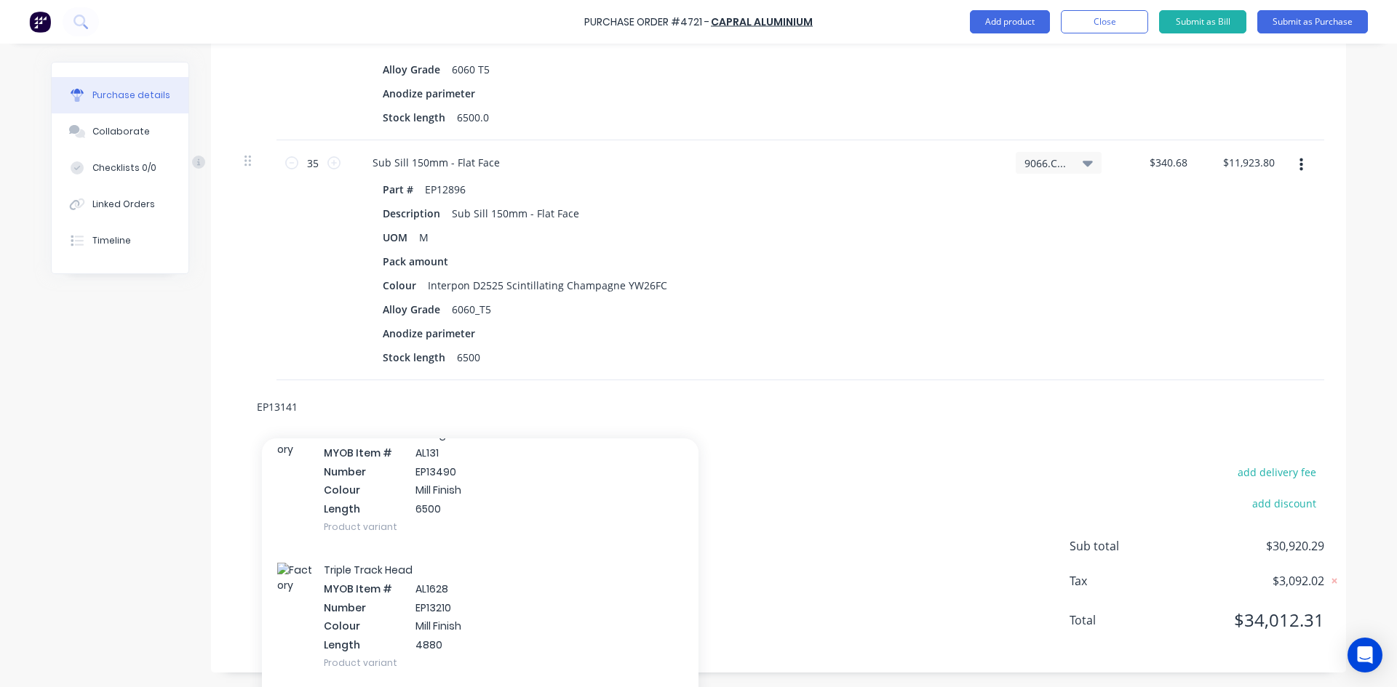
scroll to position [5676, 0]
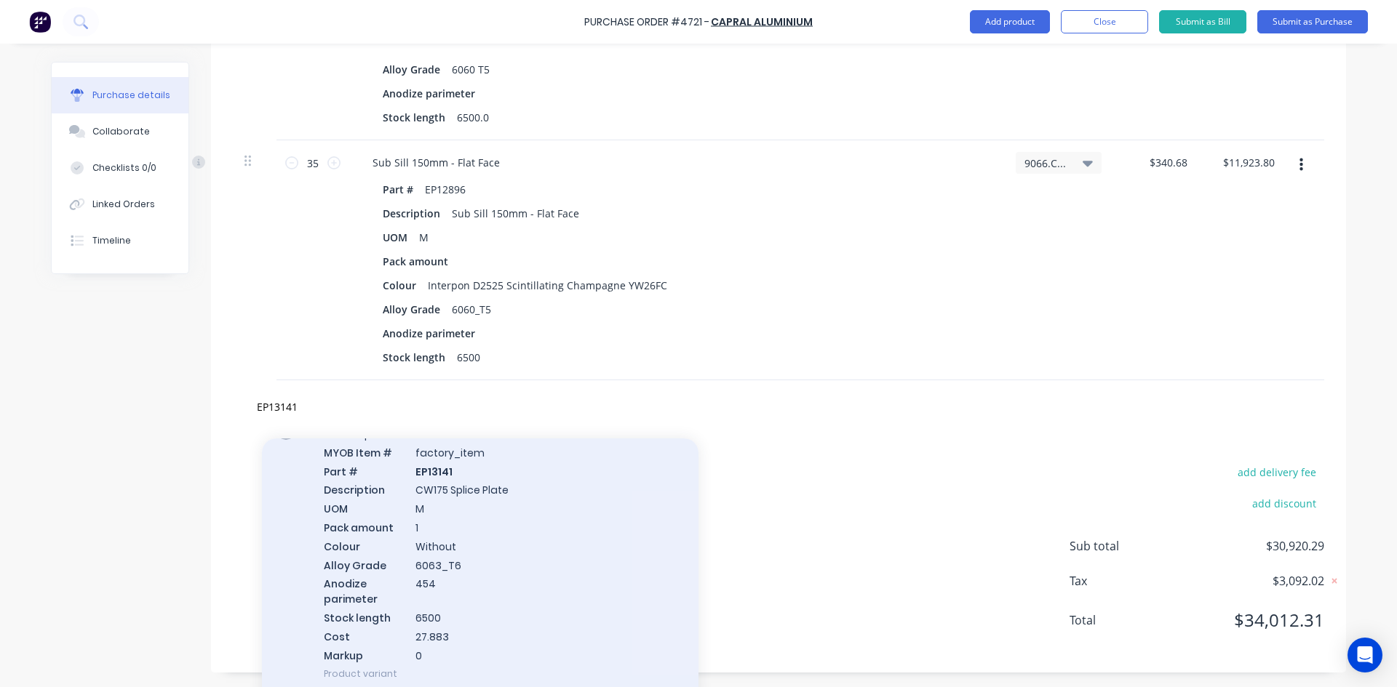
click at [559, 570] on div "CW175 Splice Plate MYOB Item # factory_item Part # EP13141 Description CW175 Sp…" at bounding box center [480, 553] width 436 height 283
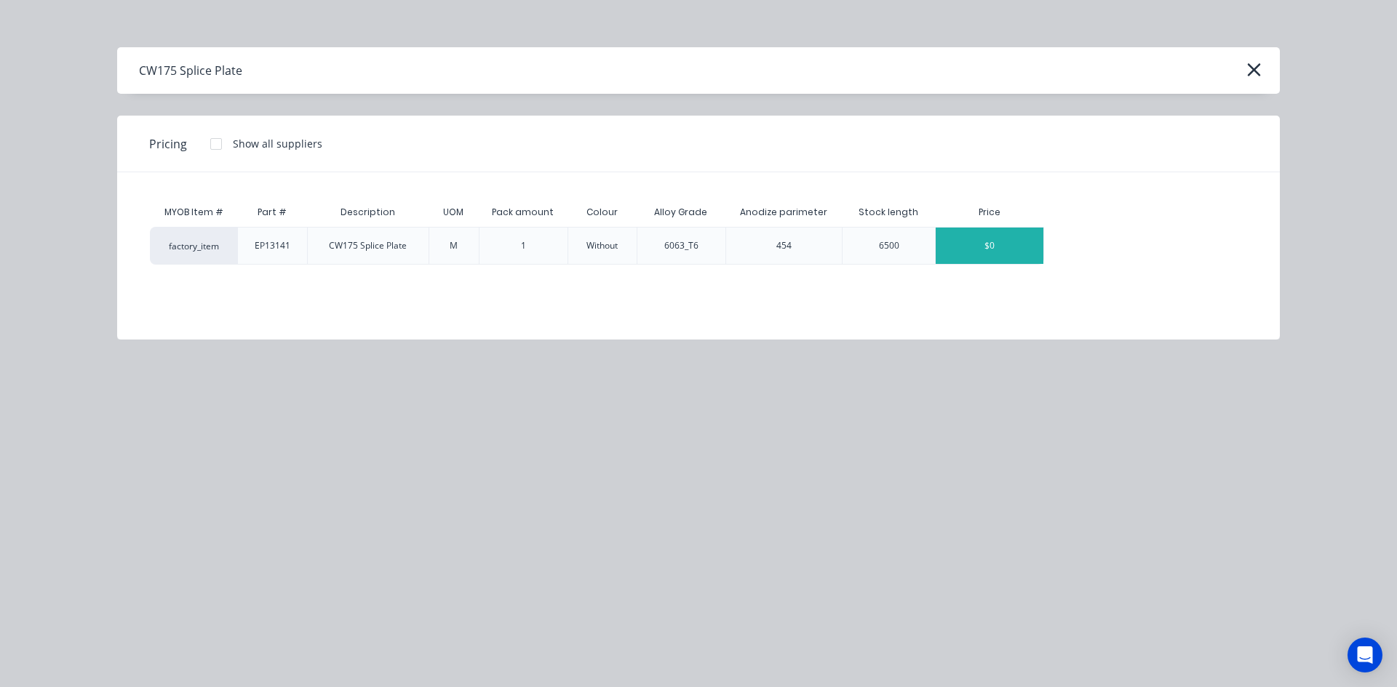
click at [1001, 251] on div "$0" at bounding box center [989, 246] width 108 height 36
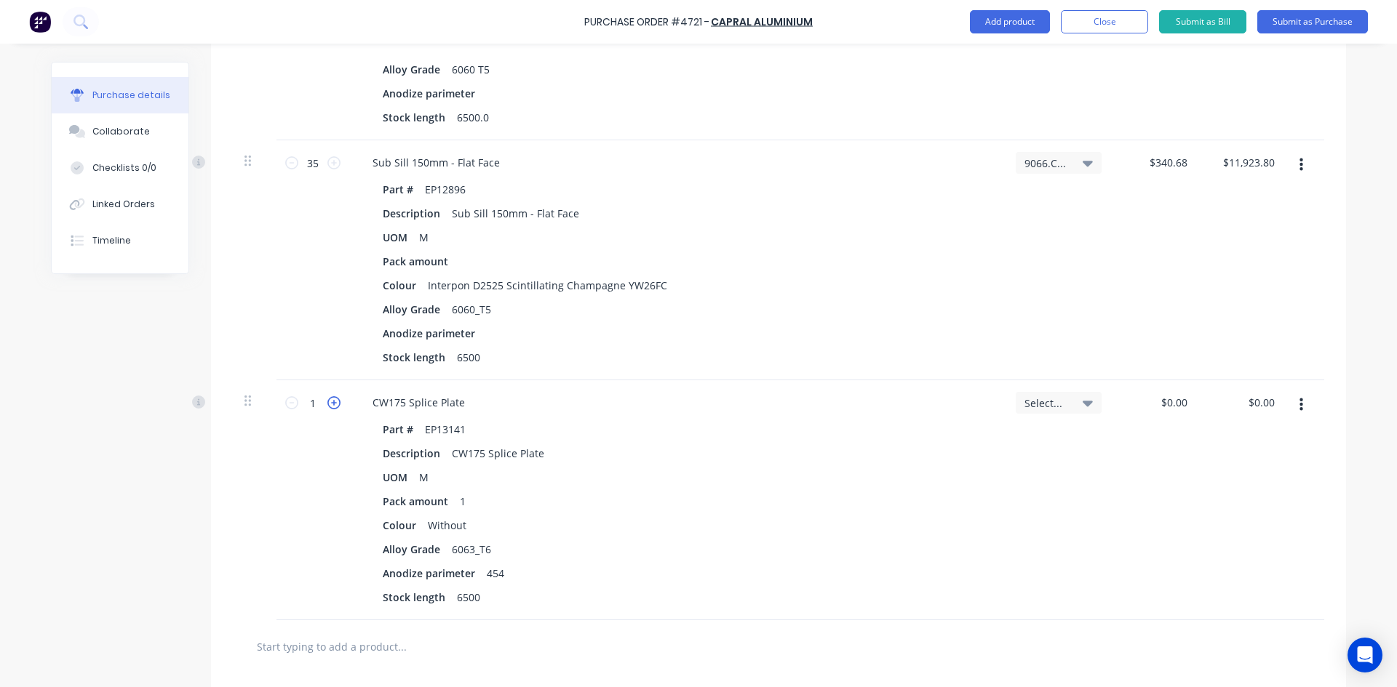
click at [328, 402] on icon at bounding box center [333, 402] width 13 height 13
click at [1087, 401] on div "Select..." at bounding box center [1058, 403] width 86 height 22
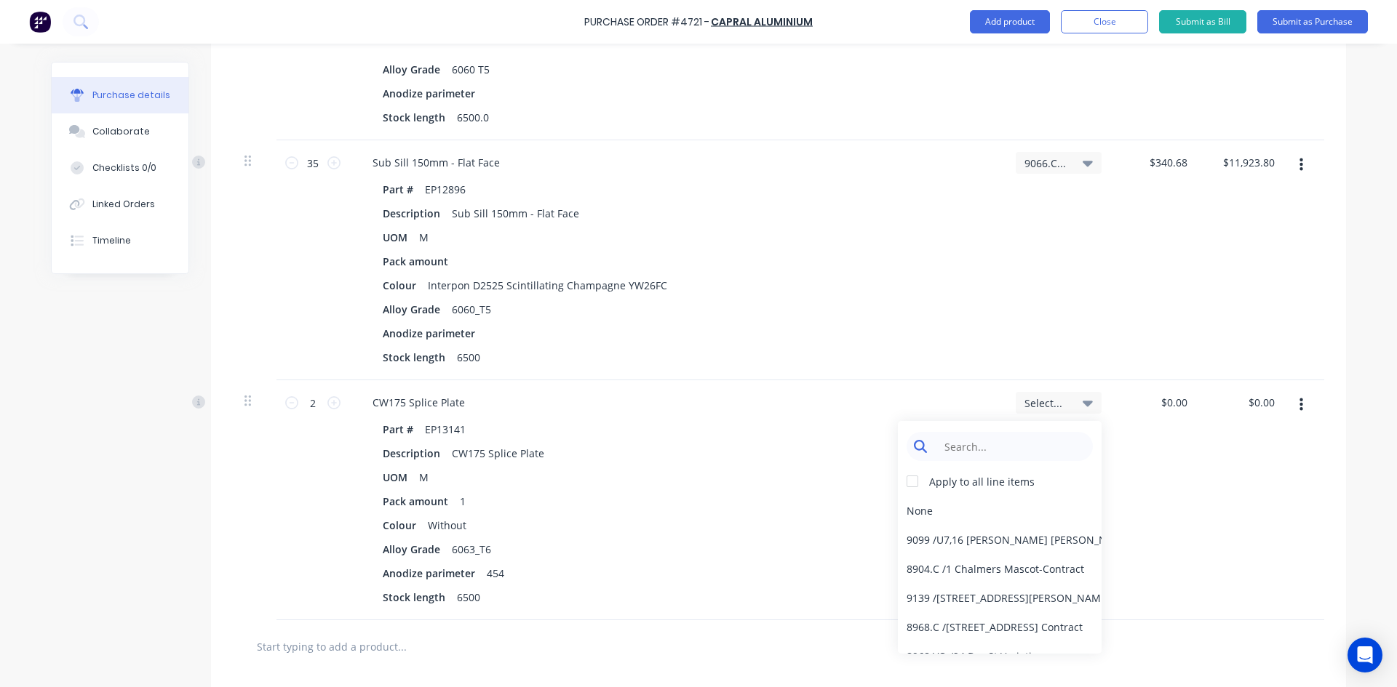
click at [1003, 450] on input at bounding box center [1010, 446] width 149 height 29
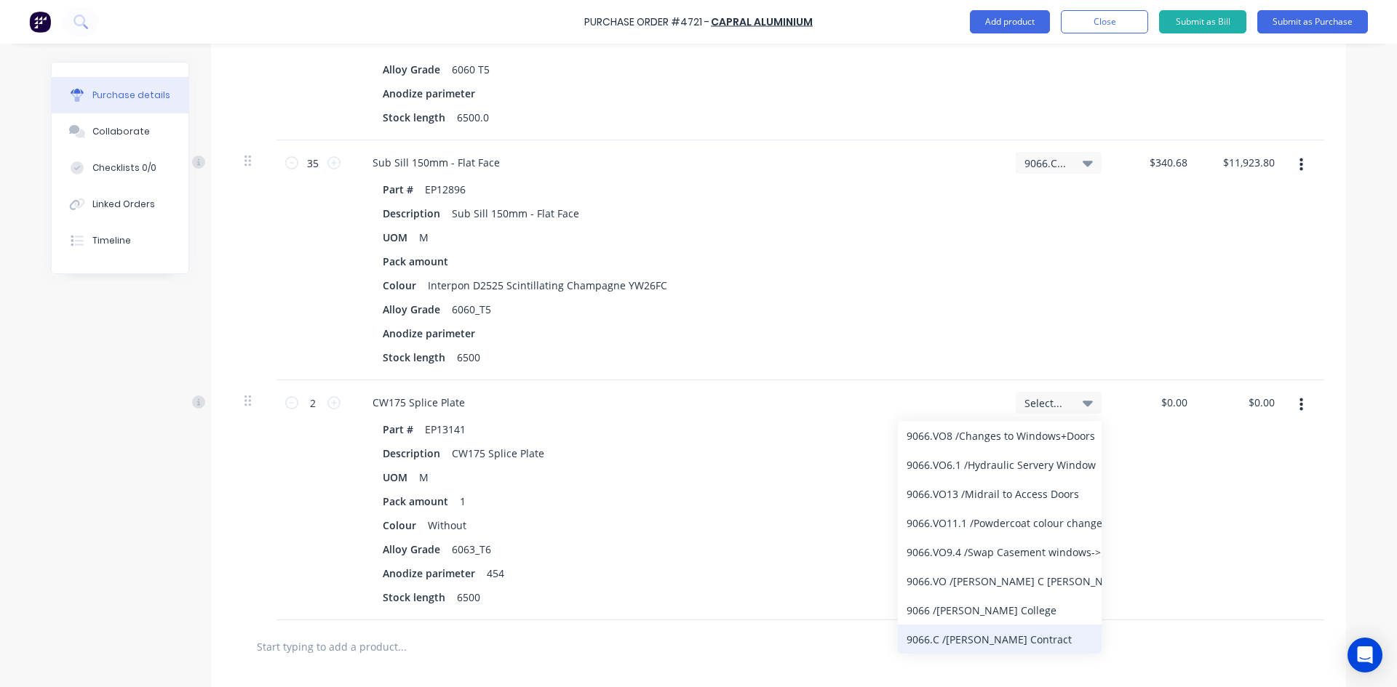
click at [1007, 639] on div "9066.C / [PERSON_NAME] Contract" at bounding box center [1000, 639] width 204 height 29
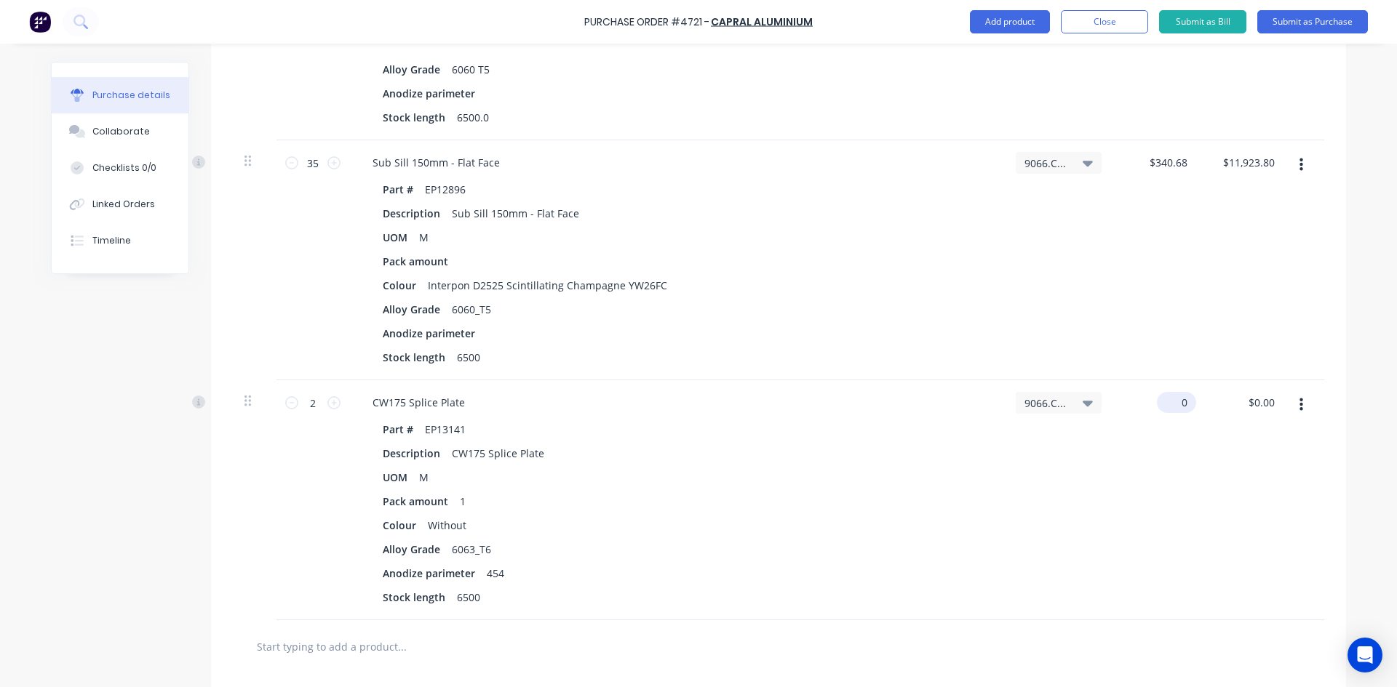
click at [1179, 407] on input "0" at bounding box center [1172, 402] width 33 height 21
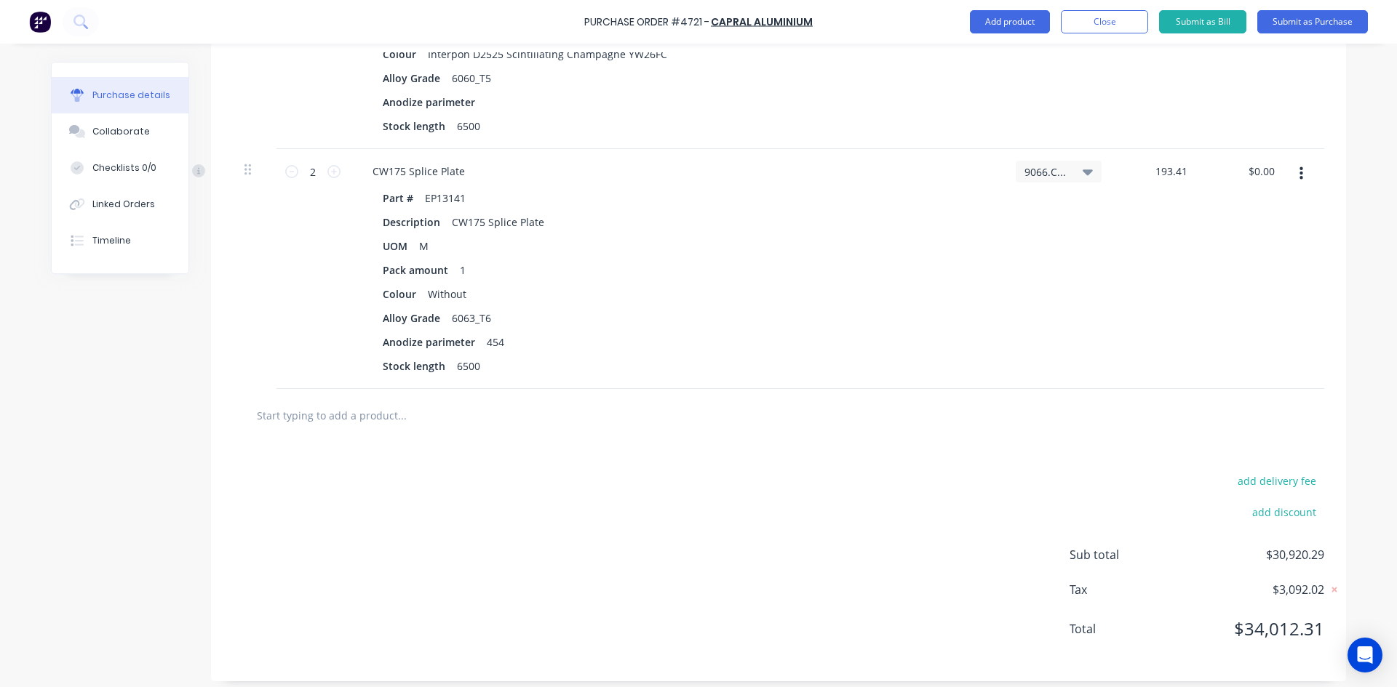
scroll to position [1765, 0]
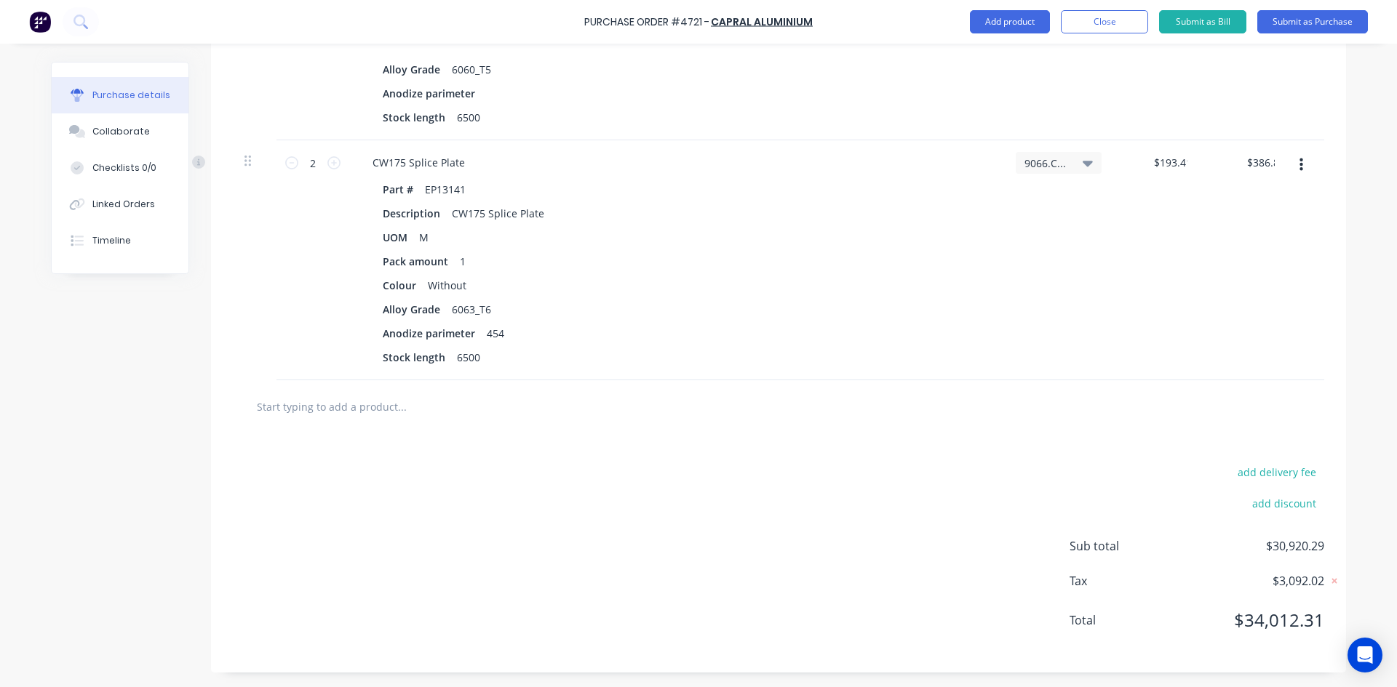
click at [870, 563] on div "add delivery fee add discount Sub total $30,920.29 Tax $3,092.02 Total $34,012.…" at bounding box center [778, 553] width 1135 height 239
click at [415, 446] on div "add delivery fee add discount Sub total $31,307.11 Tax $3,130.70 Total $34,437.…" at bounding box center [778, 553] width 1135 height 239
click at [499, 334] on div "454" at bounding box center [495, 333] width 29 height 21
click at [462, 281] on div "Without" at bounding box center [447, 285] width 50 height 21
click at [466, 269] on div "1" at bounding box center [465, 261] width 22 height 21
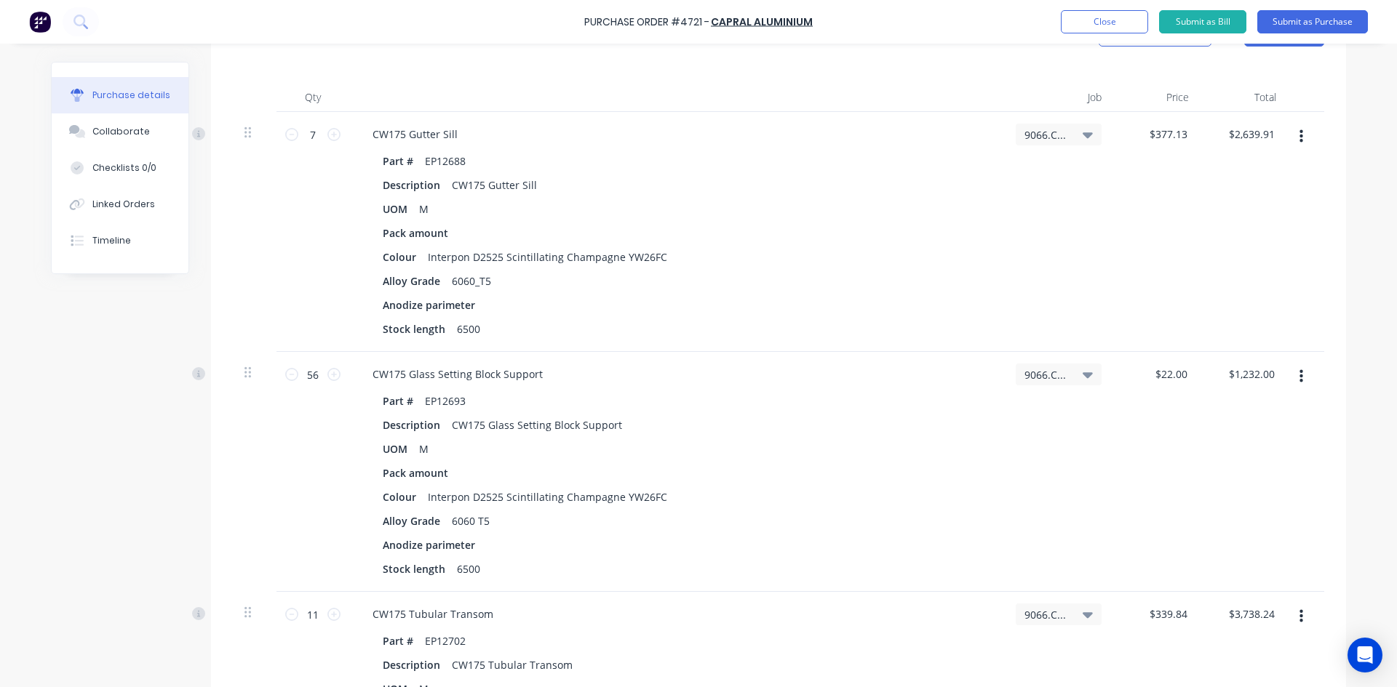
scroll to position [0, 0]
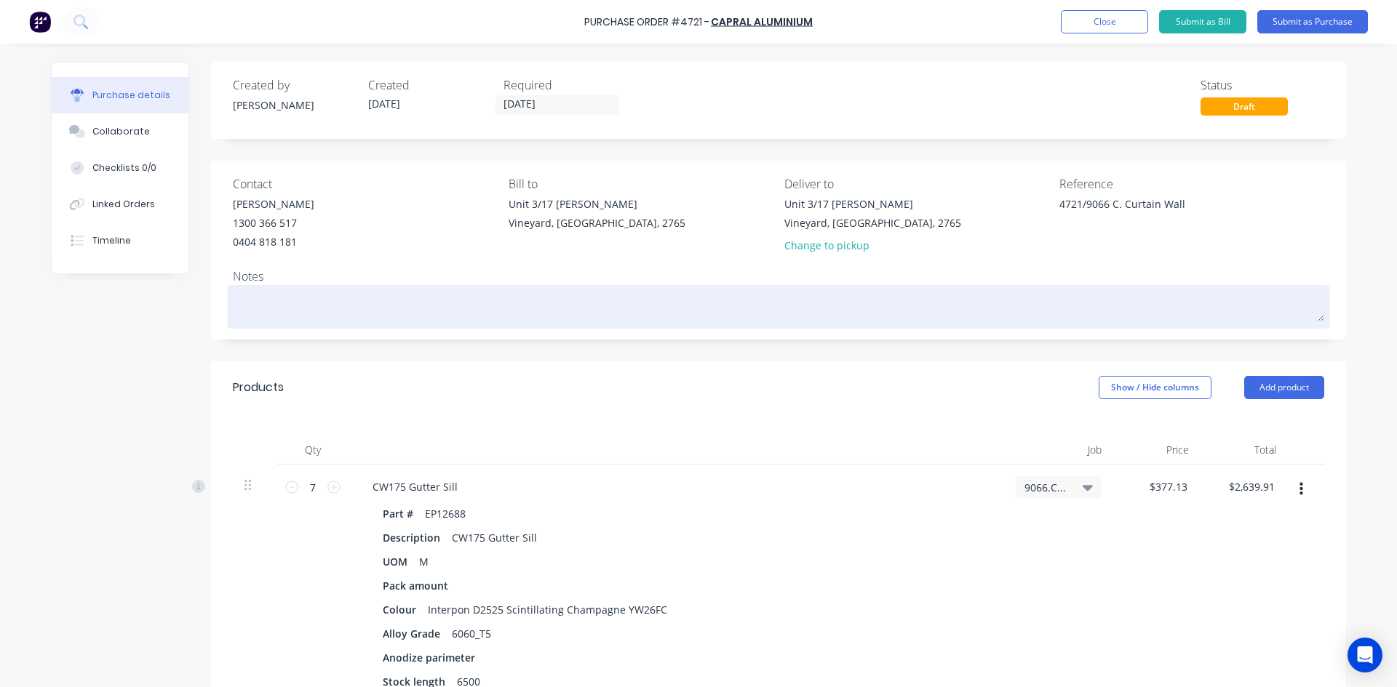
click at [263, 309] on textarea at bounding box center [778, 305] width 1091 height 33
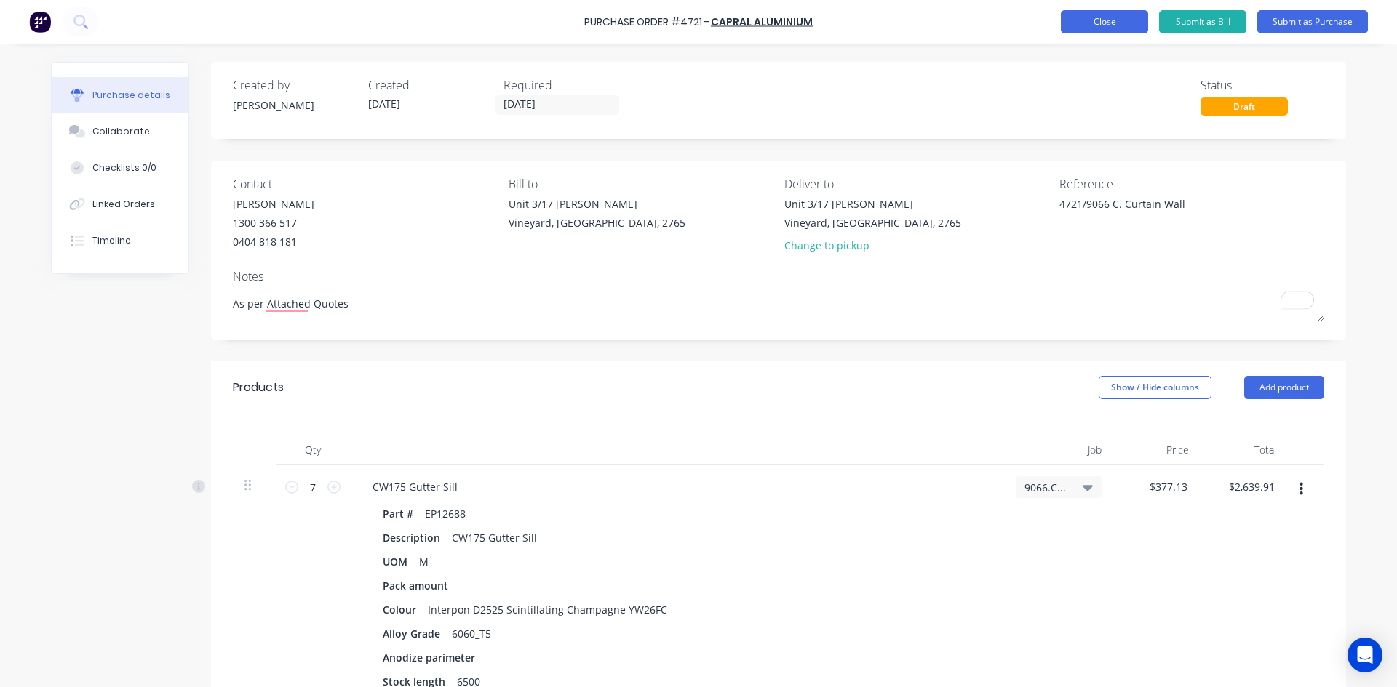
click at [1081, 15] on button "Close" at bounding box center [1103, 21] width 87 height 23
